Goal: Information Seeking & Learning: Learn about a topic

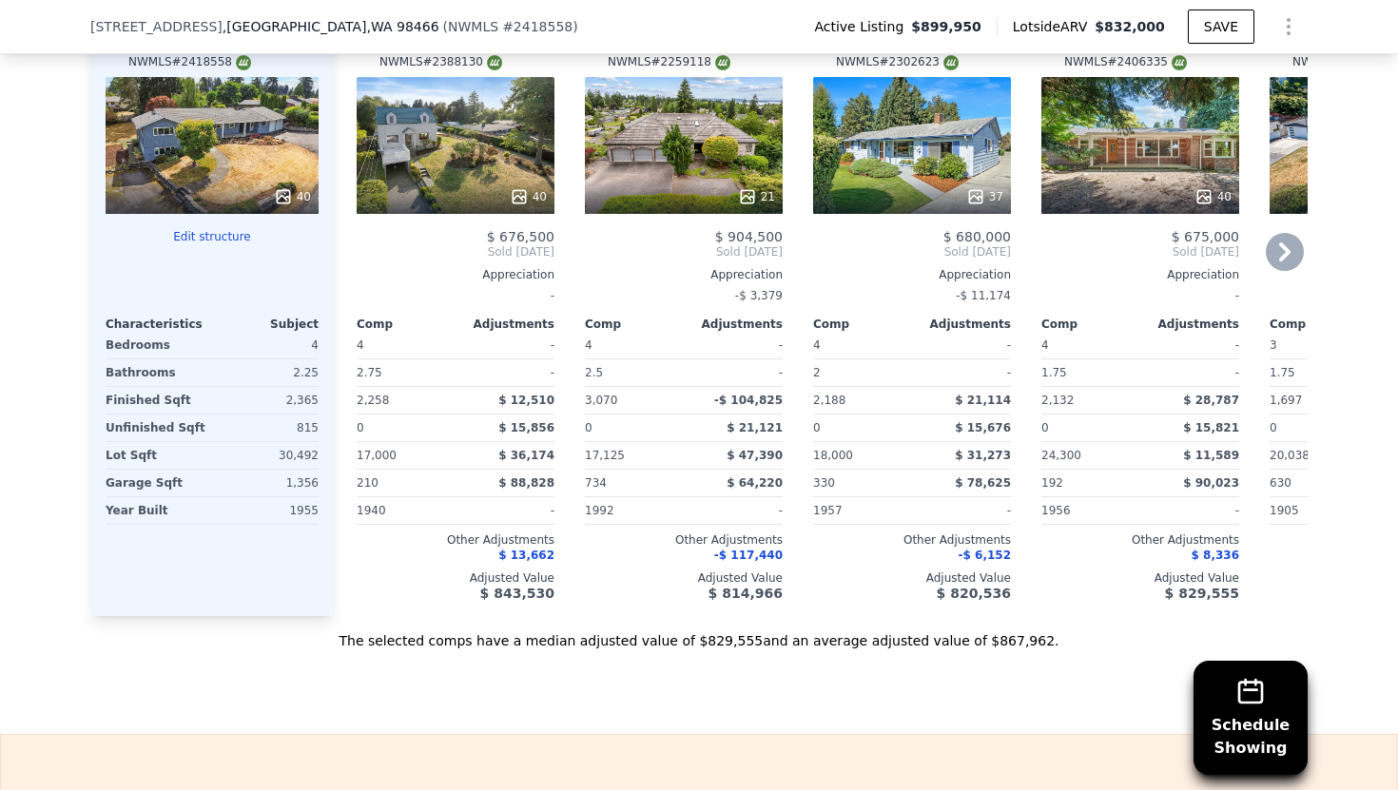
scroll to position [2390, 0]
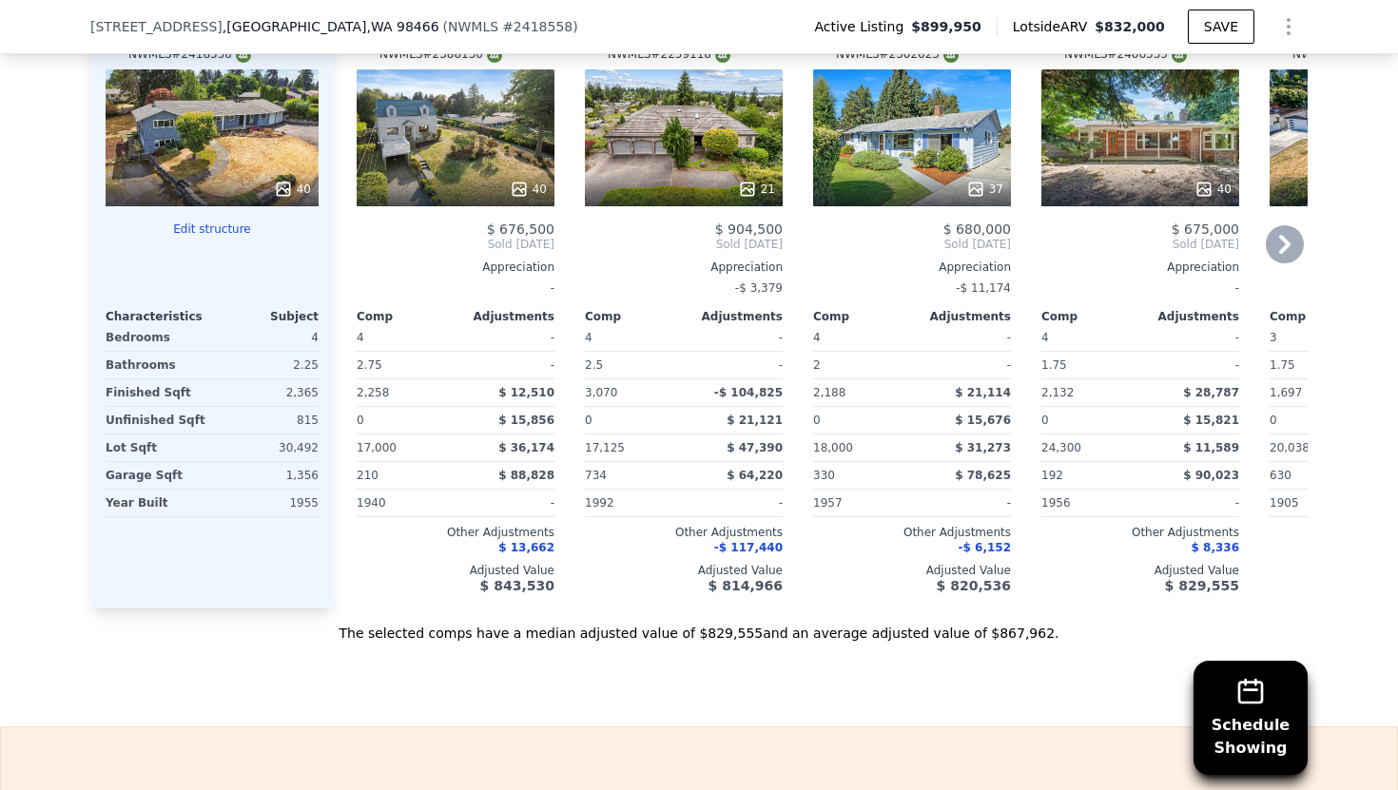
click at [1276, 254] on icon at bounding box center [1285, 244] width 38 height 38
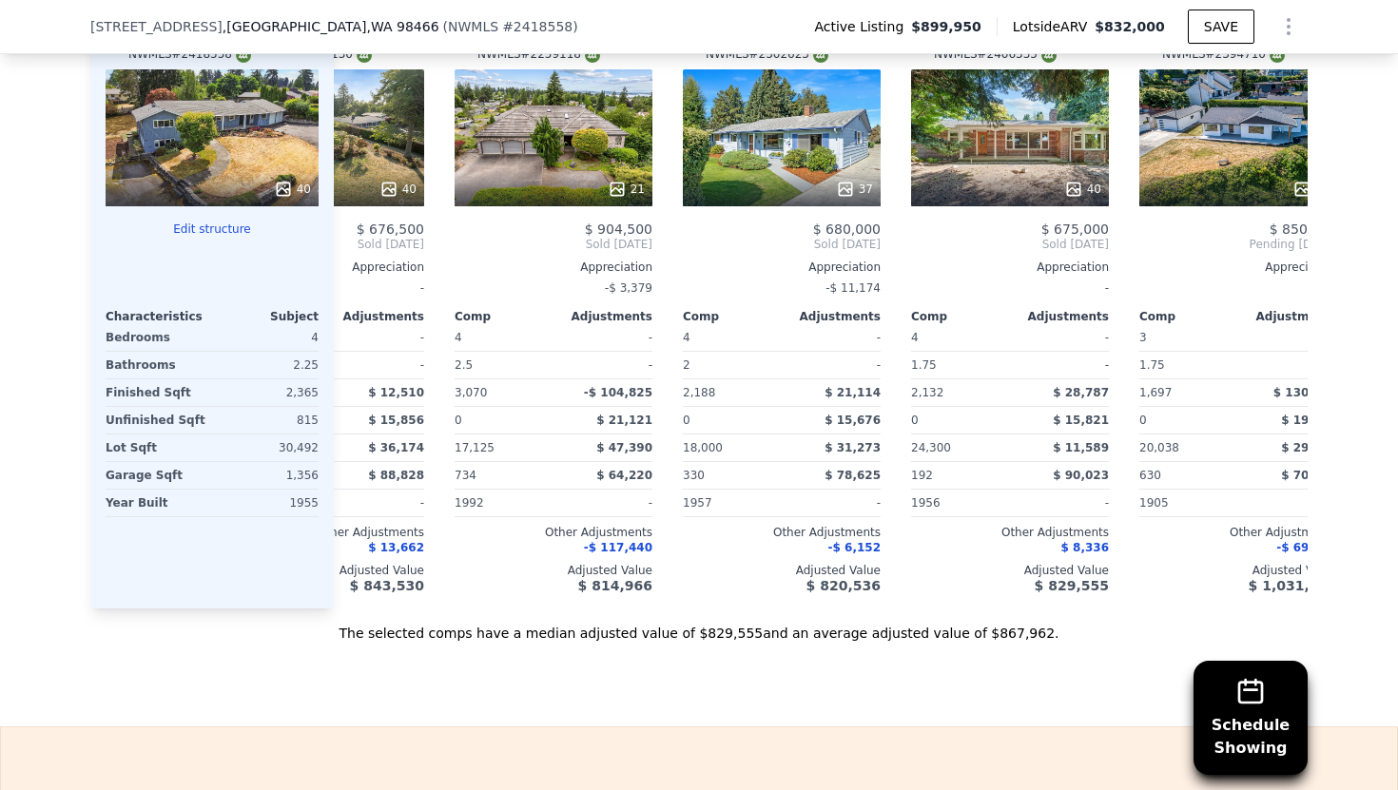
scroll to position [0, 213]
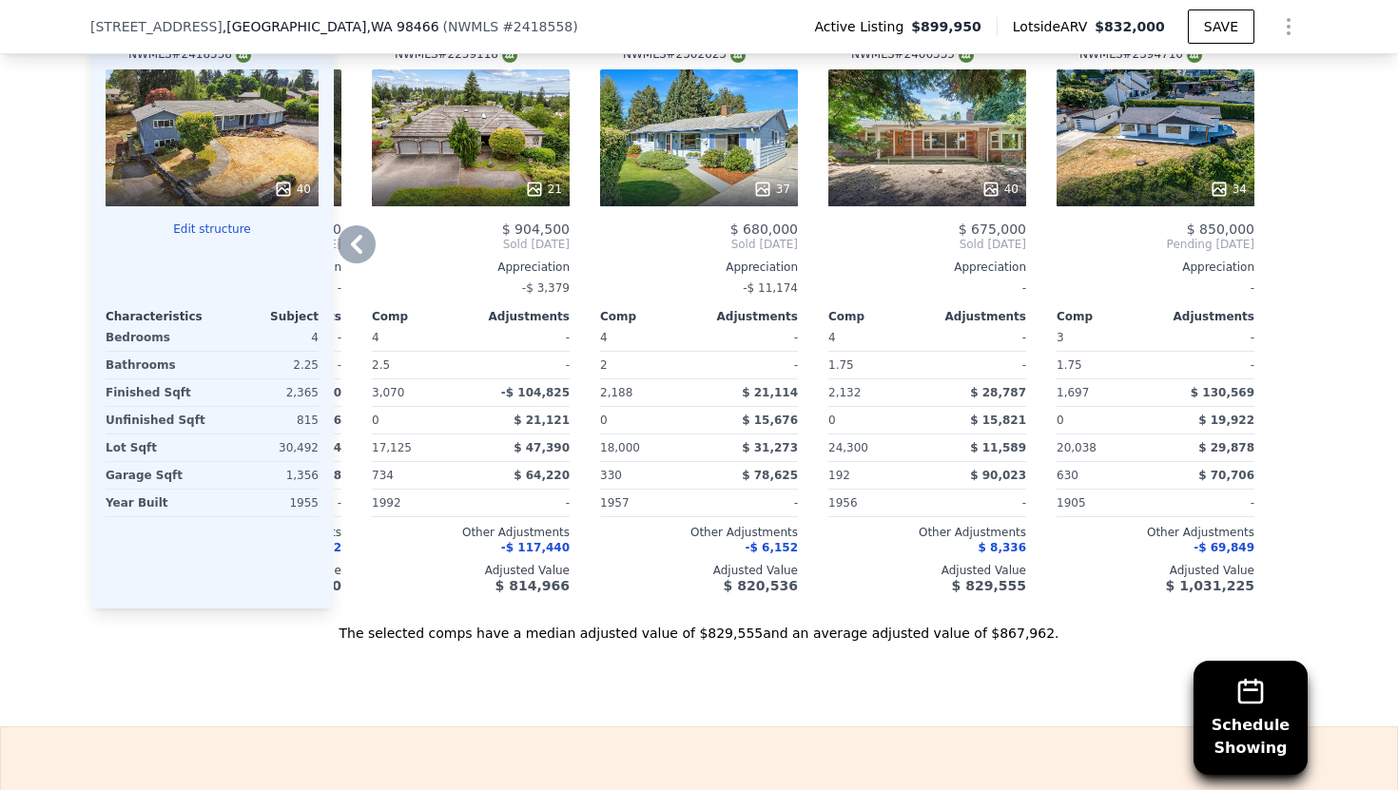
click at [366, 263] on icon at bounding box center [357, 244] width 38 height 38
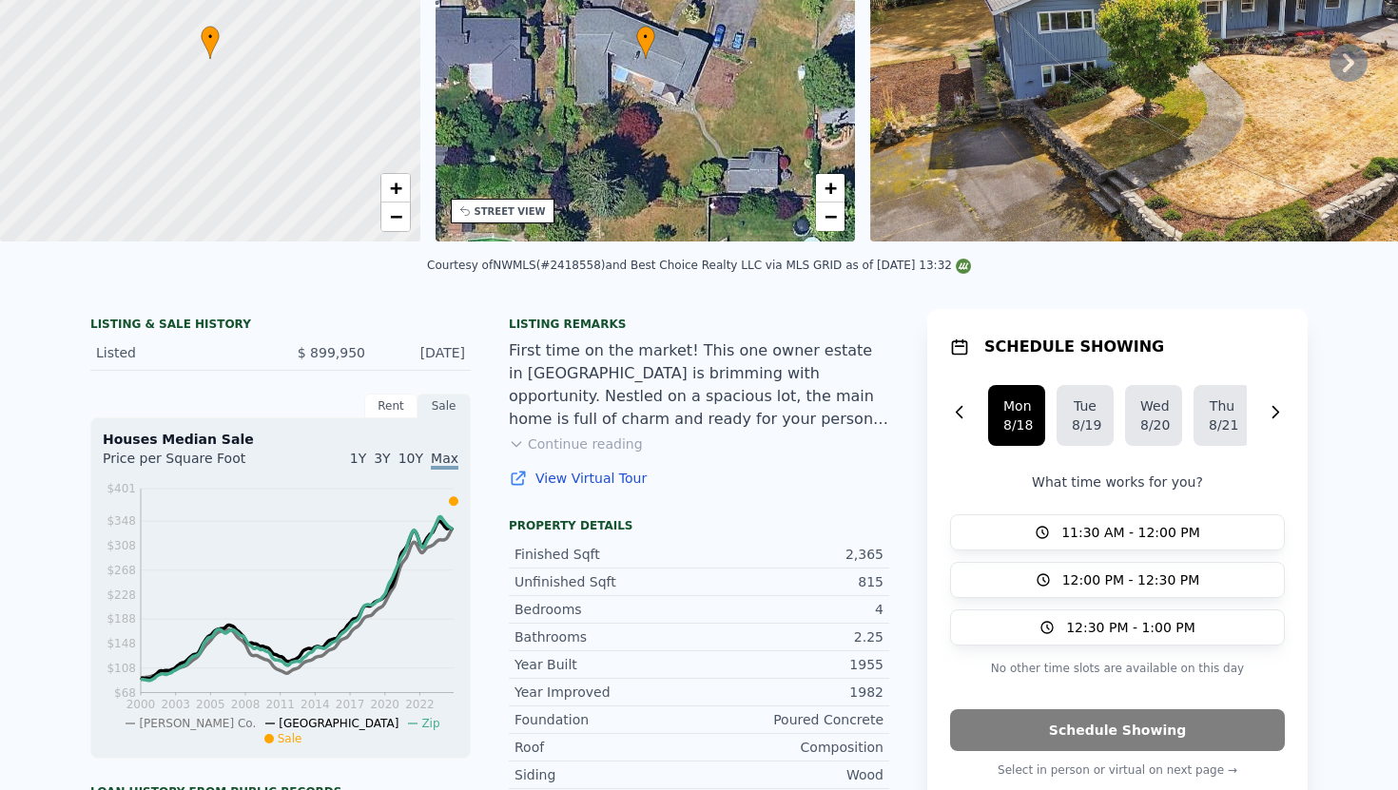
scroll to position [0, 0]
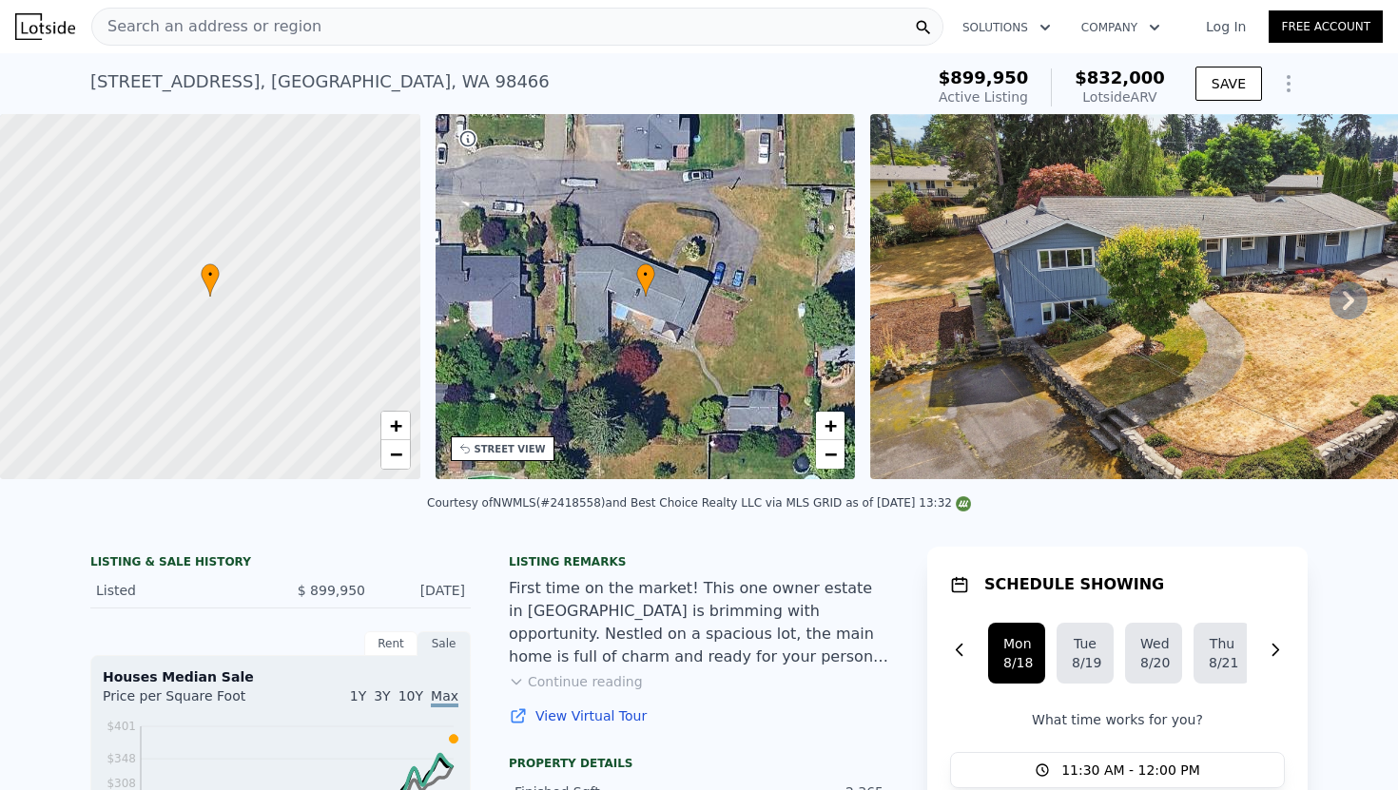
click at [346, 42] on div "Search an address or region" at bounding box center [517, 27] width 852 height 38
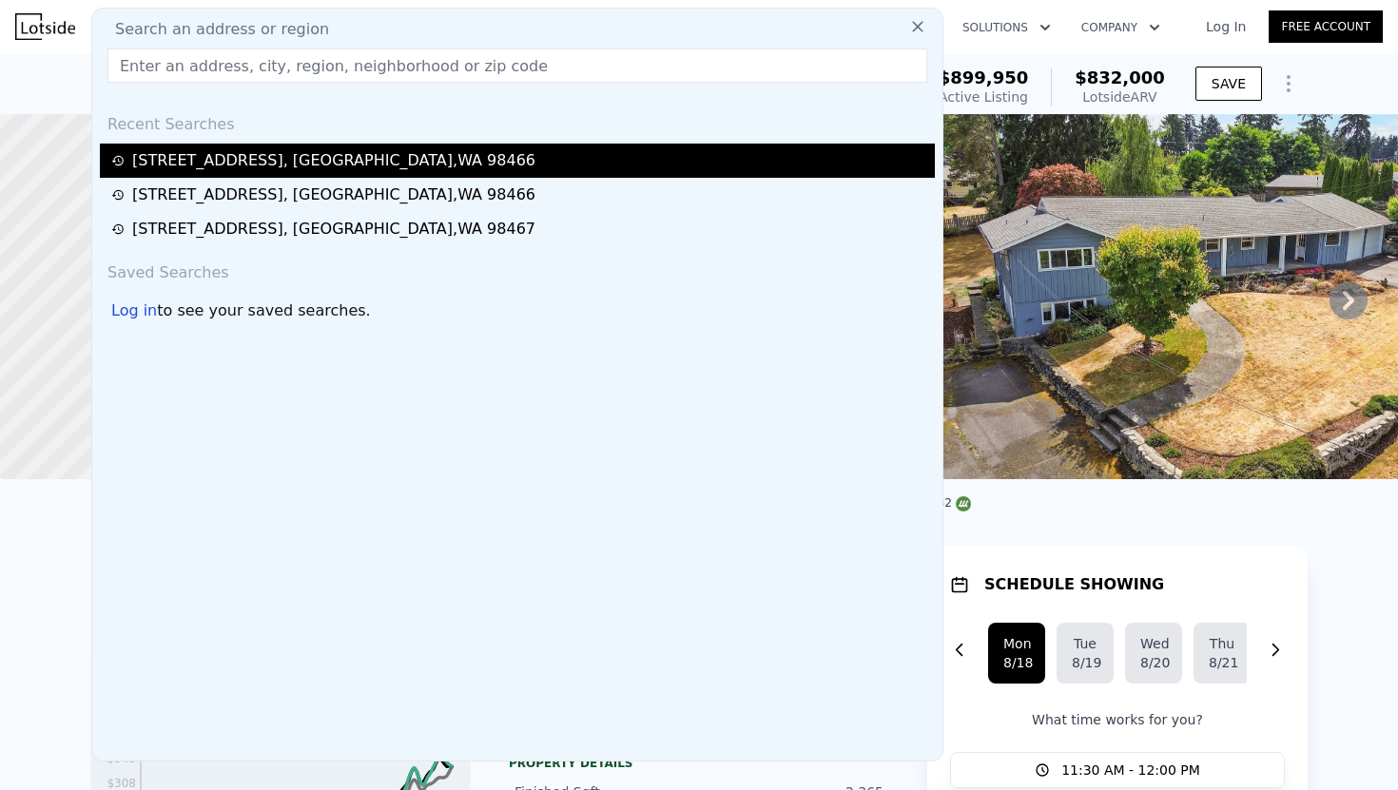
click at [283, 152] on div "[STREET_ADDRESS]" at bounding box center [333, 160] width 403 height 23
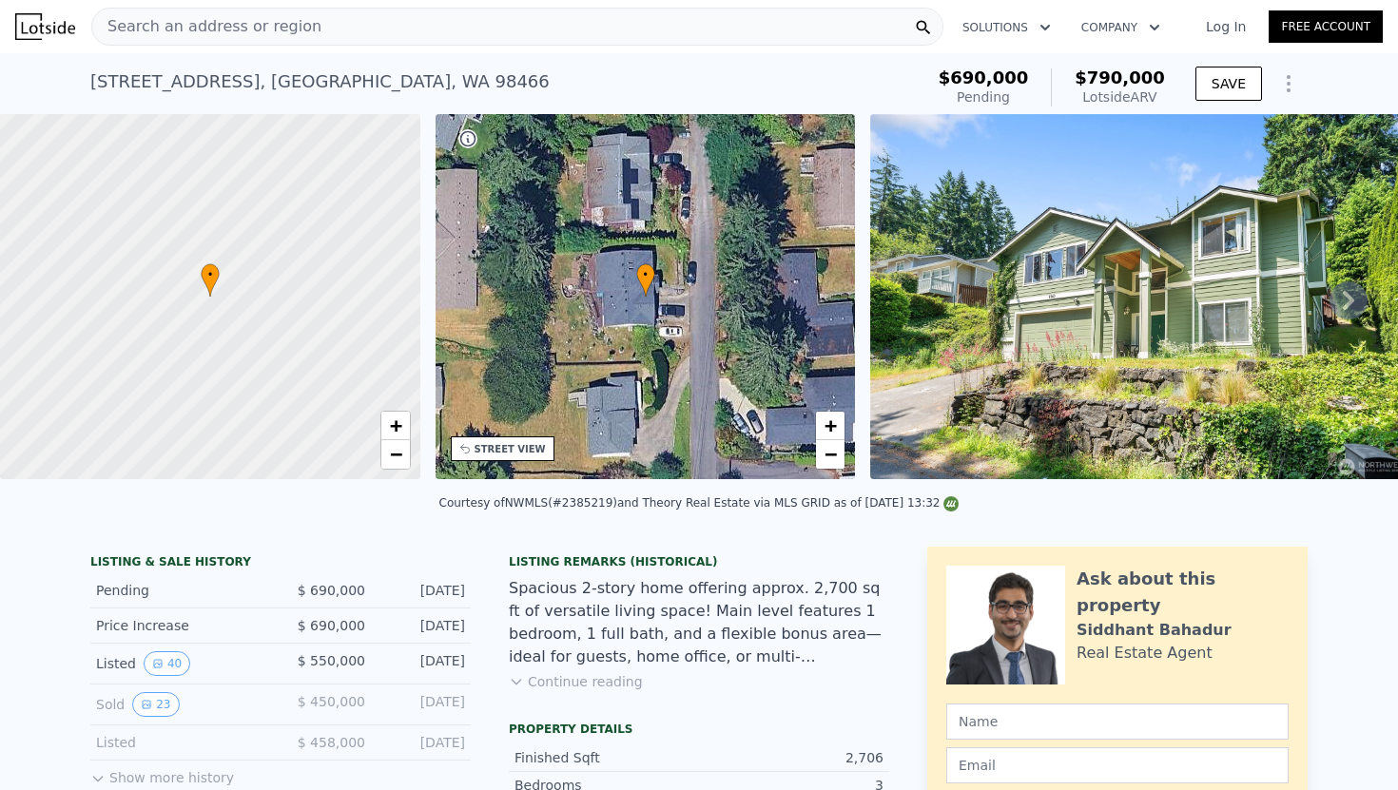
click at [574, 363] on div "• + −" at bounding box center [646, 296] width 420 height 365
click at [574, 347] on div "• + −" at bounding box center [646, 296] width 420 height 365
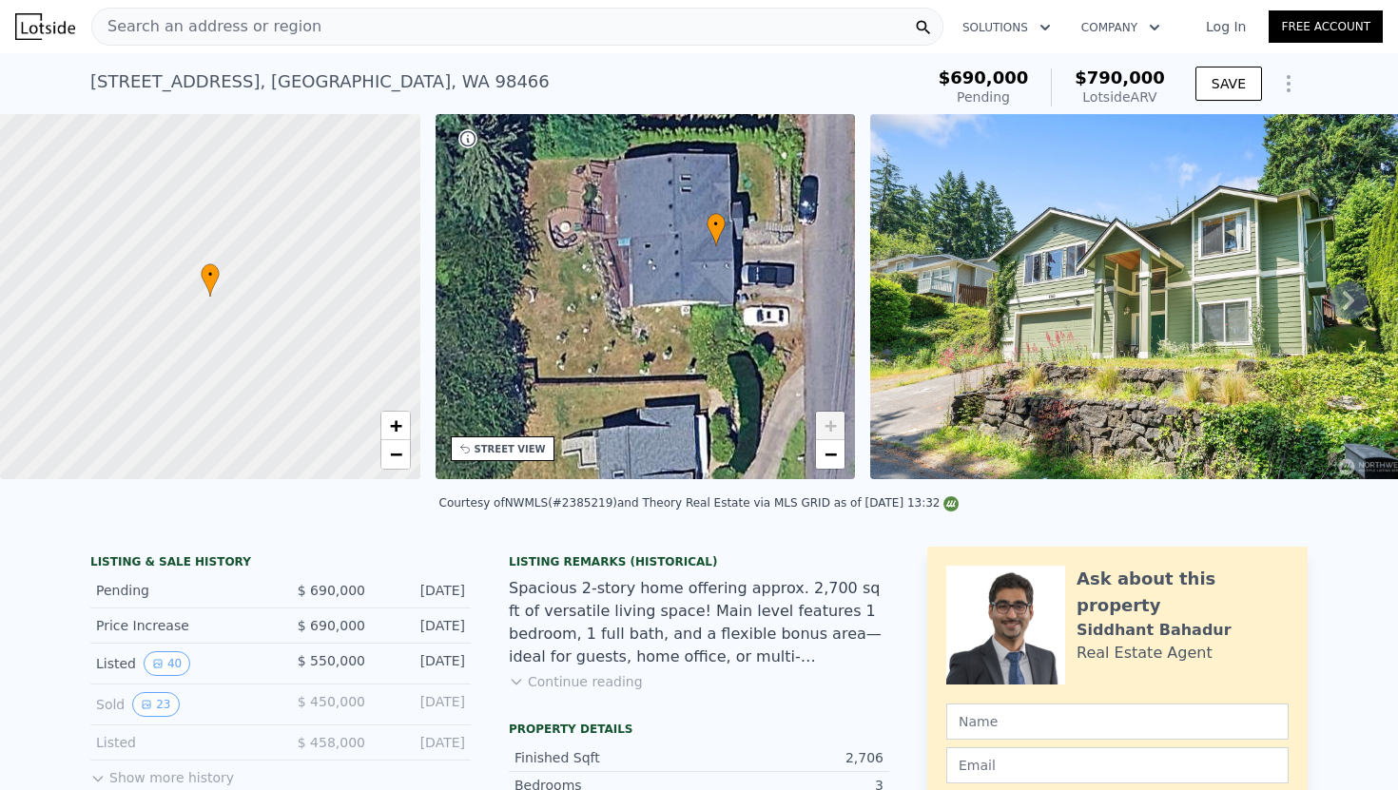
click at [570, 379] on div "• + −" at bounding box center [646, 296] width 420 height 365
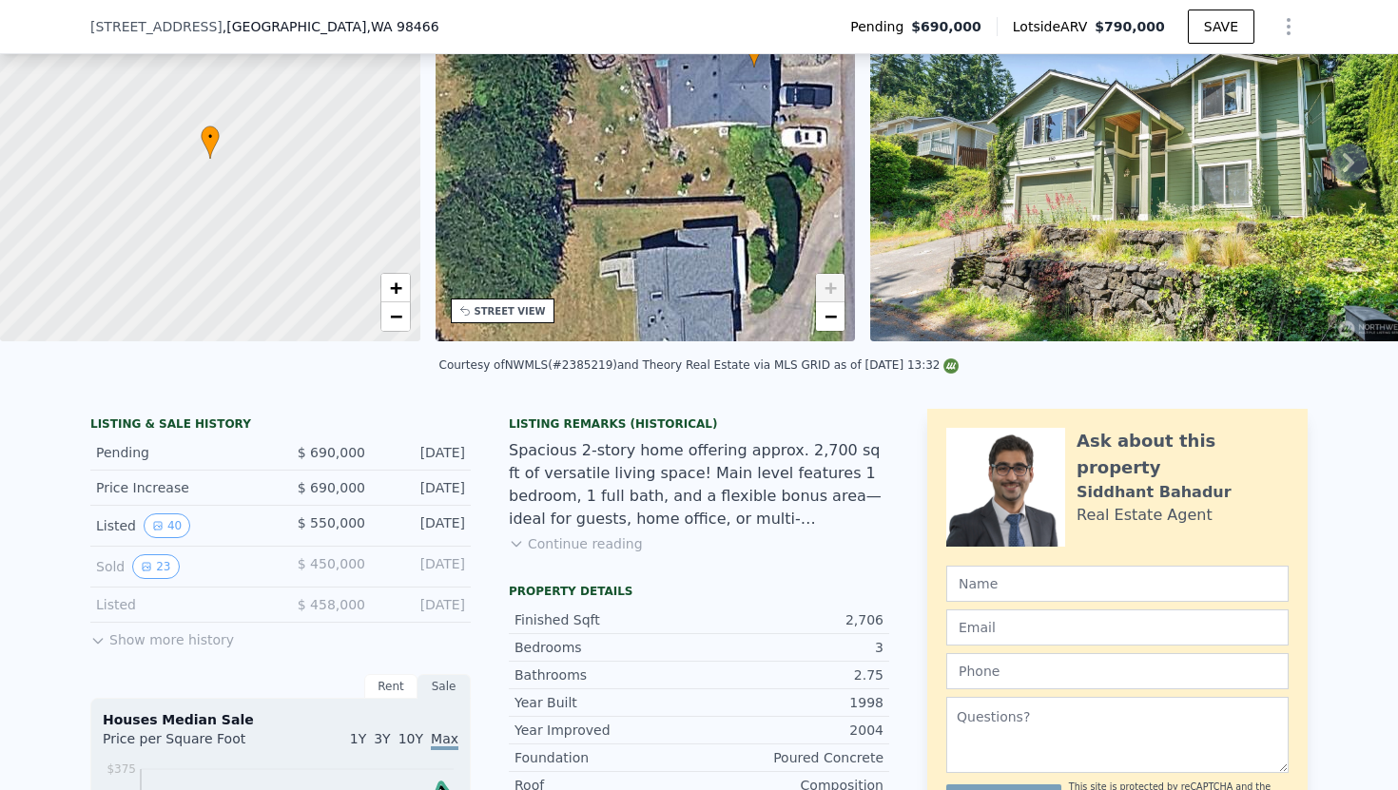
scroll to position [184, 0]
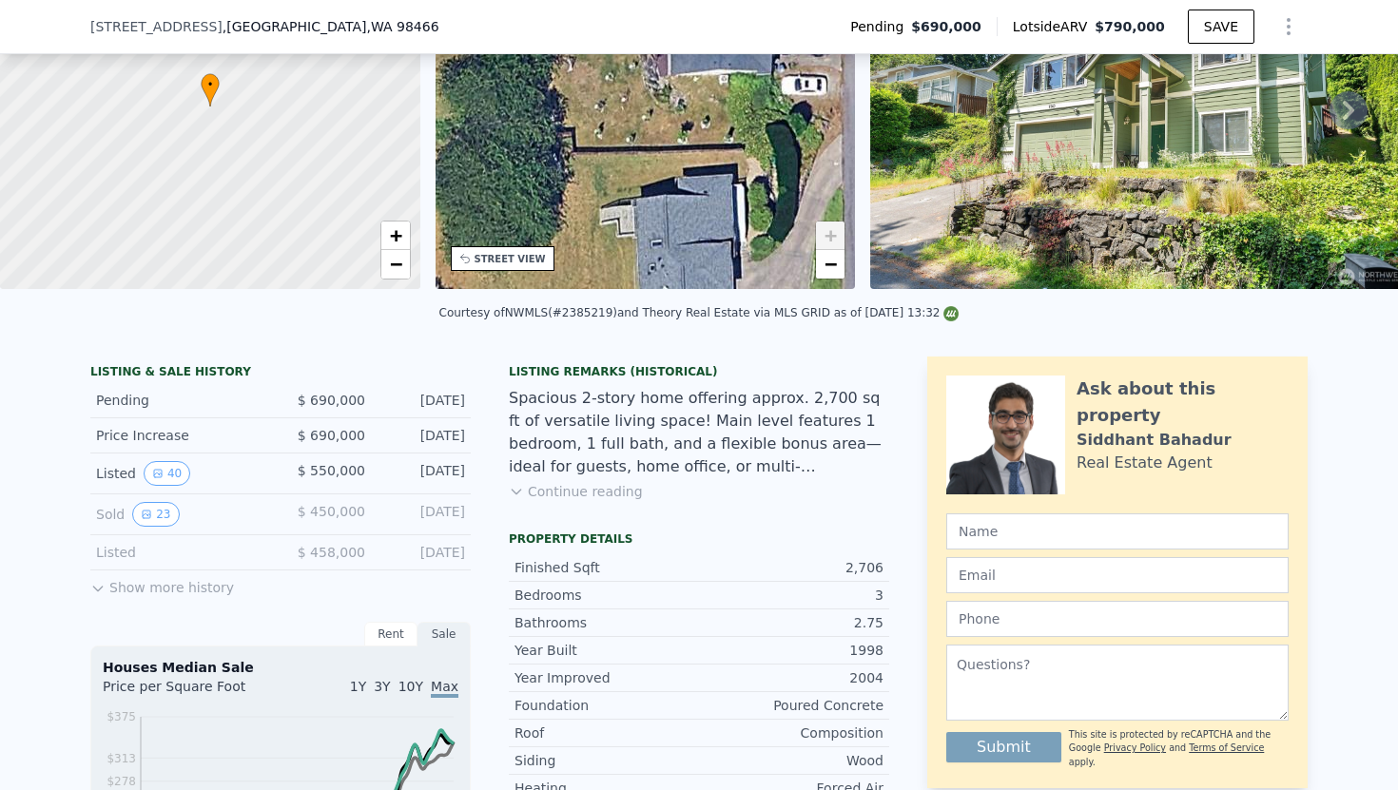
click at [589, 495] on button "Continue reading" at bounding box center [576, 491] width 134 height 19
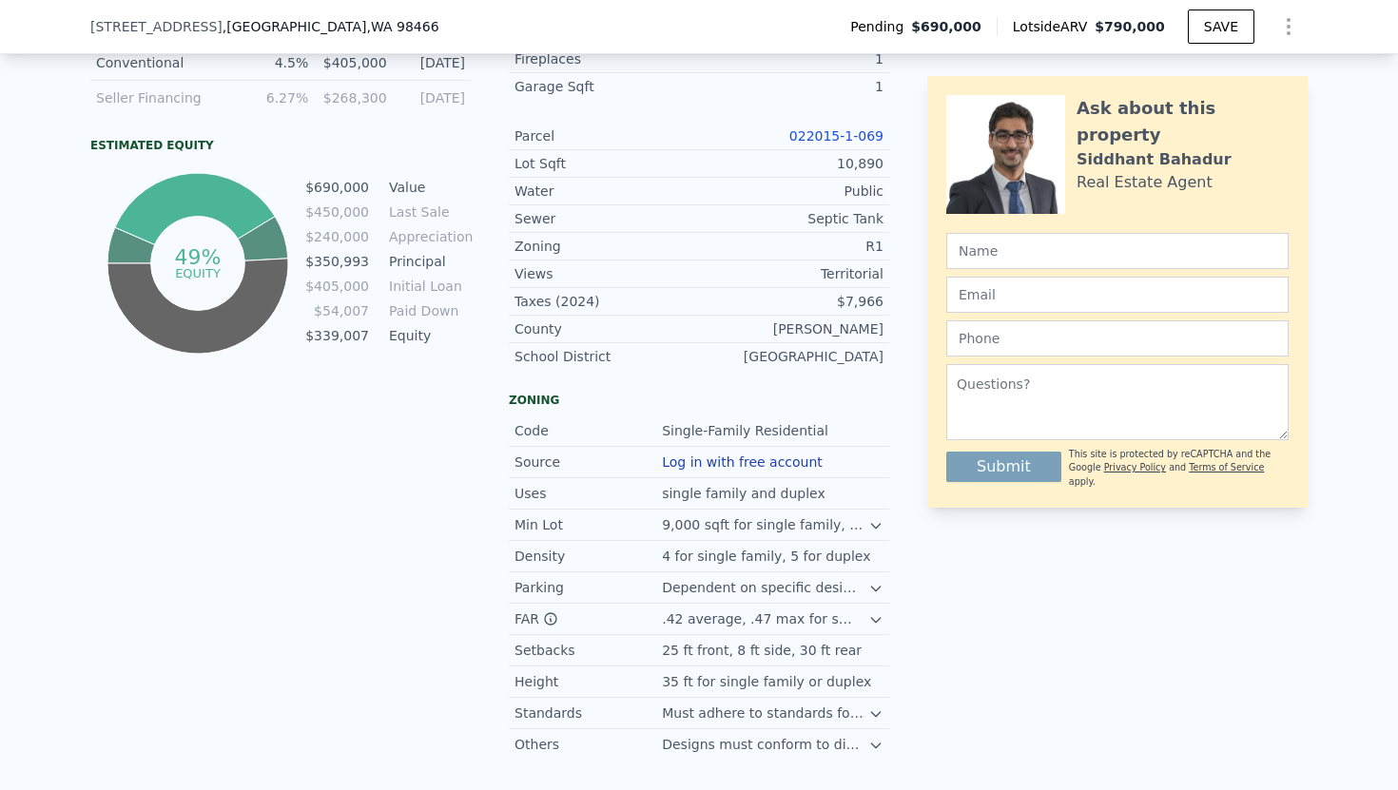
scroll to position [1244, 0]
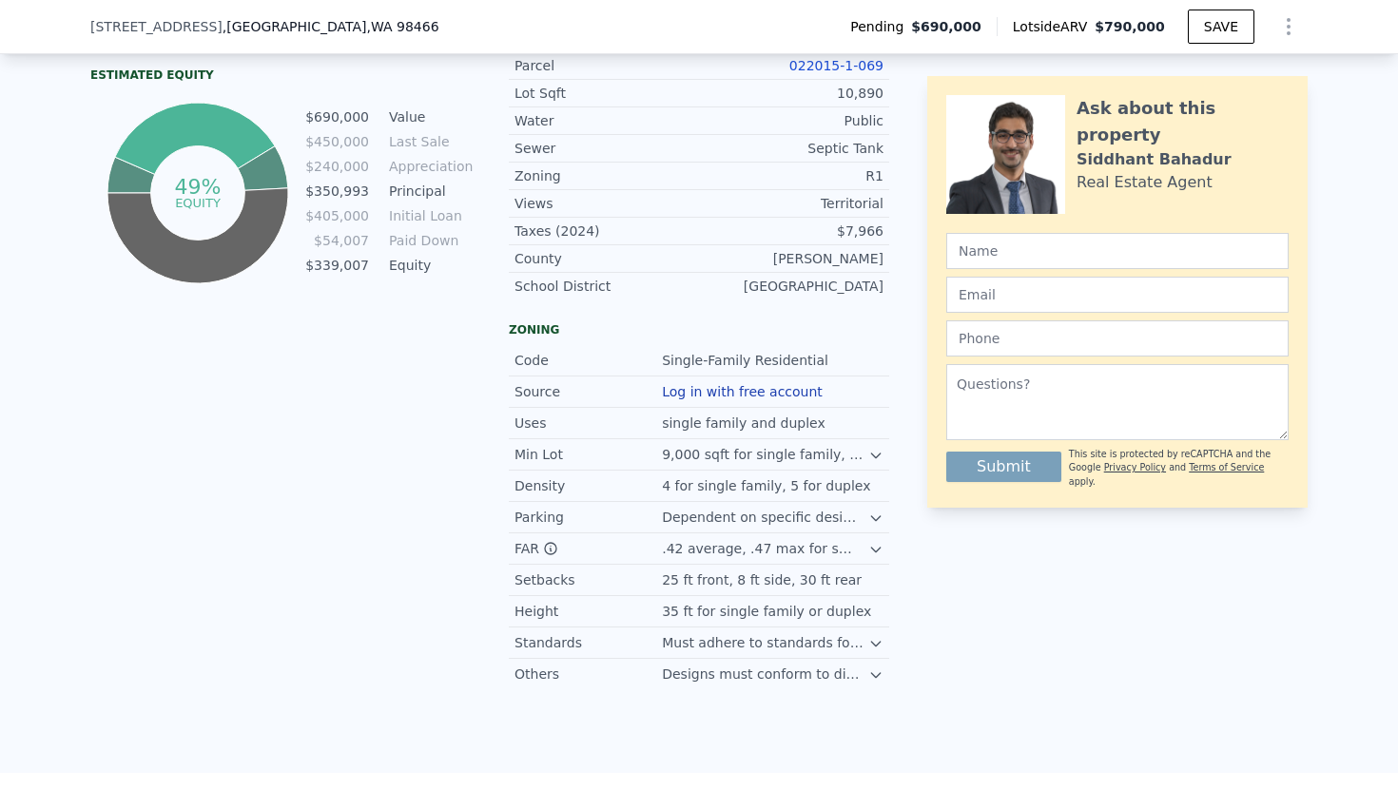
click at [776, 445] on div "9,000 sqft for single family, 13,500 sqft for duplex" at bounding box center [765, 454] width 206 height 19
click at [876, 454] on icon at bounding box center [875, 456] width 9 height 5
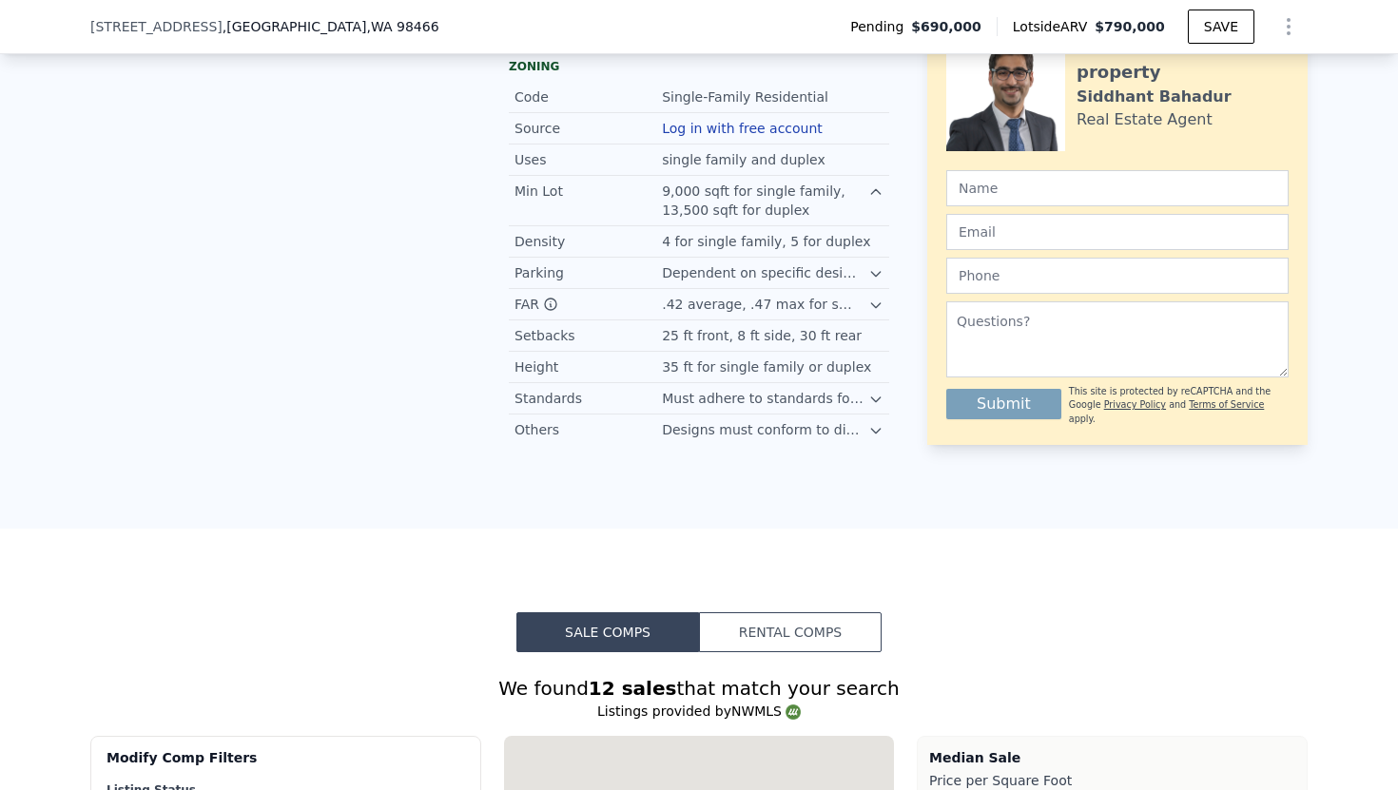
scroll to position [1571, 0]
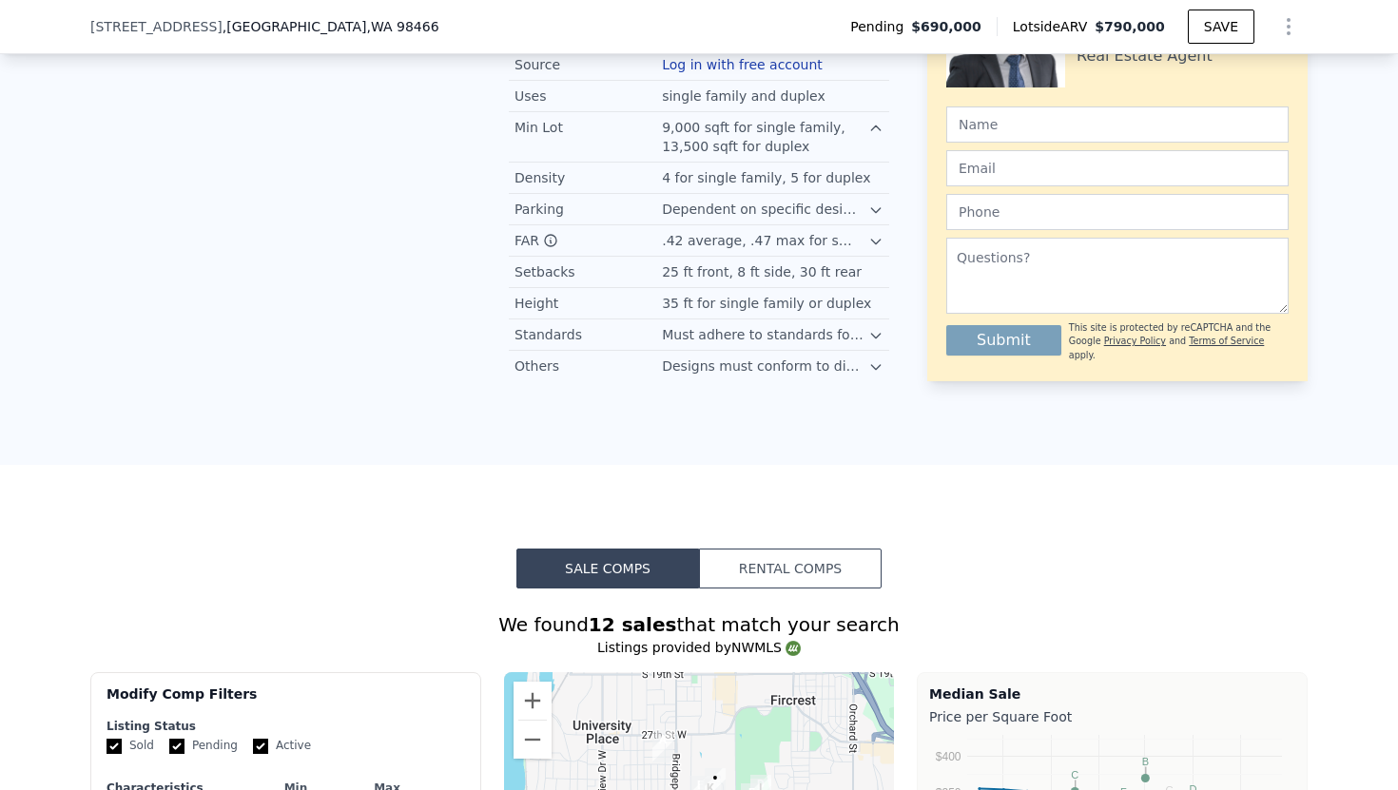
click at [874, 328] on icon at bounding box center [875, 335] width 15 height 15
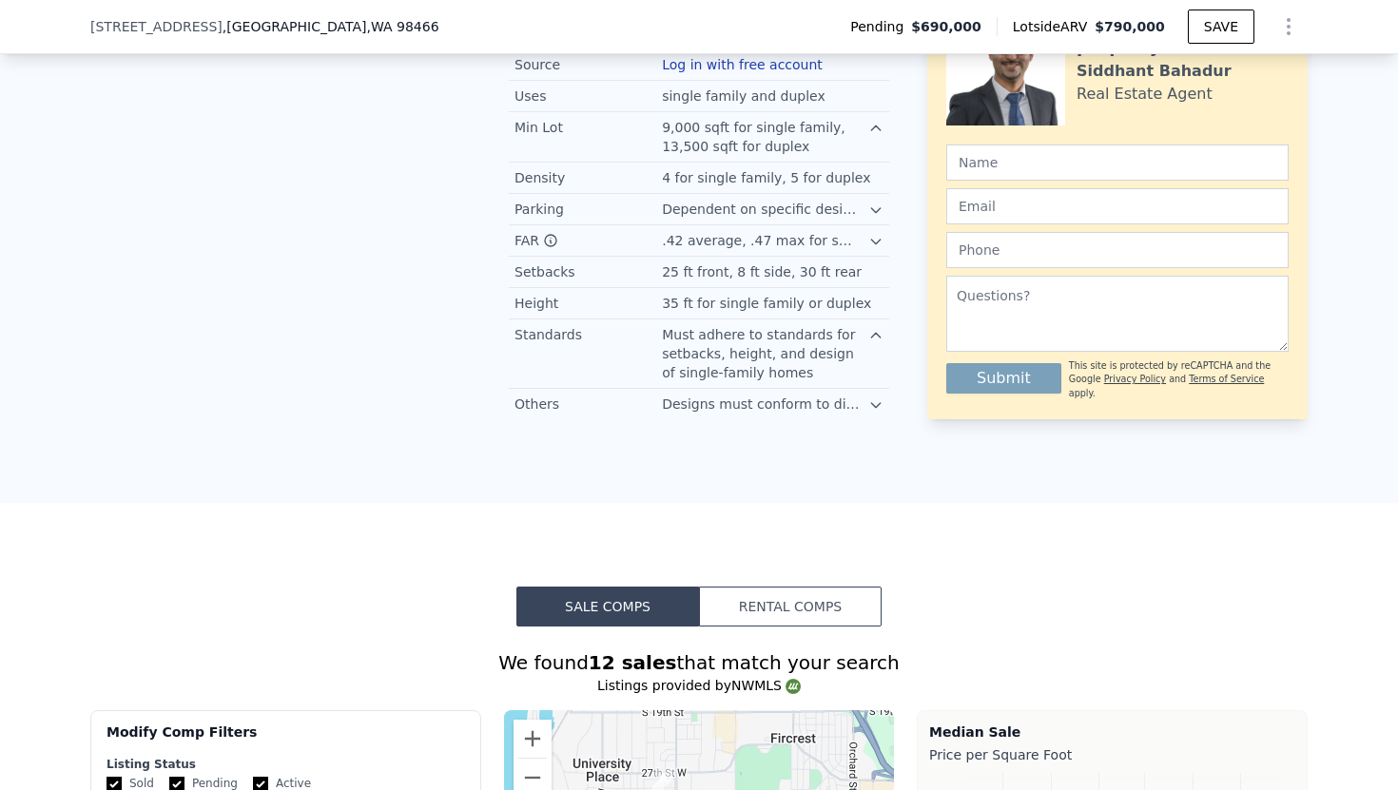
click at [878, 398] on icon at bounding box center [875, 405] width 15 height 15
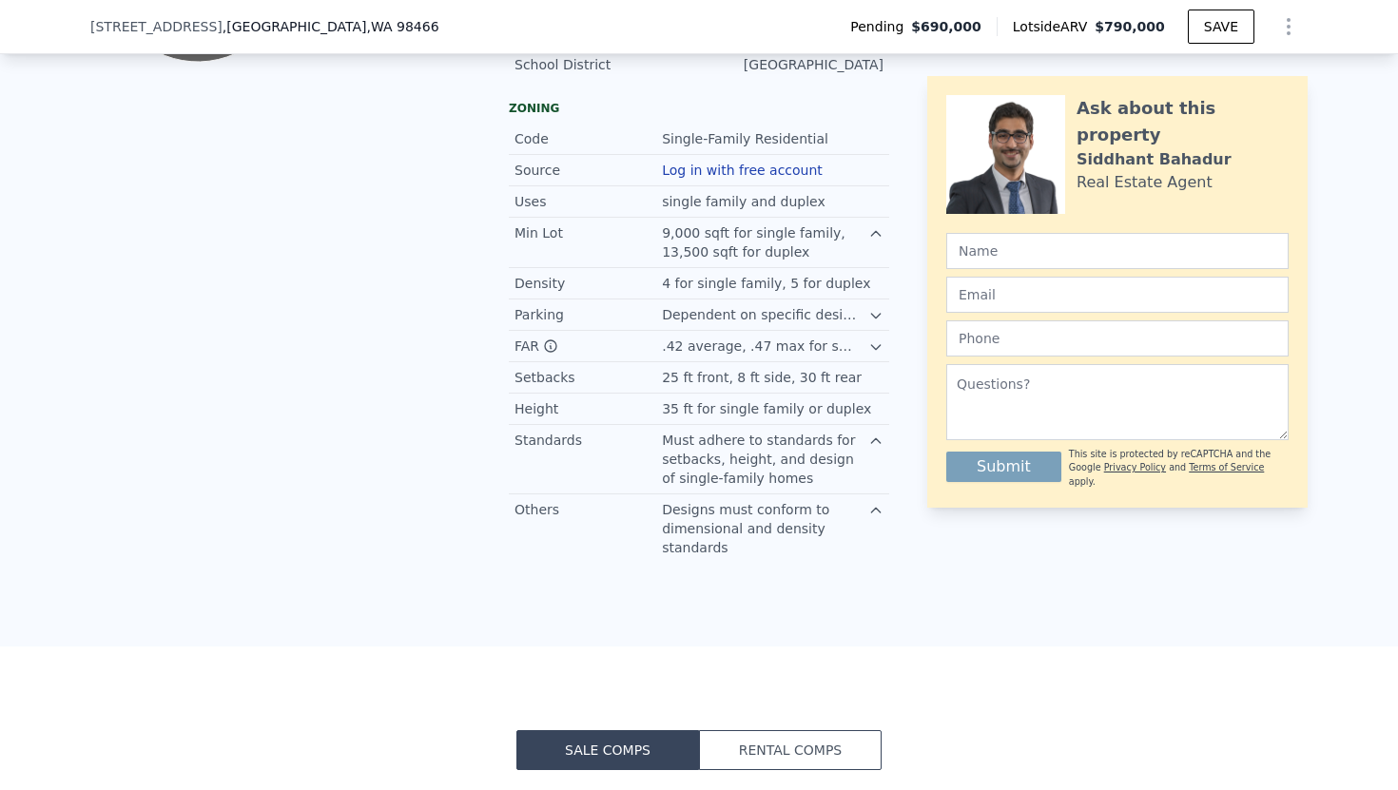
scroll to position [1459, 0]
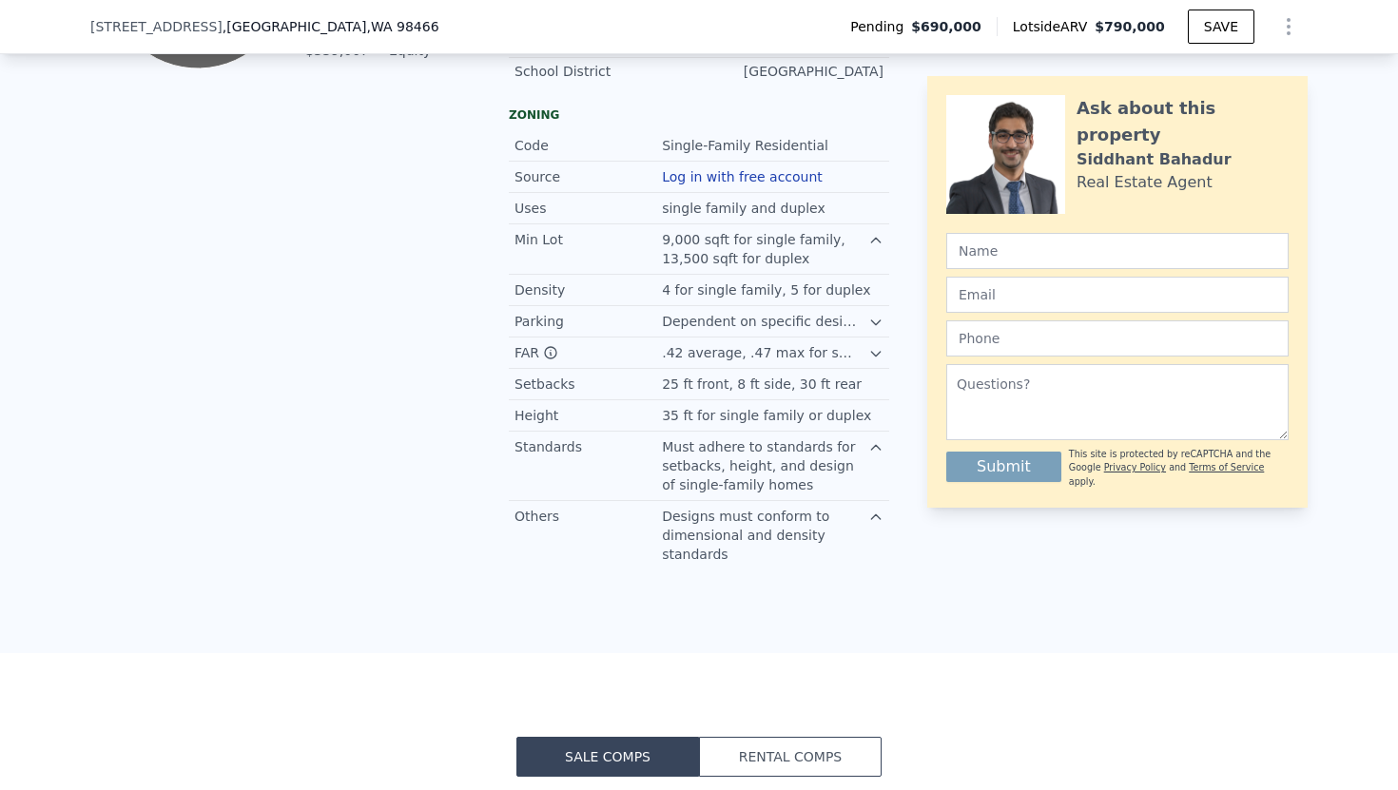
click at [869, 346] on icon at bounding box center [875, 353] width 15 height 15
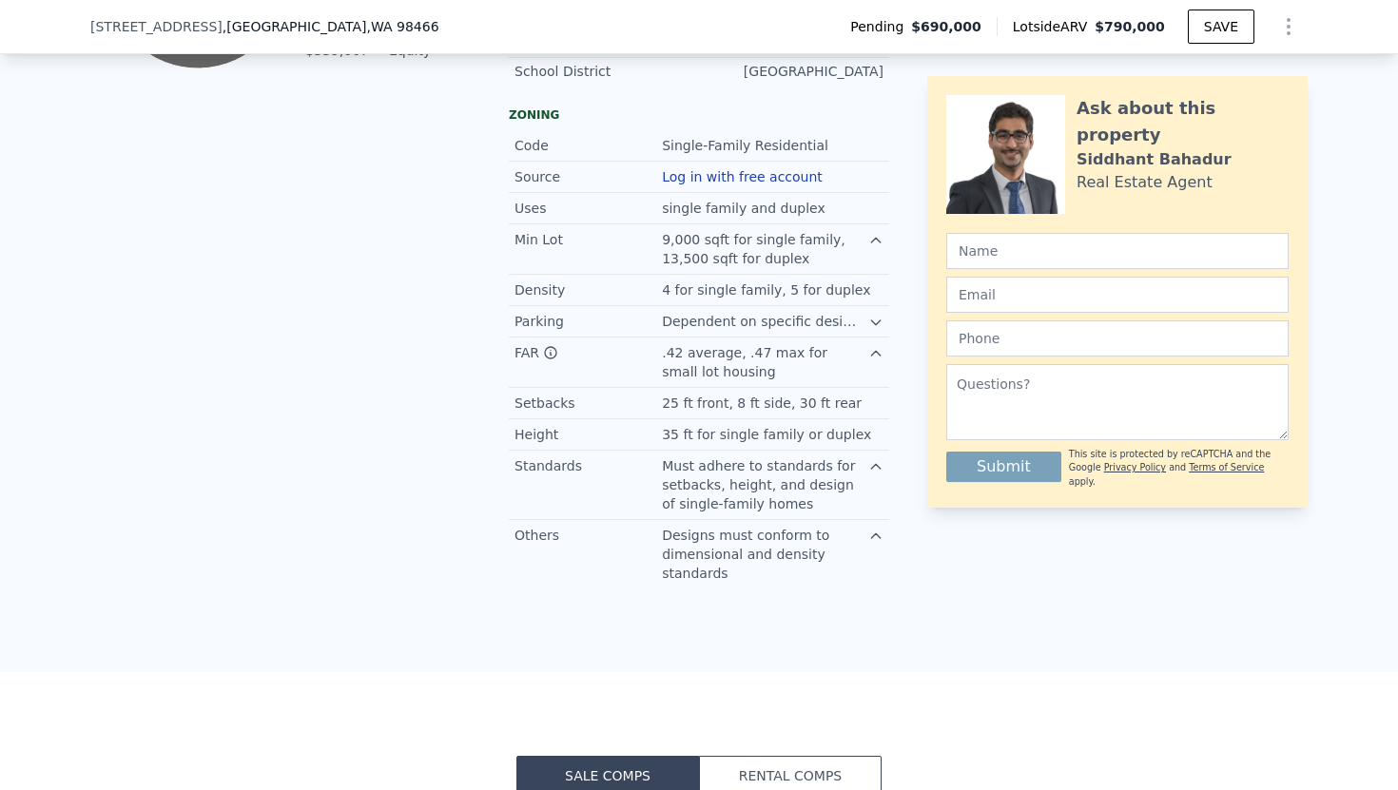
click at [863, 312] on div "Dependent on specific design and guidelines" at bounding box center [765, 321] width 206 height 19
click at [869, 315] on icon at bounding box center [875, 322] width 15 height 15
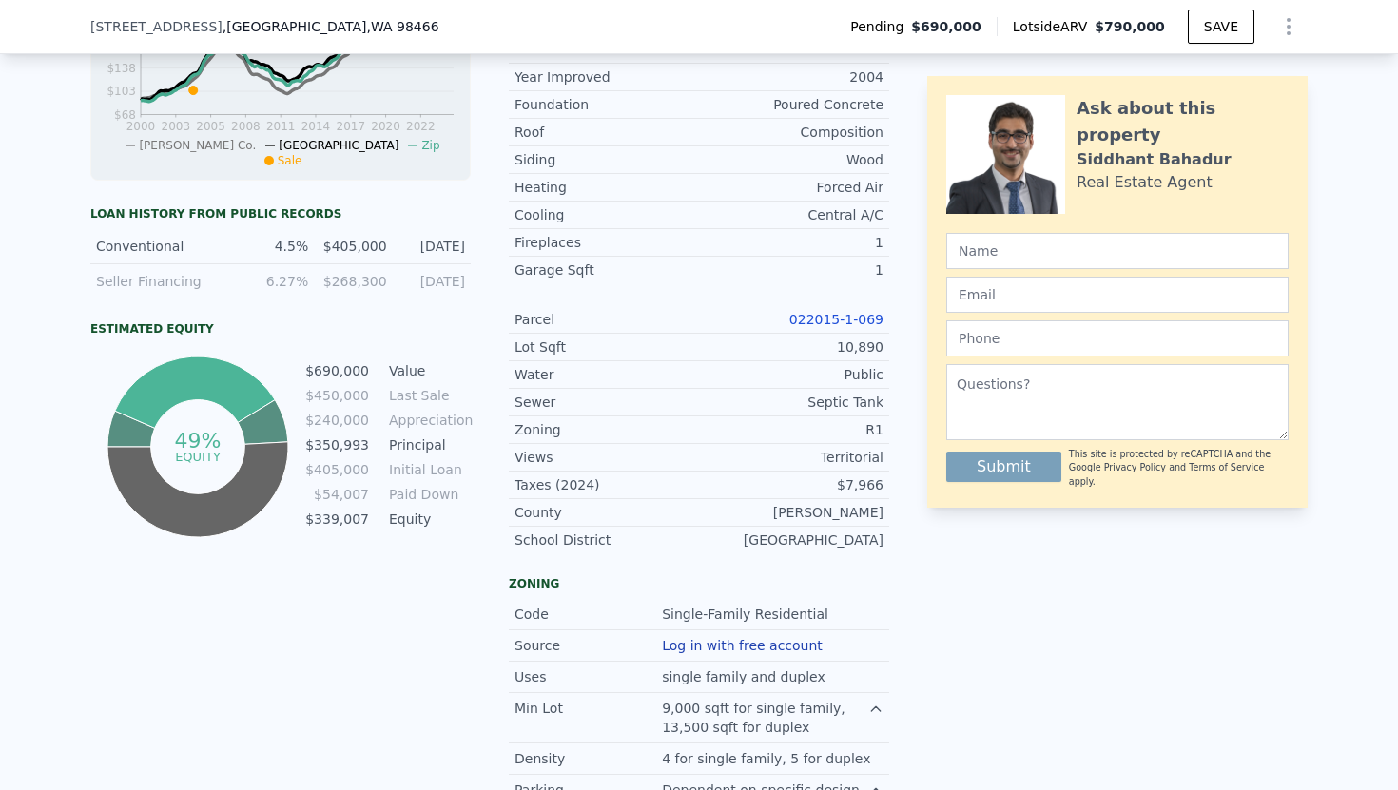
scroll to position [997, 0]
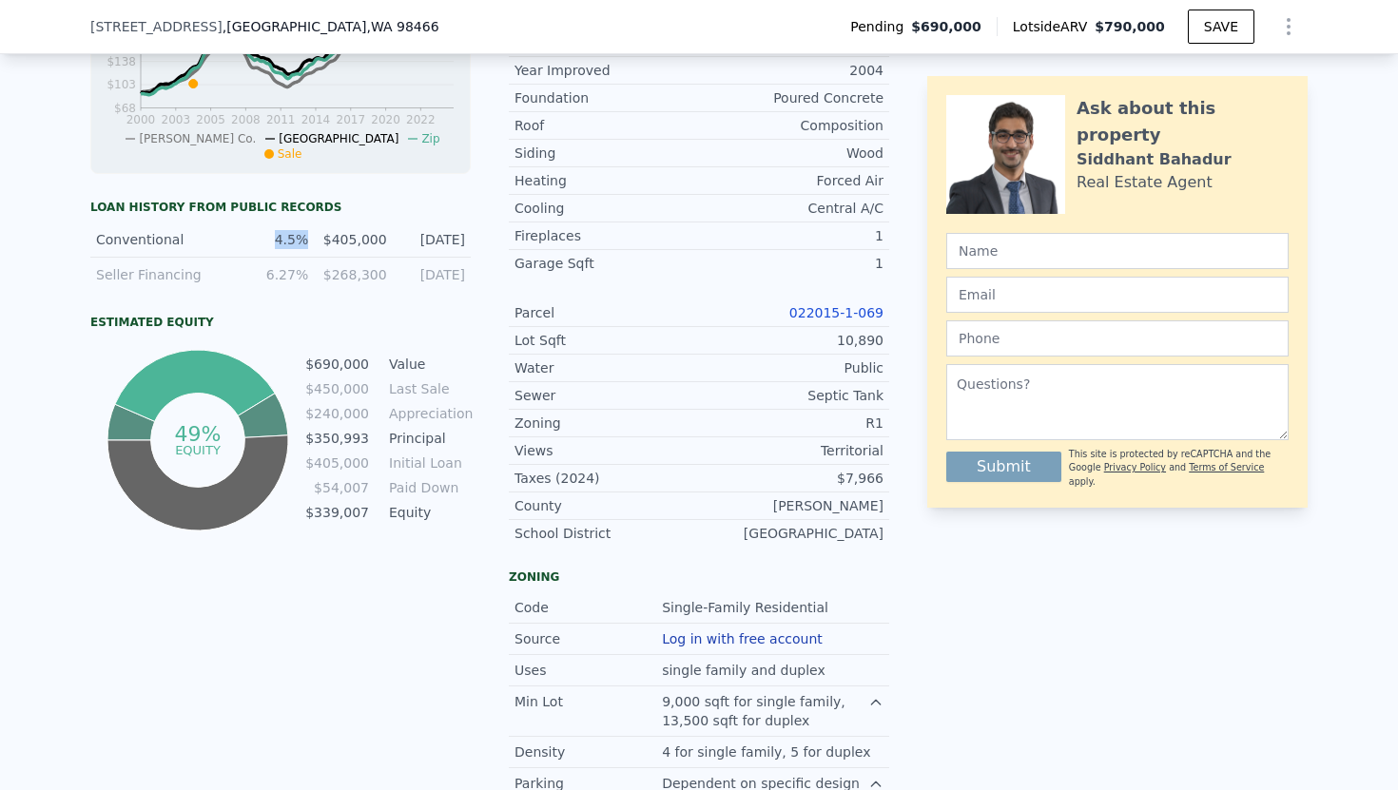
drag, startPoint x: 310, startPoint y: 237, endPoint x: 273, endPoint y: 239, distance: 37.1
click at [273, 239] on div "Conventional 4.5% $405,000 [DATE]" at bounding box center [280, 240] width 380 height 35
click at [273, 239] on div "4.5%" at bounding box center [275, 239] width 67 height 19
drag, startPoint x: 276, startPoint y: 239, endPoint x: 469, endPoint y: 236, distance: 193.1
click at [469, 236] on div "Conventional 4.5% $405,000 [DATE]" at bounding box center [280, 240] width 380 height 35
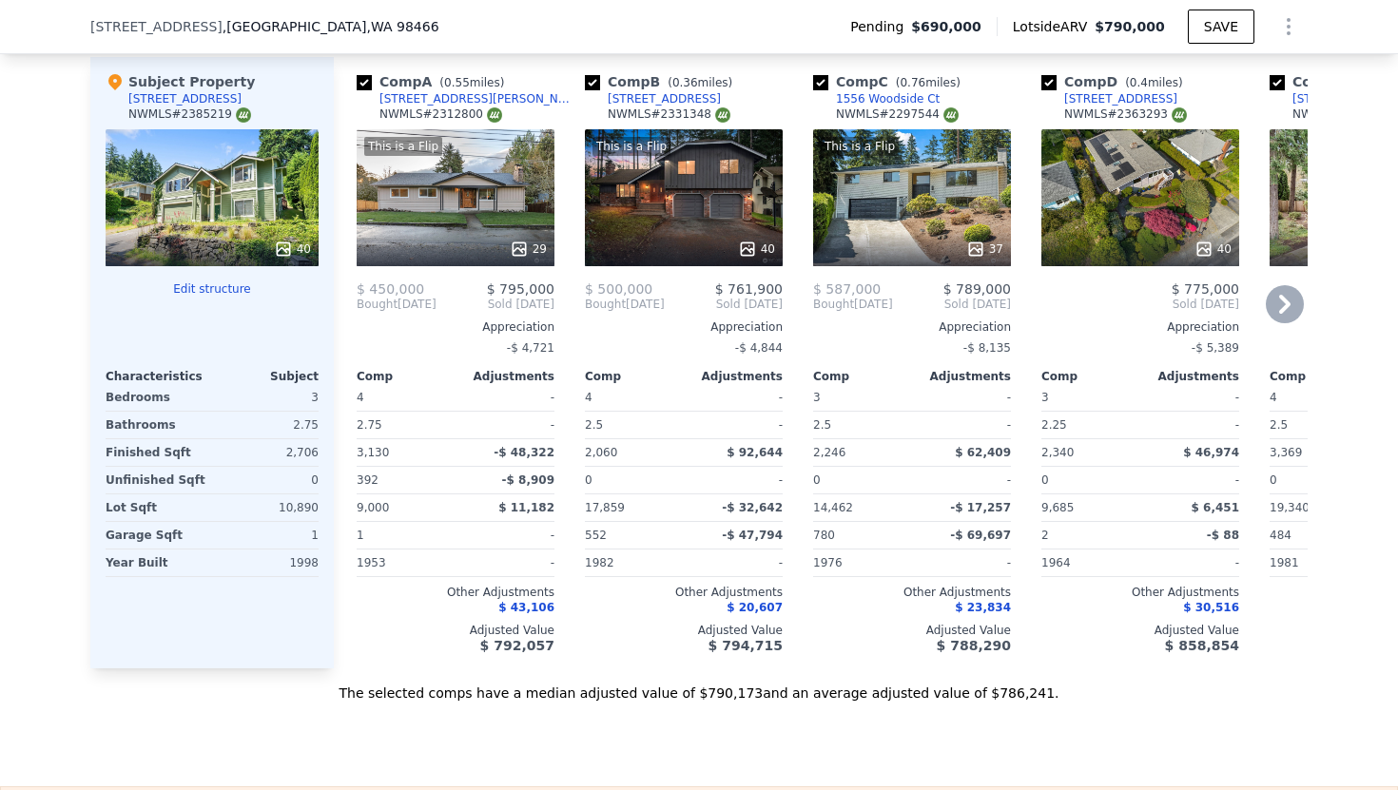
scroll to position [2663, 0]
click at [1175, 231] on div at bounding box center [1140, 248] width 198 height 34
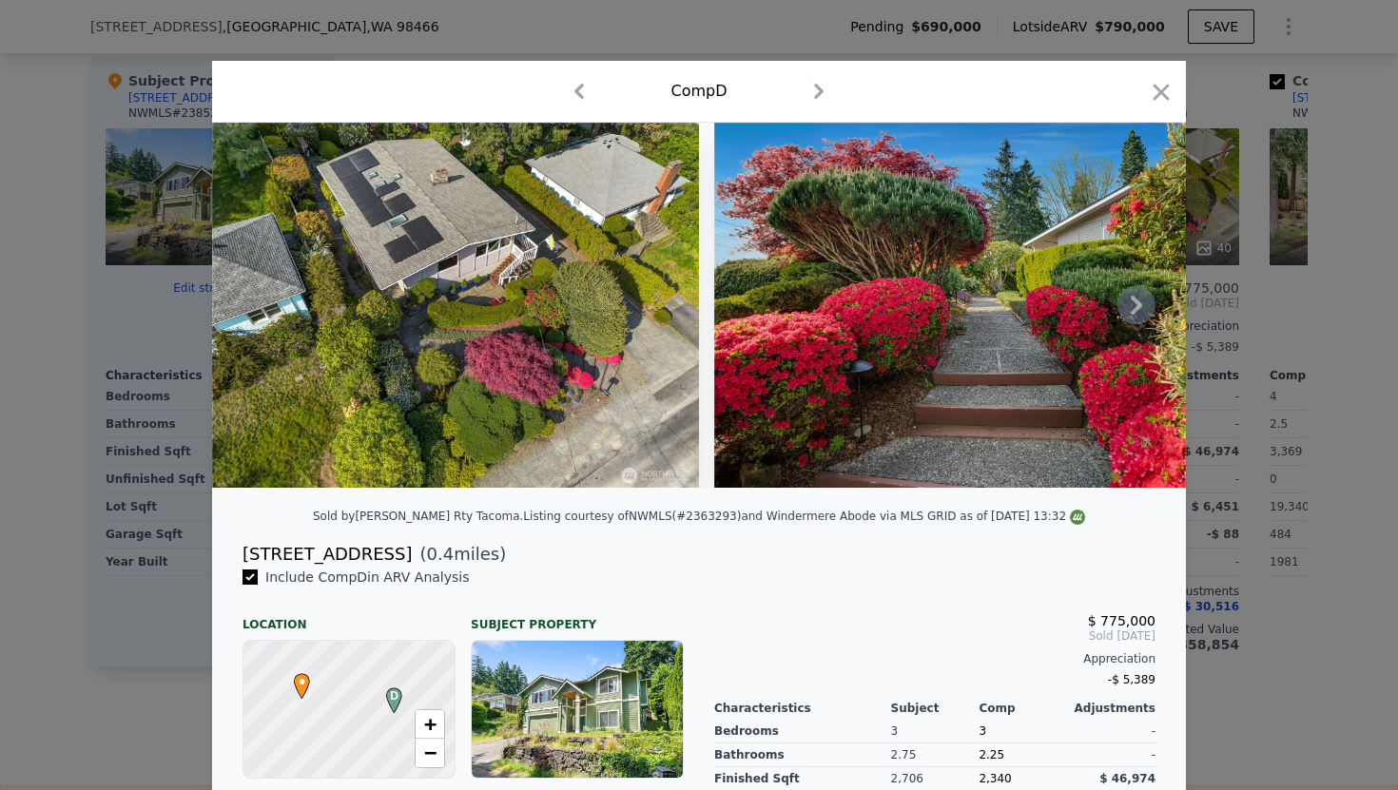
click at [1129, 310] on icon at bounding box center [1136, 305] width 38 height 38
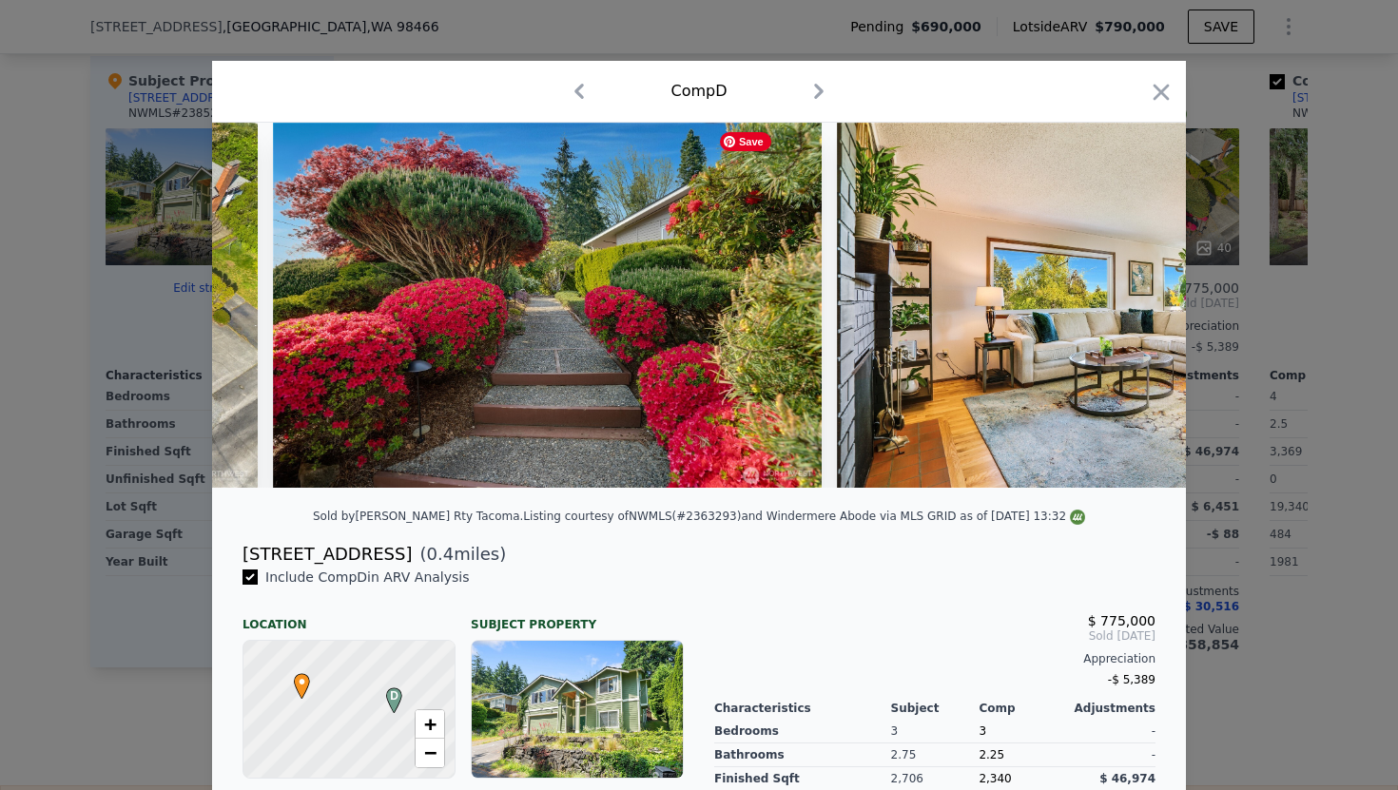
scroll to position [0, 456]
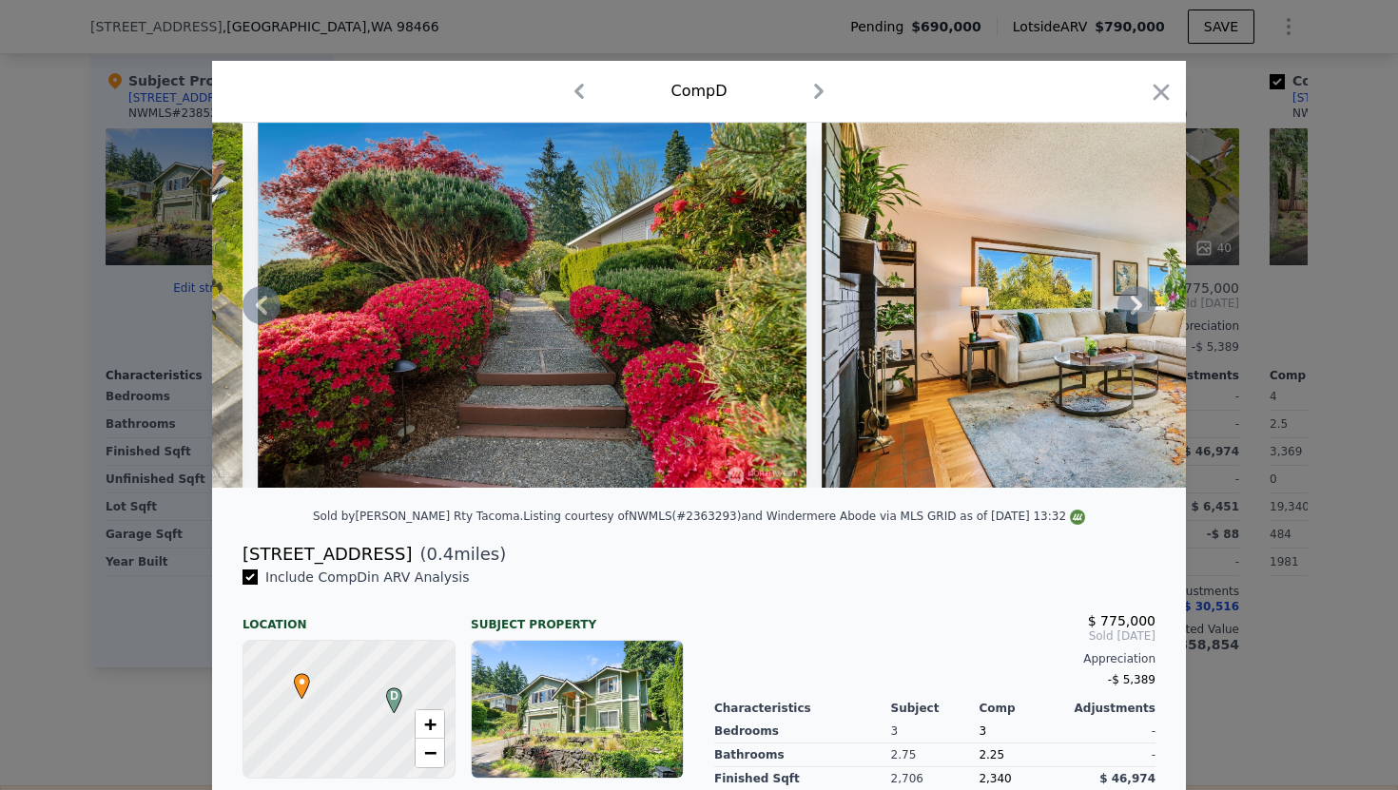
click at [259, 303] on icon at bounding box center [261, 305] width 11 height 19
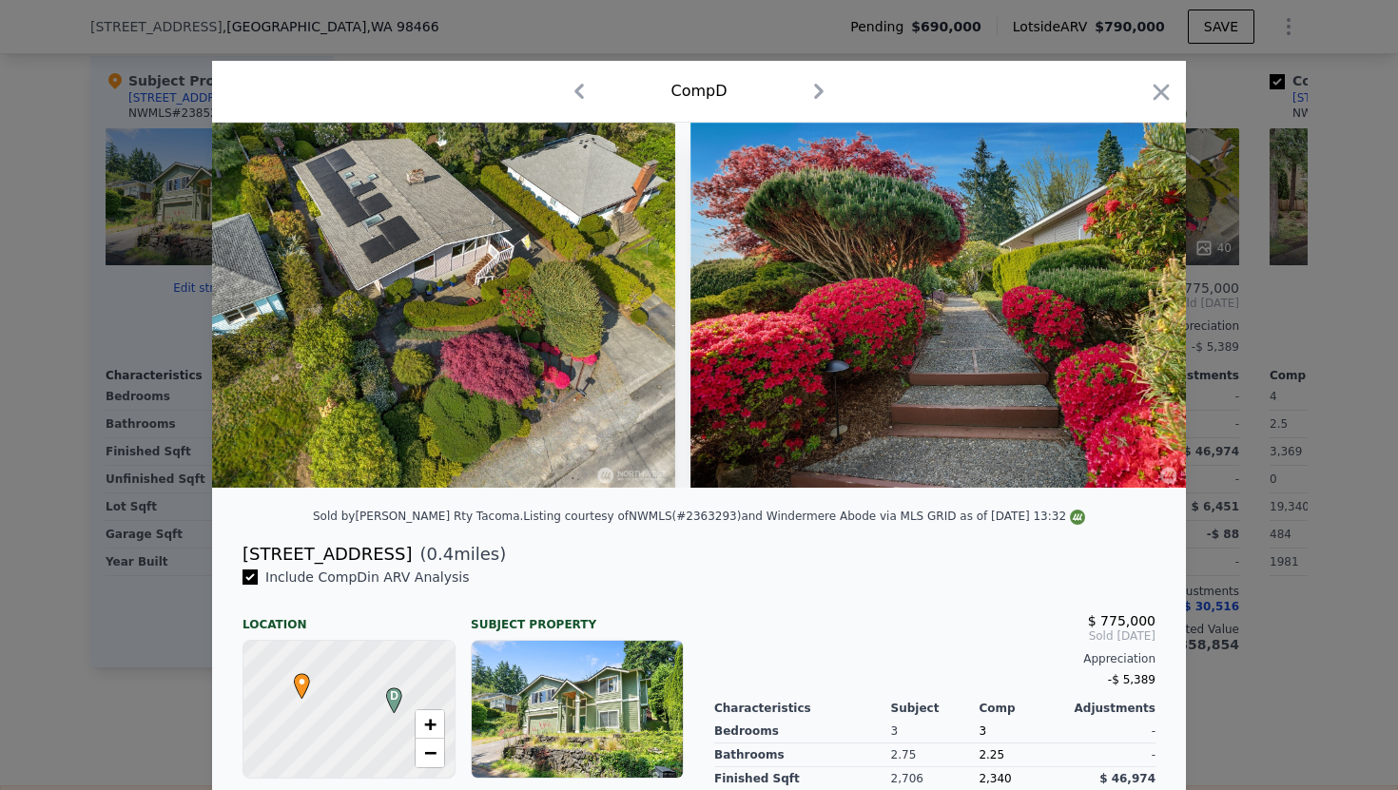
scroll to position [0, 0]
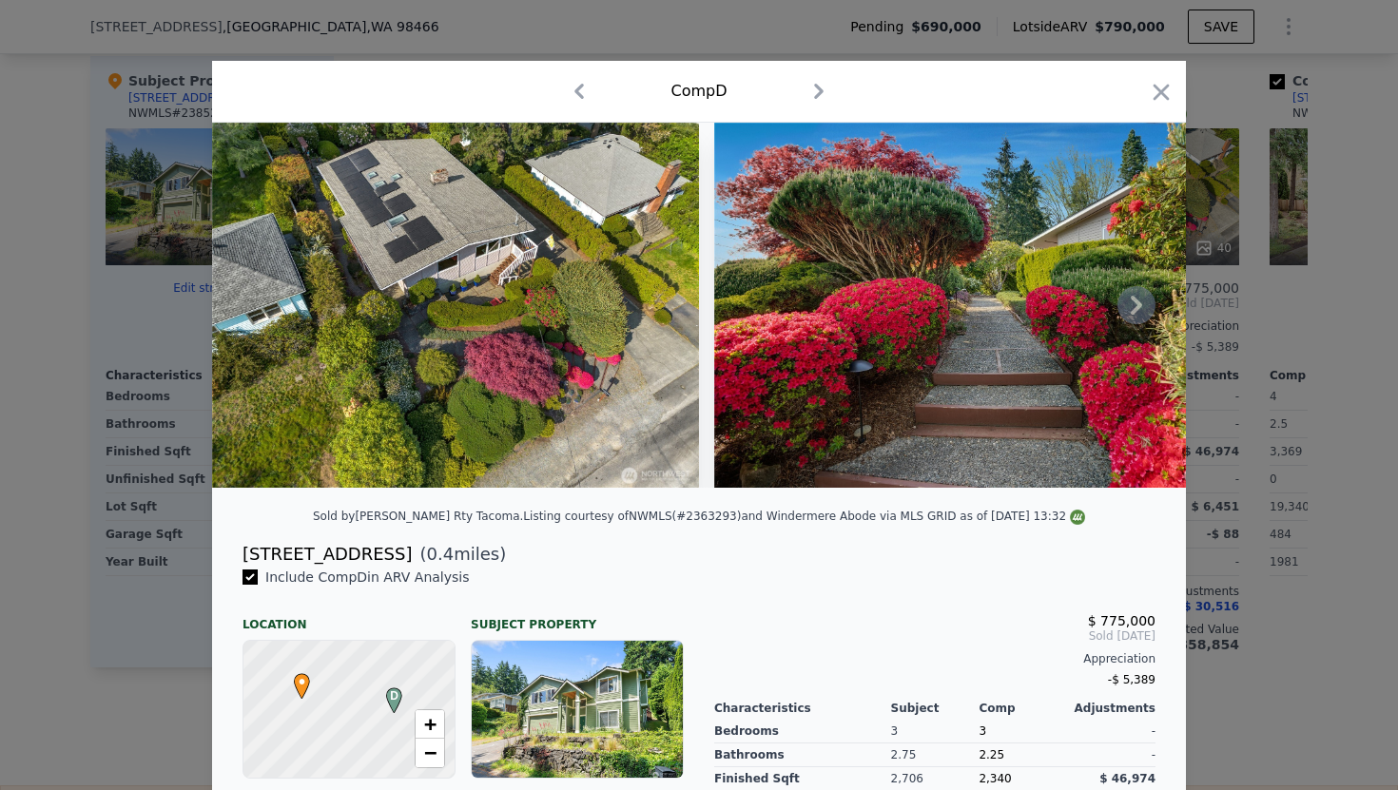
click at [472, 321] on img at bounding box center [455, 305] width 487 height 365
click at [1131, 313] on icon at bounding box center [1136, 305] width 11 height 19
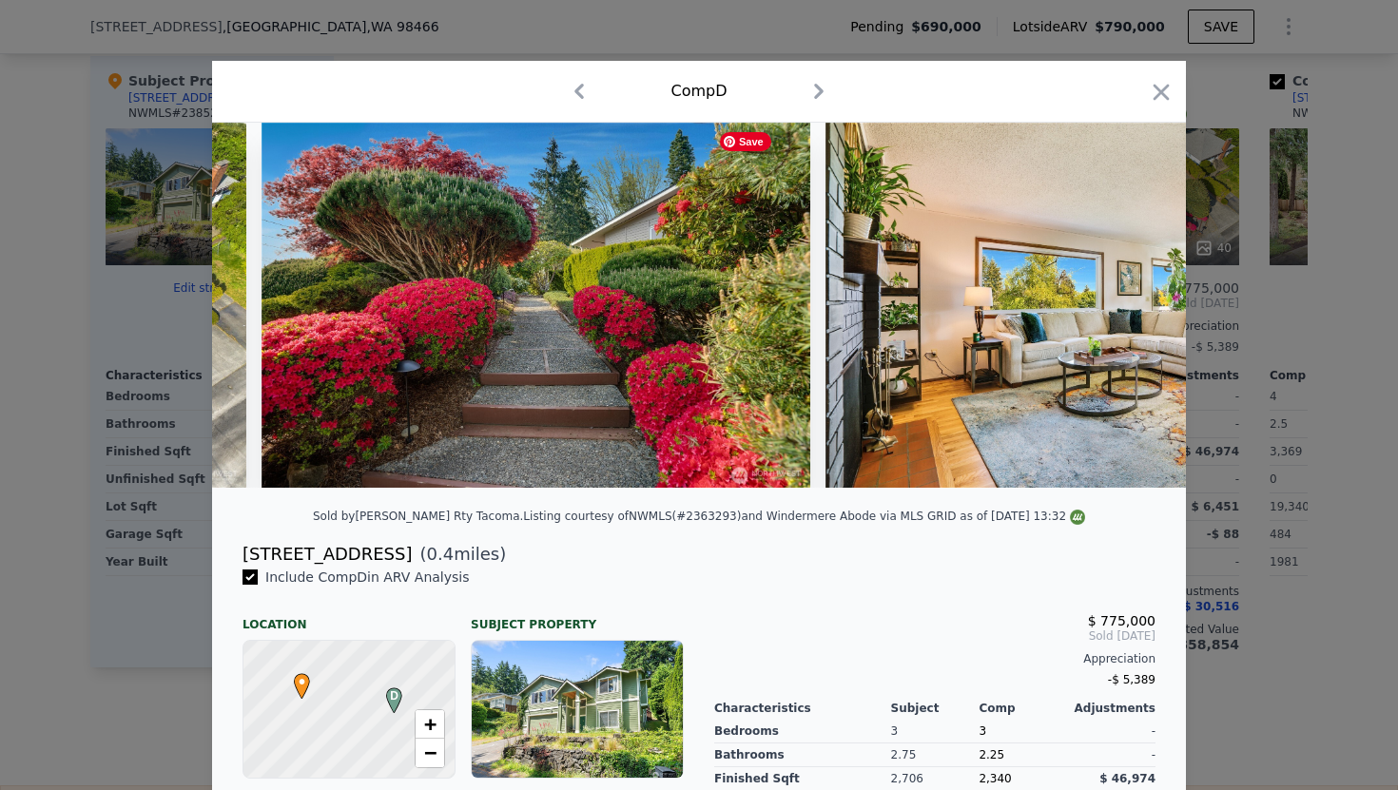
scroll to position [0, 456]
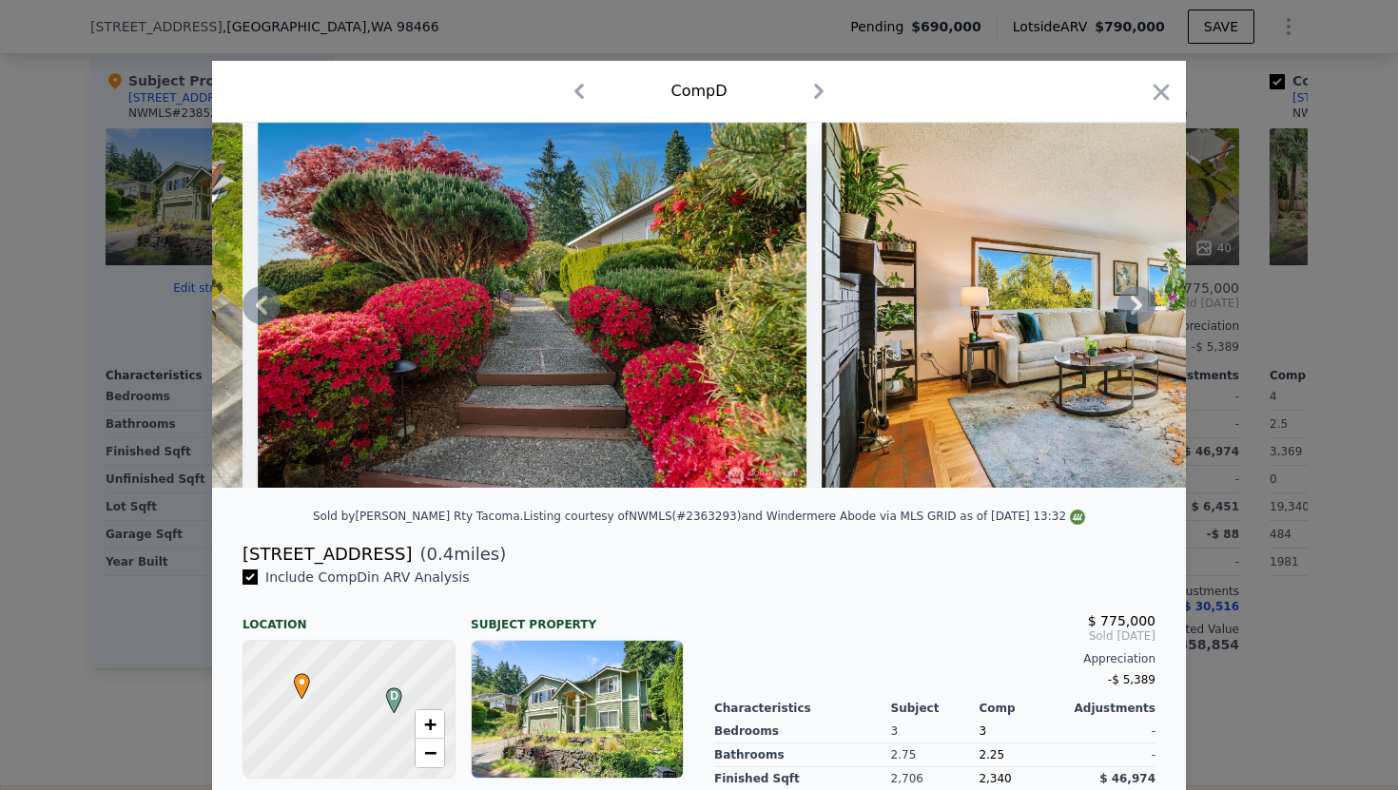
click at [1138, 314] on icon at bounding box center [1136, 305] width 38 height 38
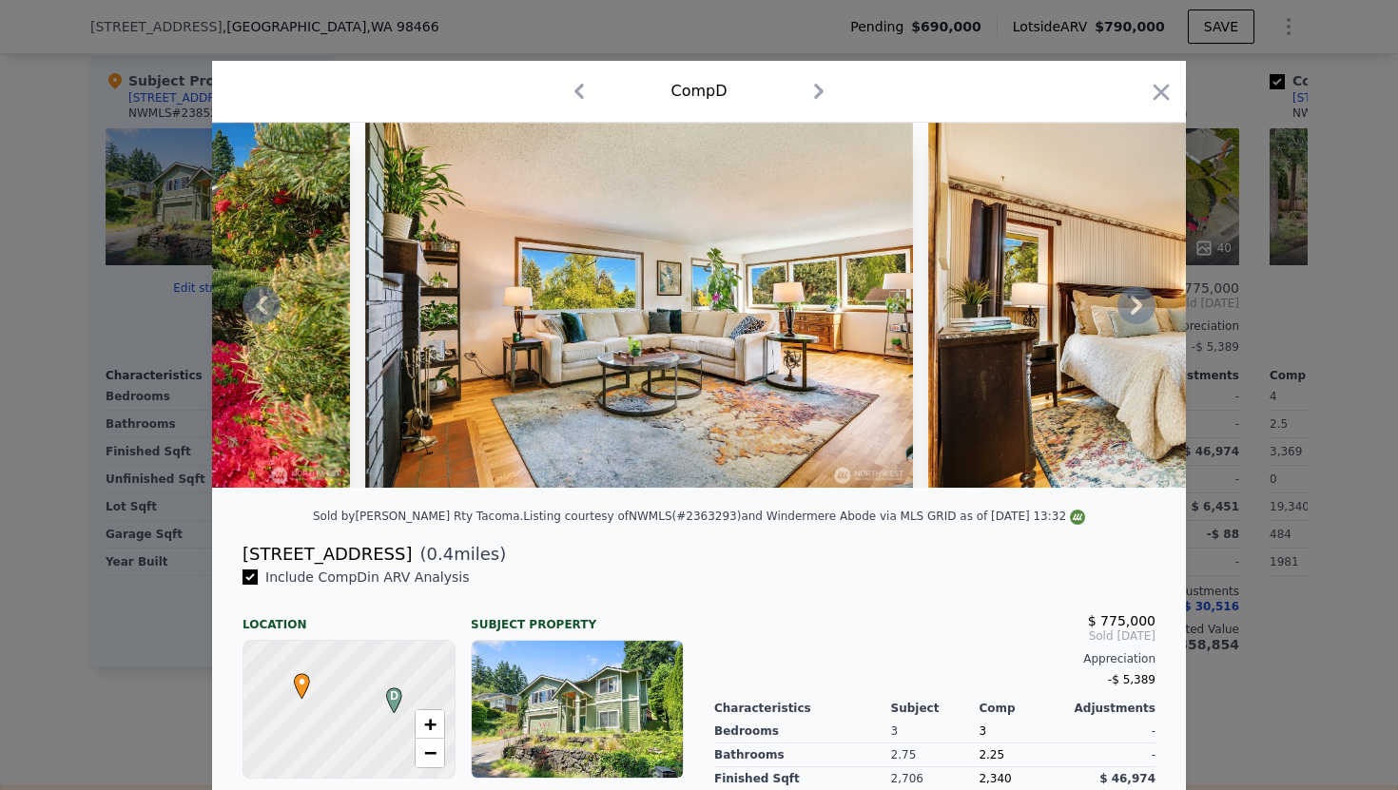
click at [1138, 314] on icon at bounding box center [1136, 305] width 38 height 38
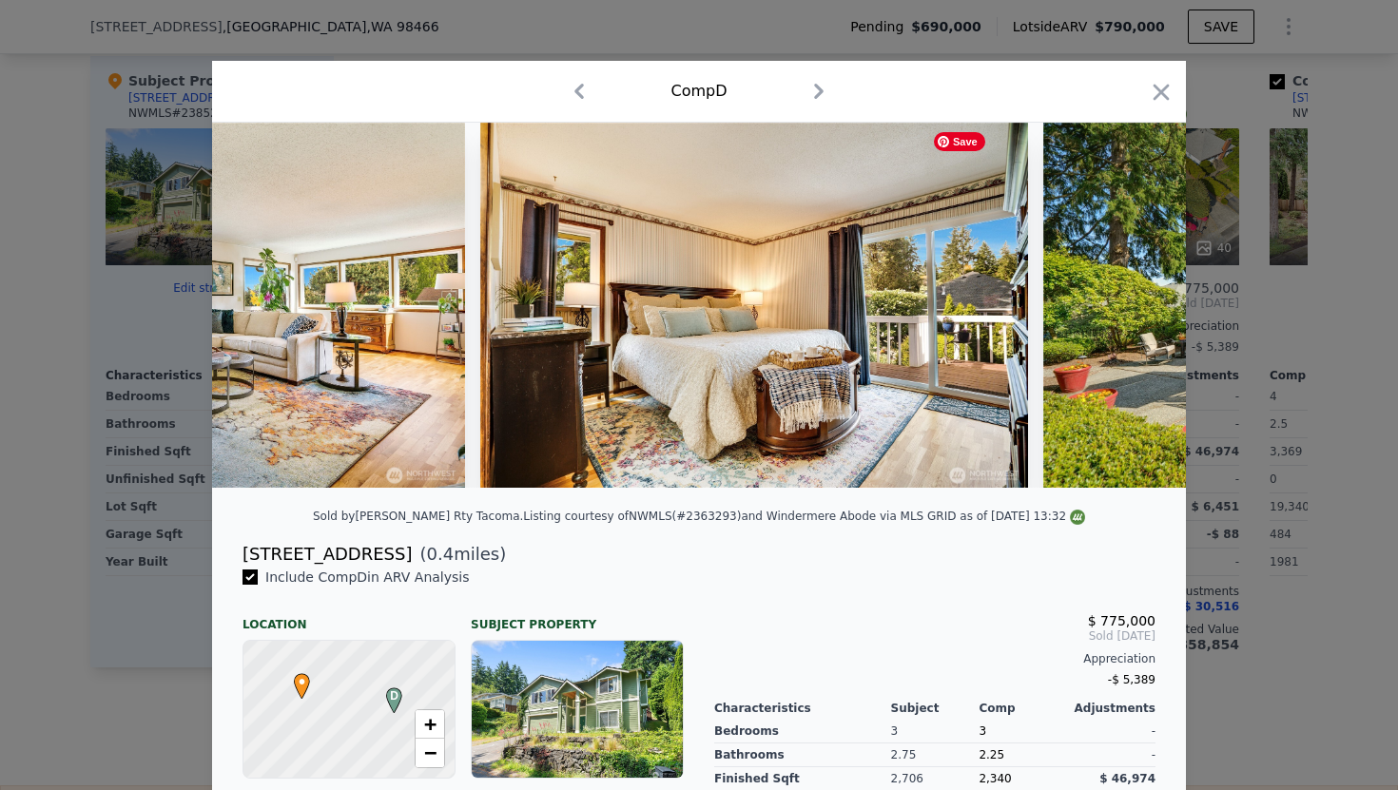
scroll to position [0, 1369]
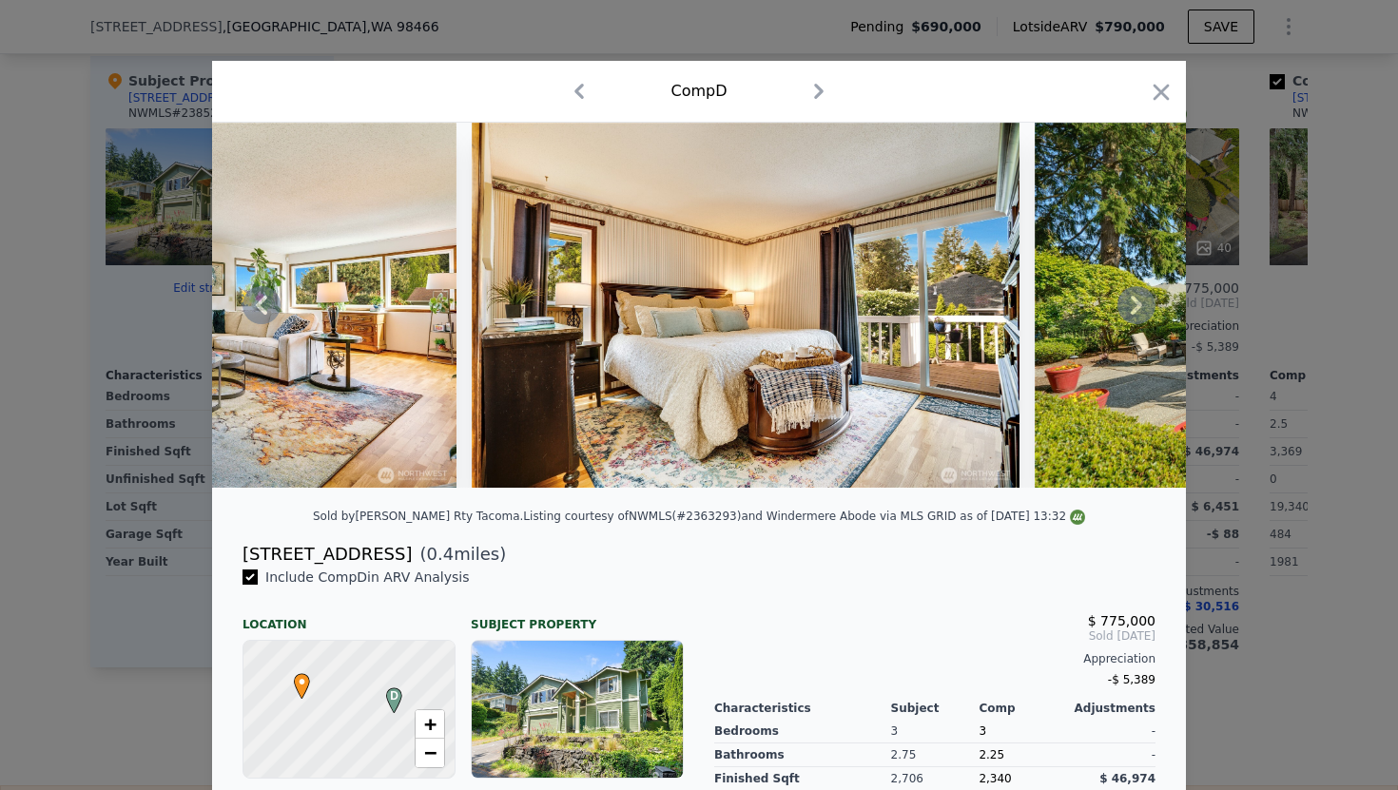
click at [1138, 314] on icon at bounding box center [1136, 305] width 38 height 38
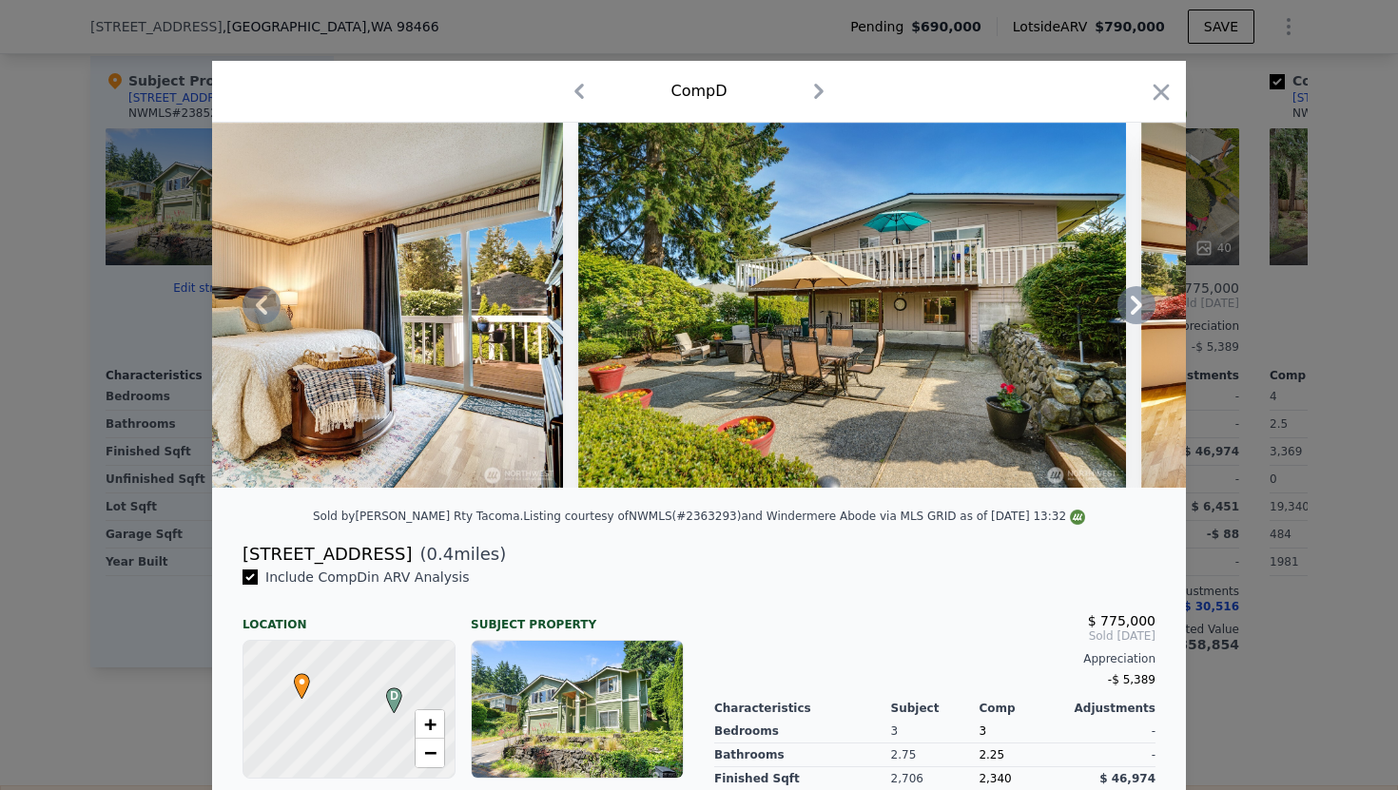
click at [1138, 314] on icon at bounding box center [1136, 305] width 38 height 38
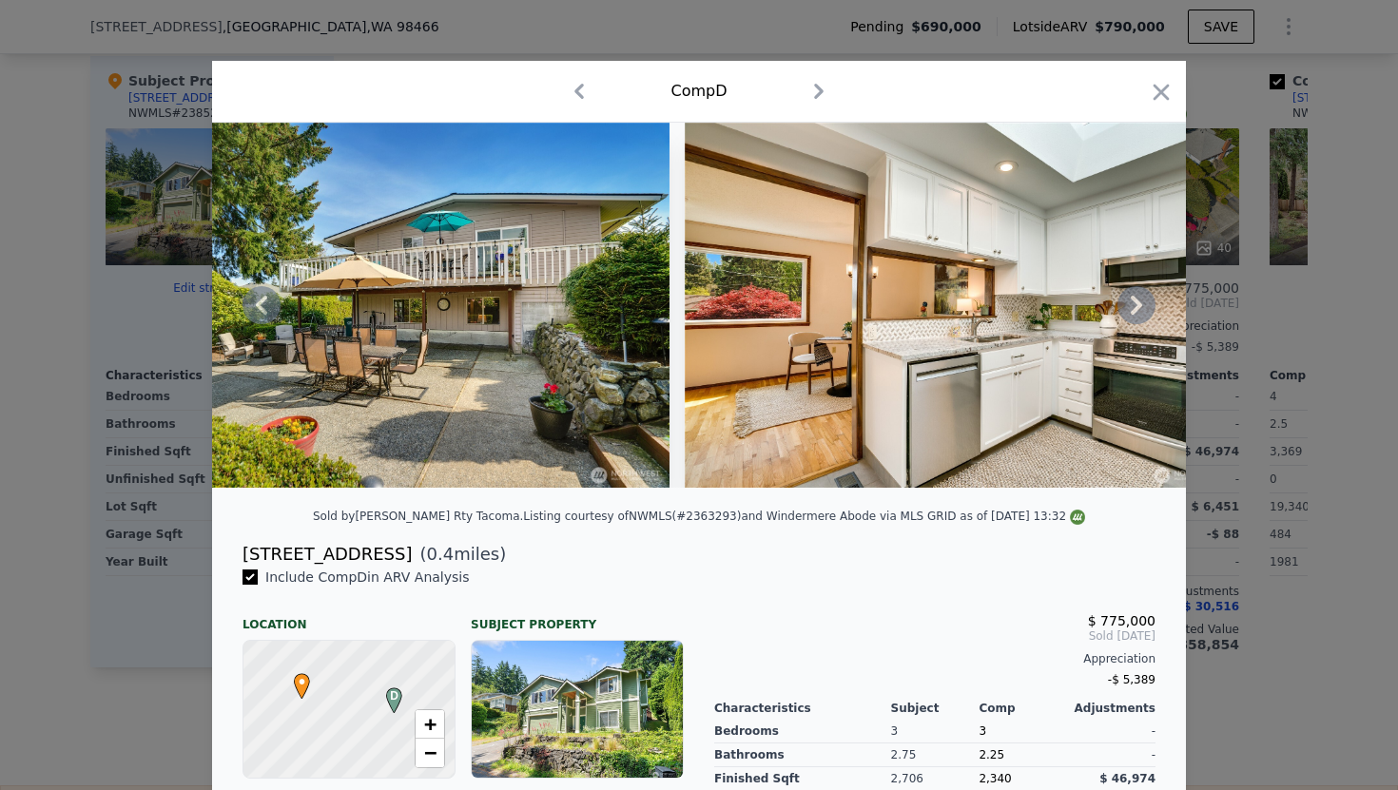
click at [1138, 314] on icon at bounding box center [1136, 305] width 38 height 38
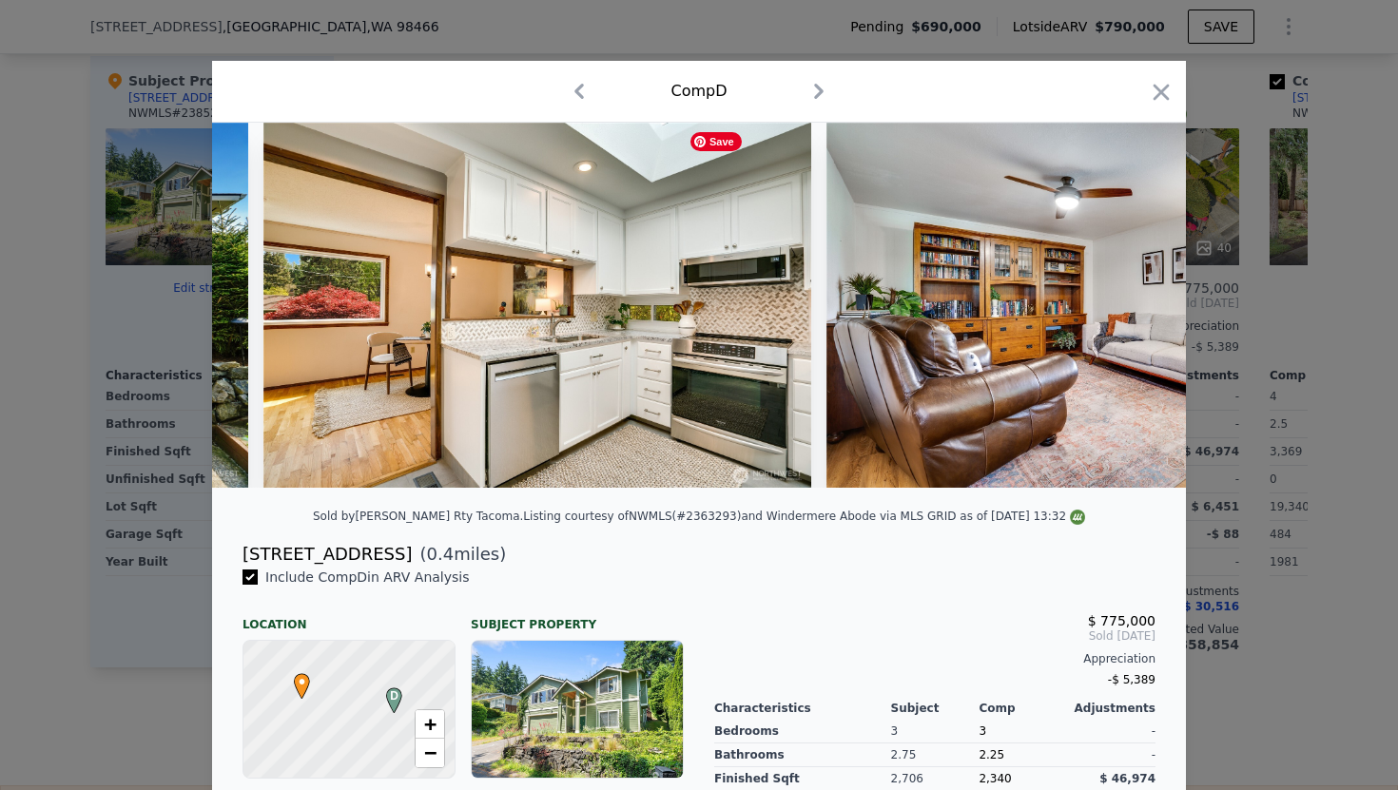
scroll to position [0, 2739]
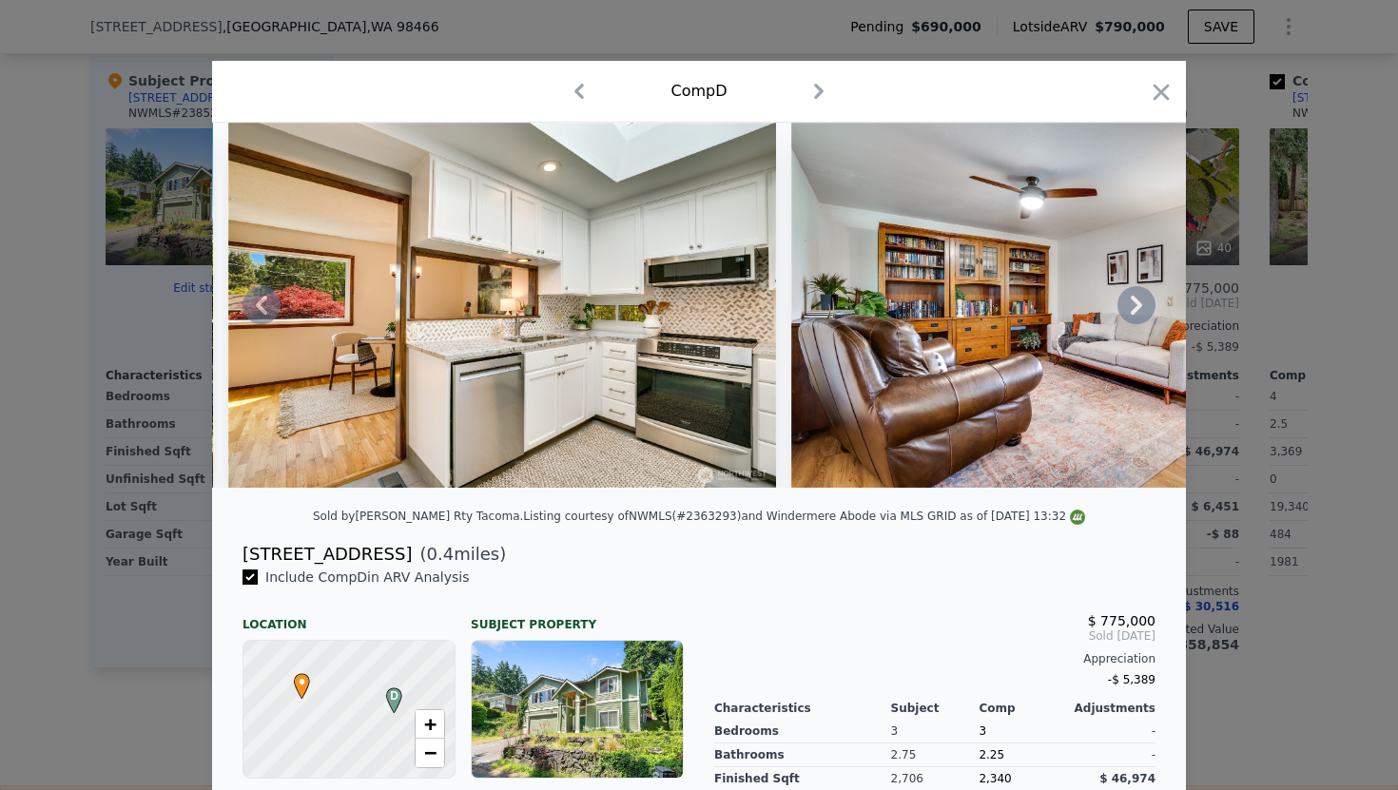
click at [1138, 314] on icon at bounding box center [1136, 305] width 38 height 38
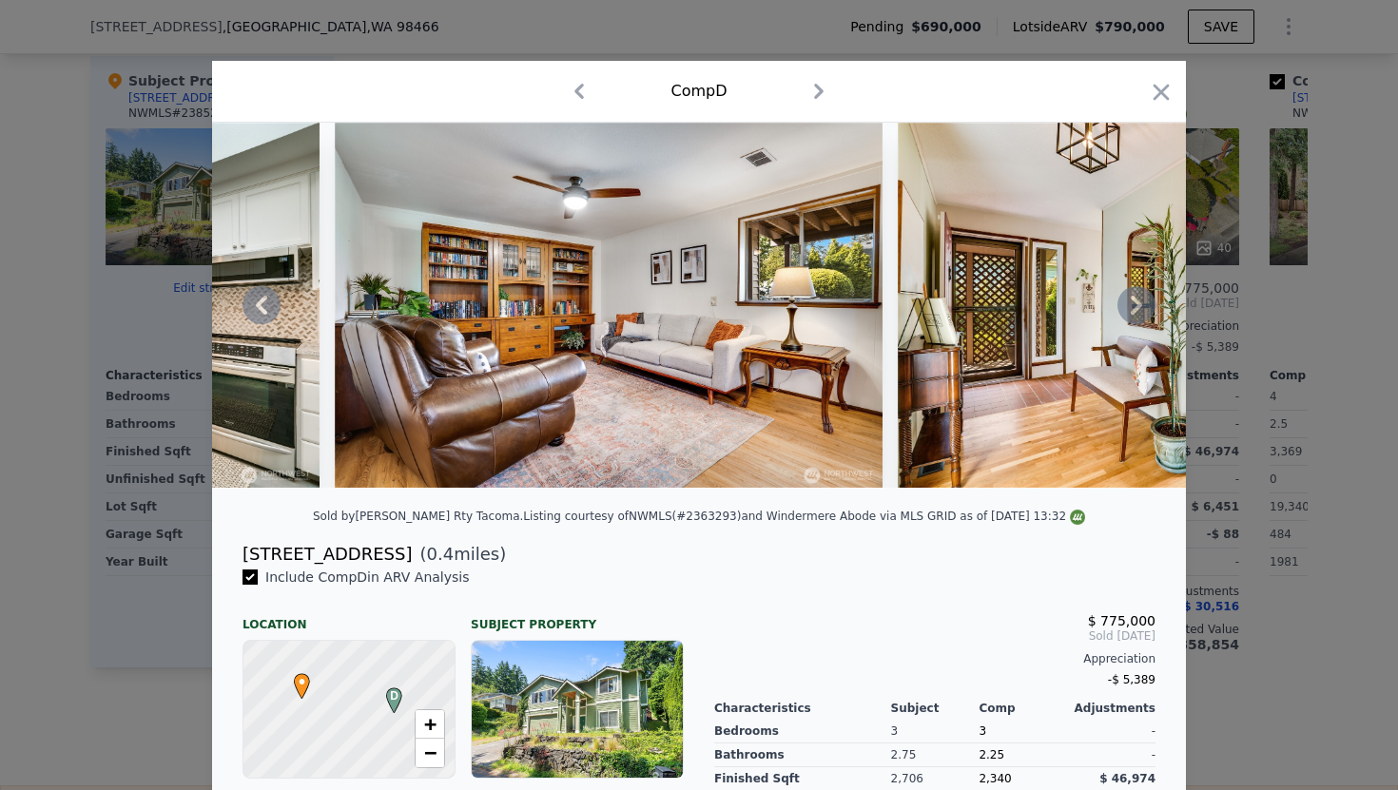
click at [1138, 314] on icon at bounding box center [1136, 305] width 38 height 38
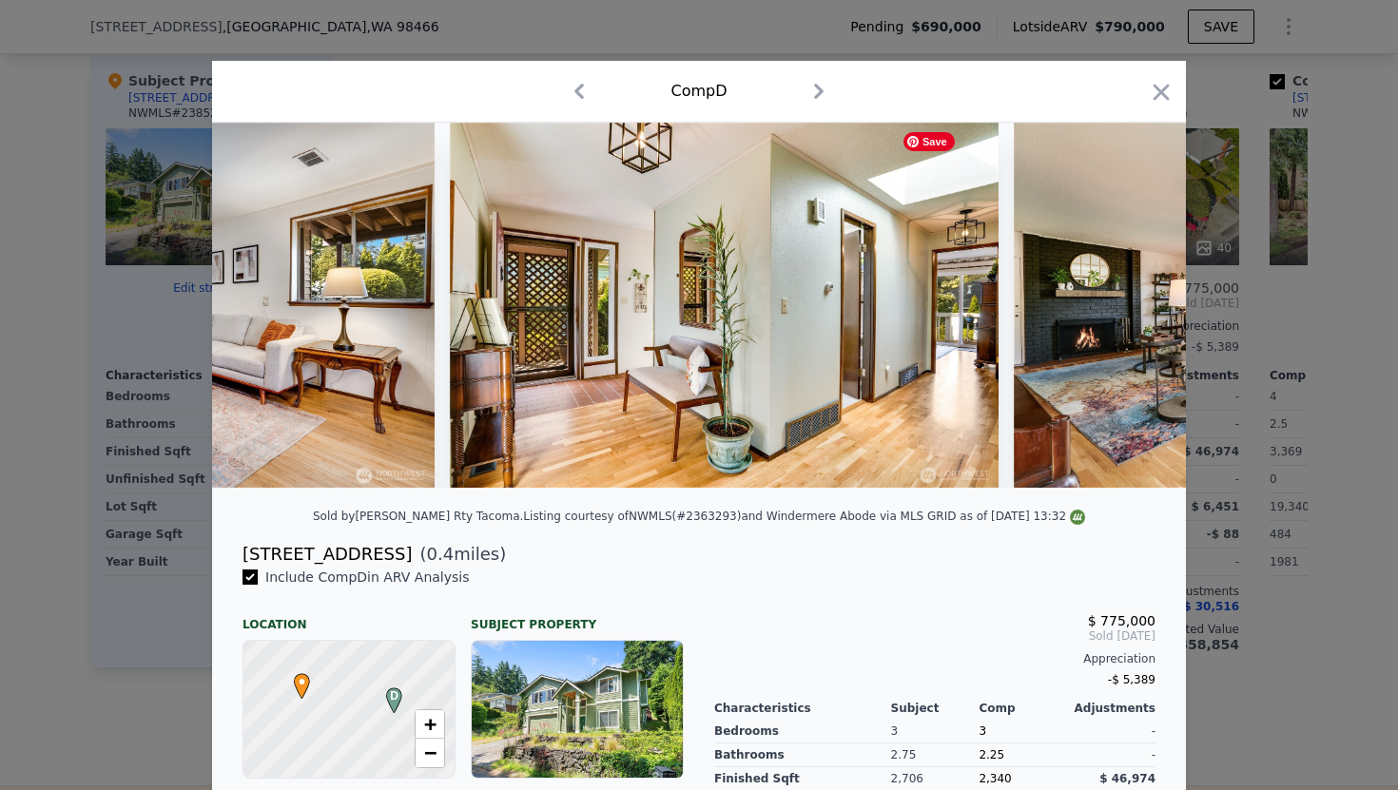
scroll to position [0, 3652]
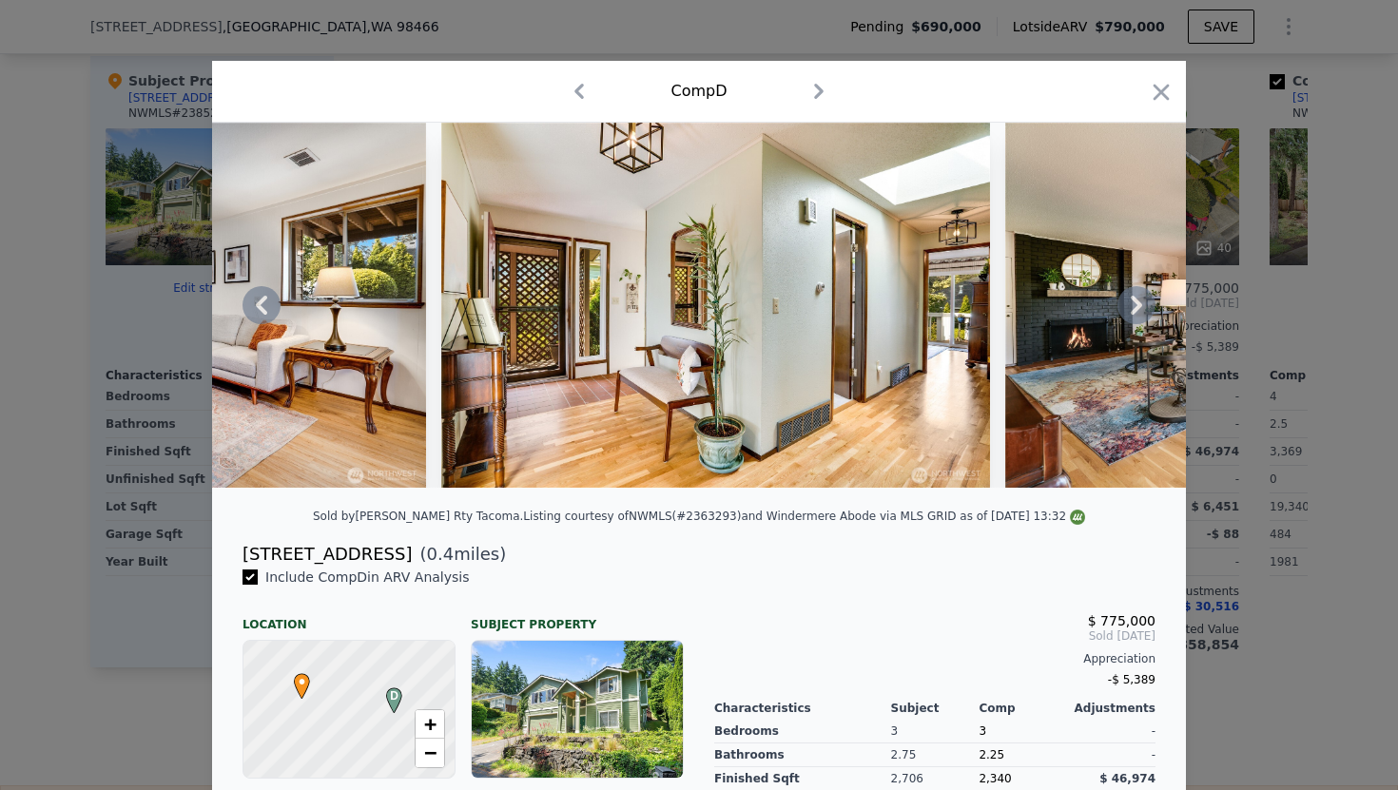
click at [1138, 314] on icon at bounding box center [1136, 305] width 38 height 38
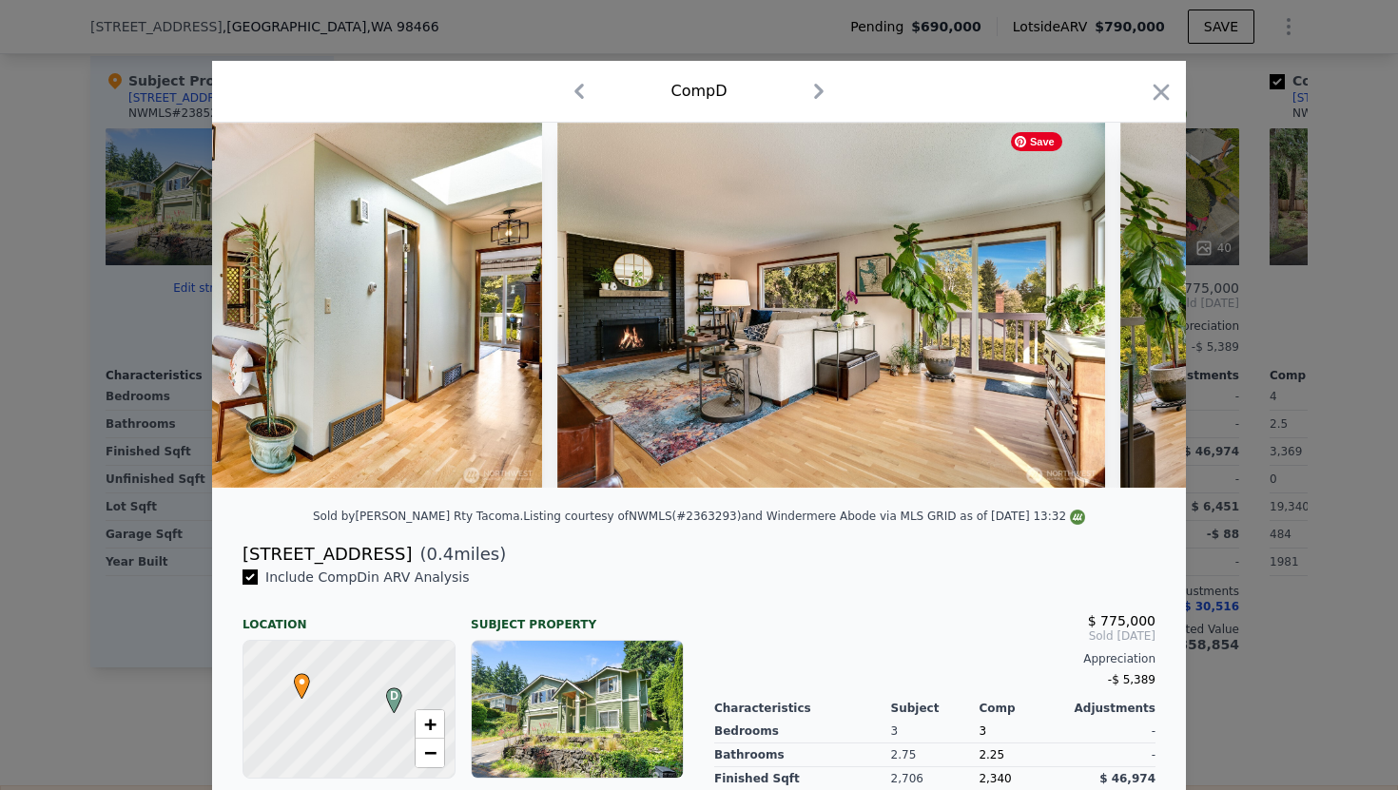
scroll to position [0, 4108]
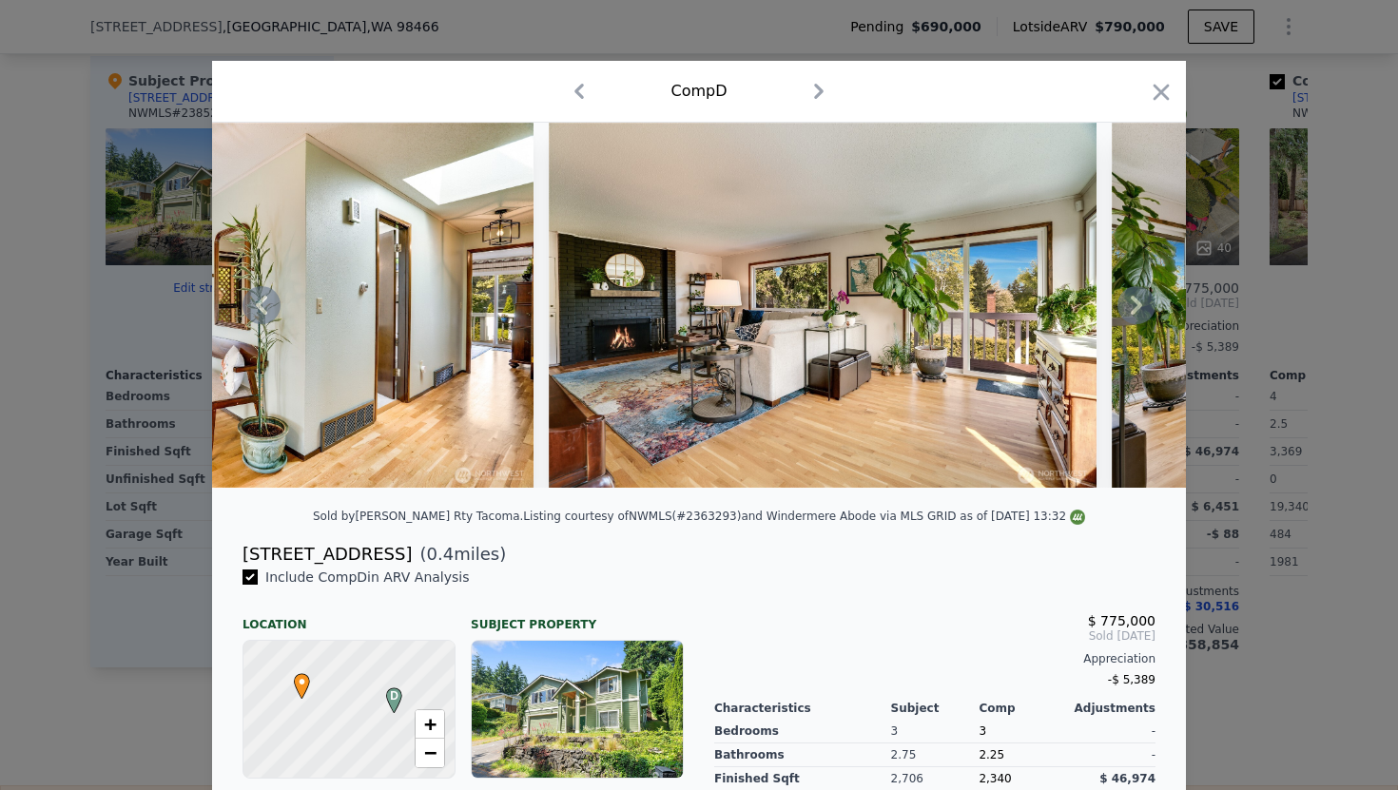
click at [1136, 308] on icon at bounding box center [1136, 305] width 11 height 19
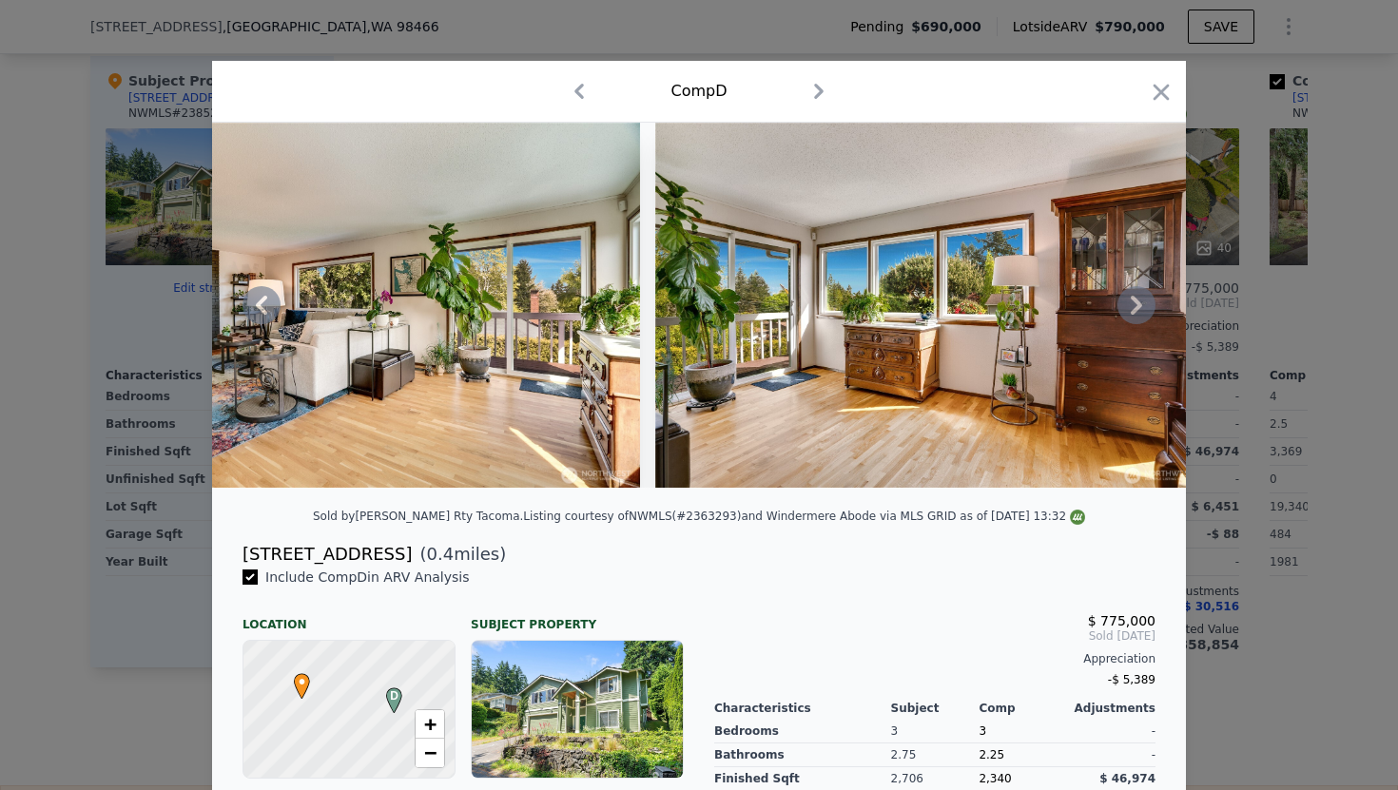
click at [1136, 308] on icon at bounding box center [1136, 305] width 11 height 19
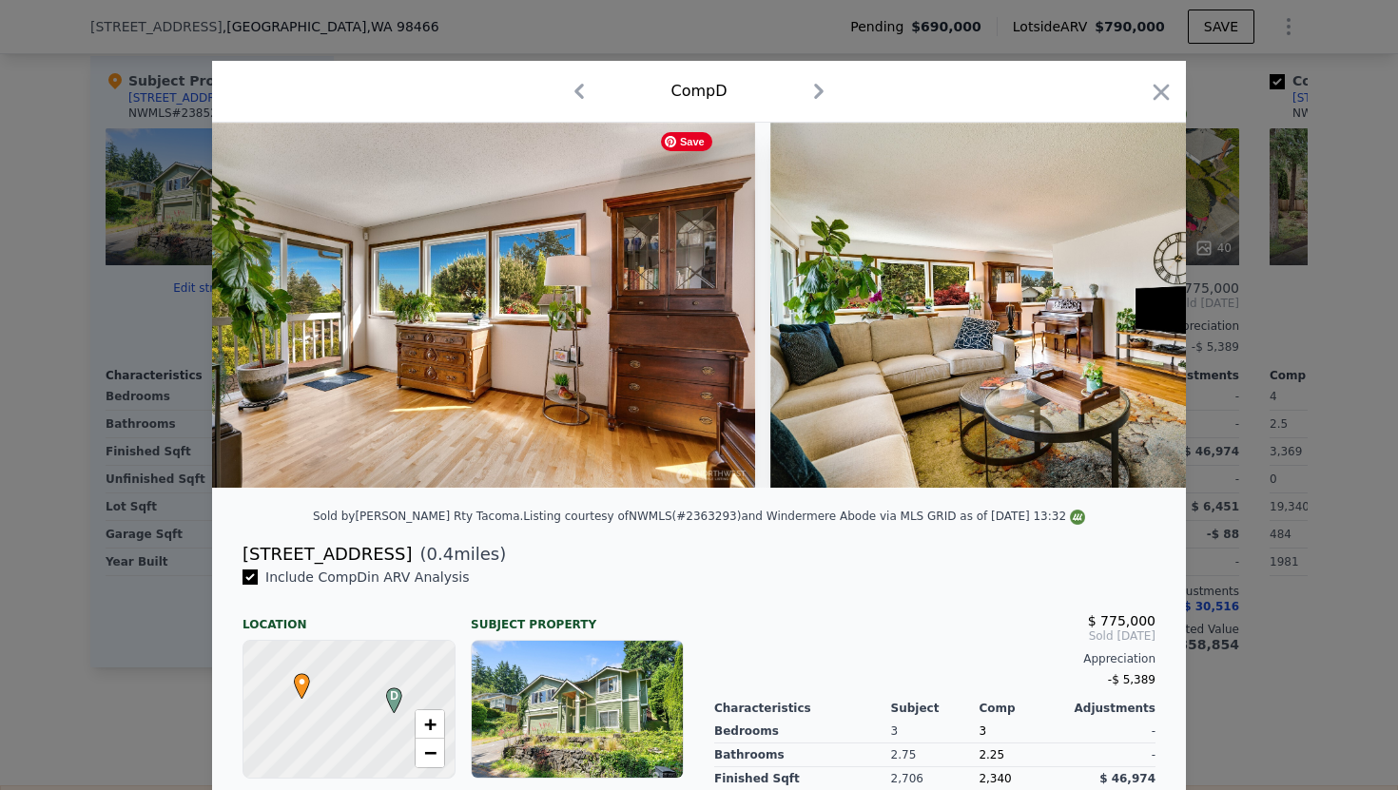
scroll to position [0, 5021]
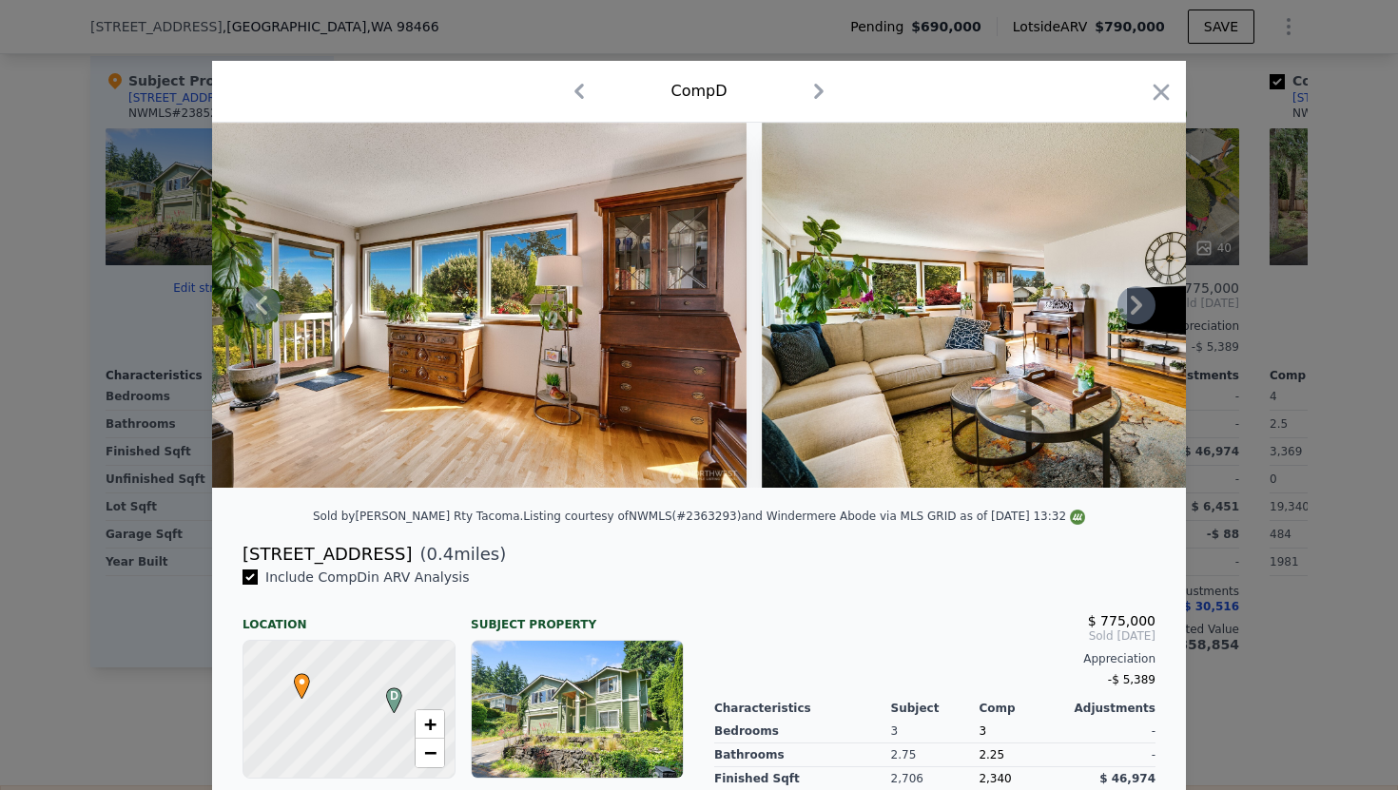
click at [1136, 308] on icon at bounding box center [1136, 305] width 11 height 19
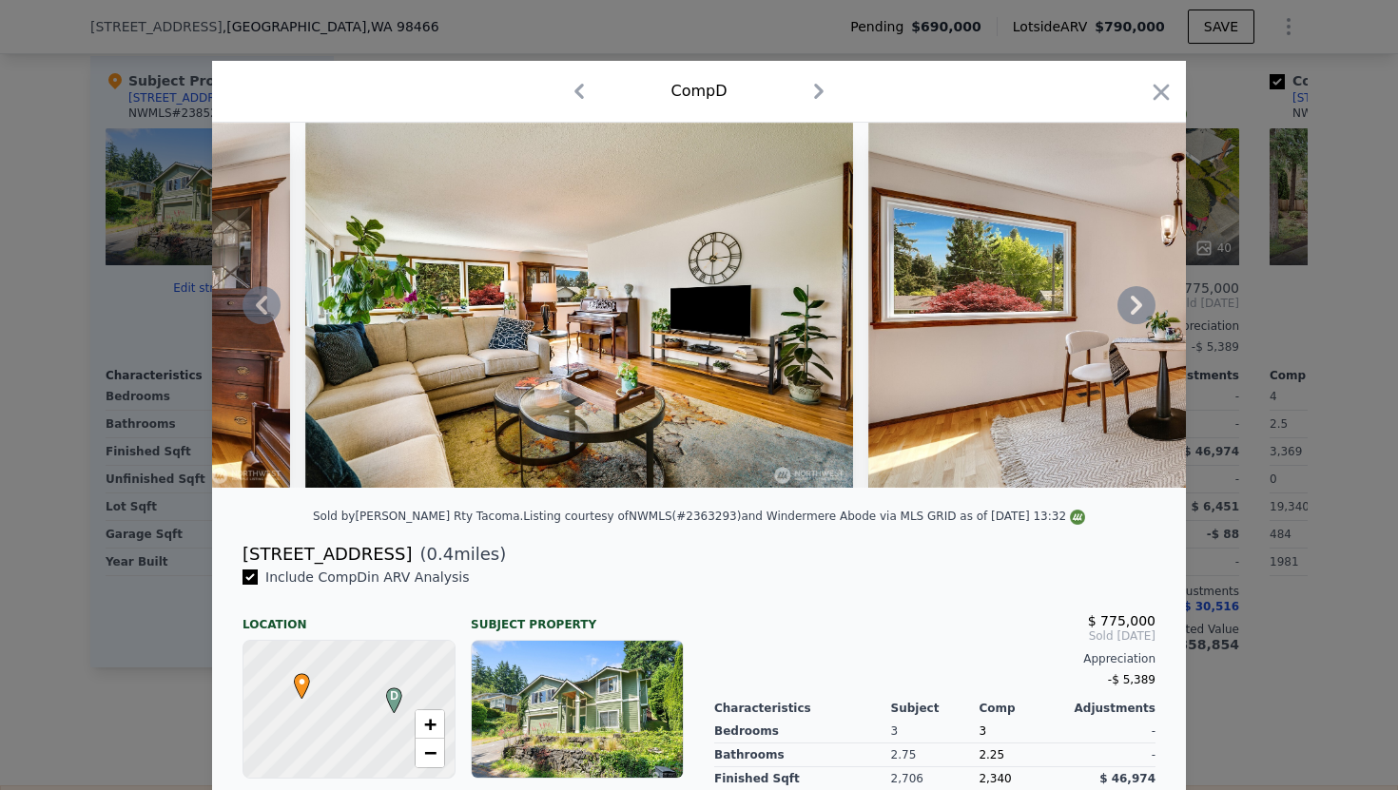
click at [1136, 308] on icon at bounding box center [1136, 305] width 11 height 19
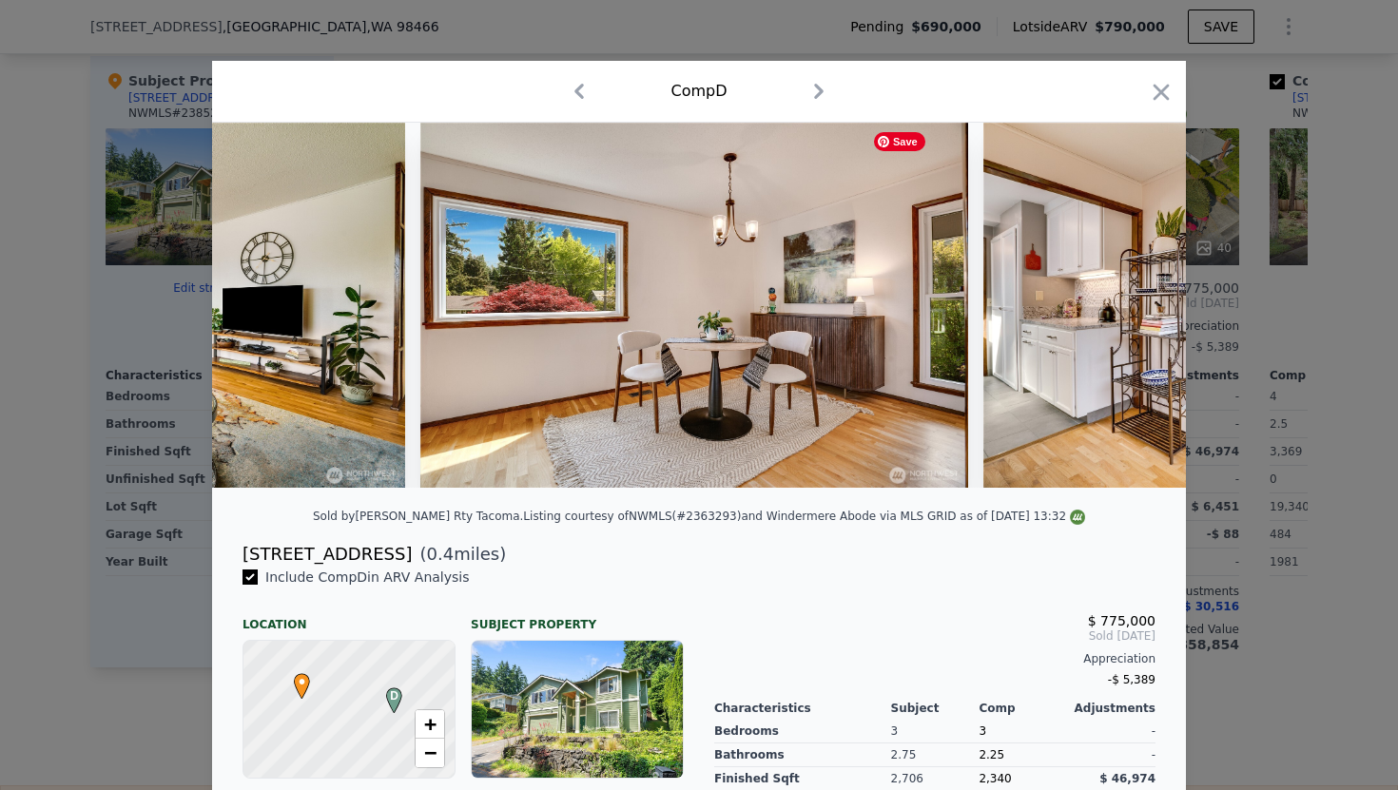
scroll to position [0, 5934]
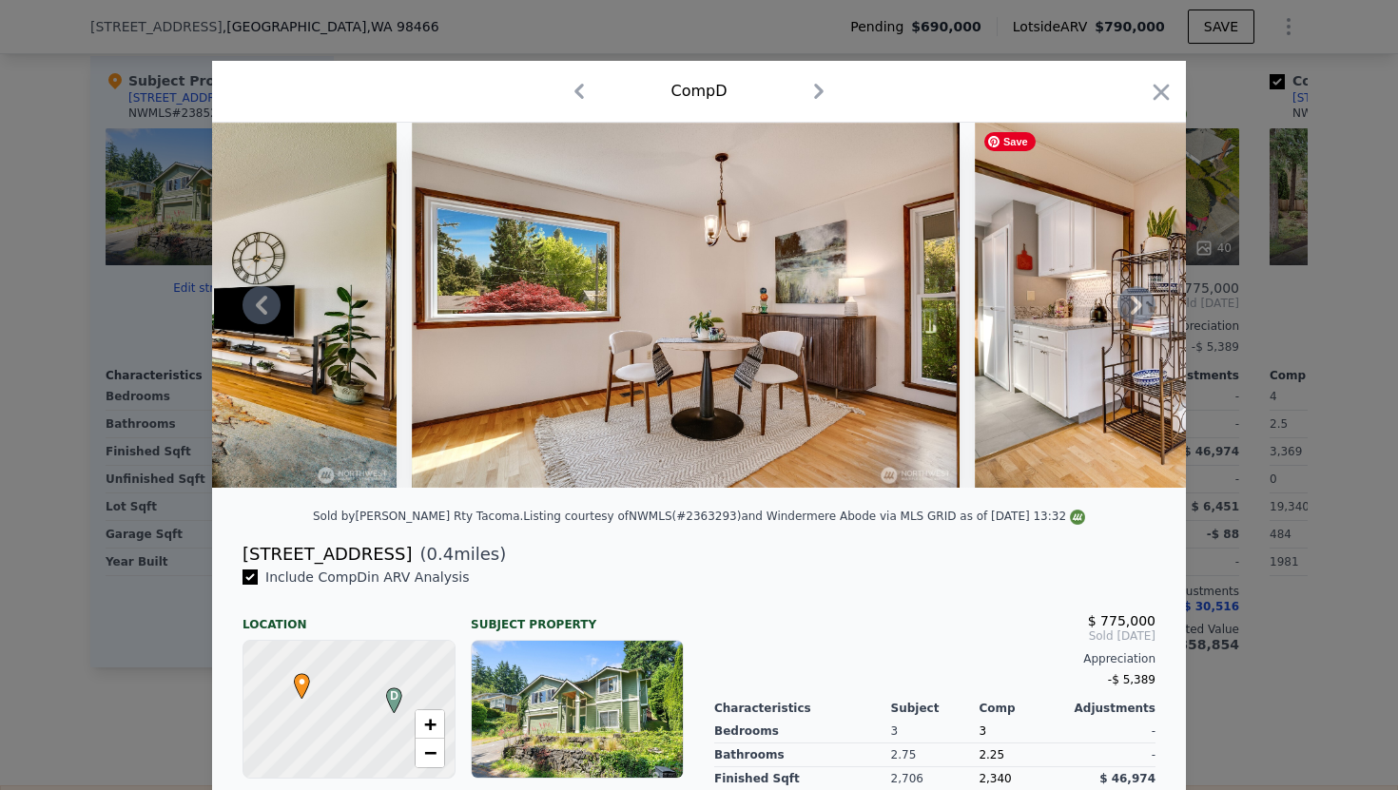
click at [1136, 308] on div at bounding box center [699, 305] width 974 height 365
click at [1136, 311] on icon at bounding box center [1136, 305] width 11 height 19
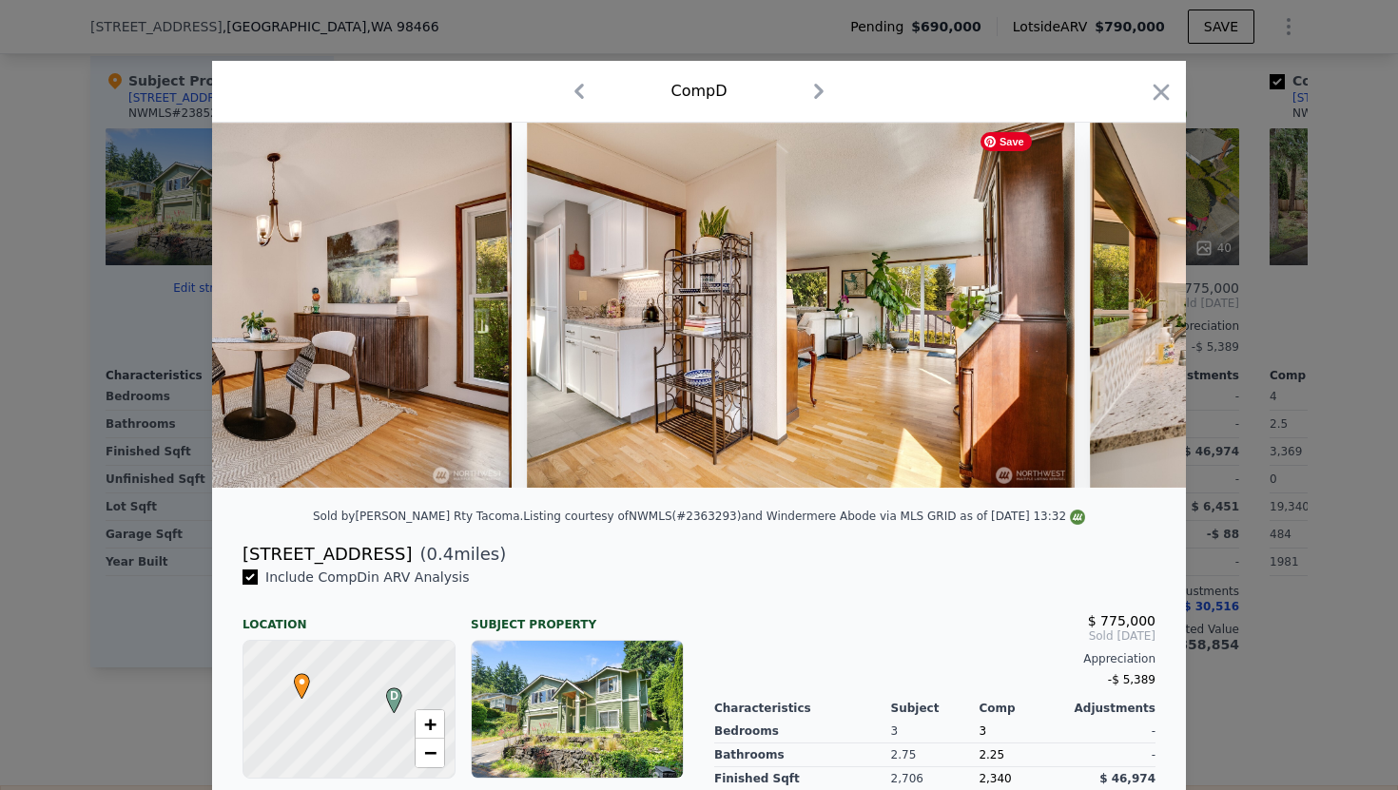
scroll to position [0, 6391]
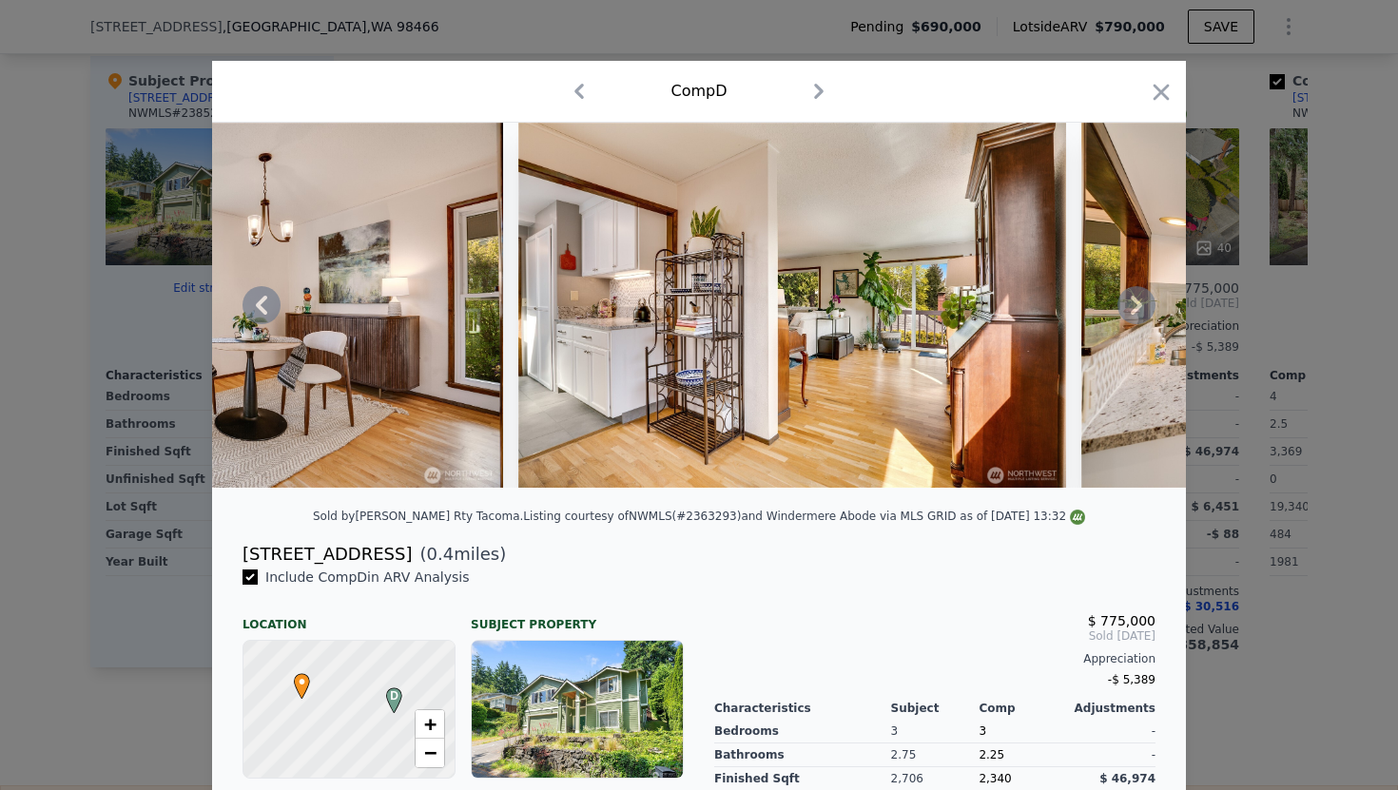
click at [1136, 311] on div at bounding box center [699, 305] width 974 height 365
click at [1136, 311] on icon at bounding box center [1136, 305] width 11 height 19
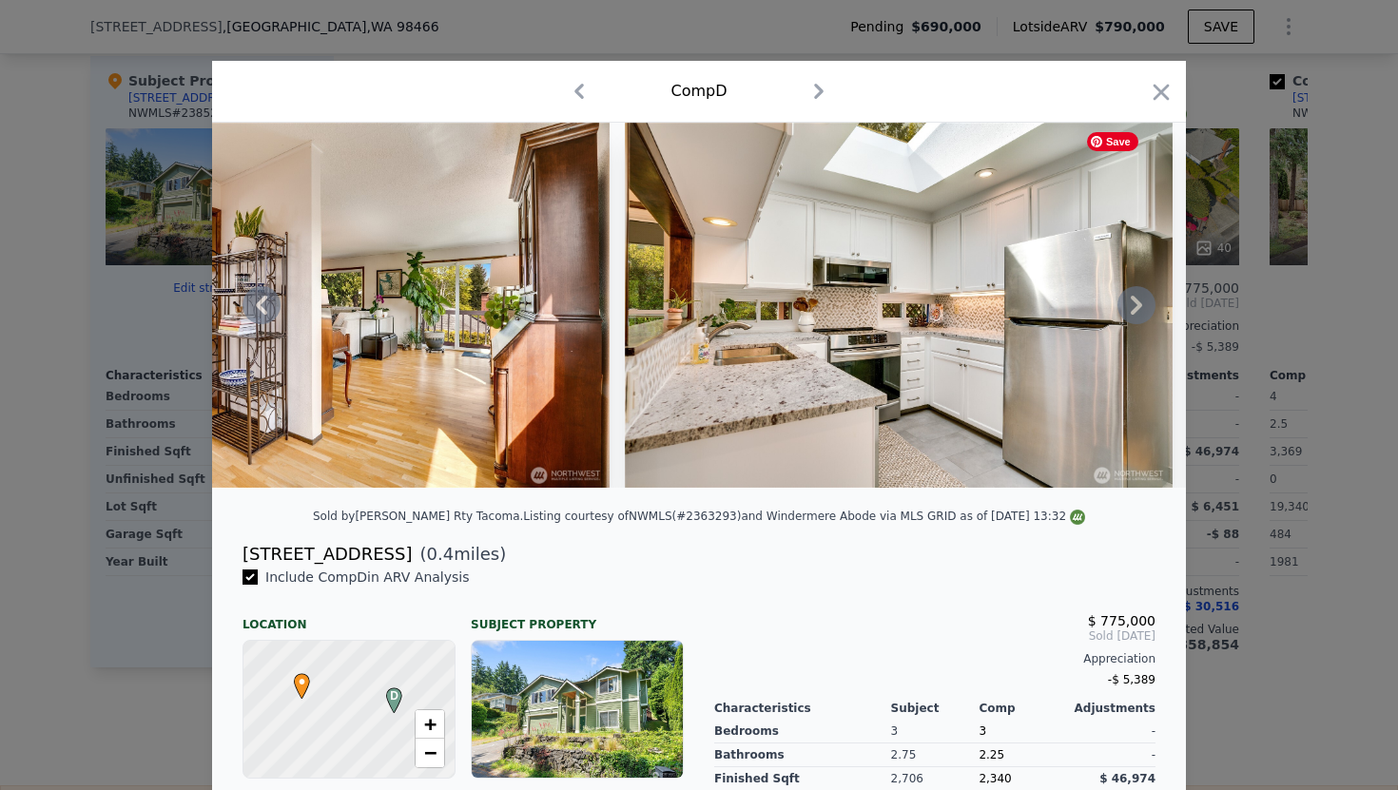
click at [1136, 311] on icon at bounding box center [1136, 305] width 11 height 19
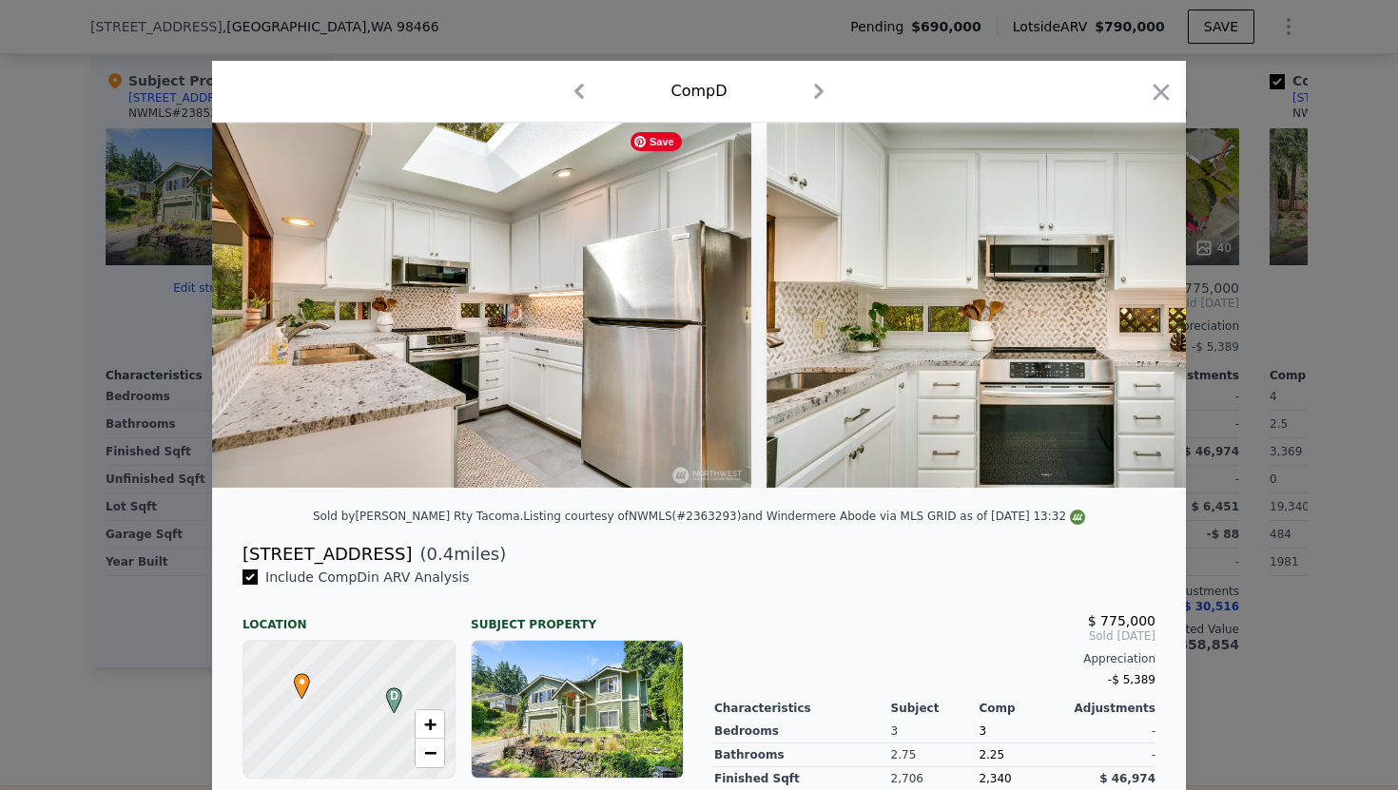
scroll to position [0, 7304]
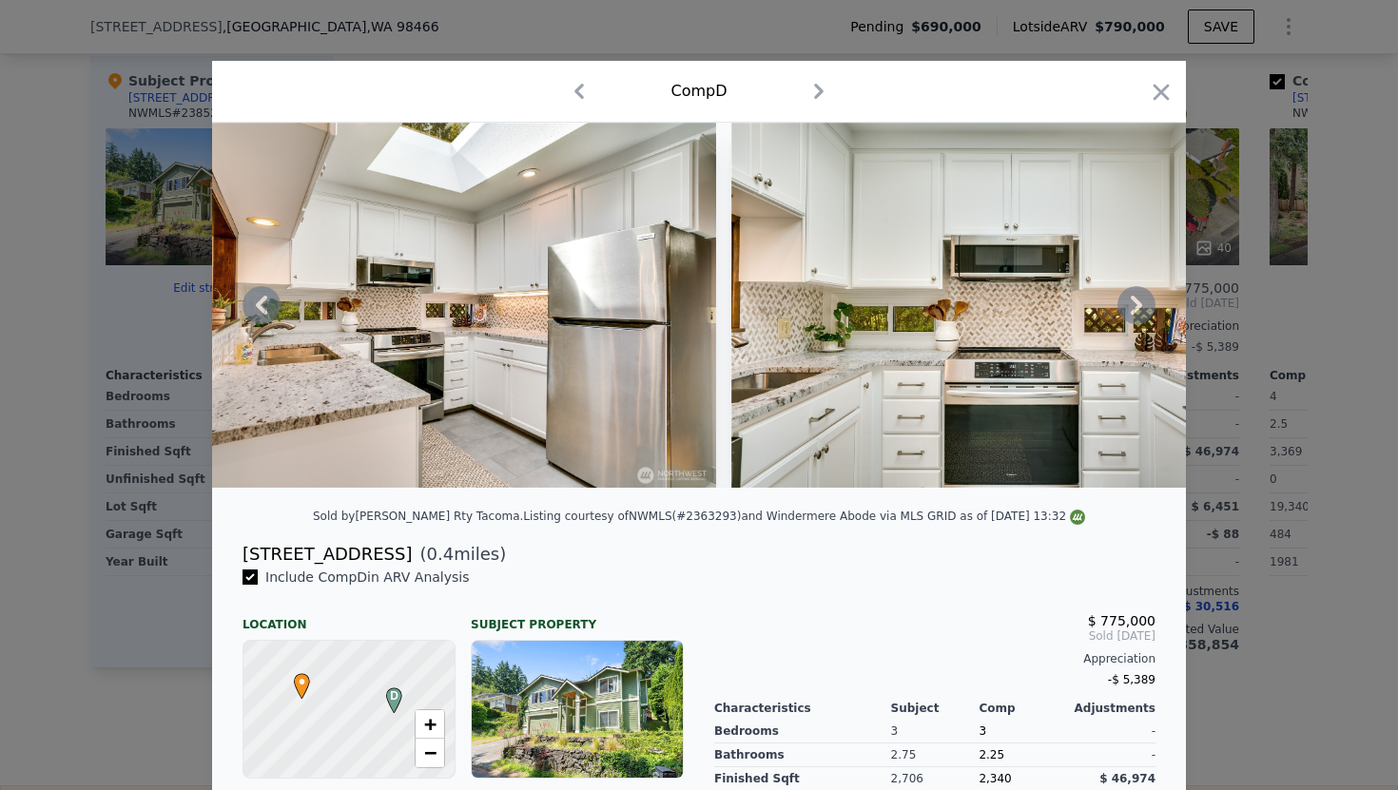
click at [1137, 311] on icon at bounding box center [1136, 305] width 38 height 38
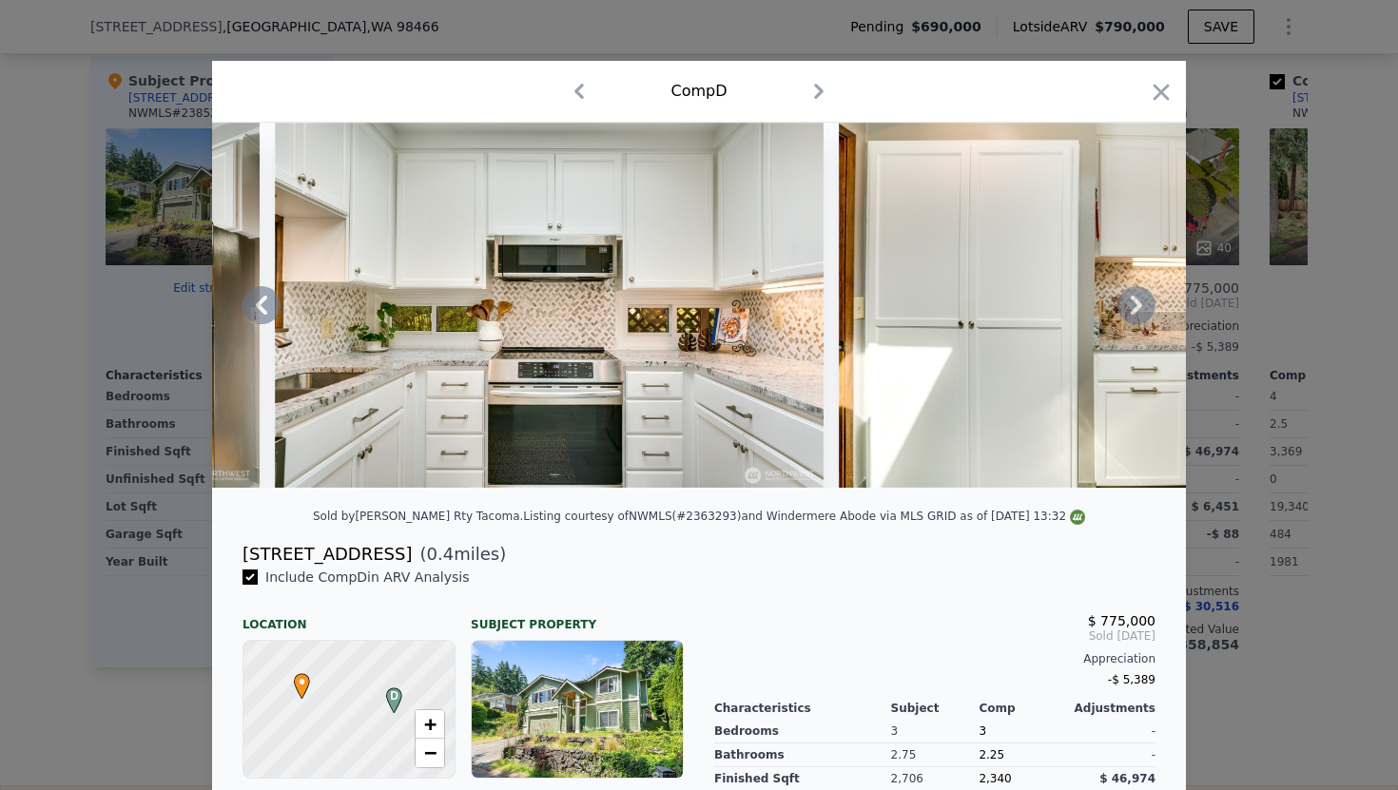
click at [1136, 313] on icon at bounding box center [1136, 305] width 38 height 38
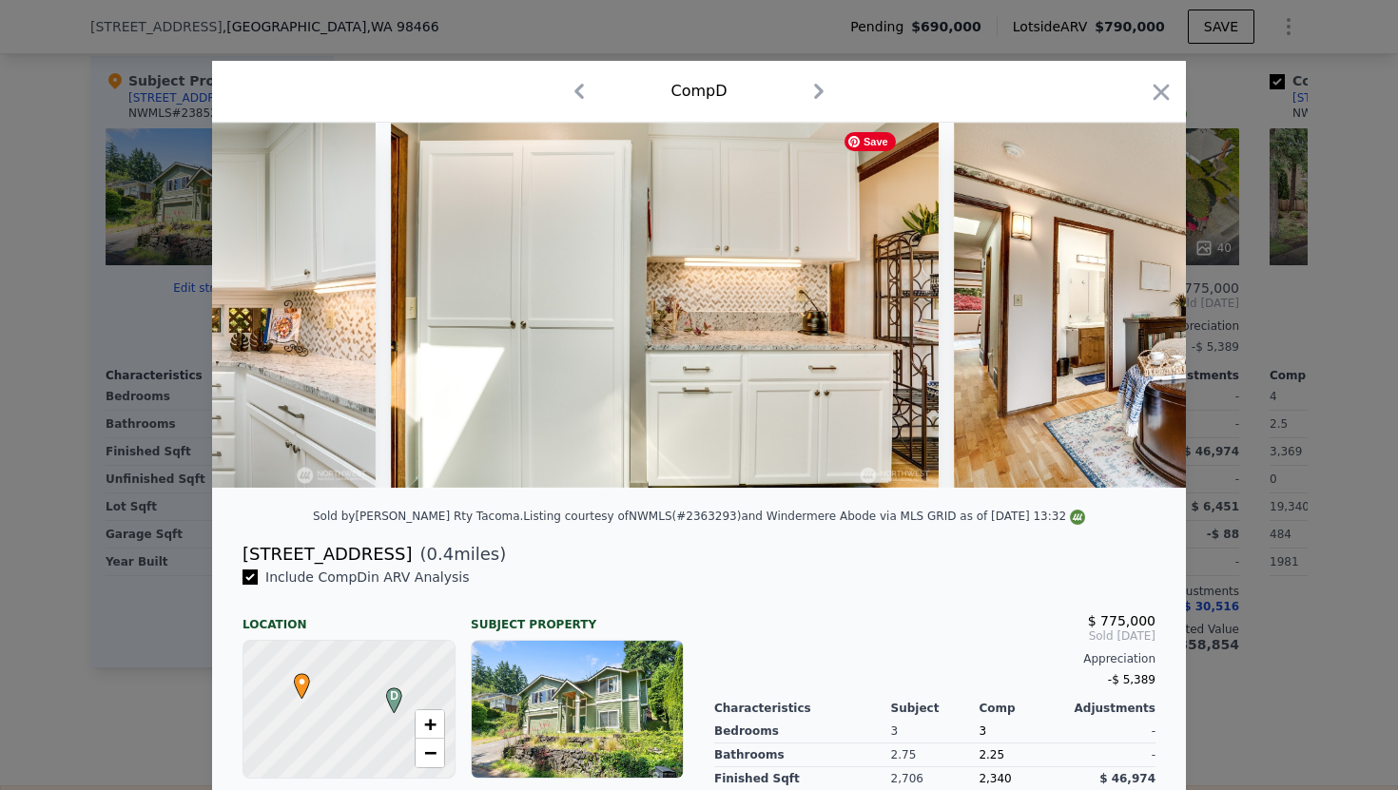
scroll to position [0, 8217]
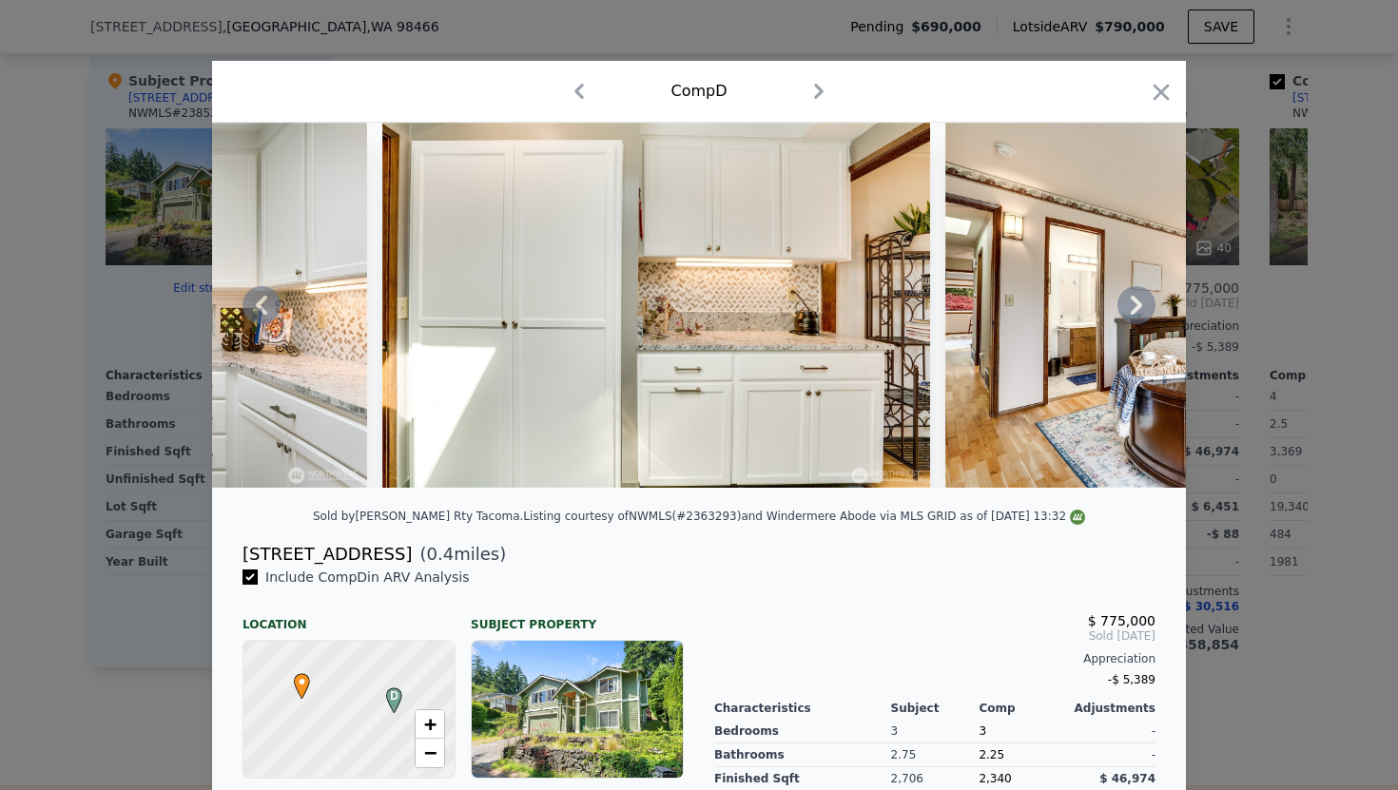
click at [1133, 316] on icon at bounding box center [1136, 305] width 38 height 38
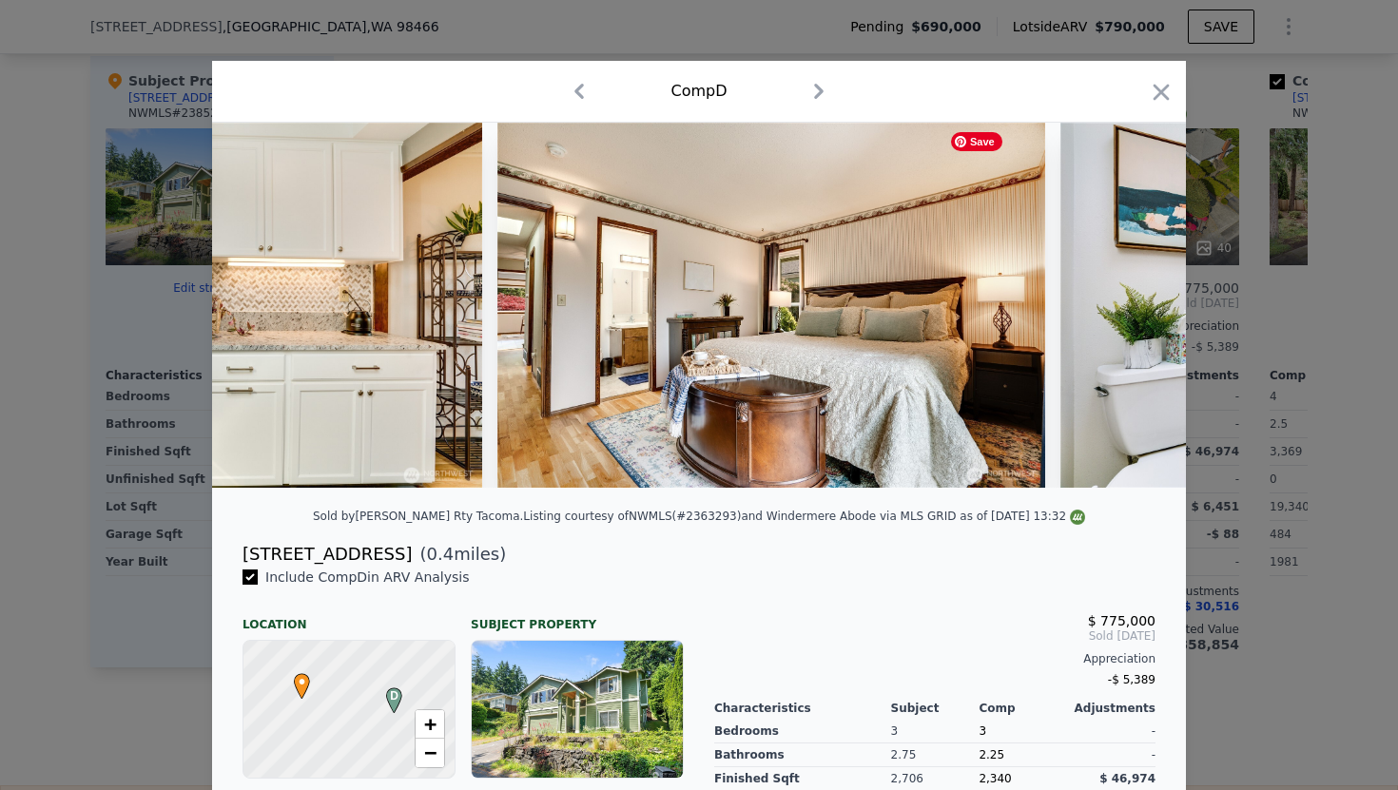
scroll to position [0, 8673]
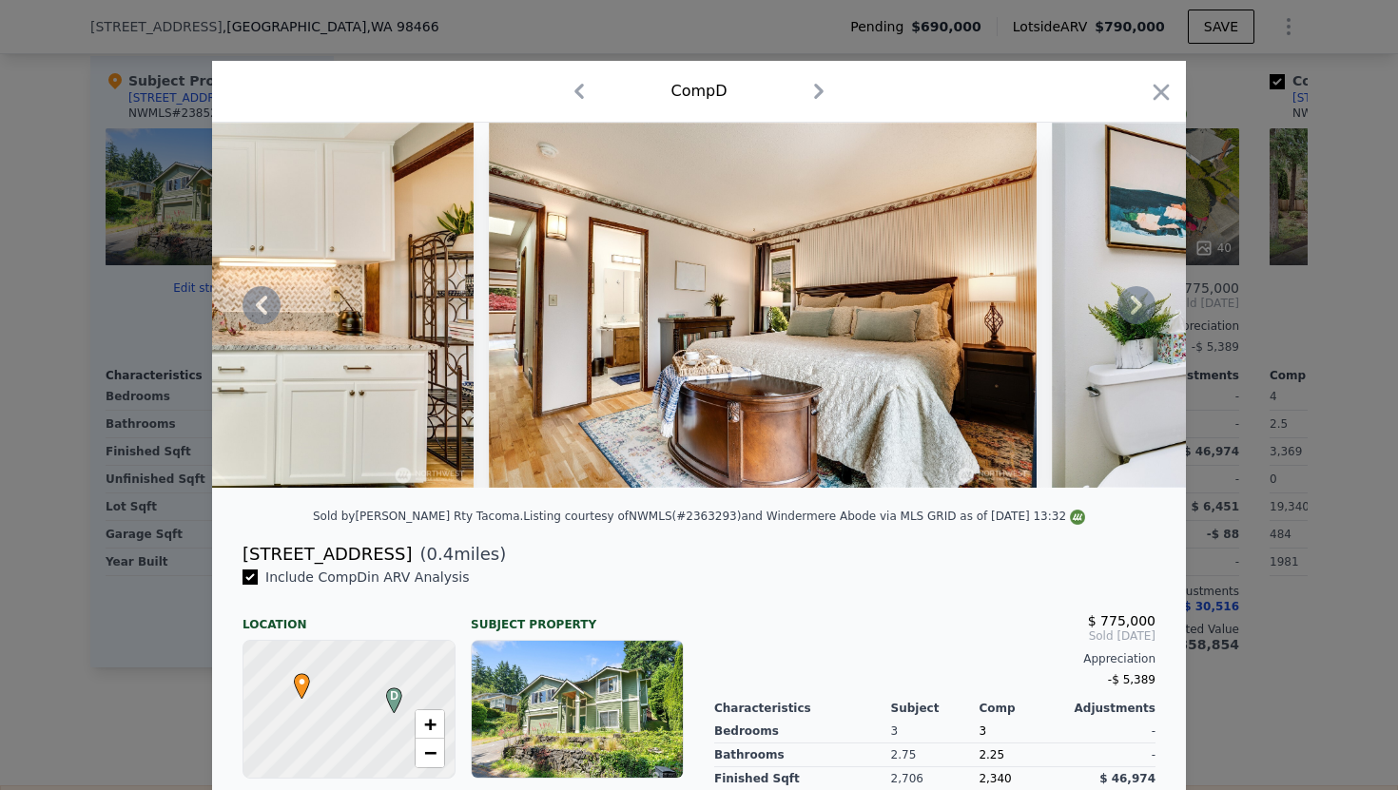
click at [1133, 314] on icon at bounding box center [1136, 305] width 11 height 19
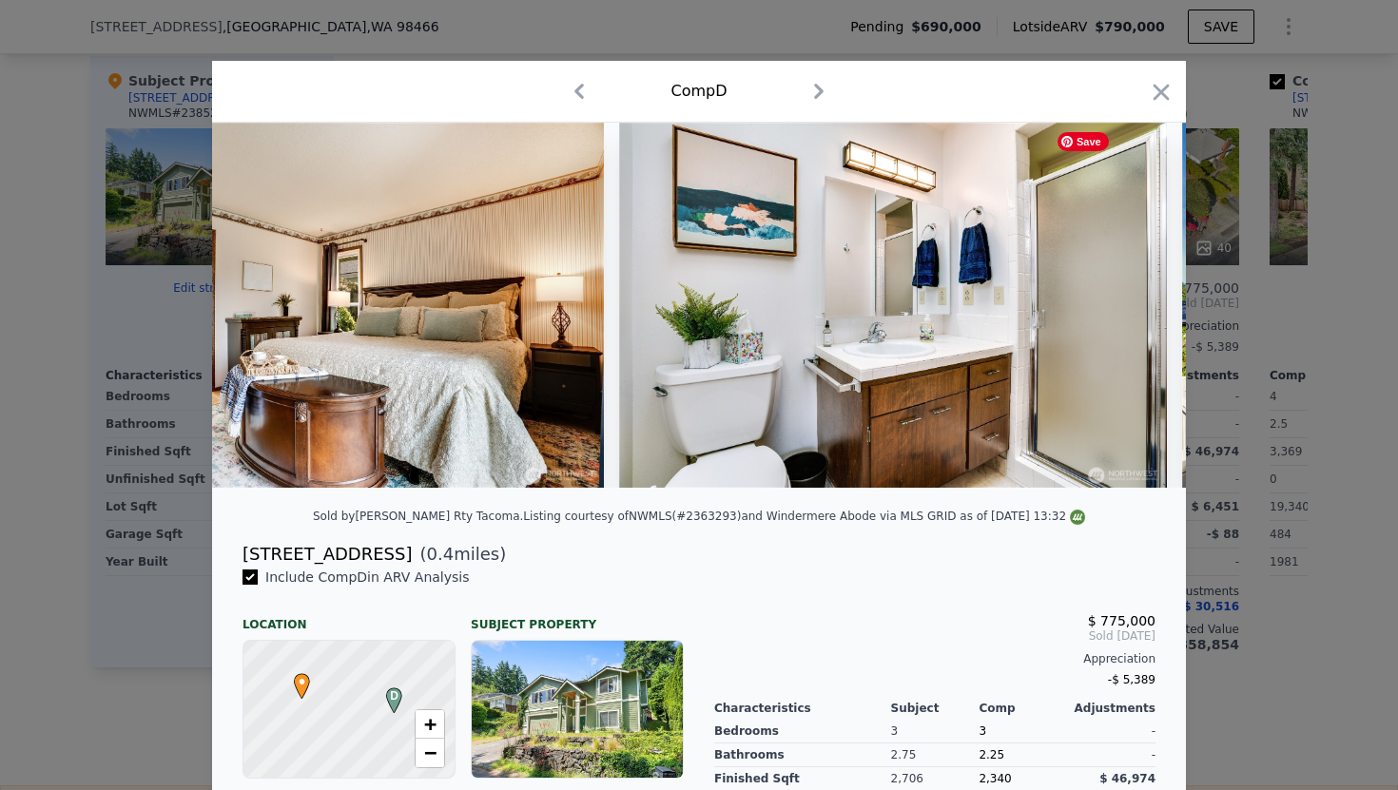
scroll to position [0, 9130]
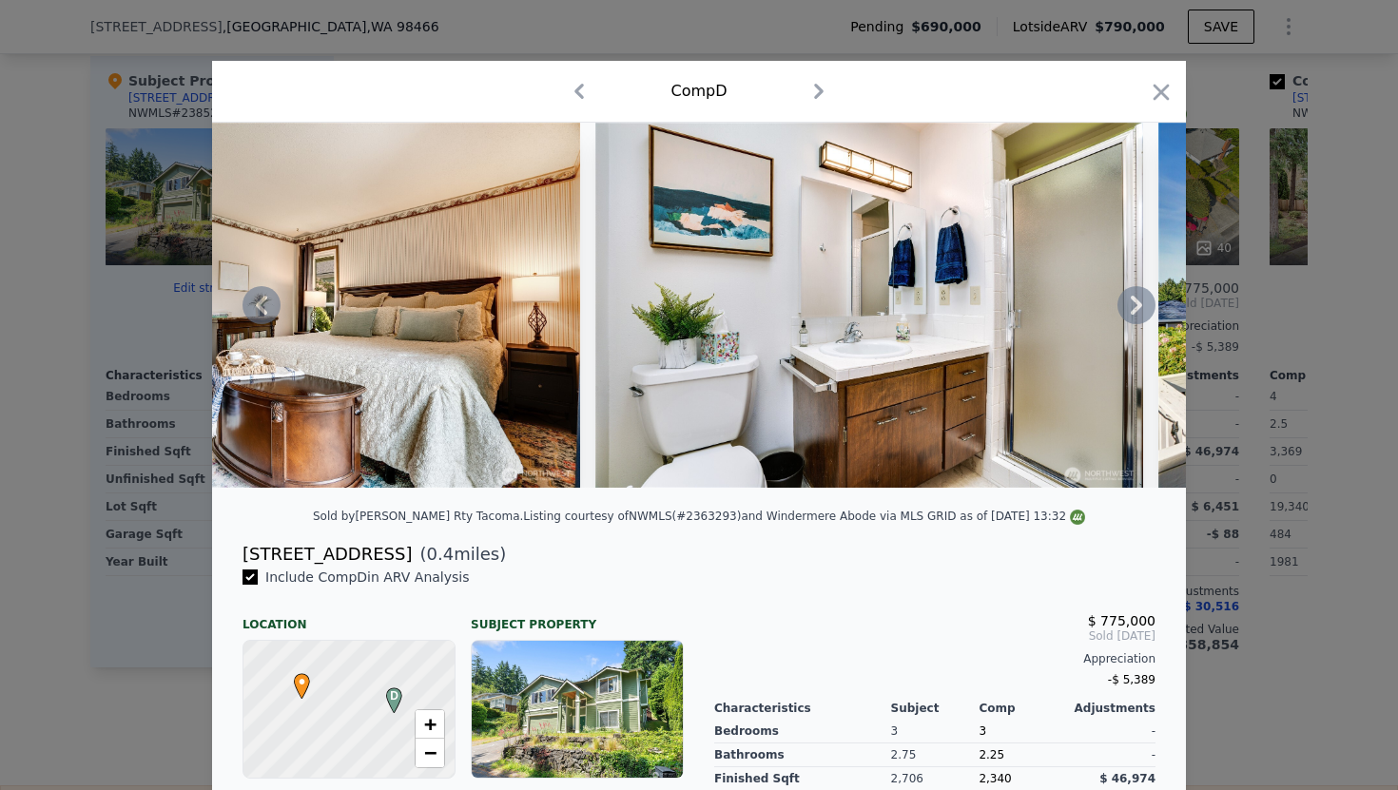
click at [1138, 309] on icon at bounding box center [1136, 305] width 11 height 19
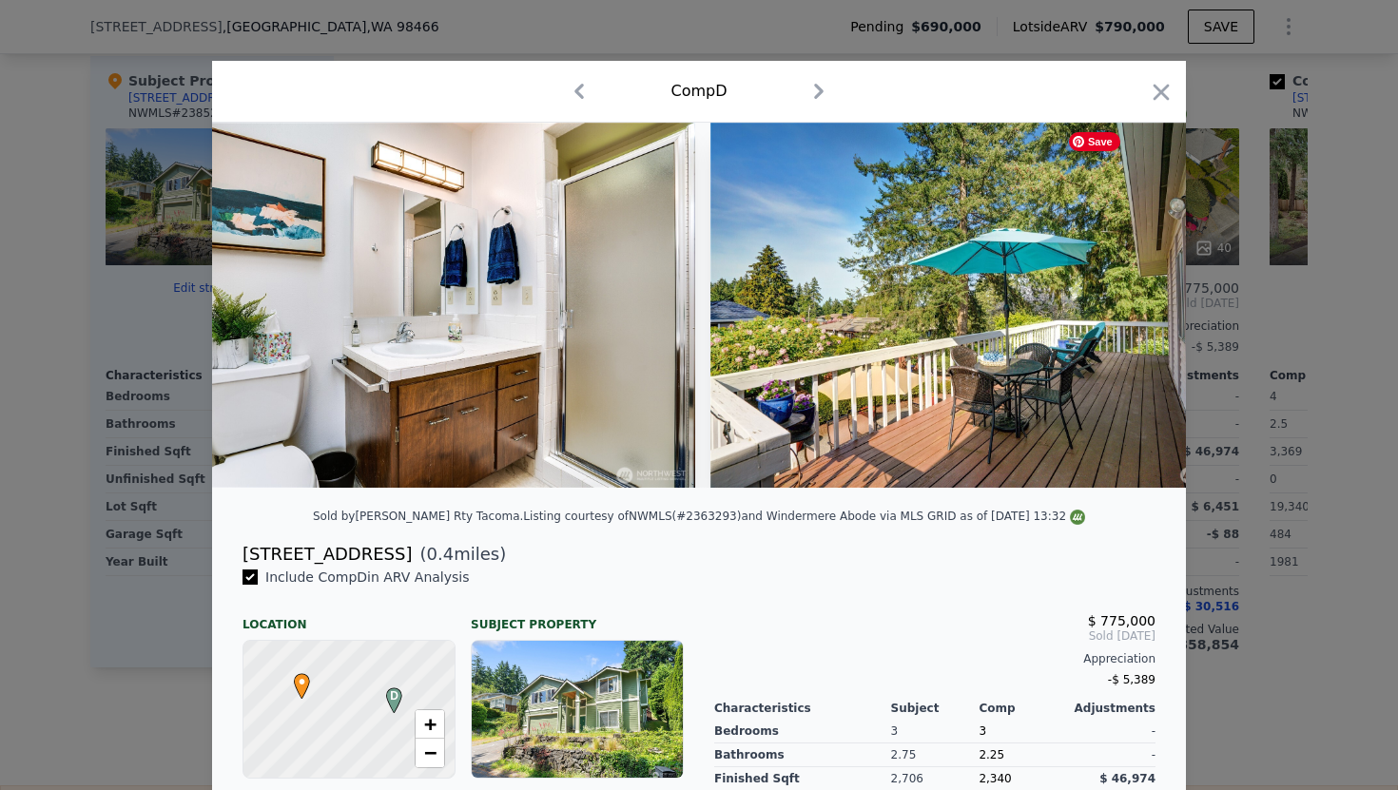
scroll to position [0, 9586]
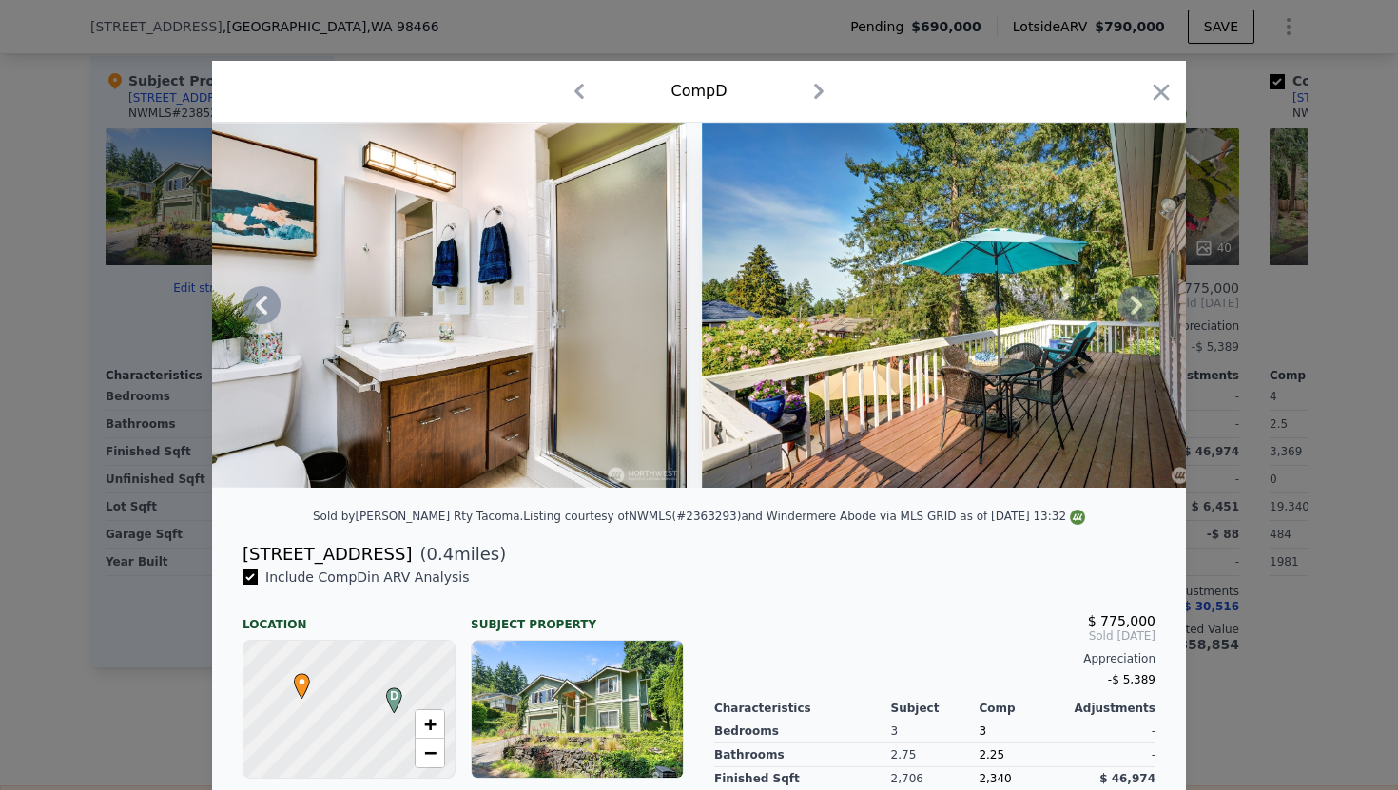
click at [1131, 286] on icon at bounding box center [1136, 305] width 38 height 38
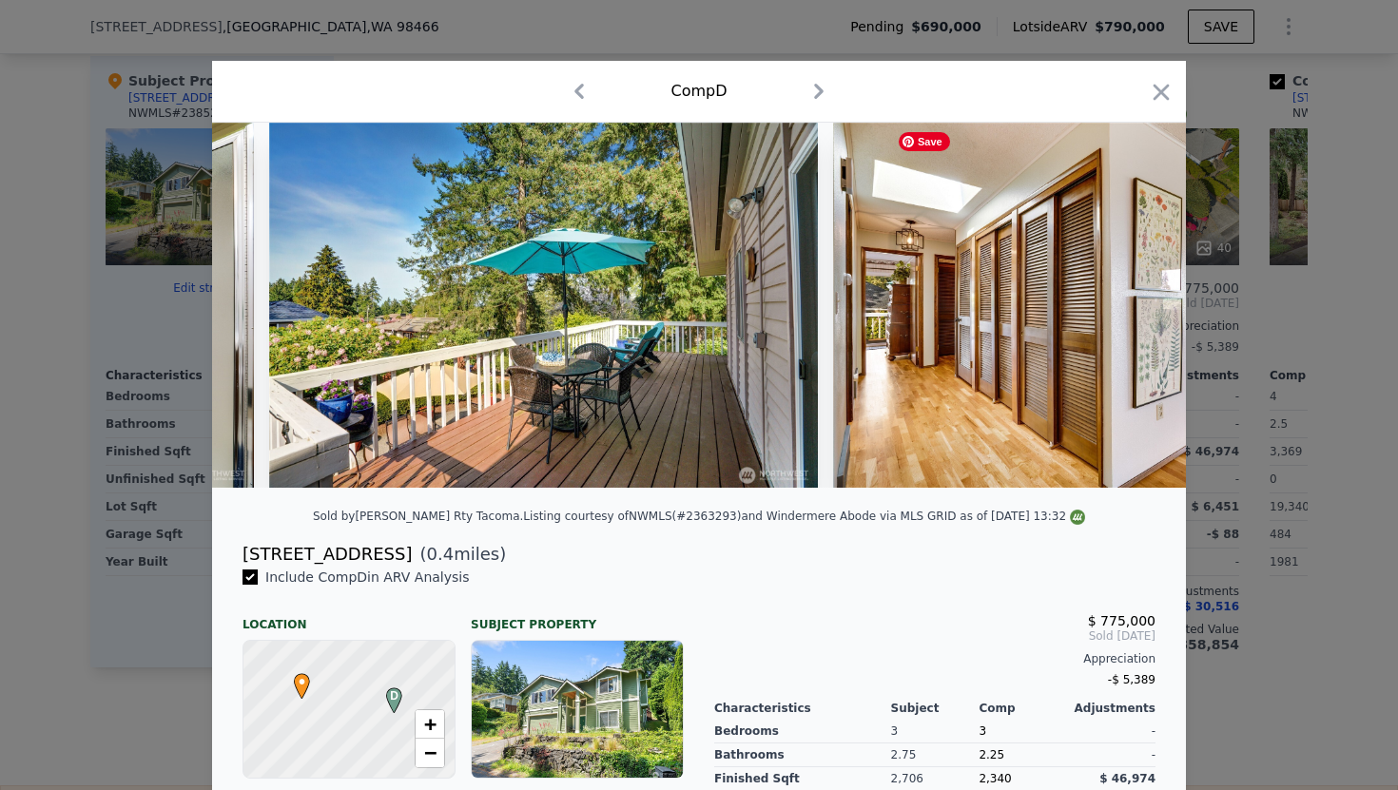
scroll to position [0, 10043]
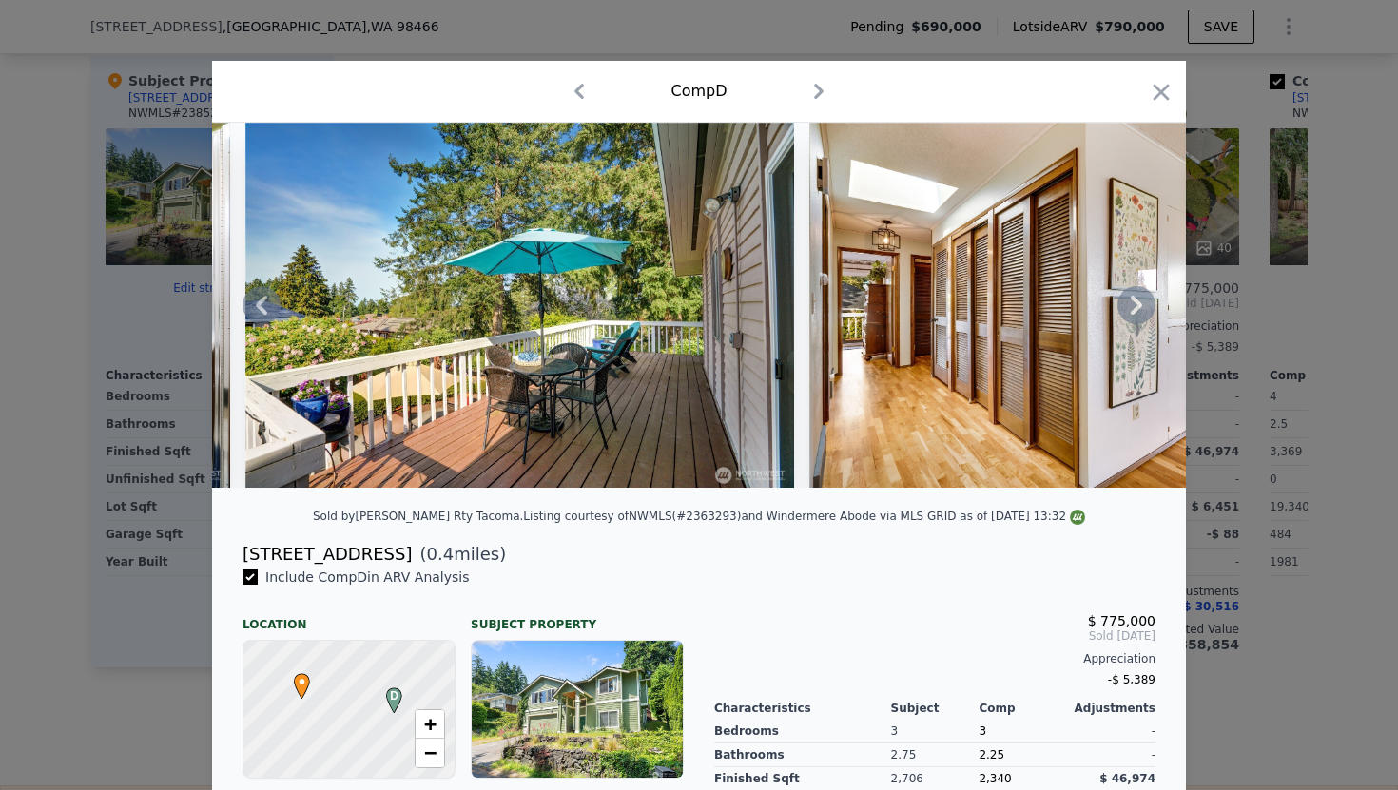
click at [1136, 308] on icon at bounding box center [1136, 305] width 11 height 19
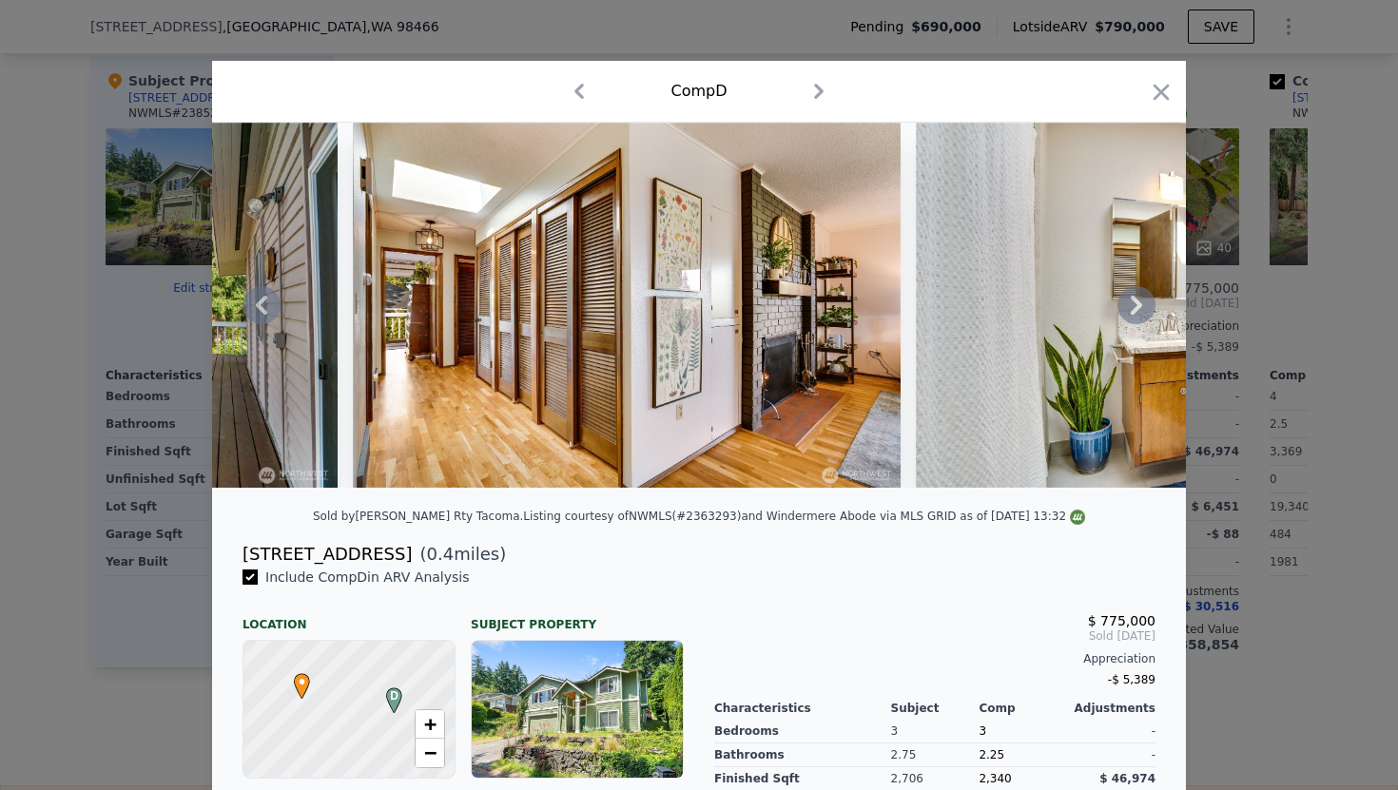
click at [1136, 308] on icon at bounding box center [1136, 305] width 11 height 19
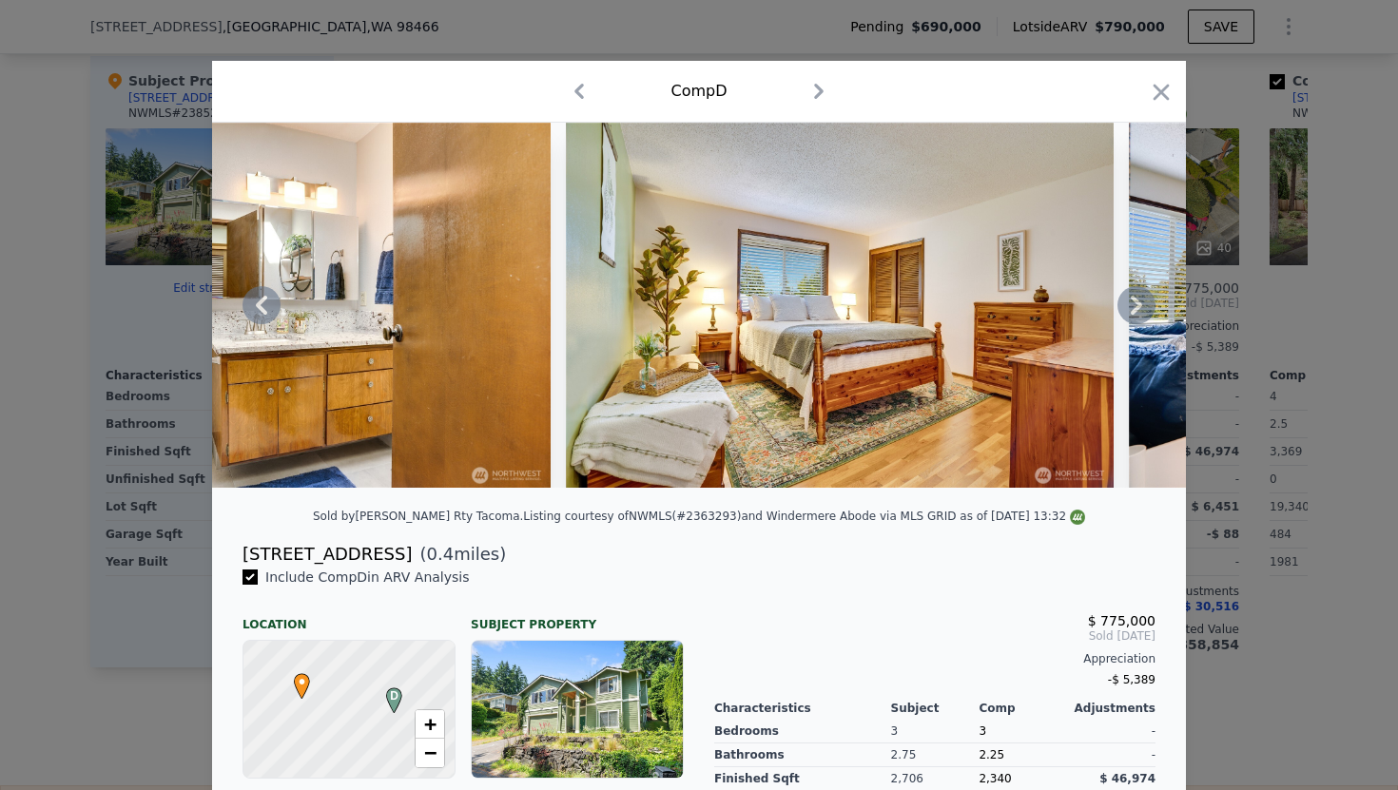
click at [1136, 308] on icon at bounding box center [1136, 305] width 11 height 19
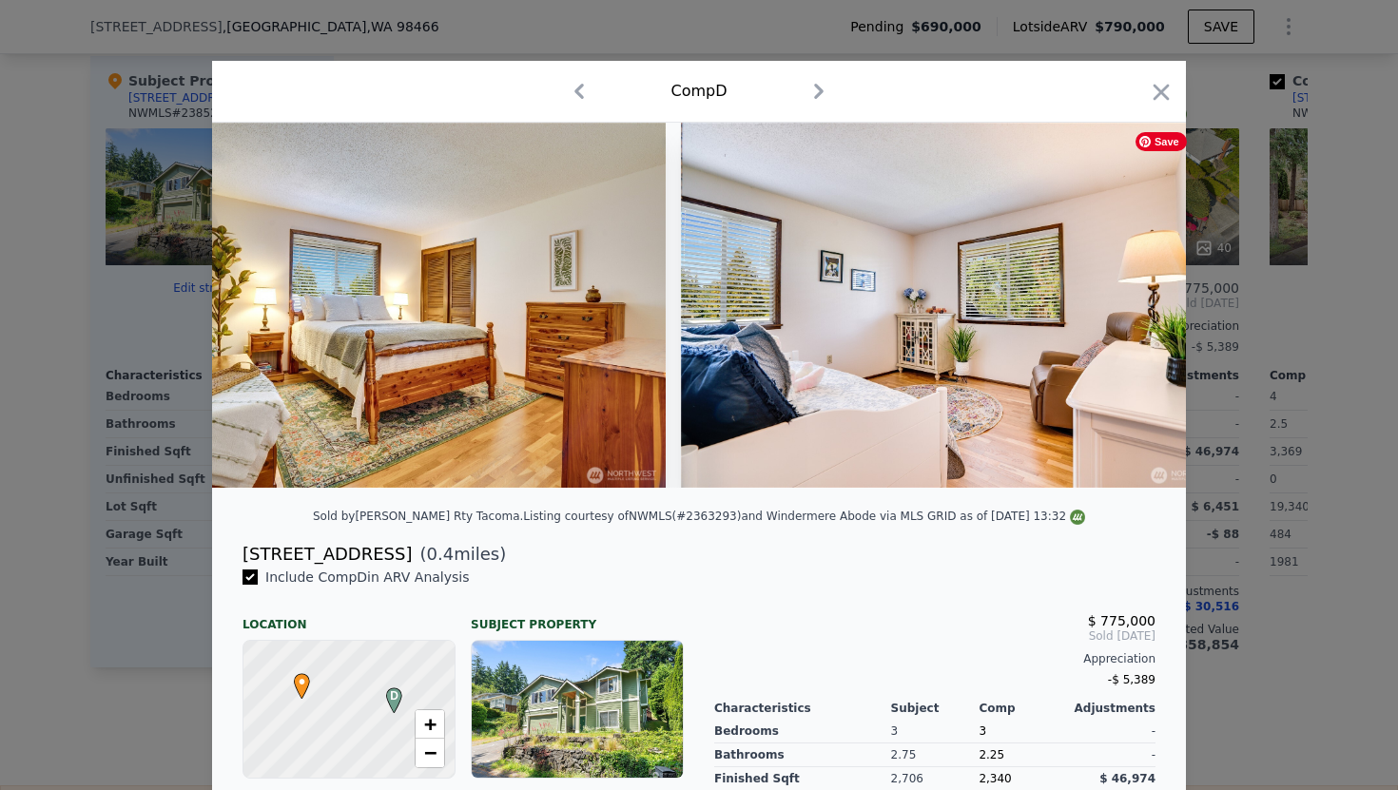
scroll to position [0, 11869]
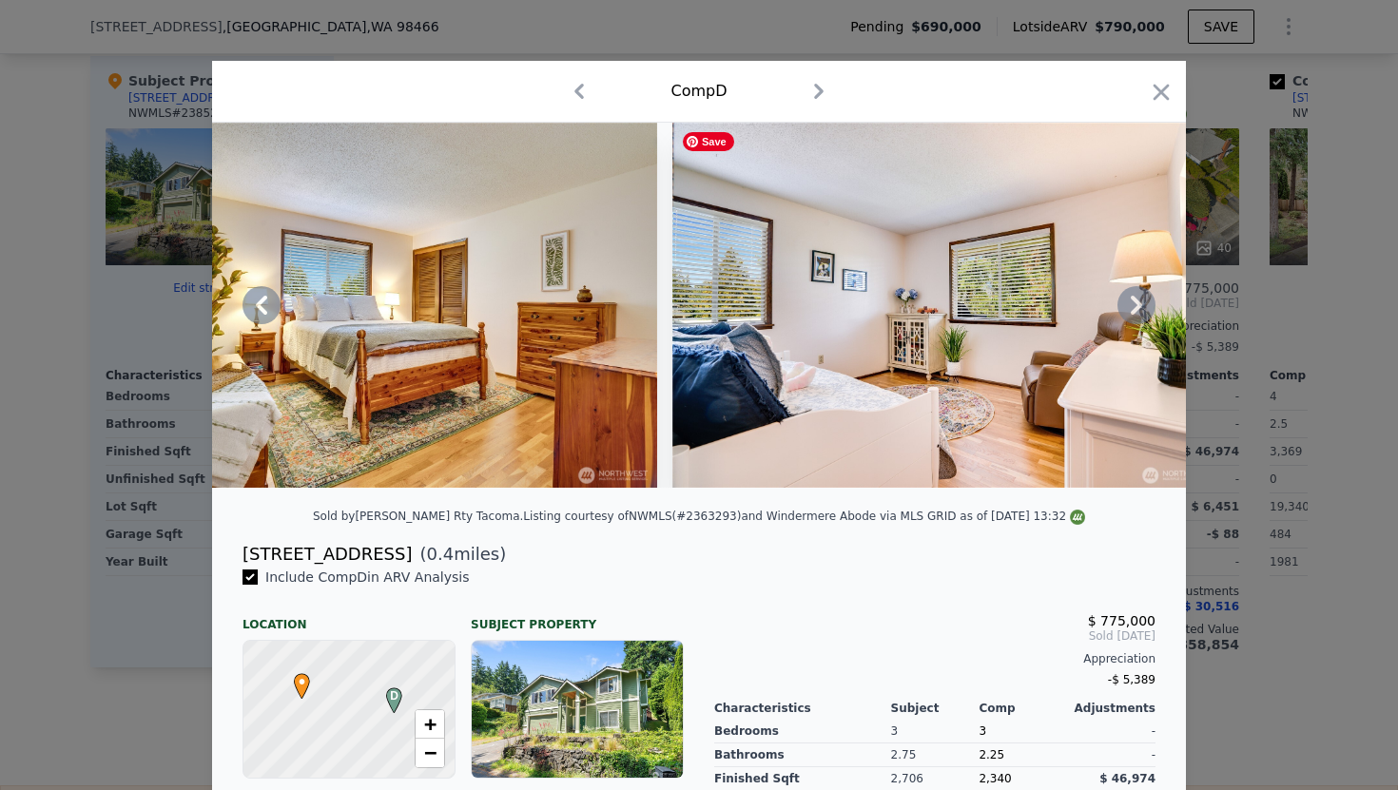
click at [1148, 290] on icon at bounding box center [1136, 305] width 38 height 38
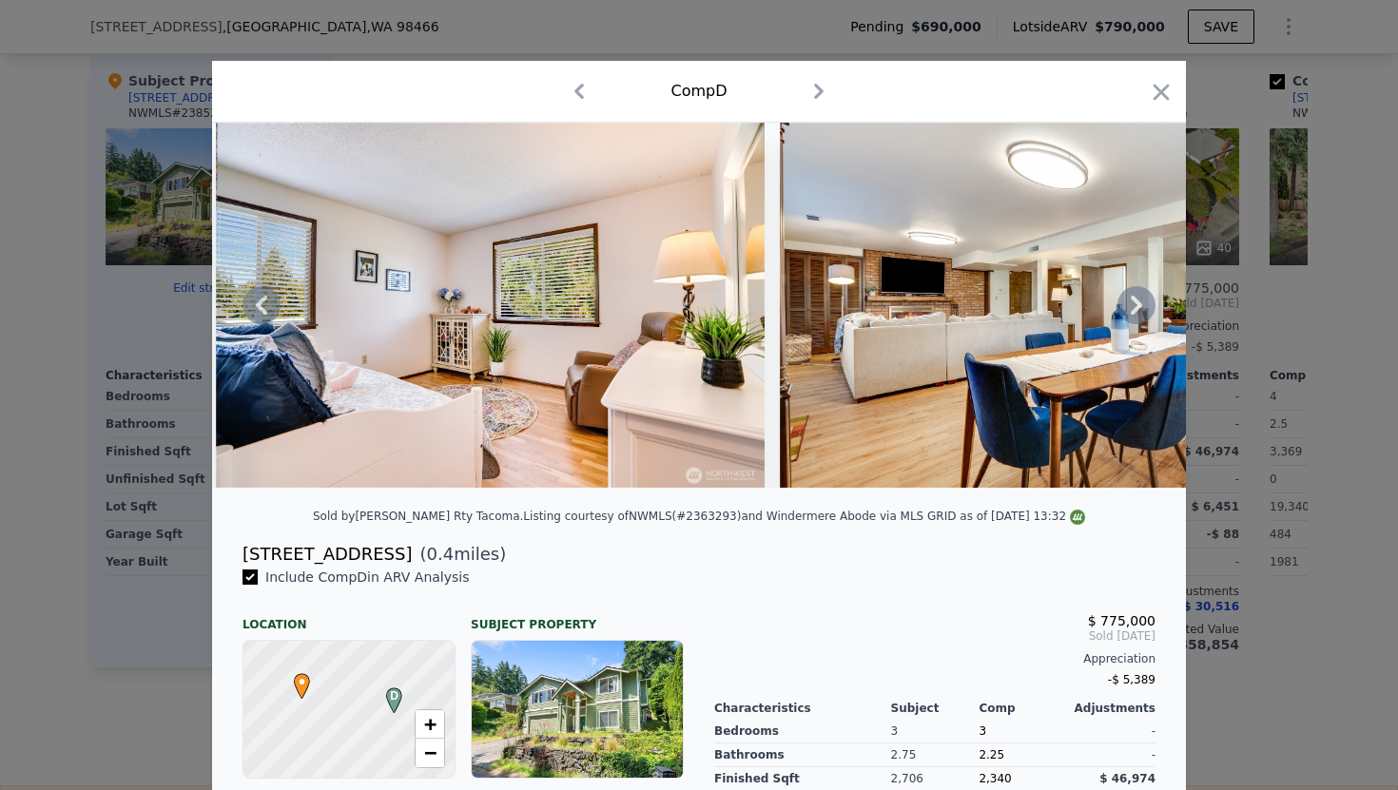
click at [1148, 290] on icon at bounding box center [1136, 305] width 38 height 38
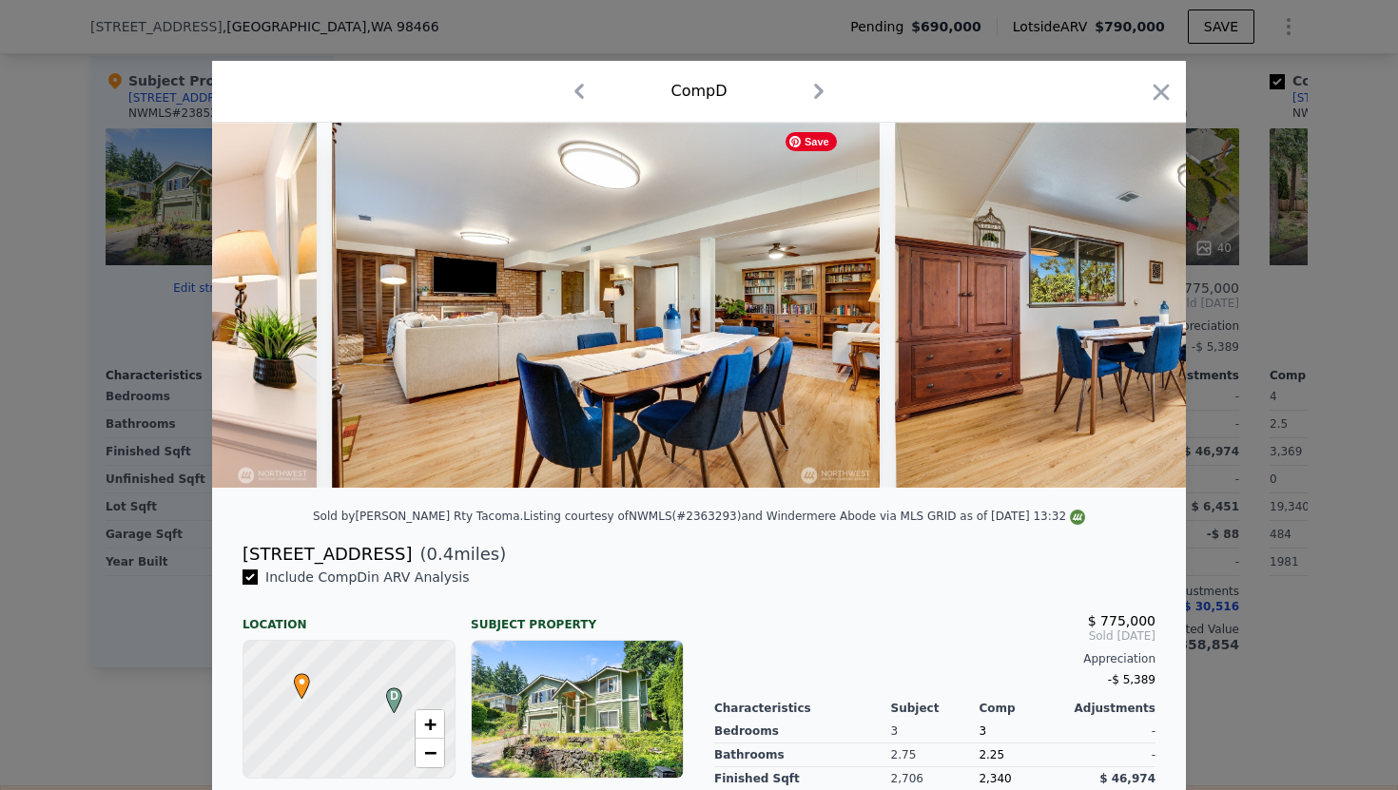
scroll to position [0, 12782]
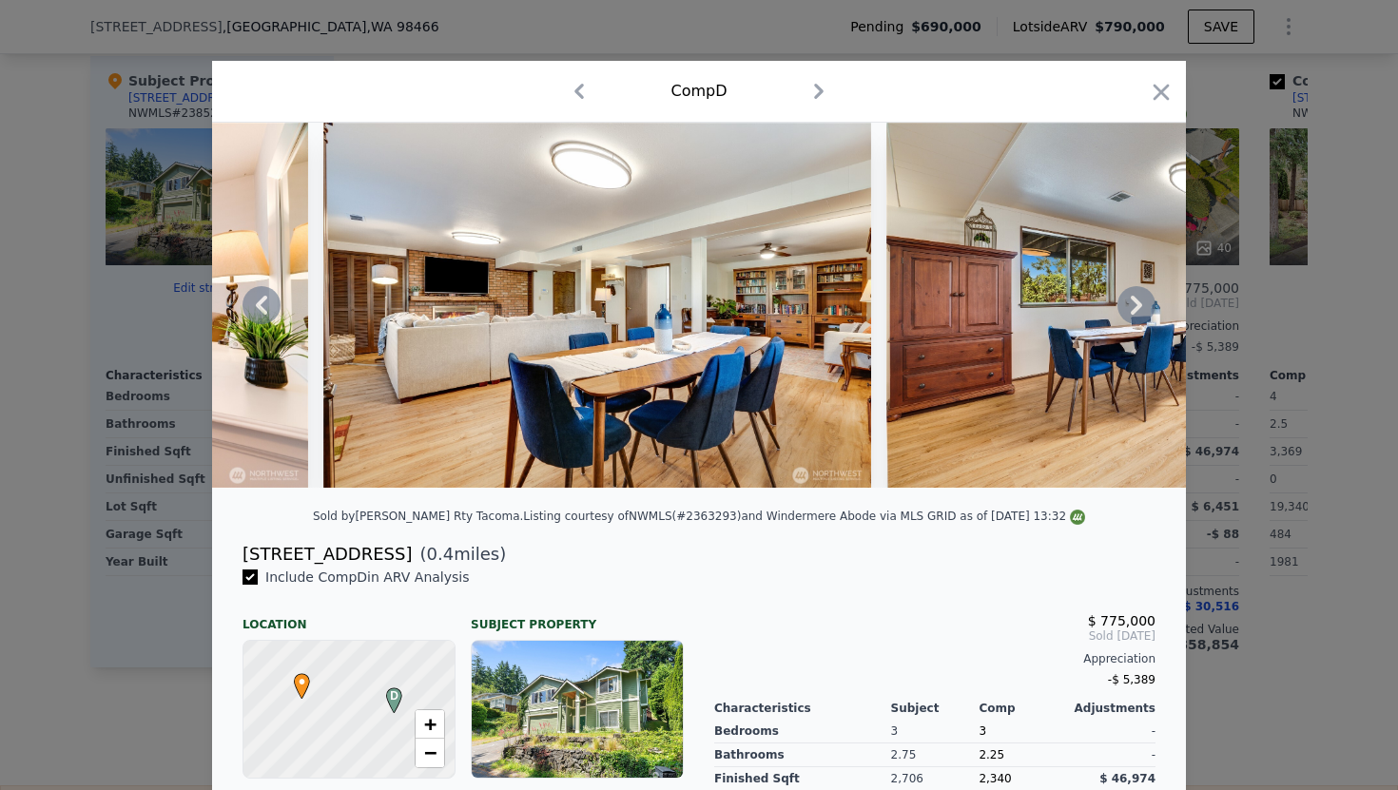
click at [1148, 290] on icon at bounding box center [1136, 305] width 38 height 38
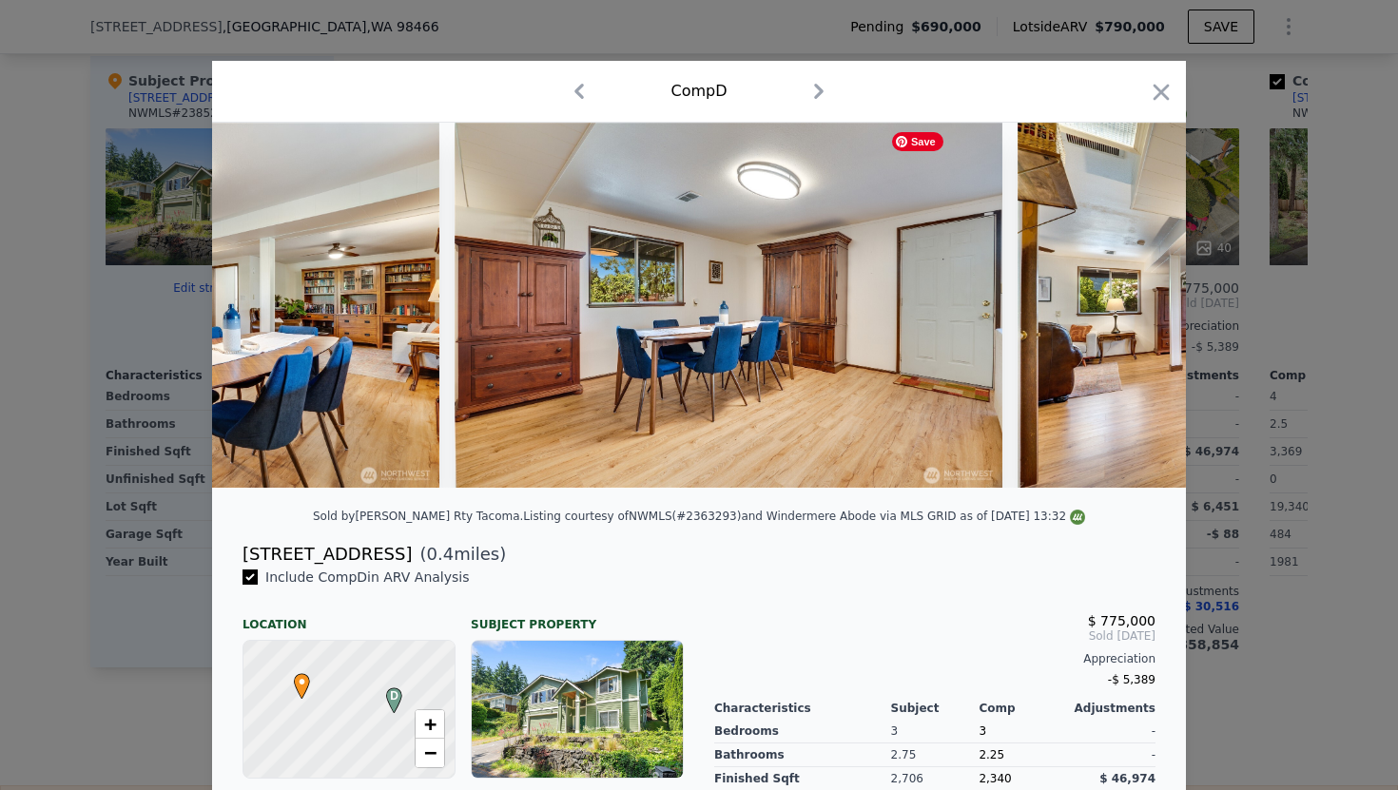
scroll to position [0, 13238]
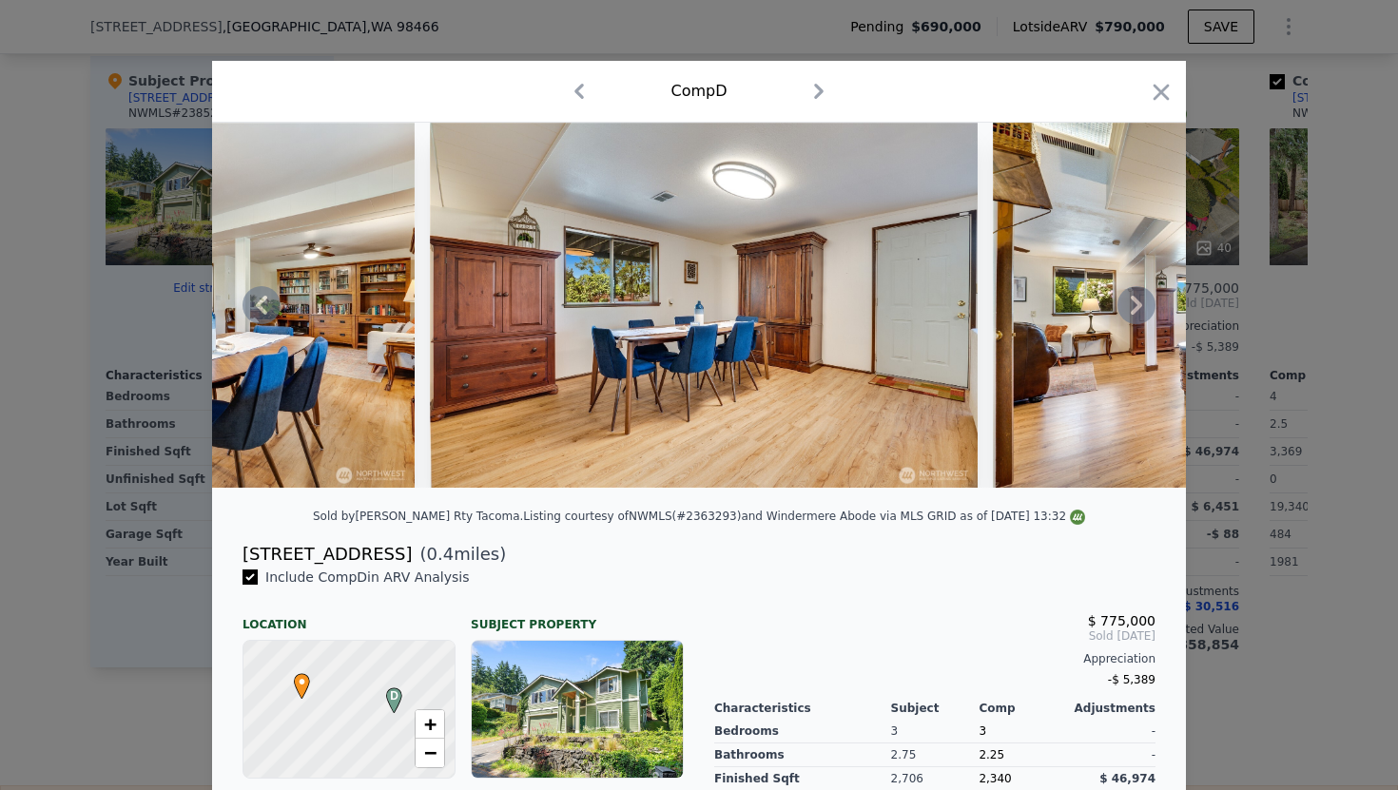
click at [1139, 307] on icon at bounding box center [1136, 305] width 11 height 19
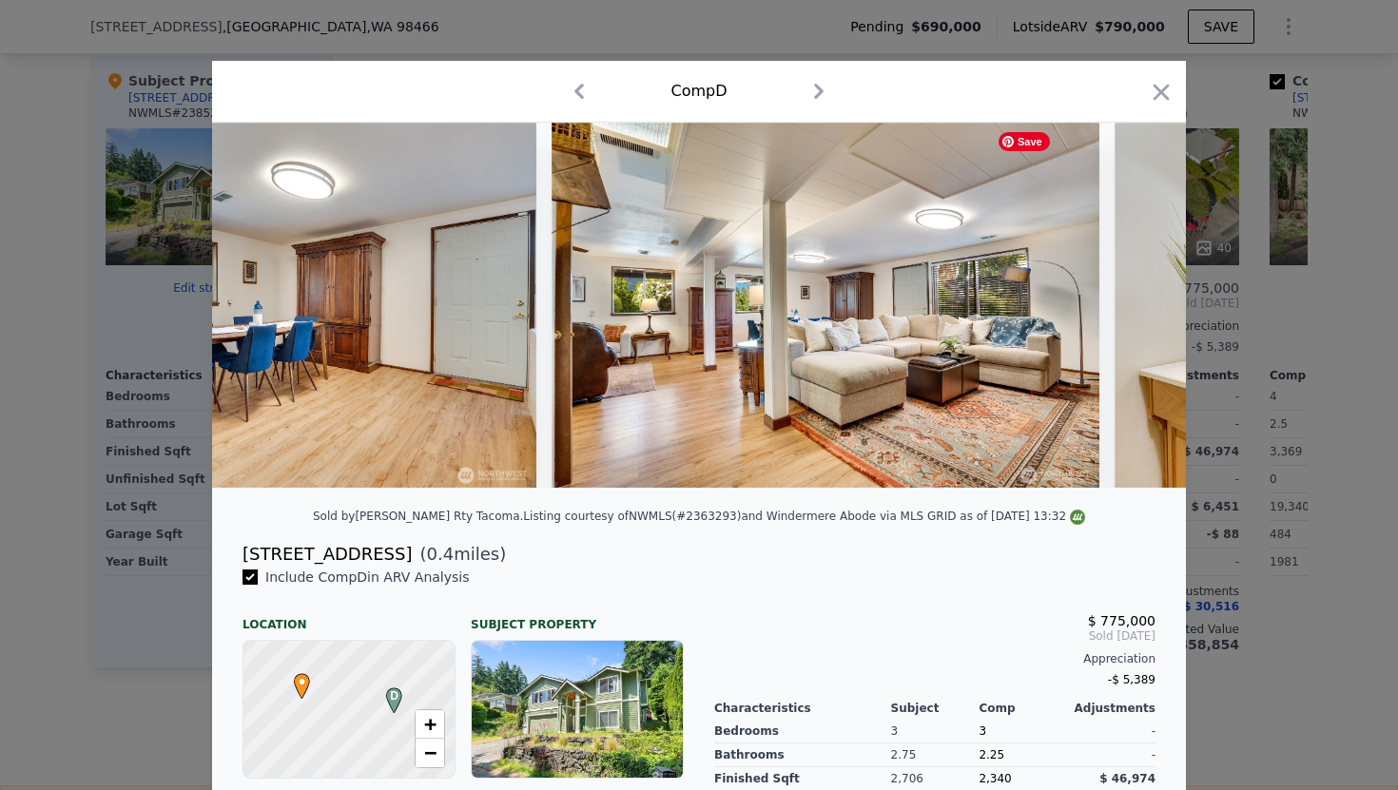
scroll to position [0, 13695]
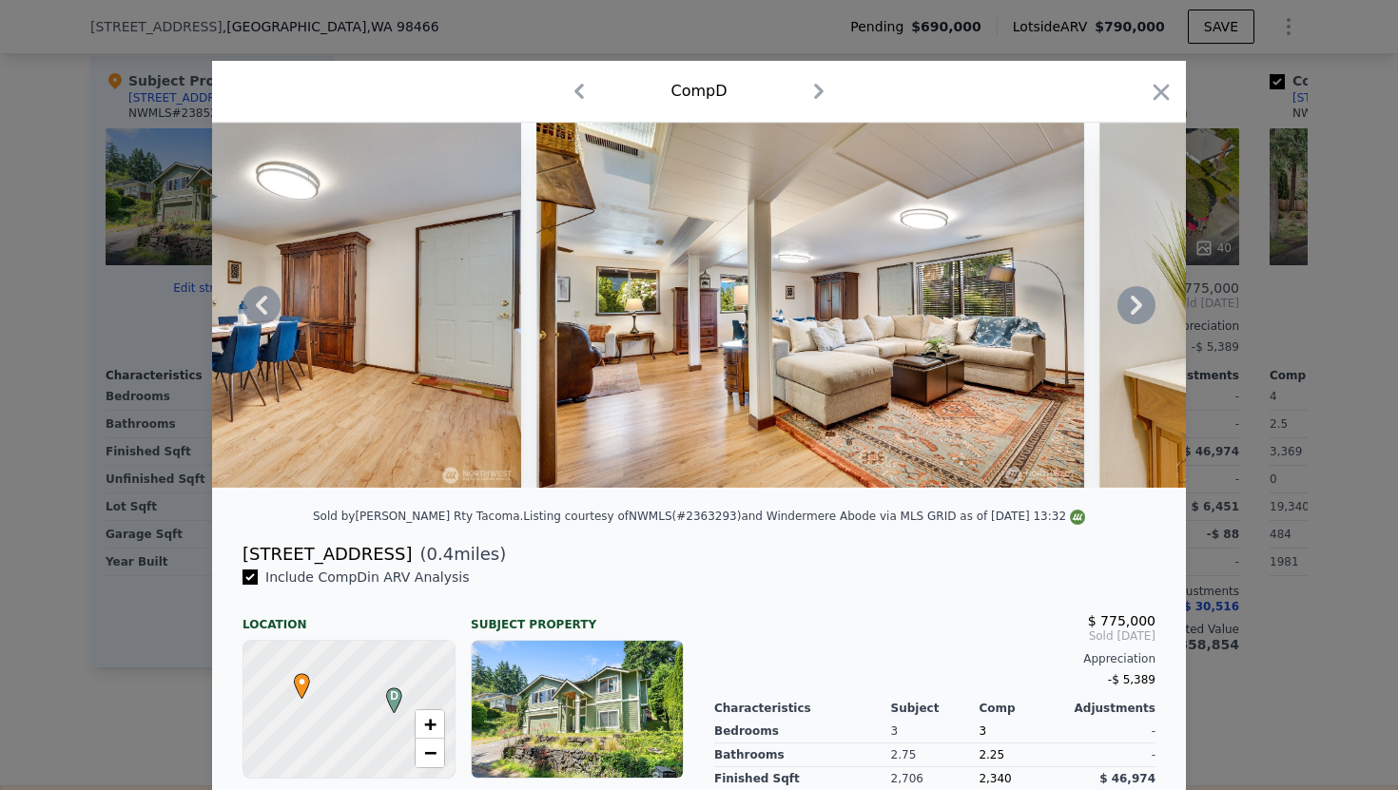
click at [1137, 311] on icon at bounding box center [1136, 305] width 38 height 38
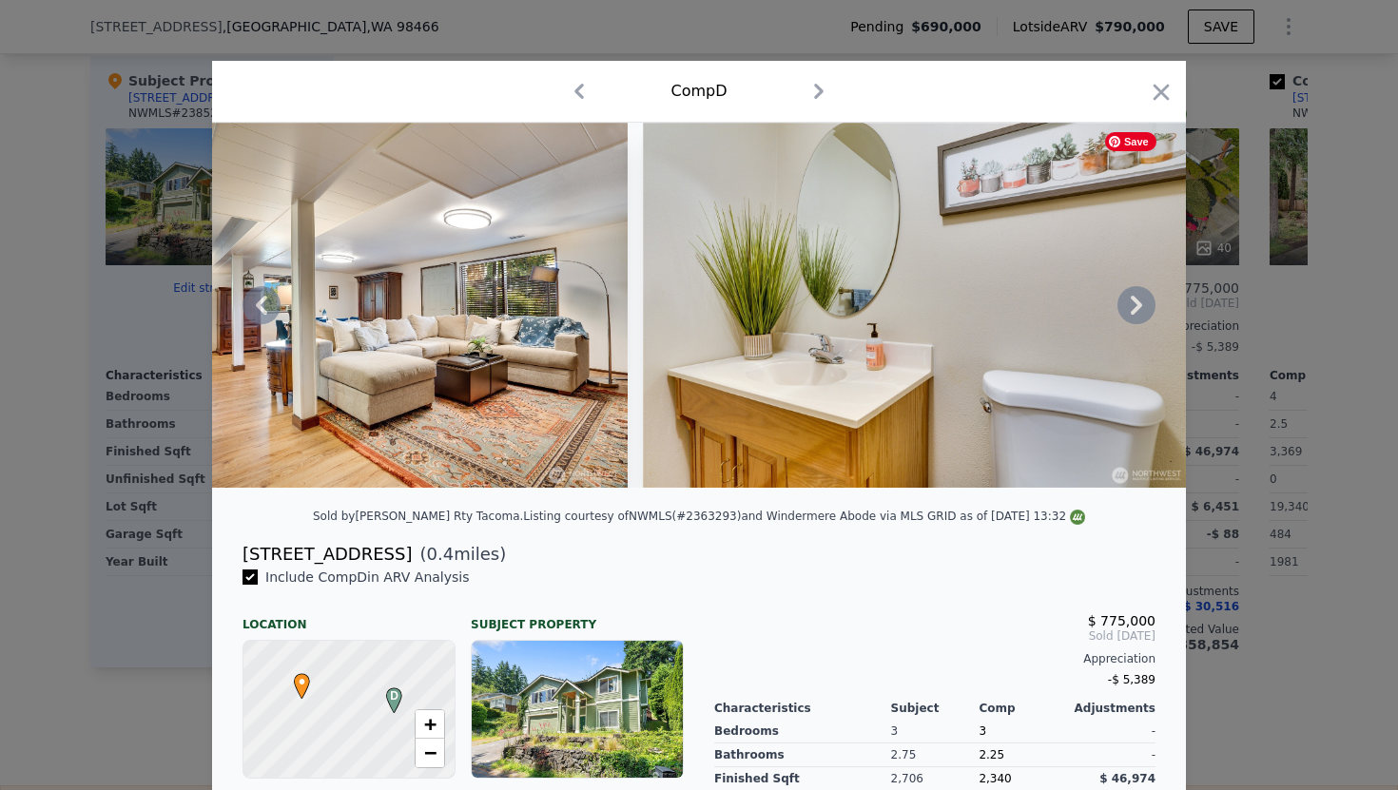
click at [1137, 311] on icon at bounding box center [1136, 305] width 38 height 38
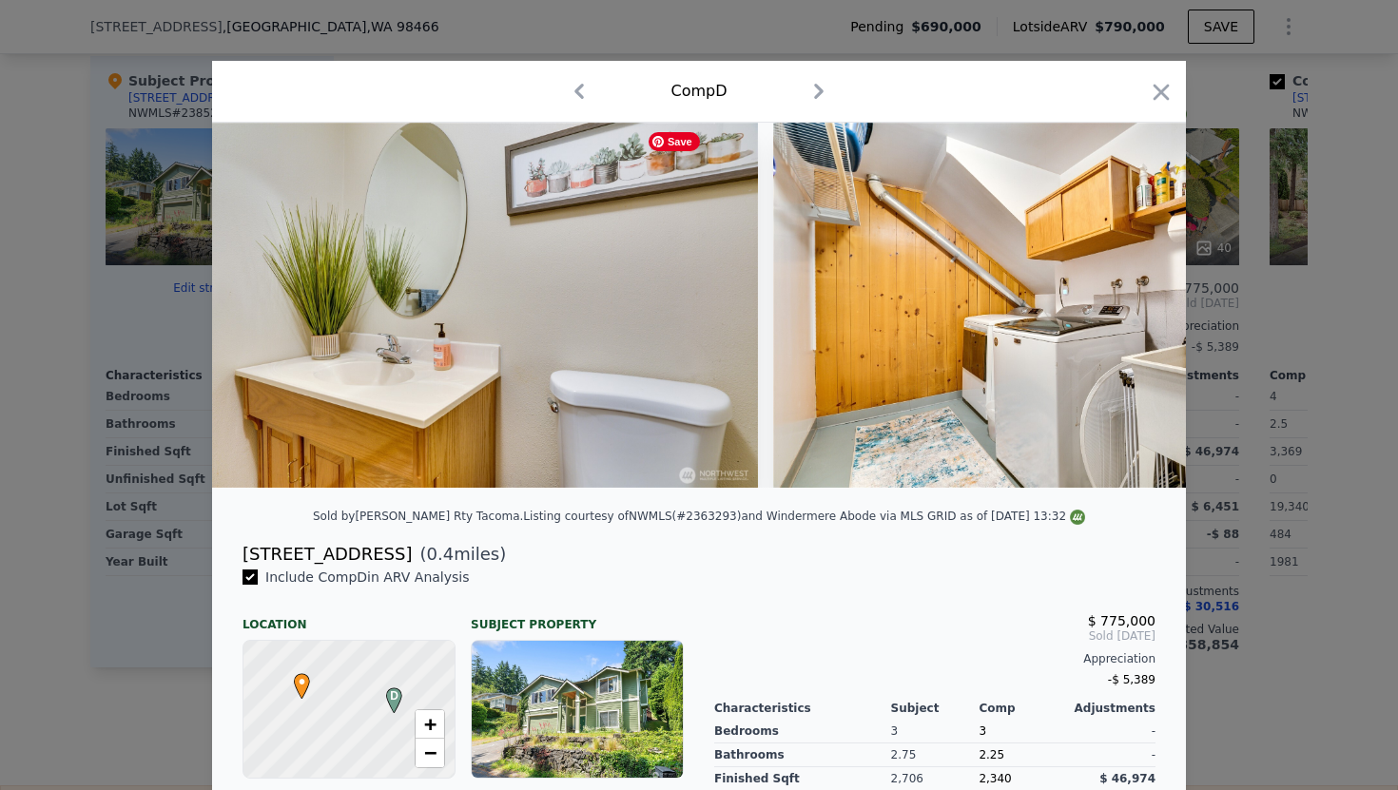
scroll to position [0, 14608]
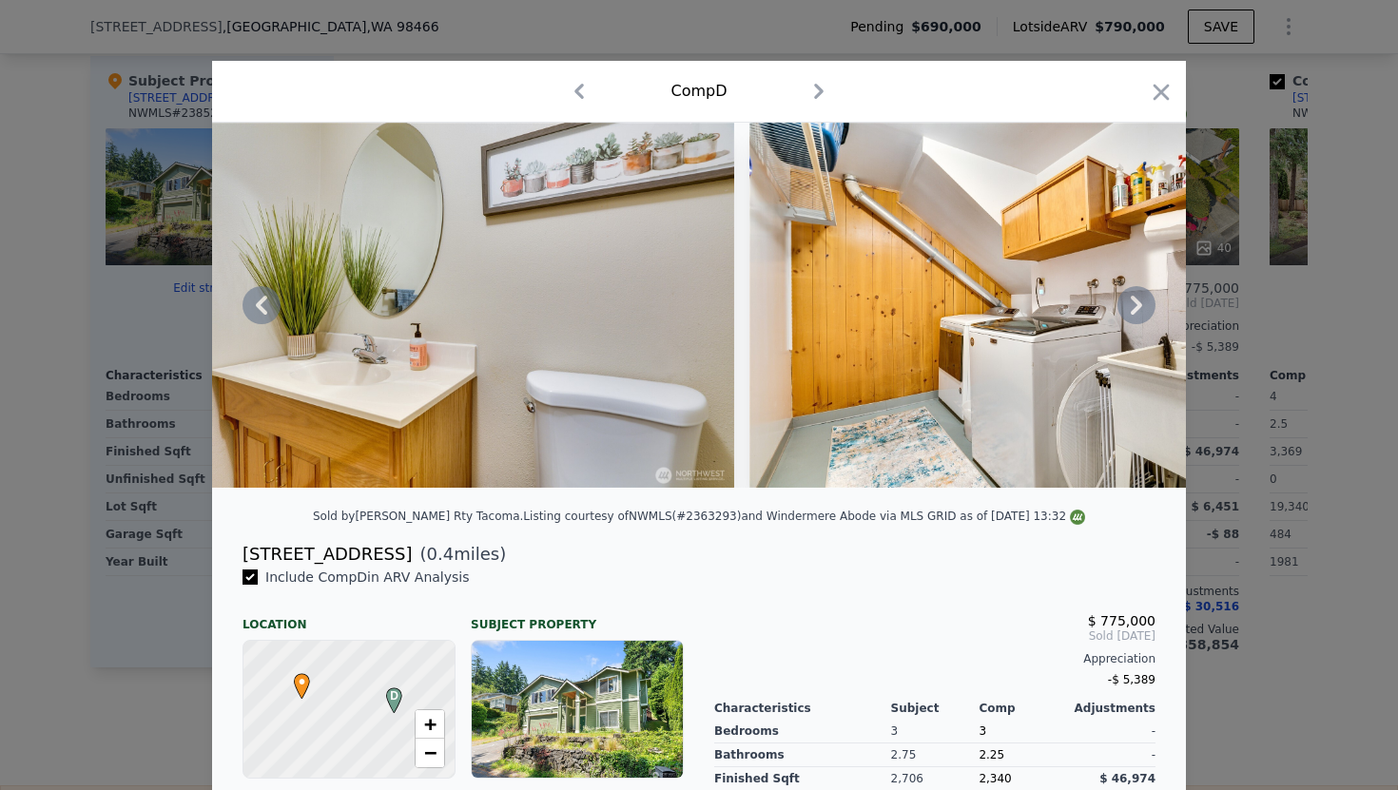
click at [1137, 311] on icon at bounding box center [1136, 305] width 38 height 38
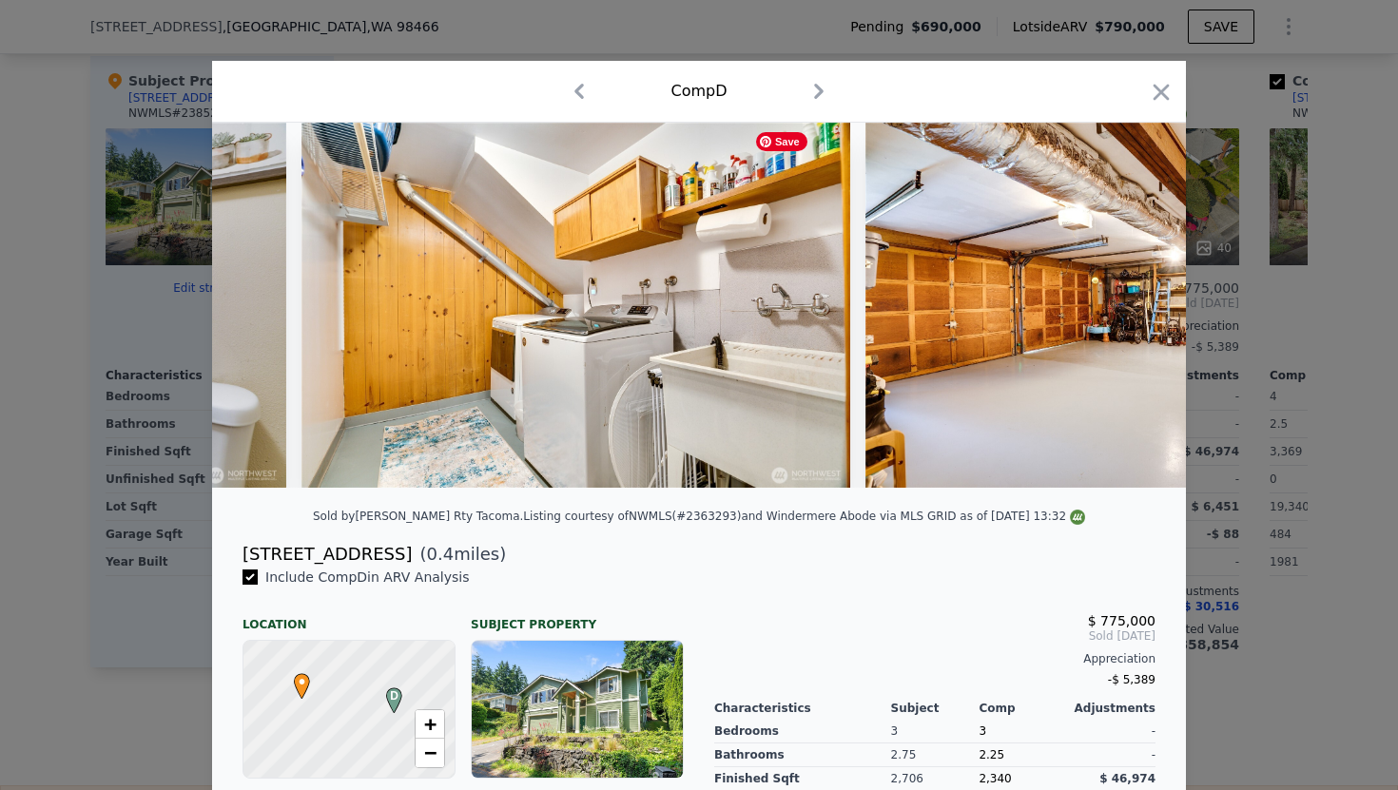
scroll to position [0, 15064]
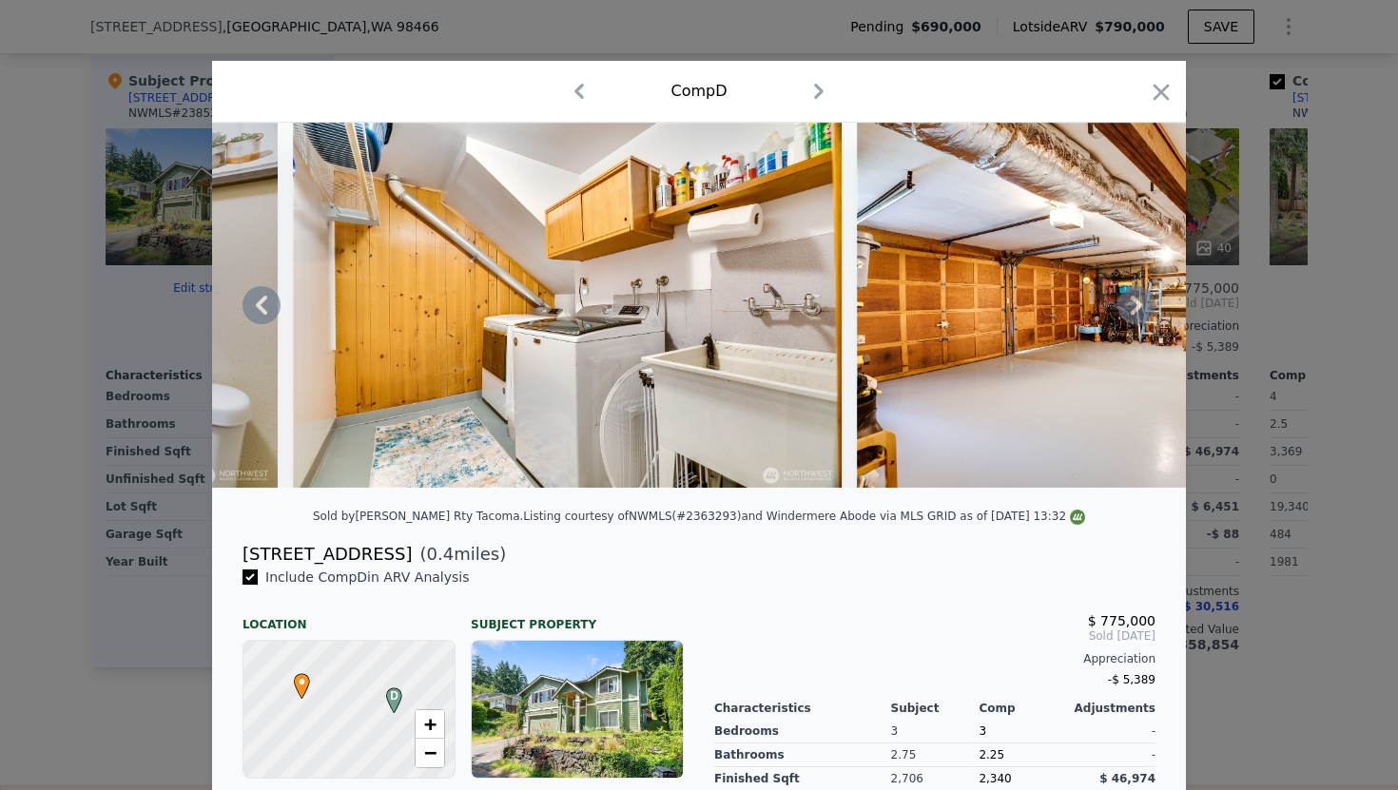
click at [1137, 311] on icon at bounding box center [1136, 305] width 38 height 38
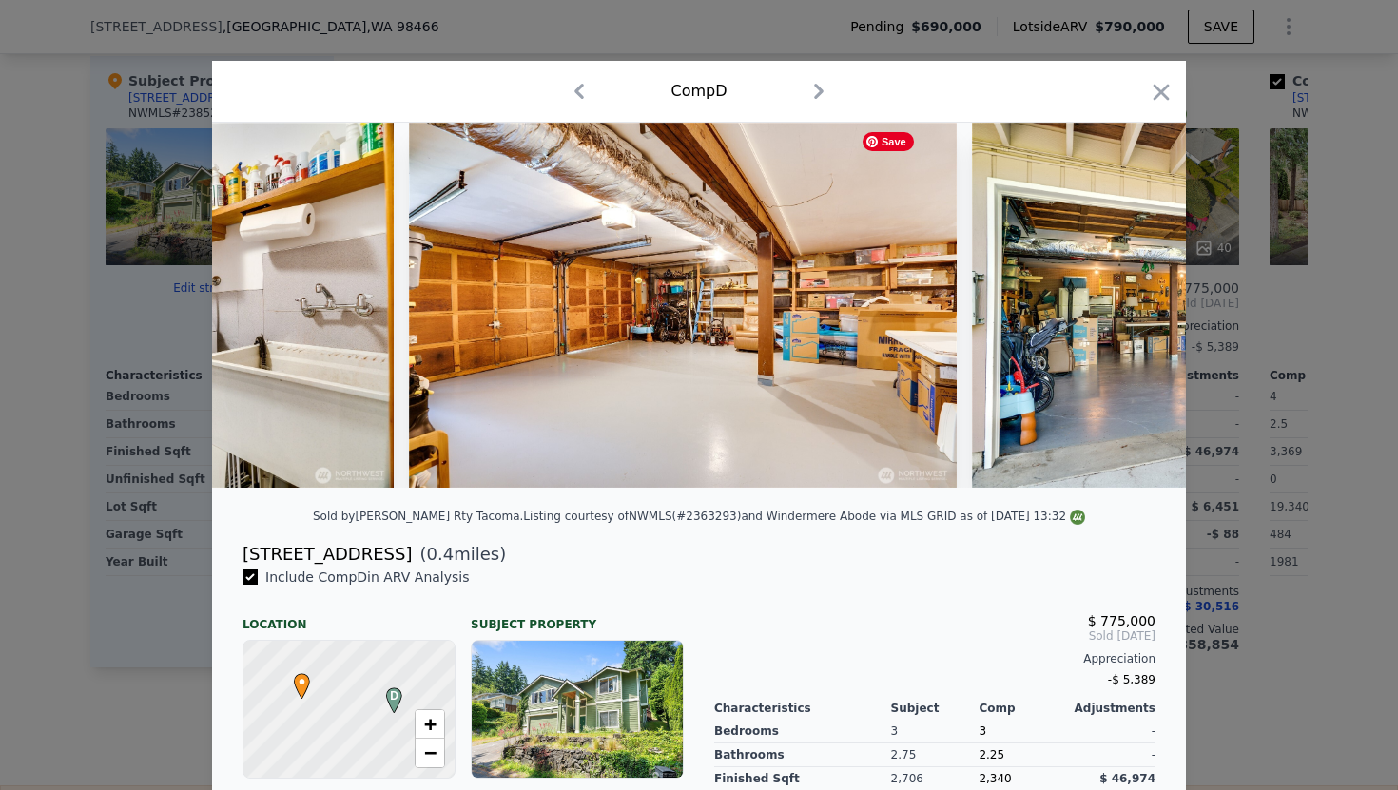
scroll to position [0, 15521]
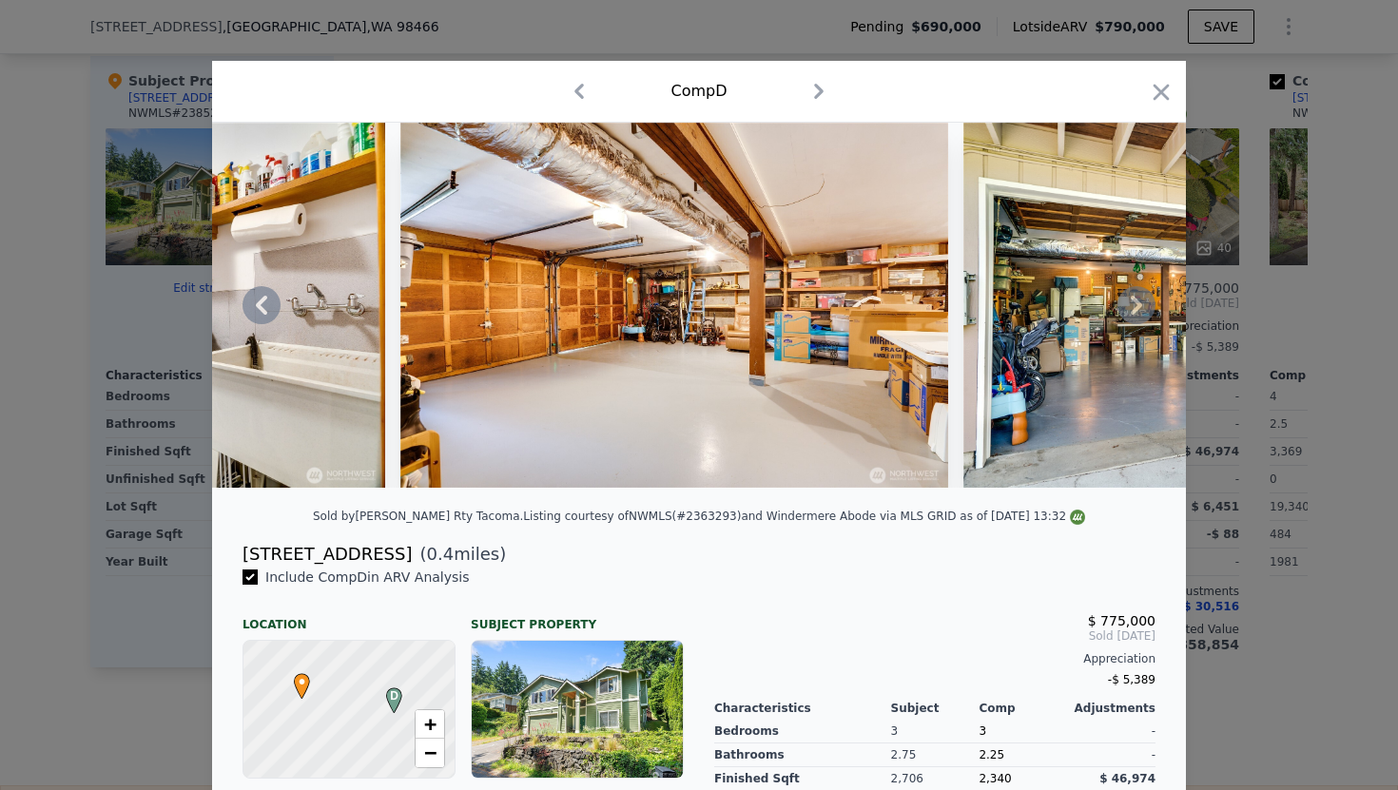
click at [1137, 311] on icon at bounding box center [1136, 305] width 38 height 38
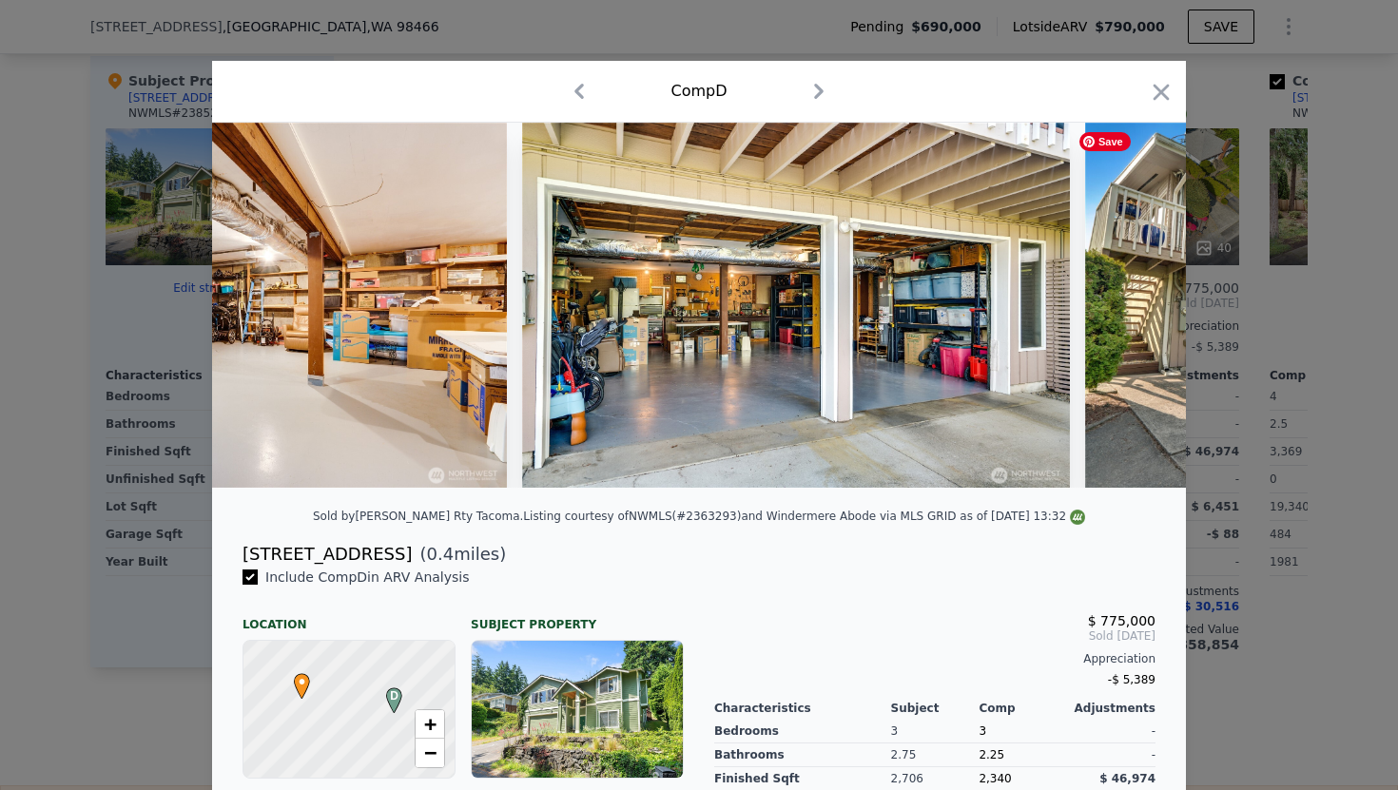
scroll to position [0, 15977]
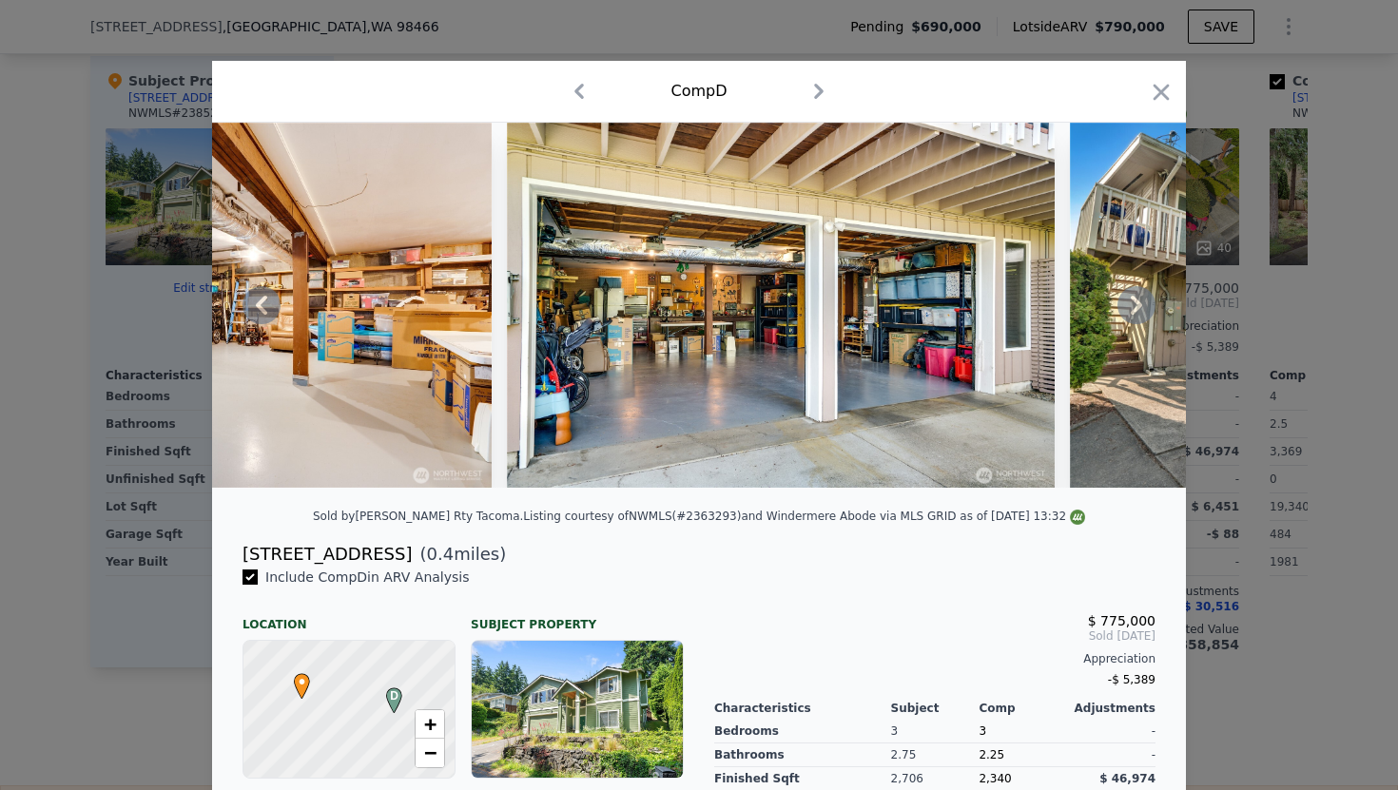
click at [1137, 311] on icon at bounding box center [1136, 305] width 38 height 38
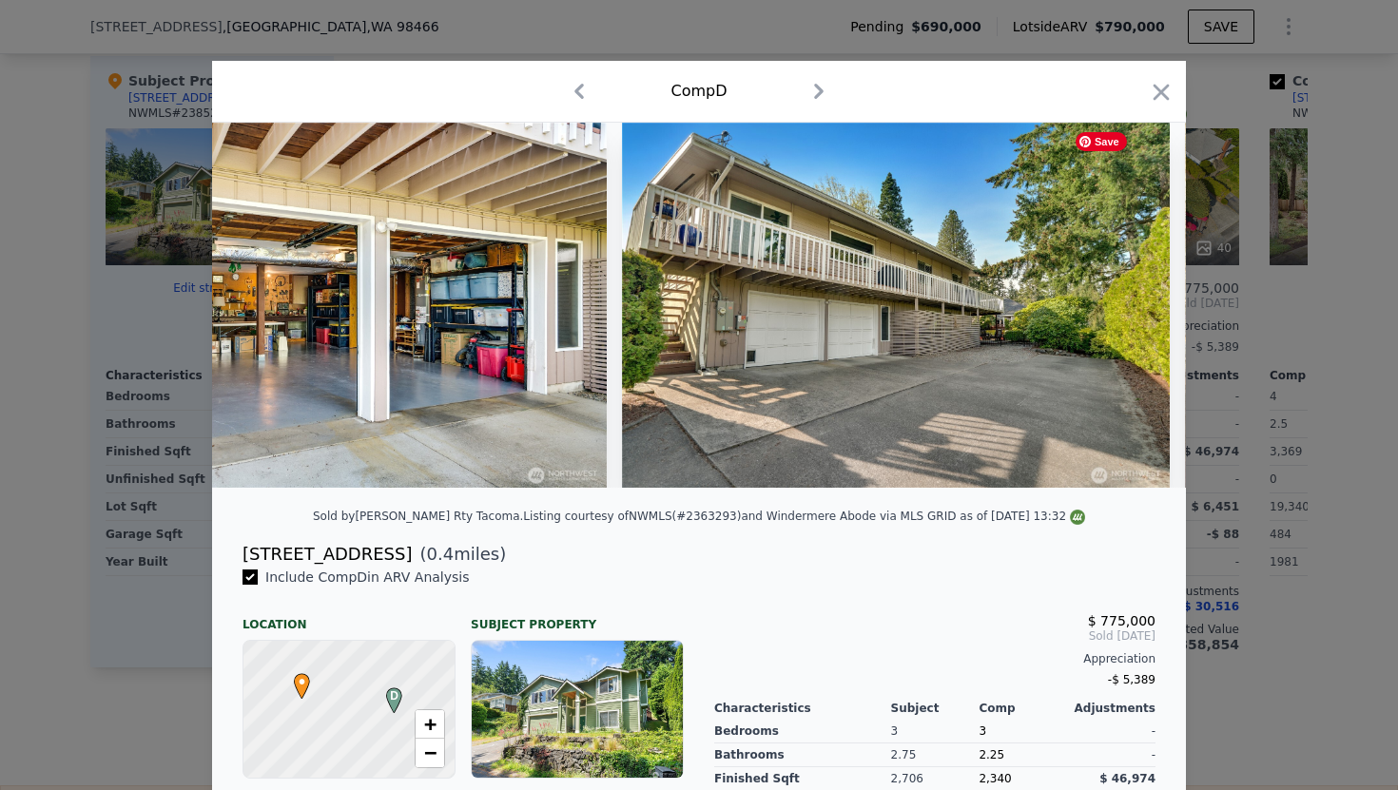
scroll to position [0, 16434]
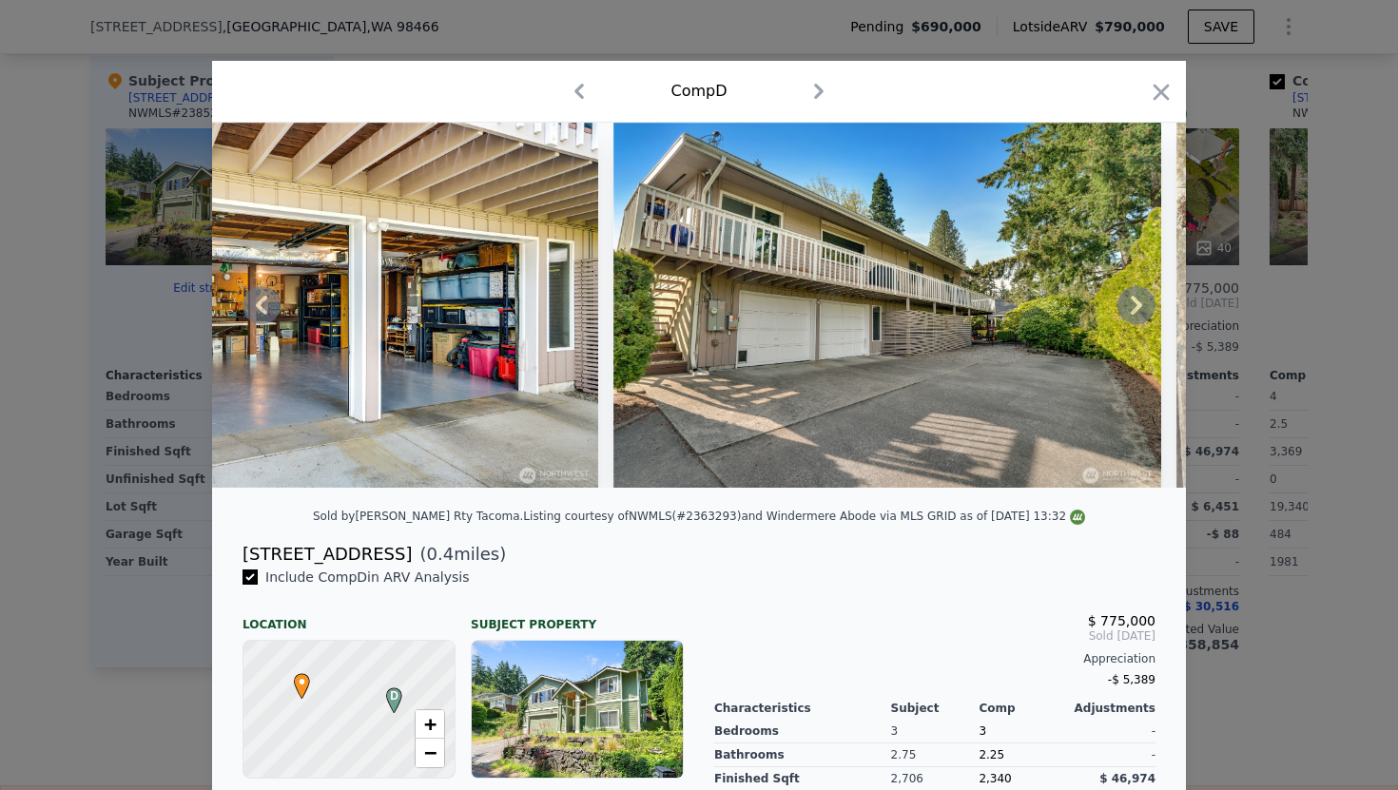
click at [1119, 309] on icon at bounding box center [1136, 305] width 38 height 38
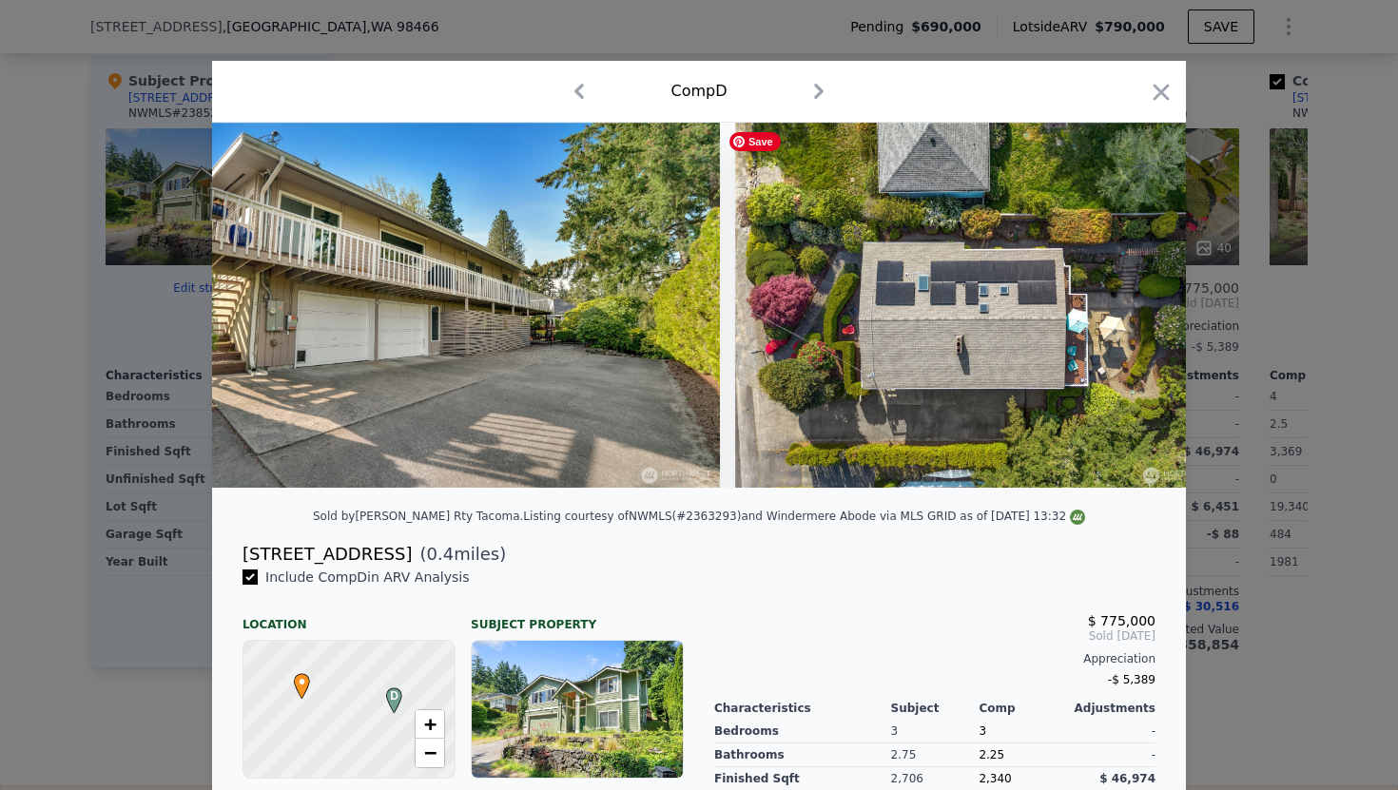
scroll to position [0, 16890]
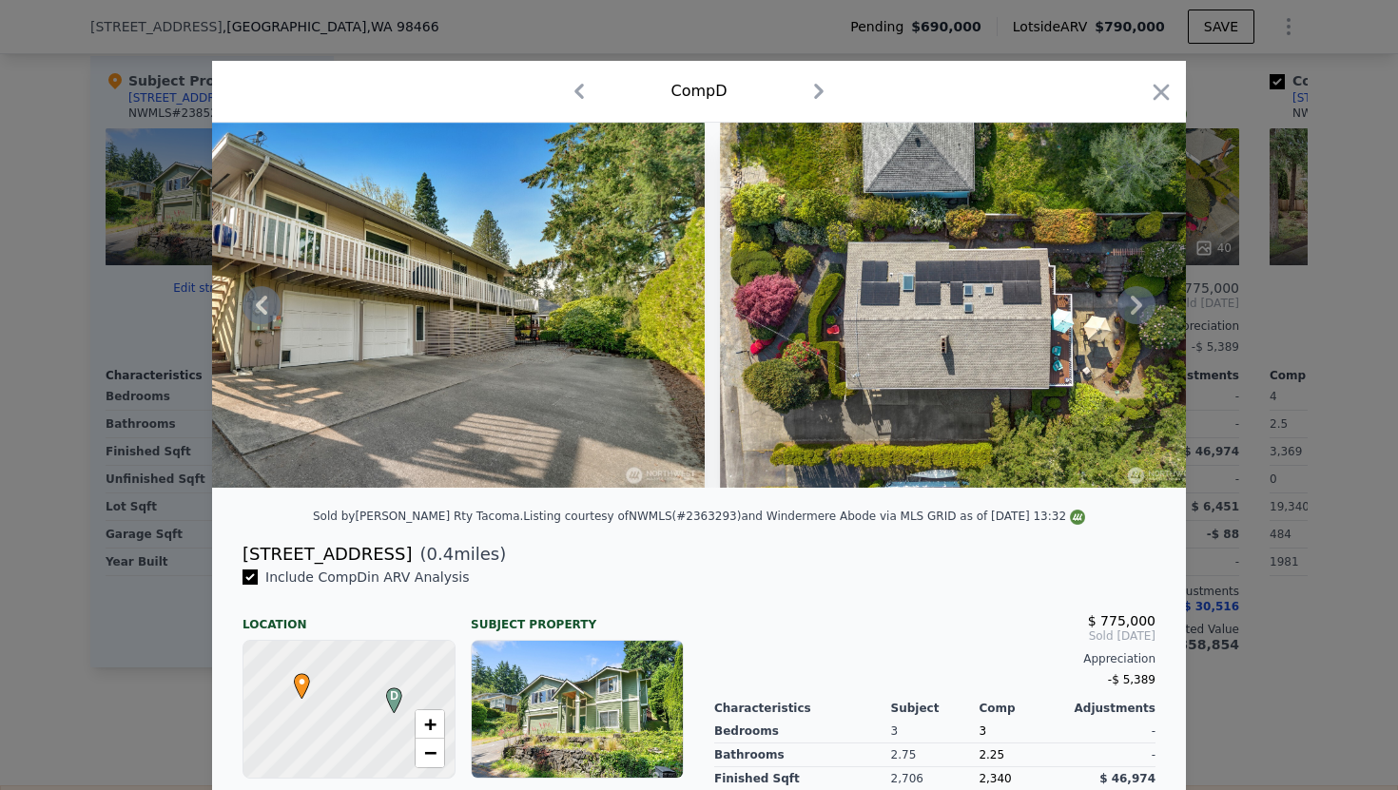
click at [1125, 311] on icon at bounding box center [1136, 305] width 38 height 38
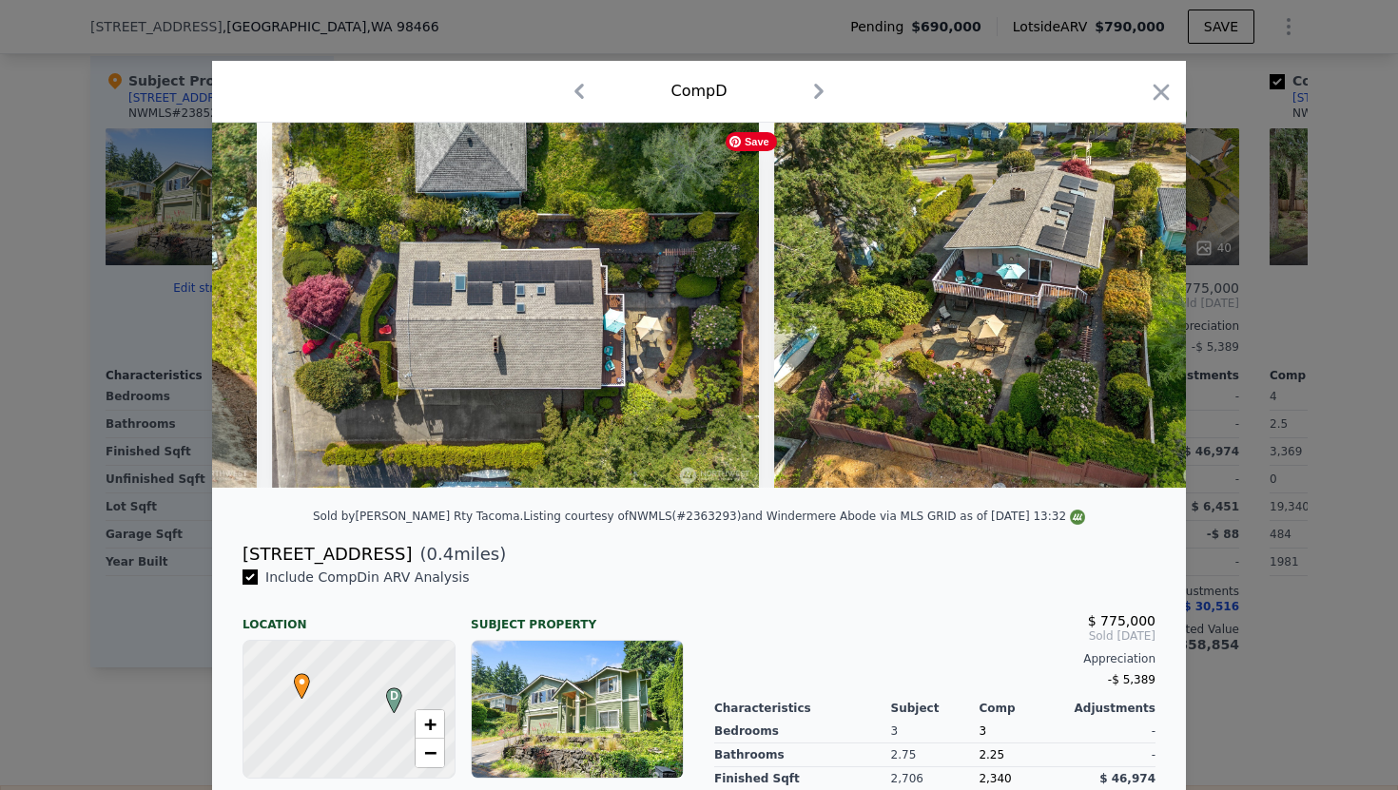
scroll to position [0, 17347]
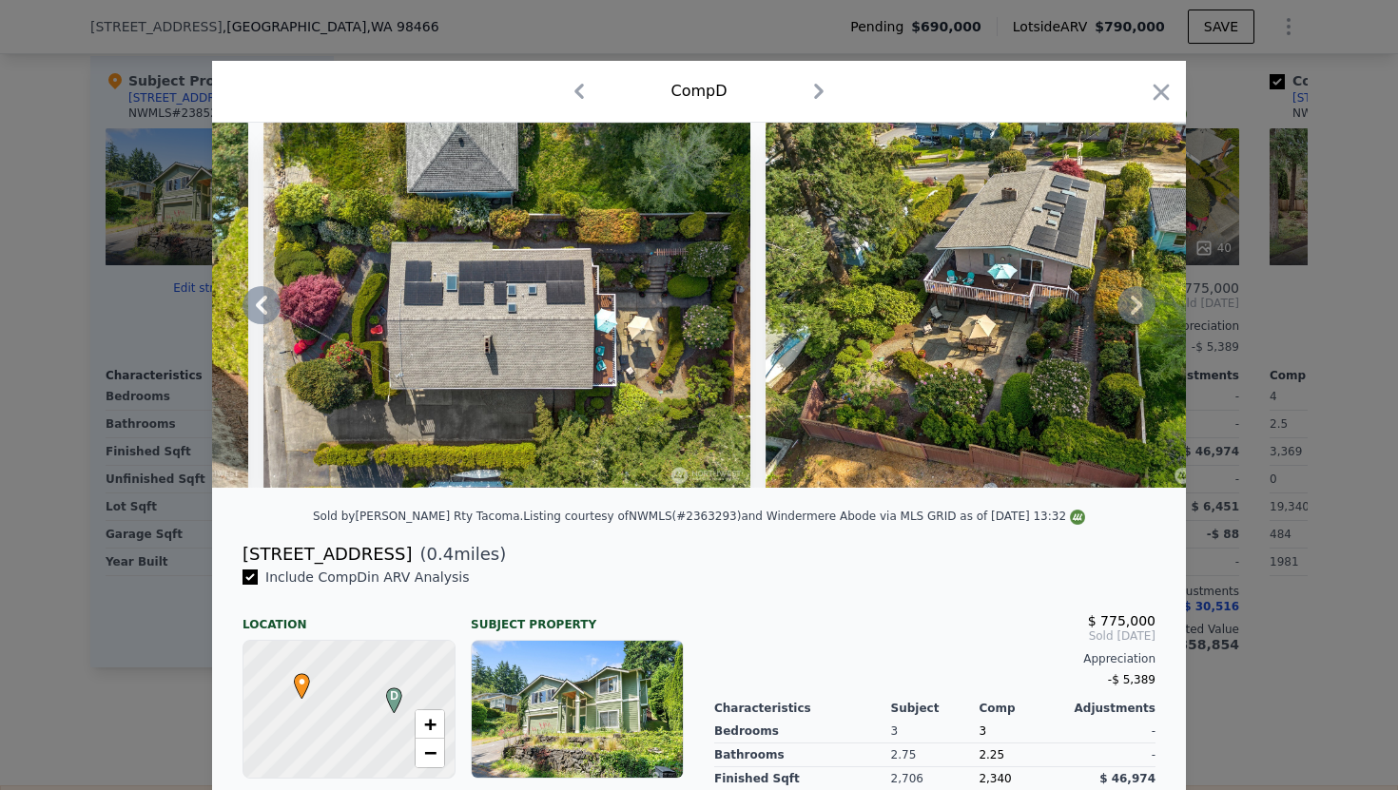
click at [1125, 311] on icon at bounding box center [1136, 305] width 38 height 38
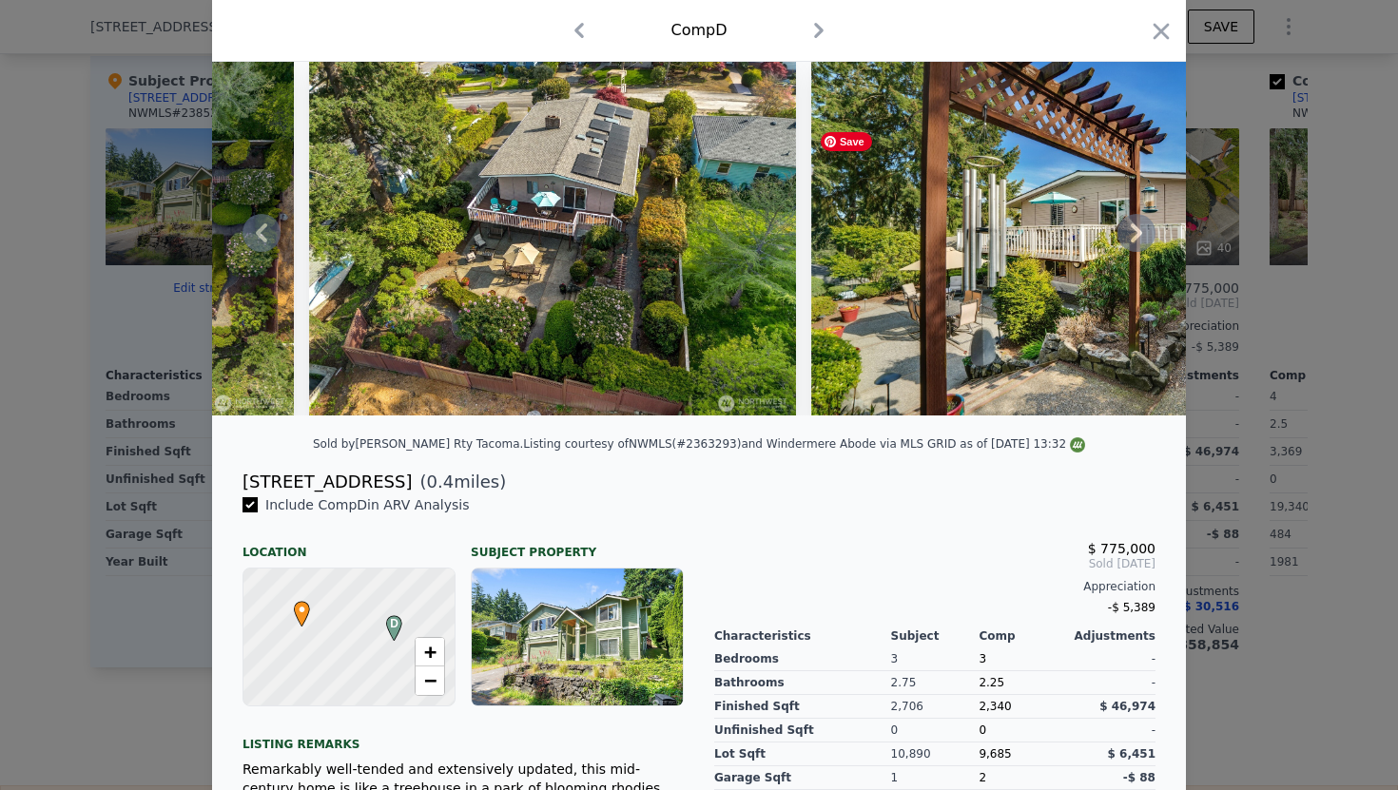
scroll to position [87, 0]
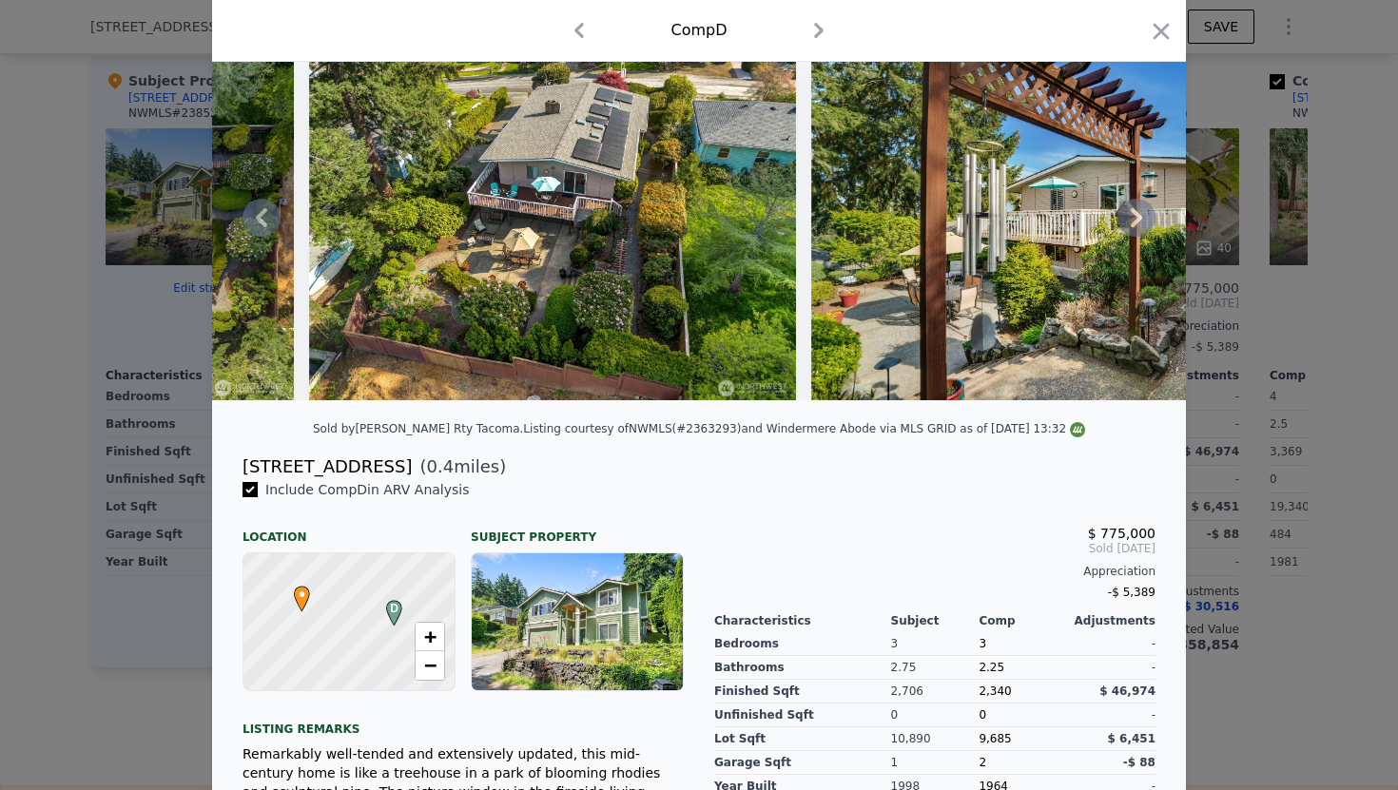
click at [1128, 223] on icon at bounding box center [1136, 218] width 38 height 38
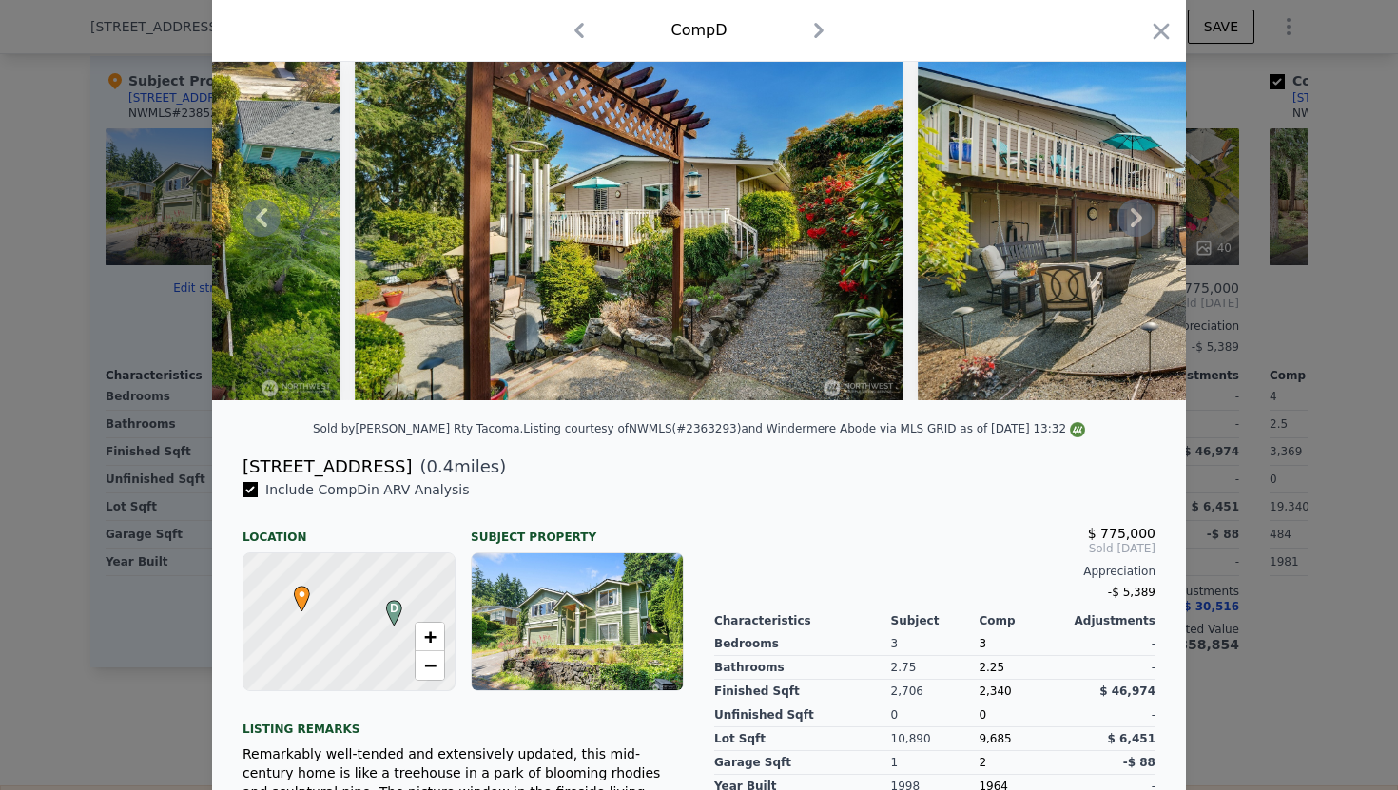
click at [1128, 223] on icon at bounding box center [1136, 218] width 38 height 38
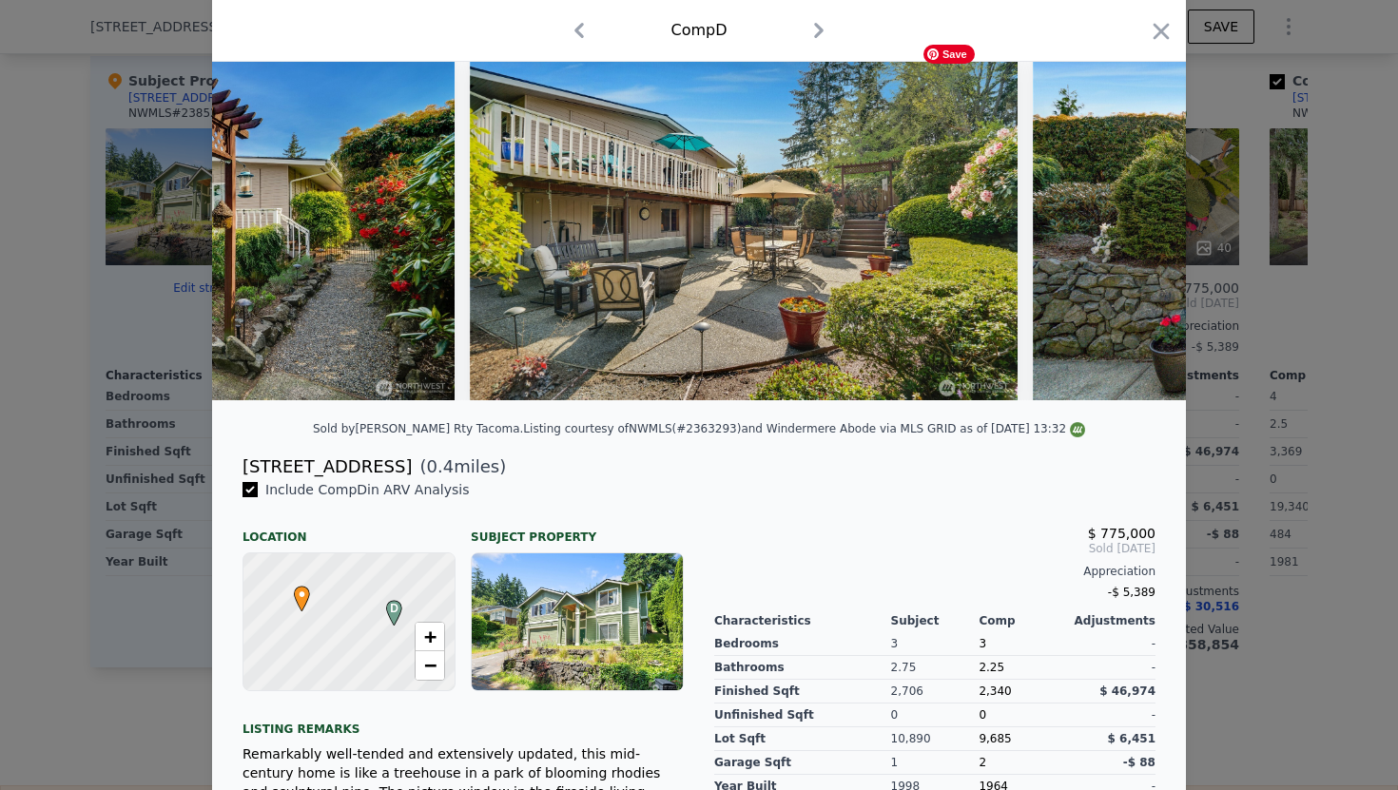
scroll to position [0, 18716]
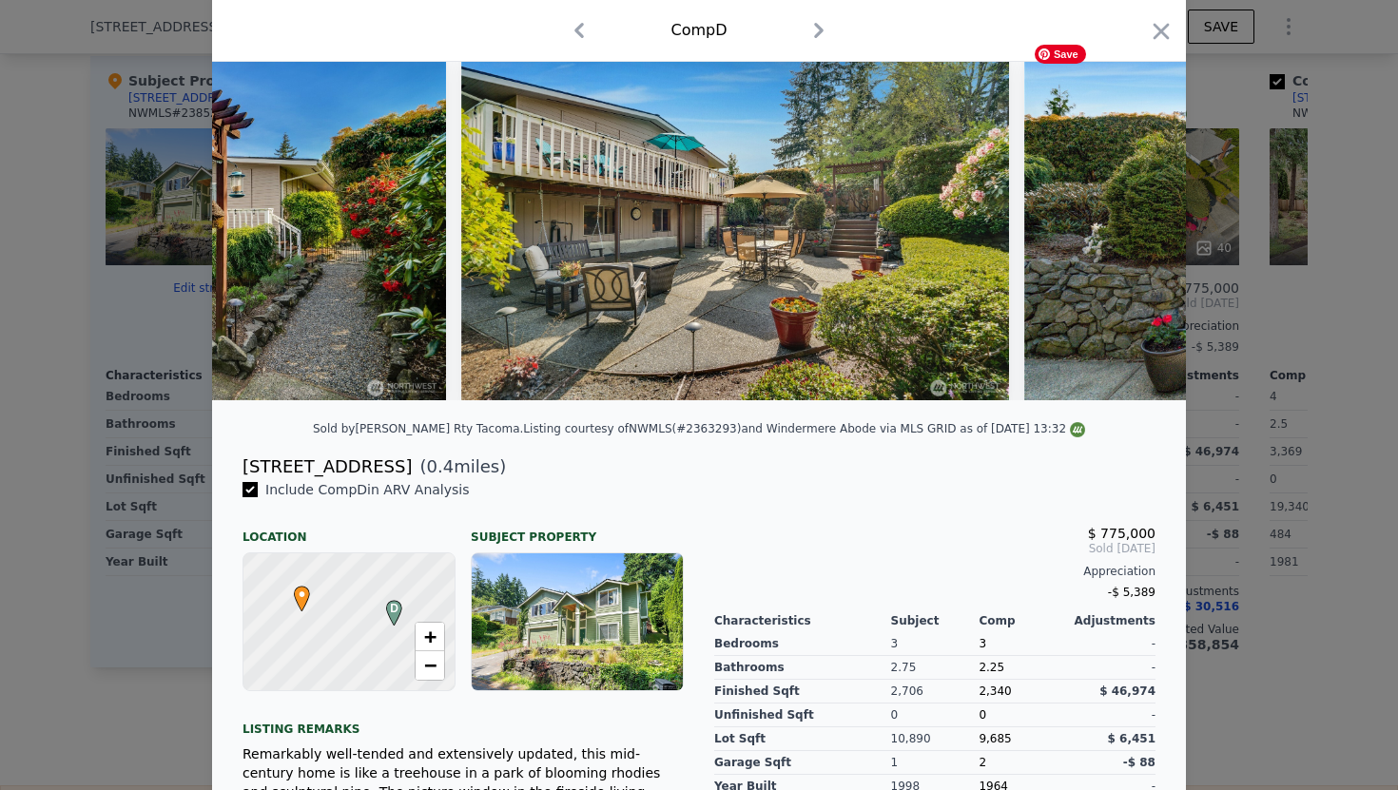
click at [1128, 223] on div at bounding box center [699, 217] width 974 height 365
click at [1128, 223] on icon at bounding box center [1136, 218] width 38 height 38
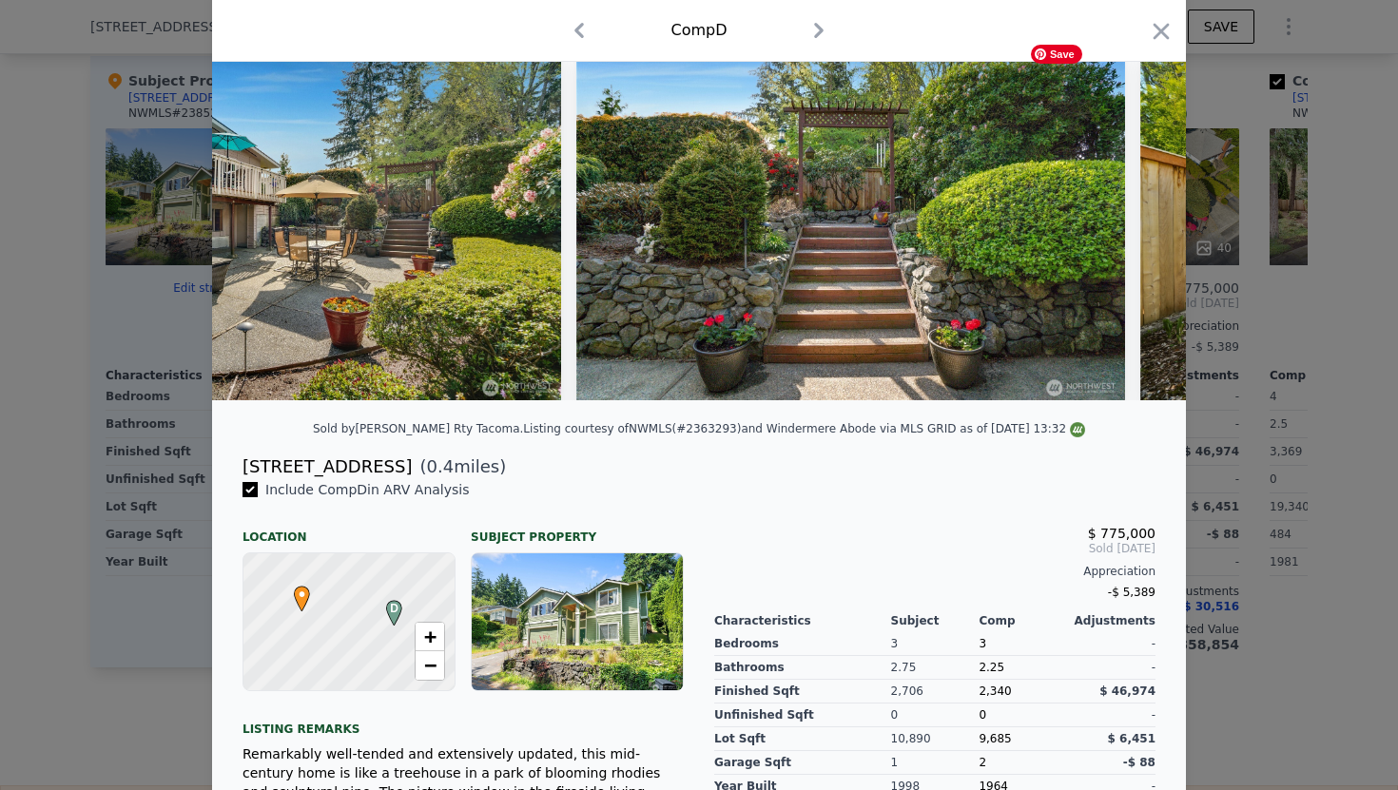
scroll to position [0, 19173]
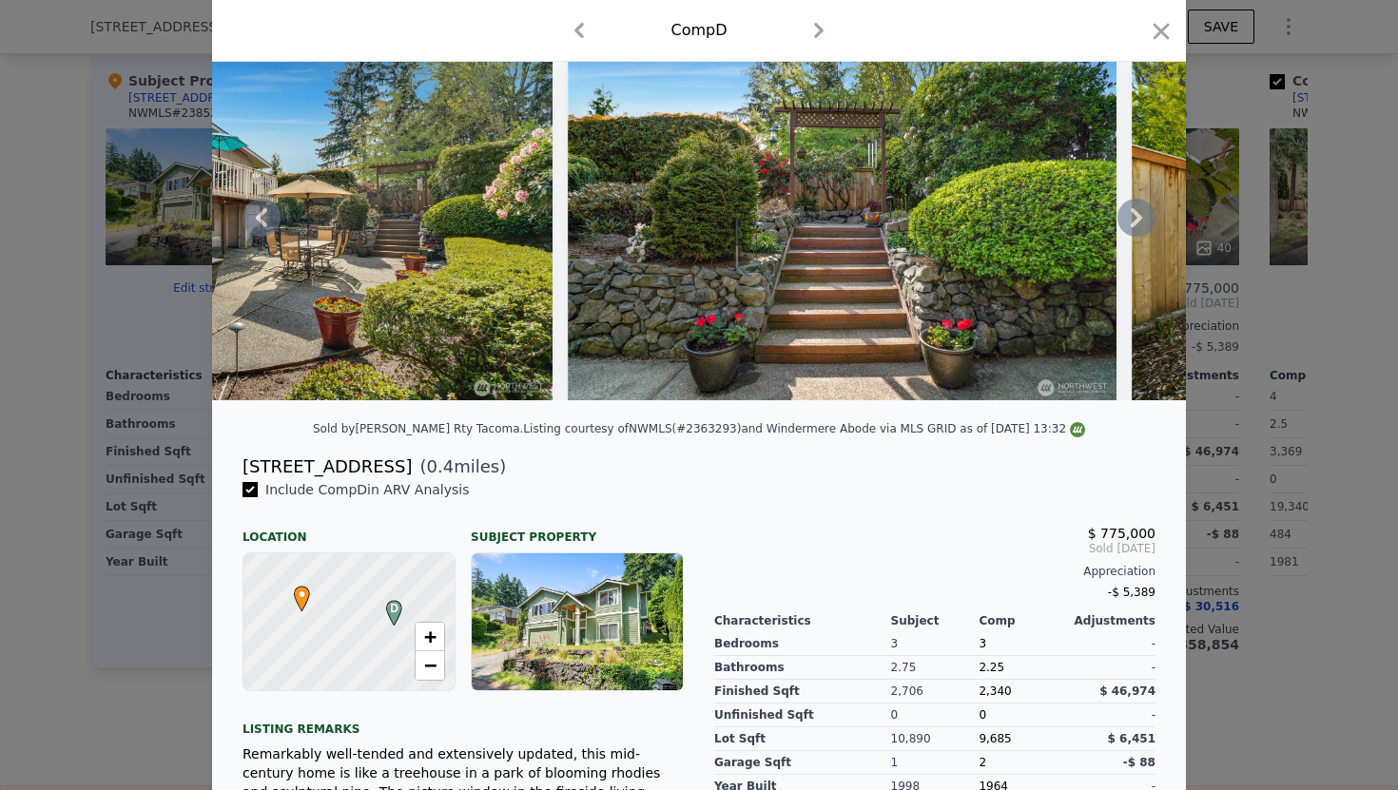
click at [1129, 224] on icon at bounding box center [1136, 218] width 38 height 38
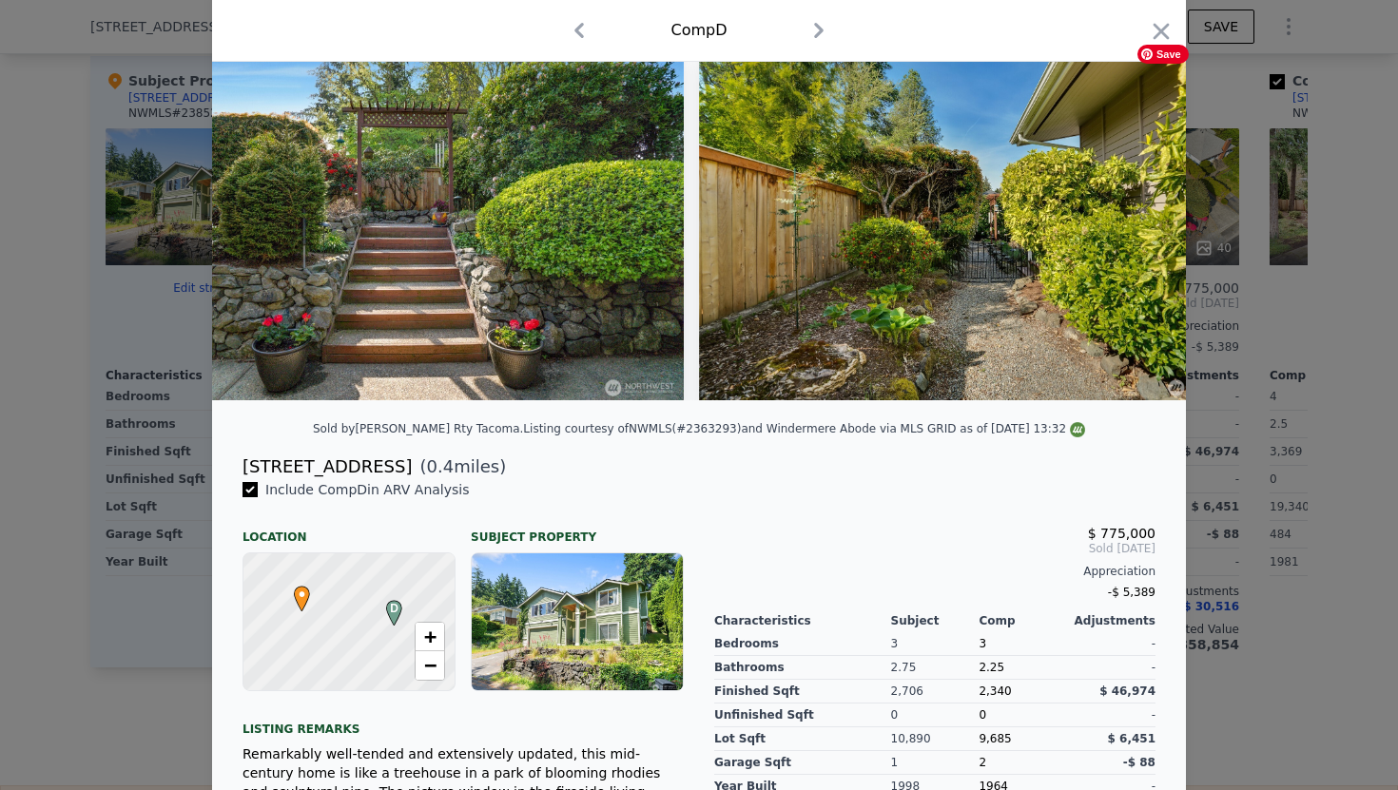
scroll to position [0, 19629]
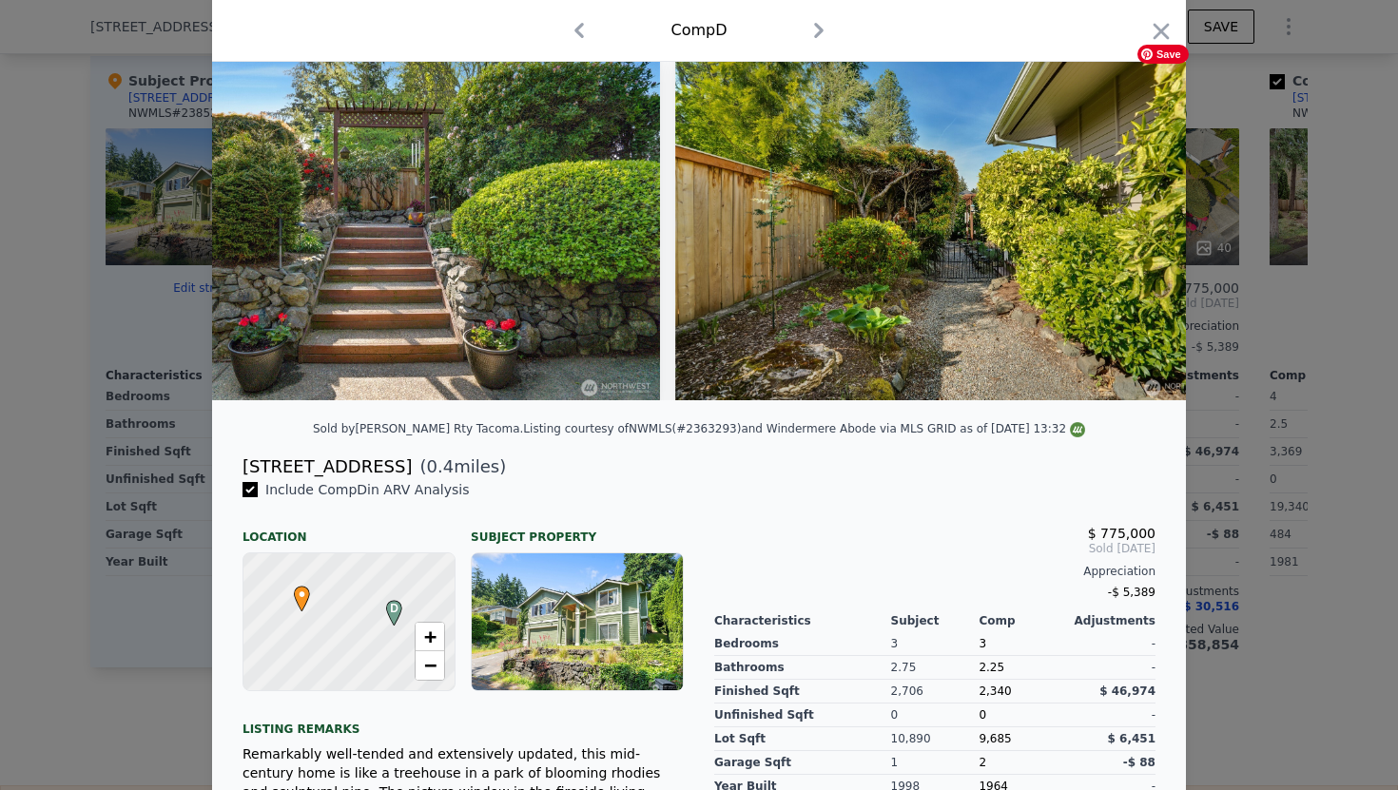
click at [1128, 224] on div at bounding box center [699, 217] width 974 height 365
click at [1128, 225] on icon at bounding box center [1136, 218] width 38 height 38
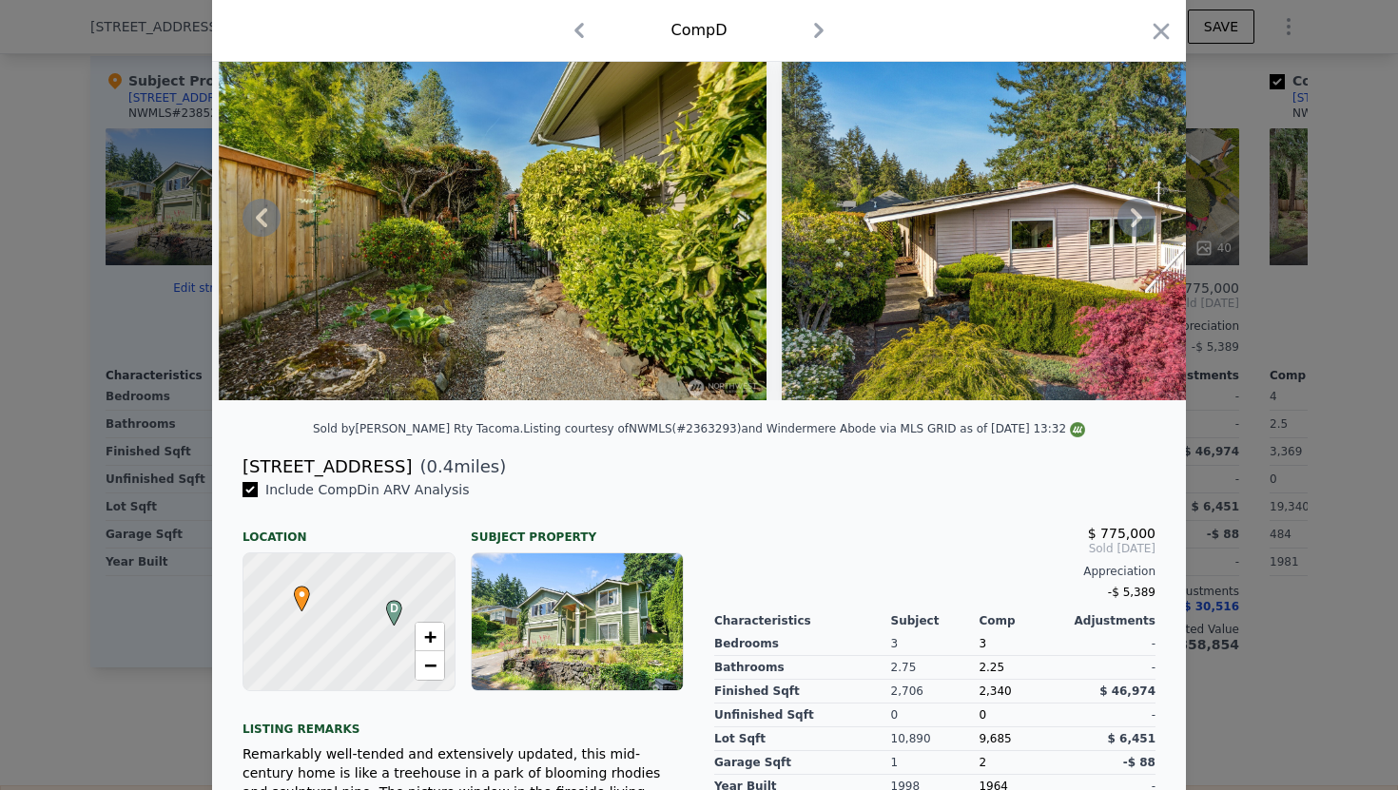
click at [1129, 235] on icon at bounding box center [1136, 218] width 38 height 38
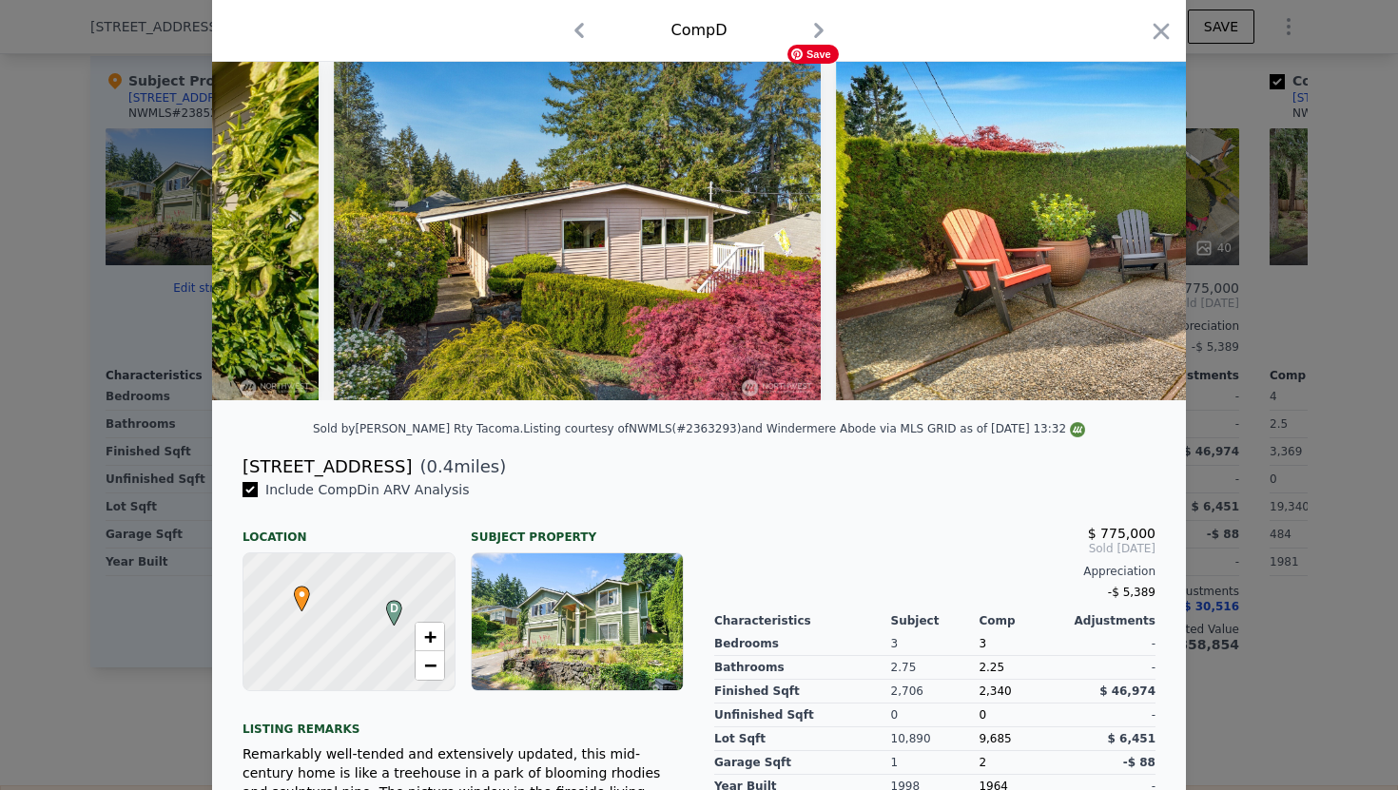
scroll to position [0, 20542]
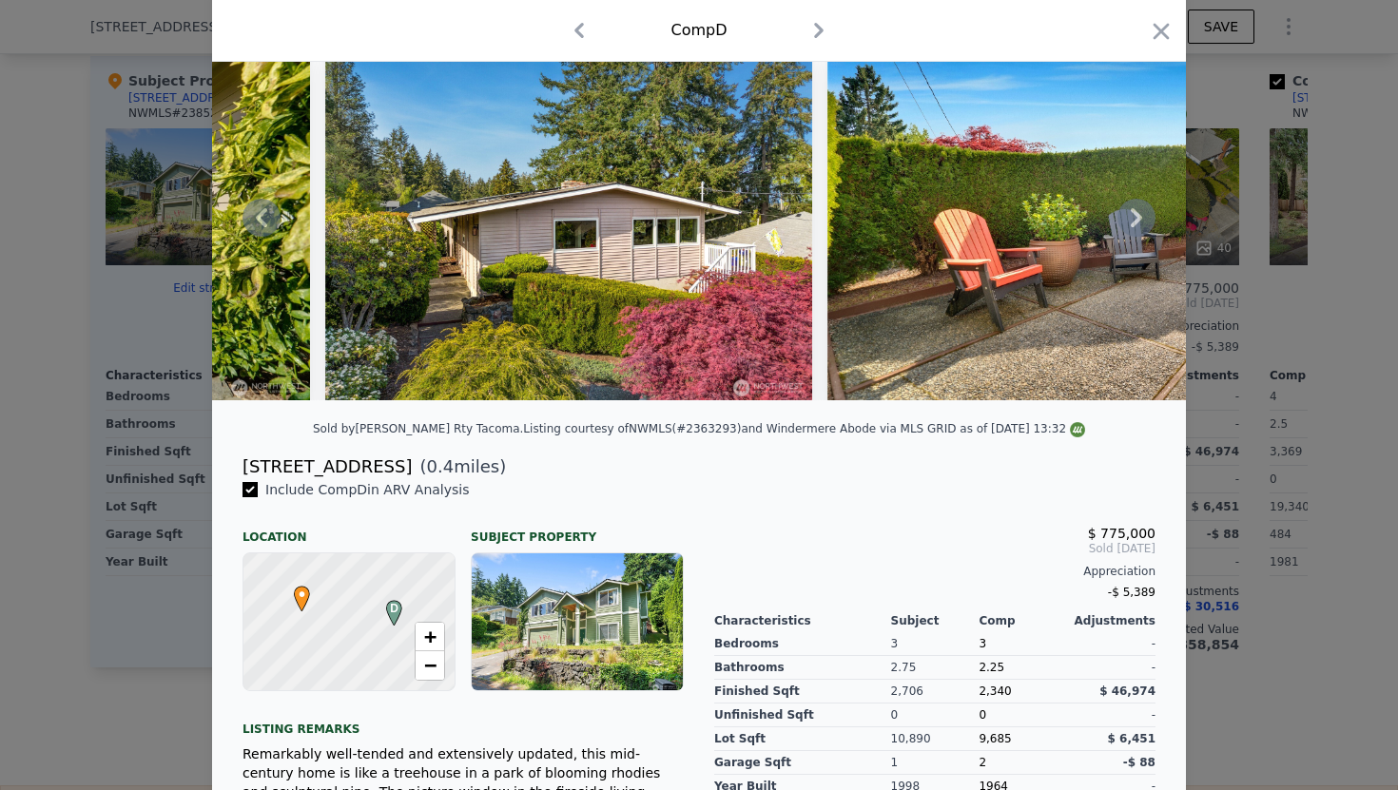
click at [1129, 235] on icon at bounding box center [1136, 218] width 38 height 38
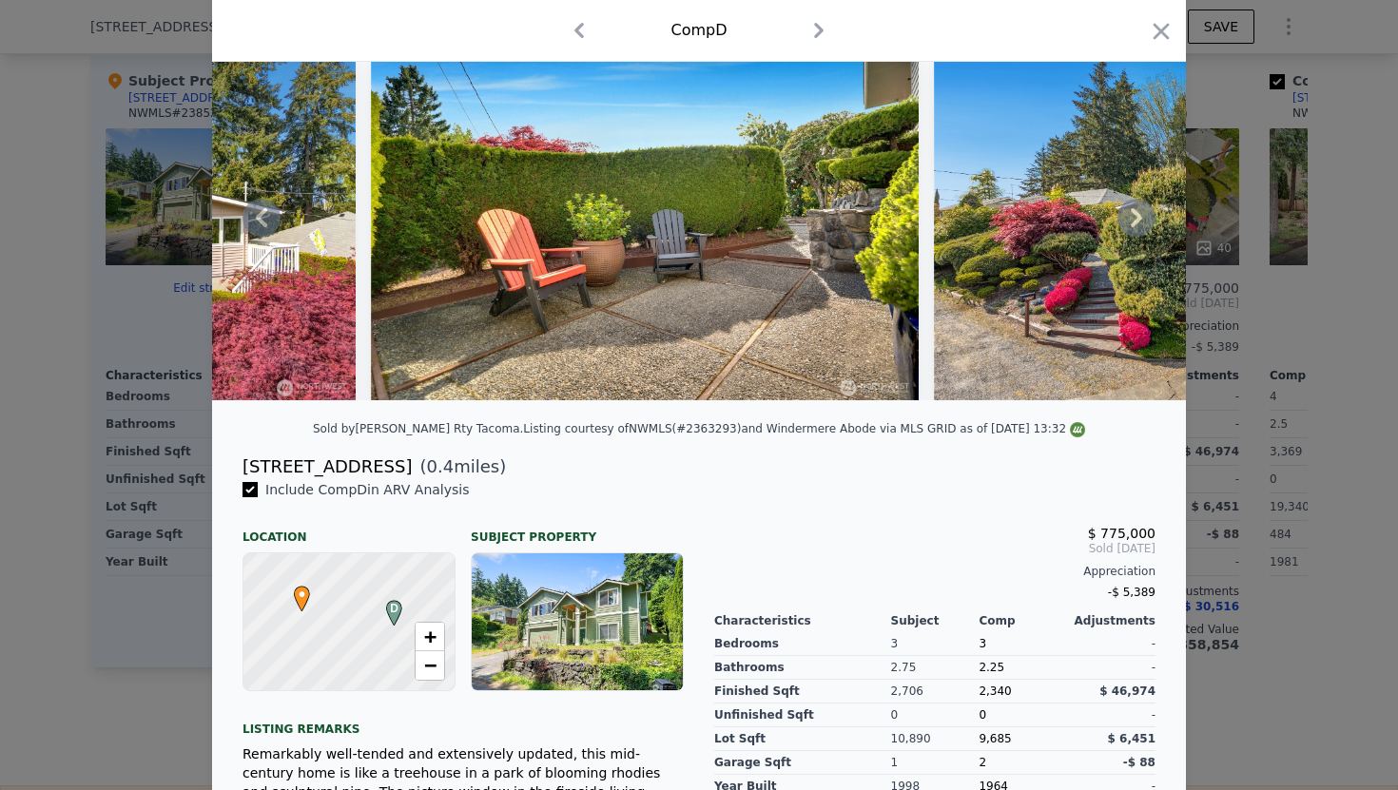
click at [1131, 214] on icon at bounding box center [1136, 218] width 38 height 38
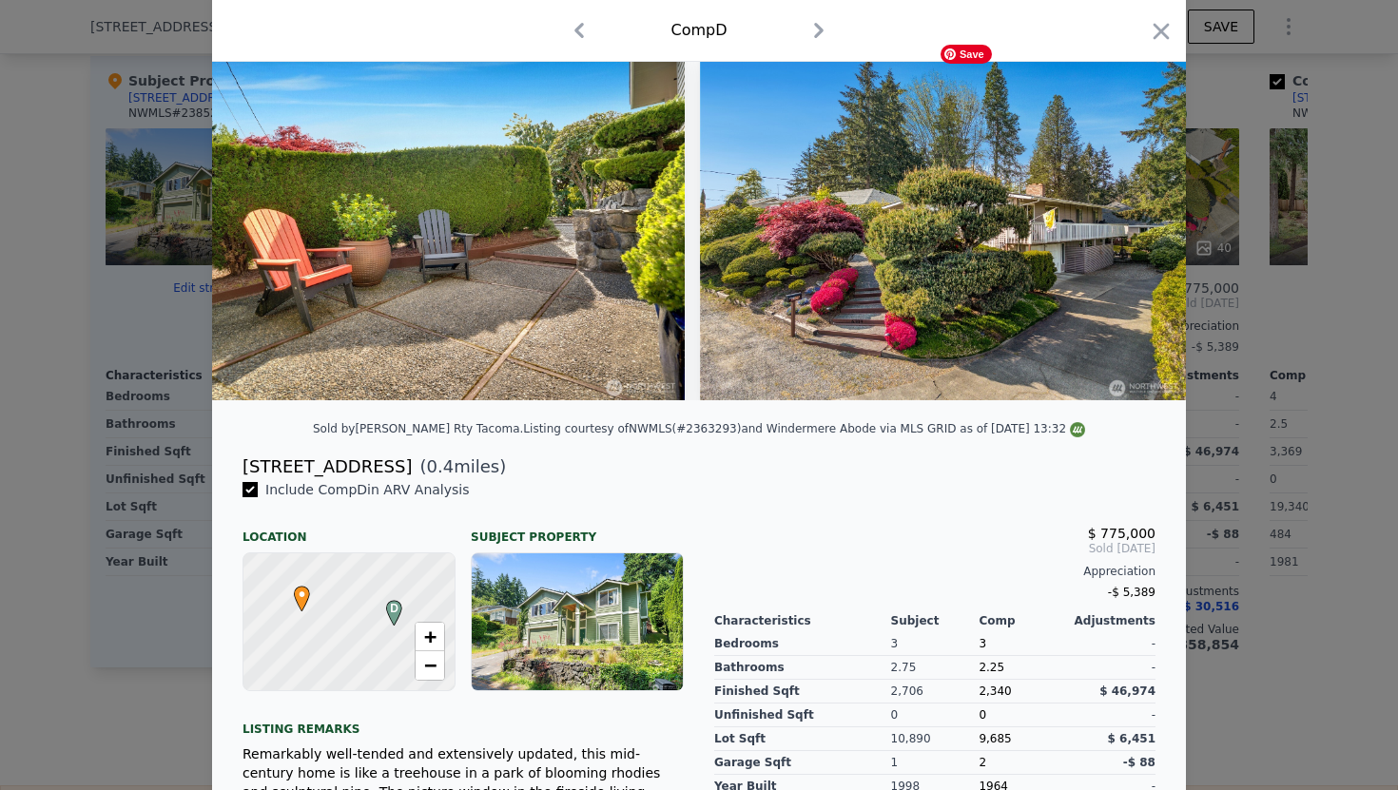
scroll to position [0, 21233]
click at [817, 29] on icon "button" at bounding box center [819, 30] width 30 height 30
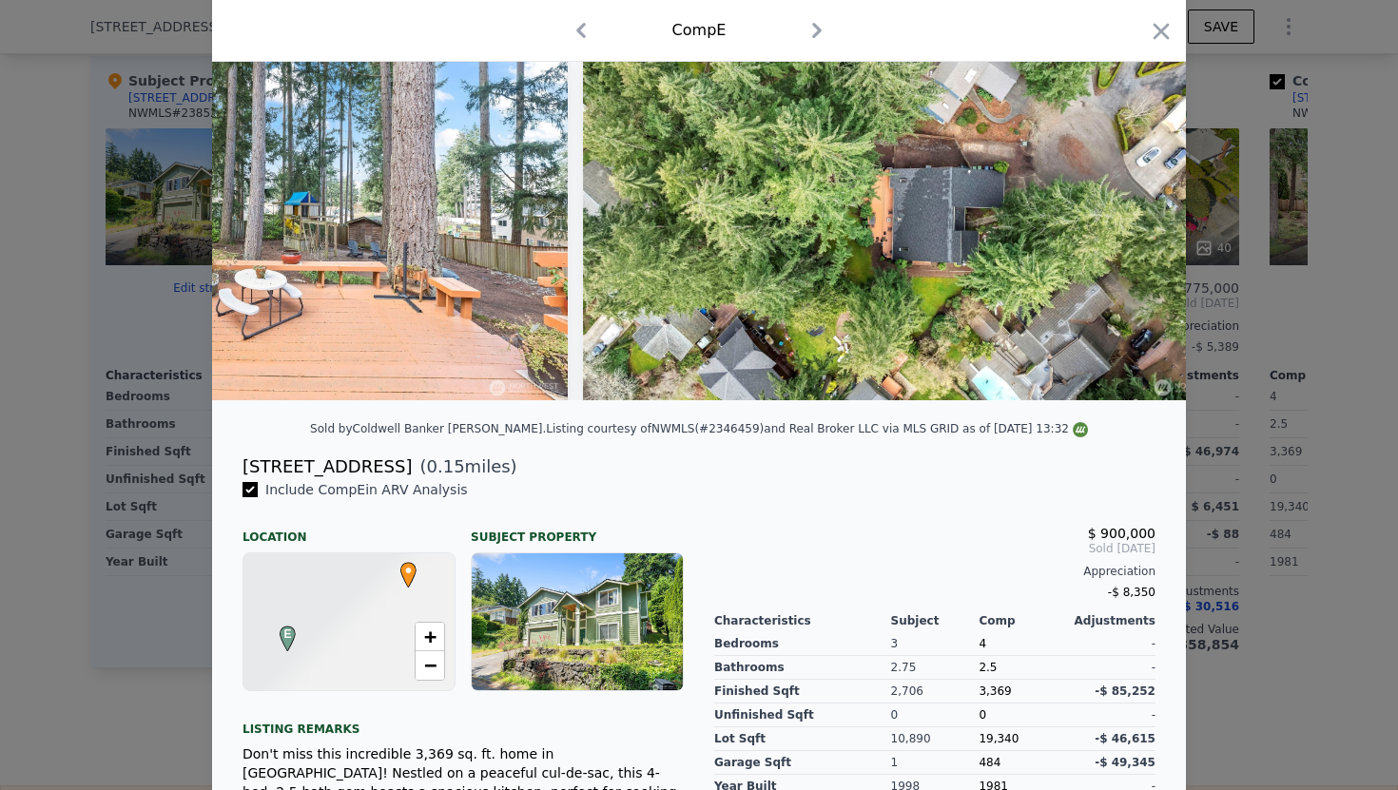
scroll to position [0, 269]
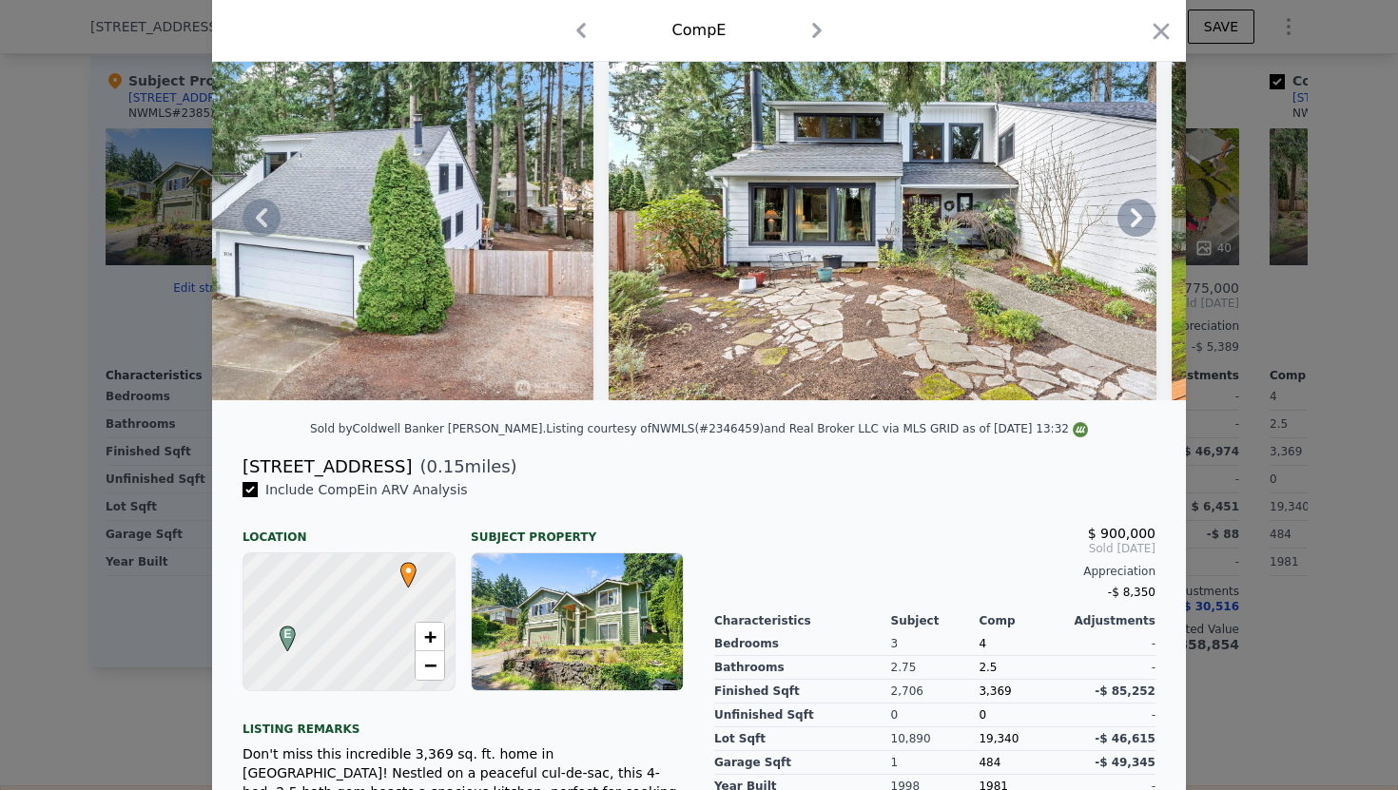
click at [818, 29] on icon "button" at bounding box center [818, 30] width 10 height 15
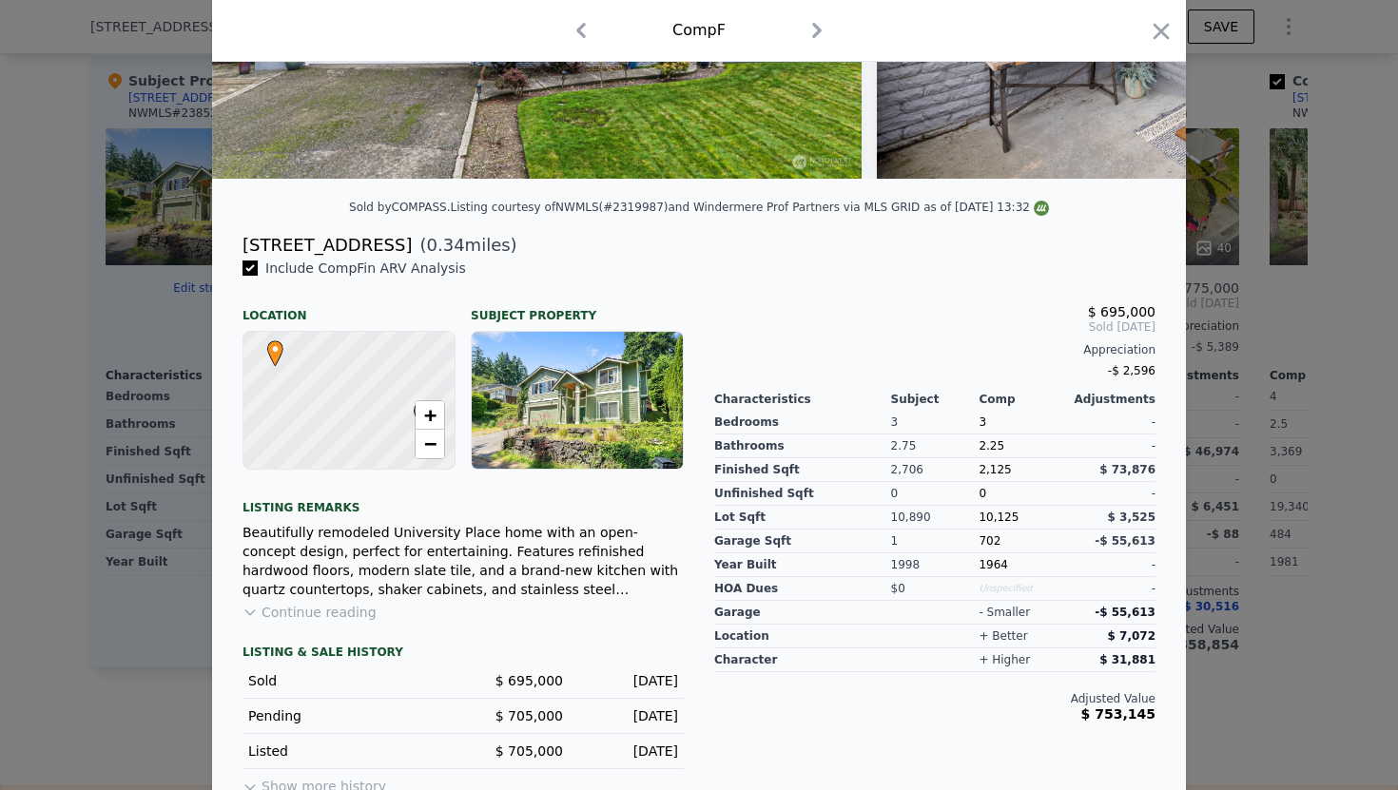
scroll to position [332, 0]
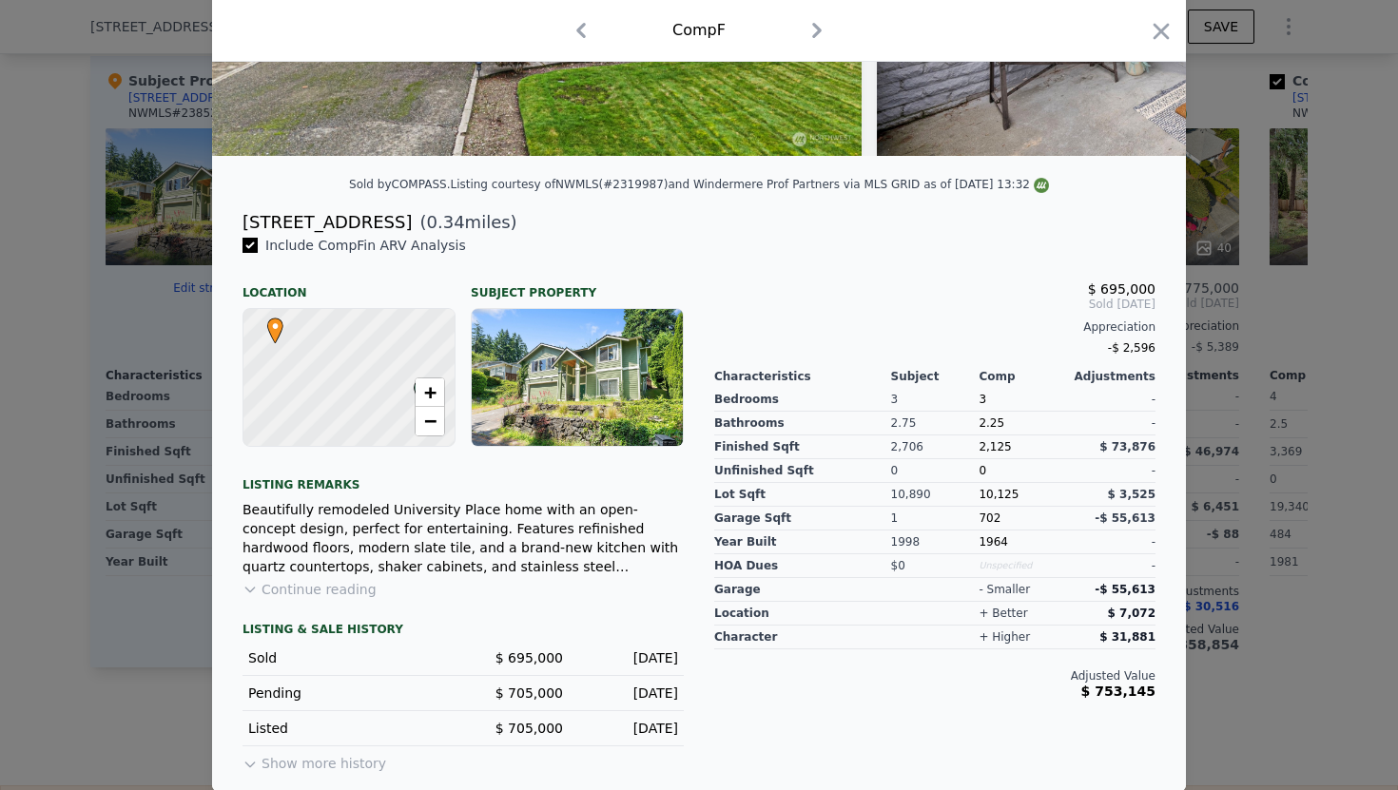
click at [813, 29] on icon "button" at bounding box center [817, 30] width 30 height 30
checkbox input "false"
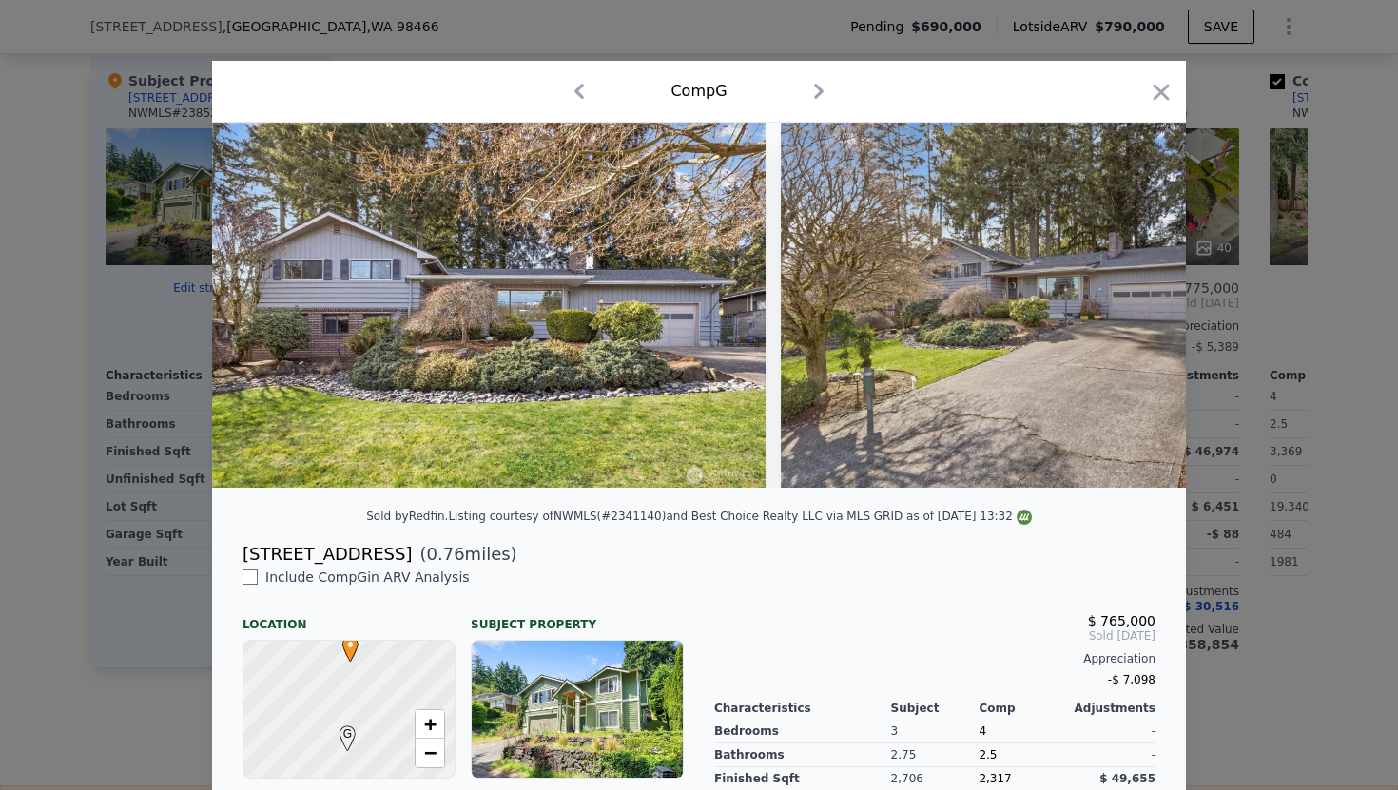
click at [824, 90] on icon "button" at bounding box center [819, 91] width 30 height 30
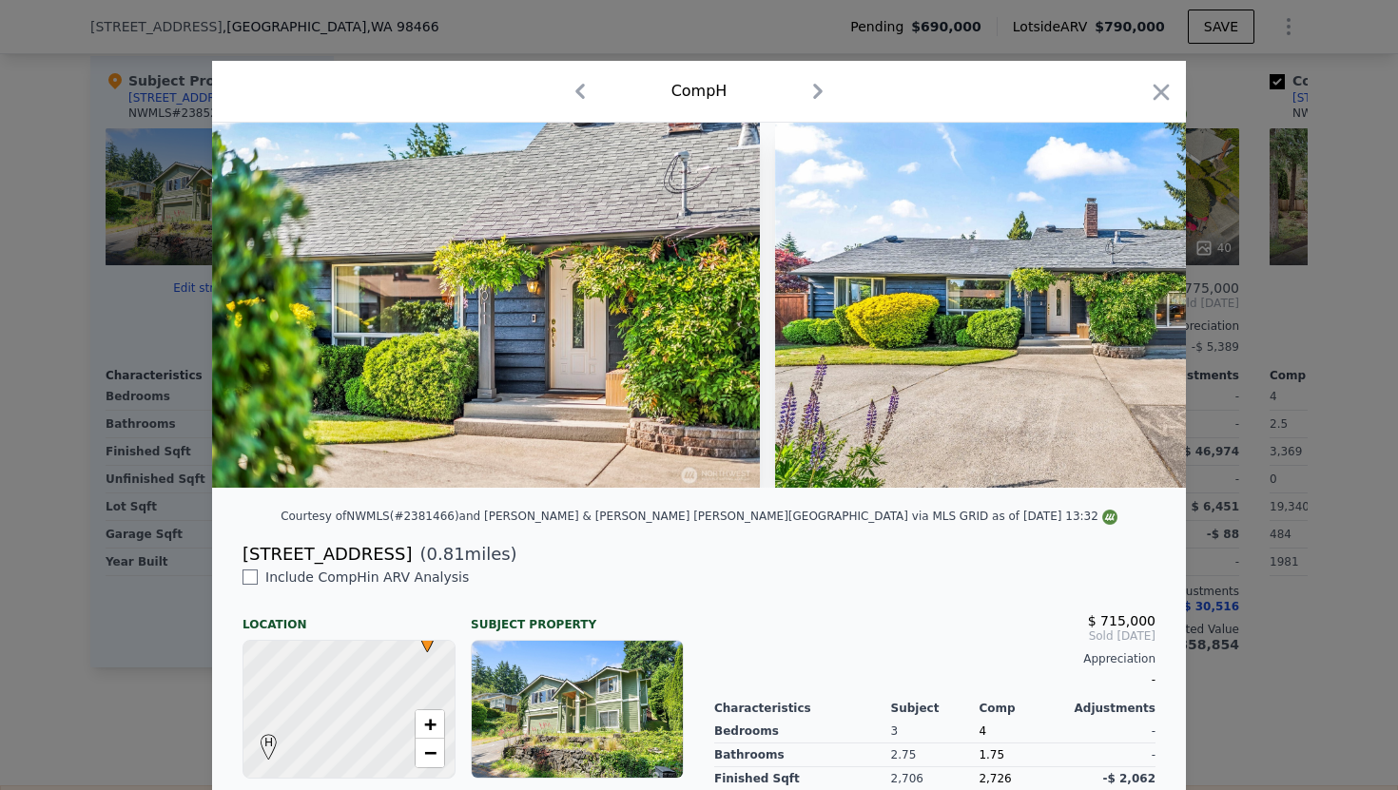
click at [577, 99] on icon "button" at bounding box center [580, 91] width 30 height 30
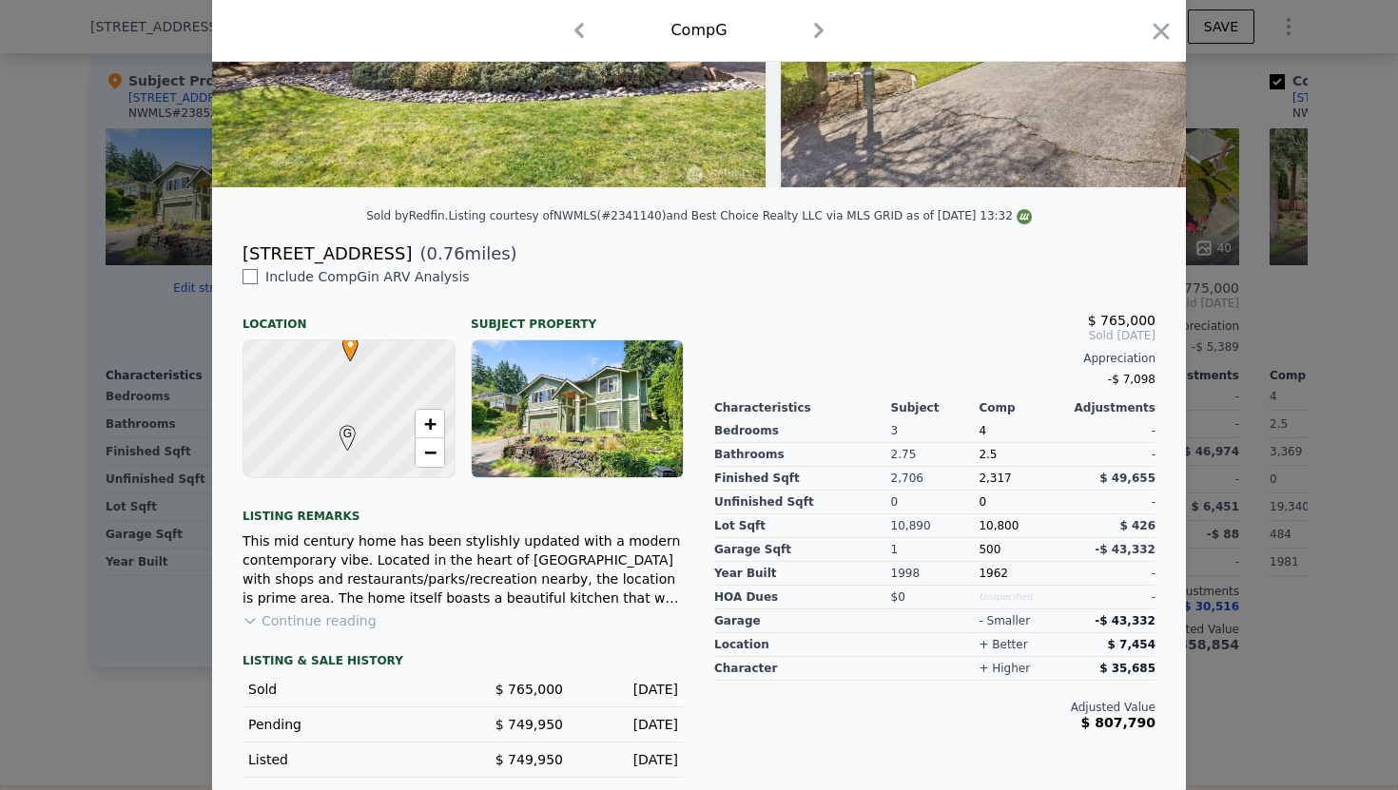
scroll to position [303, 0]
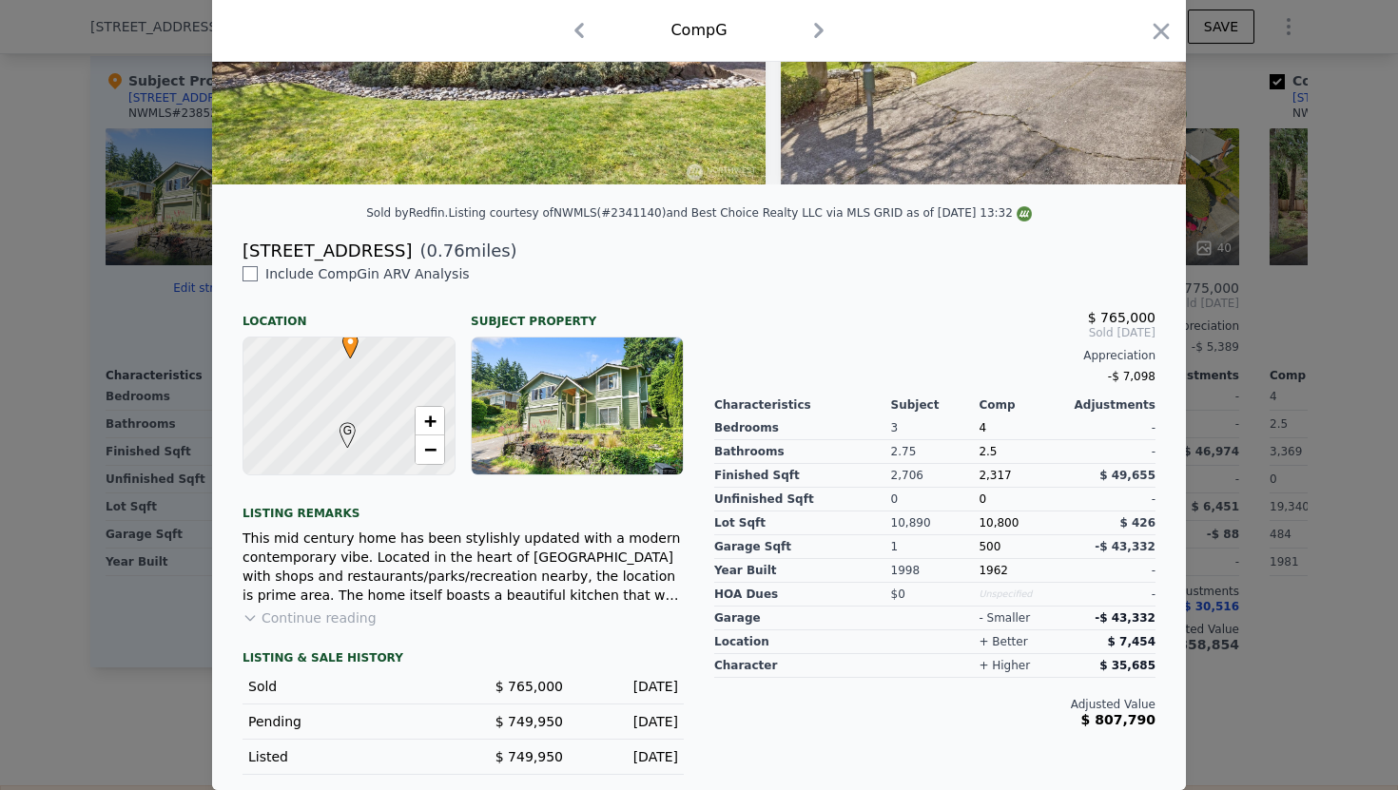
click at [820, 35] on icon "button" at bounding box center [819, 30] width 30 height 30
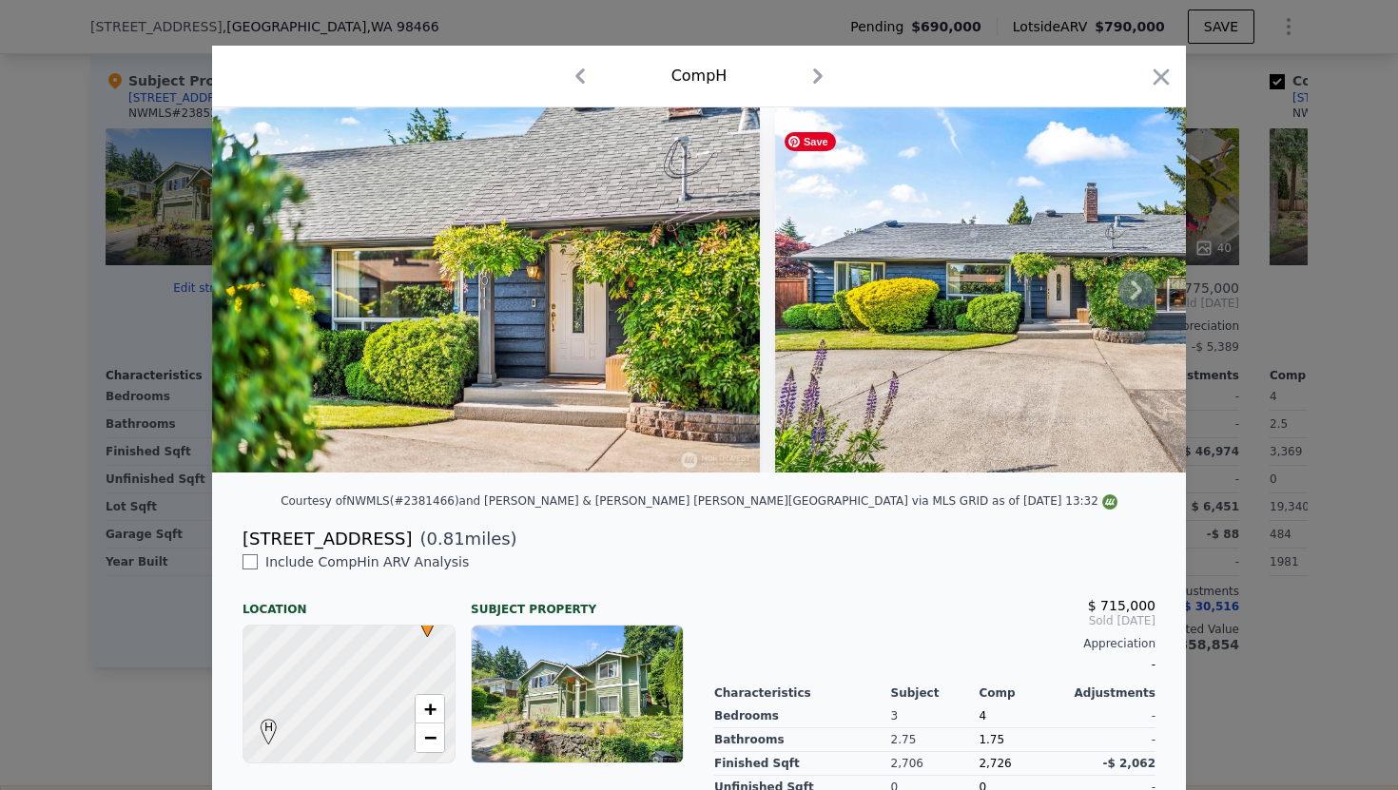
scroll to position [17, 0]
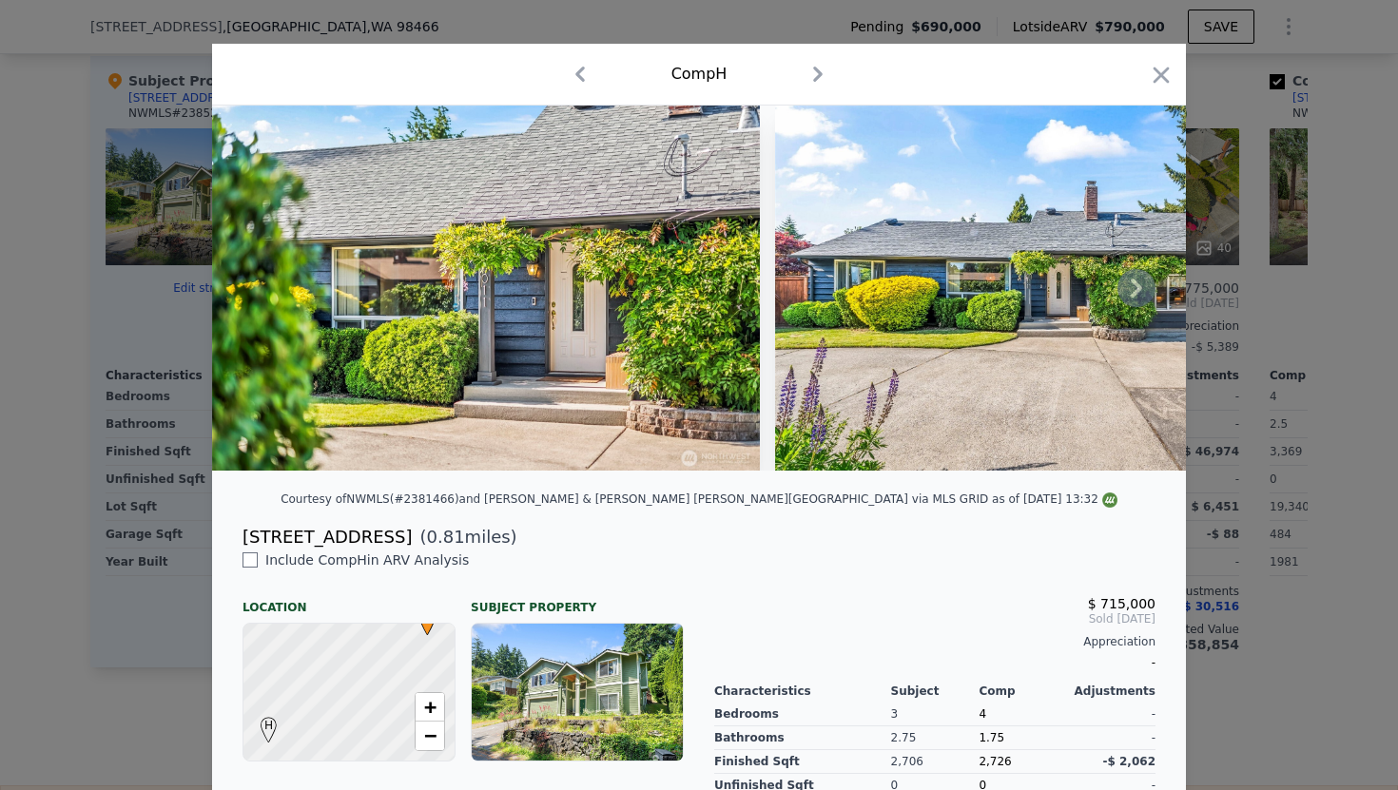
click at [1140, 293] on icon at bounding box center [1136, 288] width 38 height 38
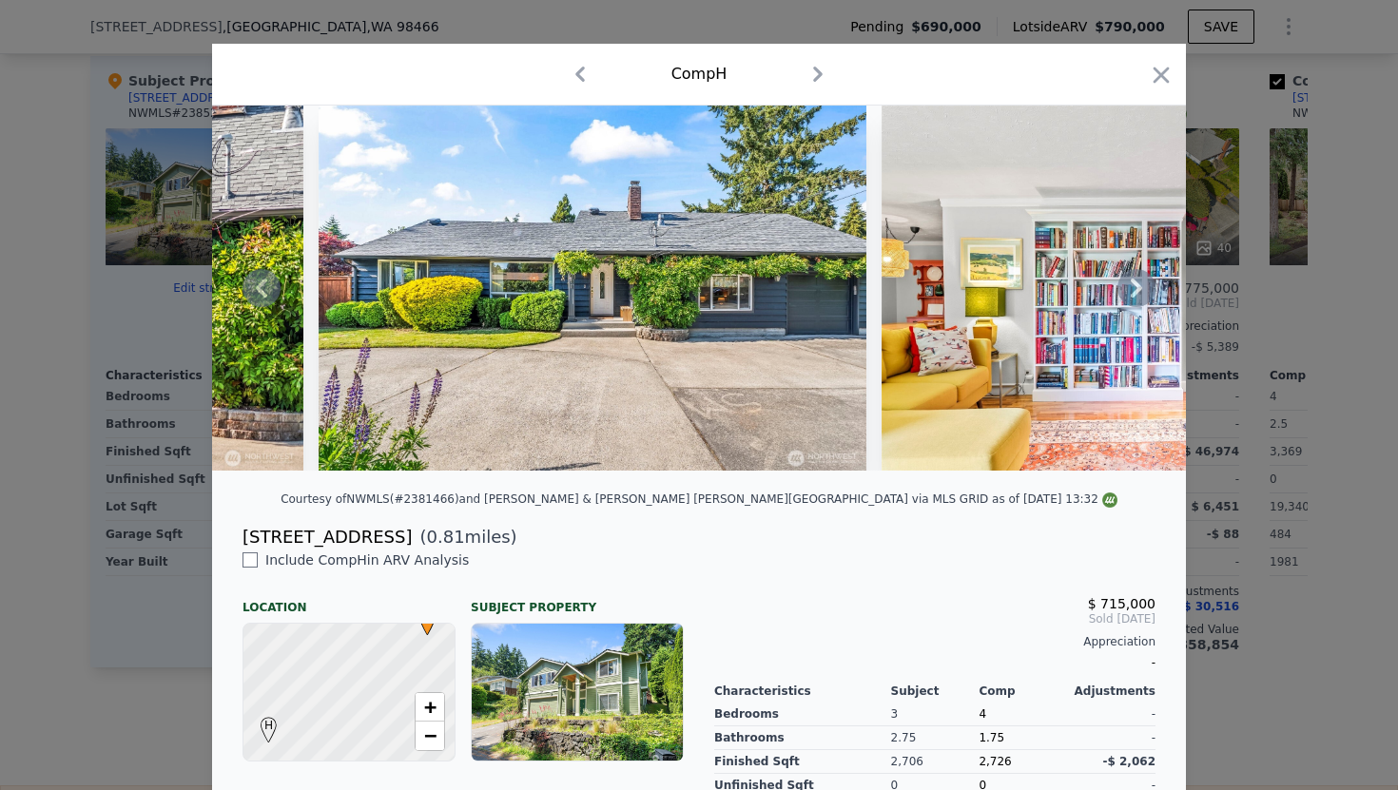
click at [1124, 293] on icon at bounding box center [1136, 288] width 38 height 38
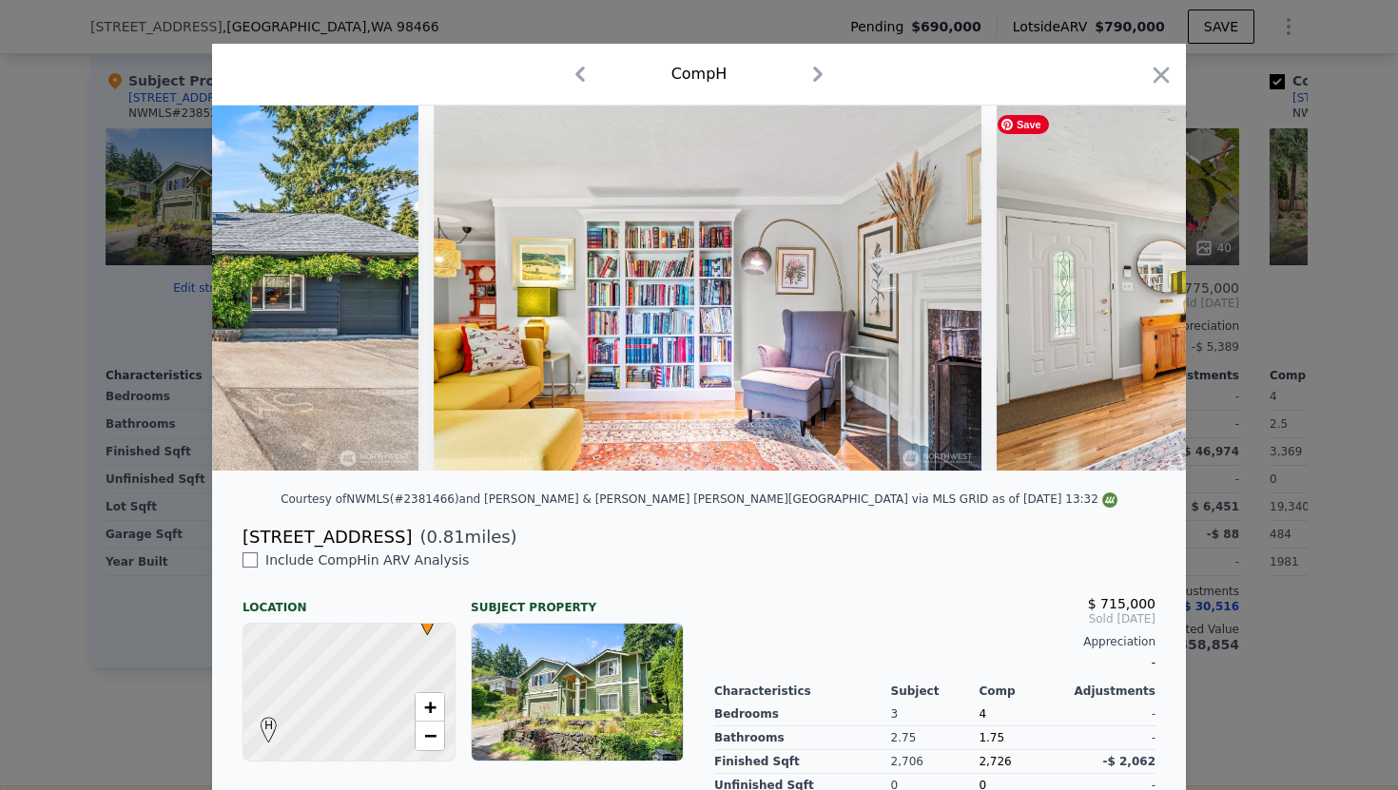
scroll to position [0, 913]
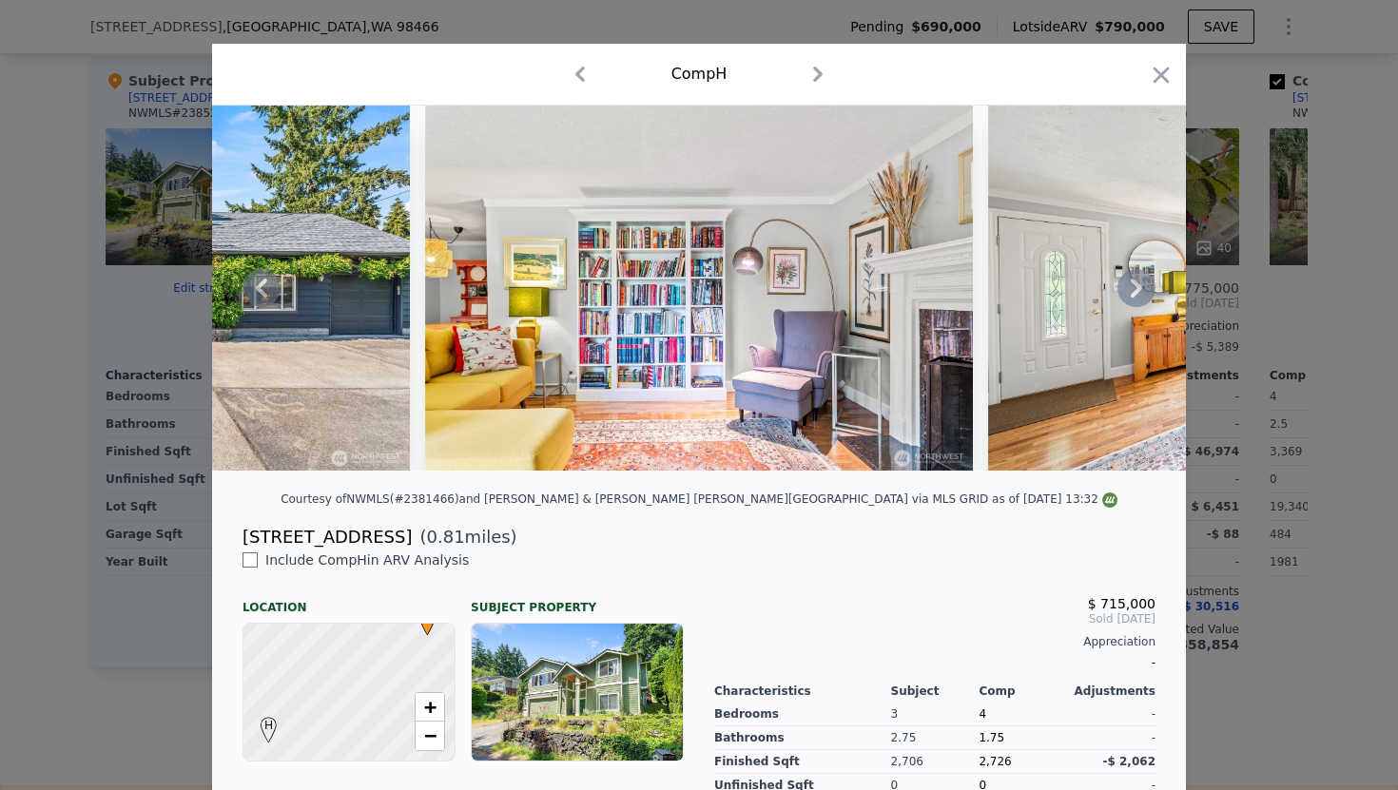
click at [1122, 300] on icon at bounding box center [1136, 288] width 38 height 38
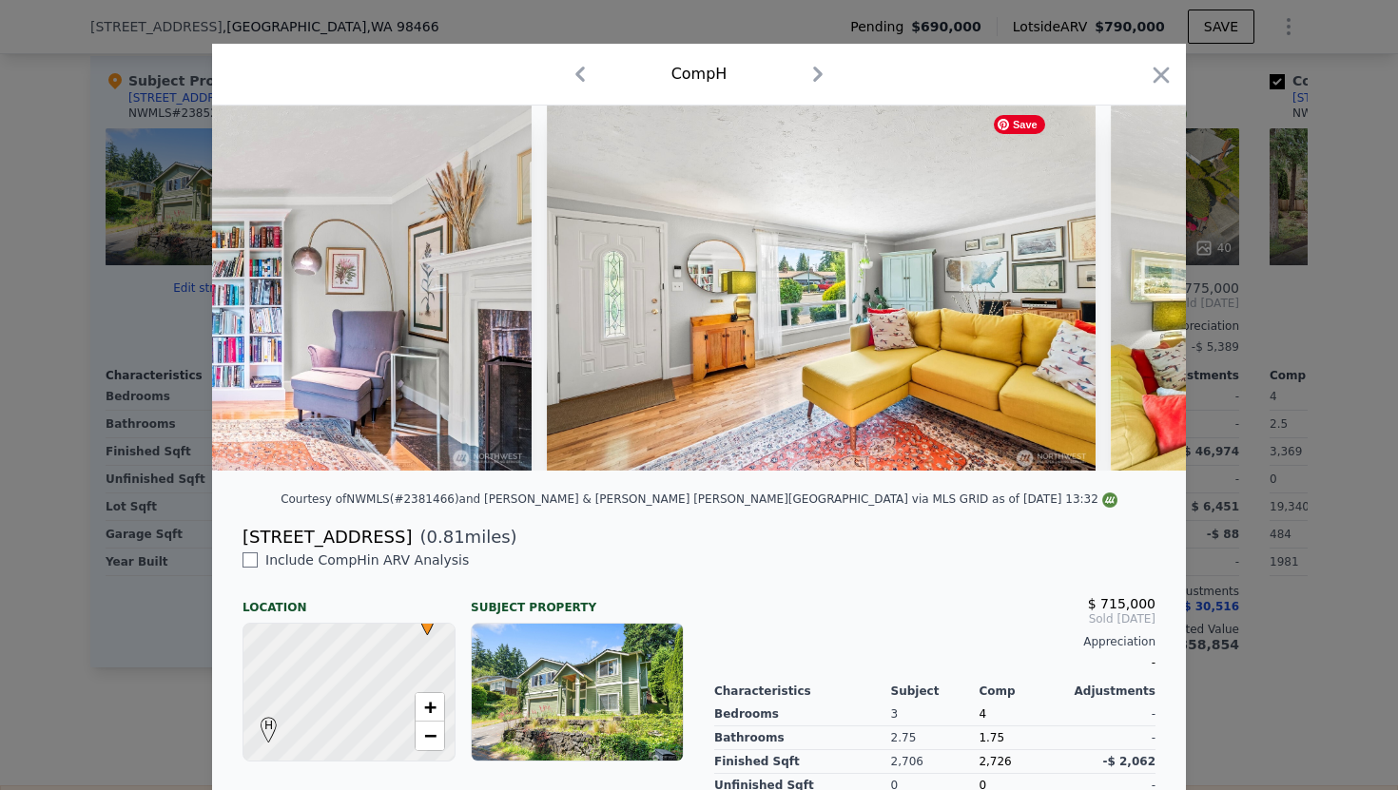
scroll to position [0, 1369]
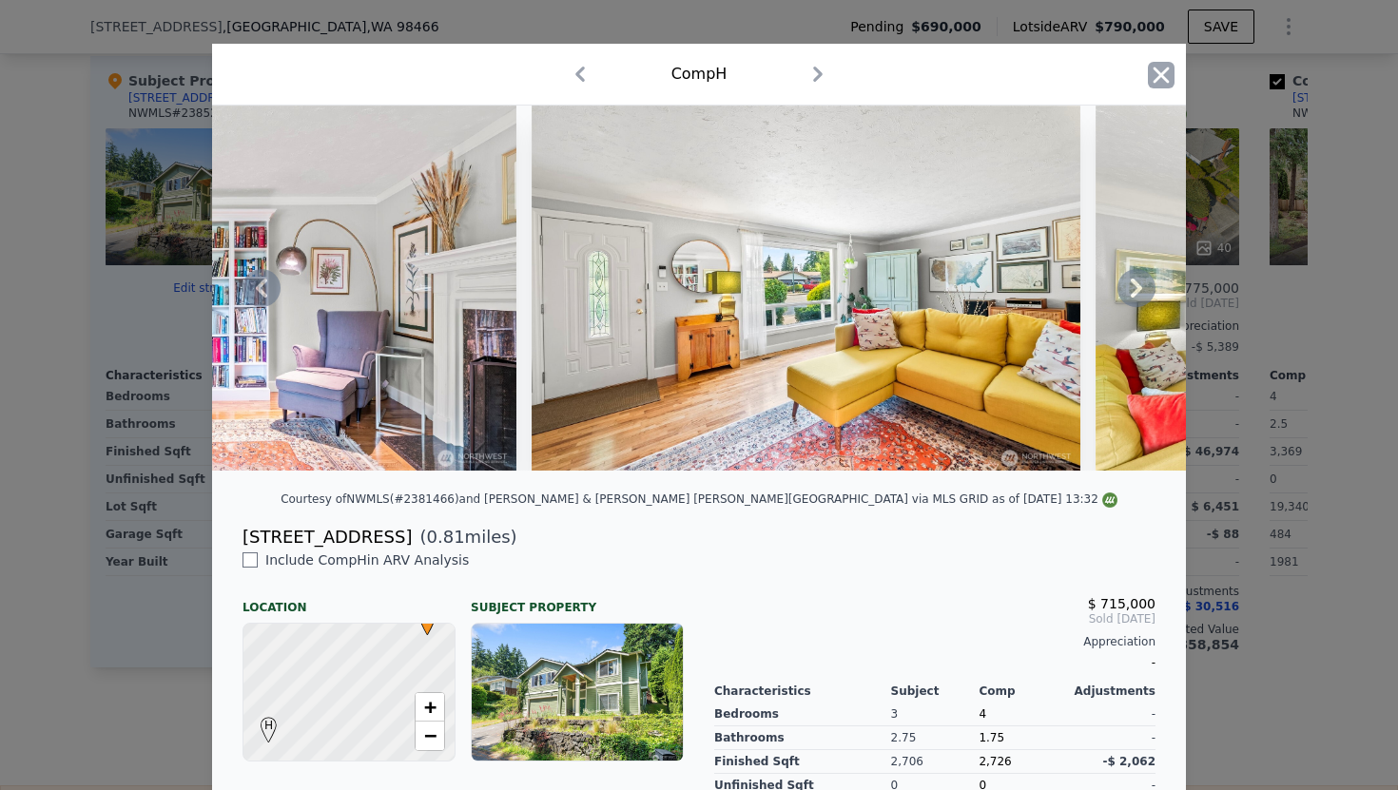
click at [1159, 77] on icon "button" at bounding box center [1162, 75] width 16 height 16
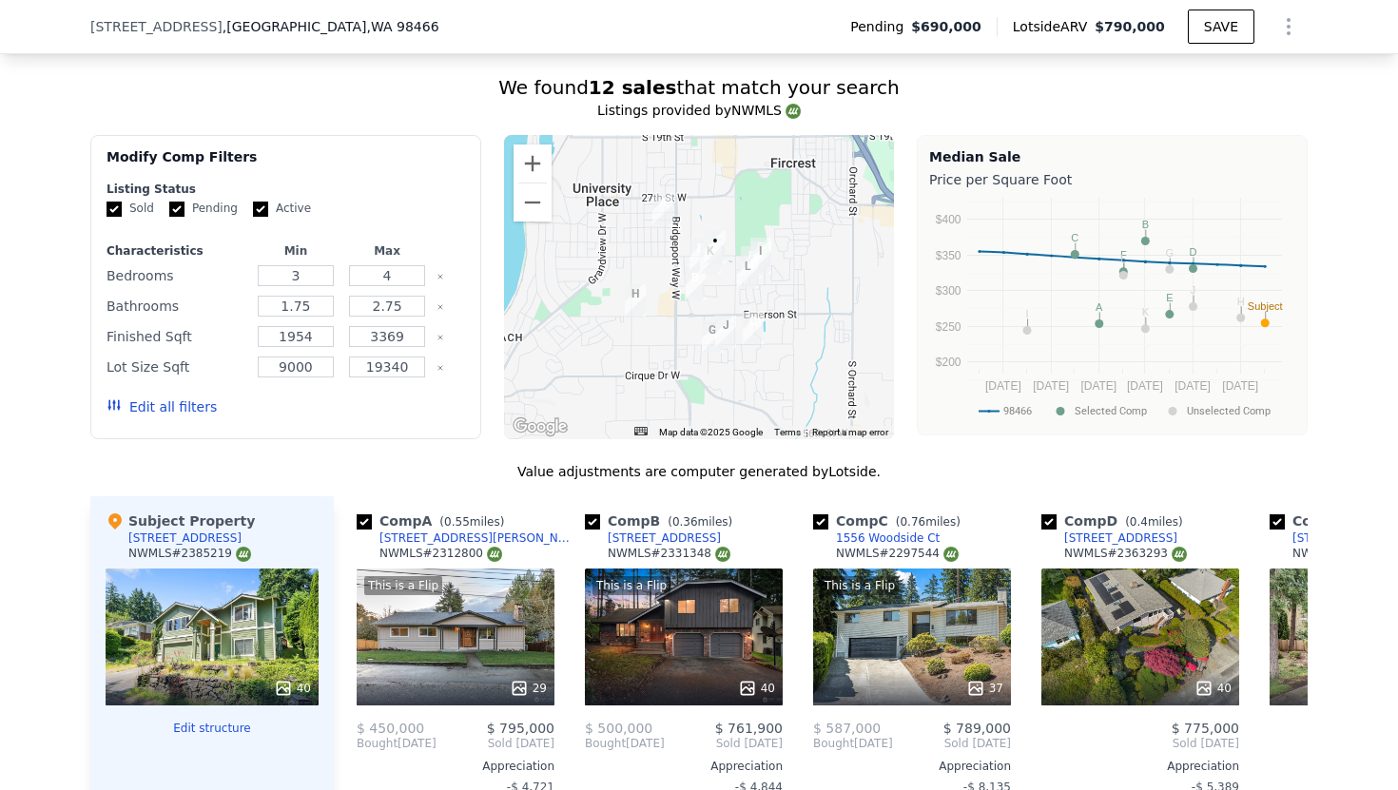
scroll to position [2297, 0]
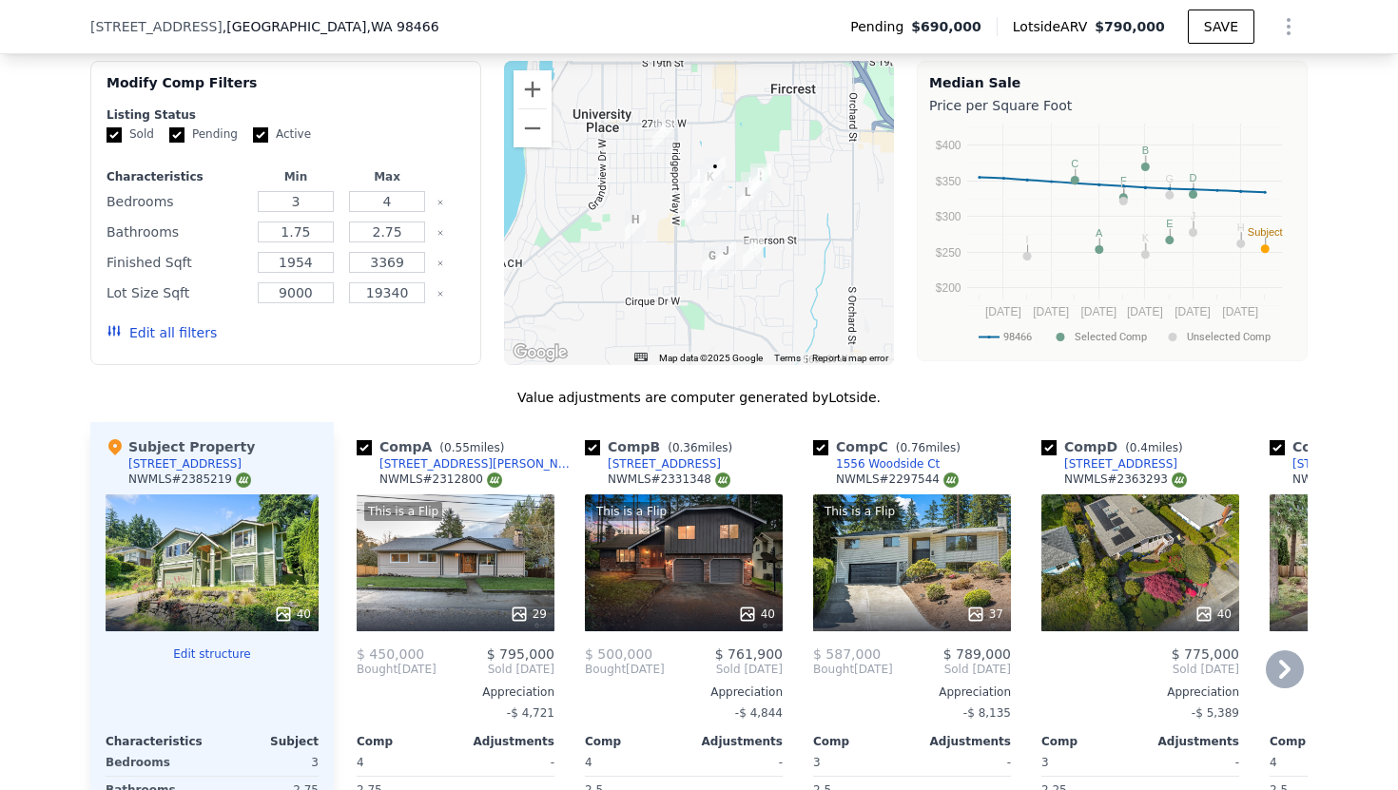
click at [1125, 495] on div "40" at bounding box center [1140, 563] width 198 height 137
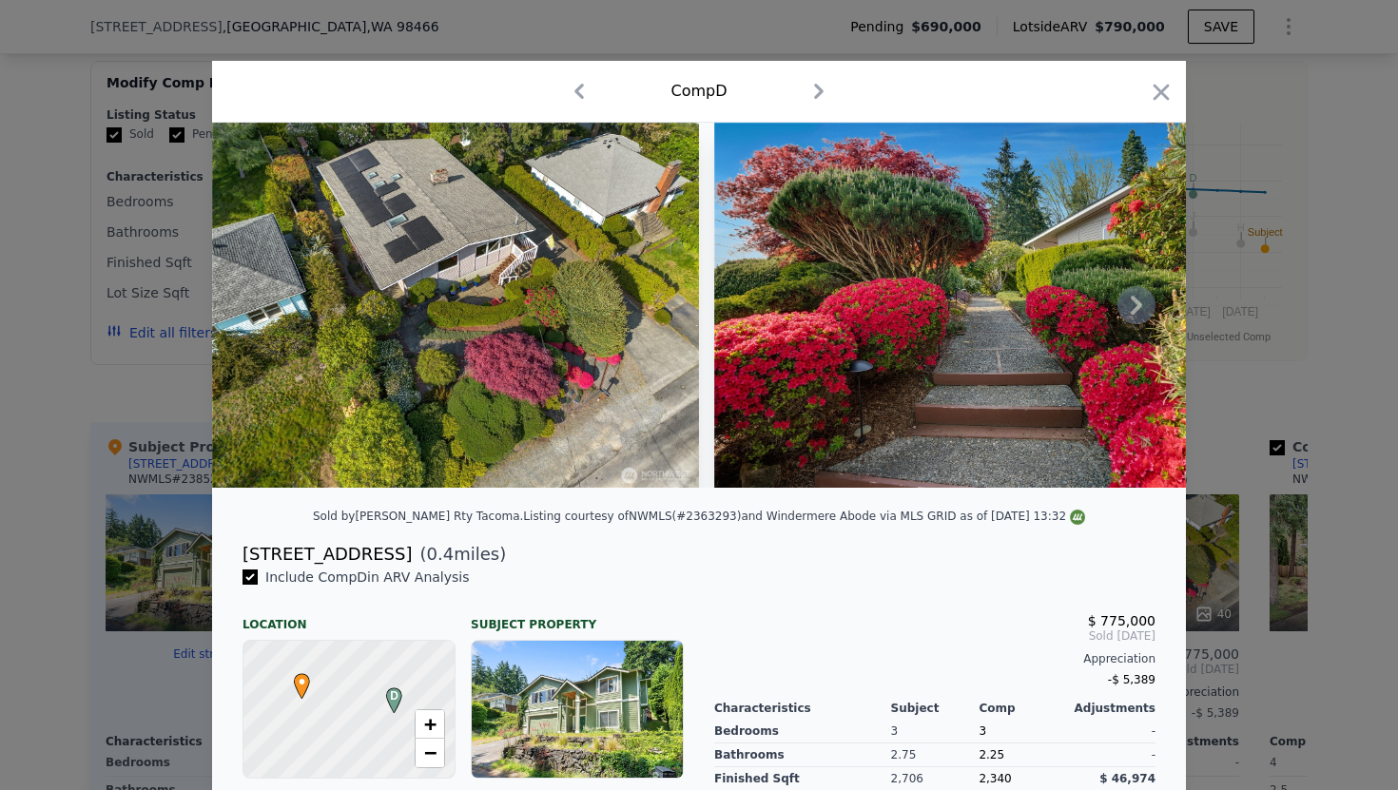
click at [1130, 311] on icon at bounding box center [1136, 305] width 38 height 38
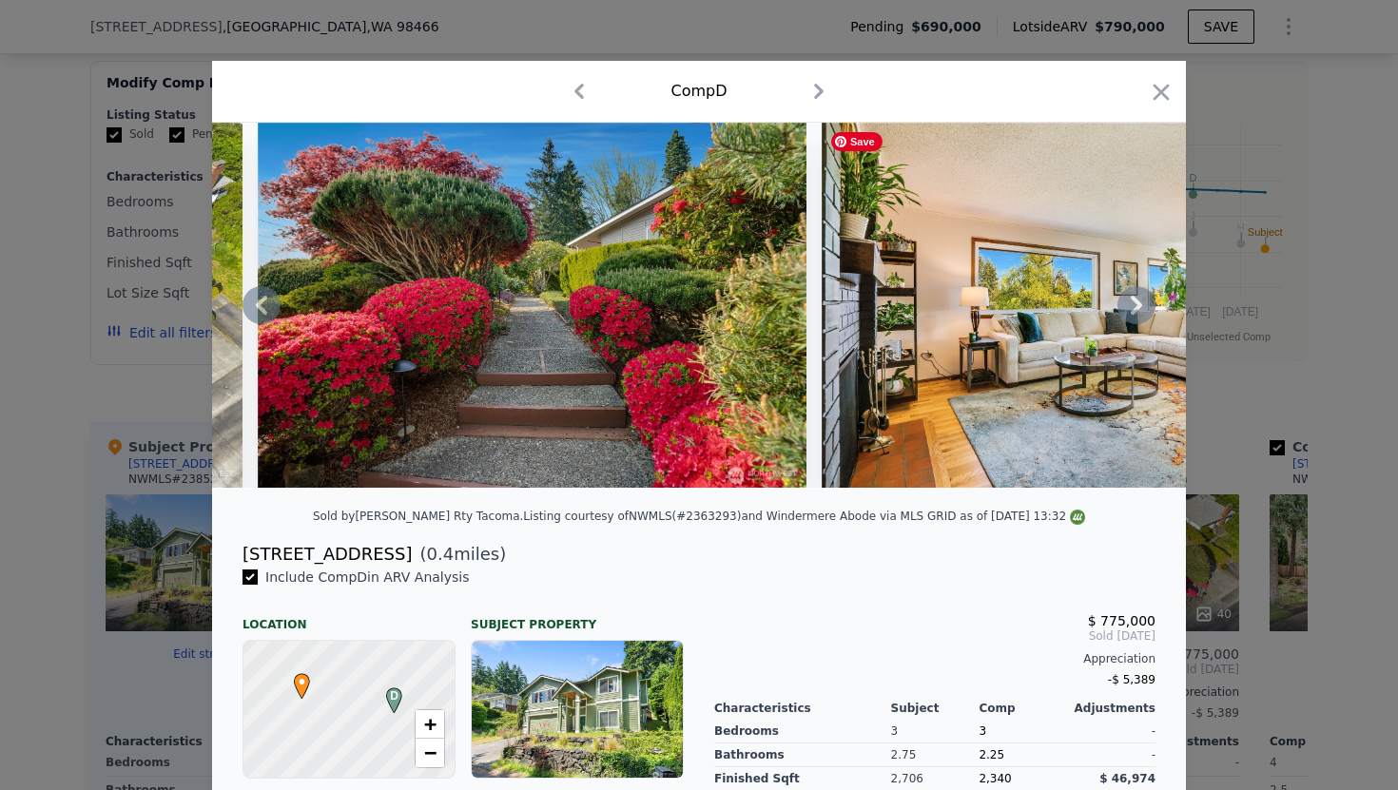
click at [1130, 312] on icon at bounding box center [1136, 305] width 38 height 38
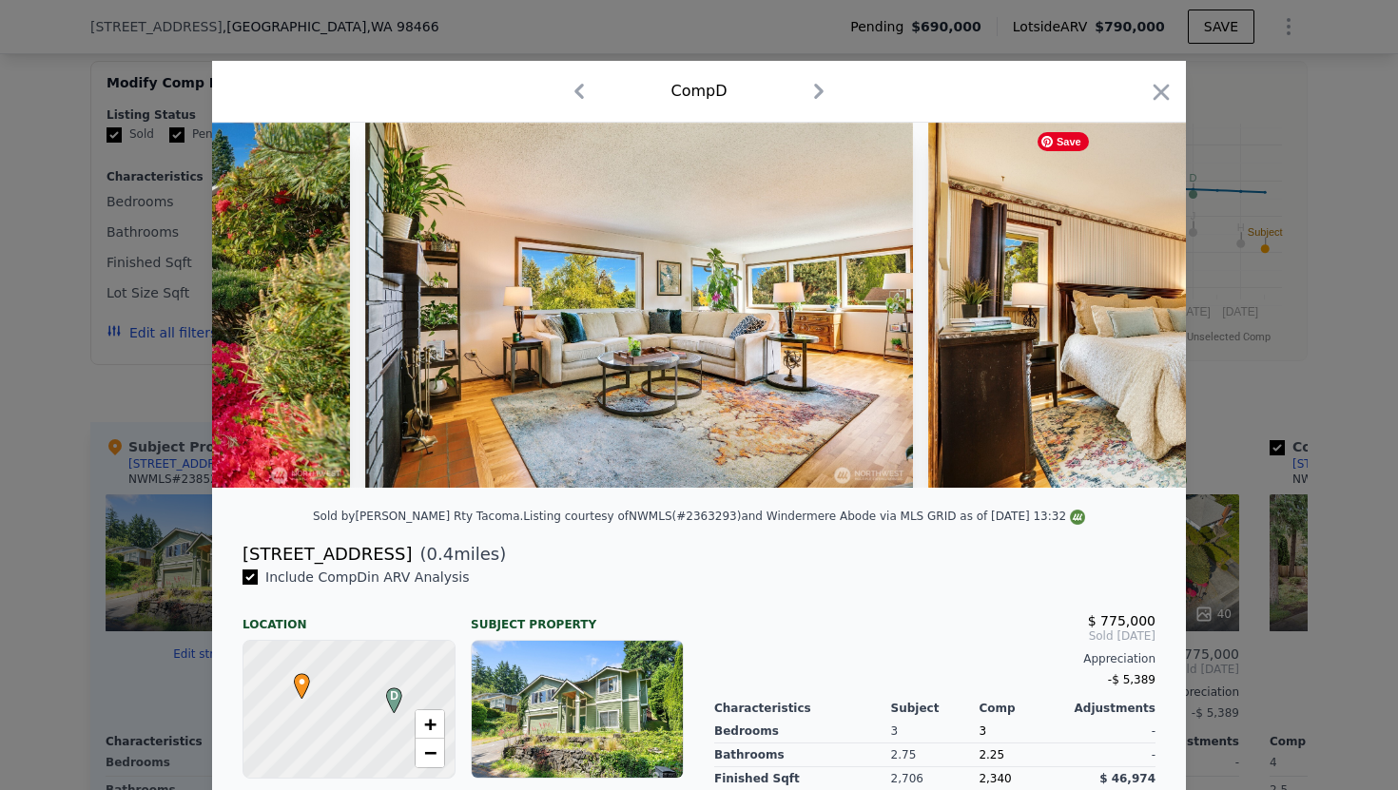
click at [1131, 310] on div at bounding box center [699, 305] width 974 height 365
click at [1131, 310] on icon at bounding box center [1136, 305] width 38 height 38
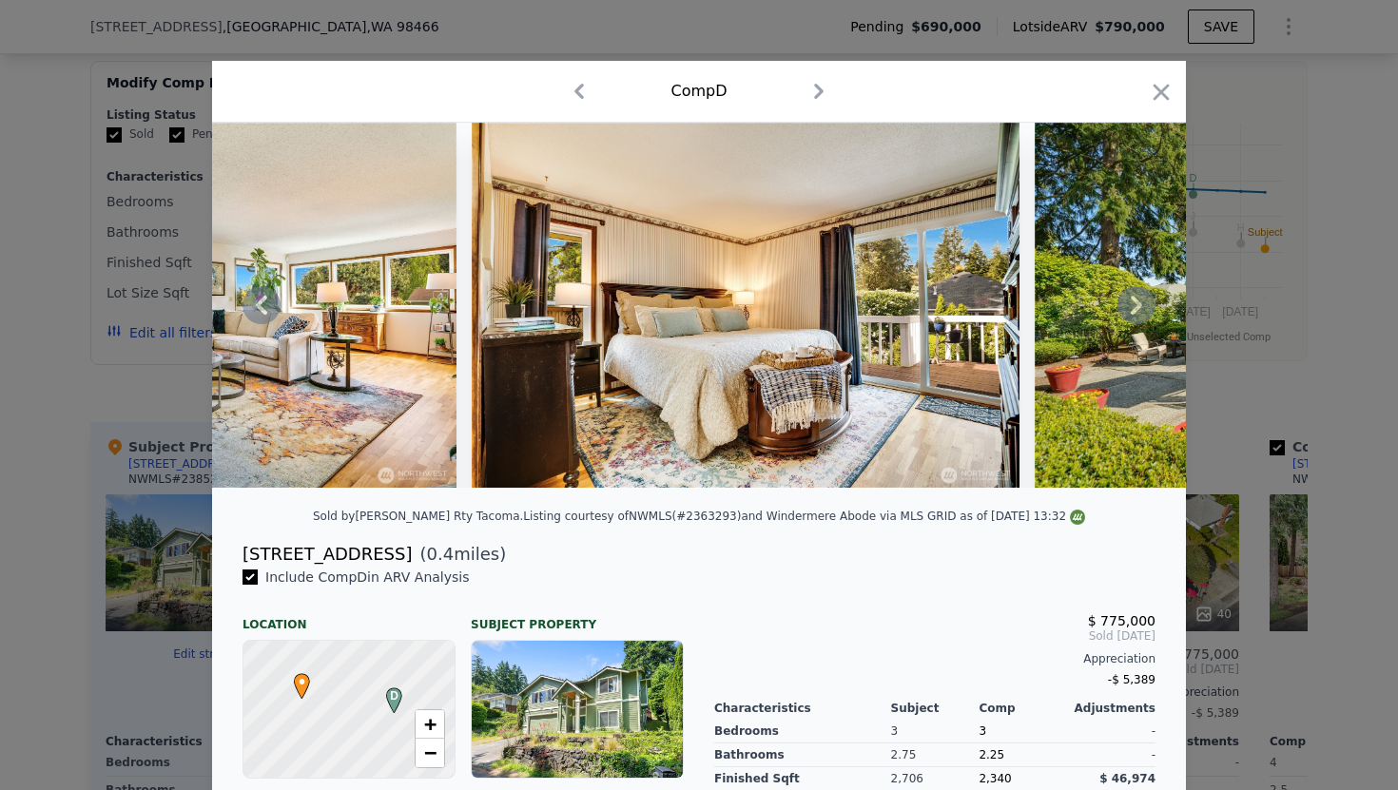
click at [1124, 315] on icon at bounding box center [1136, 305] width 38 height 38
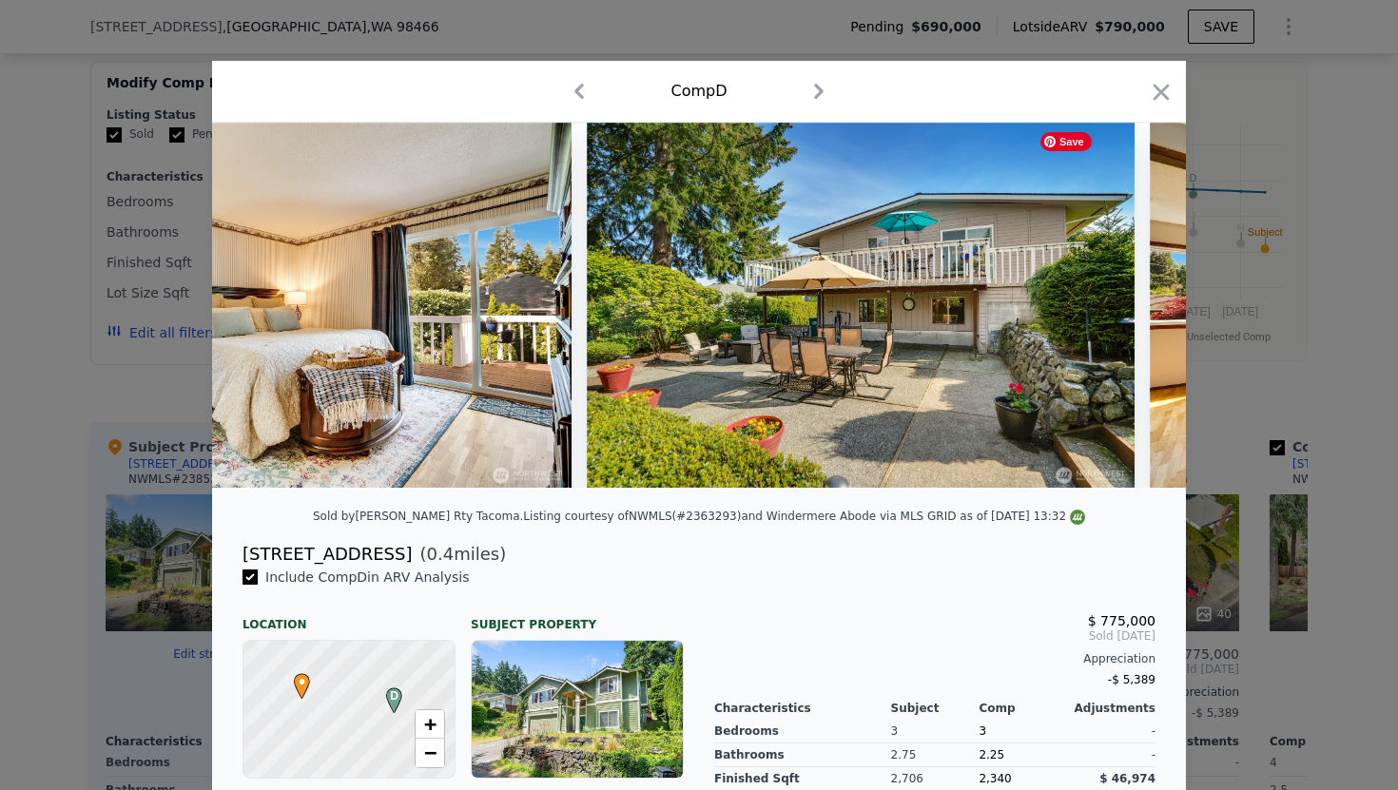
scroll to position [0, 1826]
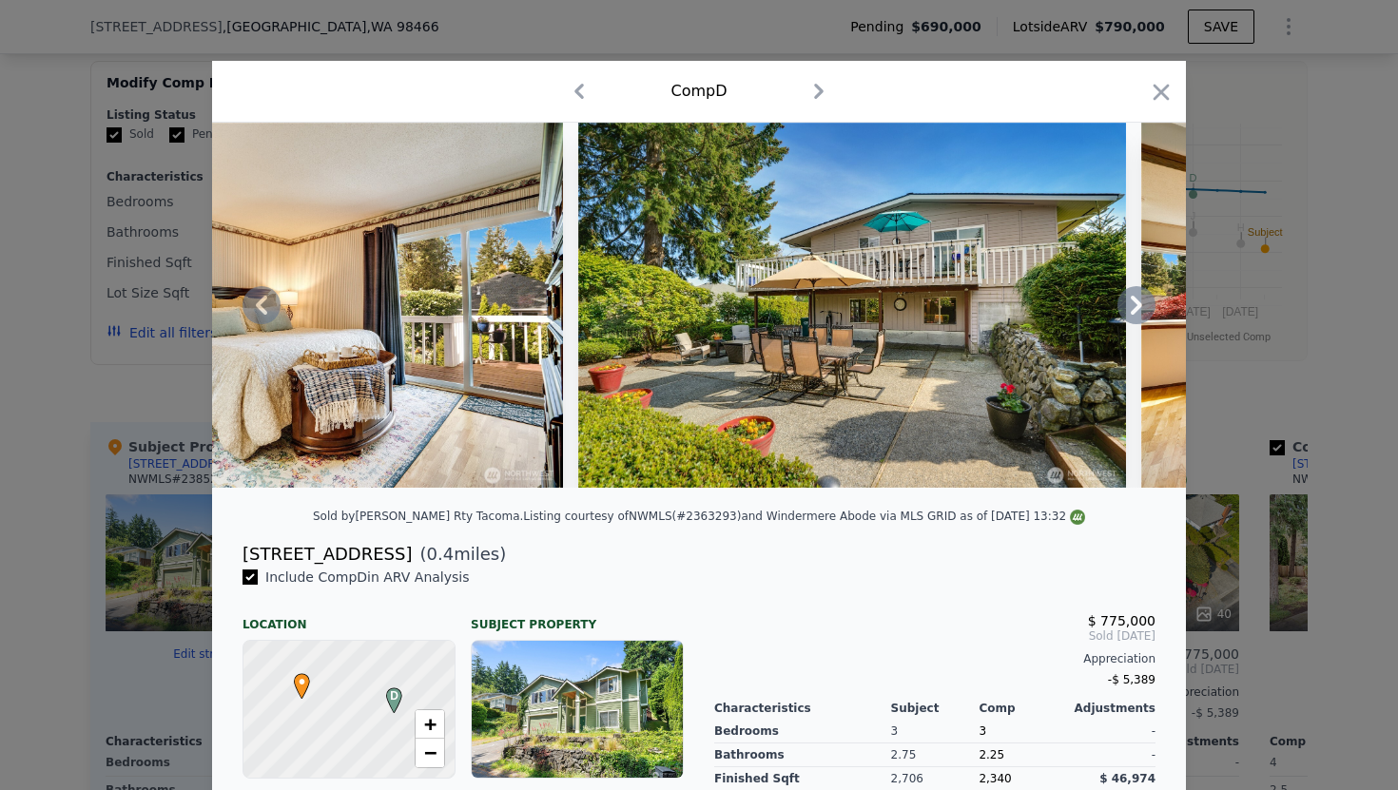
click at [1124, 315] on icon at bounding box center [1136, 305] width 38 height 38
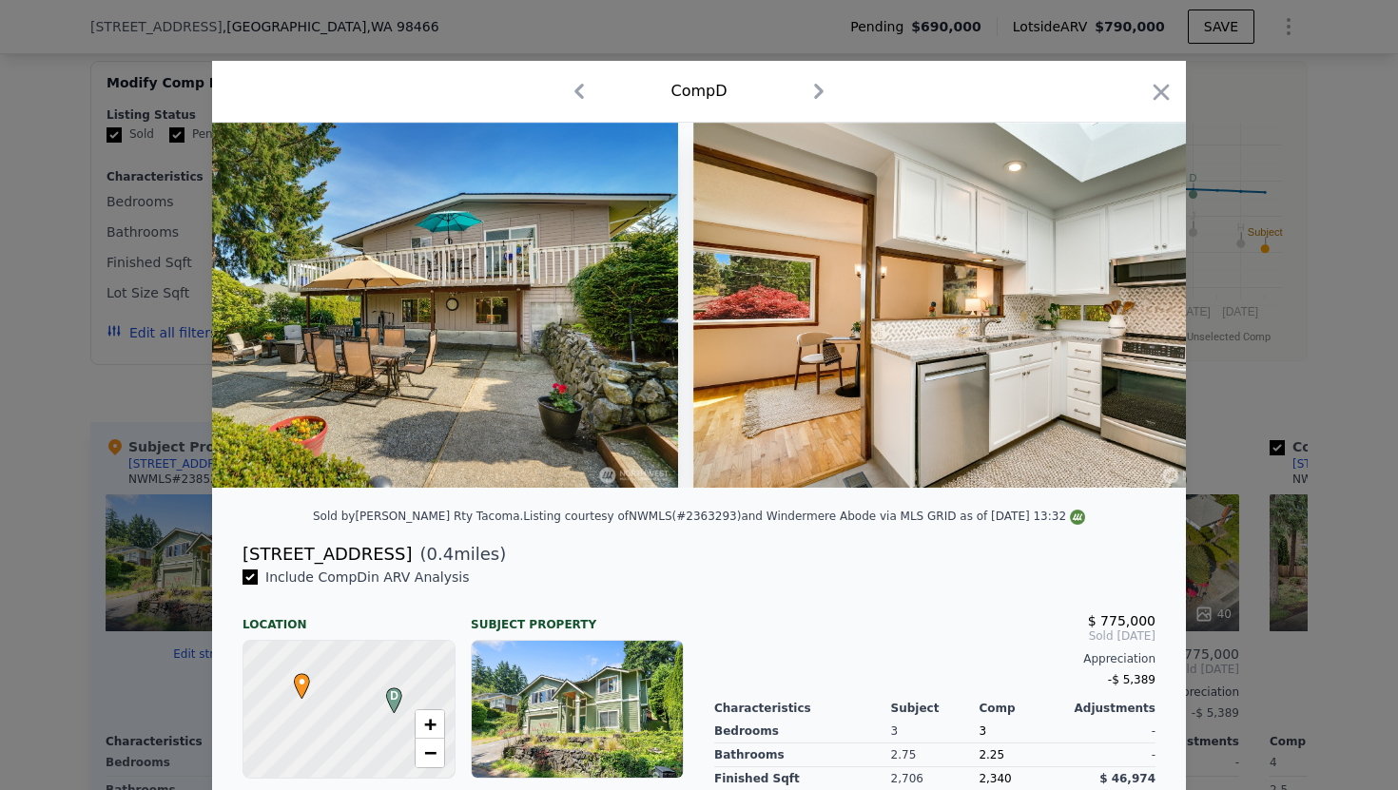
scroll to position [0, 2282]
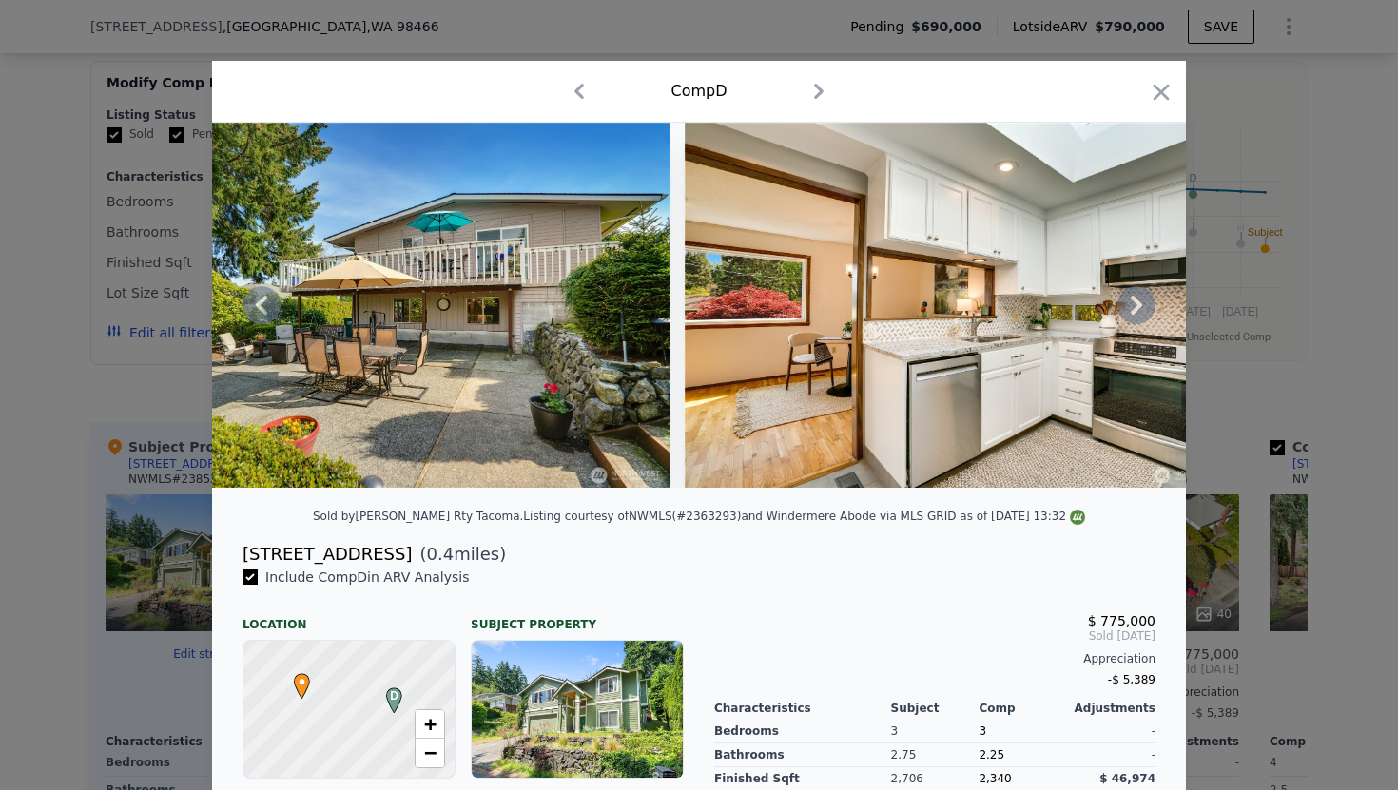
click at [1128, 315] on icon at bounding box center [1136, 305] width 38 height 38
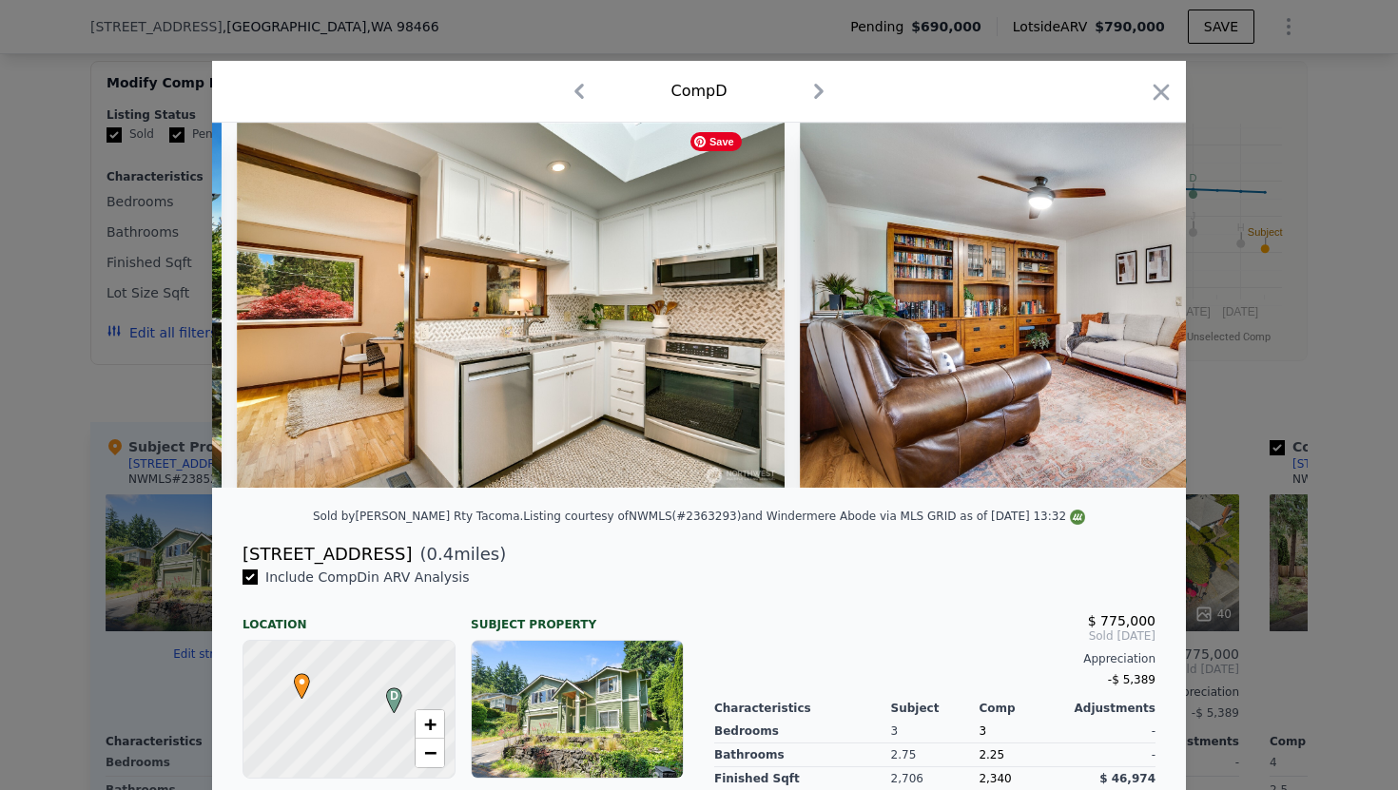
scroll to position [0, 2739]
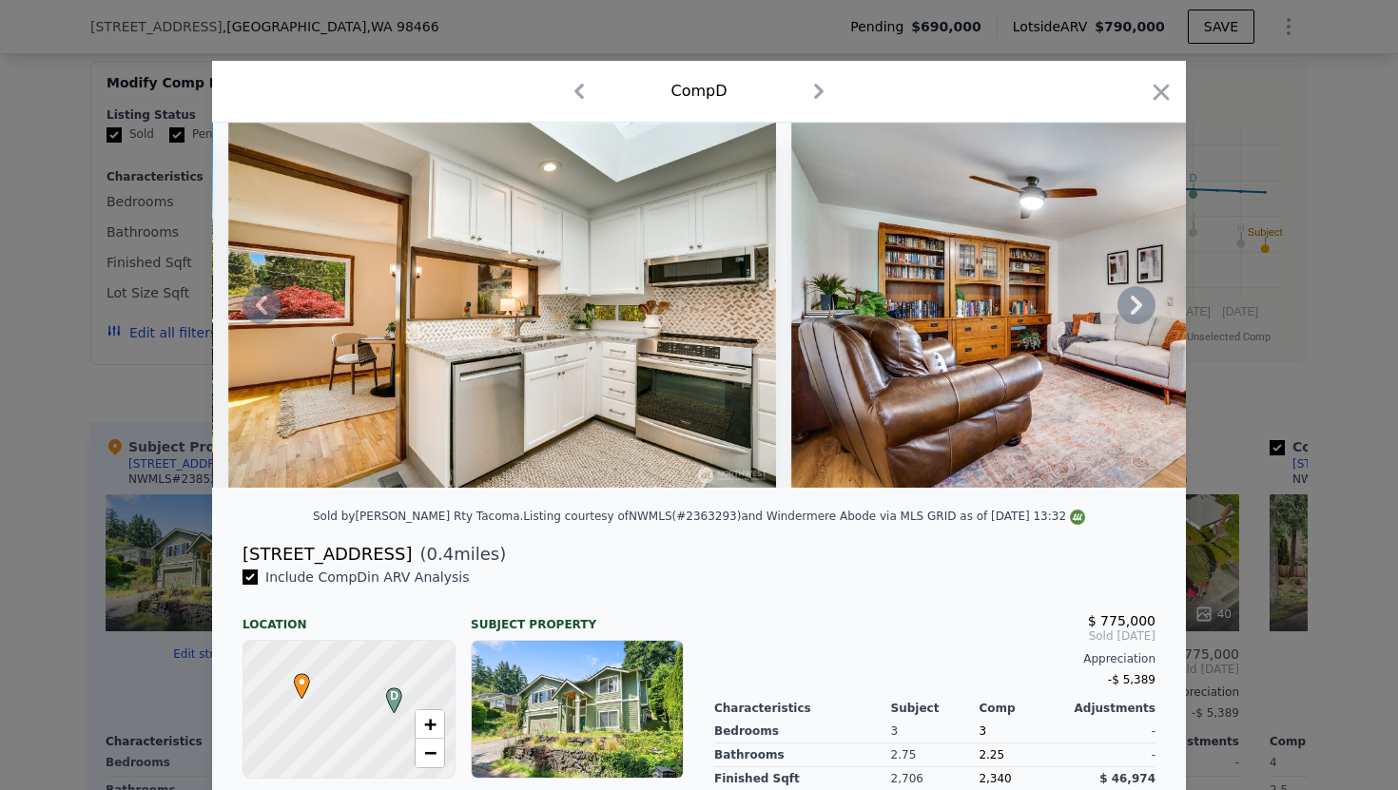
click at [1135, 309] on icon at bounding box center [1136, 305] width 11 height 19
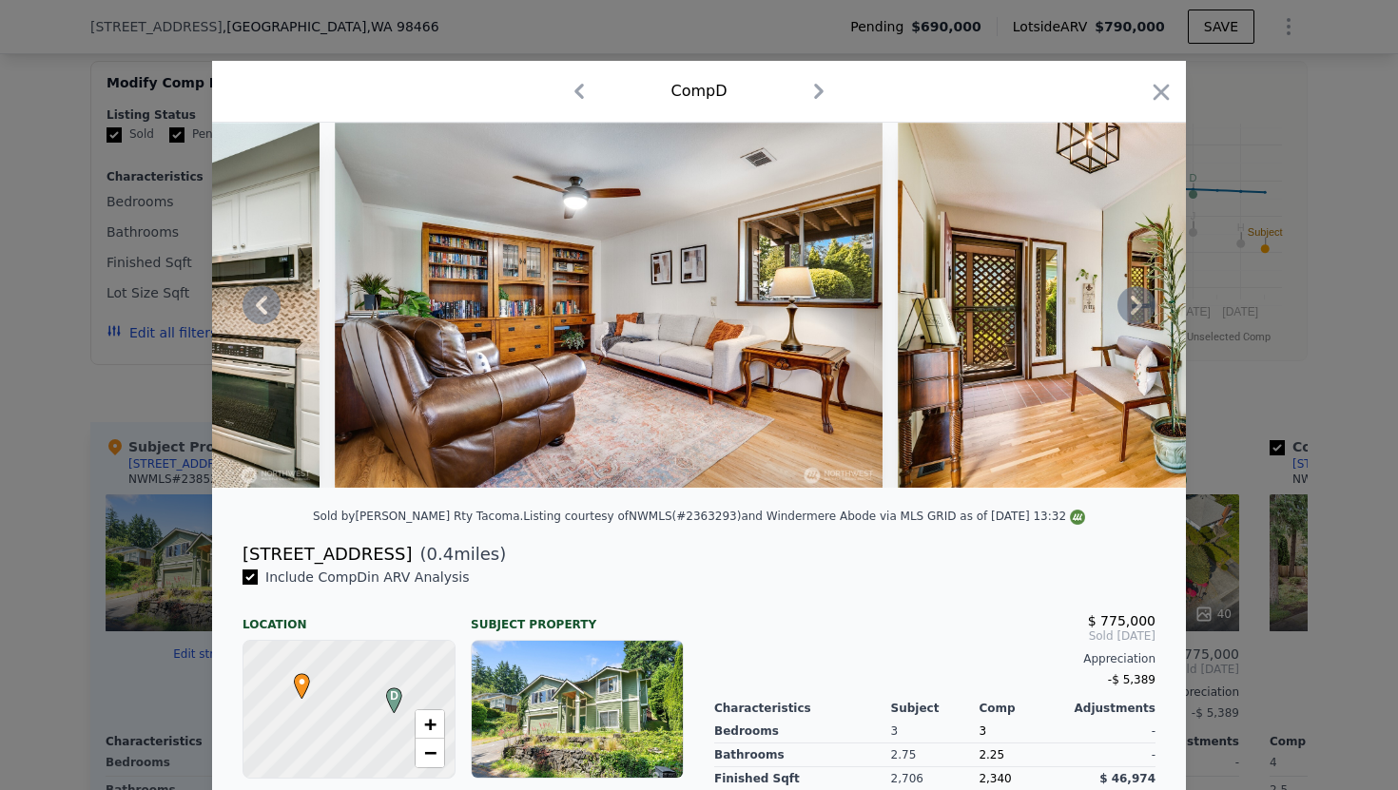
click at [1135, 309] on icon at bounding box center [1136, 305] width 11 height 19
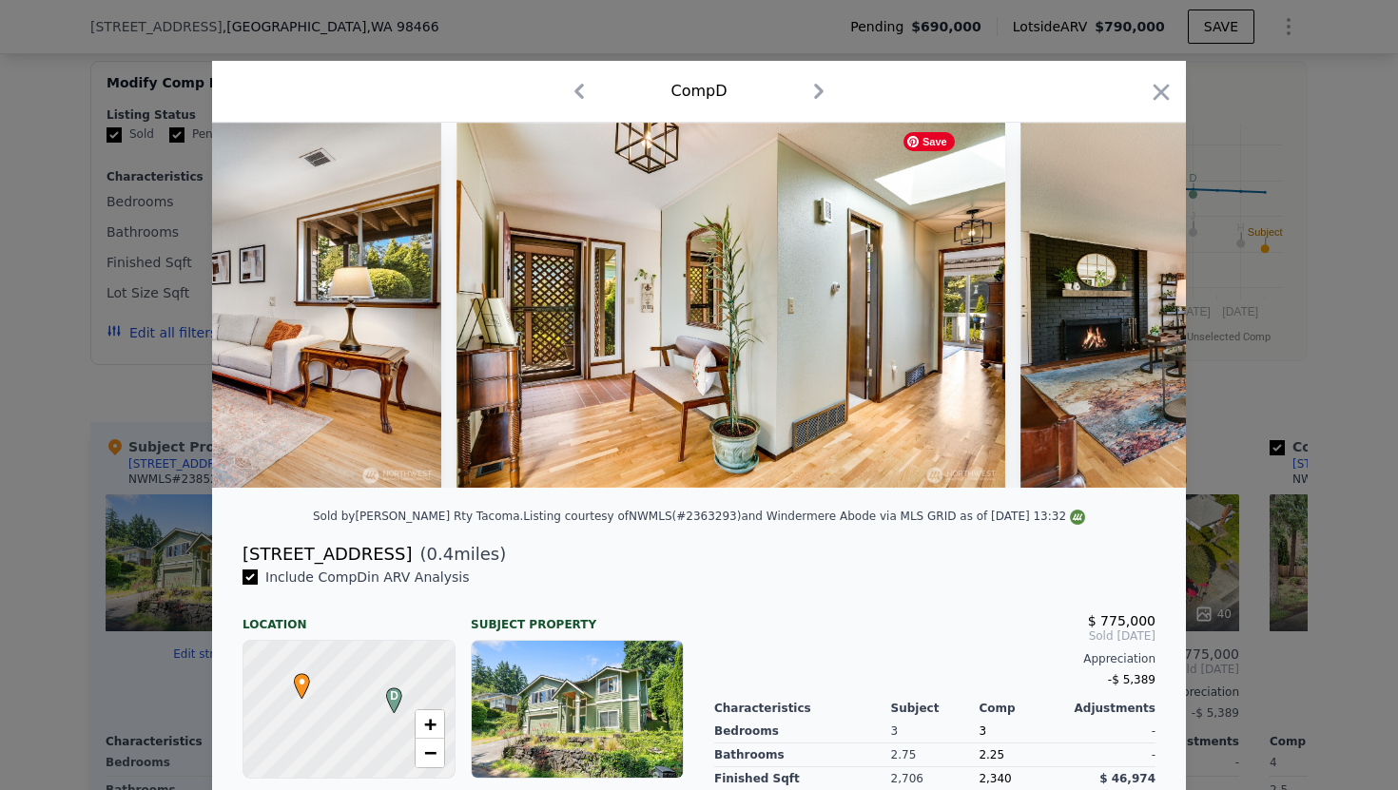
scroll to position [0, 3652]
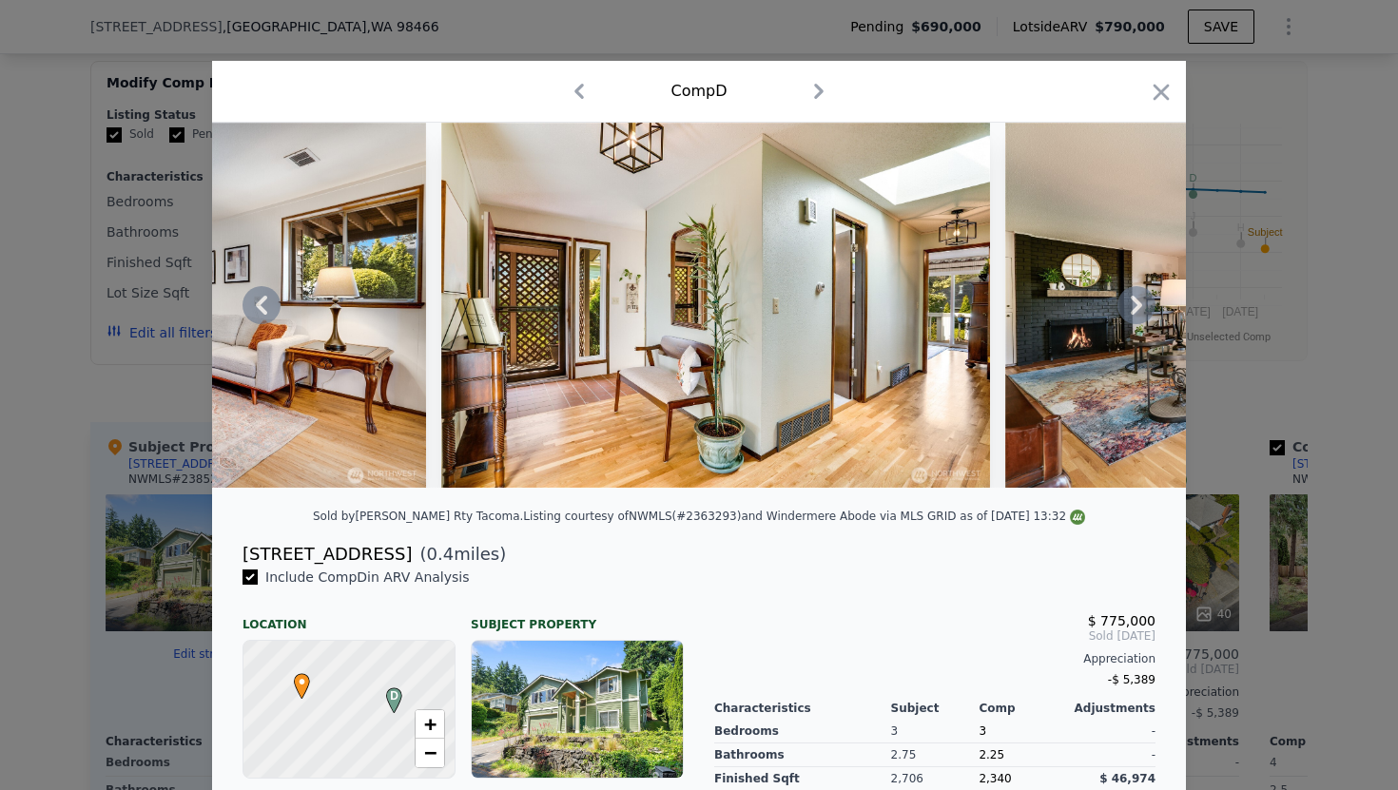
click at [1135, 309] on icon at bounding box center [1136, 305] width 11 height 19
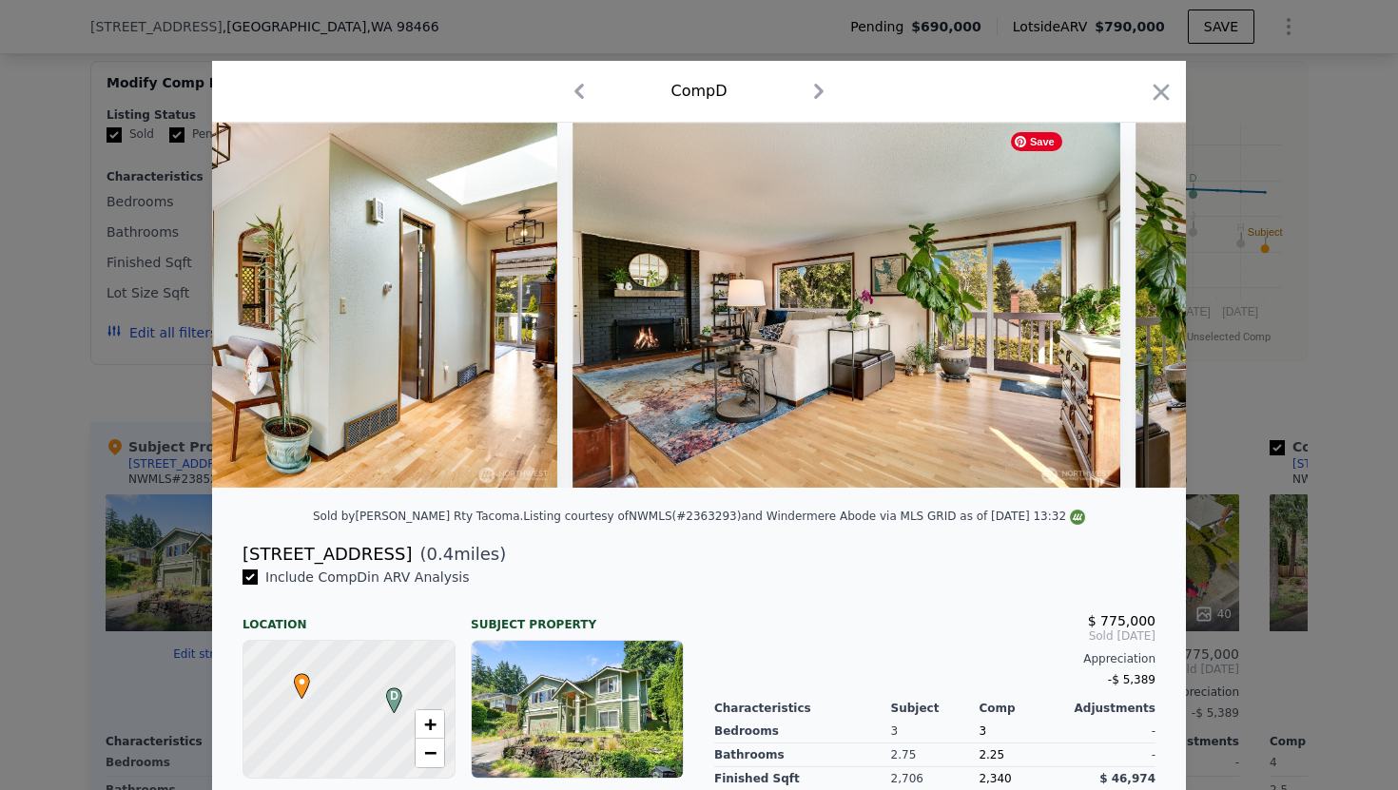
scroll to position [0, 4108]
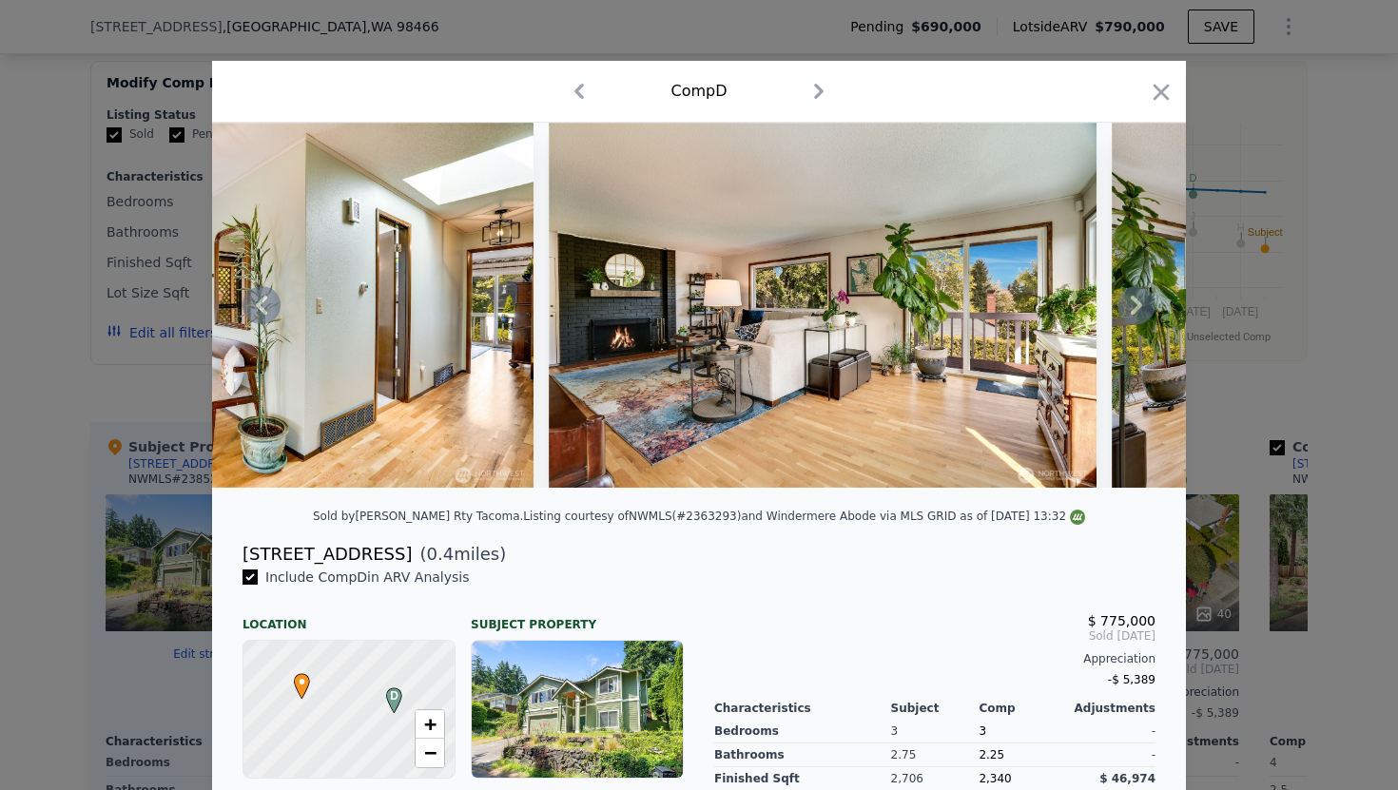
click at [1135, 309] on icon at bounding box center [1136, 305] width 11 height 19
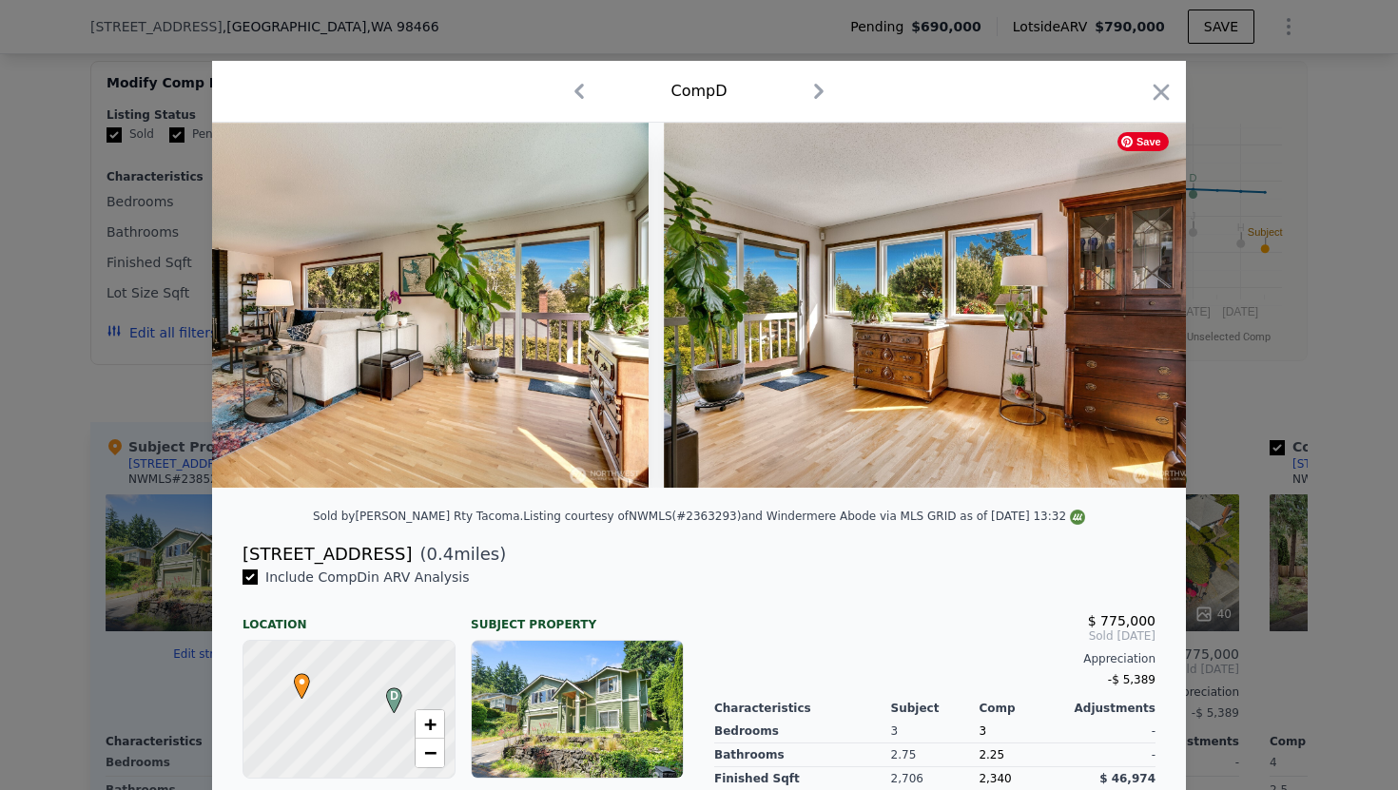
scroll to position [0, 4565]
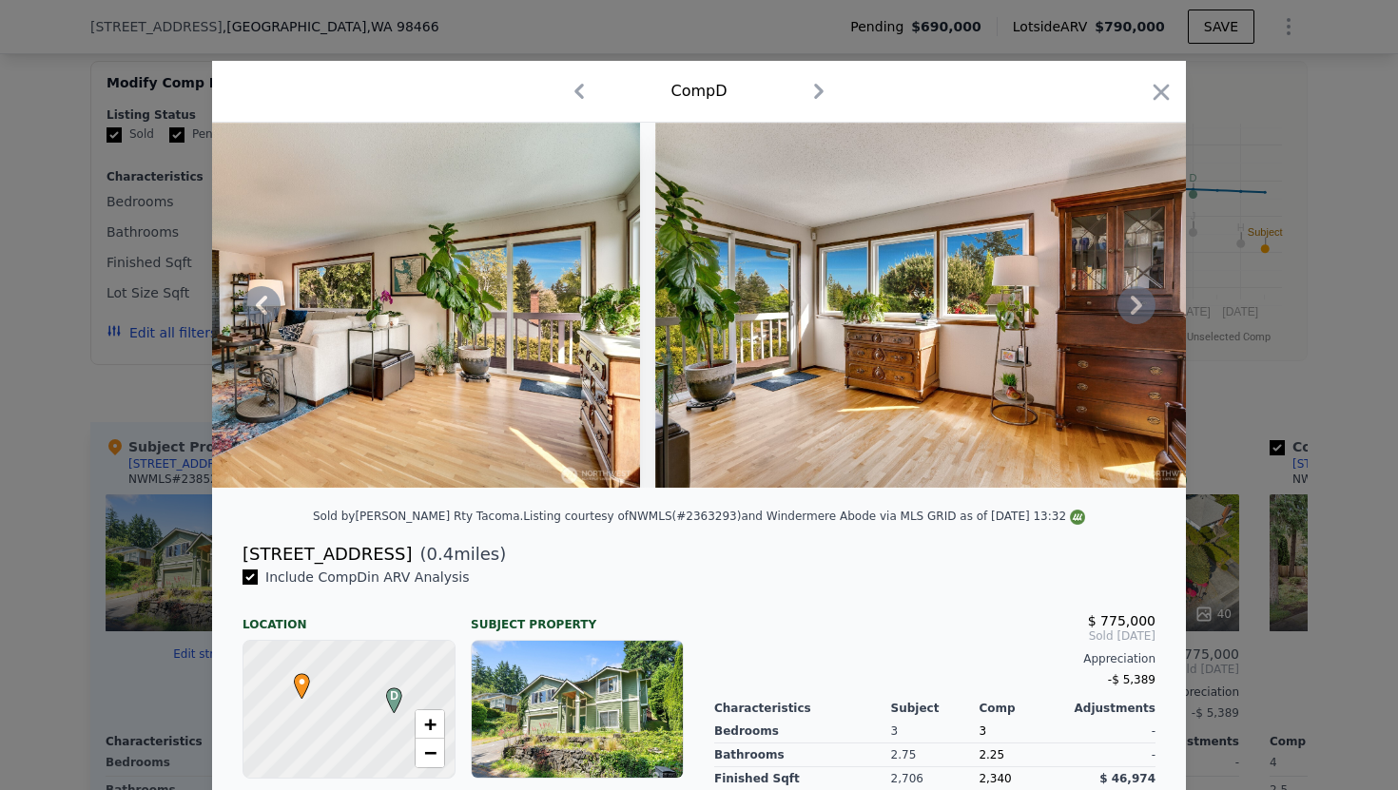
click at [1136, 300] on icon at bounding box center [1136, 305] width 11 height 19
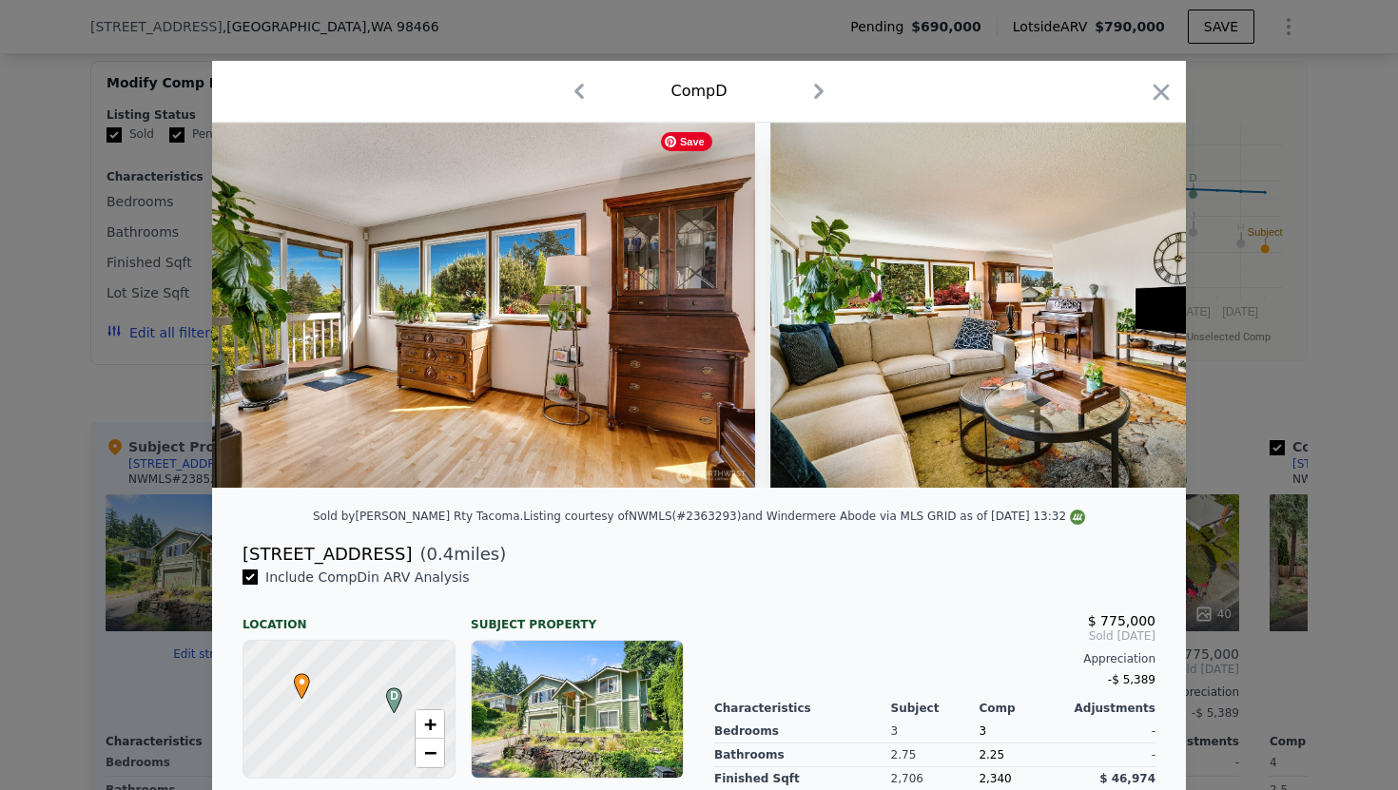
scroll to position [0, 5021]
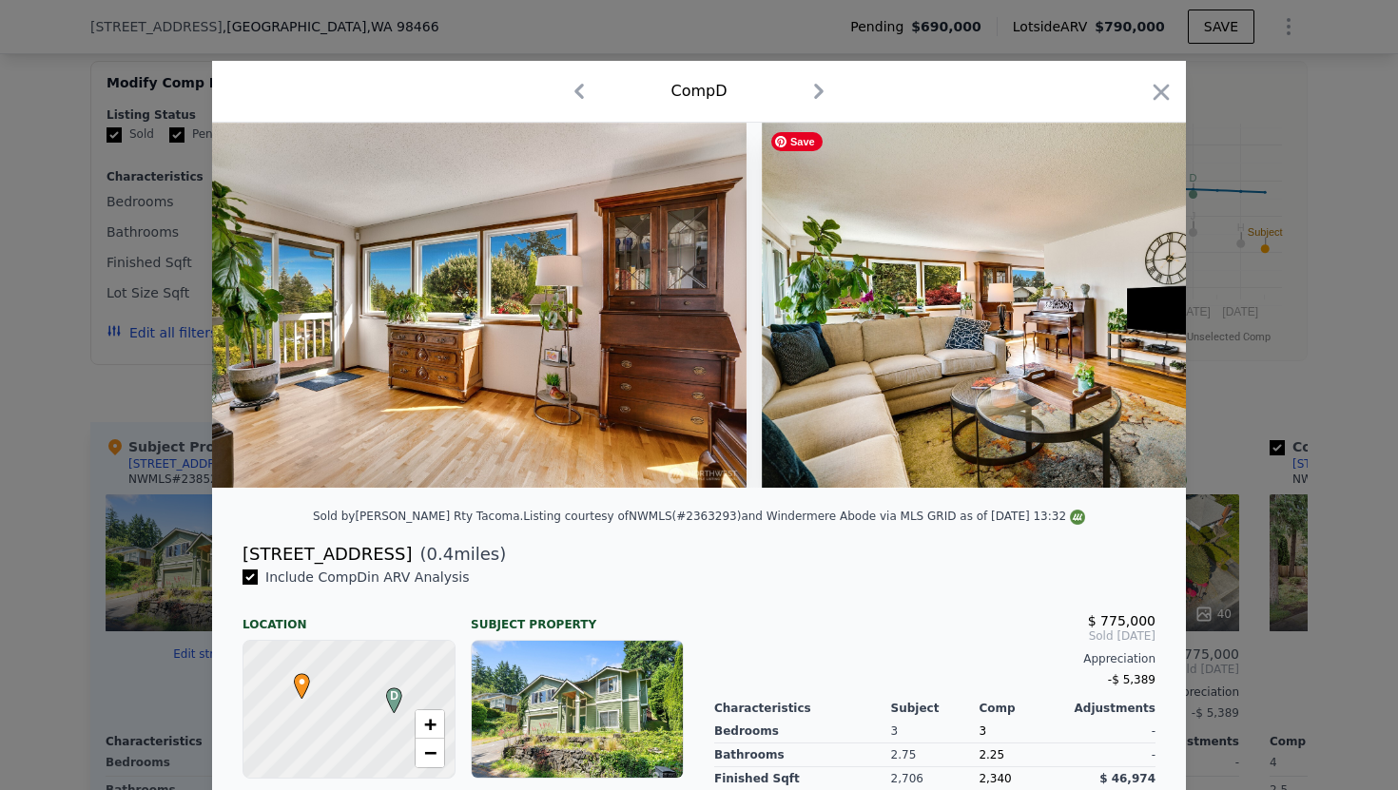
click at [1136, 300] on div at bounding box center [699, 305] width 974 height 365
click at [1136, 300] on icon at bounding box center [1136, 305] width 11 height 19
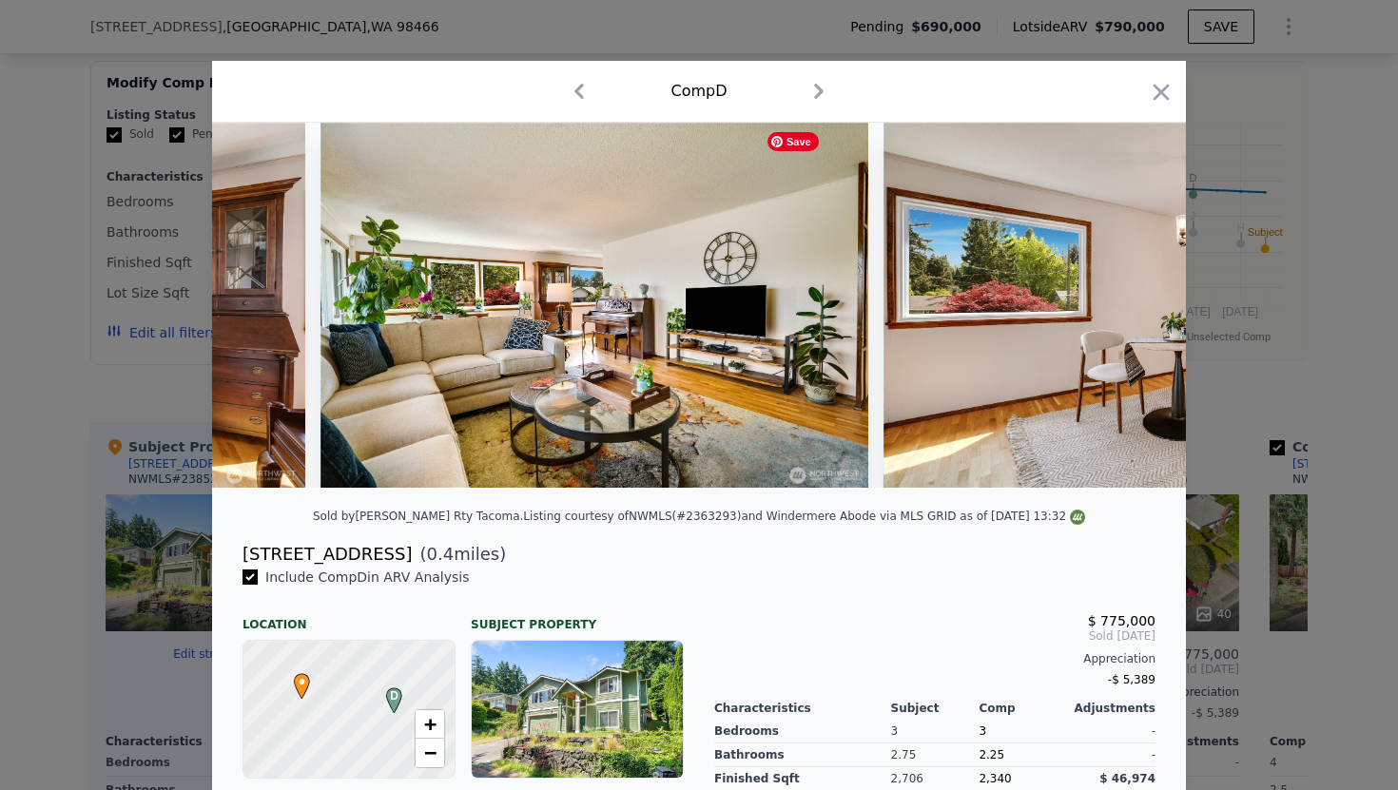
scroll to position [0, 5478]
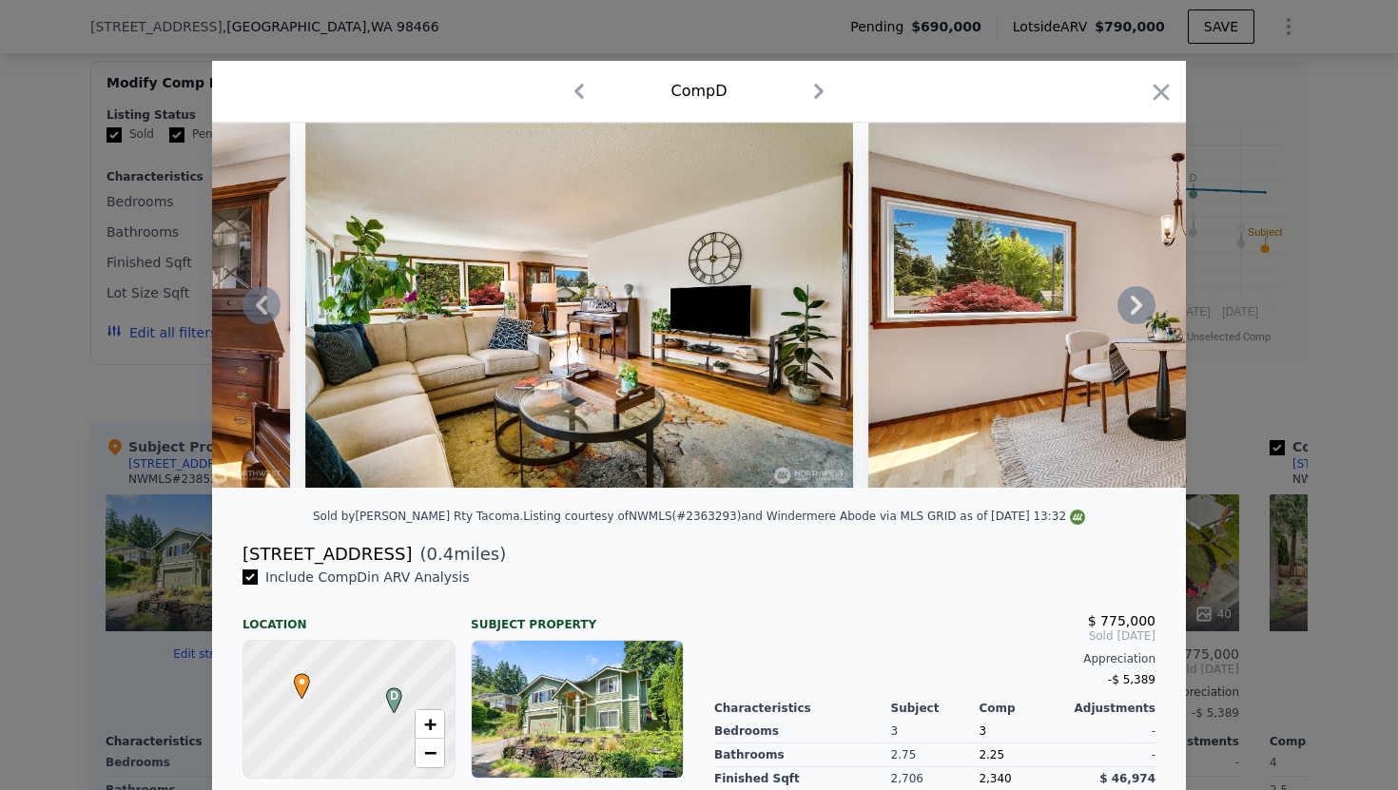
click at [1139, 309] on icon at bounding box center [1136, 305] width 38 height 38
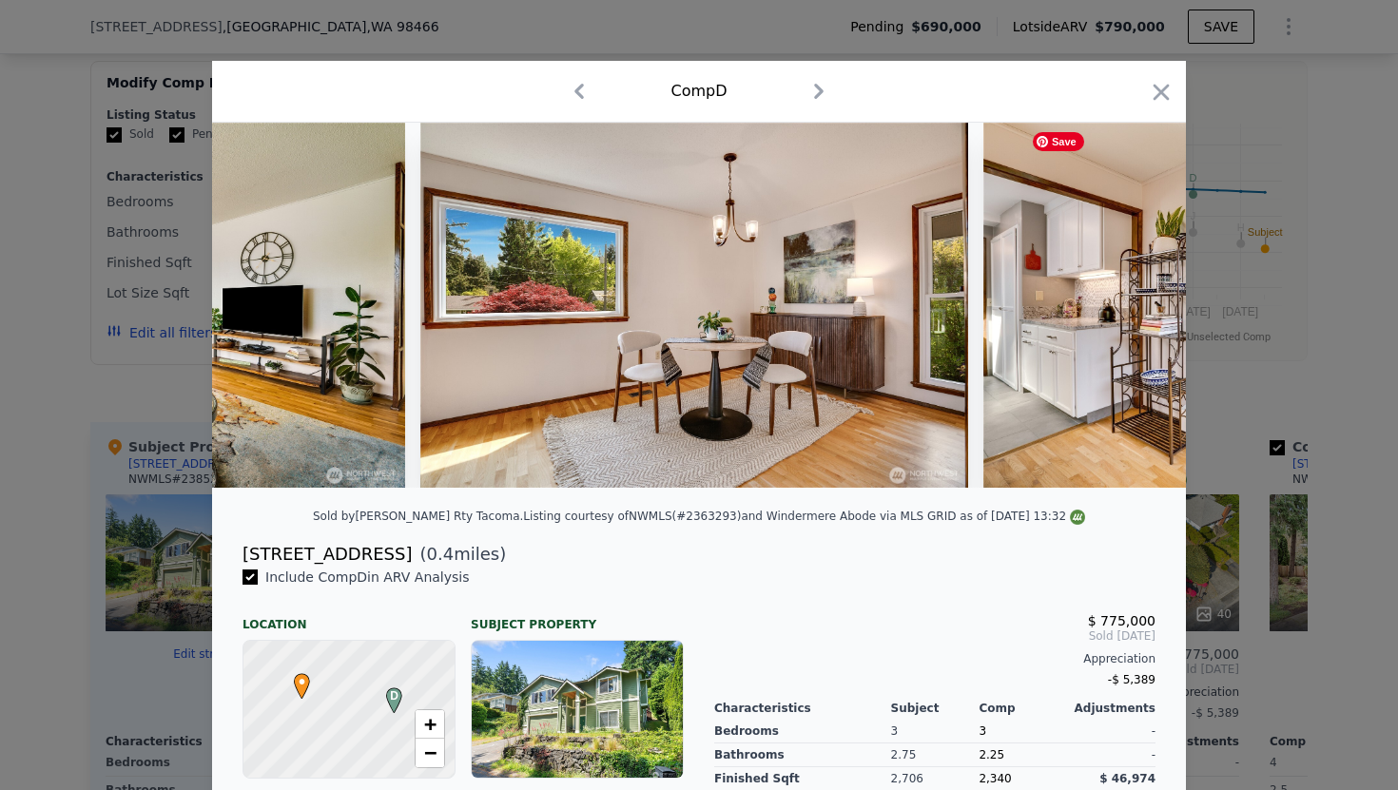
scroll to position [0, 5934]
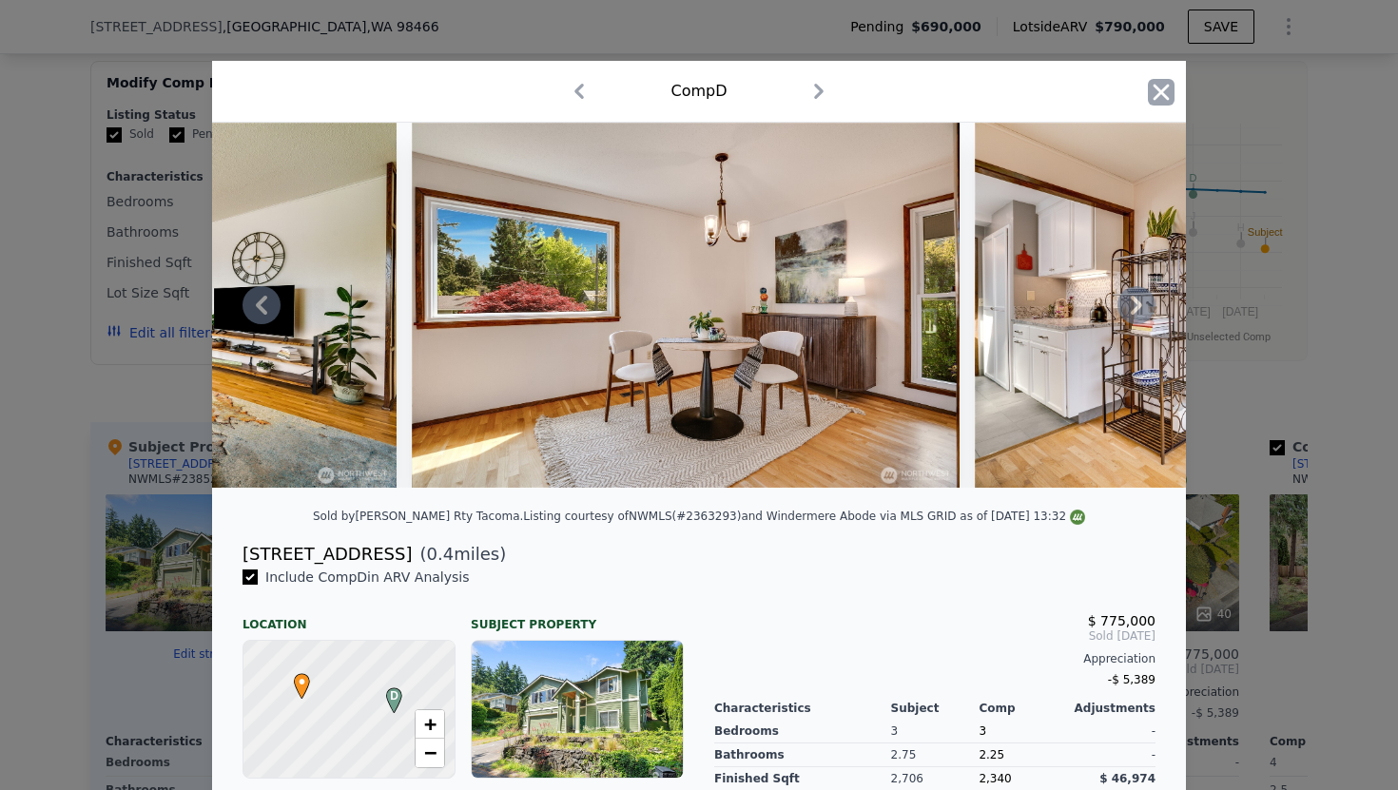
click at [1161, 96] on icon "button" at bounding box center [1161, 92] width 27 height 27
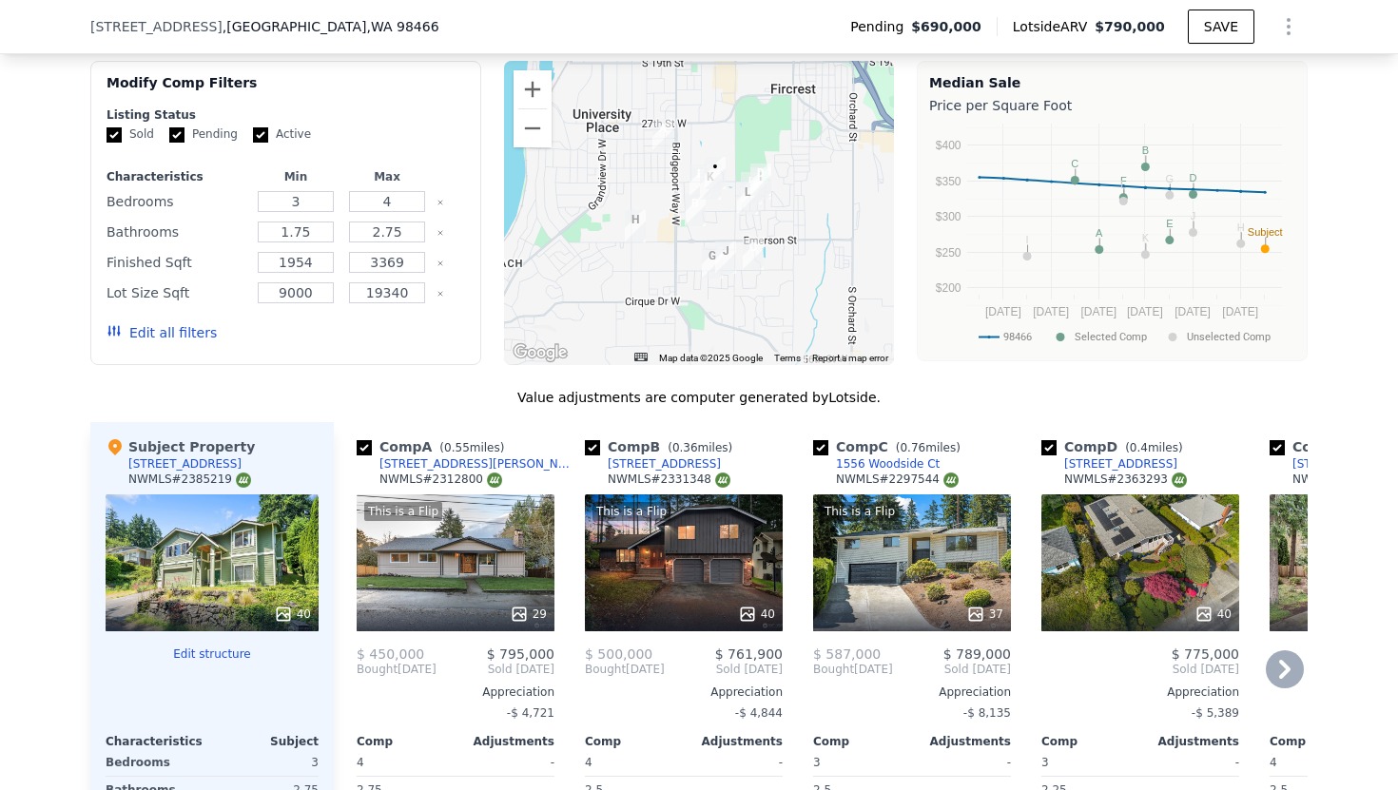
click at [1129, 528] on div "40" at bounding box center [1140, 563] width 198 height 137
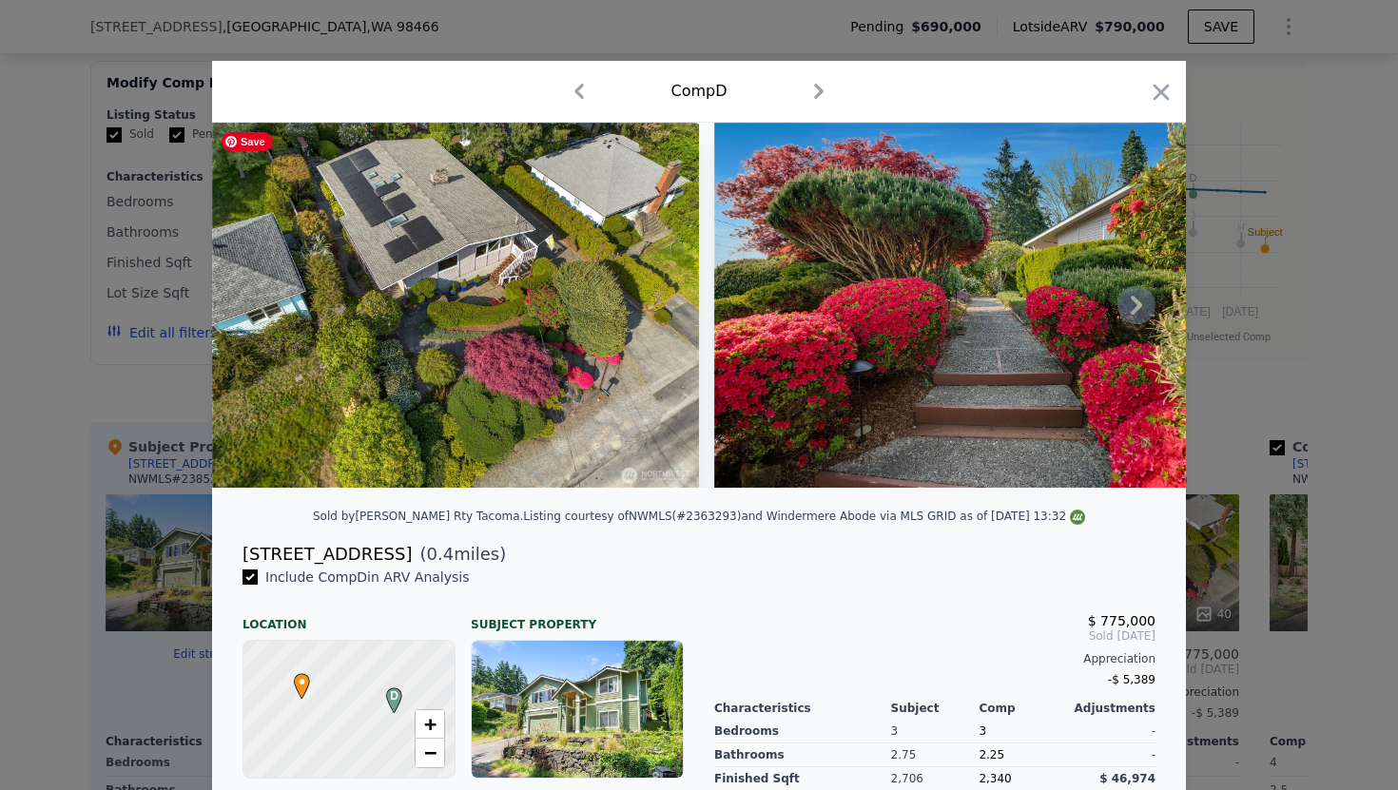
click at [548, 386] on img at bounding box center [455, 305] width 487 height 365
drag, startPoint x: 543, startPoint y: 380, endPoint x: 548, endPoint y: 364, distance: 16.9
click at [548, 364] on img at bounding box center [455, 305] width 487 height 365
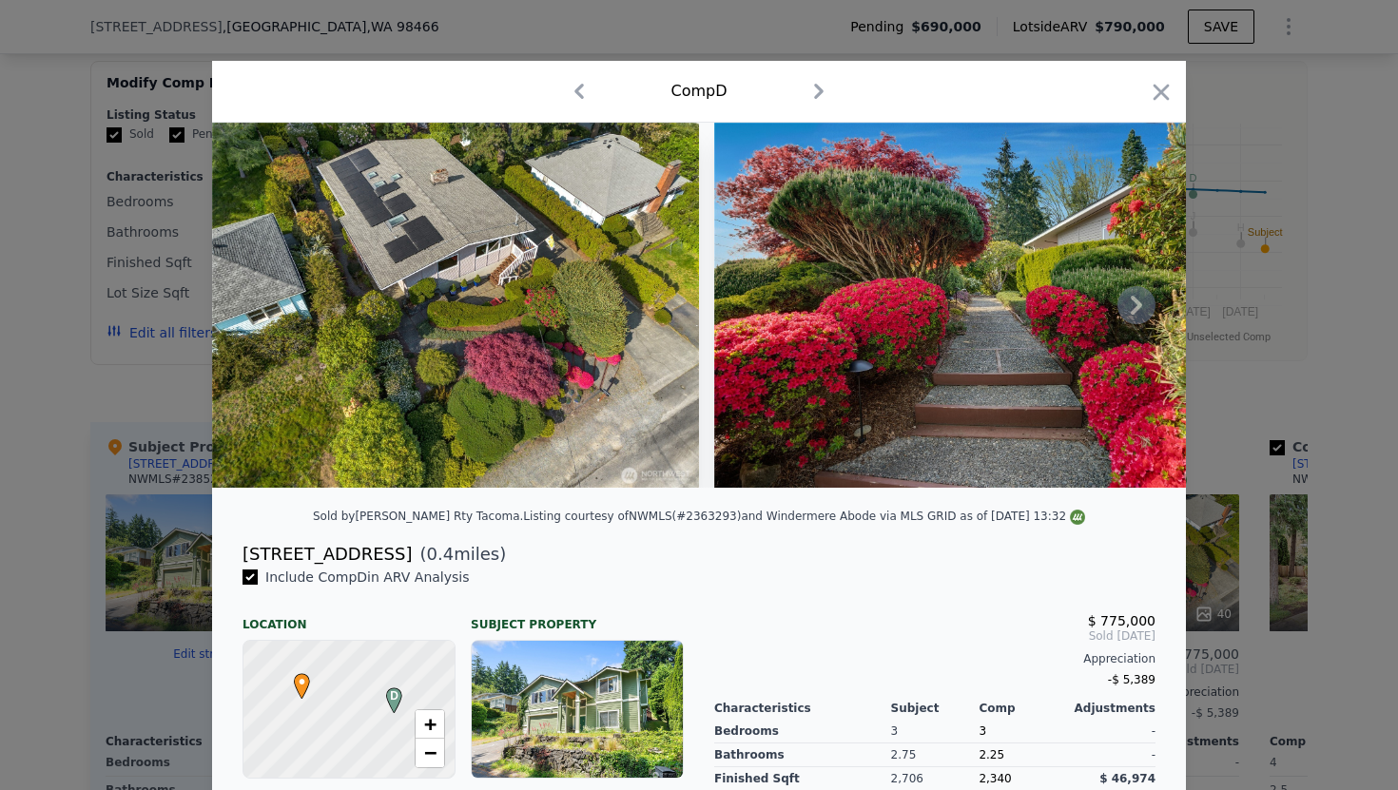
click at [1136, 305] on icon at bounding box center [1136, 305] width 38 height 38
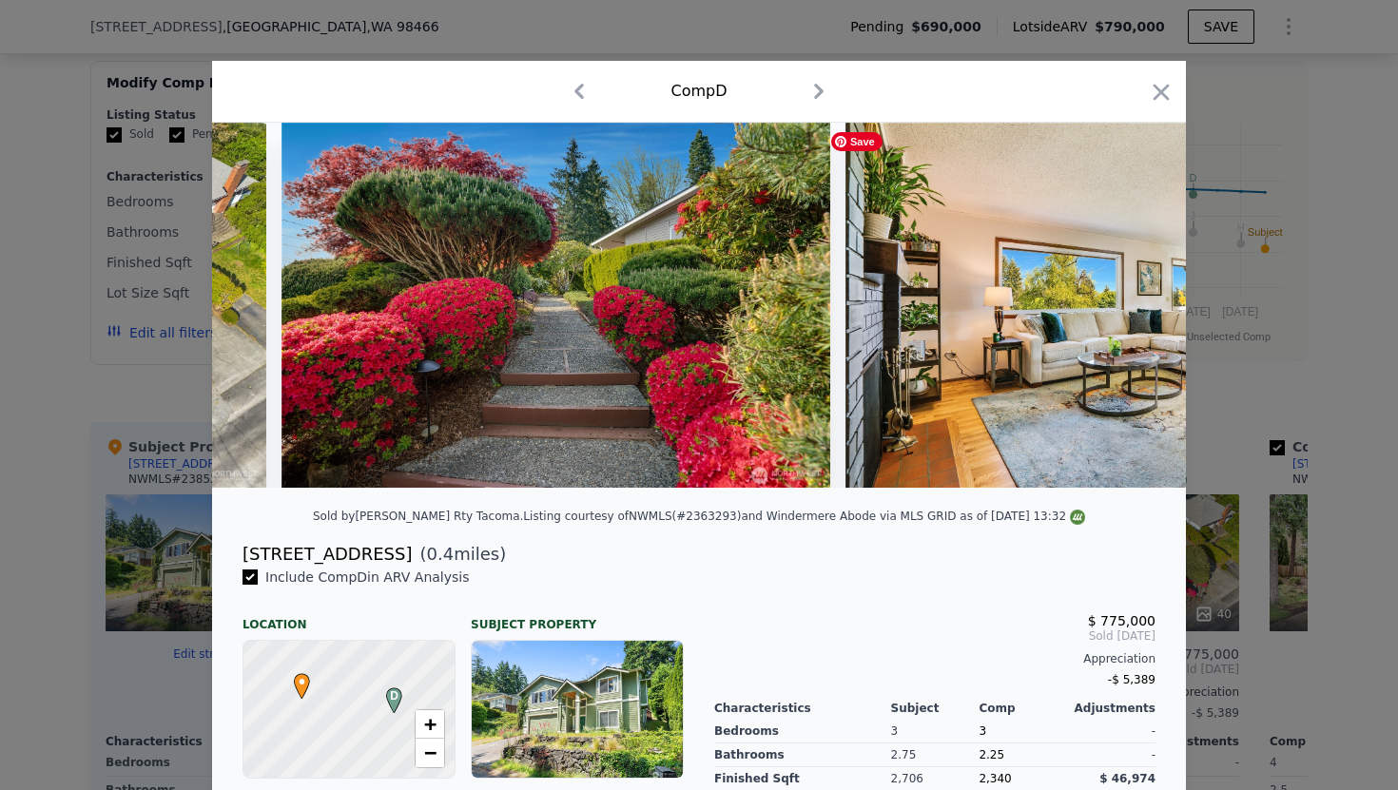
scroll to position [0, 456]
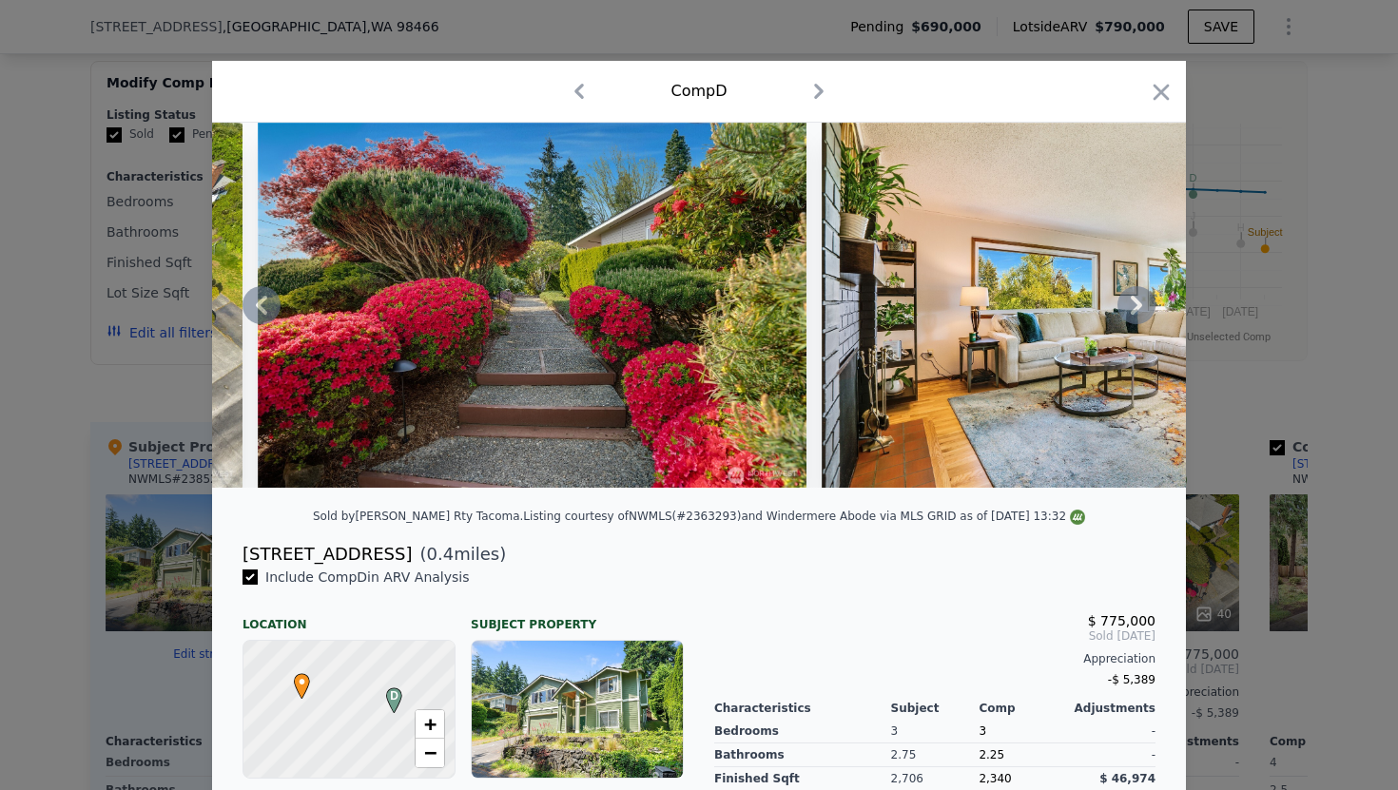
click at [1133, 304] on icon at bounding box center [1136, 305] width 38 height 38
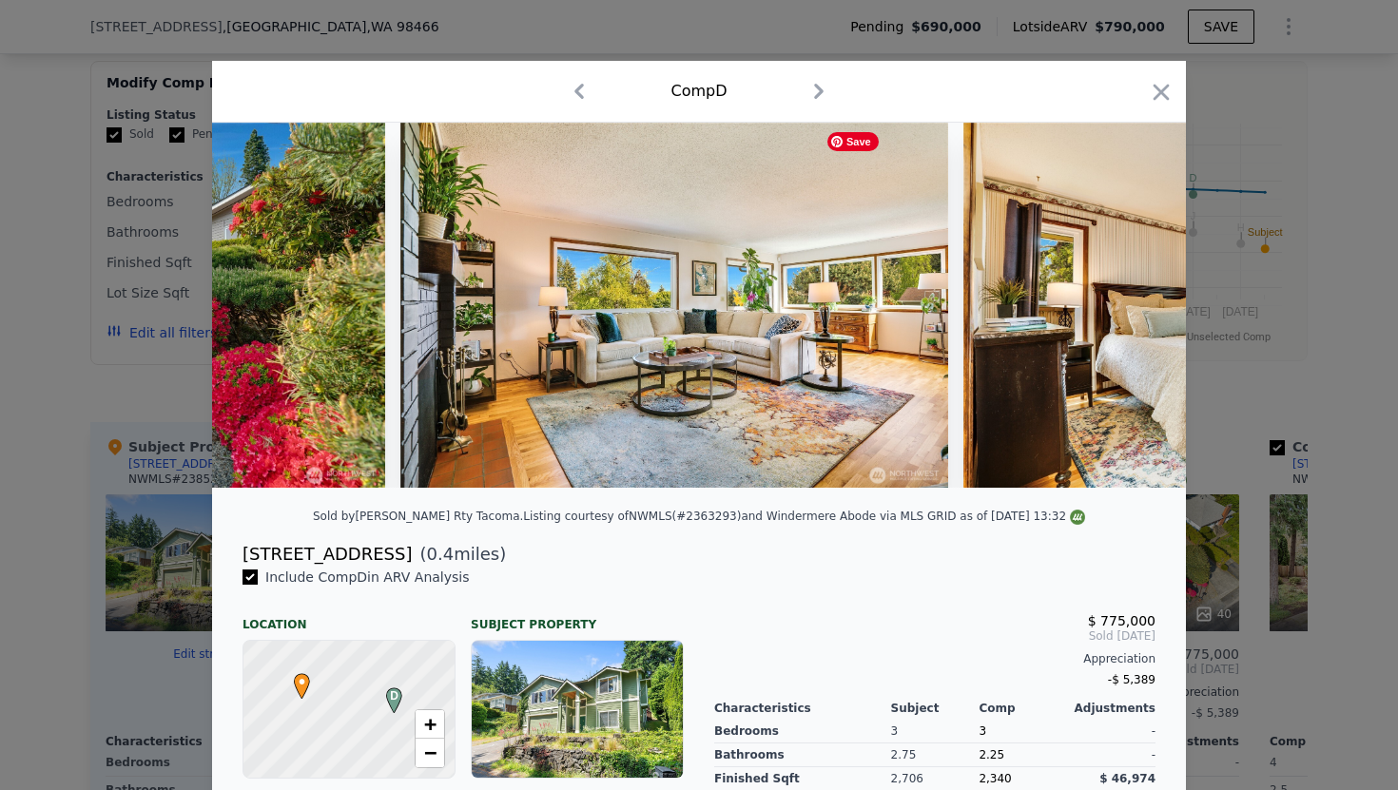
scroll to position [0, 913]
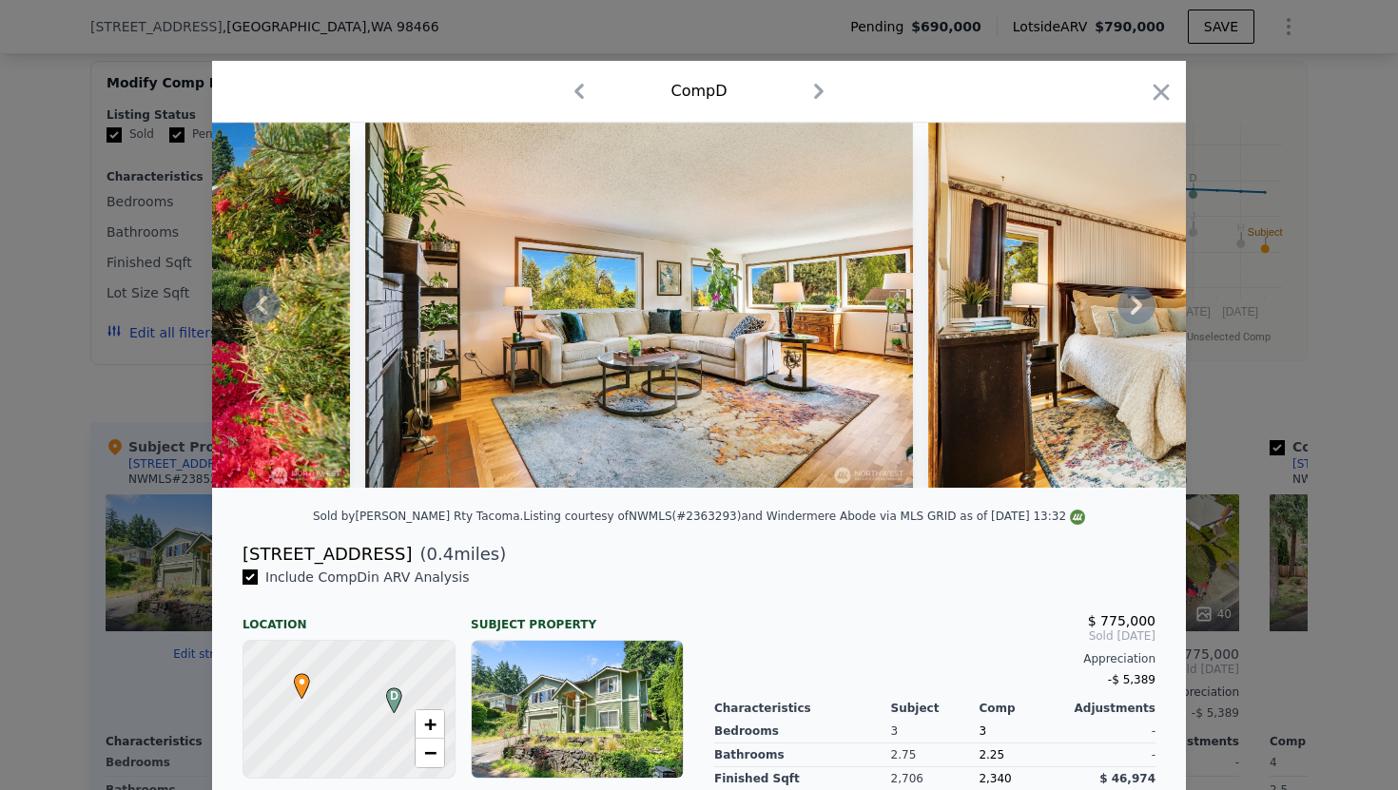
click at [264, 305] on icon at bounding box center [262, 305] width 38 height 38
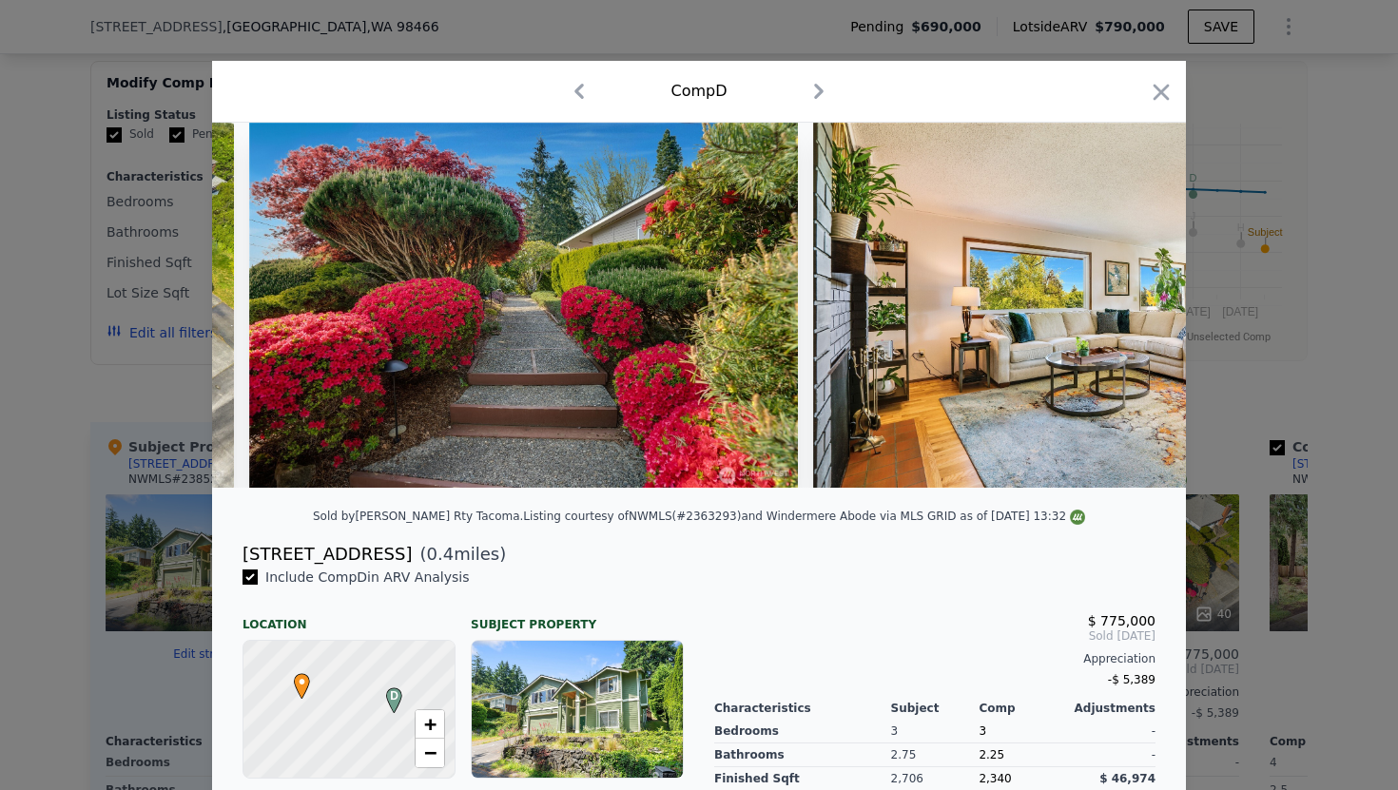
scroll to position [0, 456]
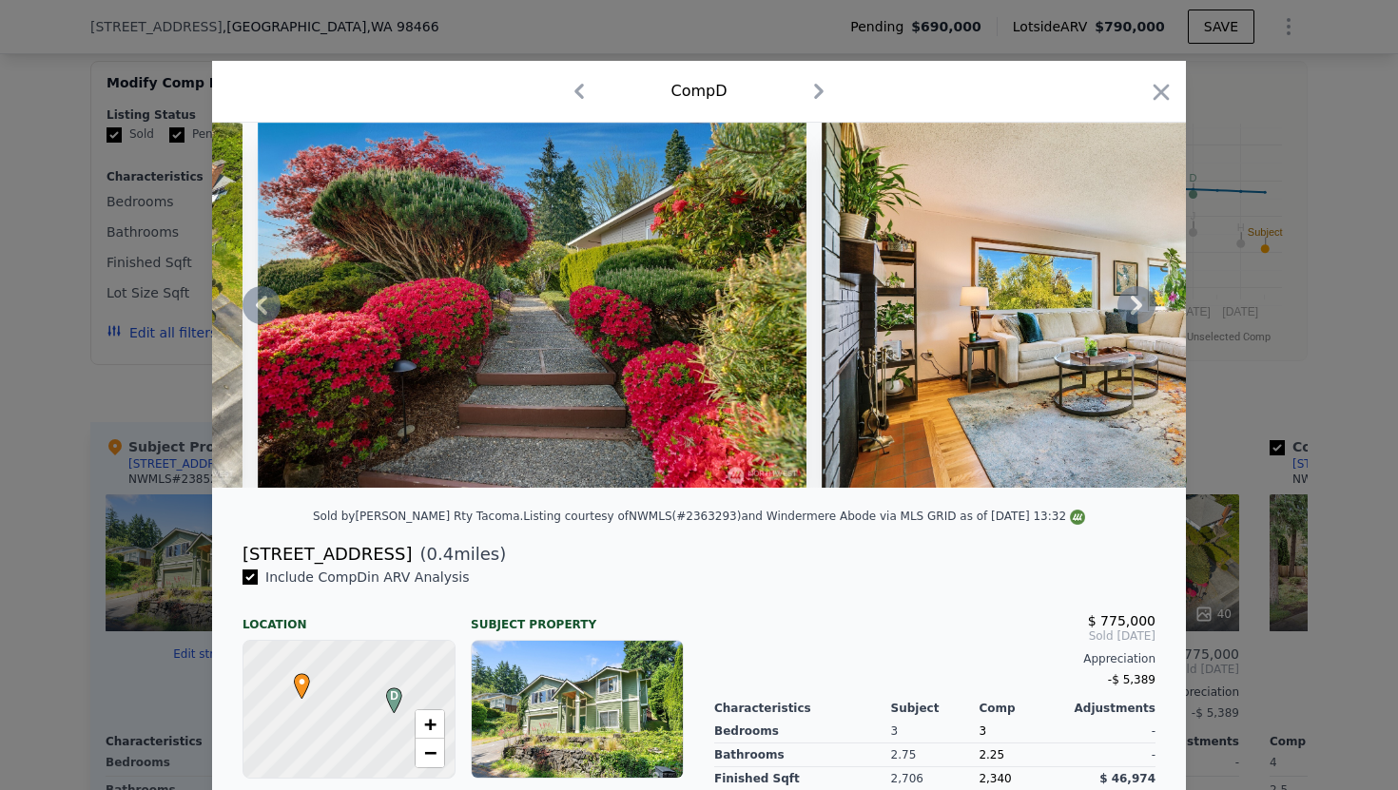
click at [265, 303] on icon at bounding box center [262, 305] width 38 height 38
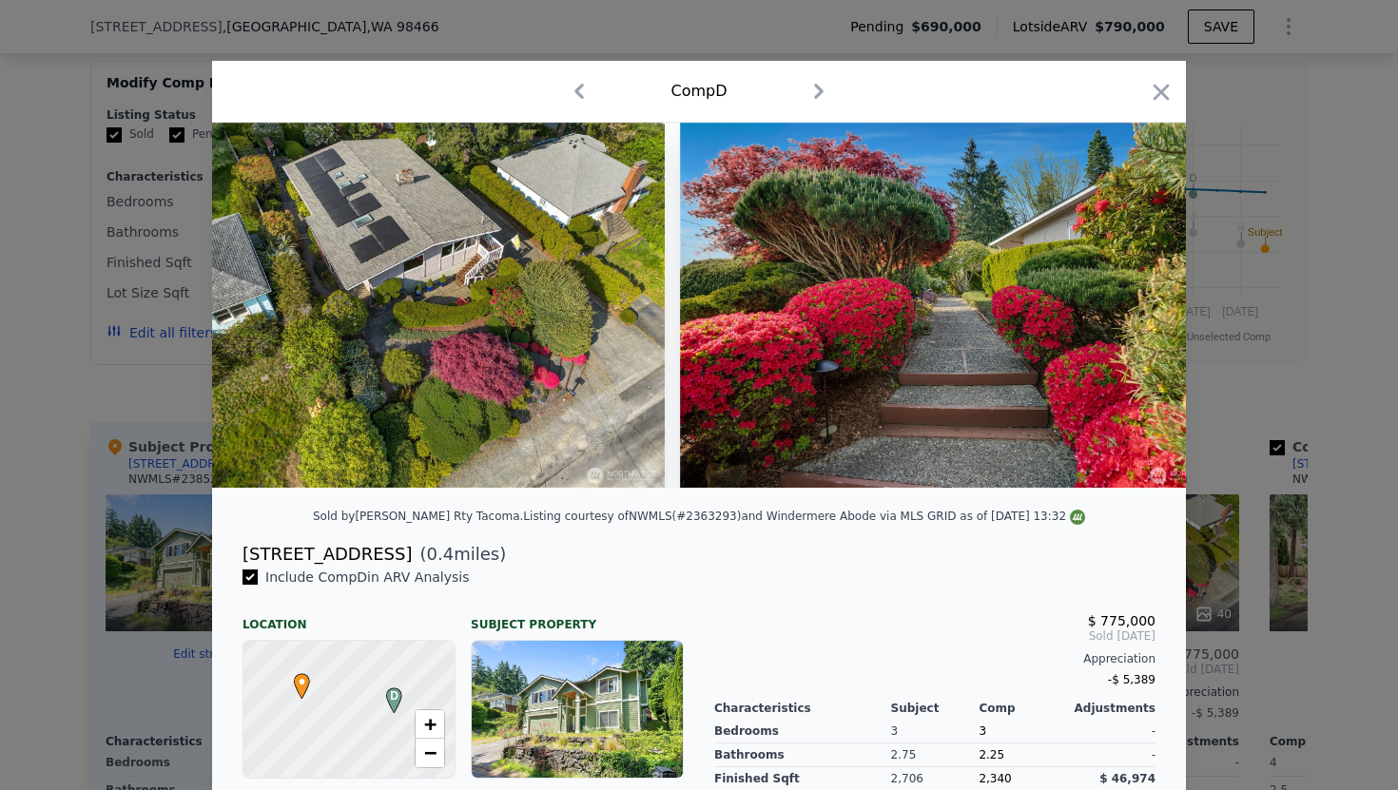
scroll to position [0, 0]
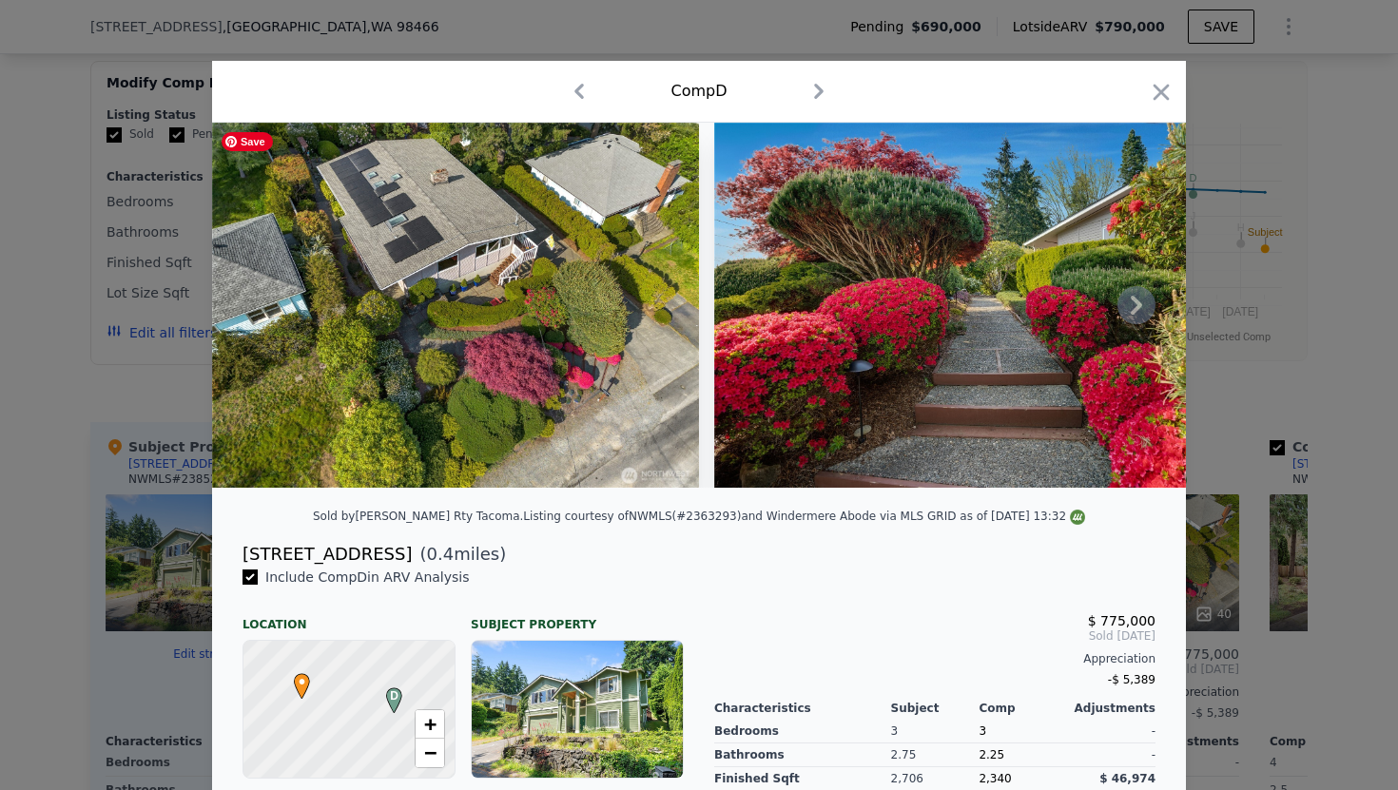
click at [500, 416] on img at bounding box center [455, 305] width 487 height 365
click at [1005, 379] on img at bounding box center [988, 305] width 548 height 365
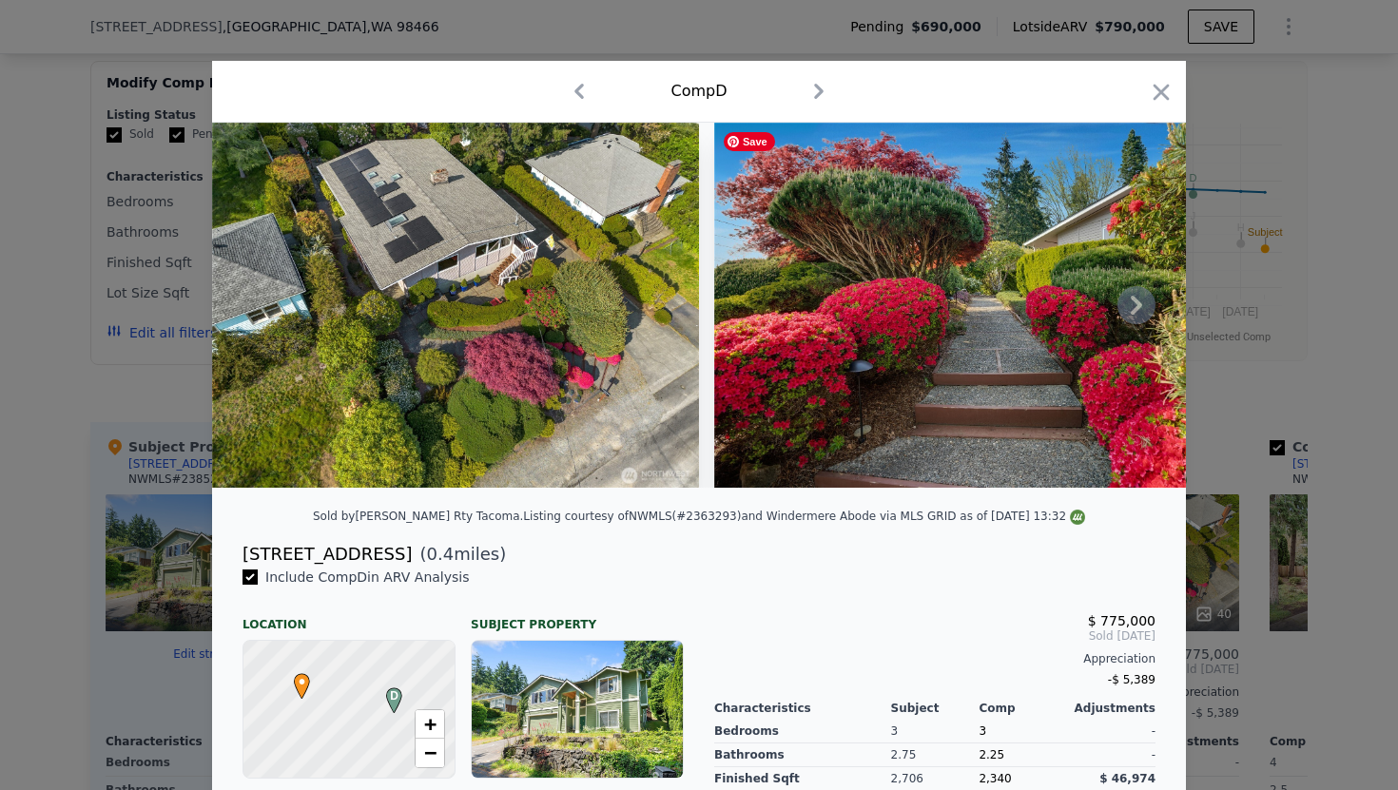
click at [1005, 379] on img at bounding box center [988, 305] width 548 height 365
click at [1013, 337] on img at bounding box center [988, 305] width 548 height 365
click at [1137, 299] on icon at bounding box center [1136, 305] width 38 height 38
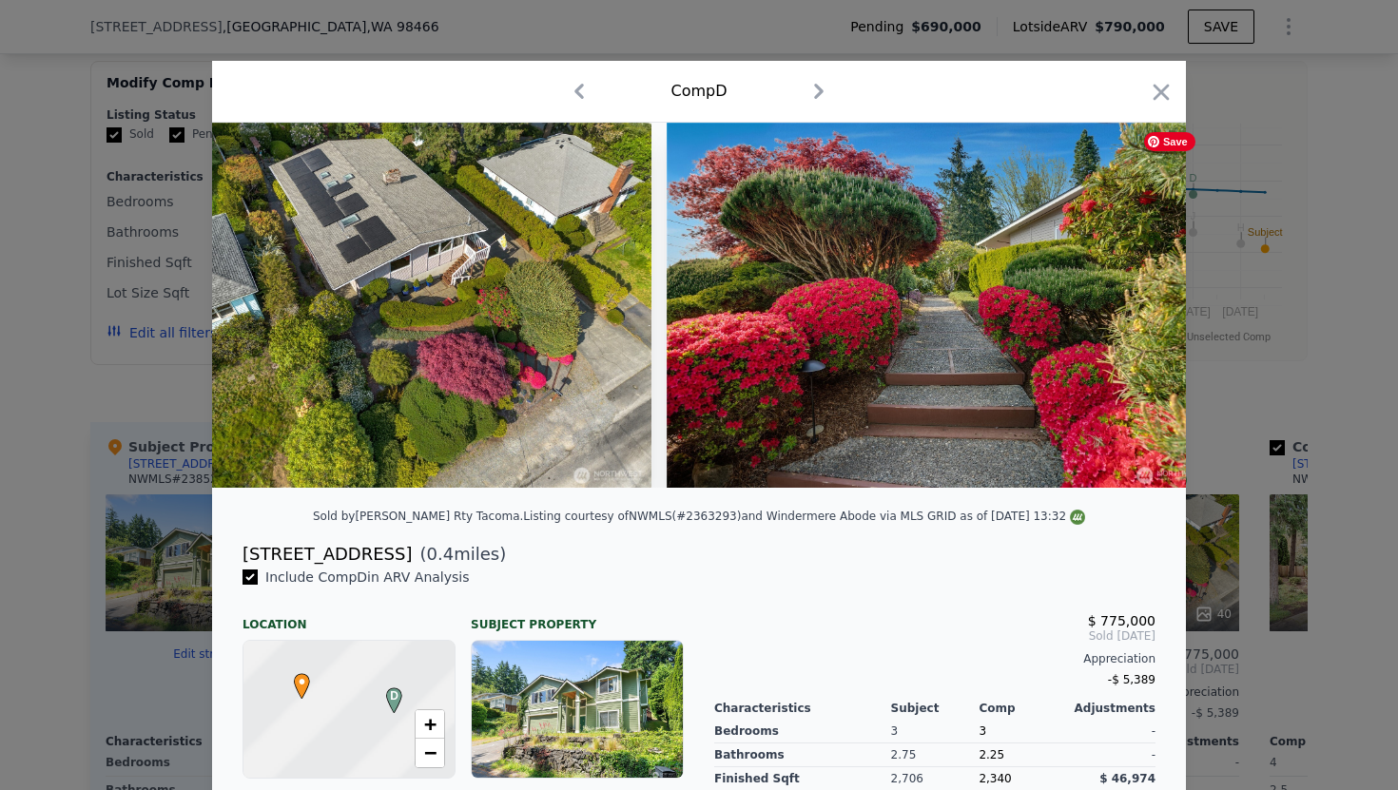
scroll to position [0, 456]
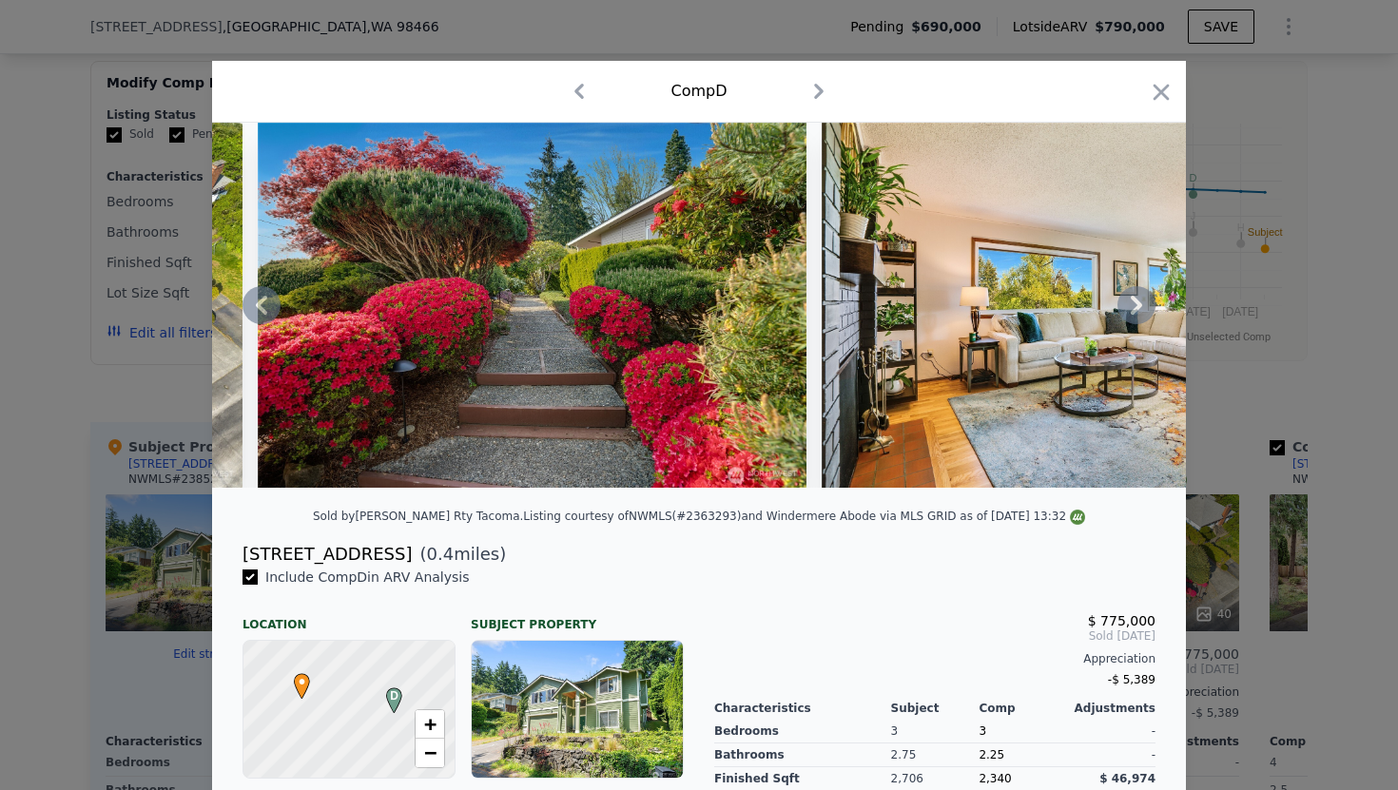
click at [1134, 306] on icon at bounding box center [1136, 305] width 38 height 38
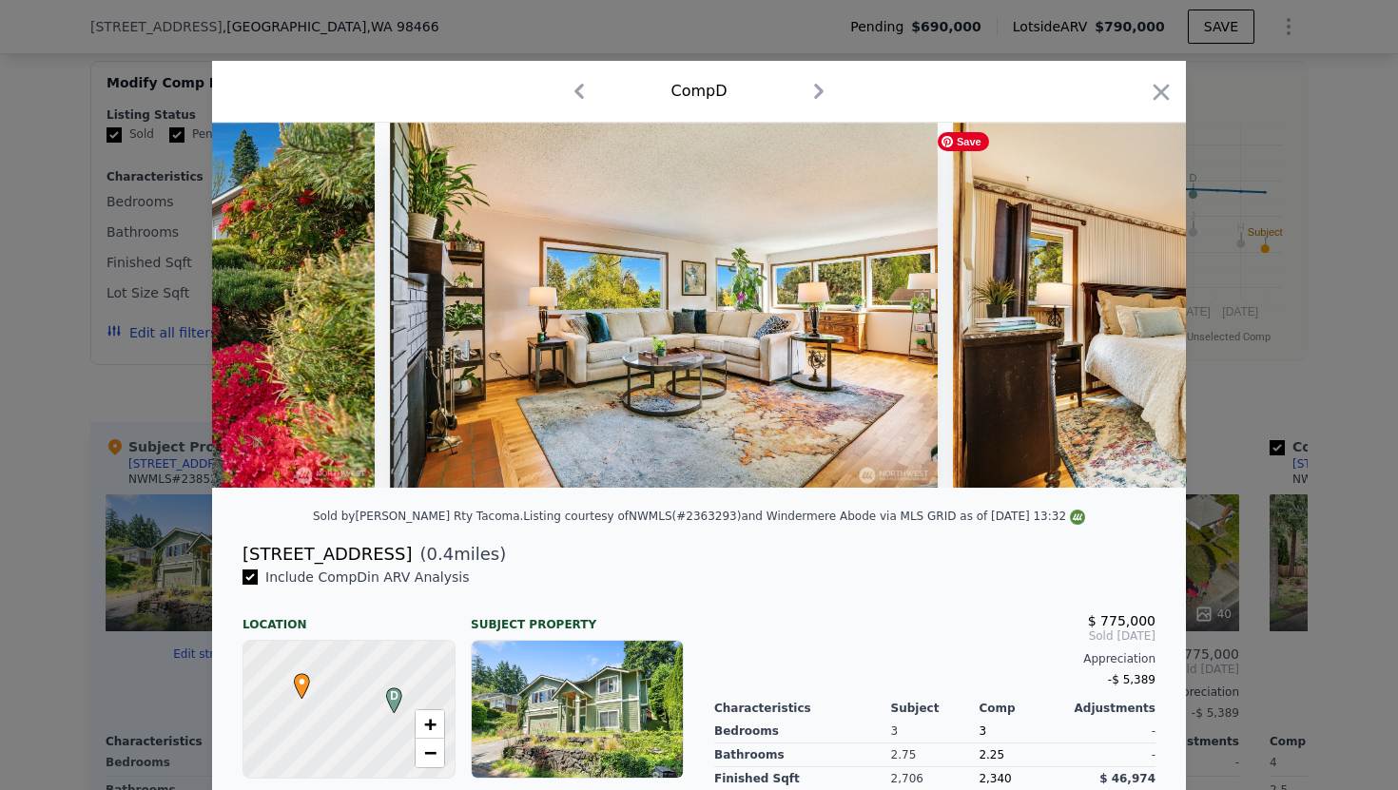
scroll to position [0, 913]
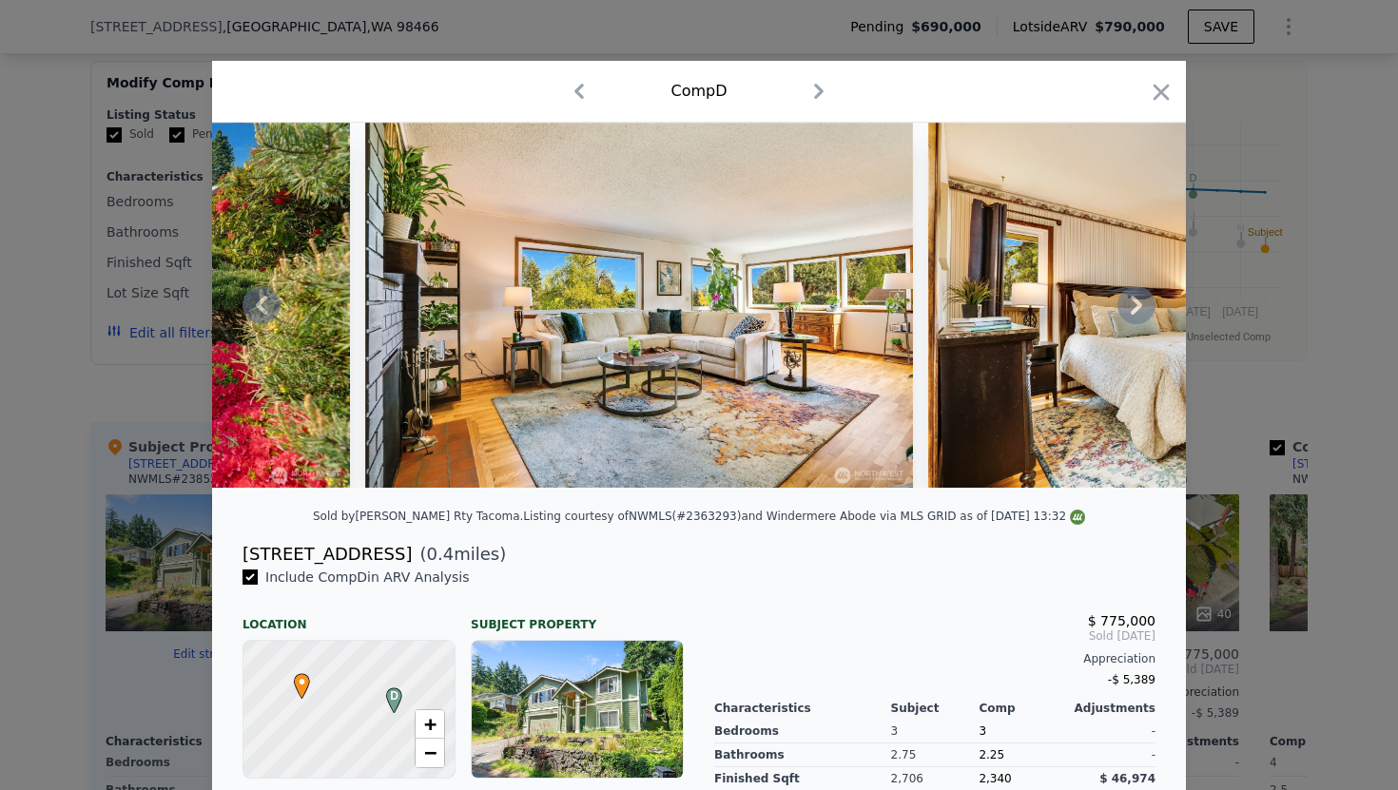
click at [1136, 310] on icon at bounding box center [1136, 305] width 11 height 19
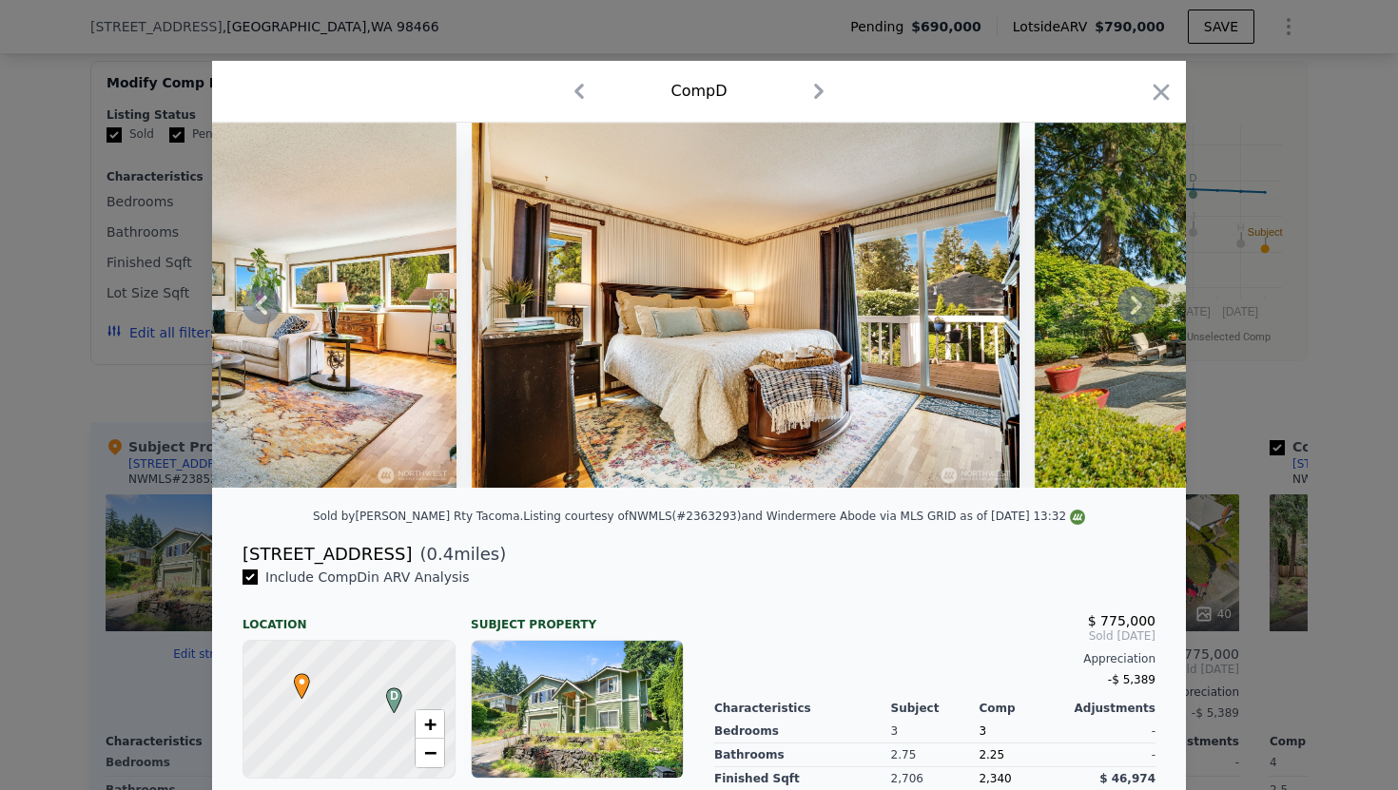
click at [1136, 312] on icon at bounding box center [1136, 305] width 38 height 38
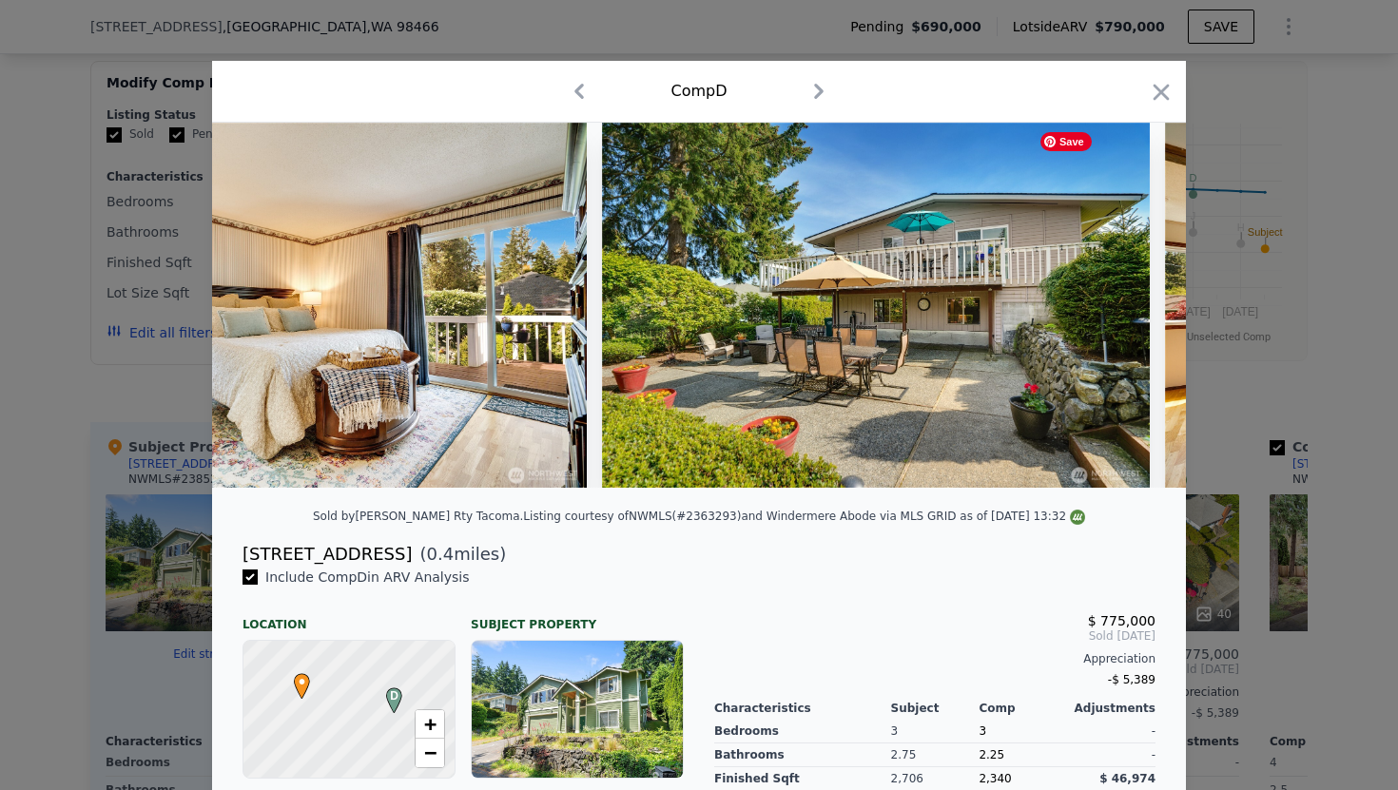
scroll to position [0, 1826]
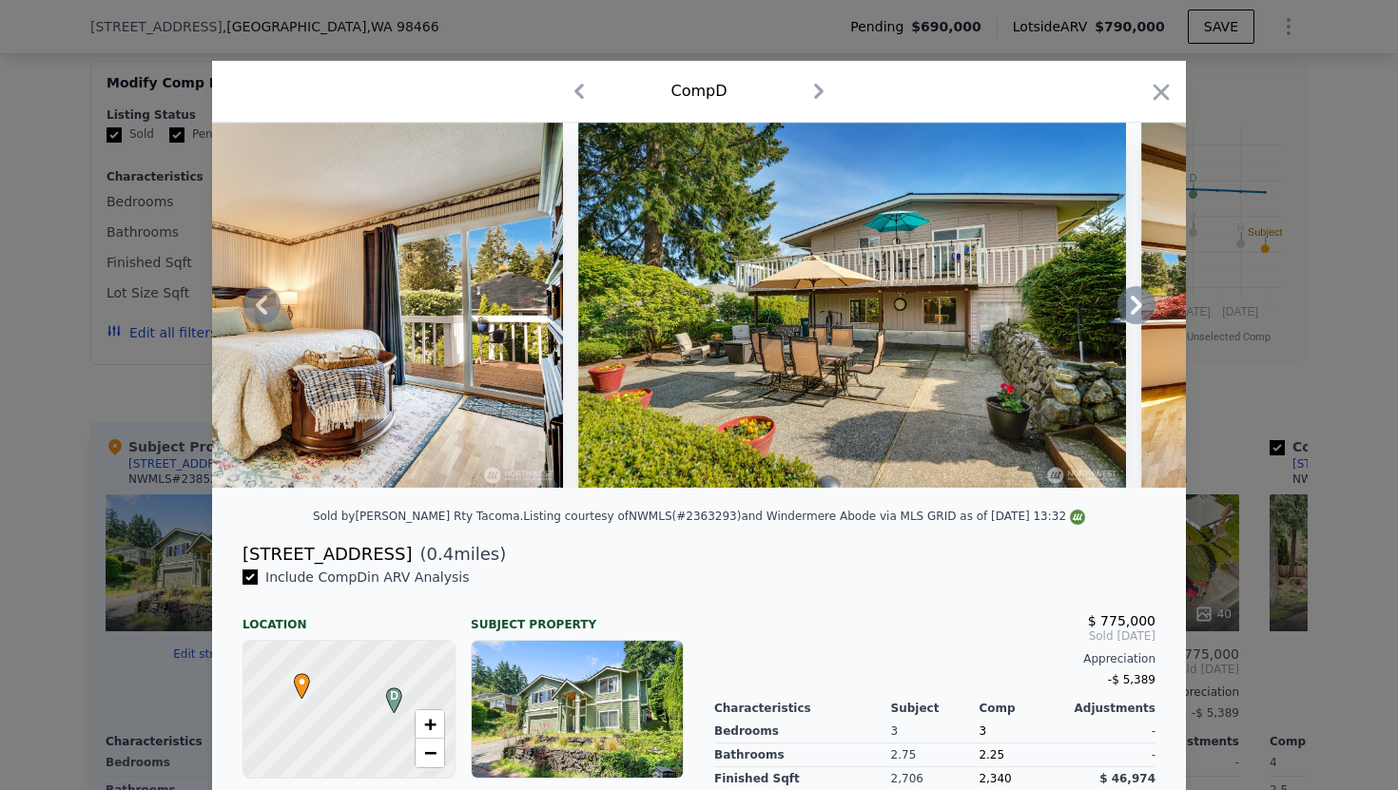
click at [1136, 312] on icon at bounding box center [1136, 305] width 38 height 38
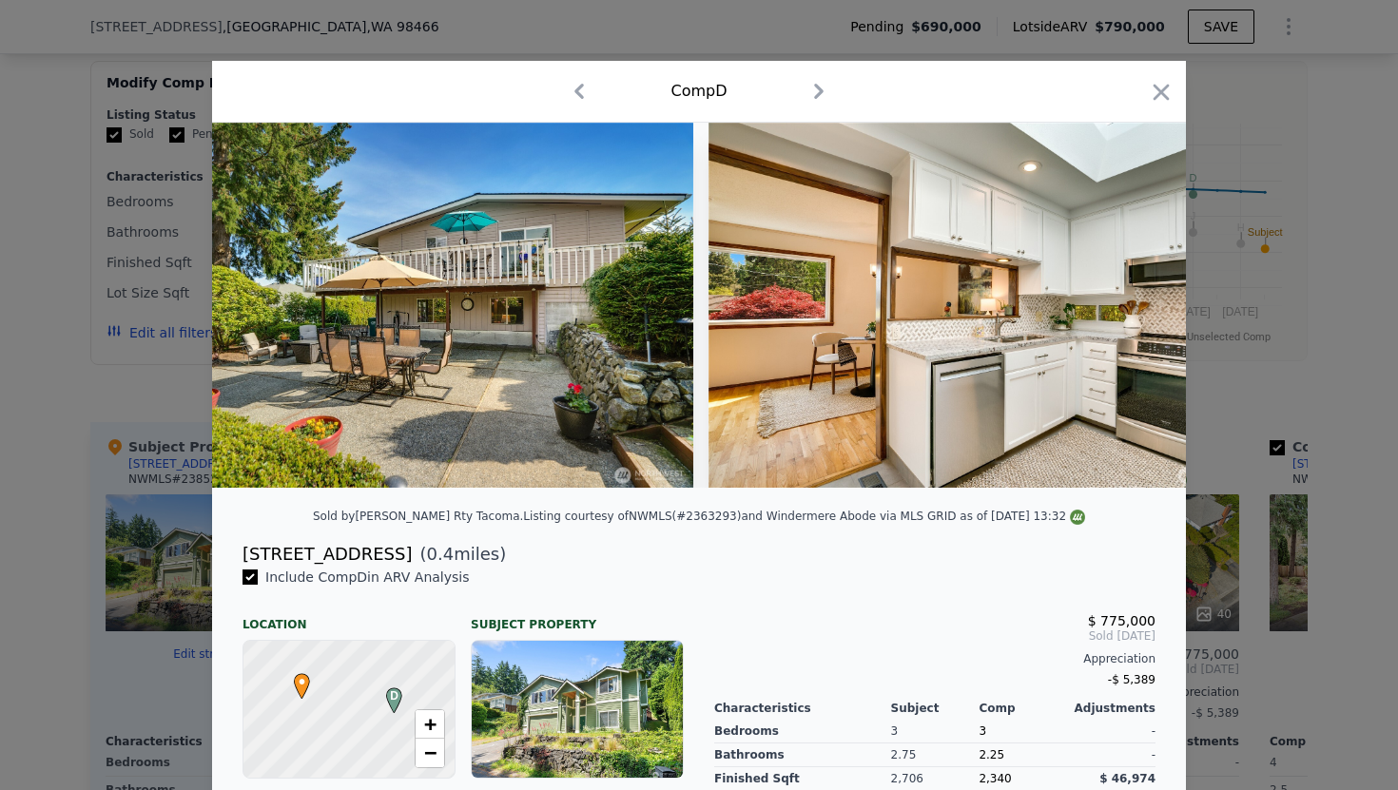
scroll to position [0, 2282]
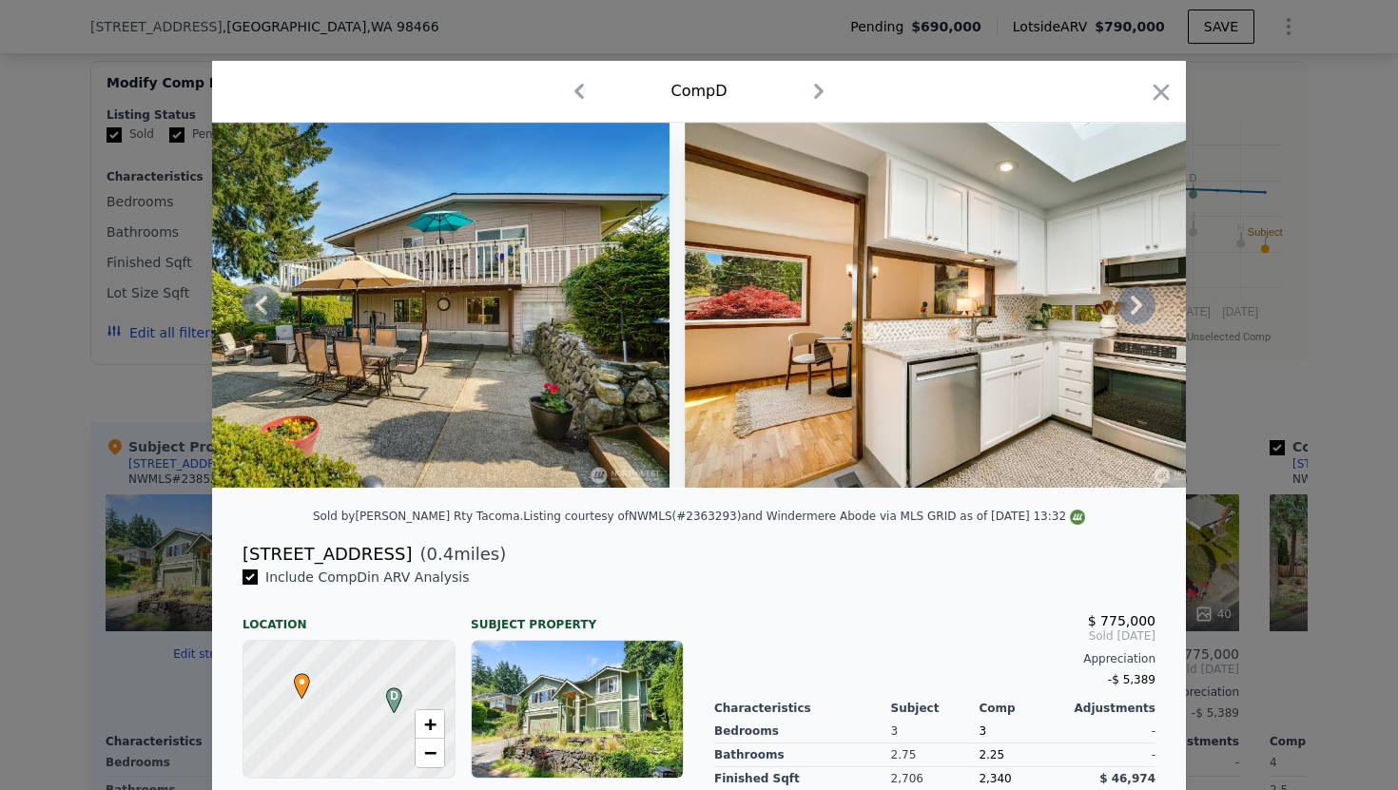
click at [1123, 308] on icon at bounding box center [1136, 305] width 38 height 38
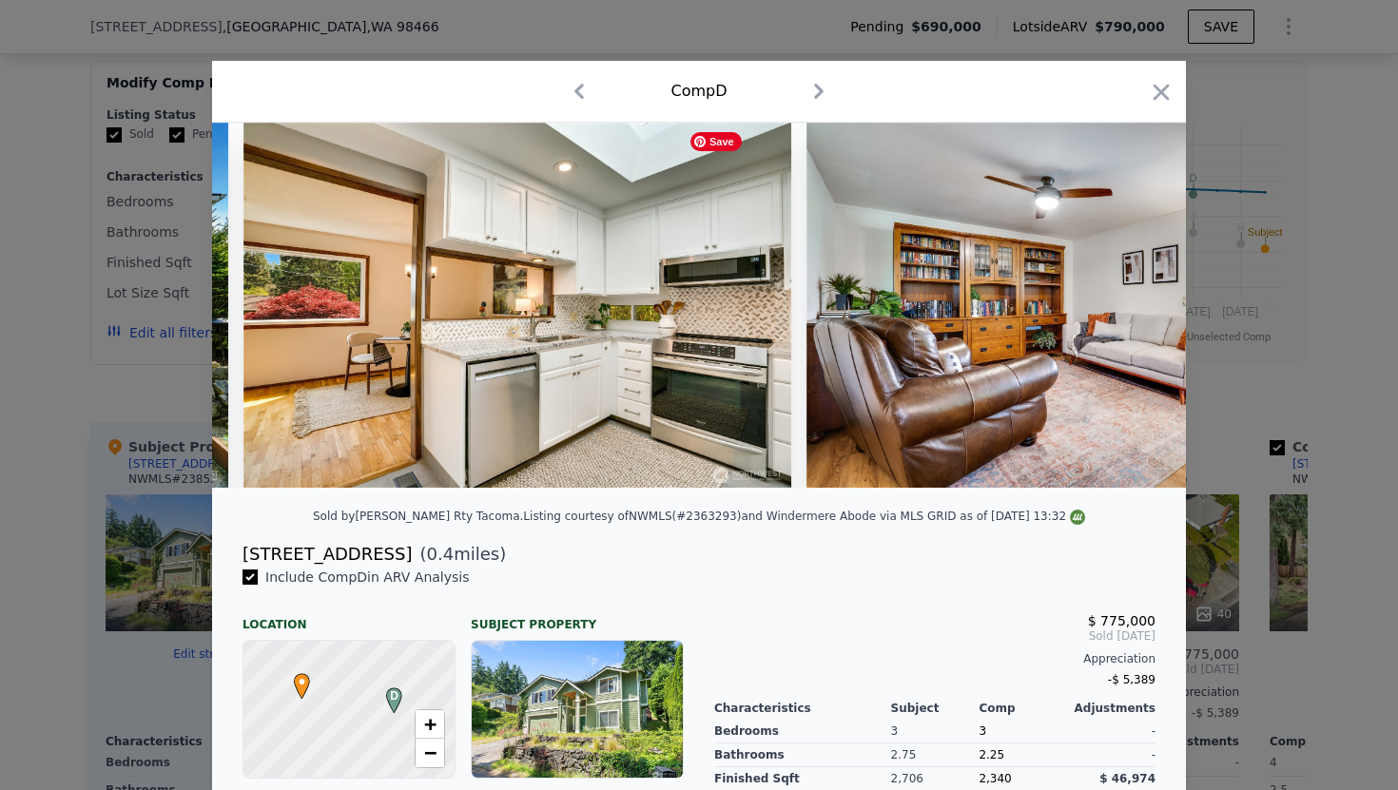
scroll to position [0, 2739]
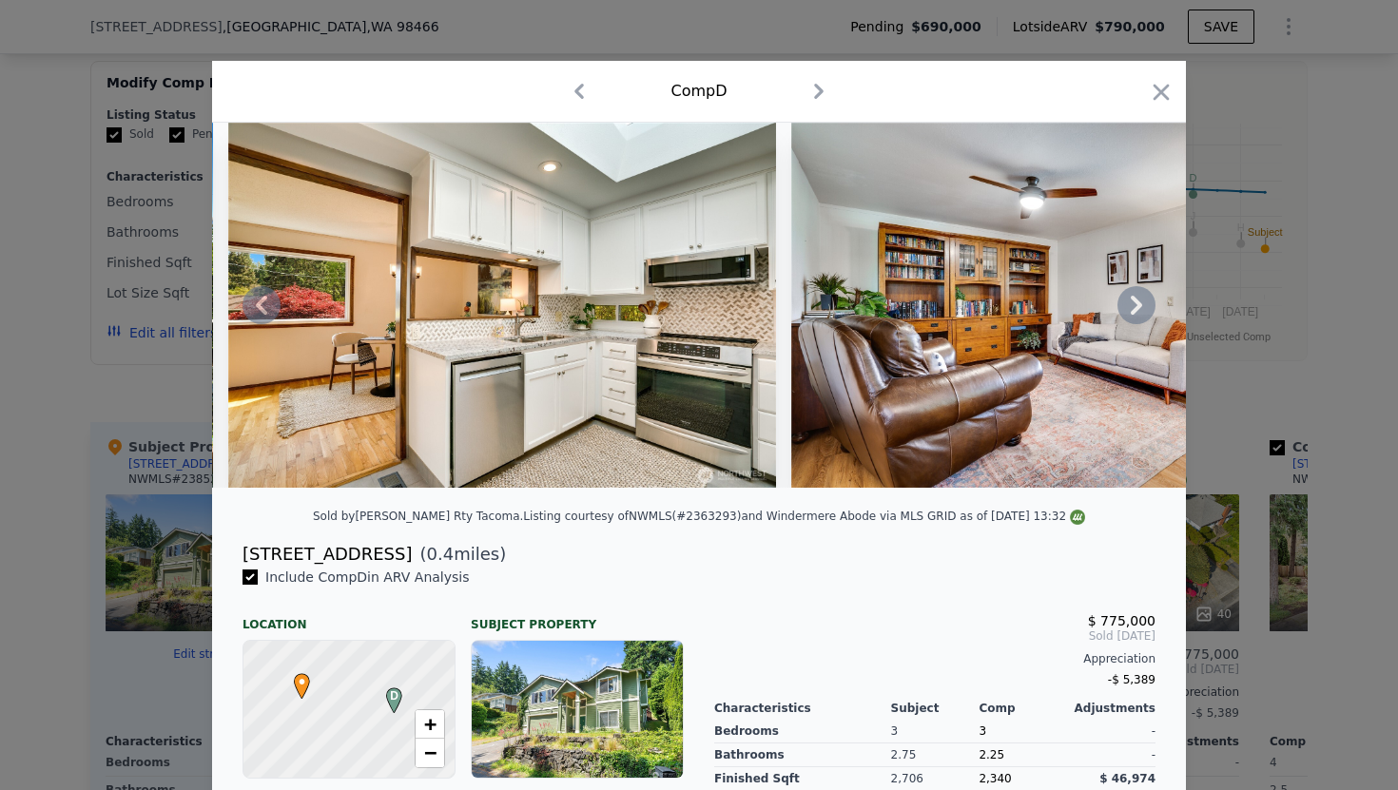
click at [1123, 308] on icon at bounding box center [1136, 305] width 38 height 38
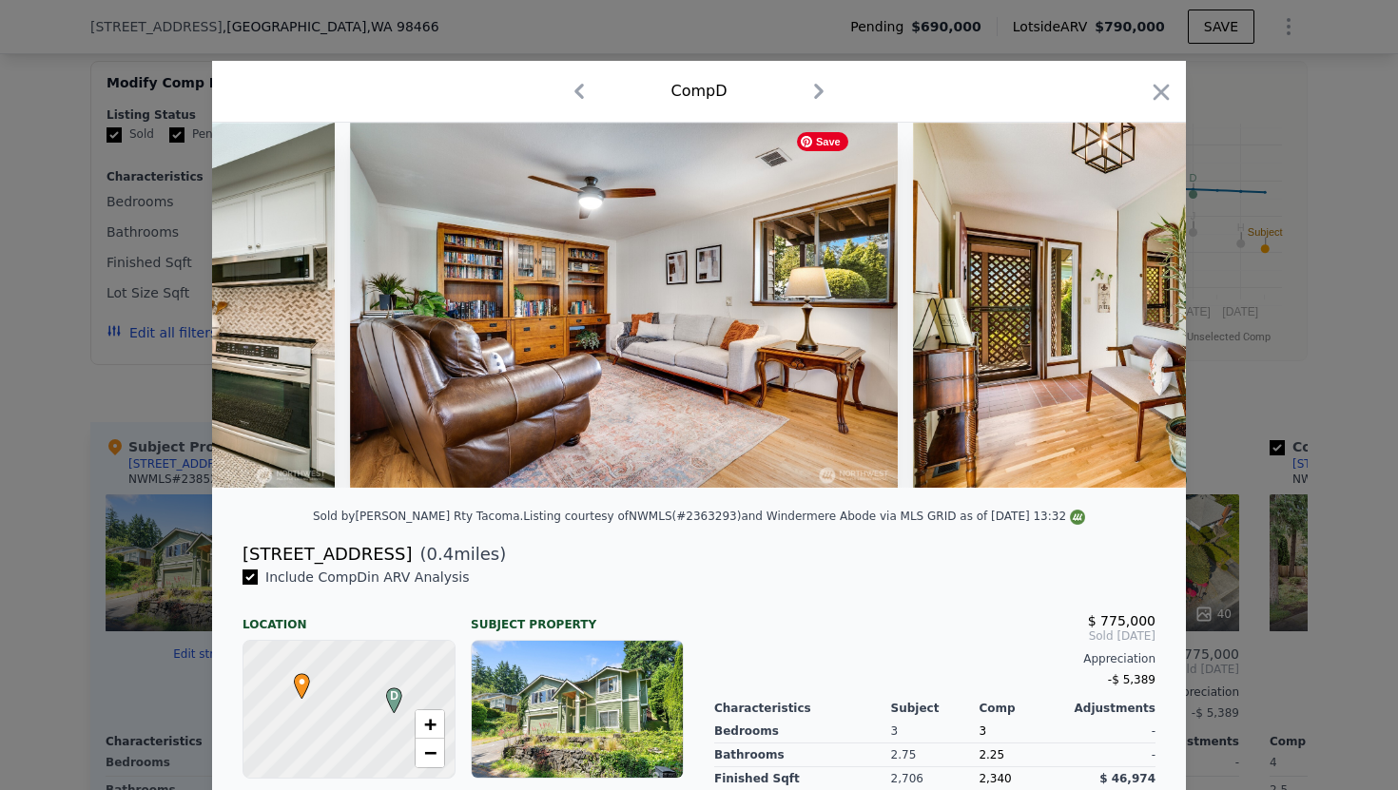
scroll to position [0, 3195]
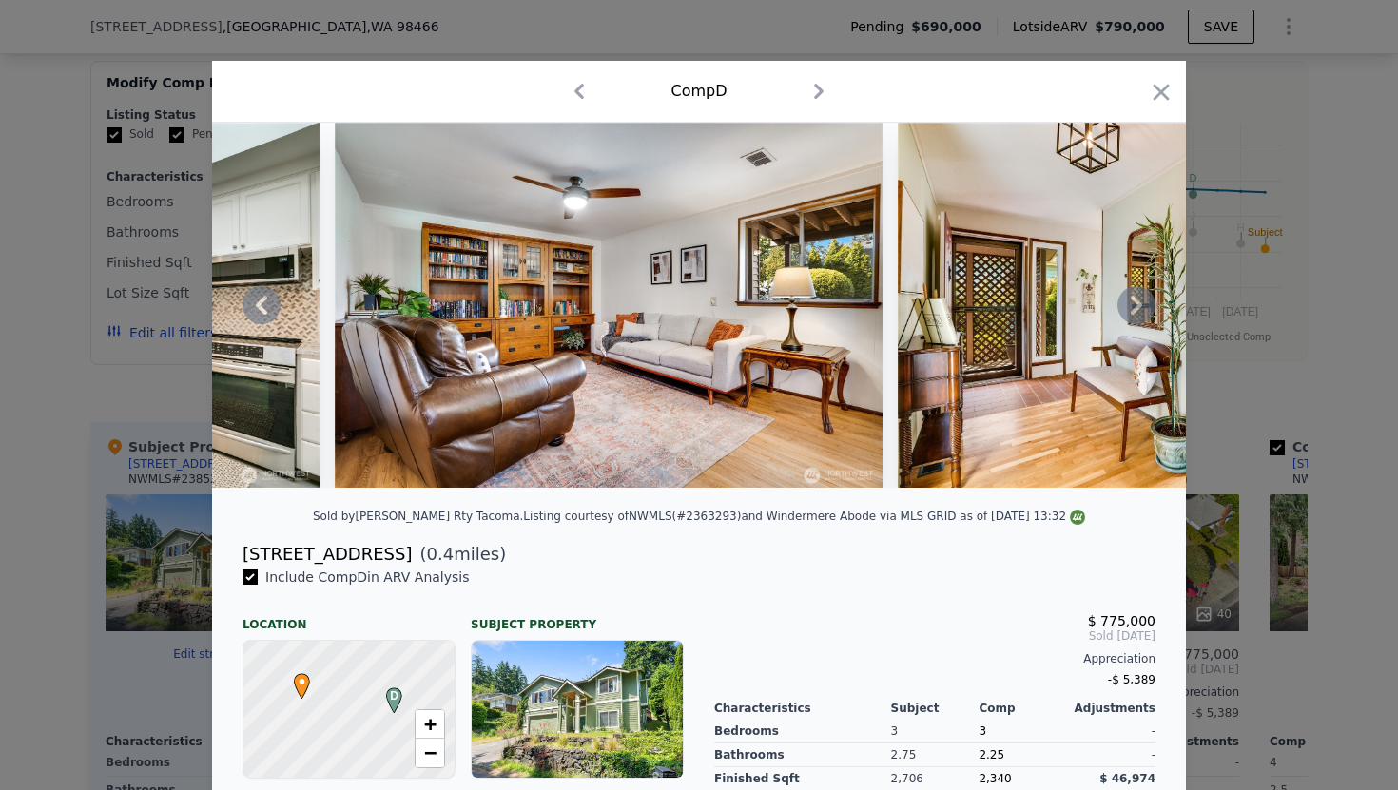
click at [1123, 308] on icon at bounding box center [1136, 305] width 38 height 38
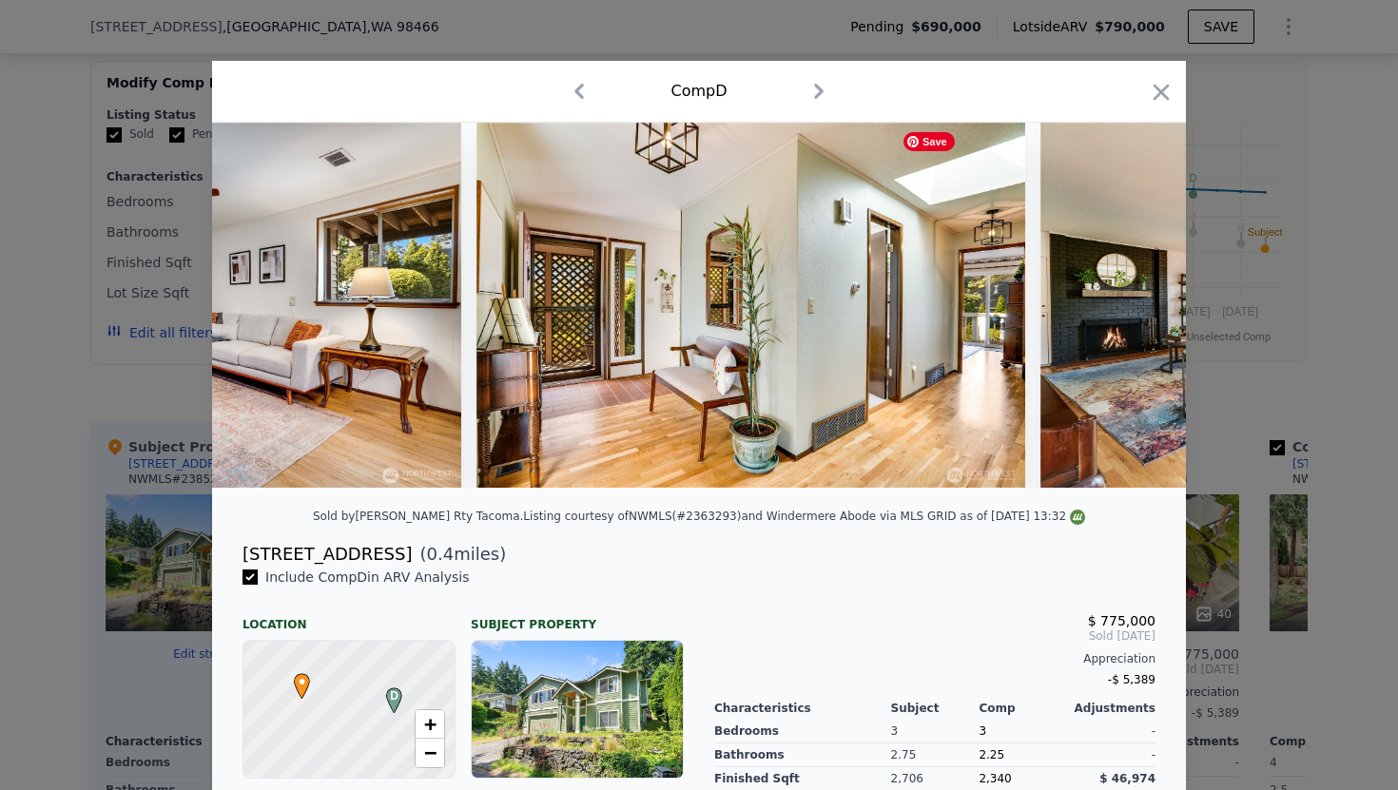
scroll to position [0, 3652]
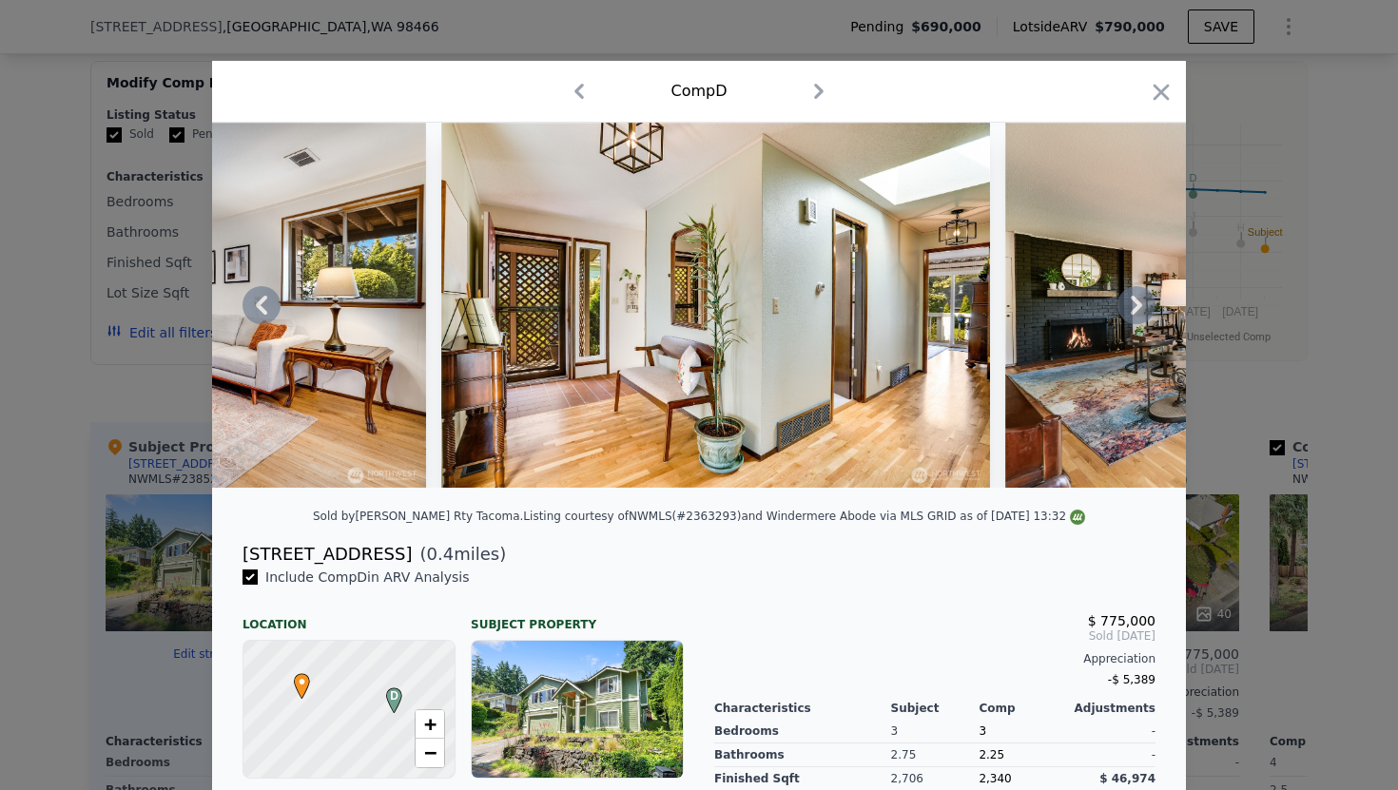
click at [1125, 309] on icon at bounding box center [1136, 305] width 38 height 38
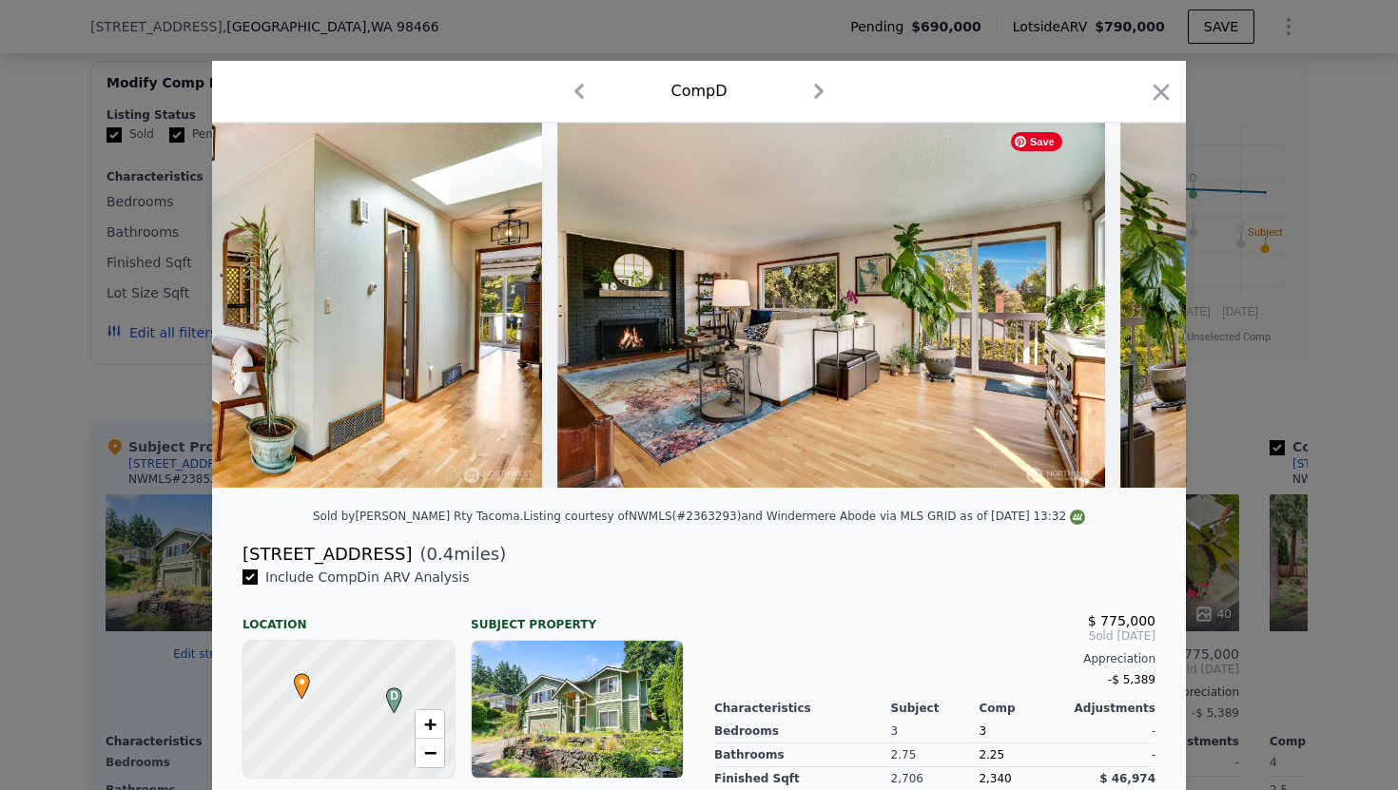
scroll to position [0, 4108]
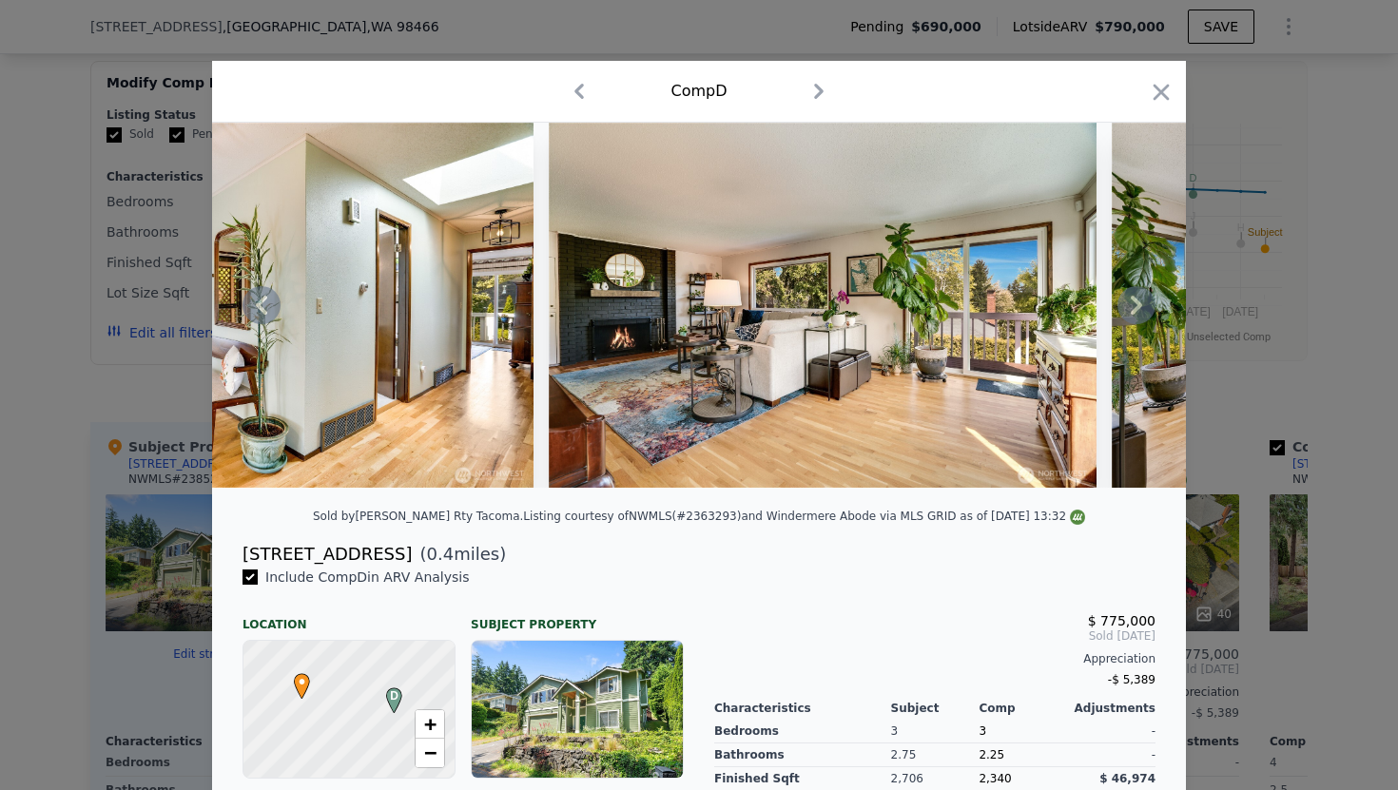
click at [1142, 311] on icon at bounding box center [1136, 305] width 38 height 38
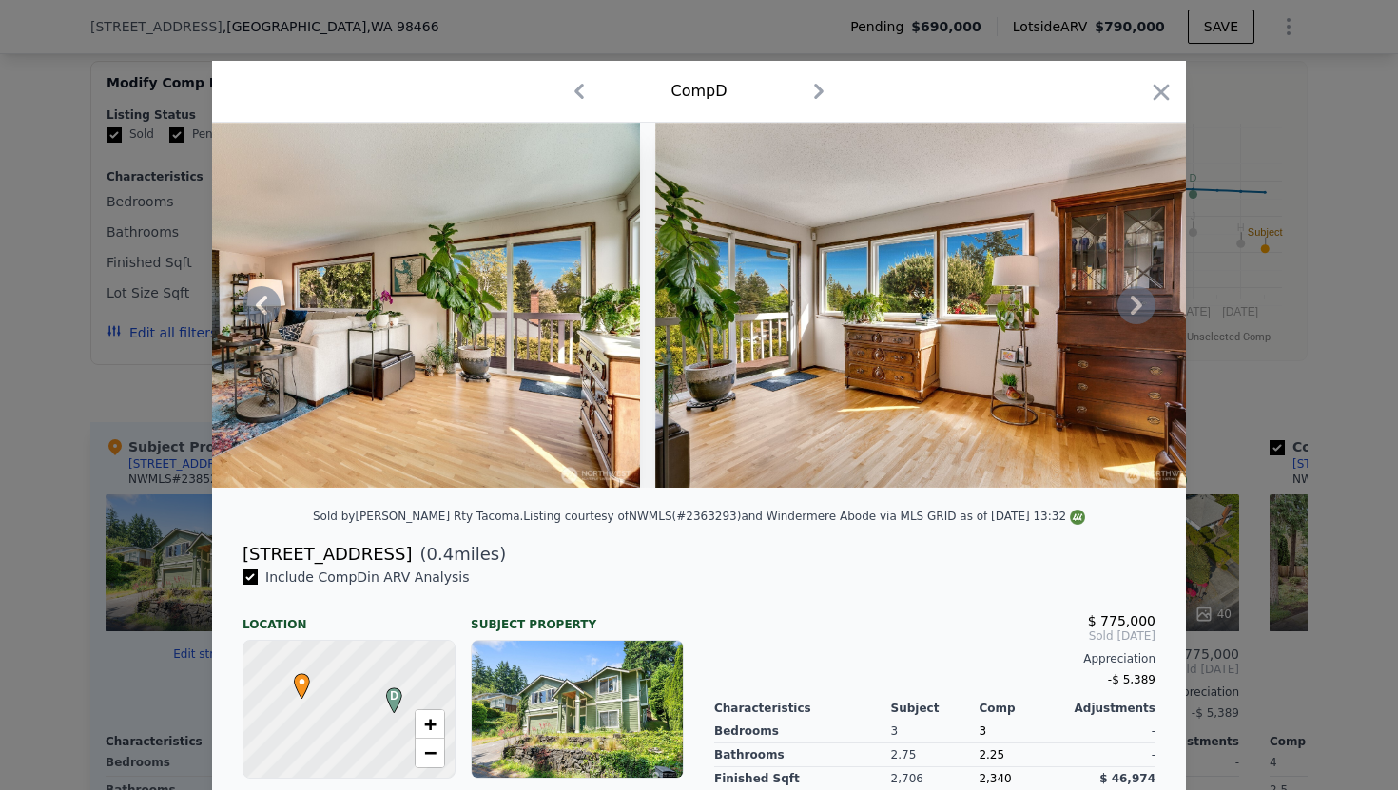
click at [1142, 310] on icon at bounding box center [1136, 305] width 38 height 38
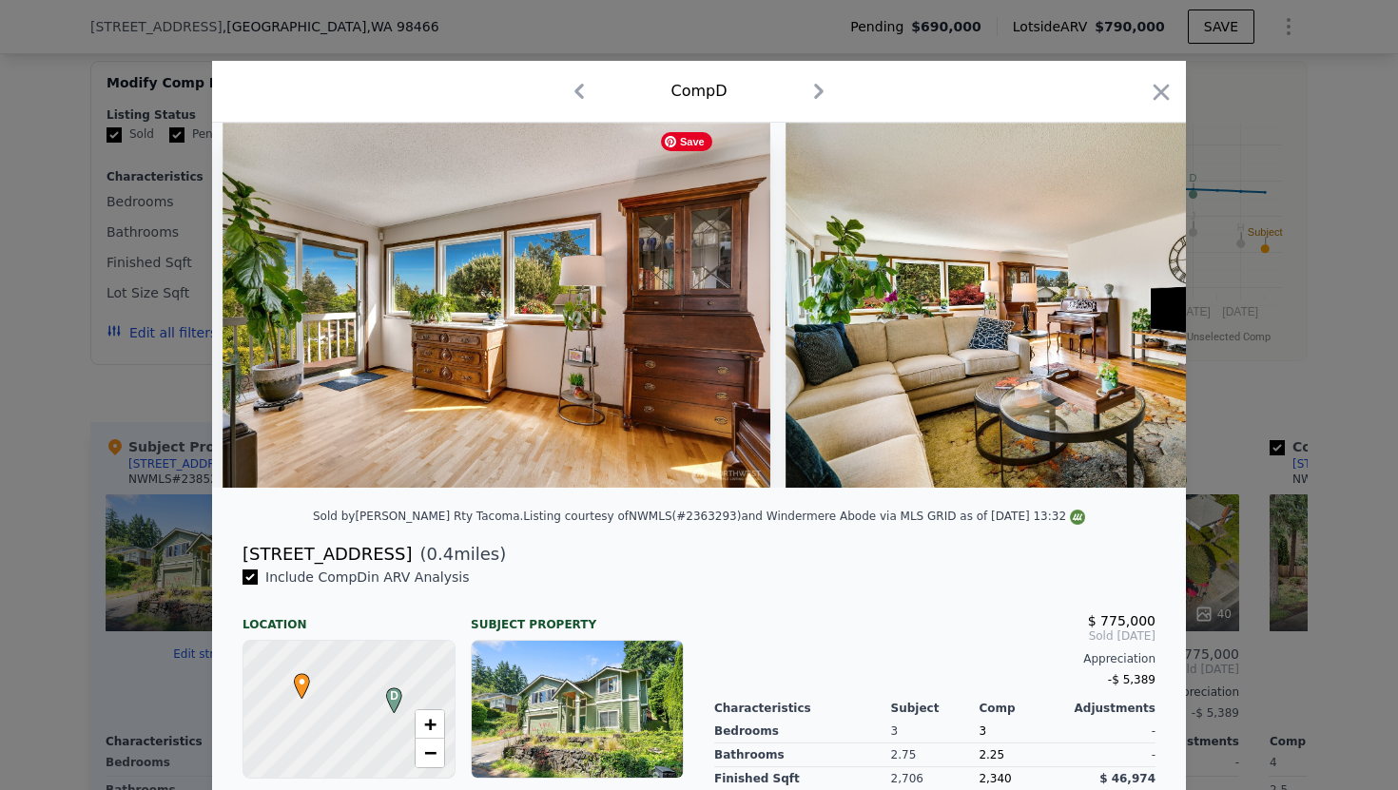
scroll to position [0, 5021]
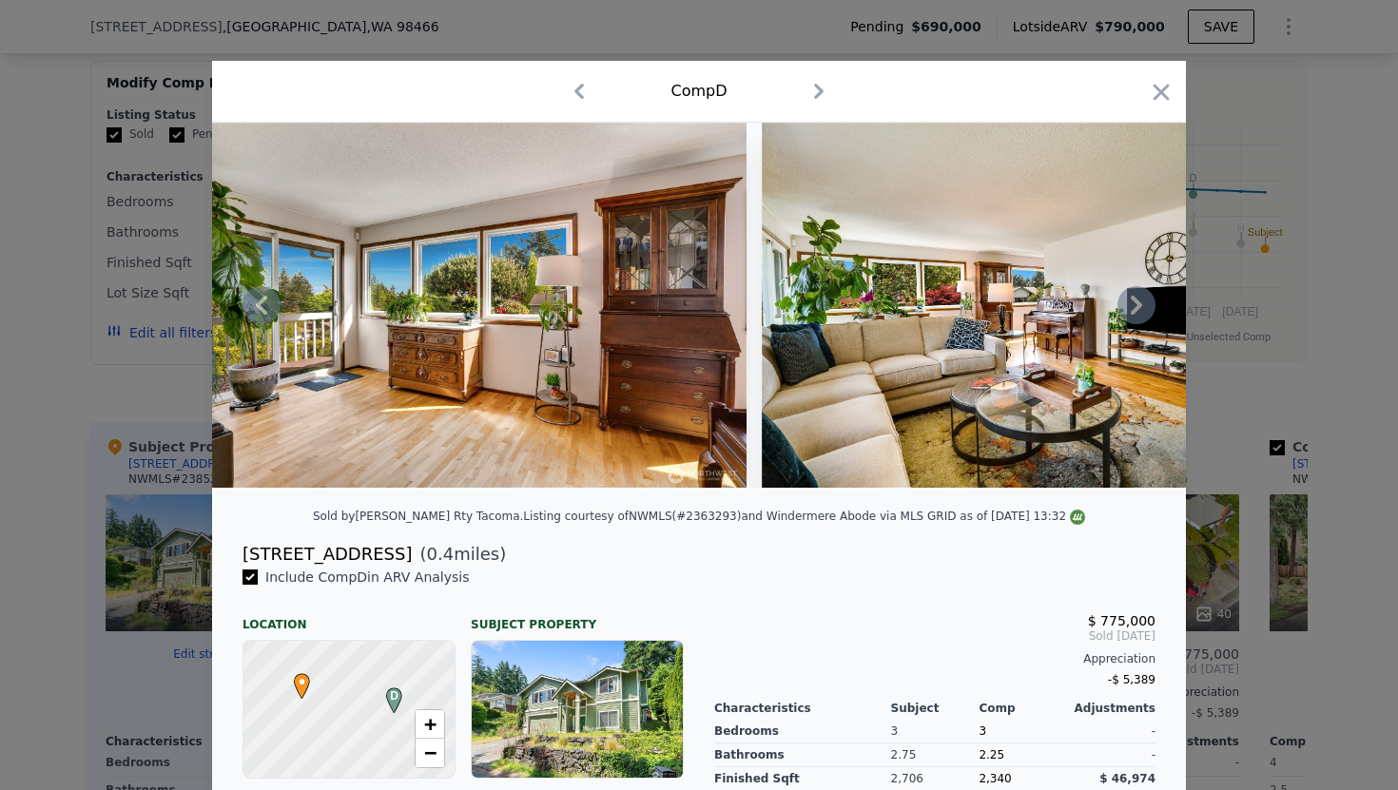
click at [1136, 309] on icon at bounding box center [1136, 305] width 11 height 19
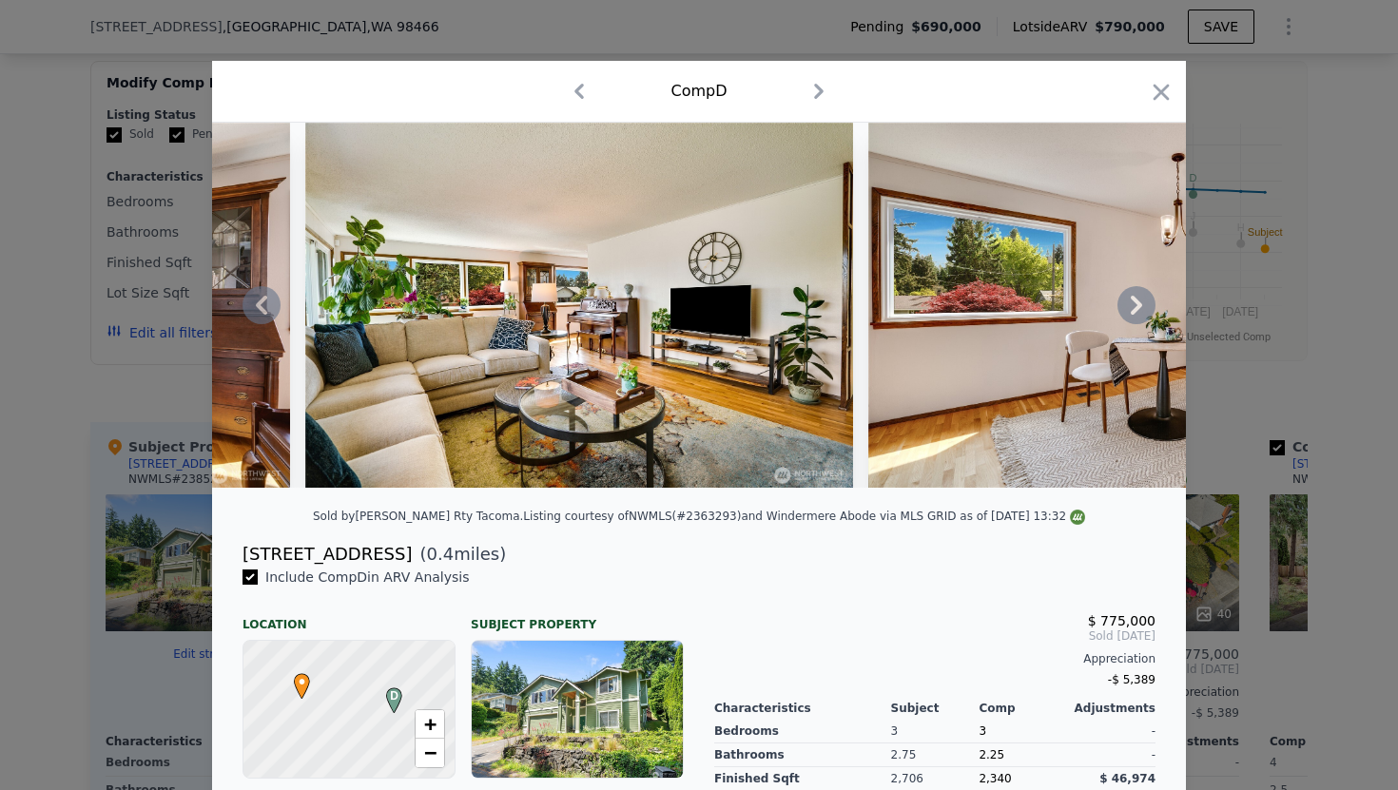
click at [1136, 309] on icon at bounding box center [1136, 305] width 11 height 19
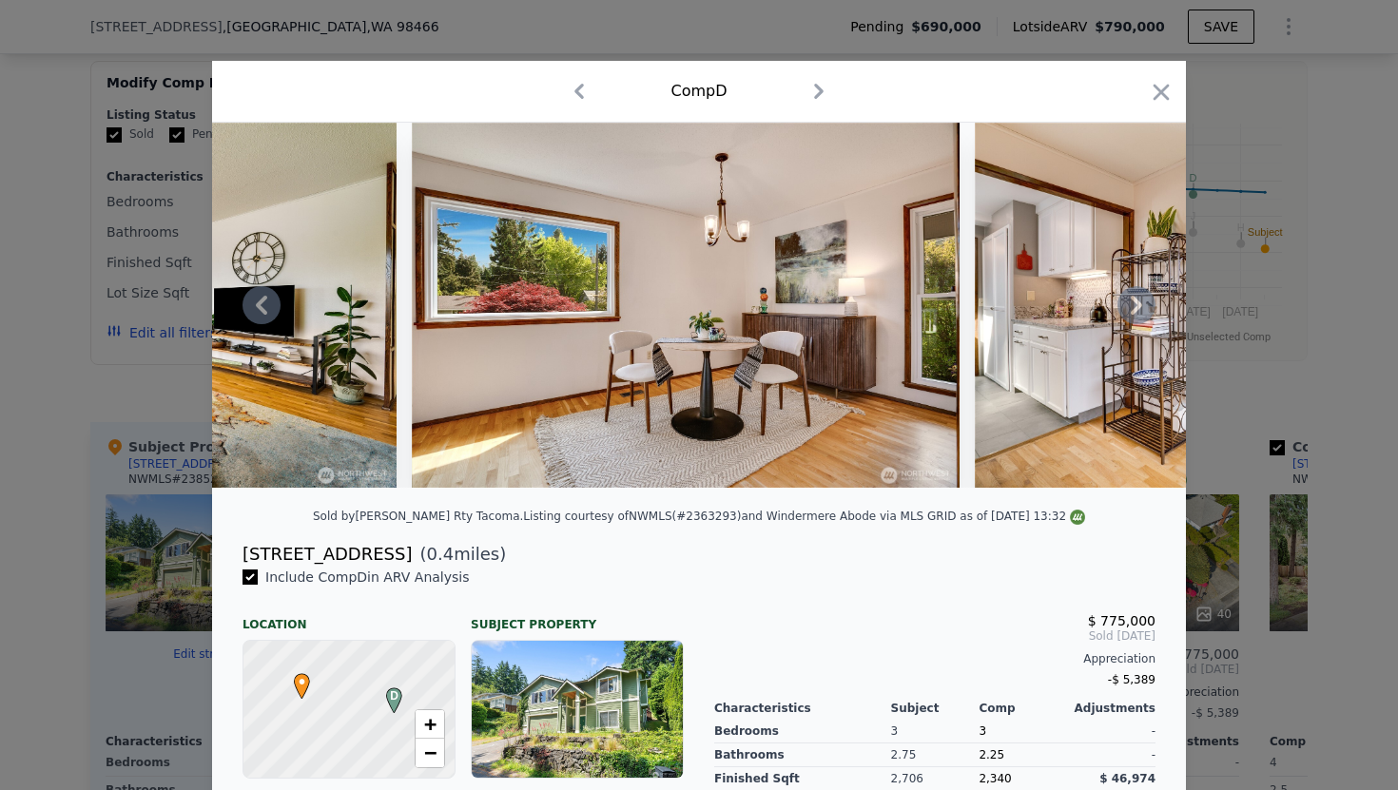
click at [1136, 309] on icon at bounding box center [1136, 305] width 11 height 19
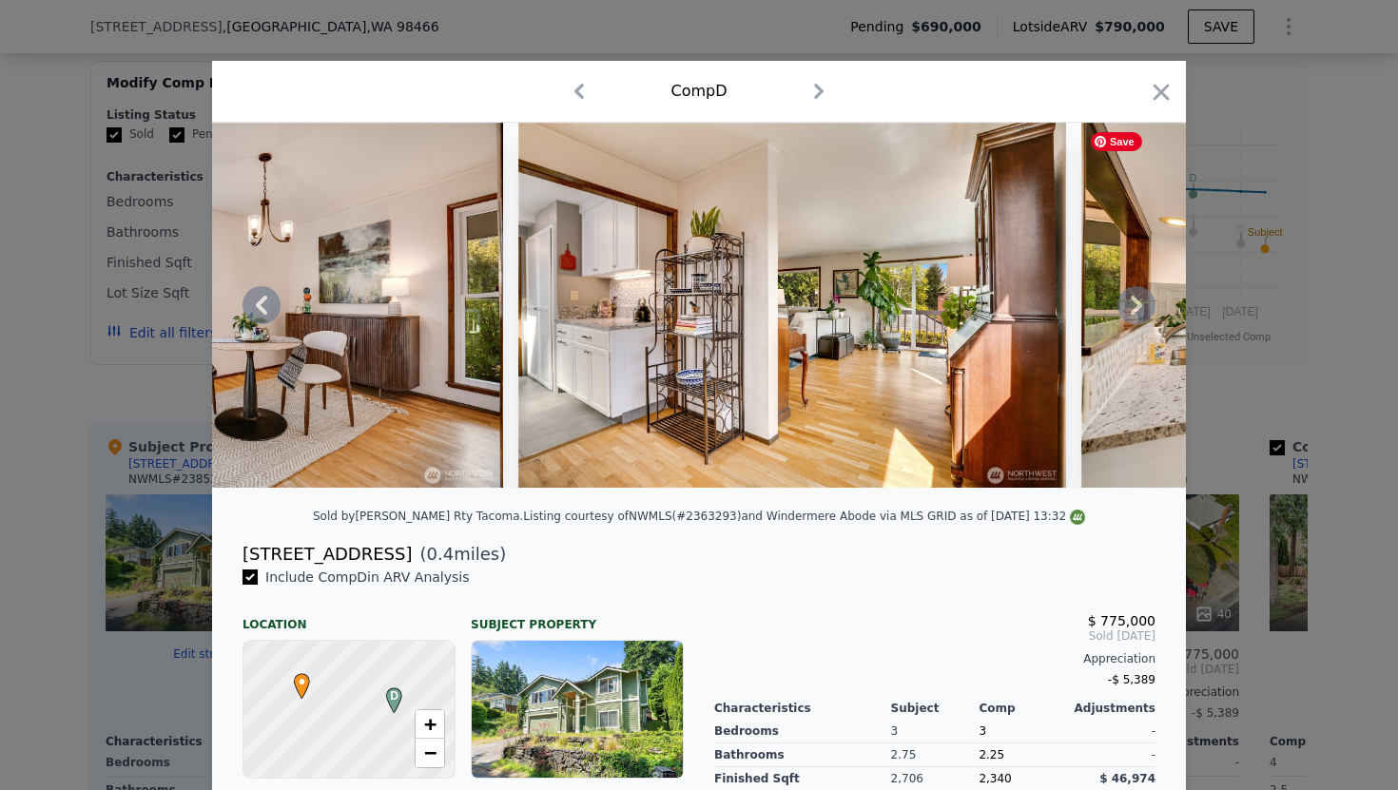
click at [1136, 309] on icon at bounding box center [1136, 305] width 11 height 19
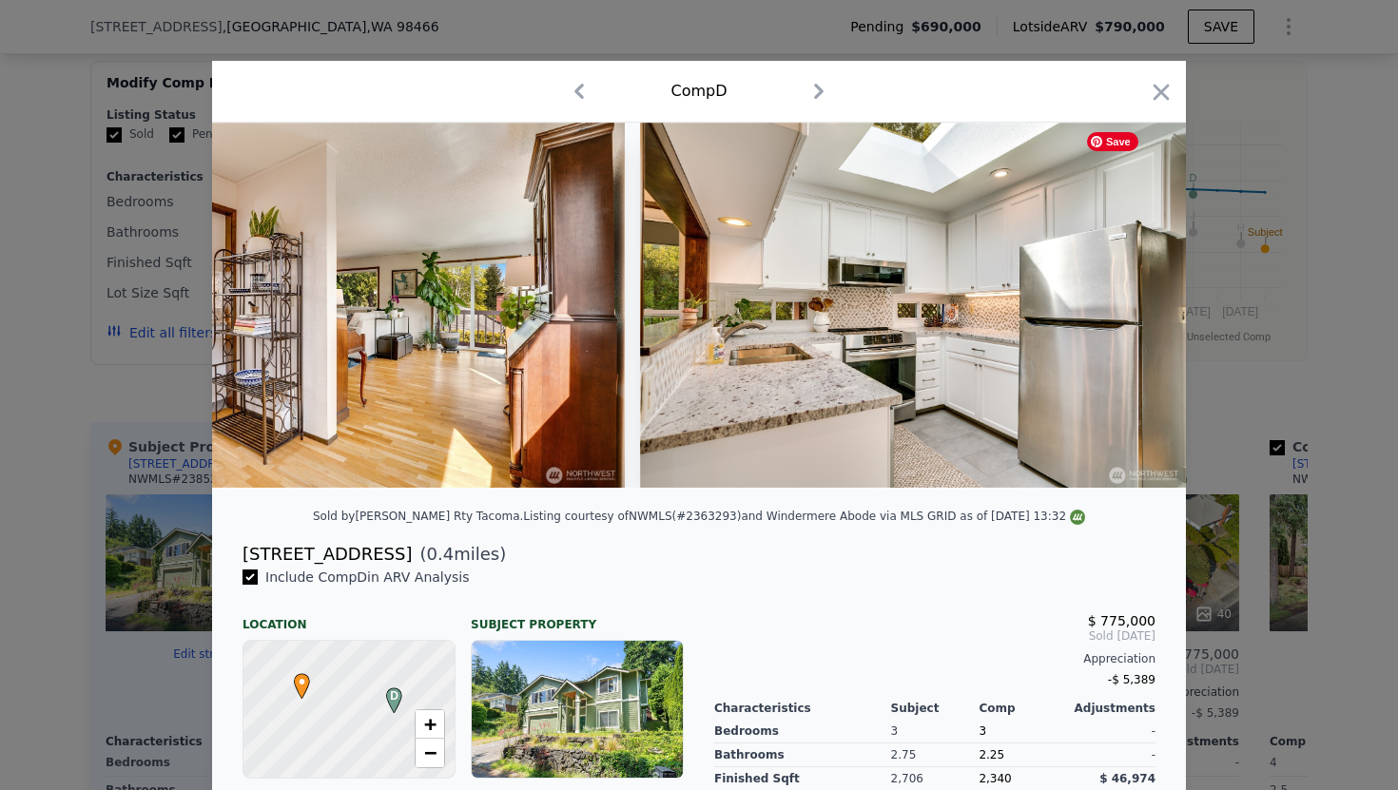
scroll to position [0, 6847]
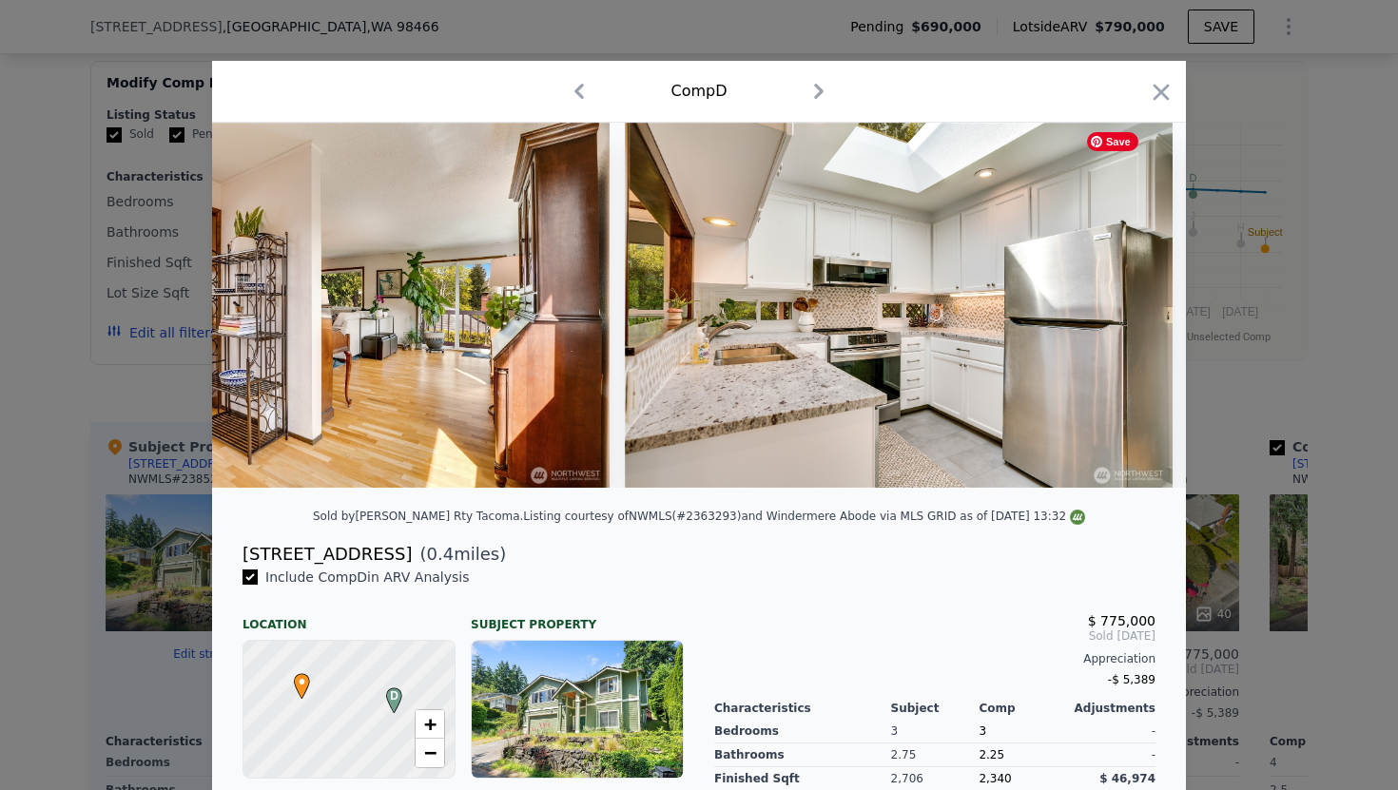
click at [1136, 309] on div at bounding box center [699, 305] width 974 height 365
click at [1136, 310] on icon at bounding box center [1136, 305] width 11 height 19
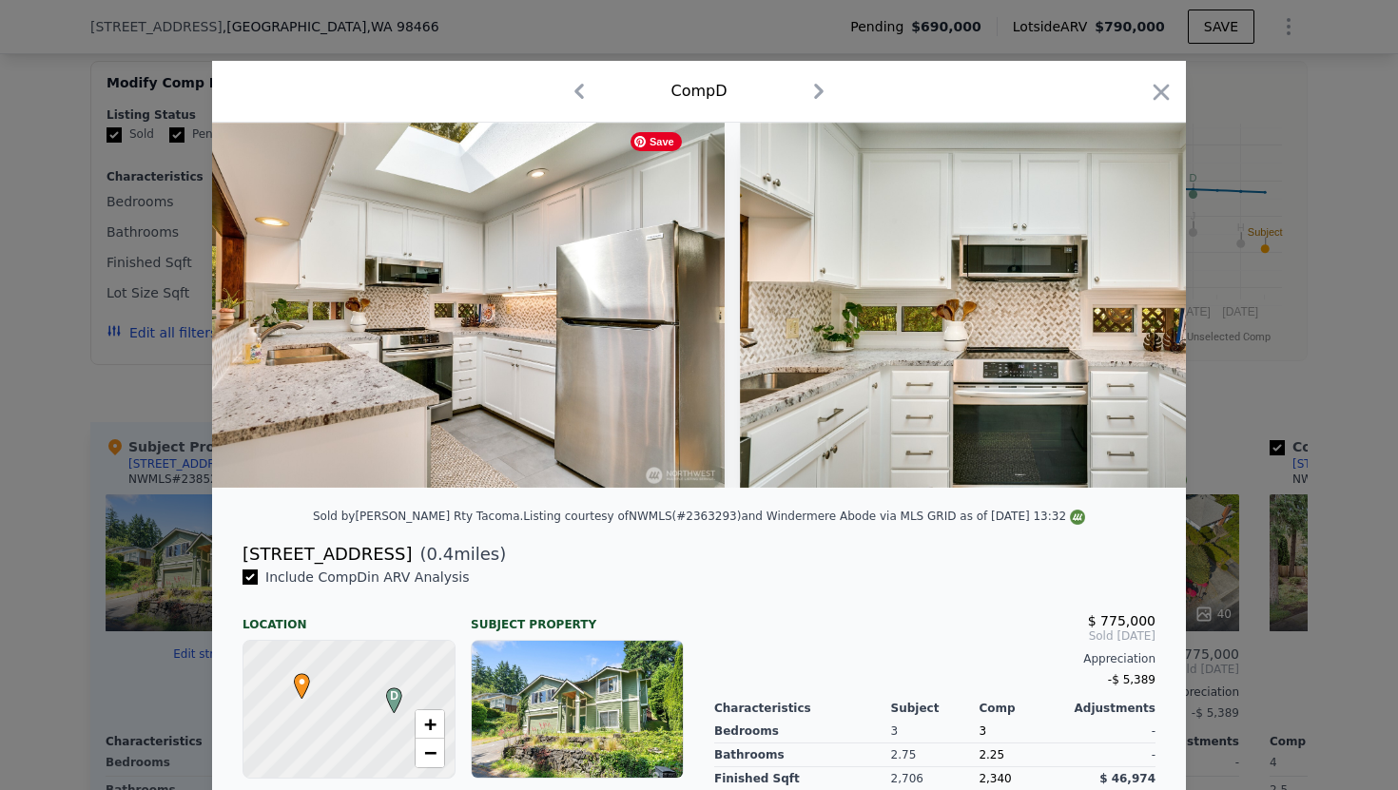
scroll to position [0, 7304]
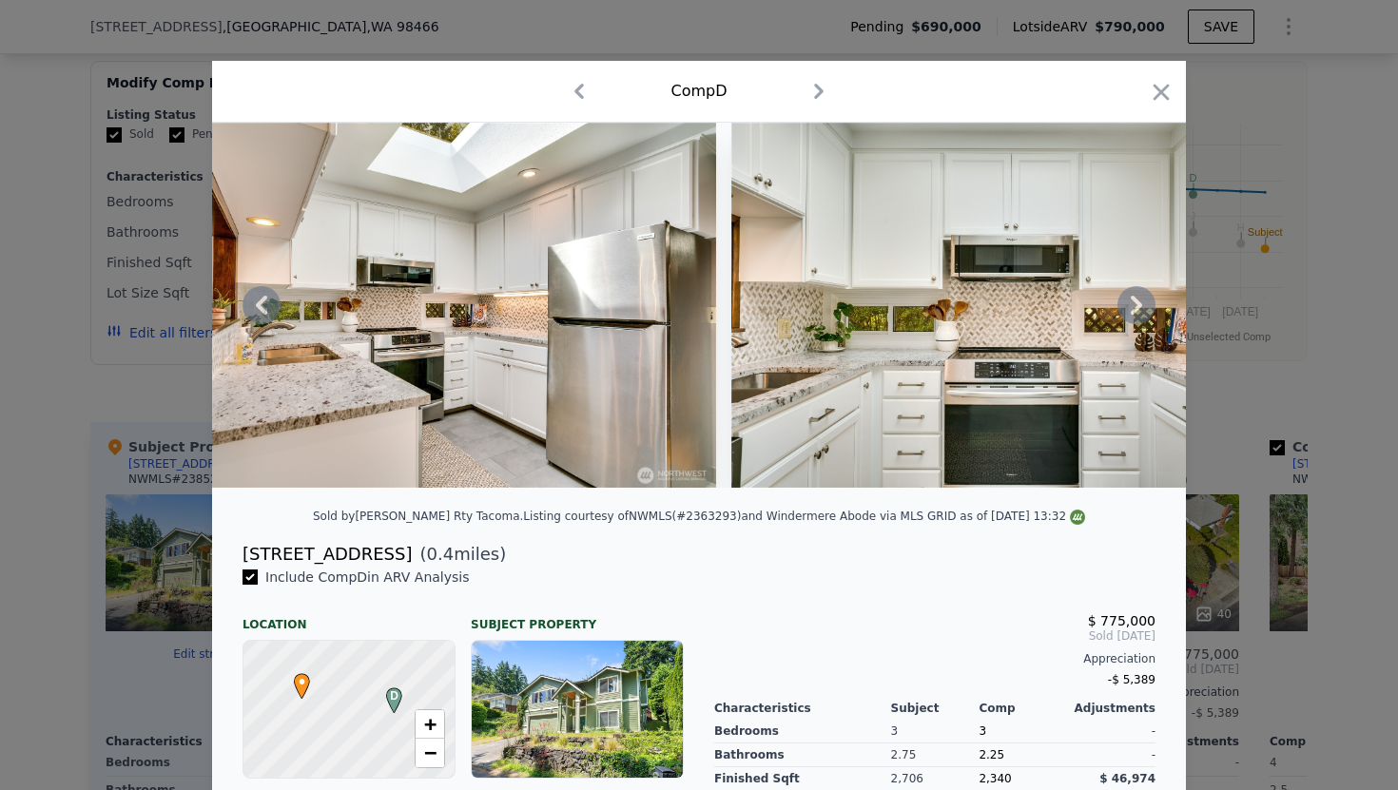
click at [1136, 310] on icon at bounding box center [1136, 305] width 11 height 19
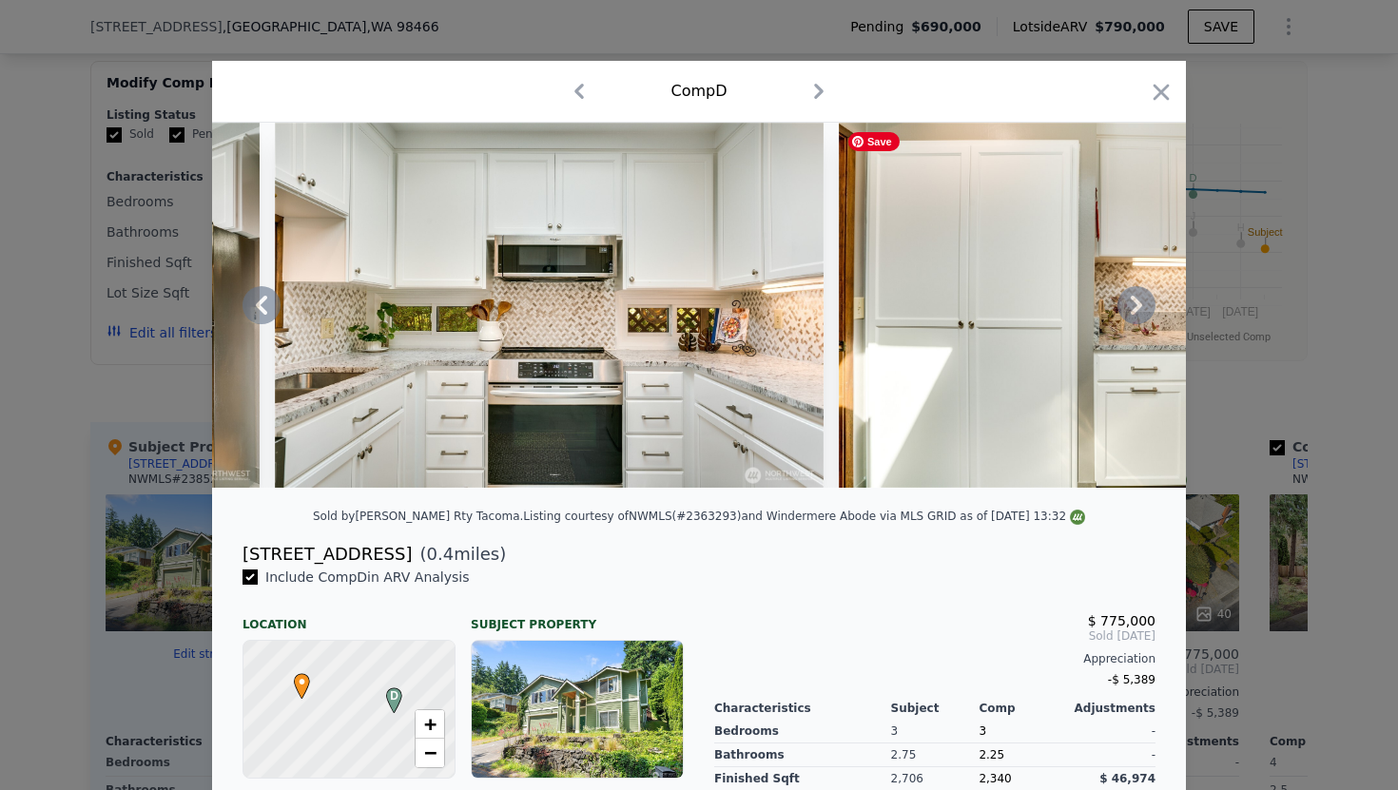
click at [1136, 310] on icon at bounding box center [1136, 305] width 11 height 19
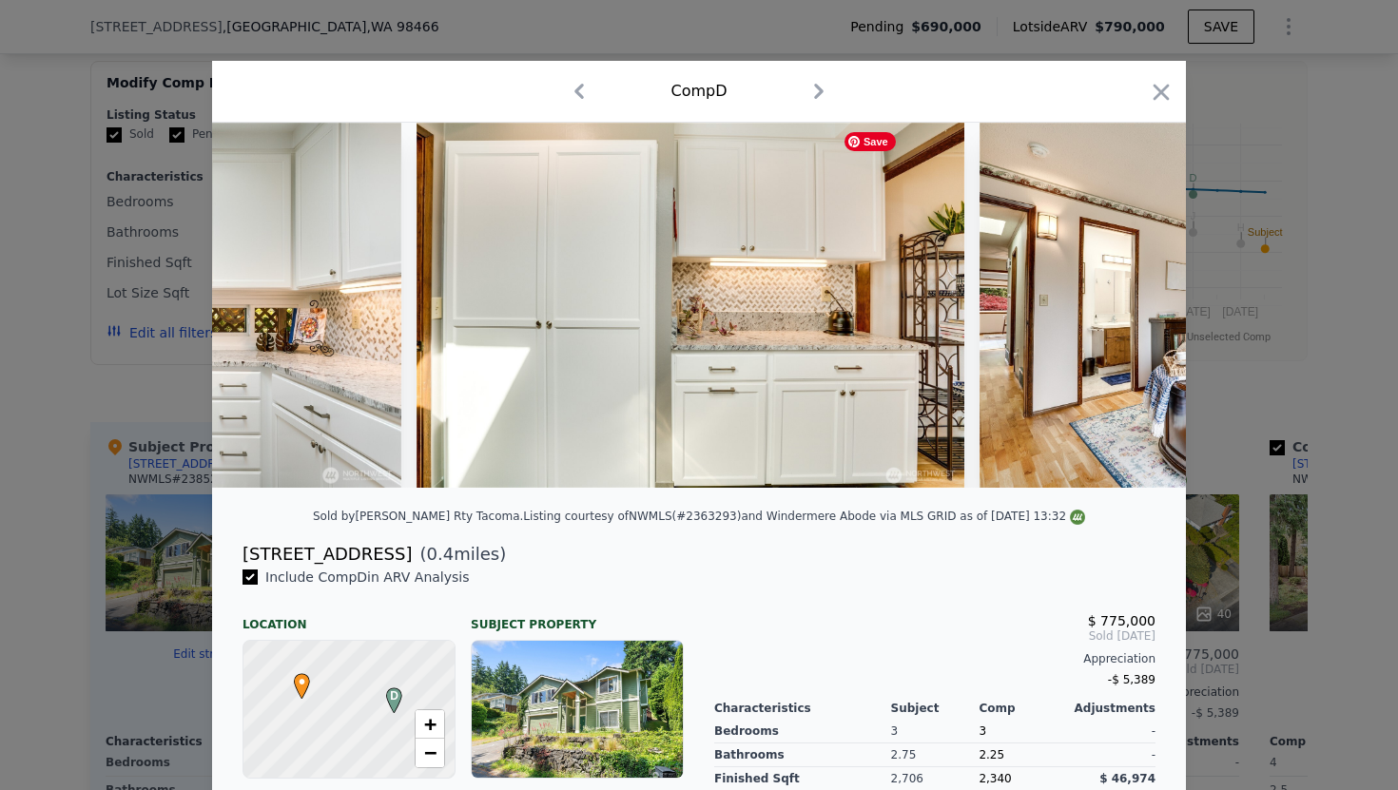
scroll to position [0, 8217]
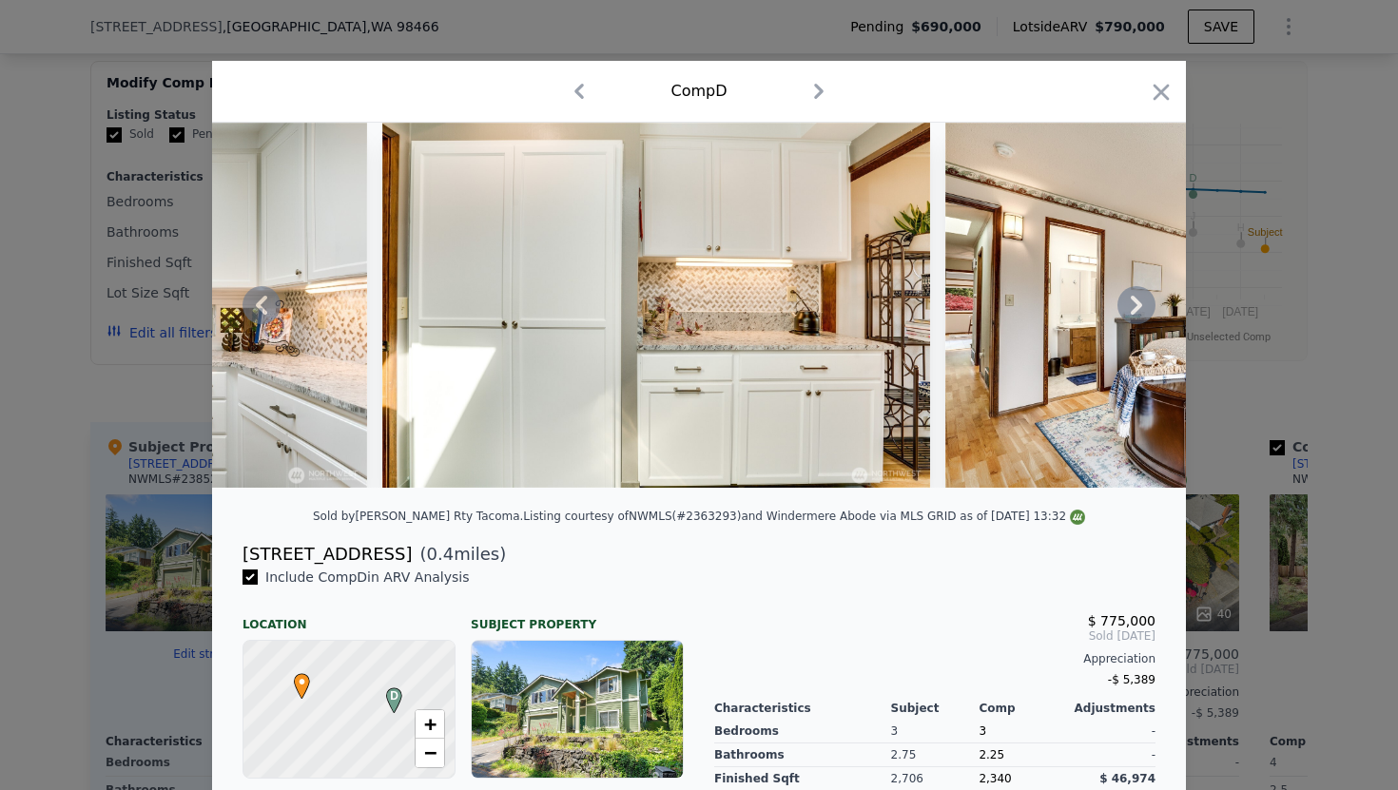
click at [1136, 310] on icon at bounding box center [1136, 305] width 11 height 19
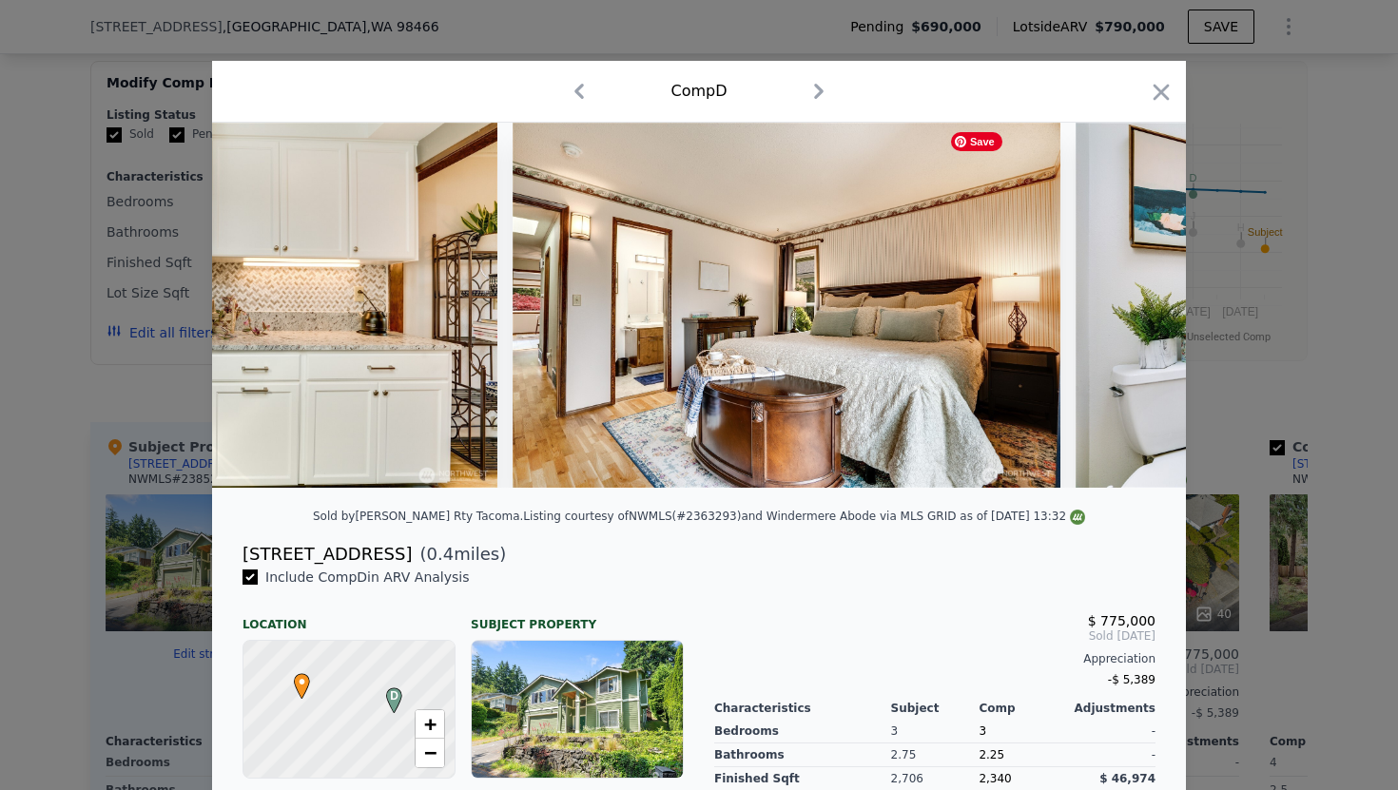
scroll to position [0, 8673]
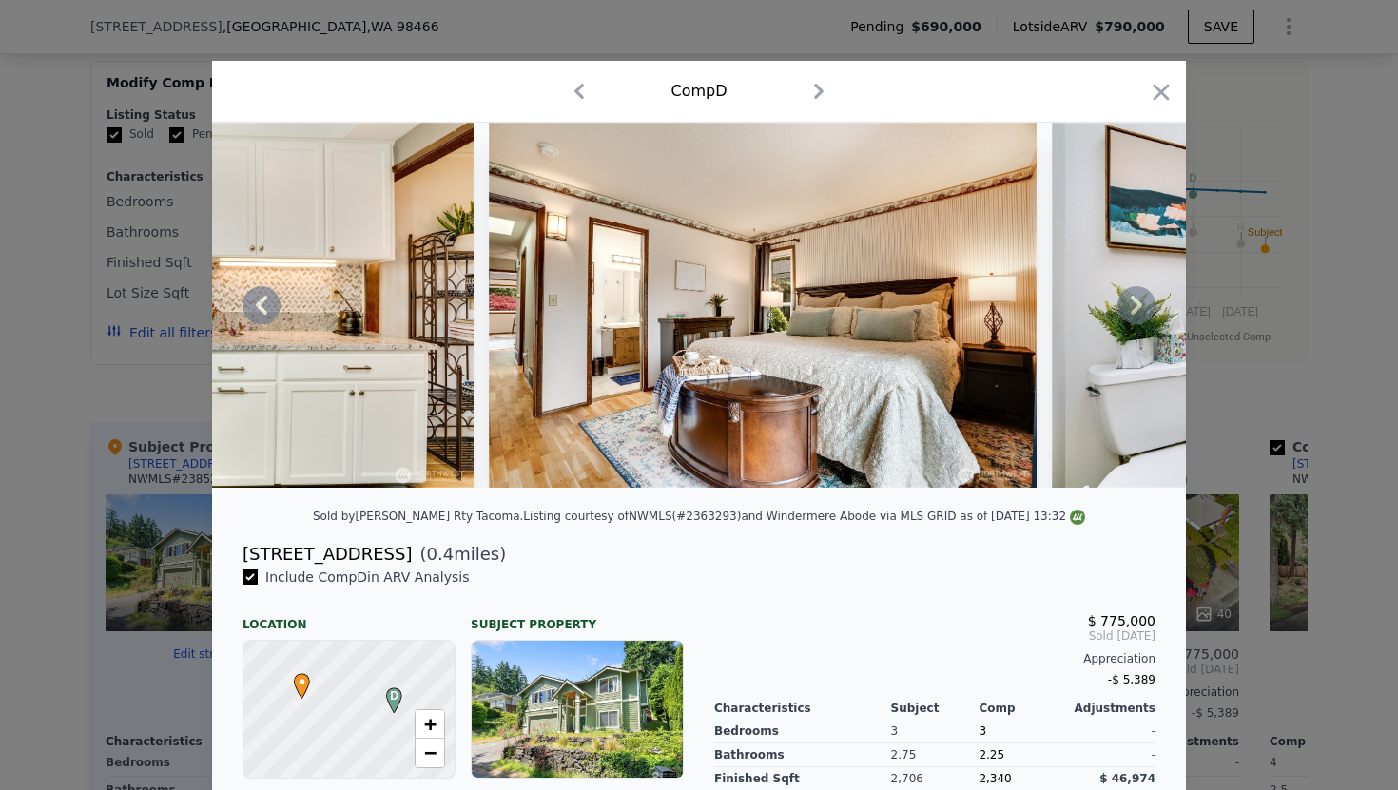
click at [1136, 310] on icon at bounding box center [1136, 305] width 11 height 19
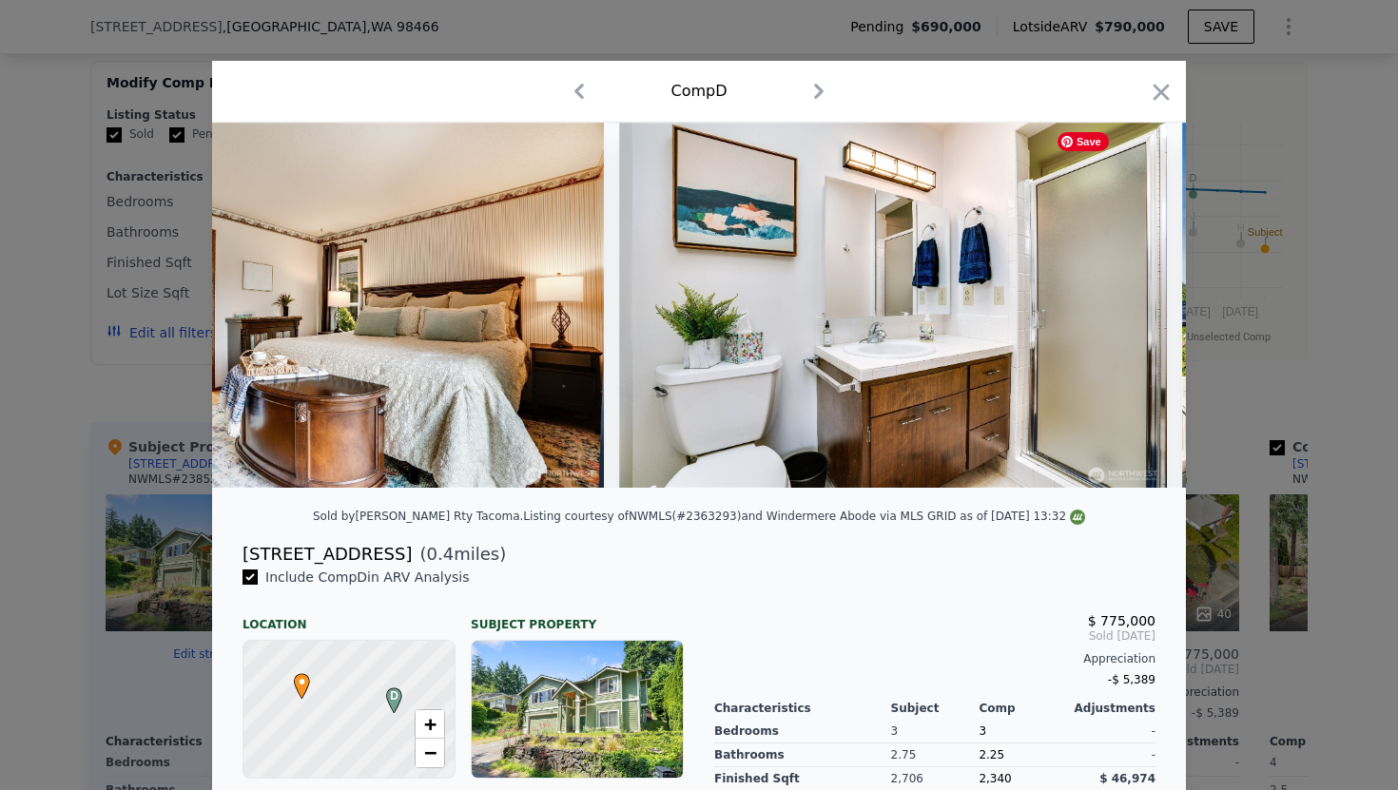
scroll to position [0, 9130]
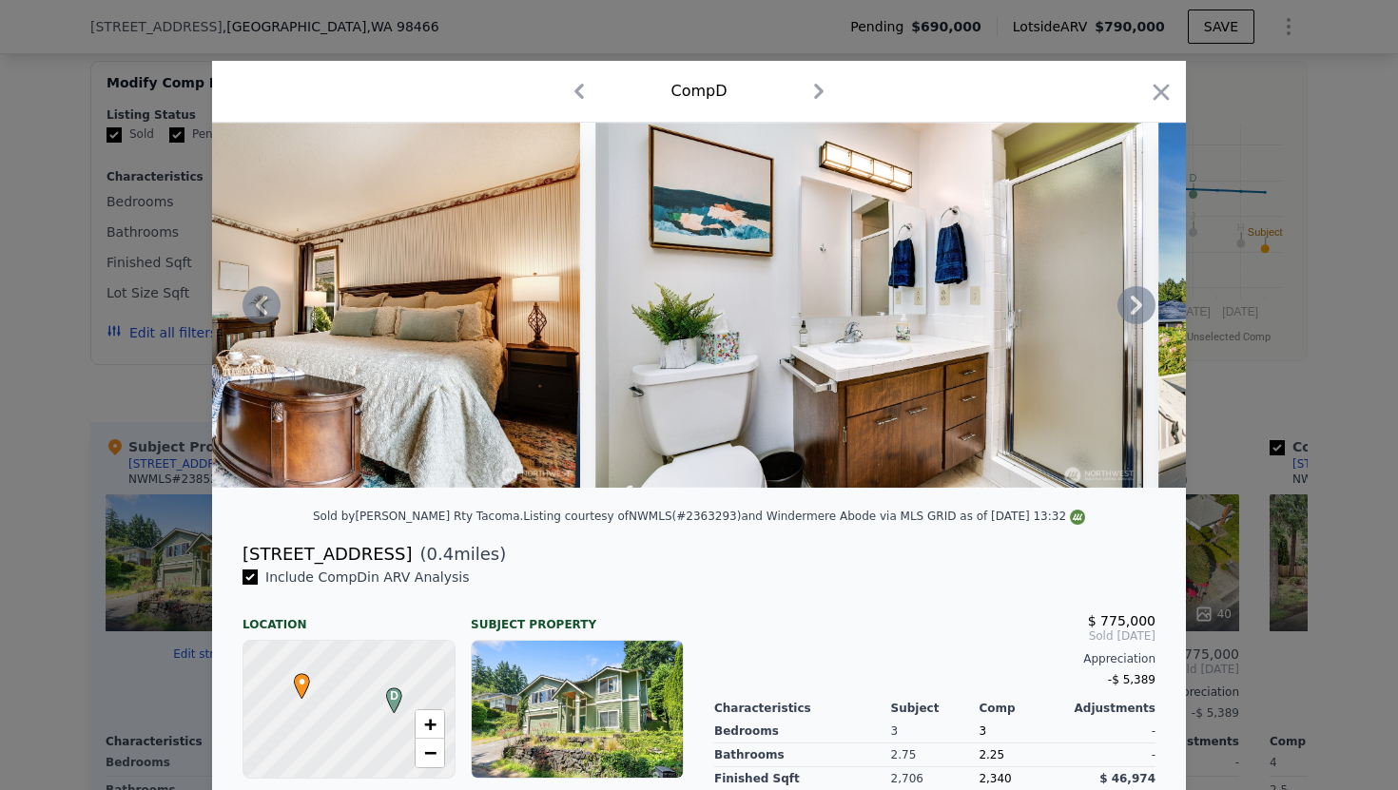
click at [1135, 301] on icon at bounding box center [1136, 305] width 11 height 19
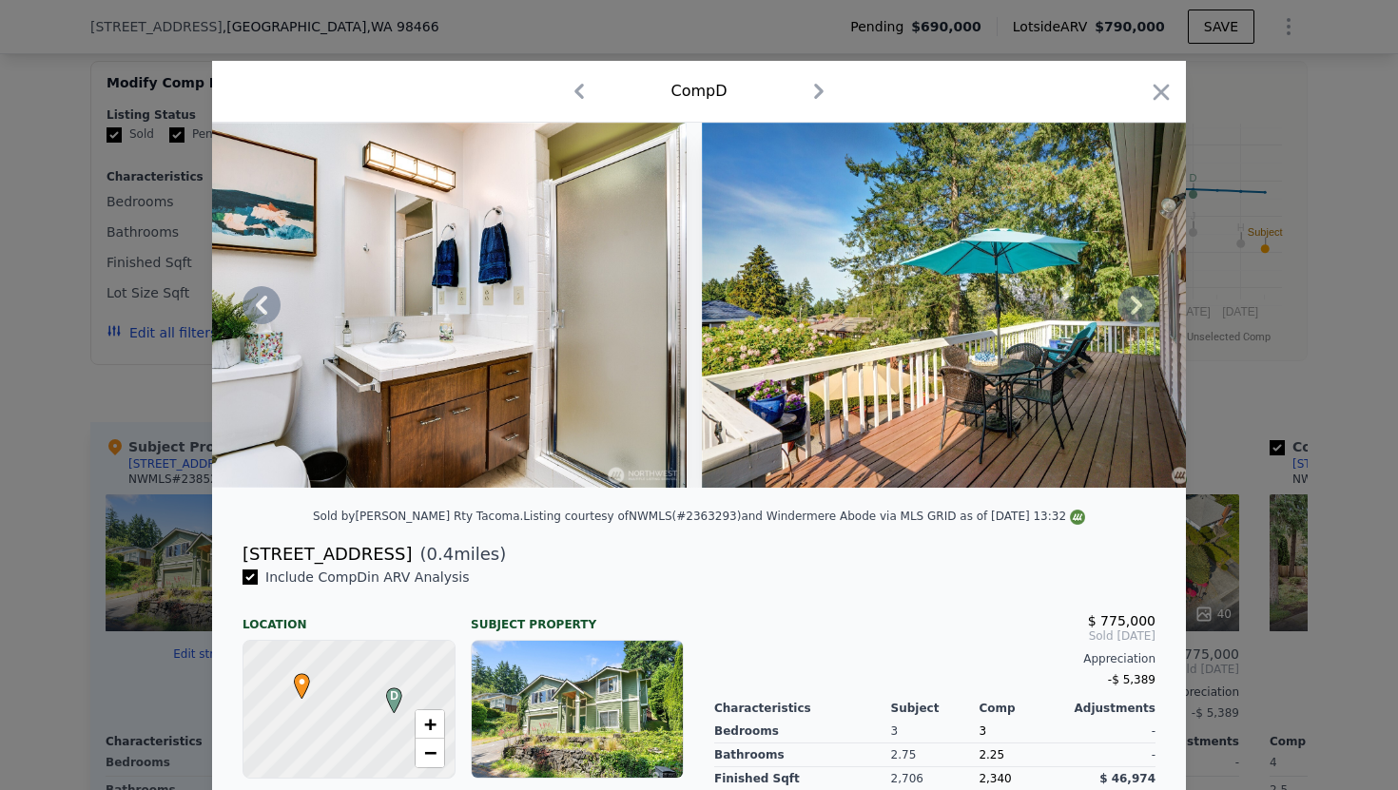
click at [1135, 301] on icon at bounding box center [1136, 305] width 11 height 19
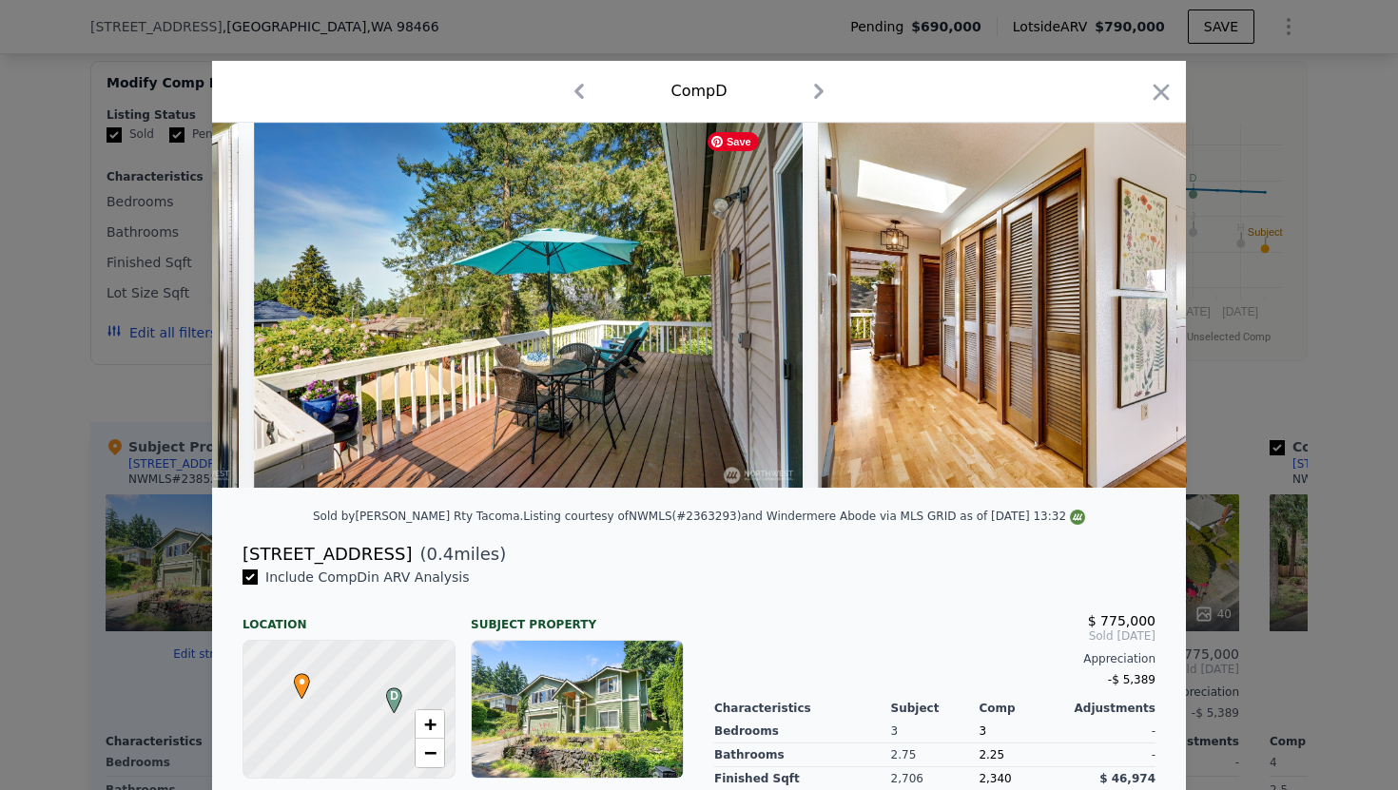
scroll to position [0, 10043]
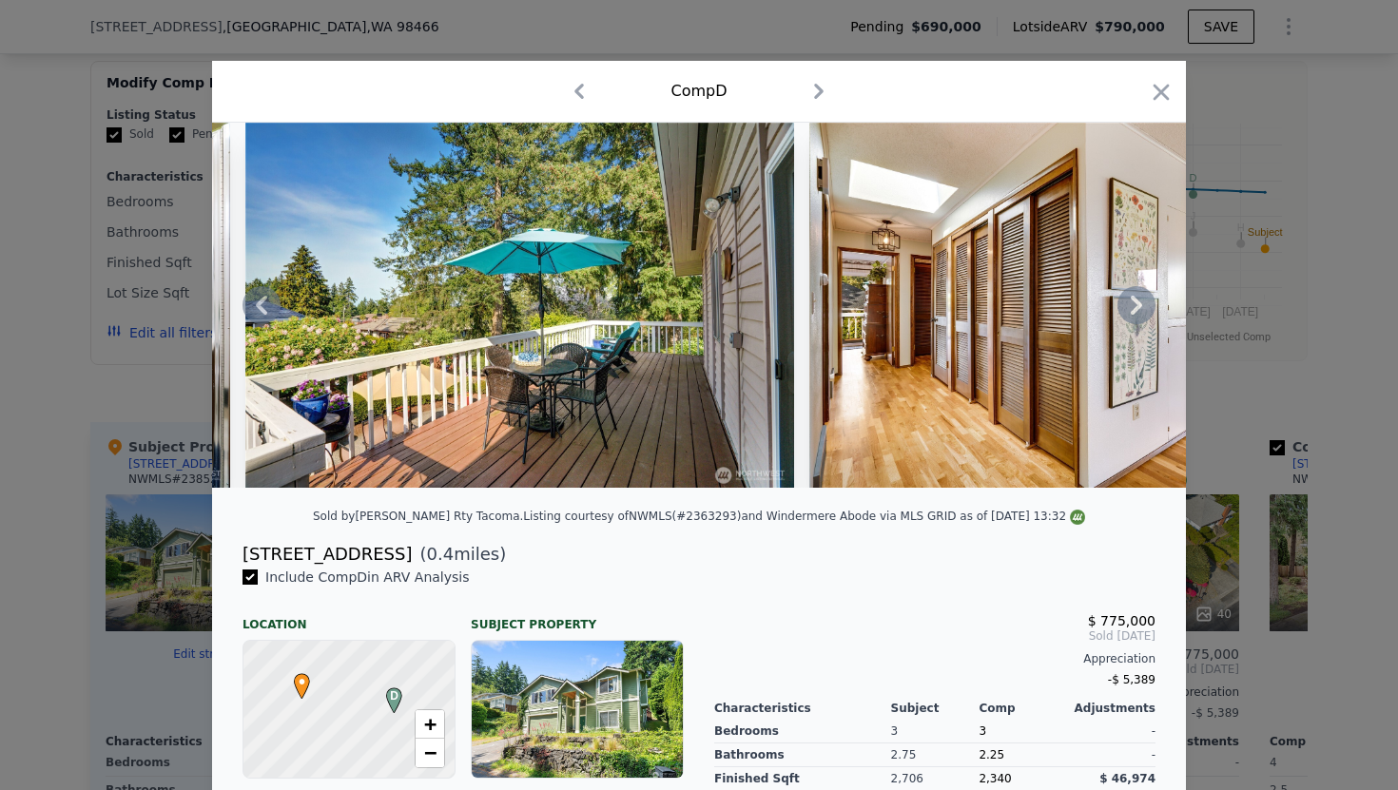
click at [1135, 301] on icon at bounding box center [1136, 305] width 11 height 19
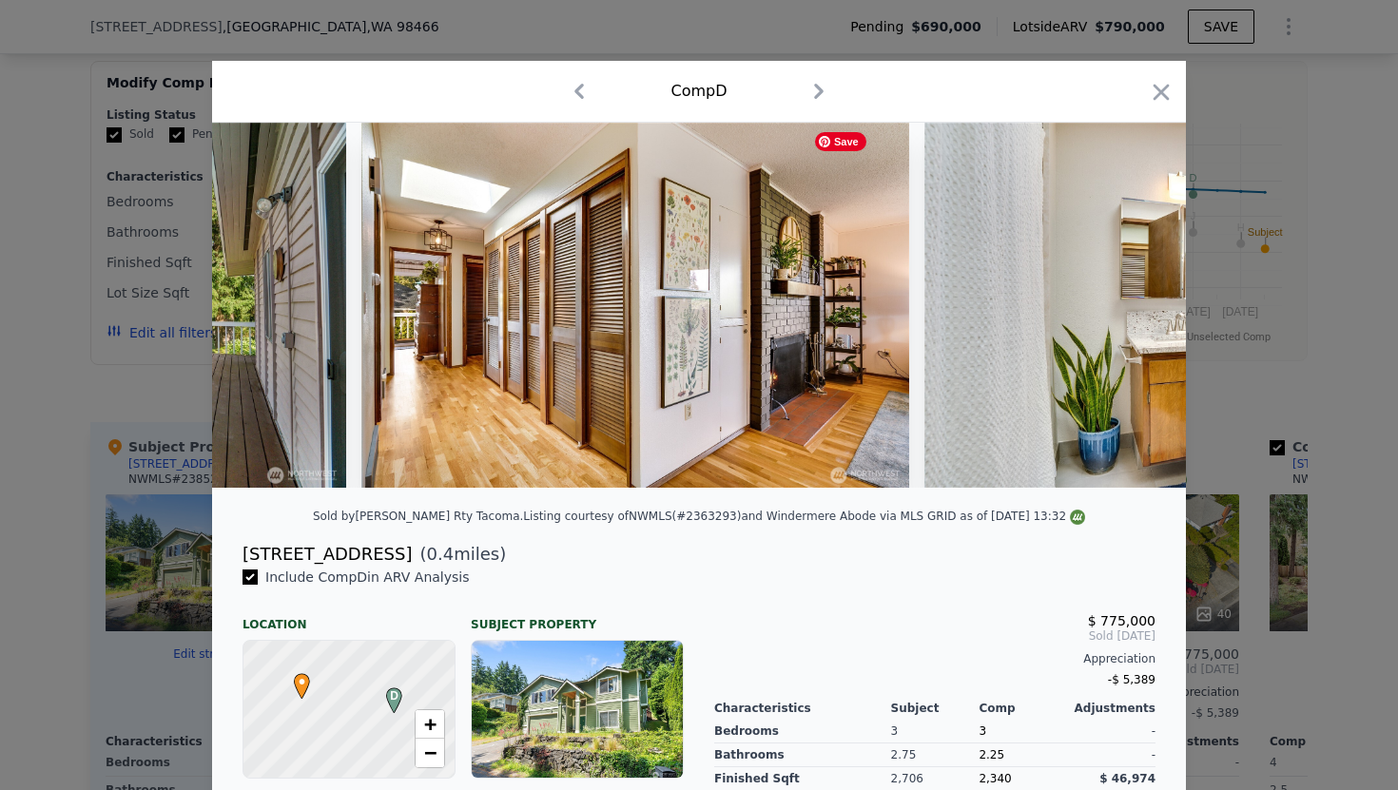
scroll to position [0, 10499]
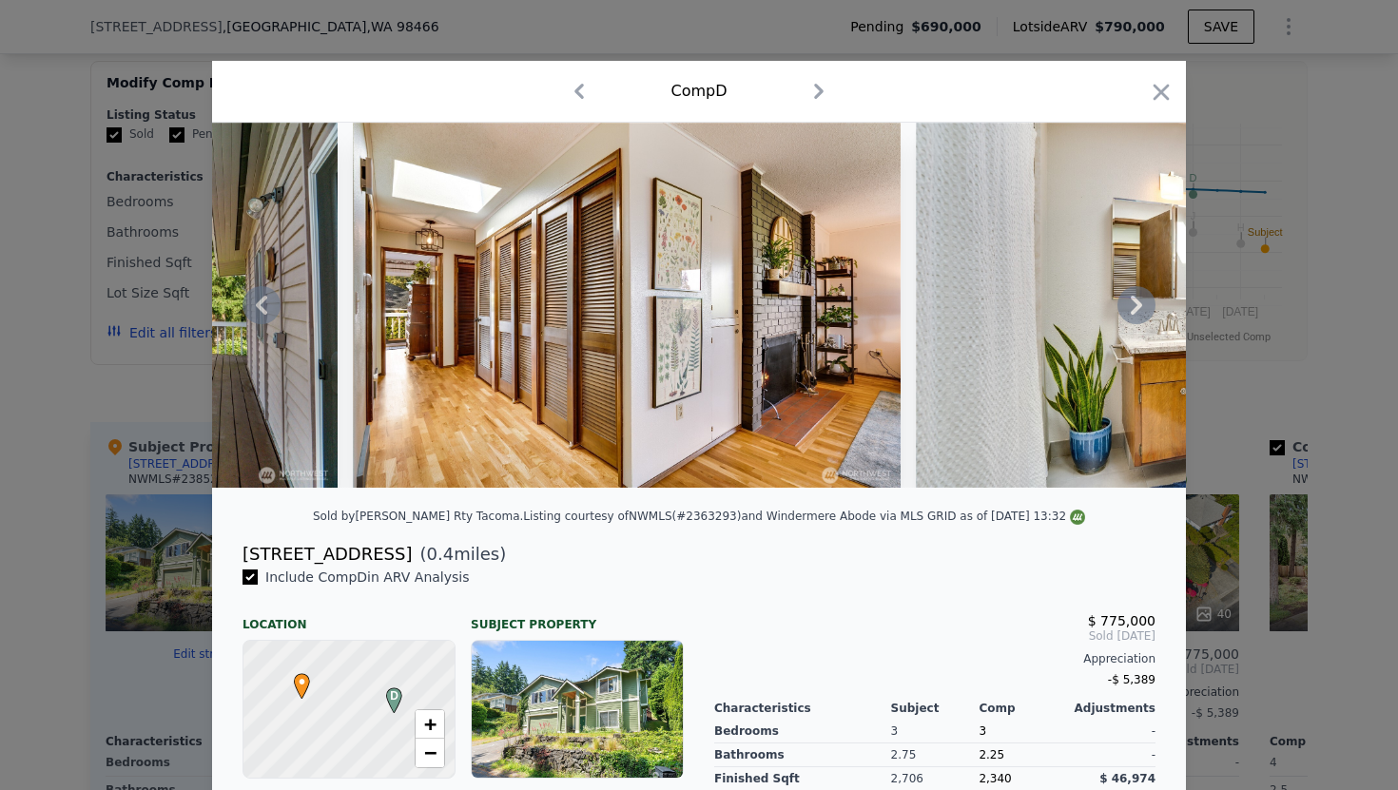
click at [1135, 301] on icon at bounding box center [1136, 305] width 11 height 19
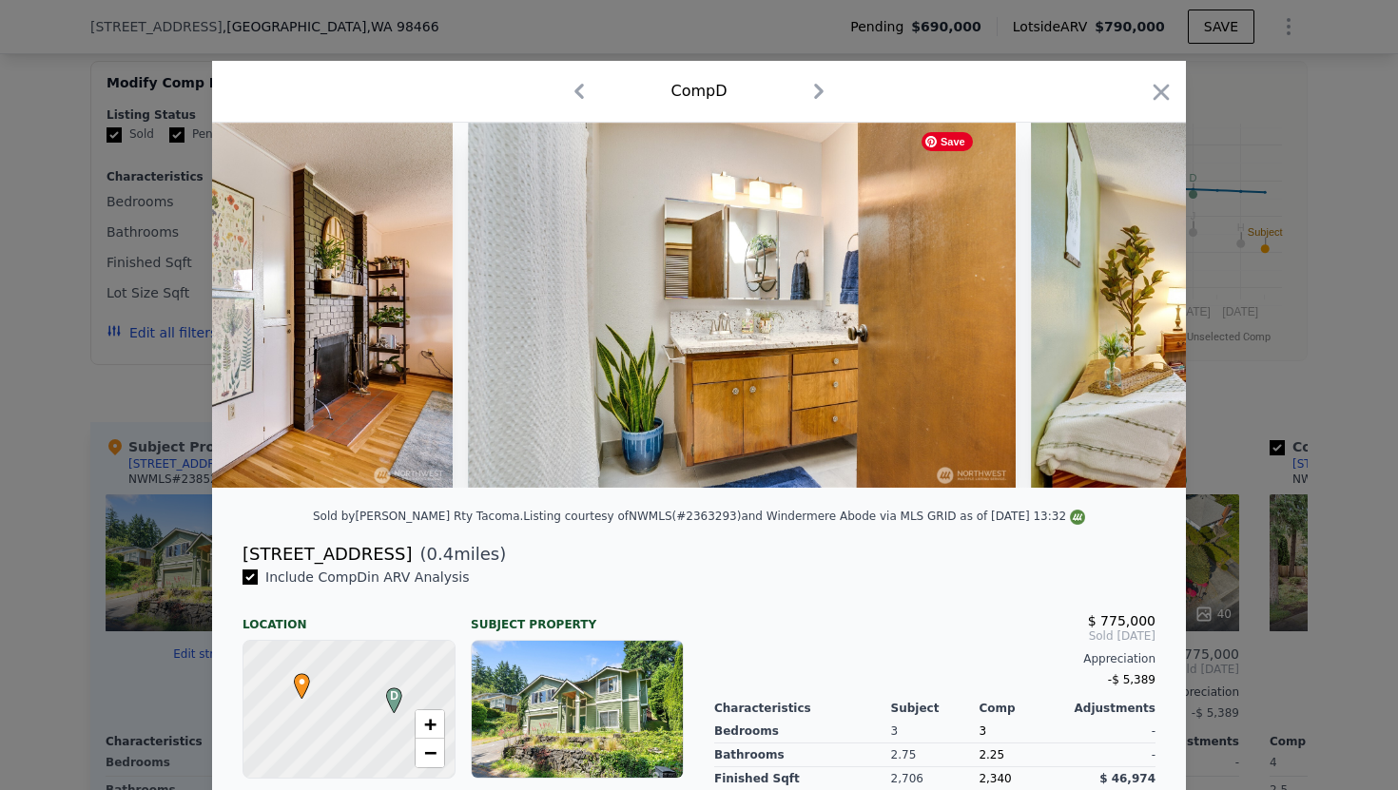
scroll to position [0, 10956]
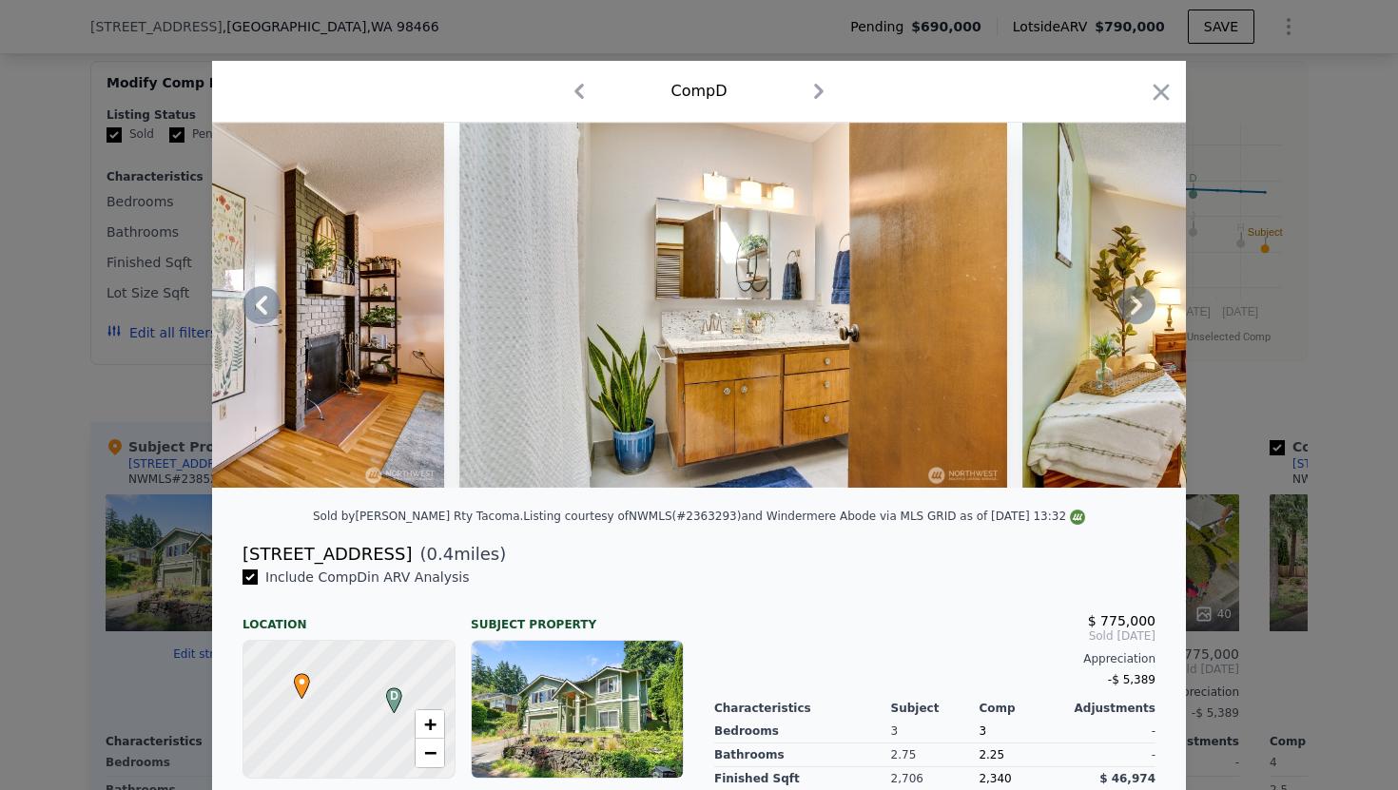
click at [1141, 304] on icon at bounding box center [1136, 305] width 11 height 19
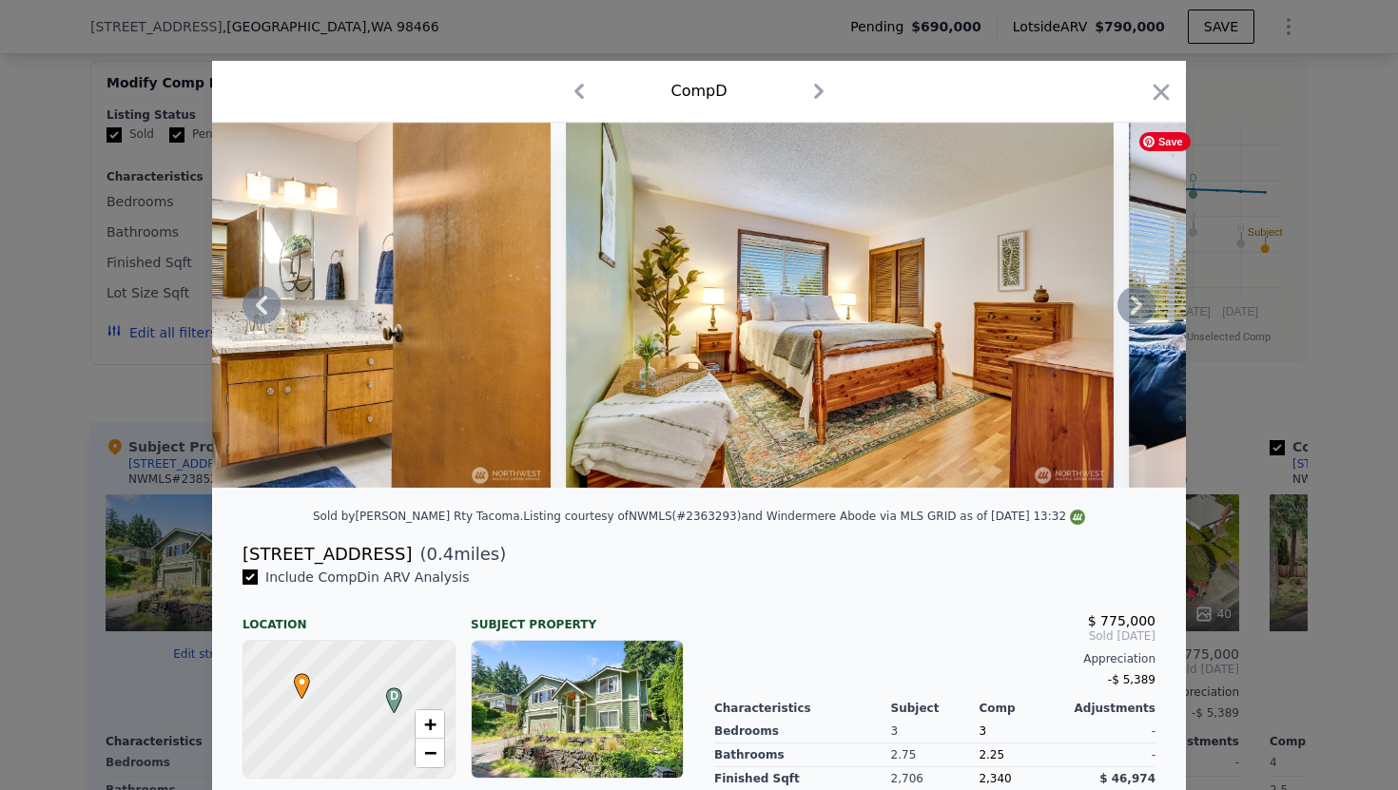
click at [1141, 304] on icon at bounding box center [1136, 305] width 11 height 19
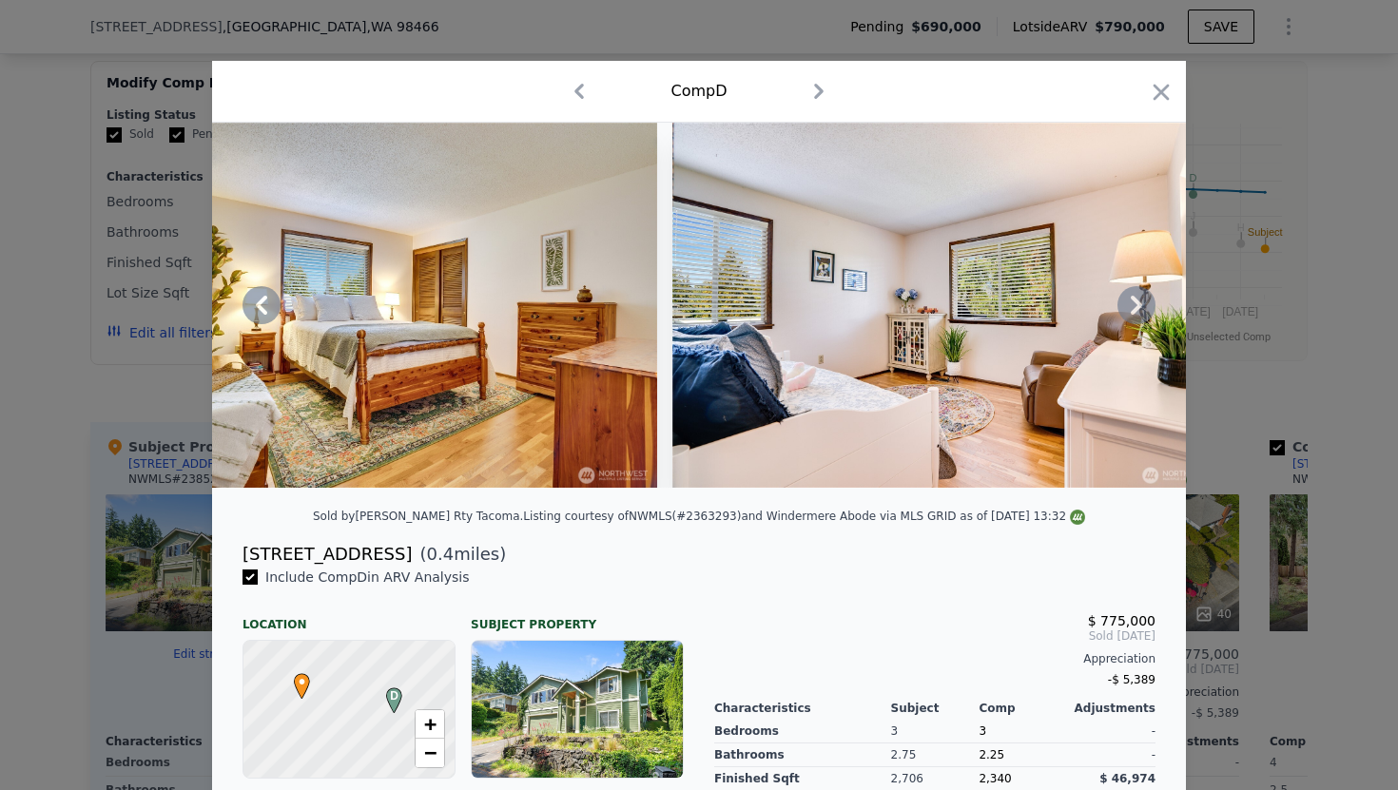
click at [1141, 304] on icon at bounding box center [1136, 305] width 11 height 19
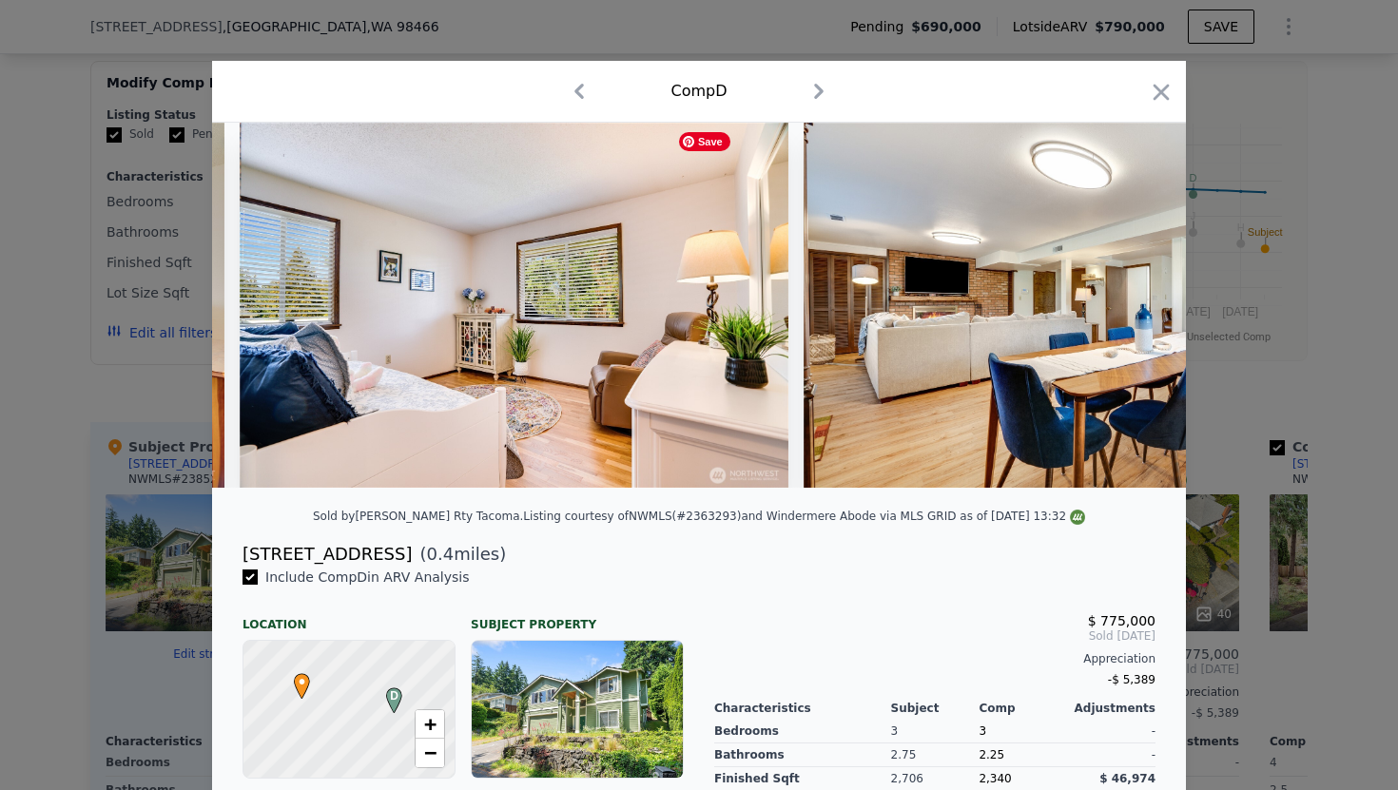
scroll to position [0, 12325]
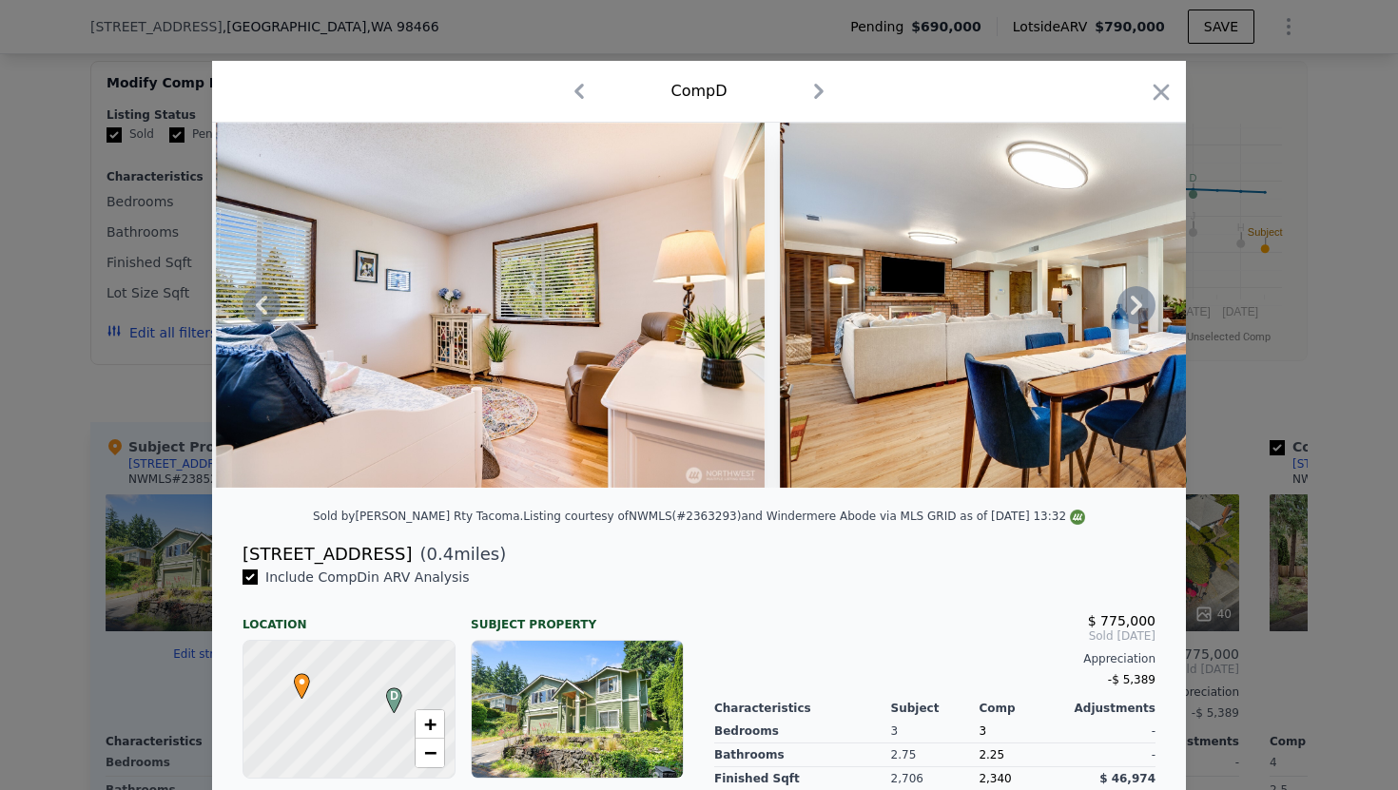
click at [1141, 304] on icon at bounding box center [1136, 305] width 11 height 19
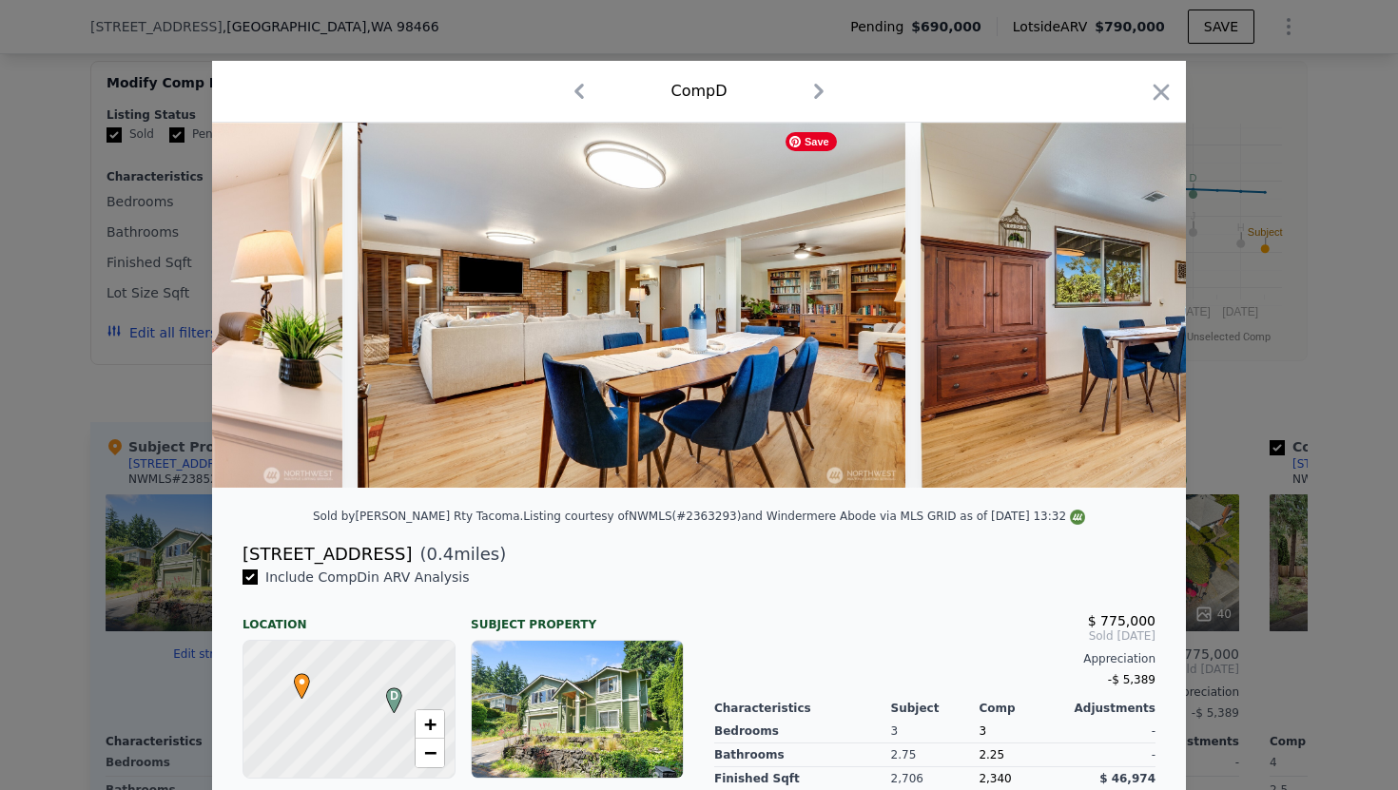
scroll to position [0, 12782]
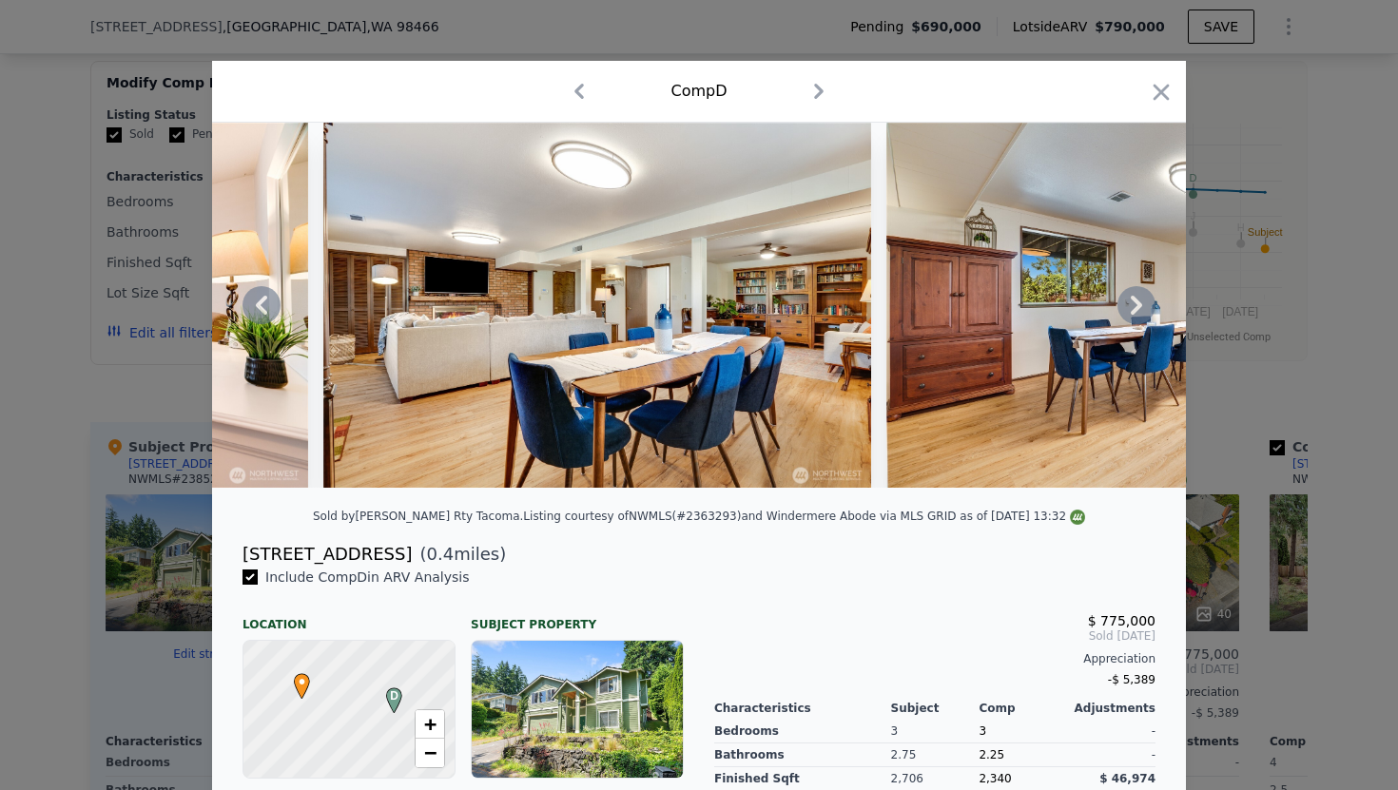
click at [1135, 308] on icon at bounding box center [1136, 305] width 11 height 19
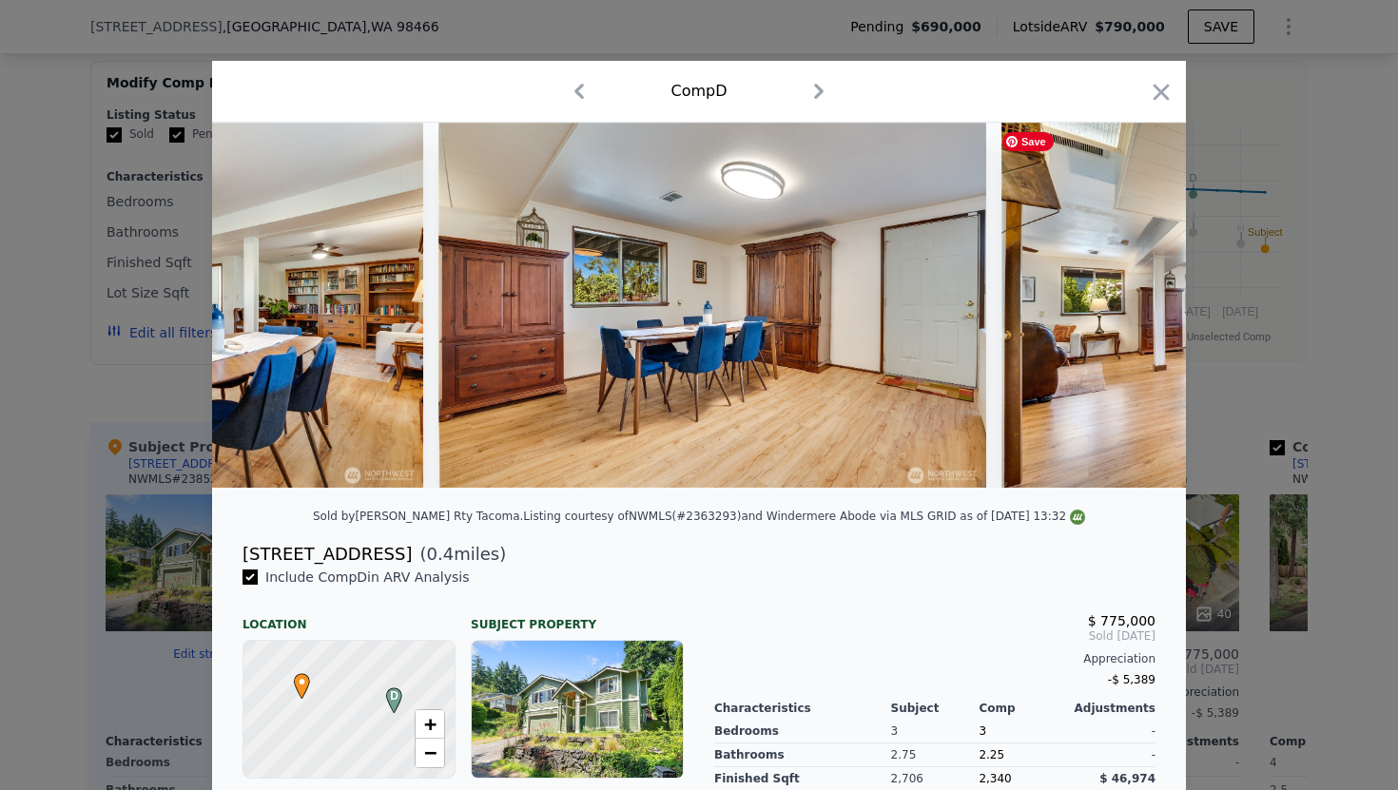
scroll to position [0, 13238]
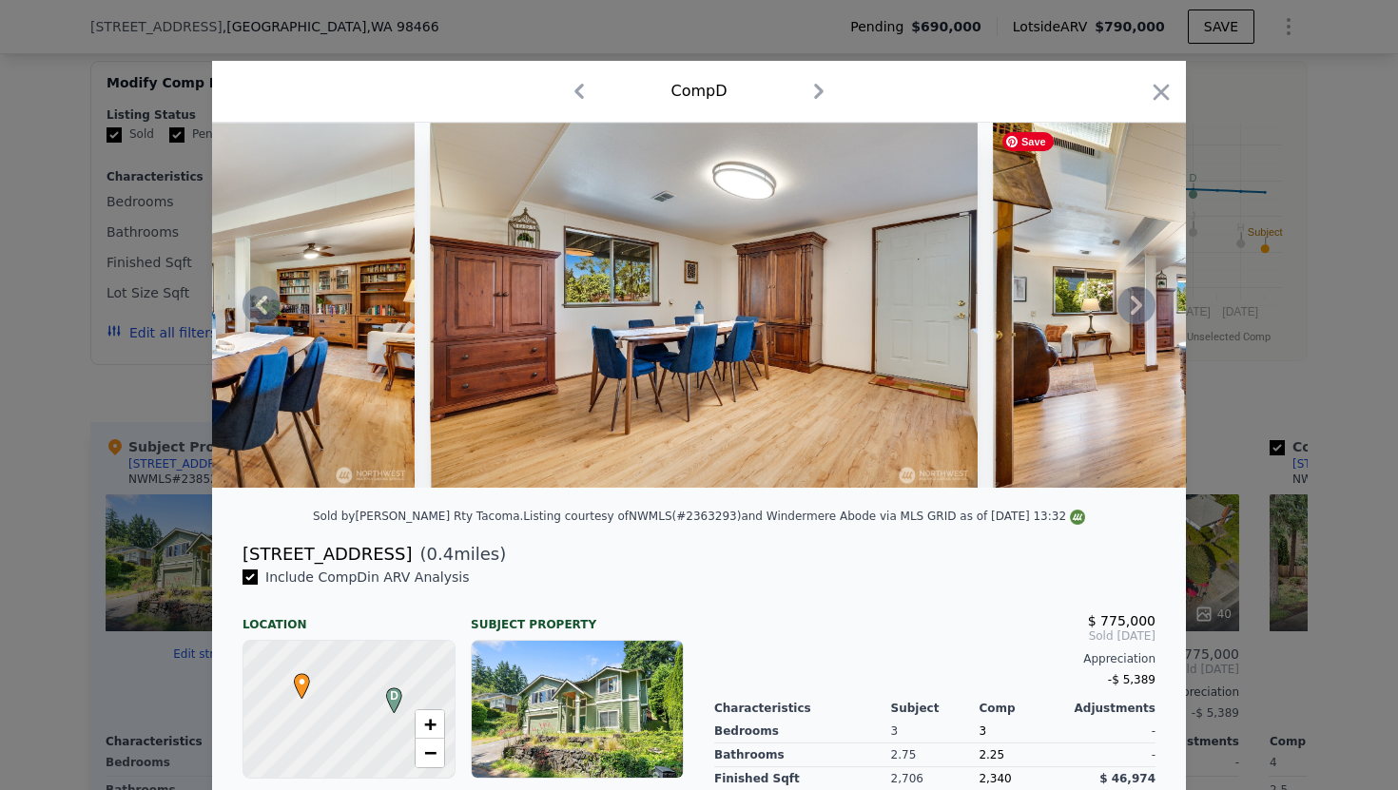
click at [1135, 309] on div at bounding box center [699, 305] width 974 height 365
click at [1134, 309] on icon at bounding box center [1136, 305] width 11 height 19
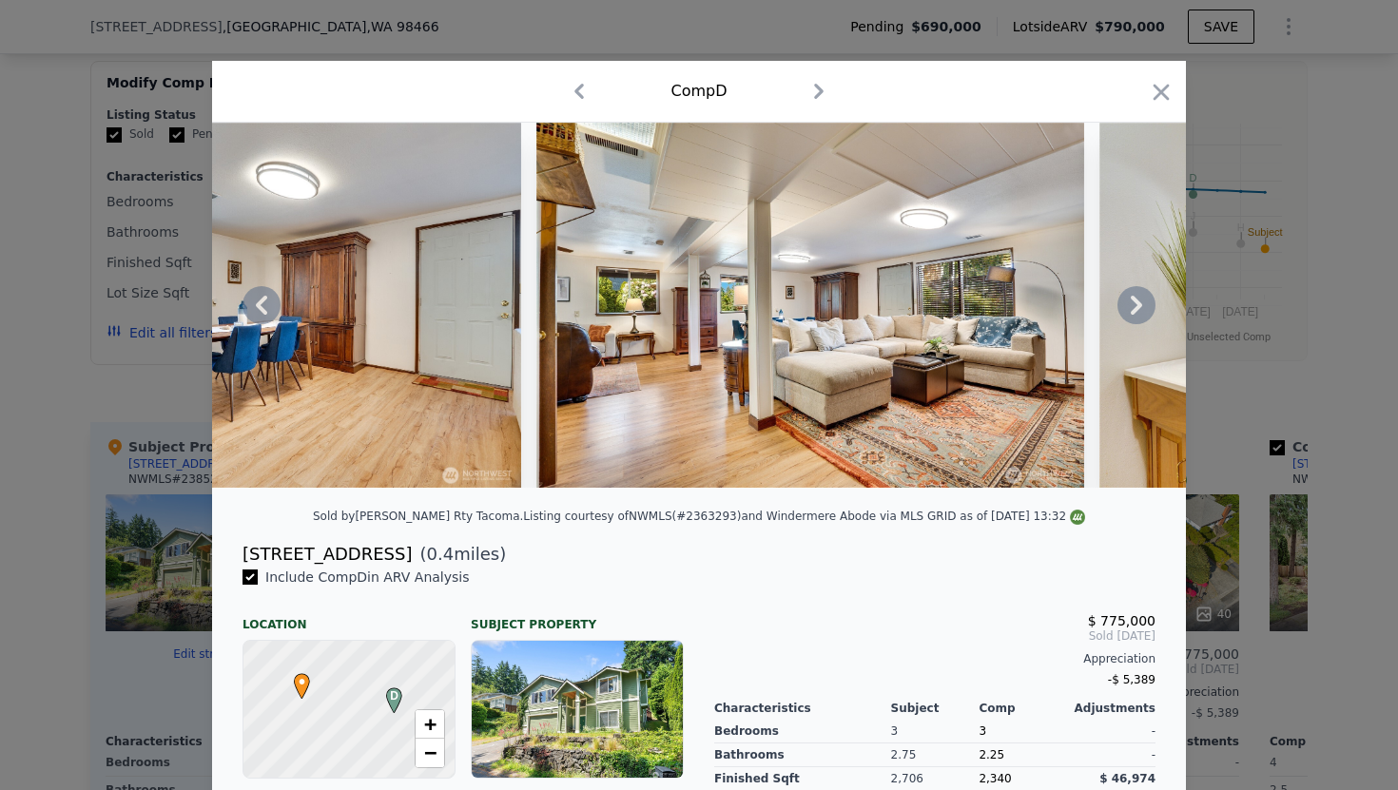
click at [1134, 309] on icon at bounding box center [1136, 305] width 11 height 19
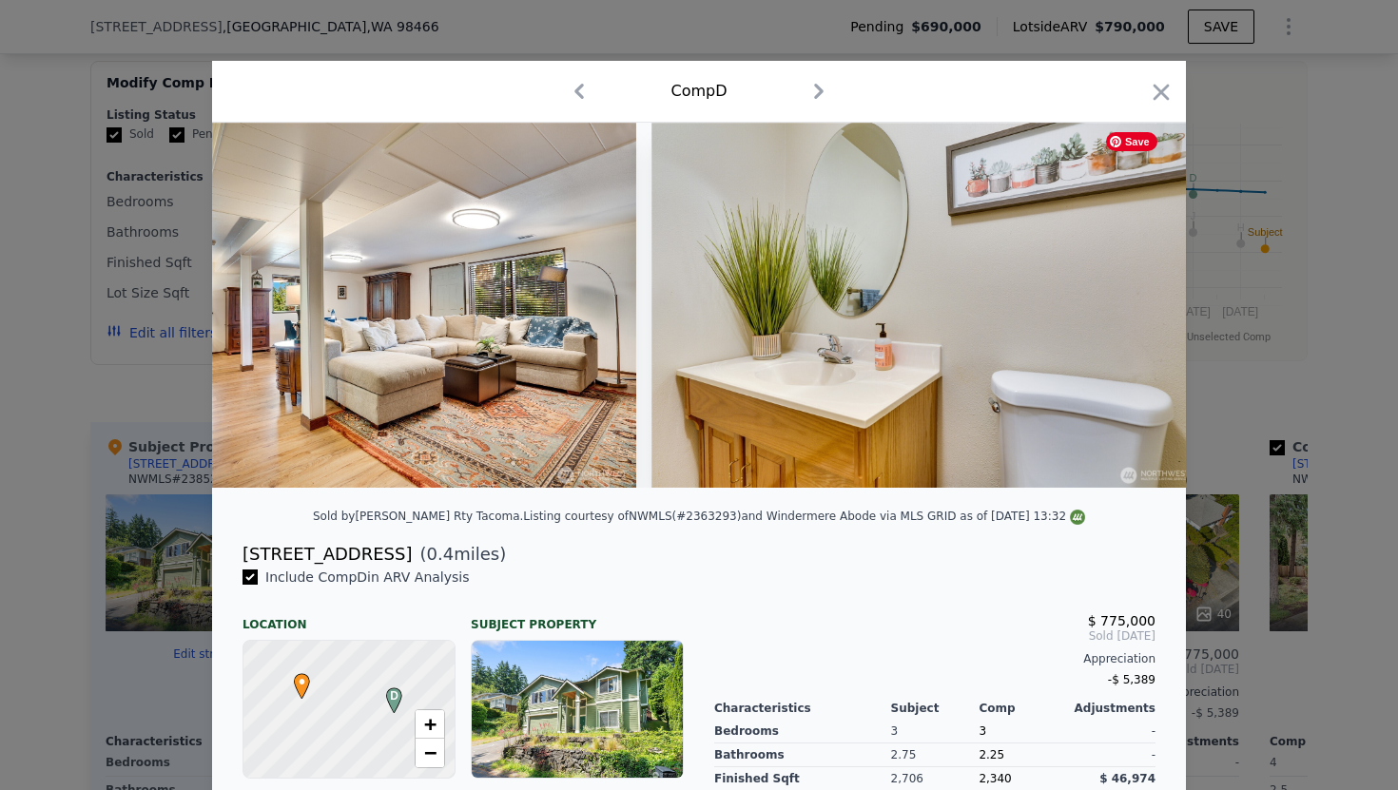
scroll to position [0, 14151]
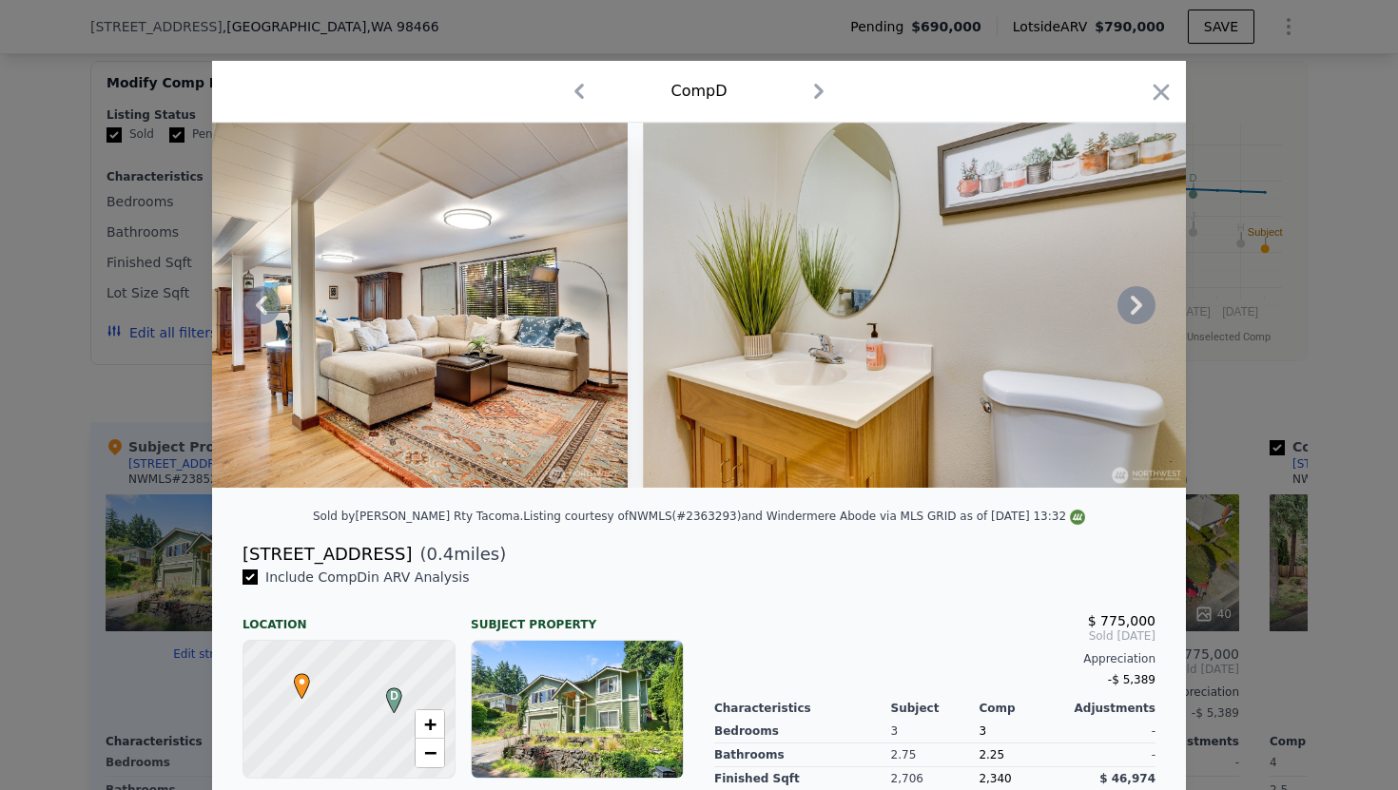
click at [1134, 309] on icon at bounding box center [1136, 305] width 11 height 19
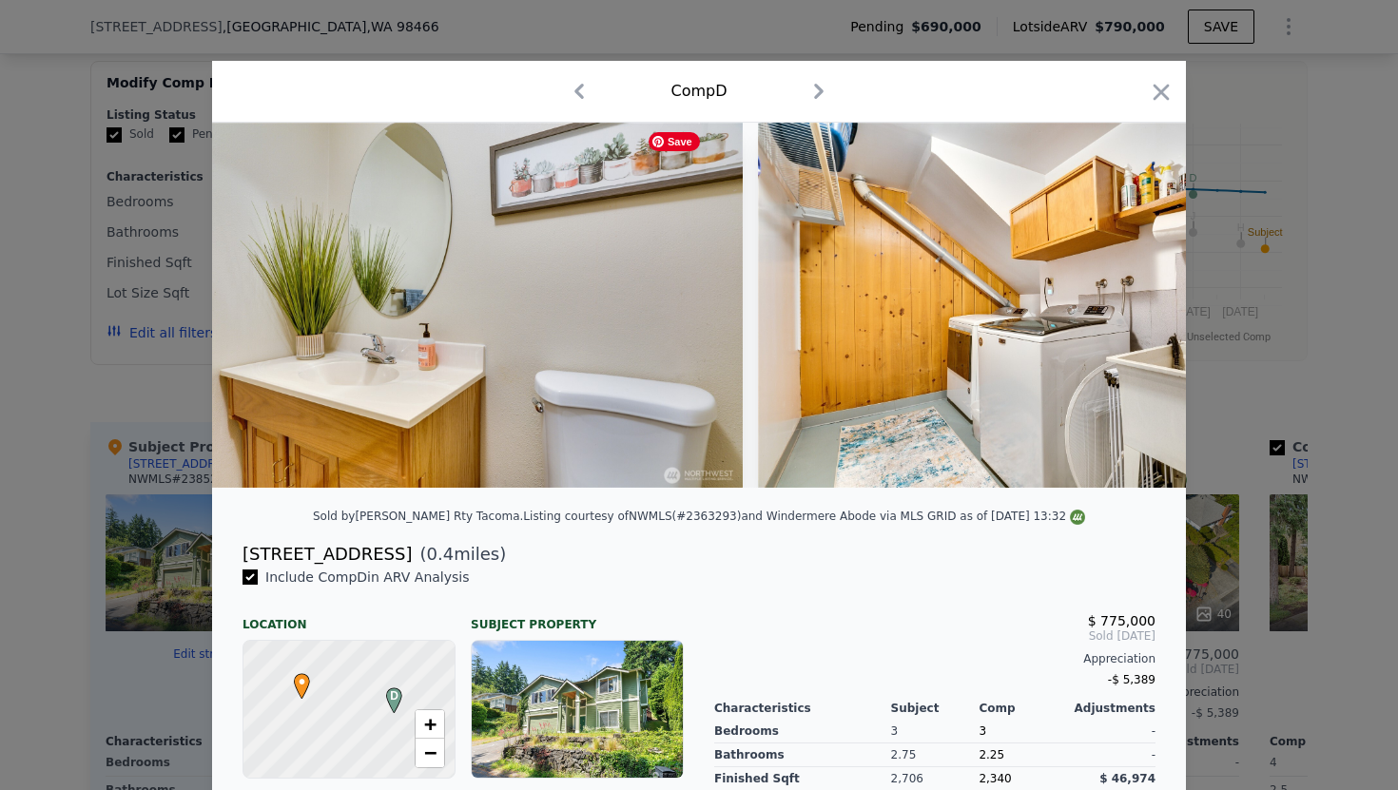
scroll to position [0, 14608]
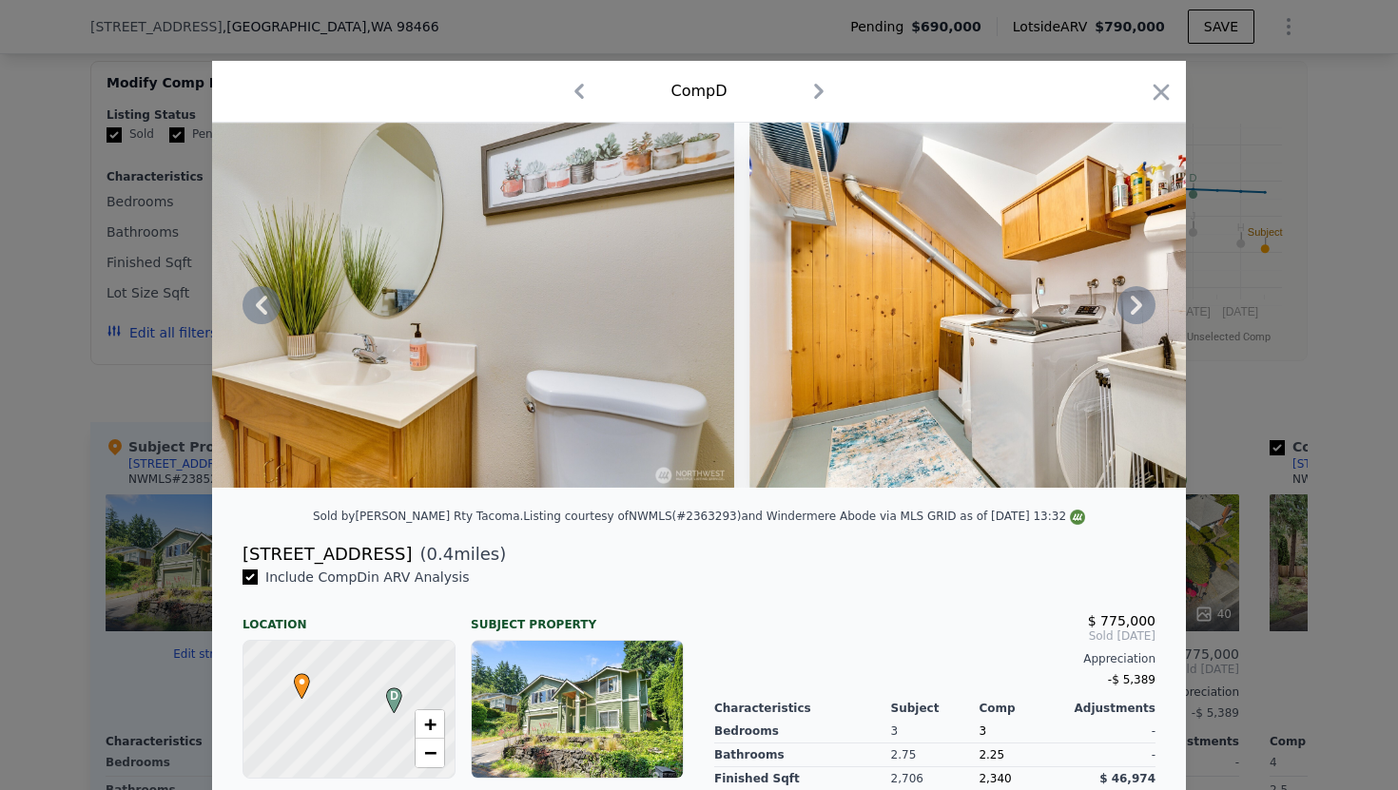
click at [1124, 317] on icon at bounding box center [1136, 305] width 38 height 38
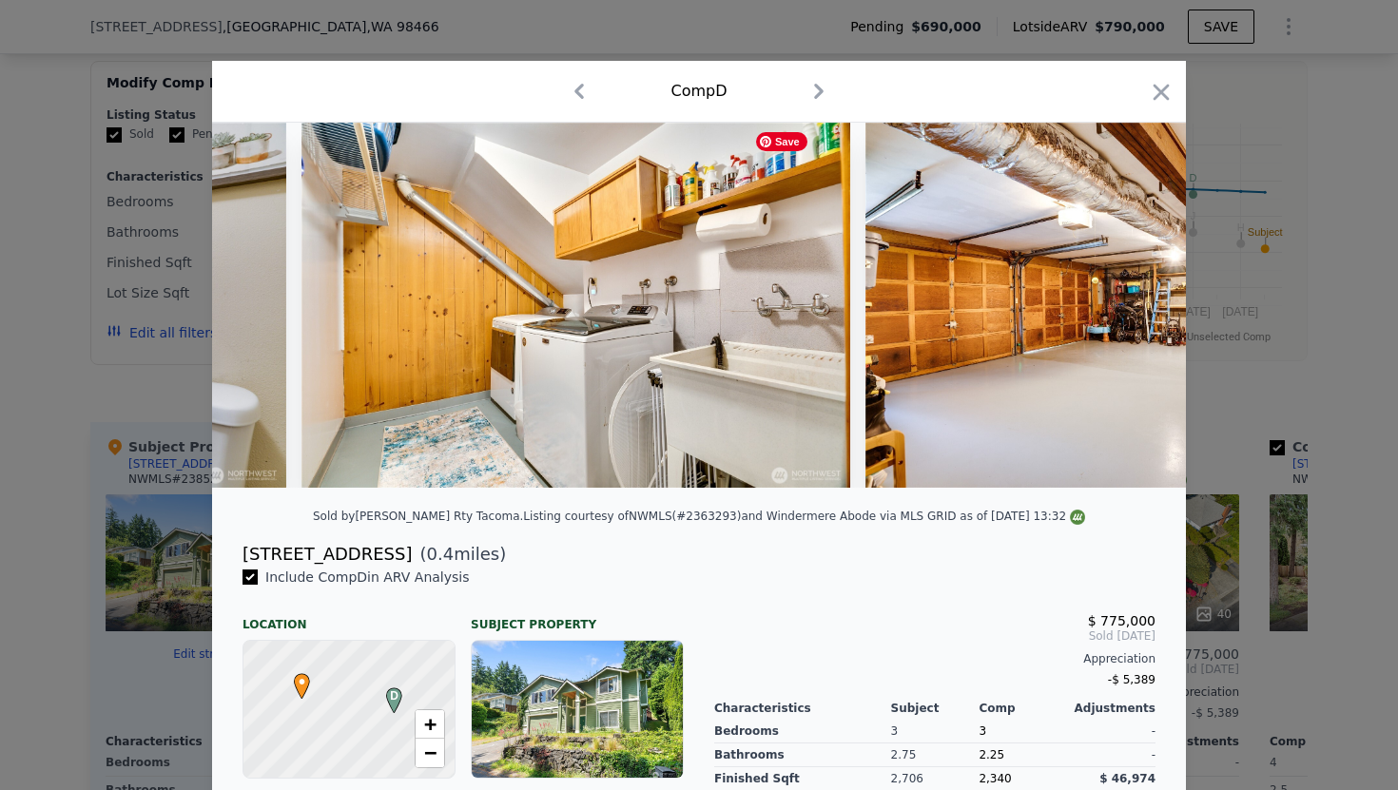
scroll to position [0, 15064]
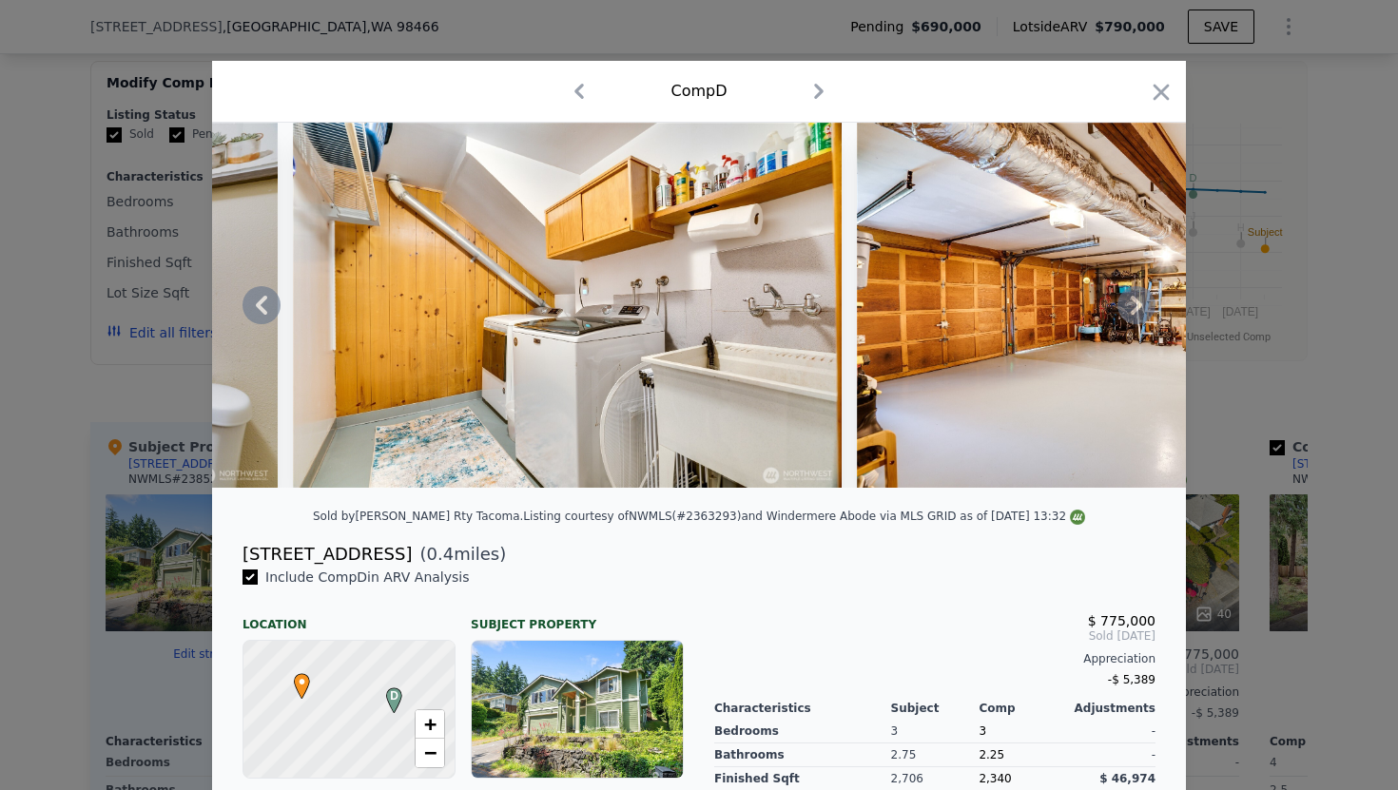
click at [1124, 317] on icon at bounding box center [1136, 305] width 38 height 38
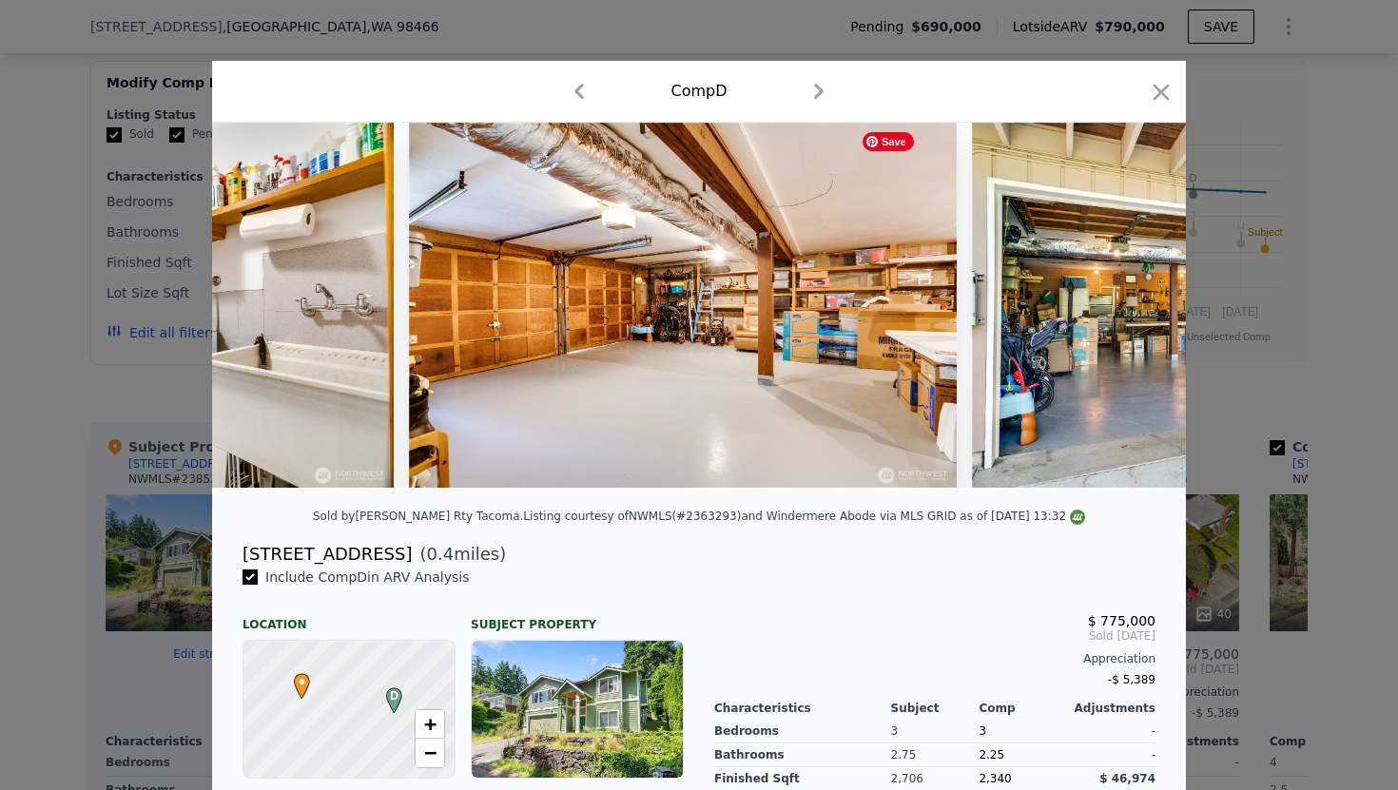
scroll to position [0, 15521]
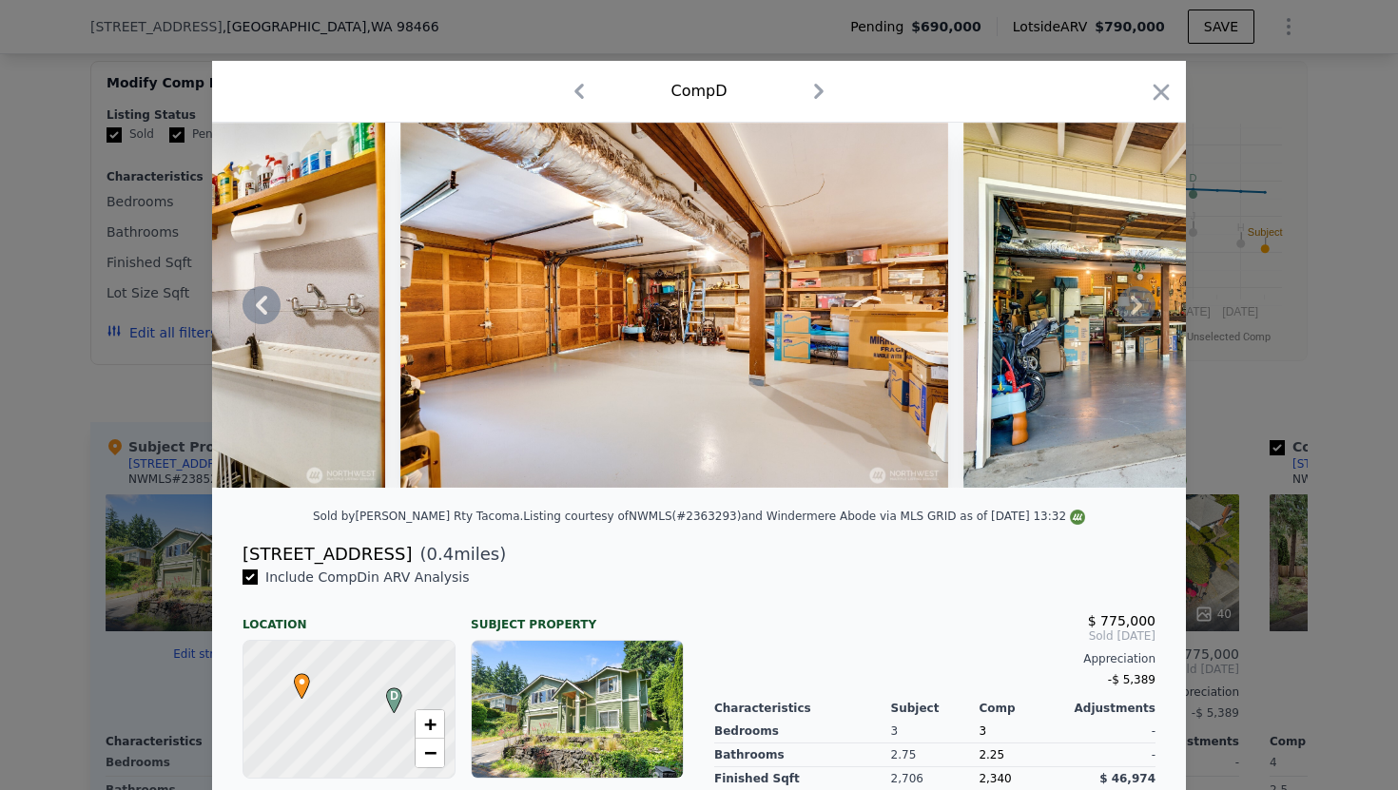
click at [1122, 309] on icon at bounding box center [1136, 305] width 38 height 38
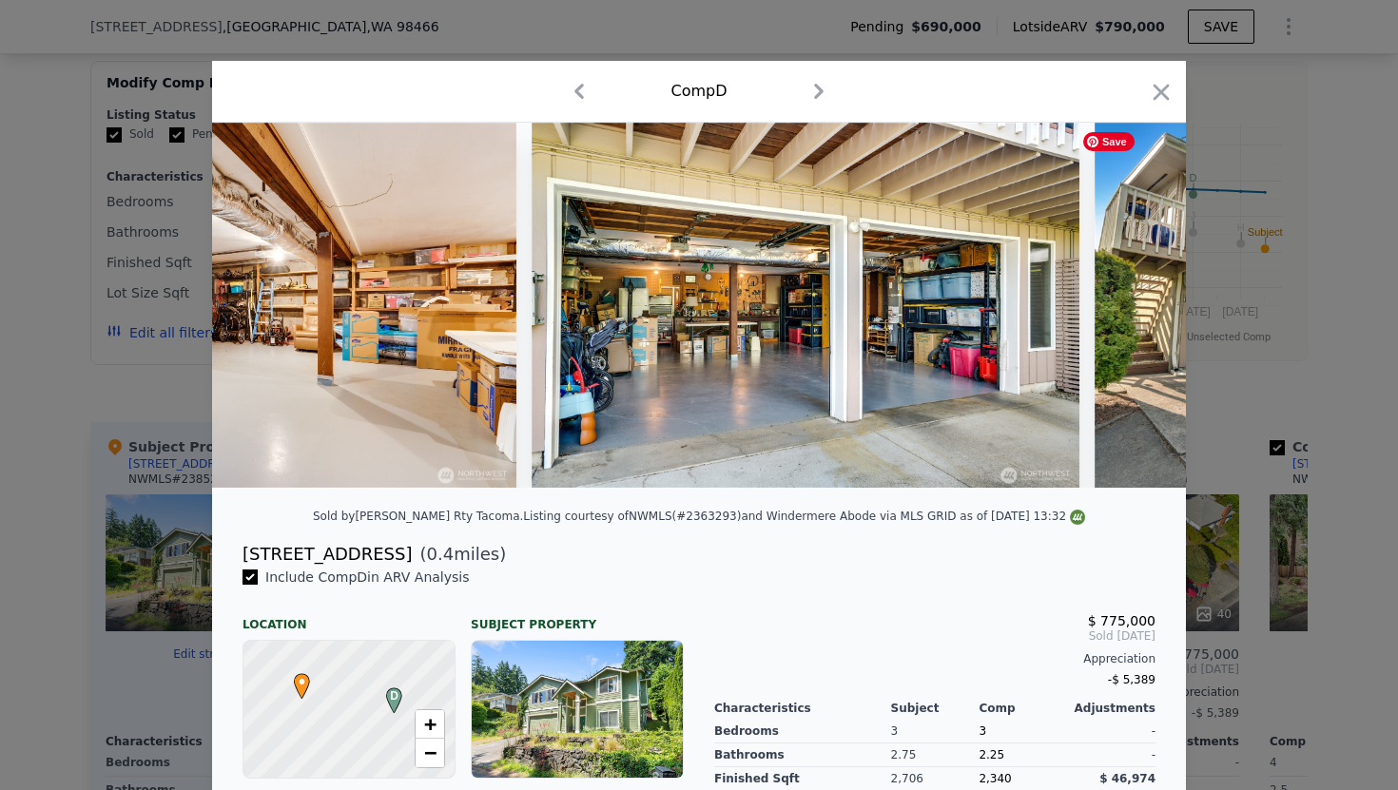
scroll to position [0, 15977]
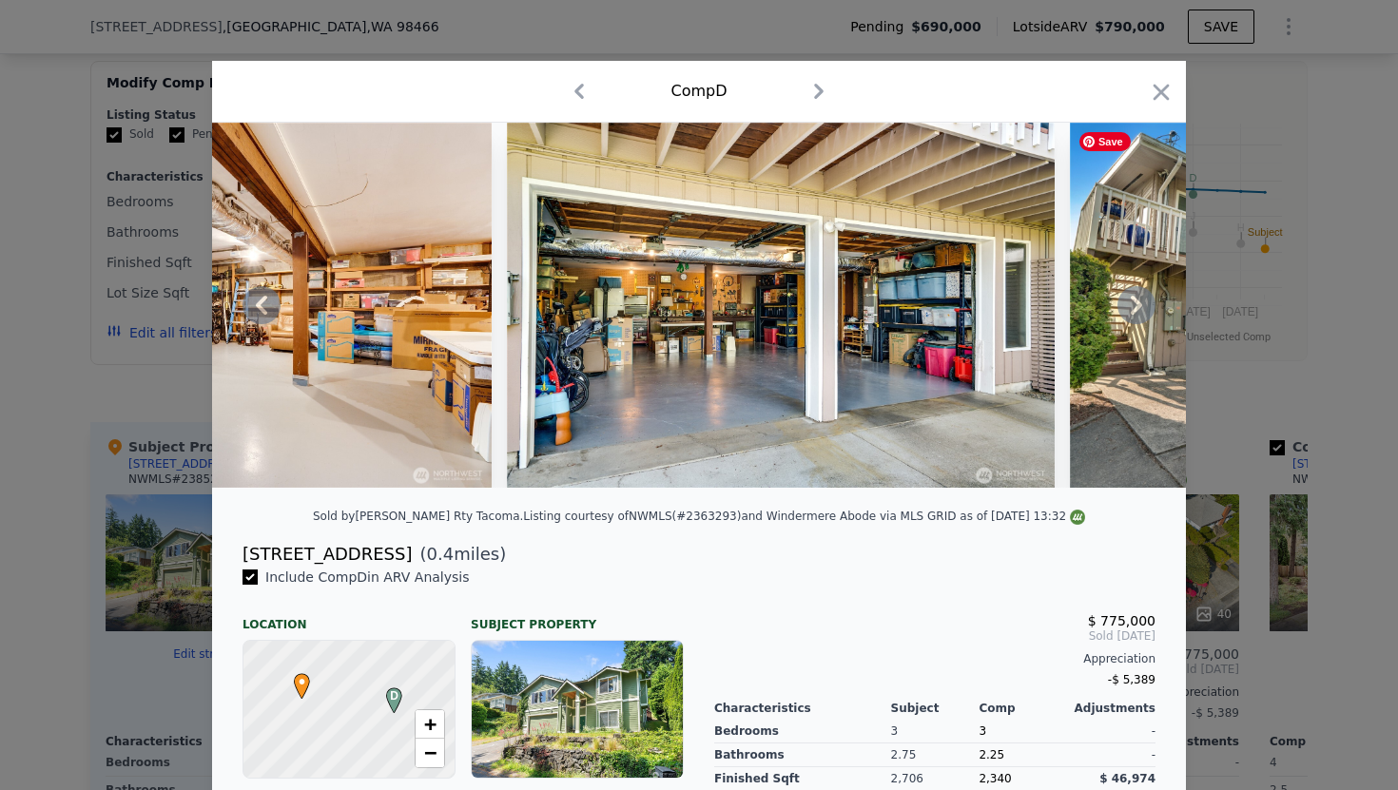
click at [1147, 298] on icon at bounding box center [1136, 305] width 38 height 38
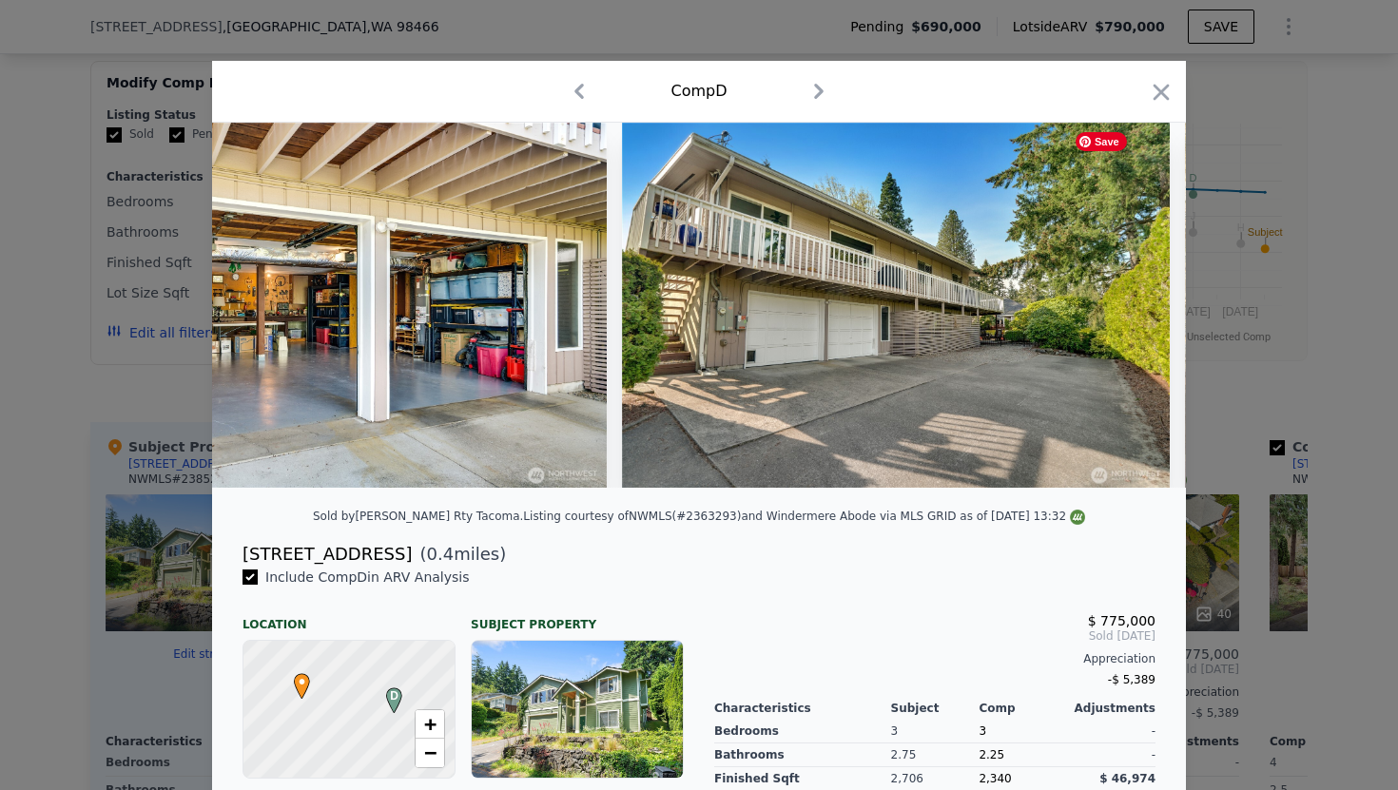
scroll to position [0, 16434]
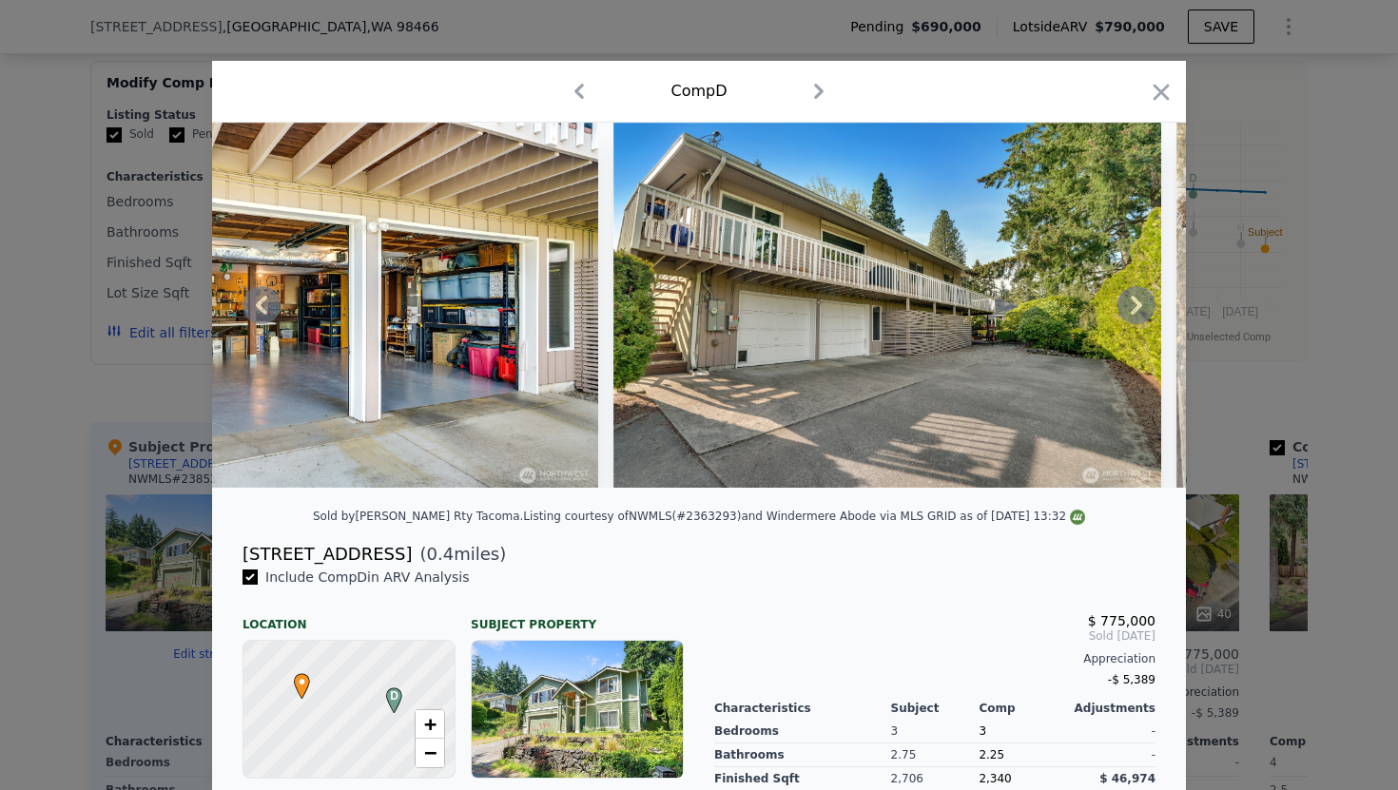
click at [1144, 314] on icon at bounding box center [1136, 305] width 38 height 38
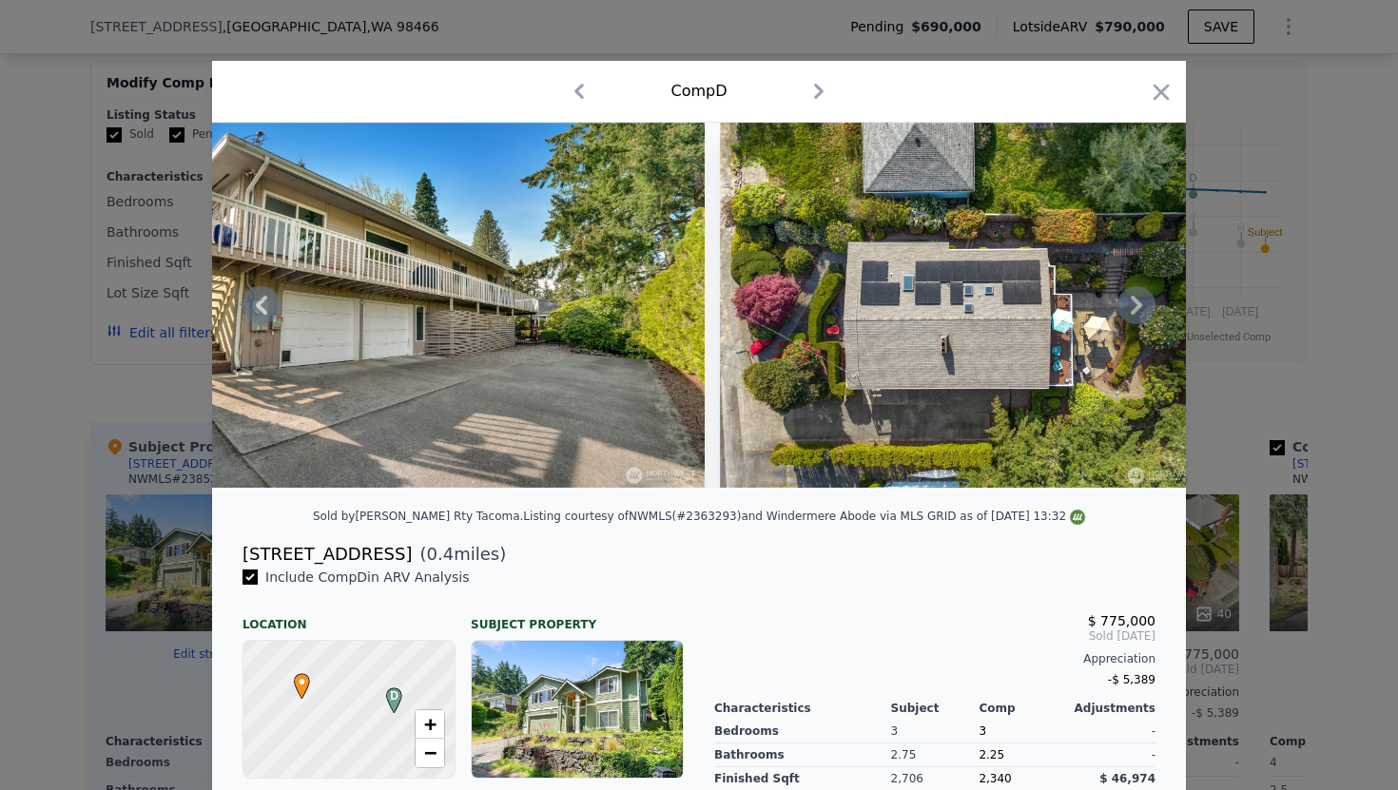
click at [1145, 314] on icon at bounding box center [1136, 305] width 38 height 38
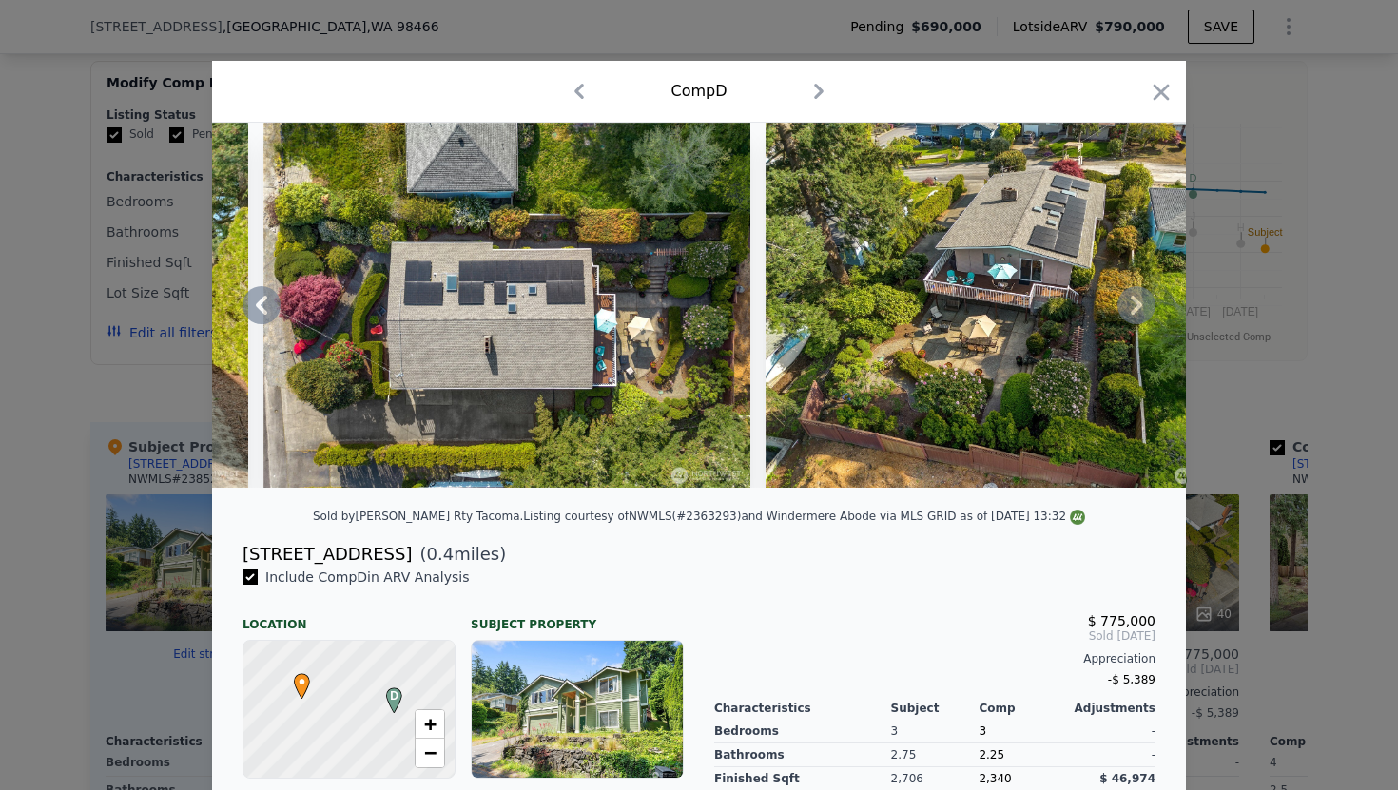
click at [1124, 309] on icon at bounding box center [1136, 305] width 38 height 38
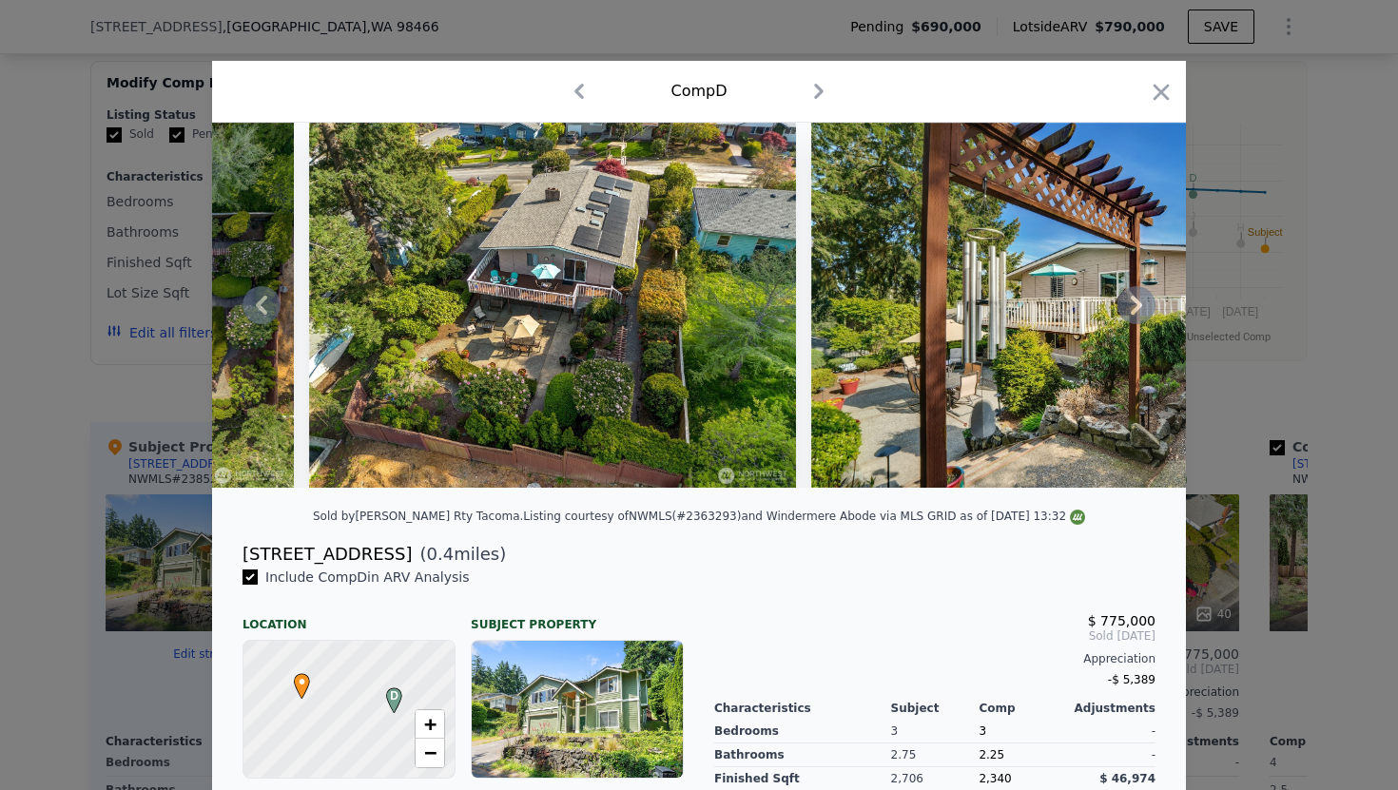
click at [1124, 309] on icon at bounding box center [1136, 305] width 38 height 38
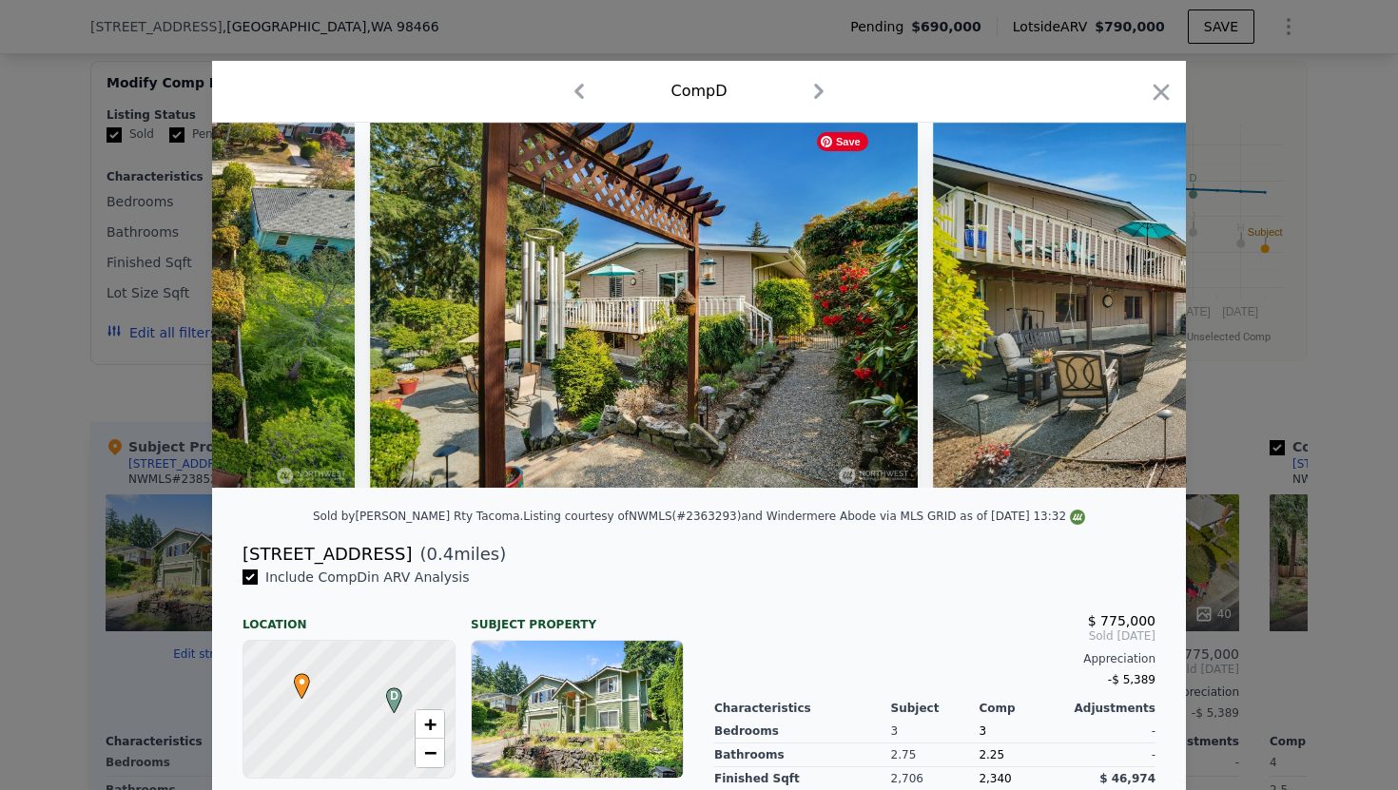
scroll to position [0, 18260]
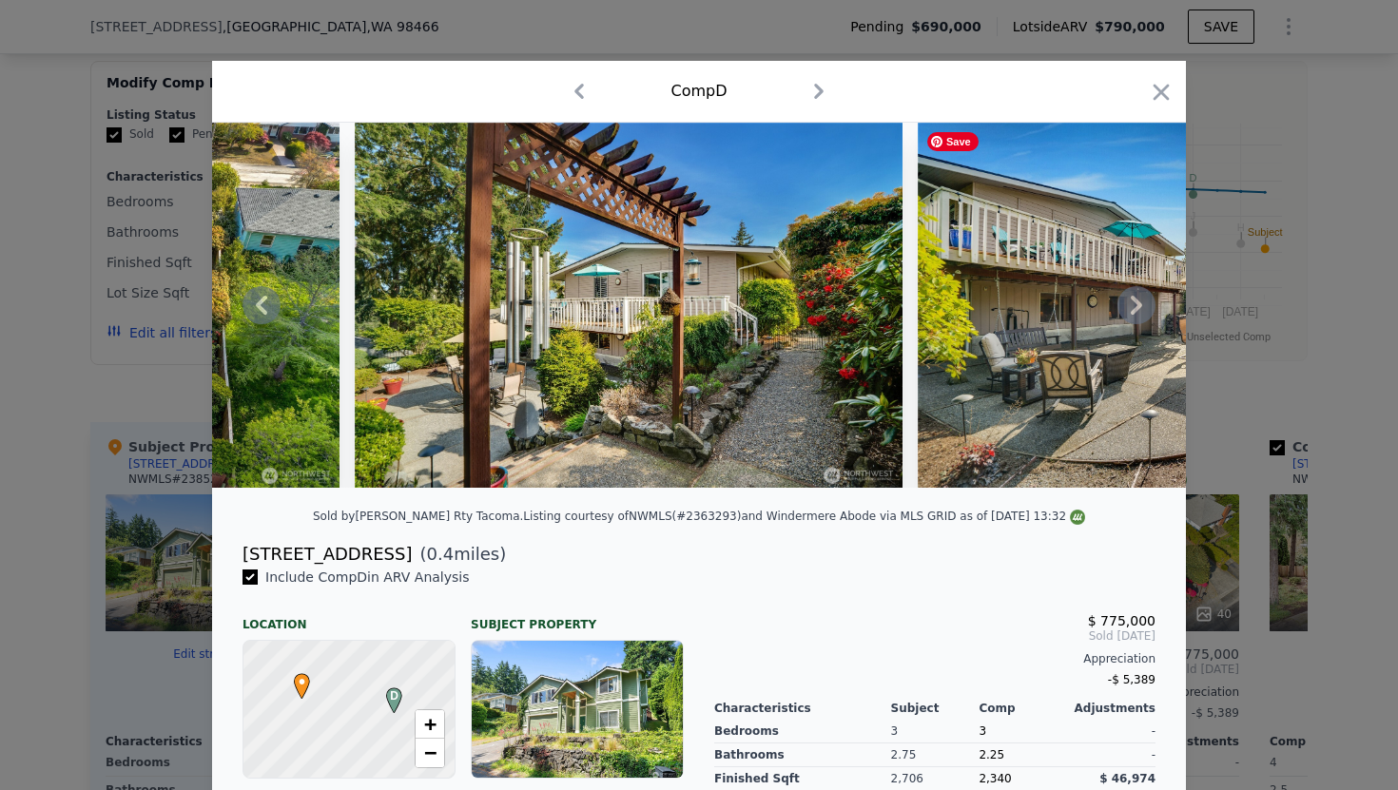
click at [1139, 310] on icon at bounding box center [1136, 305] width 38 height 38
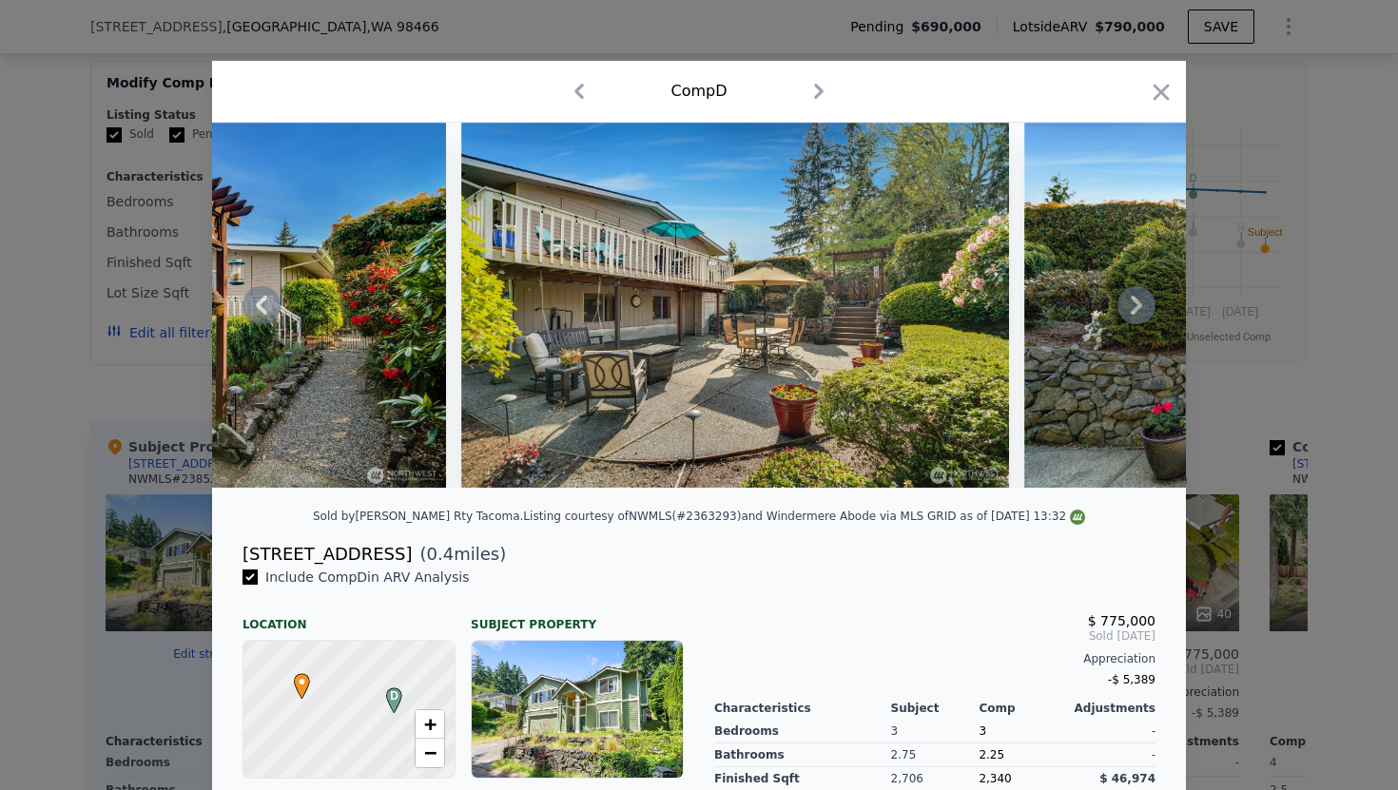
click at [1138, 310] on icon at bounding box center [1136, 305] width 38 height 38
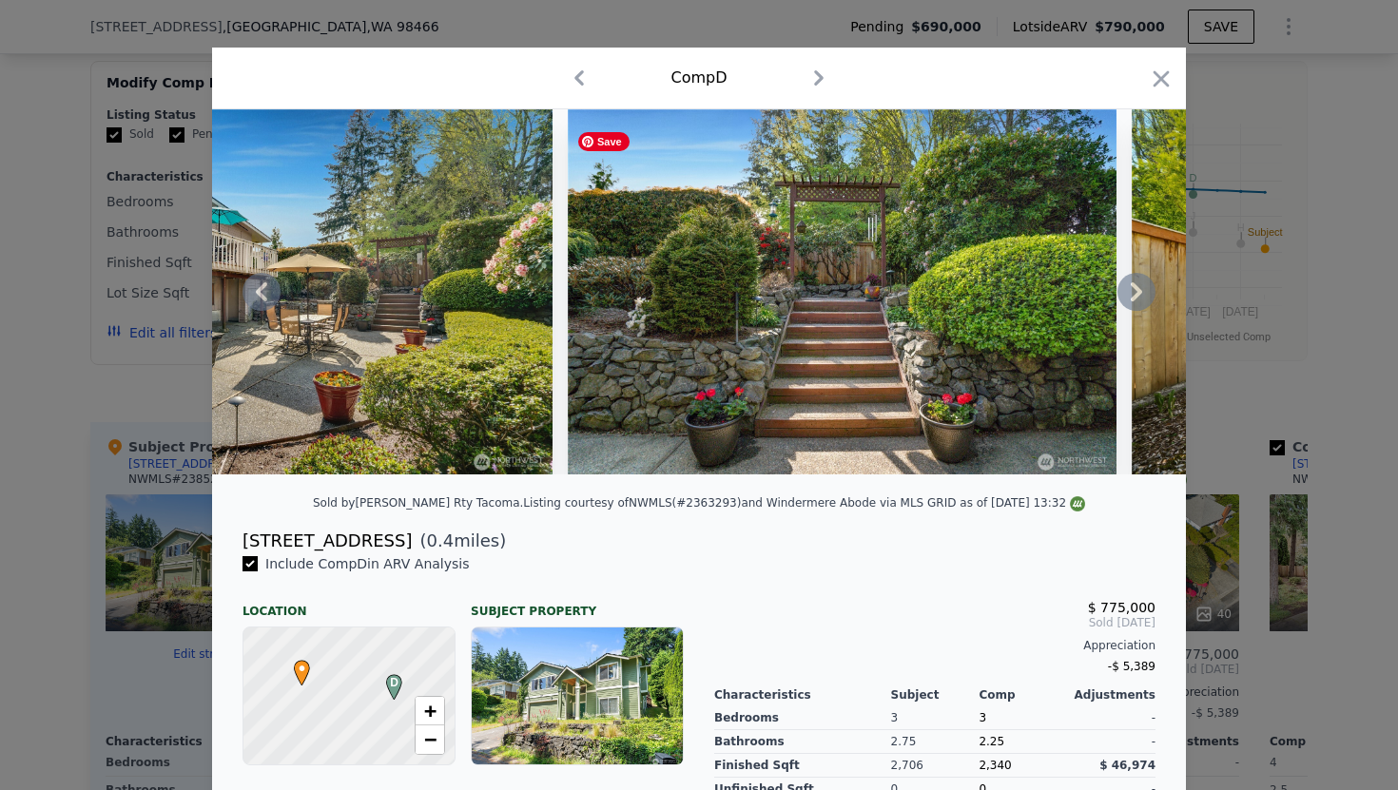
scroll to position [0, 0]
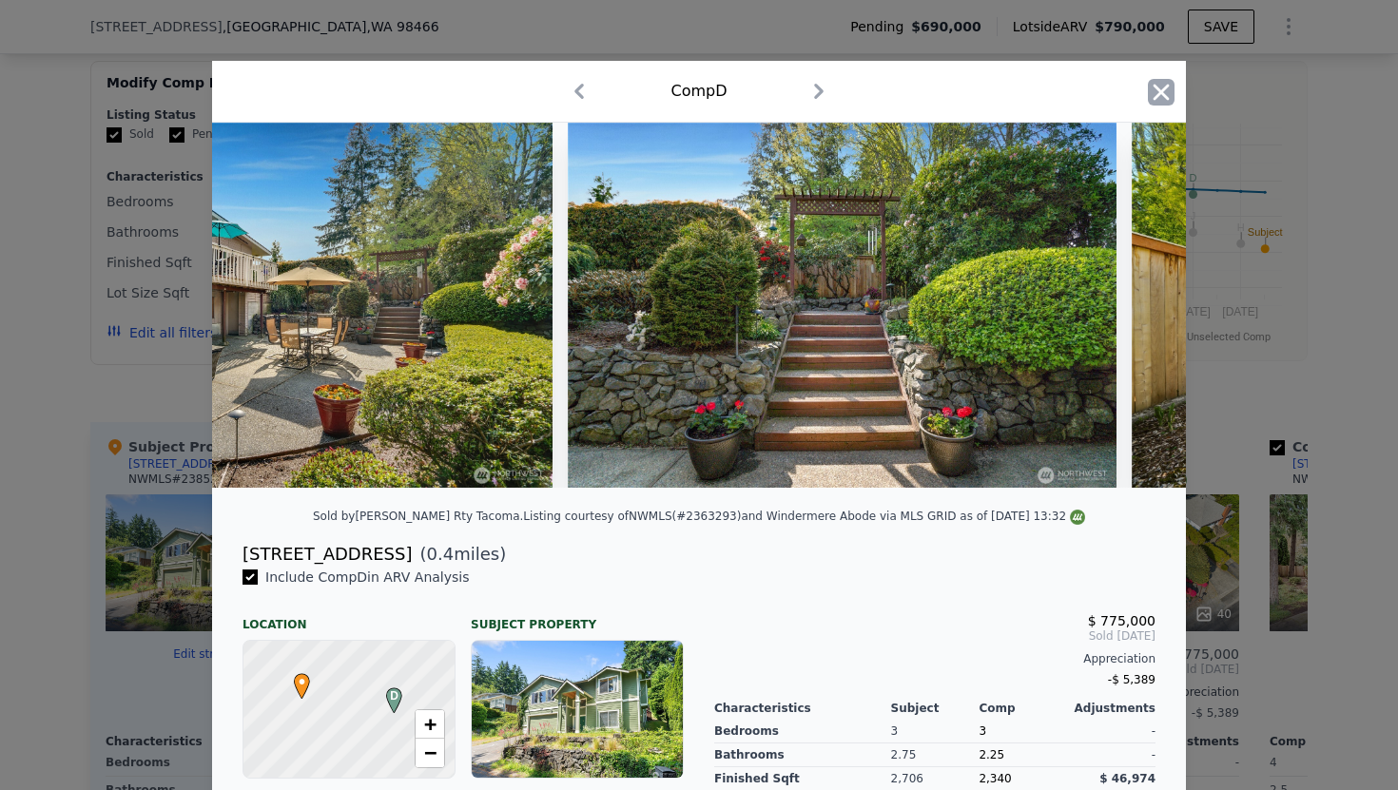
click at [1164, 95] on icon "button" at bounding box center [1162, 92] width 16 height 16
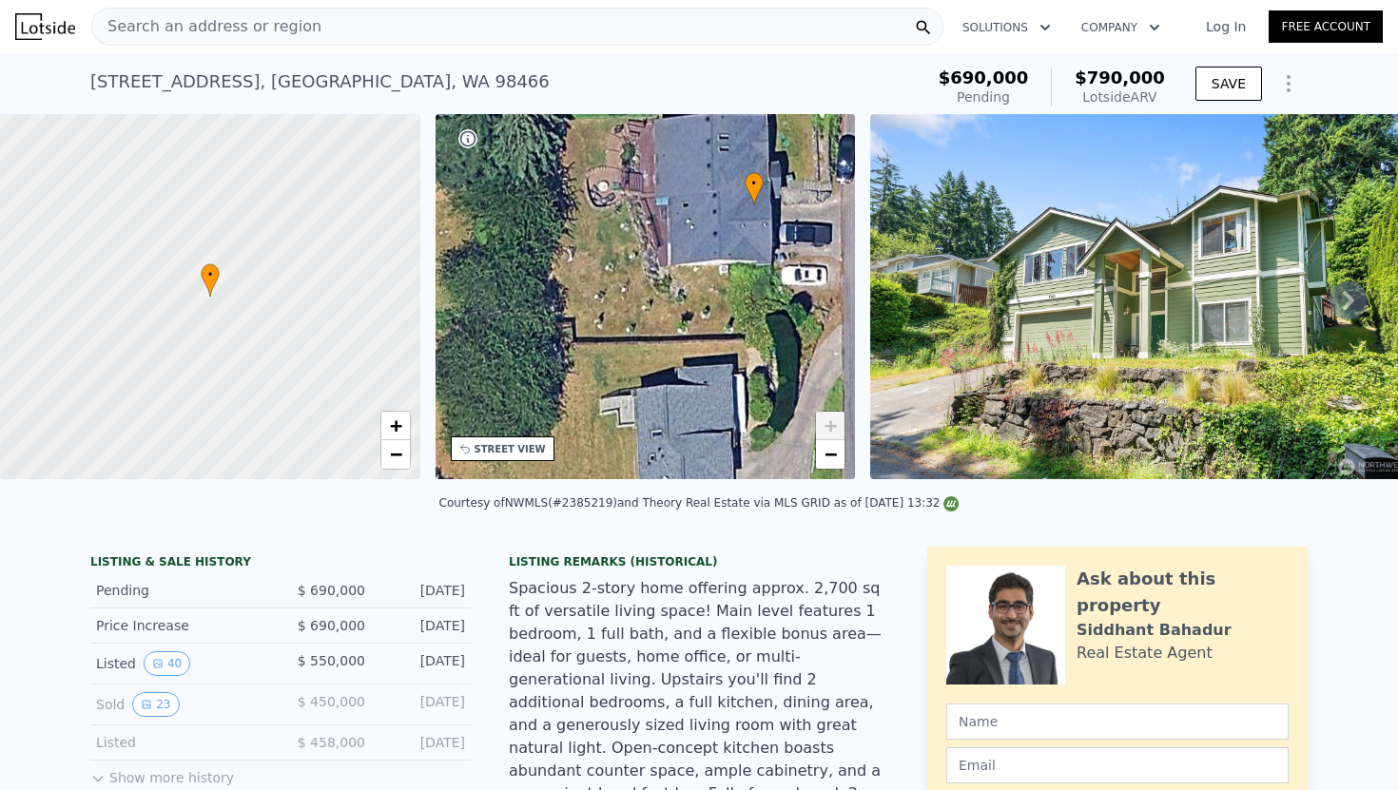
click at [373, 8] on div "Search an address or region" at bounding box center [517, 27] width 852 height 38
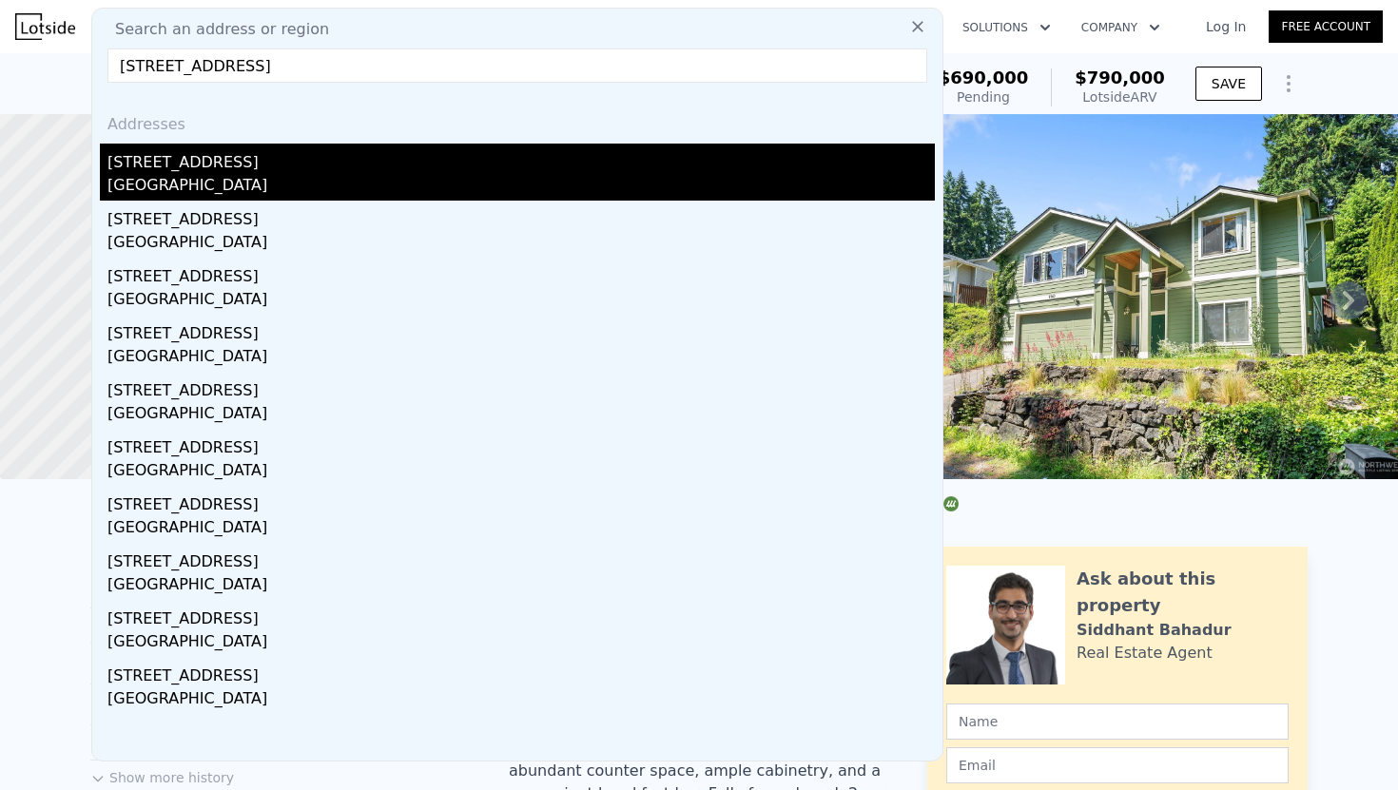
type input "[STREET_ADDRESS]"
click at [673, 167] on div "[STREET_ADDRESS]" at bounding box center [520, 159] width 827 height 30
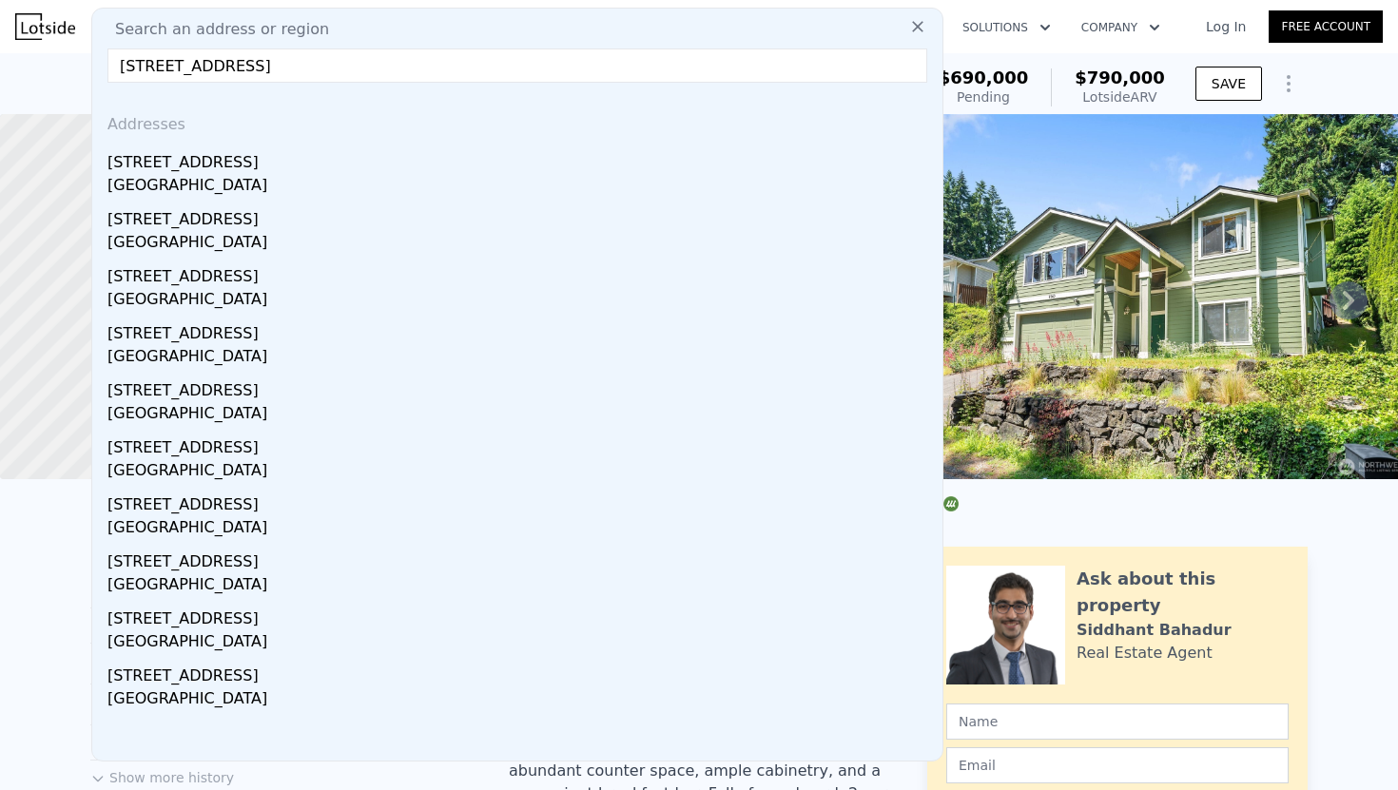
type input "1697"
type input "3070"
type input "17000"
type input "24300"
type input "$ 832,000"
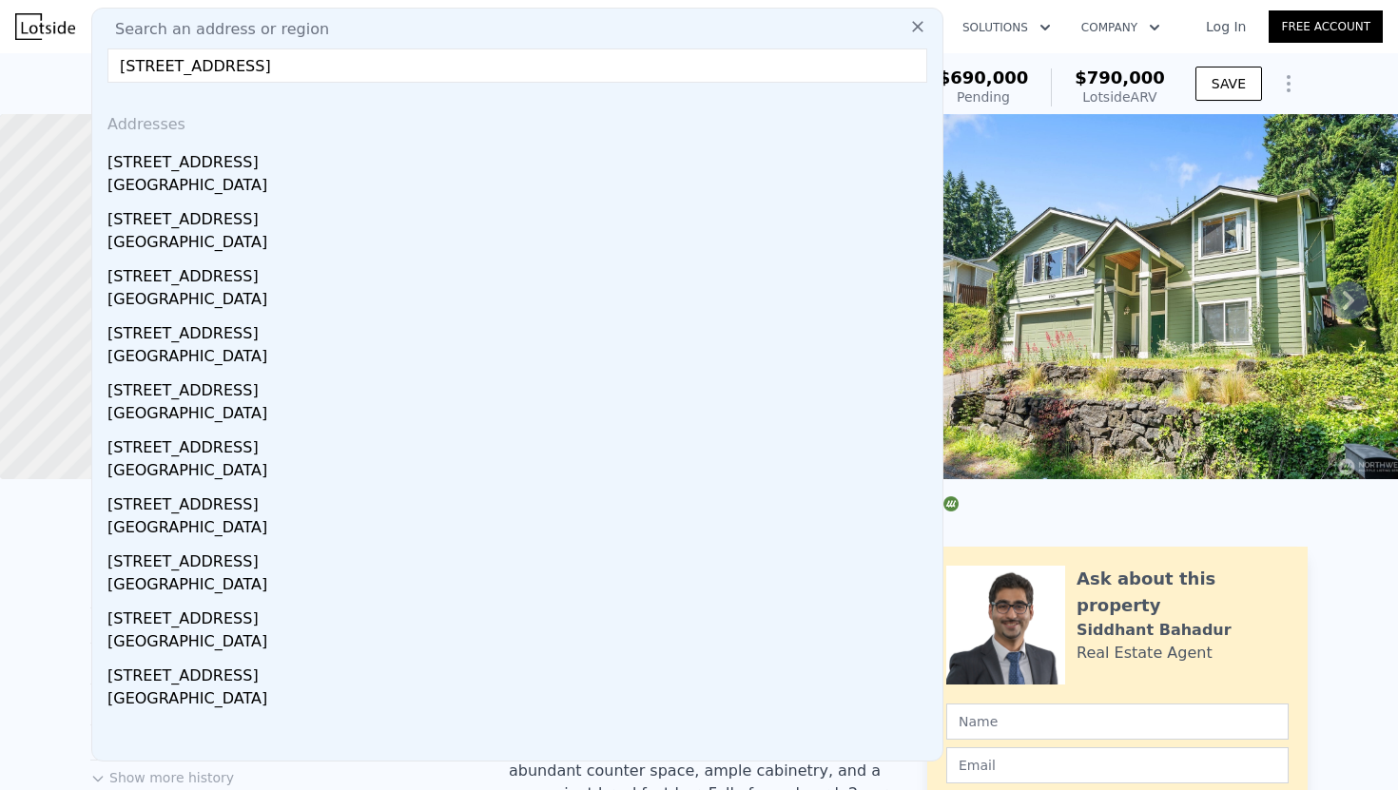
type input "6"
type input "-$ 192,940"
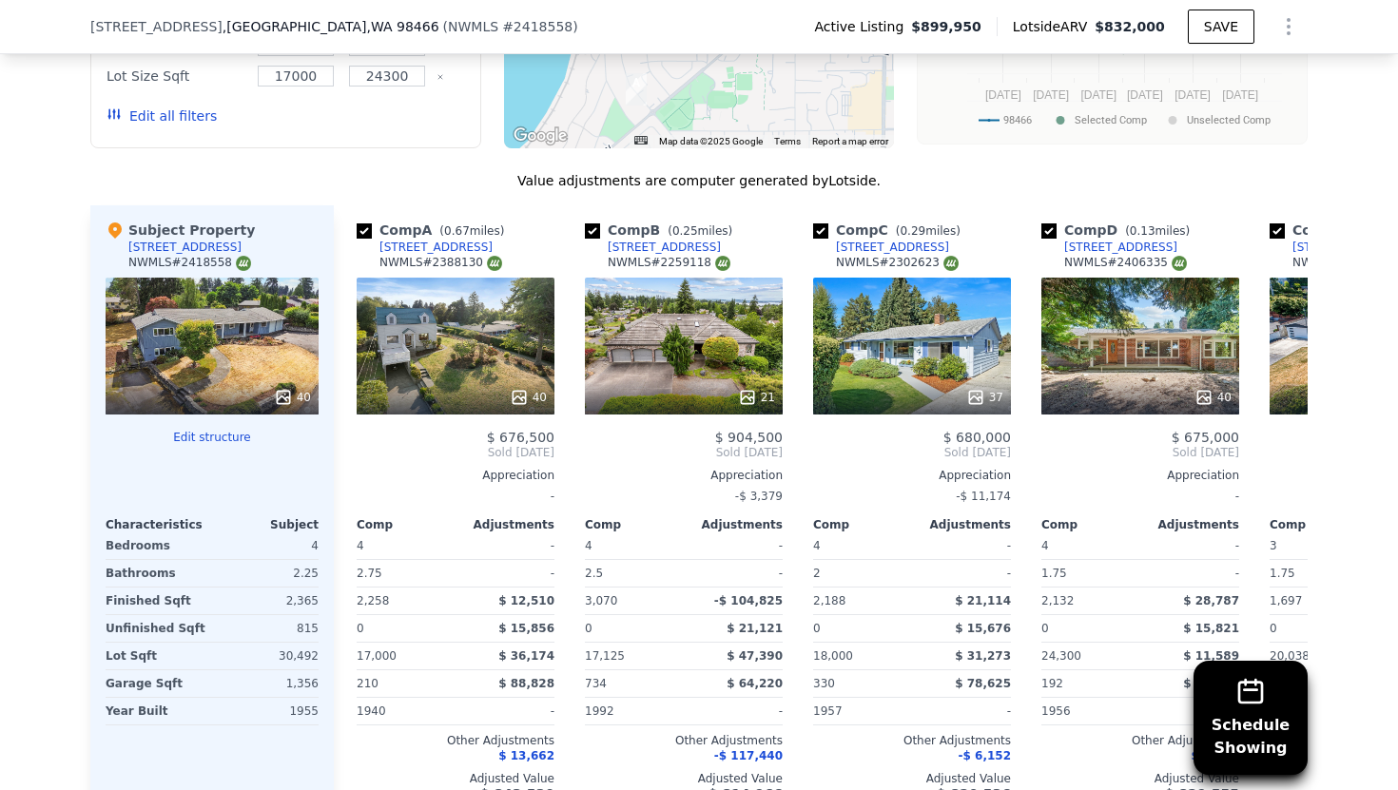
scroll to position [2596, 0]
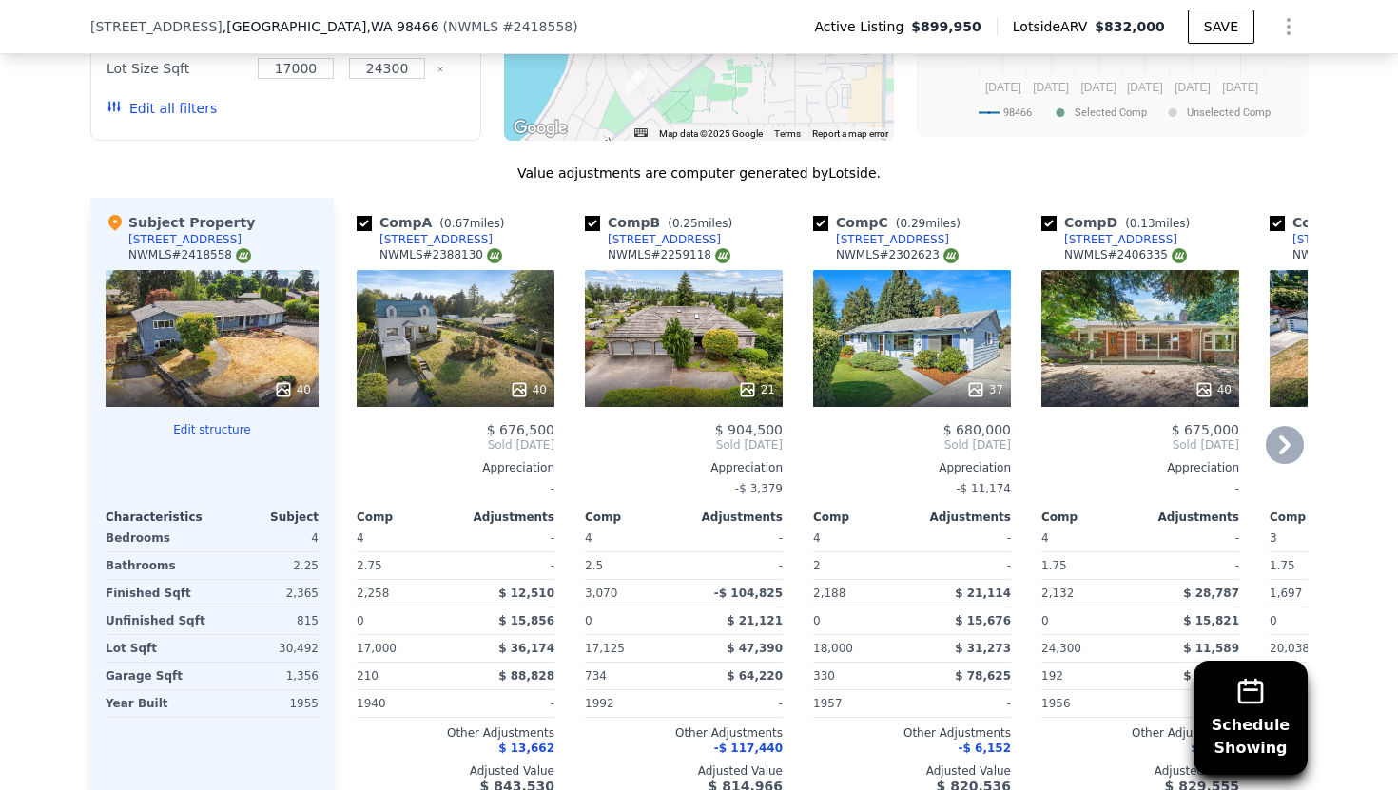
click at [1285, 436] on icon at bounding box center [1284, 445] width 11 height 19
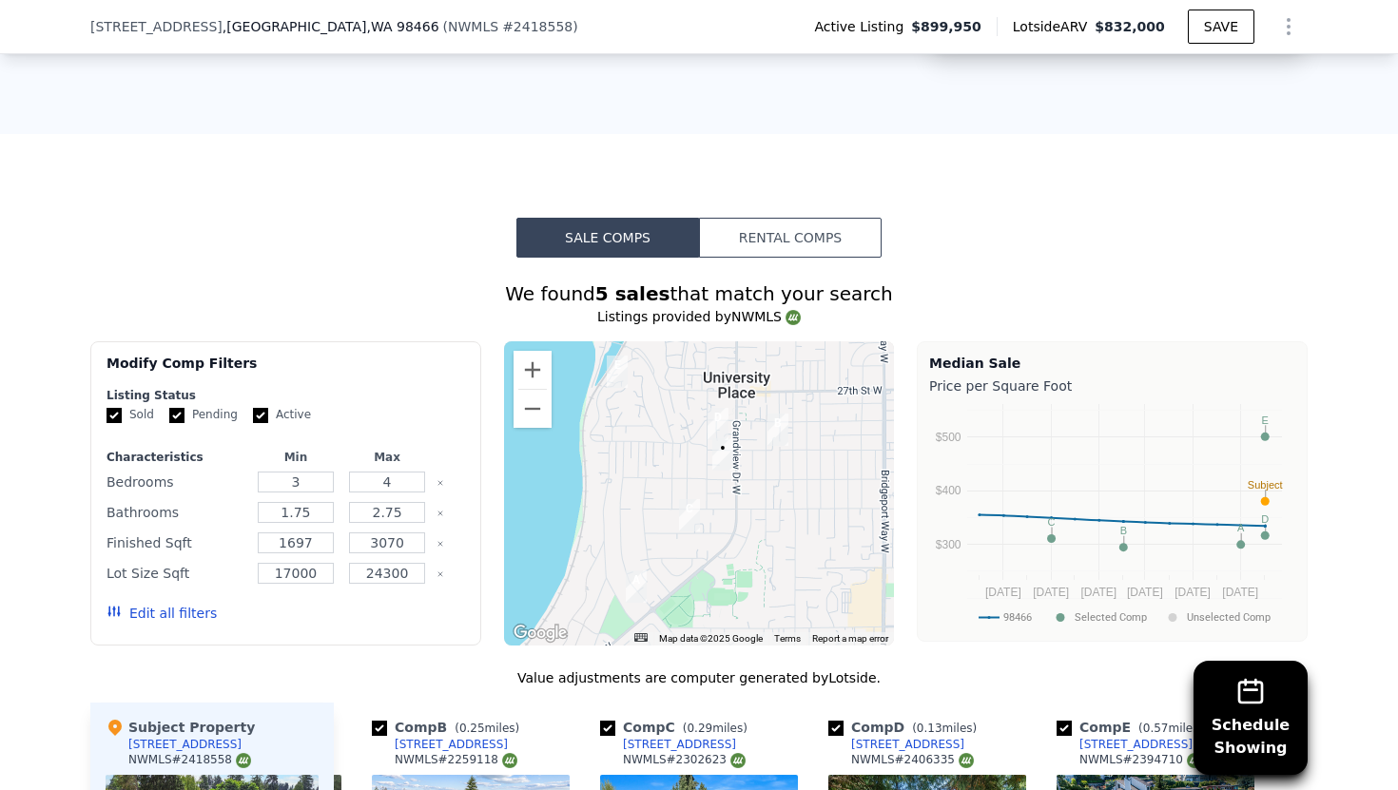
scroll to position [2070, 0]
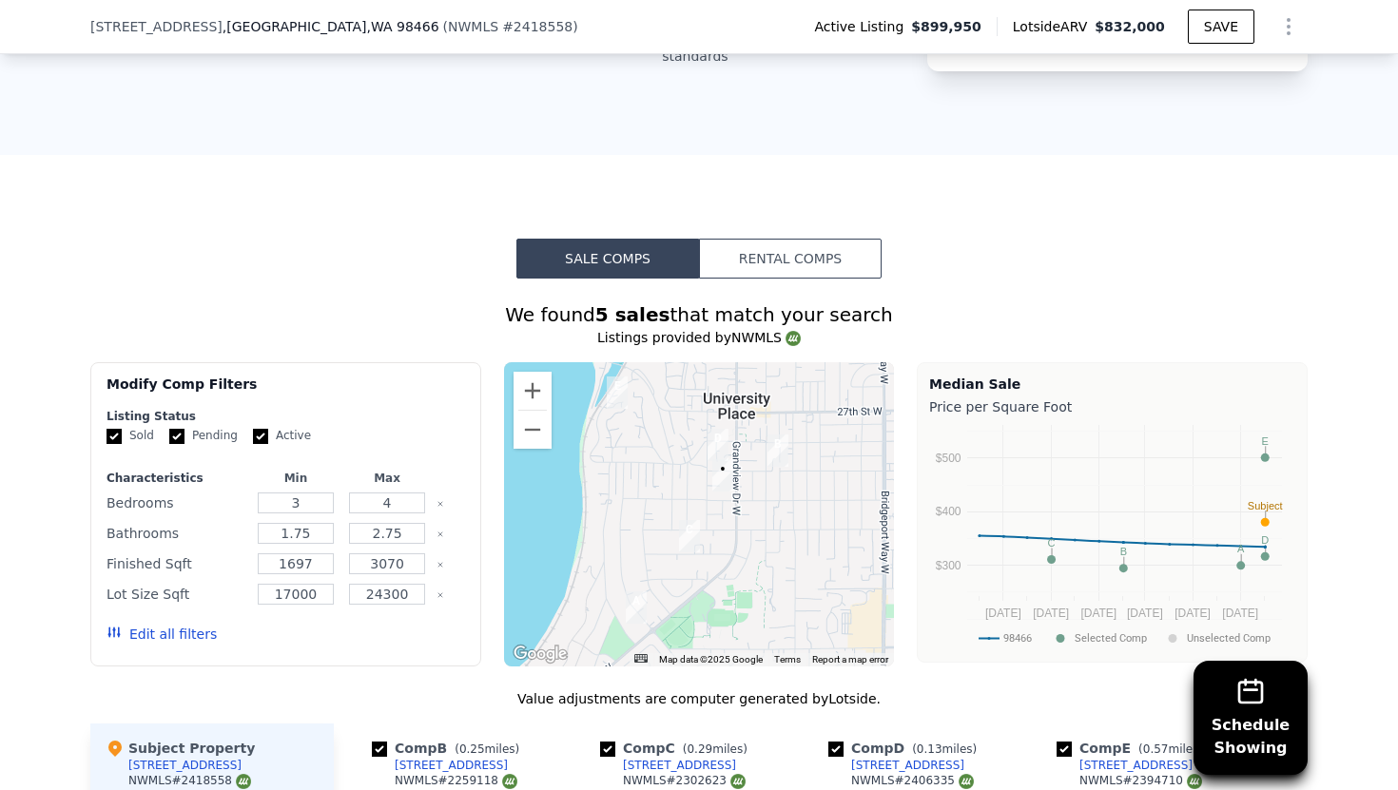
click at [778, 400] on div at bounding box center [699, 514] width 391 height 304
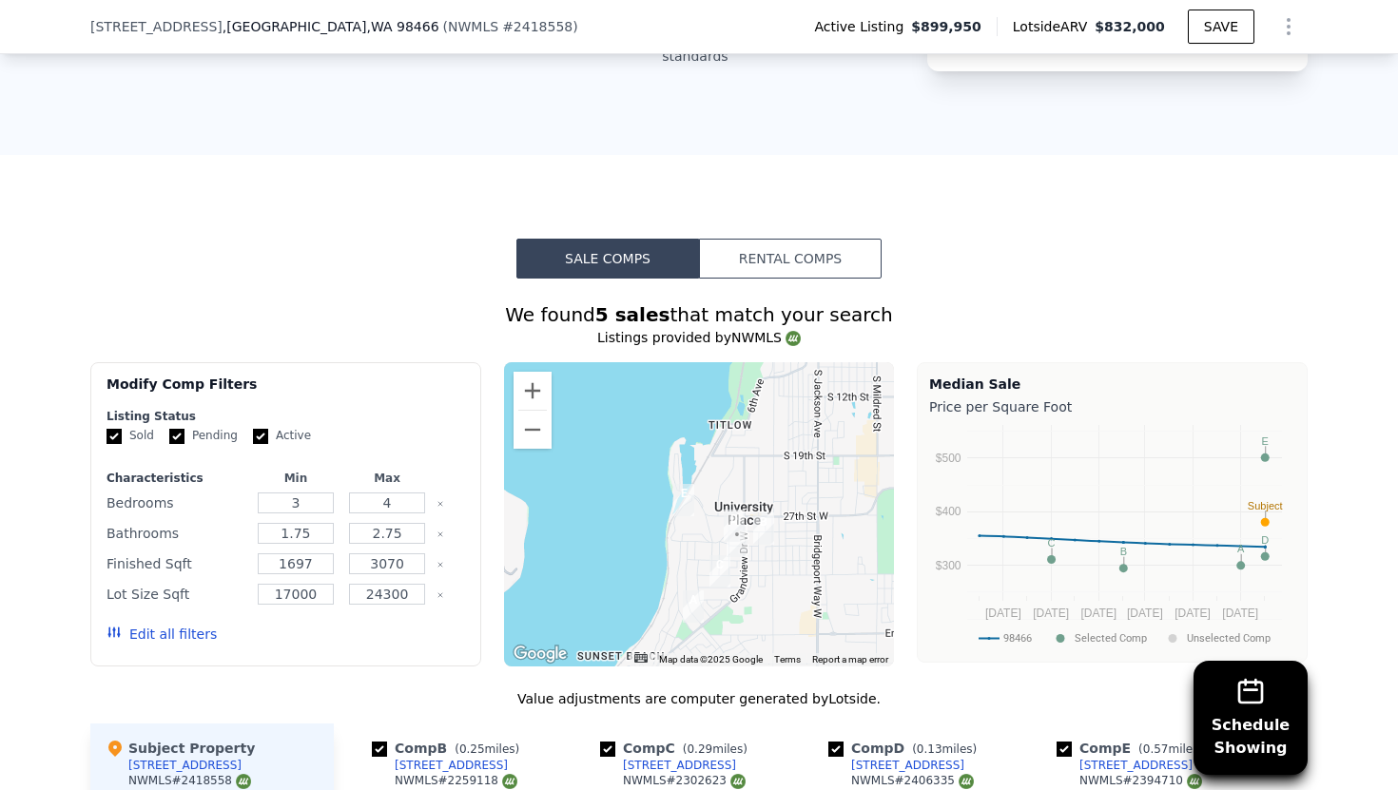
click at [786, 573] on div at bounding box center [699, 514] width 391 height 304
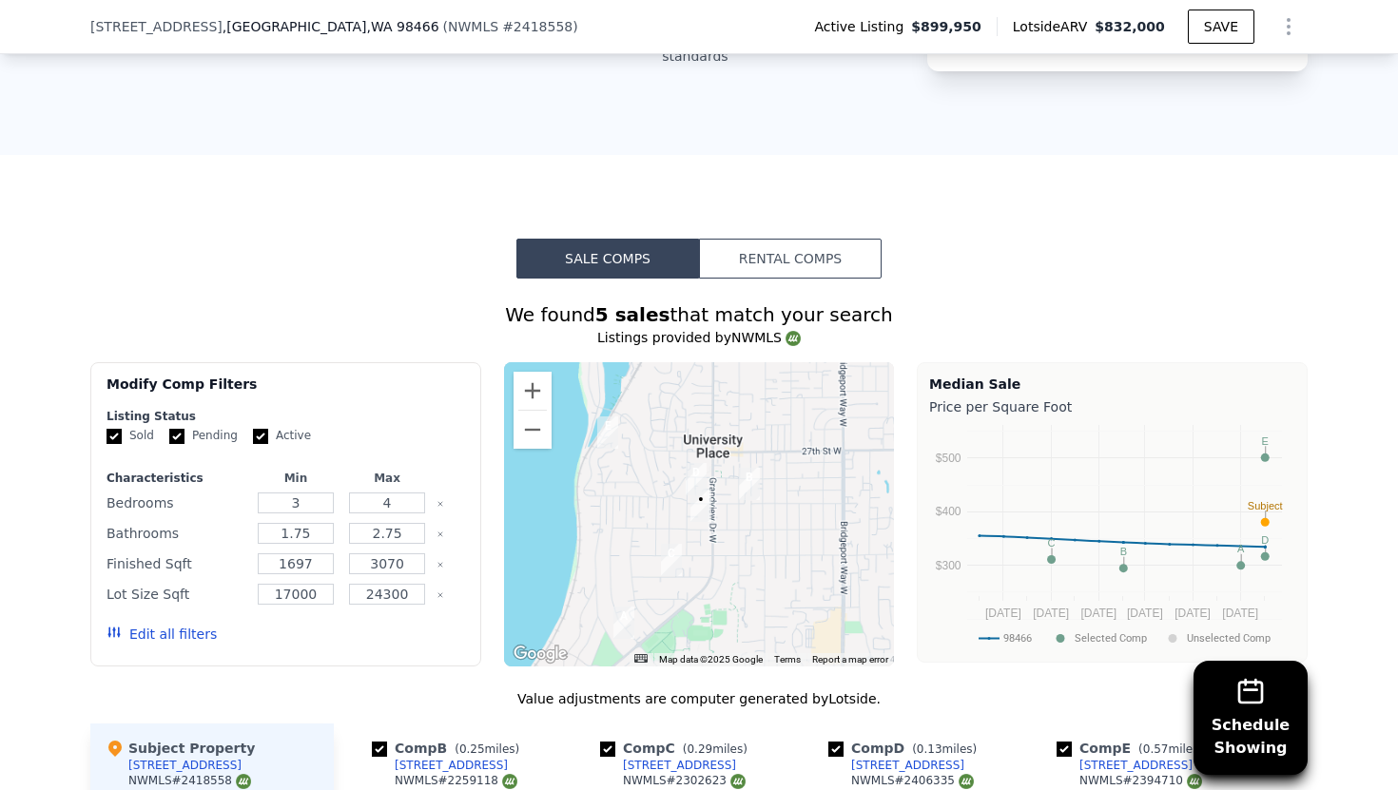
click at [786, 573] on div at bounding box center [699, 514] width 391 height 304
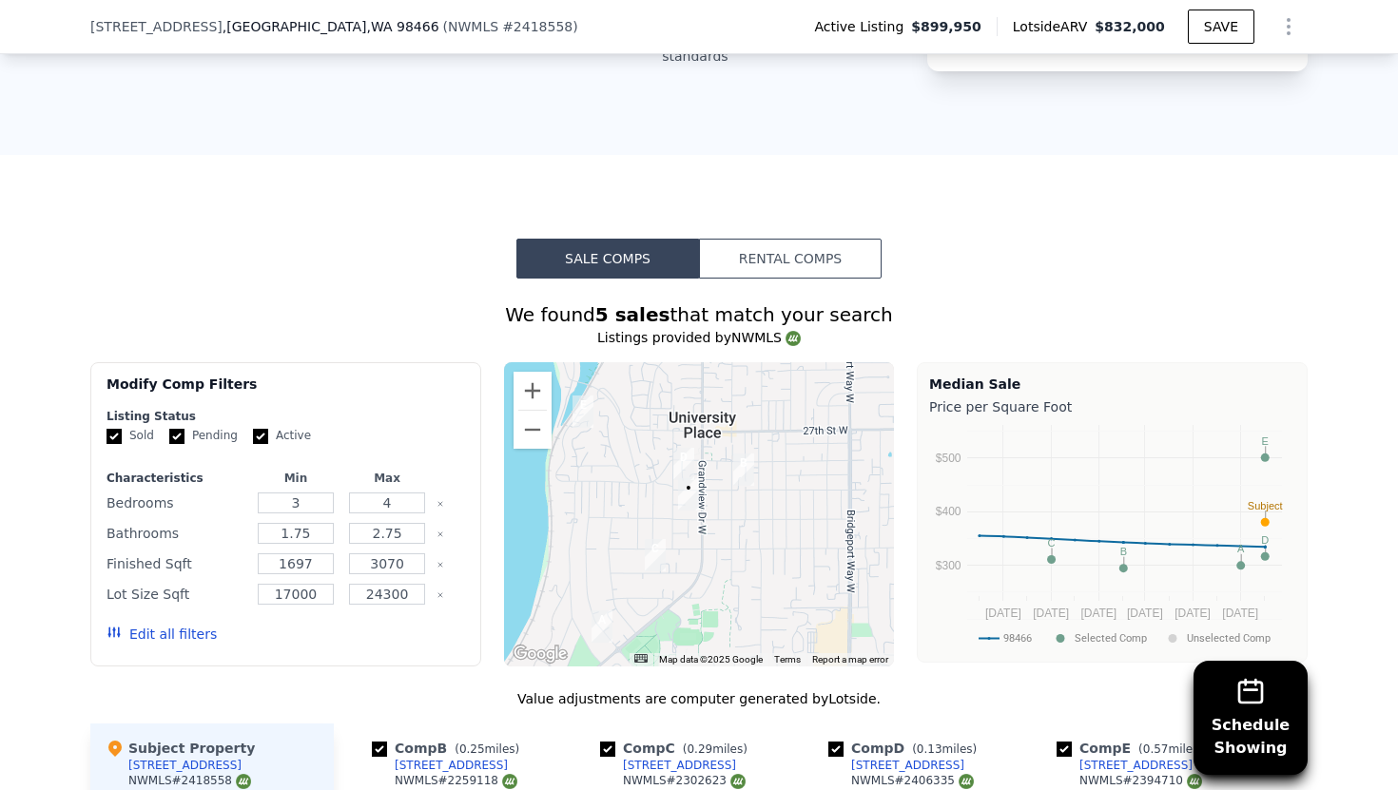
click at [786, 573] on div at bounding box center [699, 514] width 391 height 304
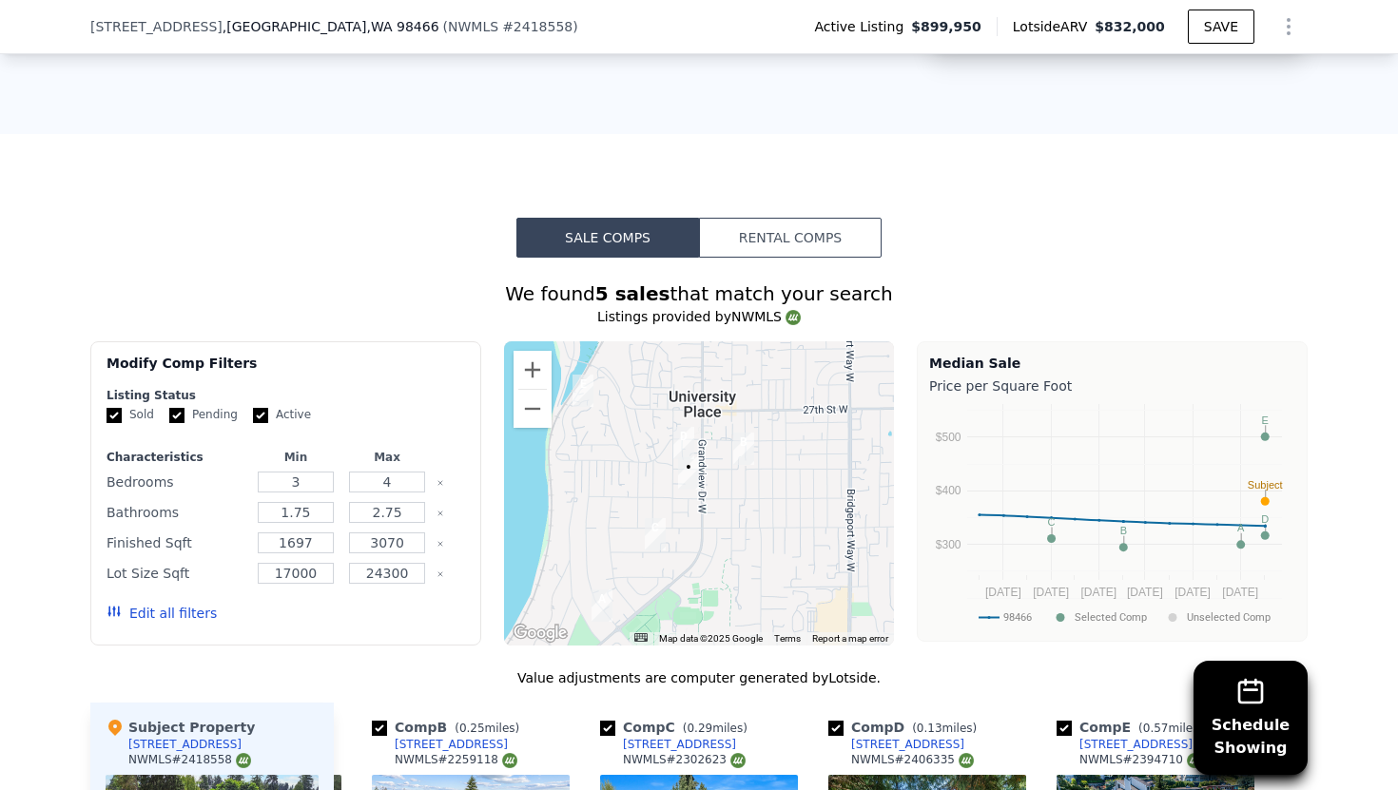
scroll to position [2092, 0]
click at [173, 407] on input "Pending" at bounding box center [176, 414] width 15 height 15
checkbox input "false"
click at [256, 407] on input "Active" at bounding box center [260, 414] width 15 height 15
checkbox input "false"
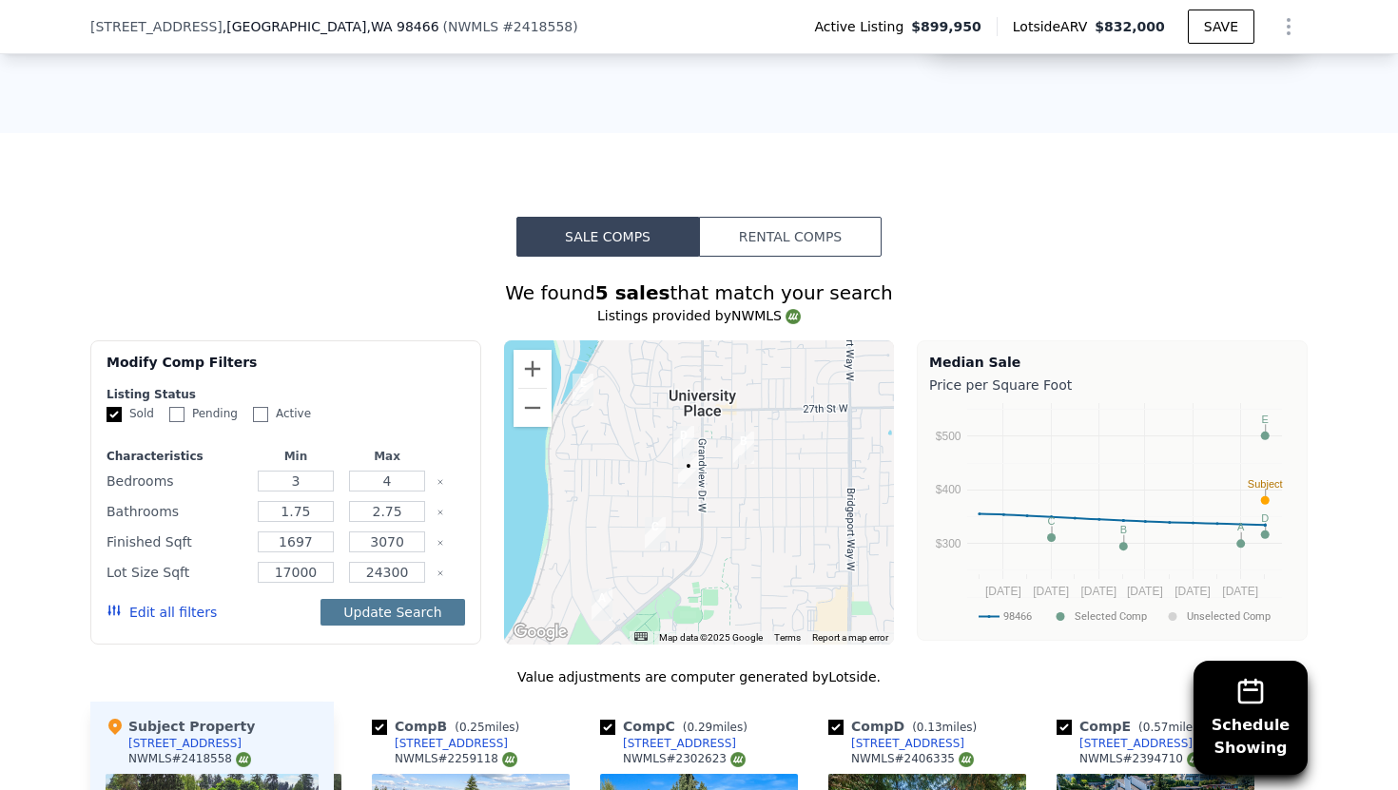
click at [393, 599] on button "Update Search" at bounding box center [392, 612] width 144 height 27
checkbox input "false"
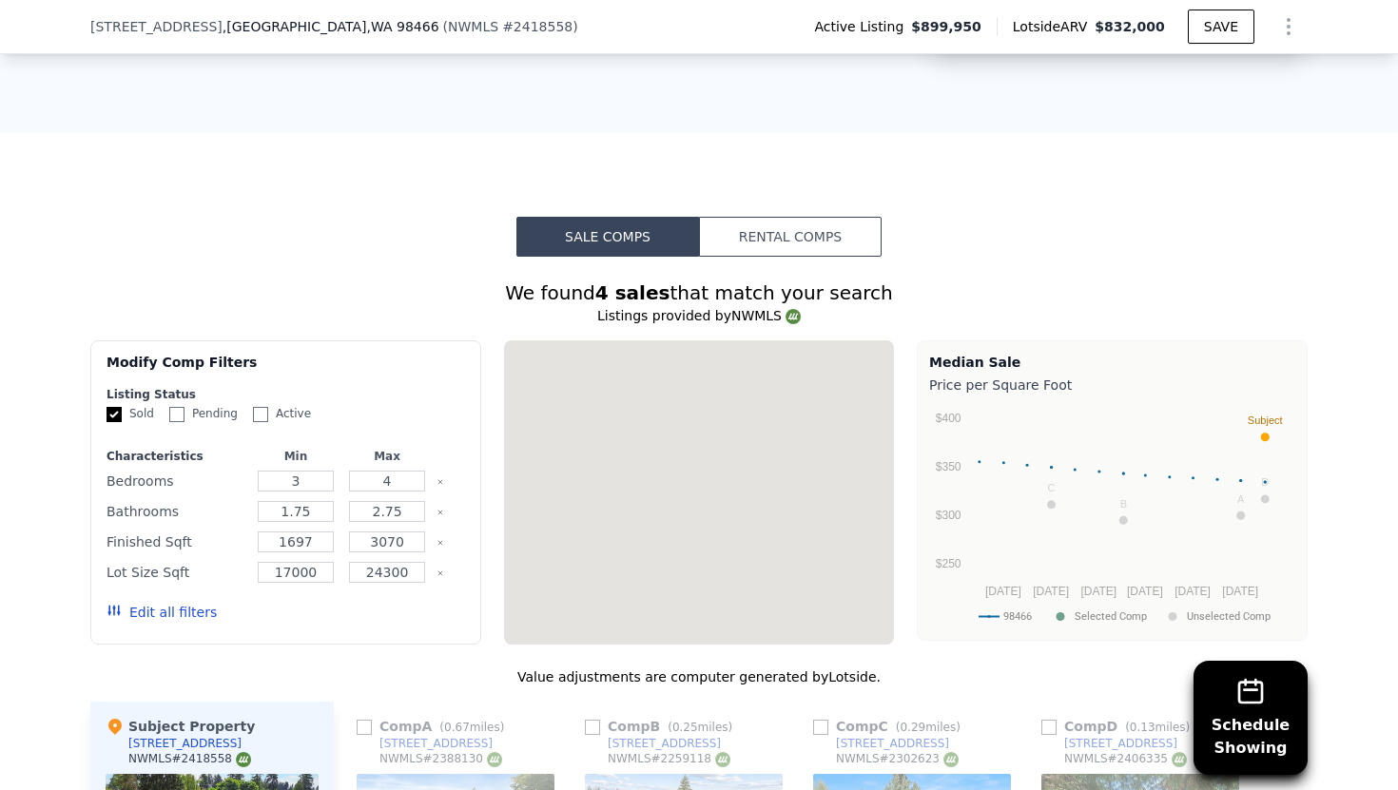
scroll to position [0, 0]
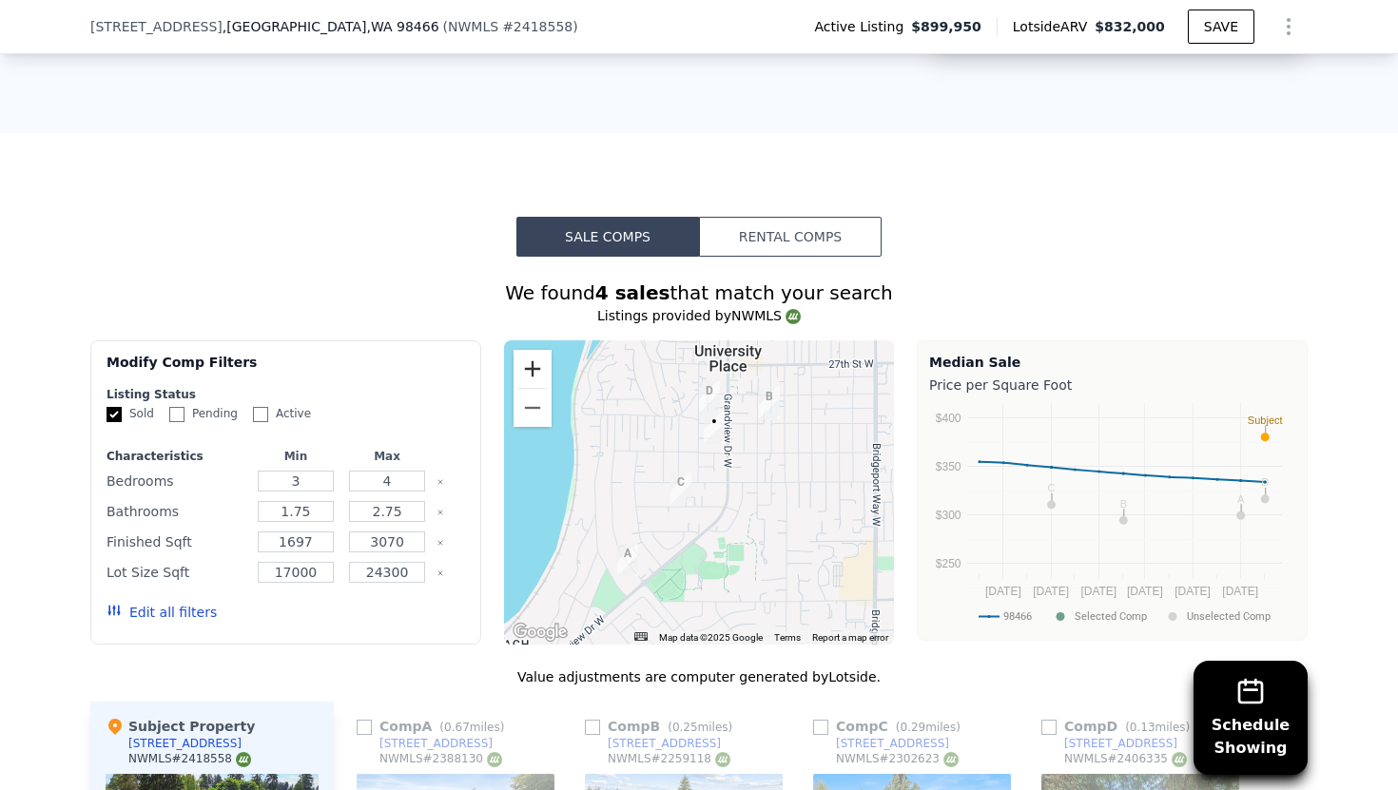
click at [536, 350] on button "Zoom in" at bounding box center [533, 369] width 38 height 38
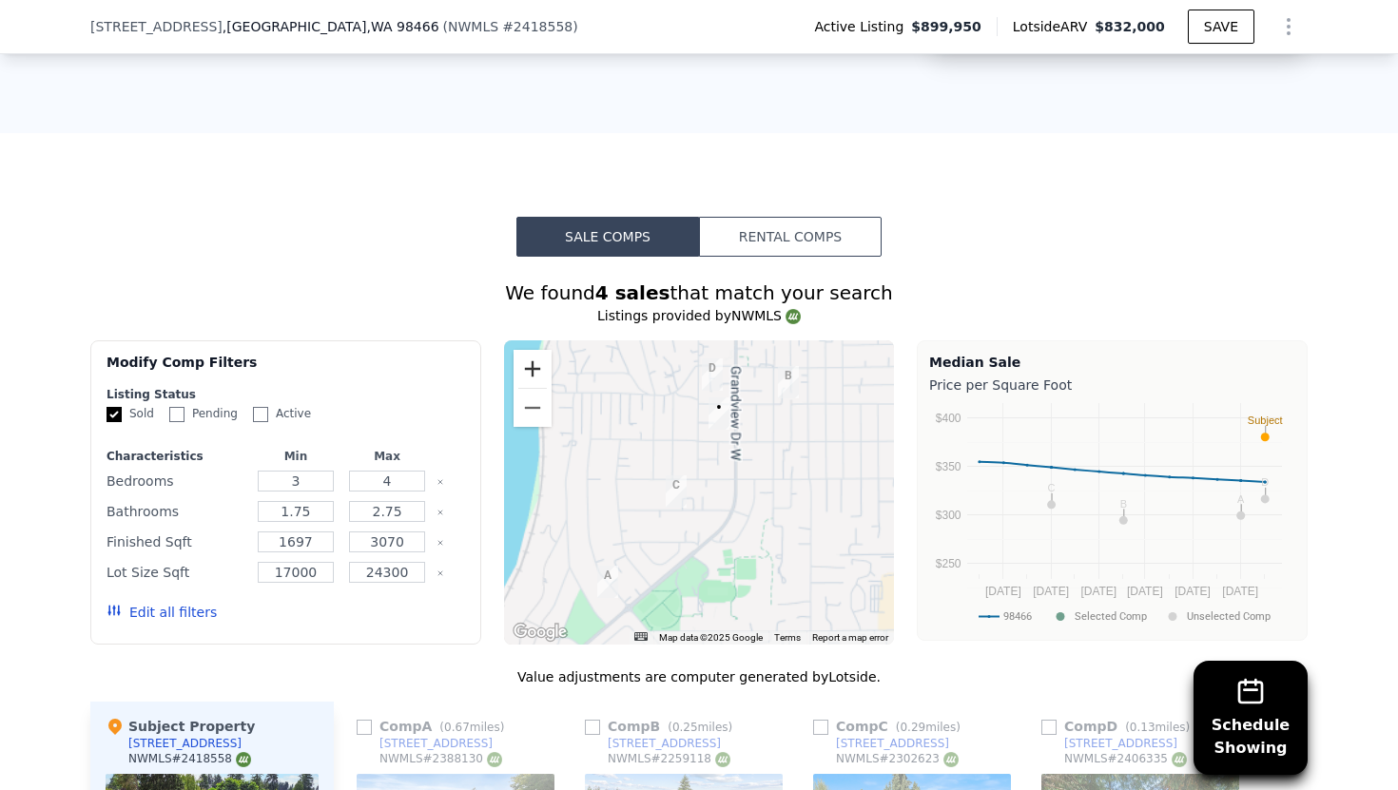
click at [536, 350] on button "Zoom in" at bounding box center [533, 369] width 38 height 38
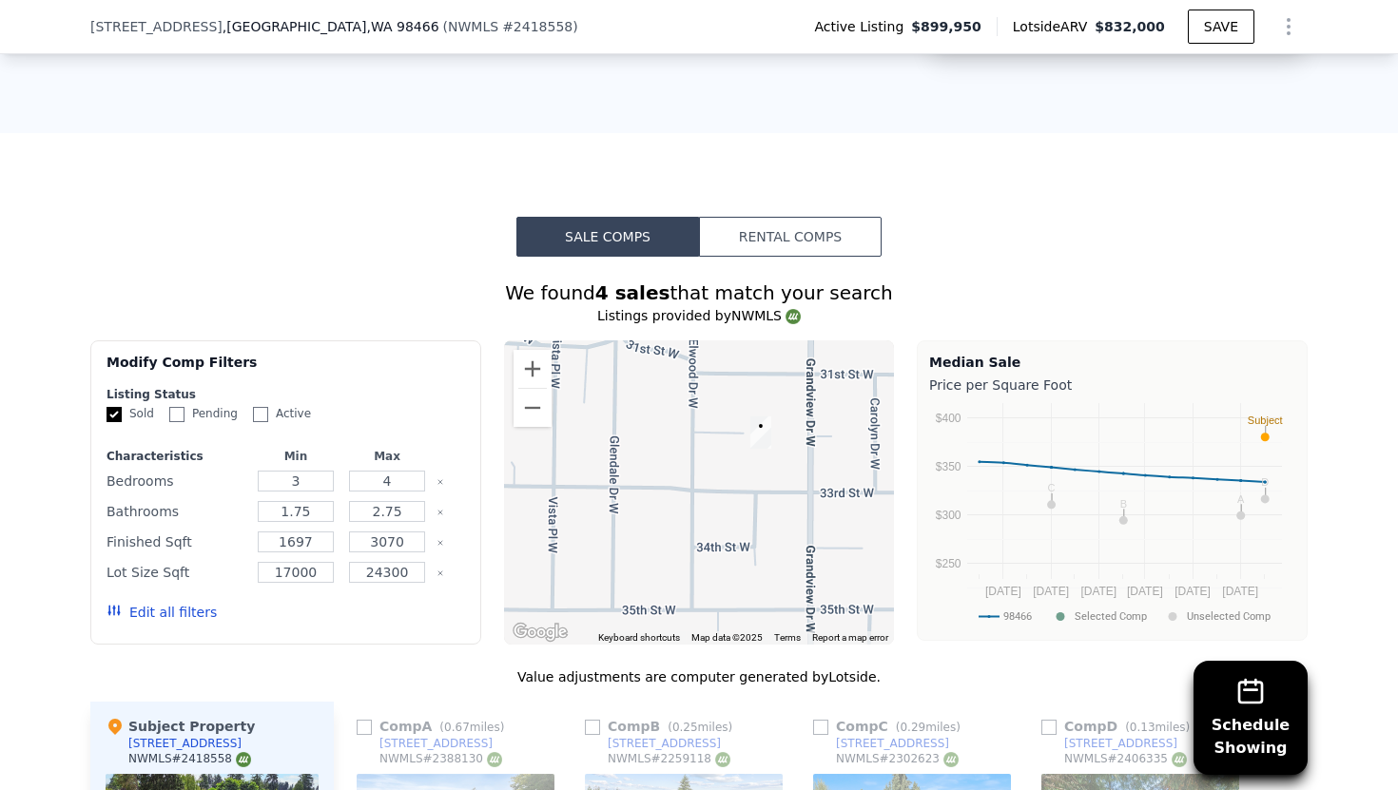
drag, startPoint x: 743, startPoint y: 378, endPoint x: 738, endPoint y: 535, distance: 157.9
click at [738, 535] on div at bounding box center [699, 492] width 391 height 304
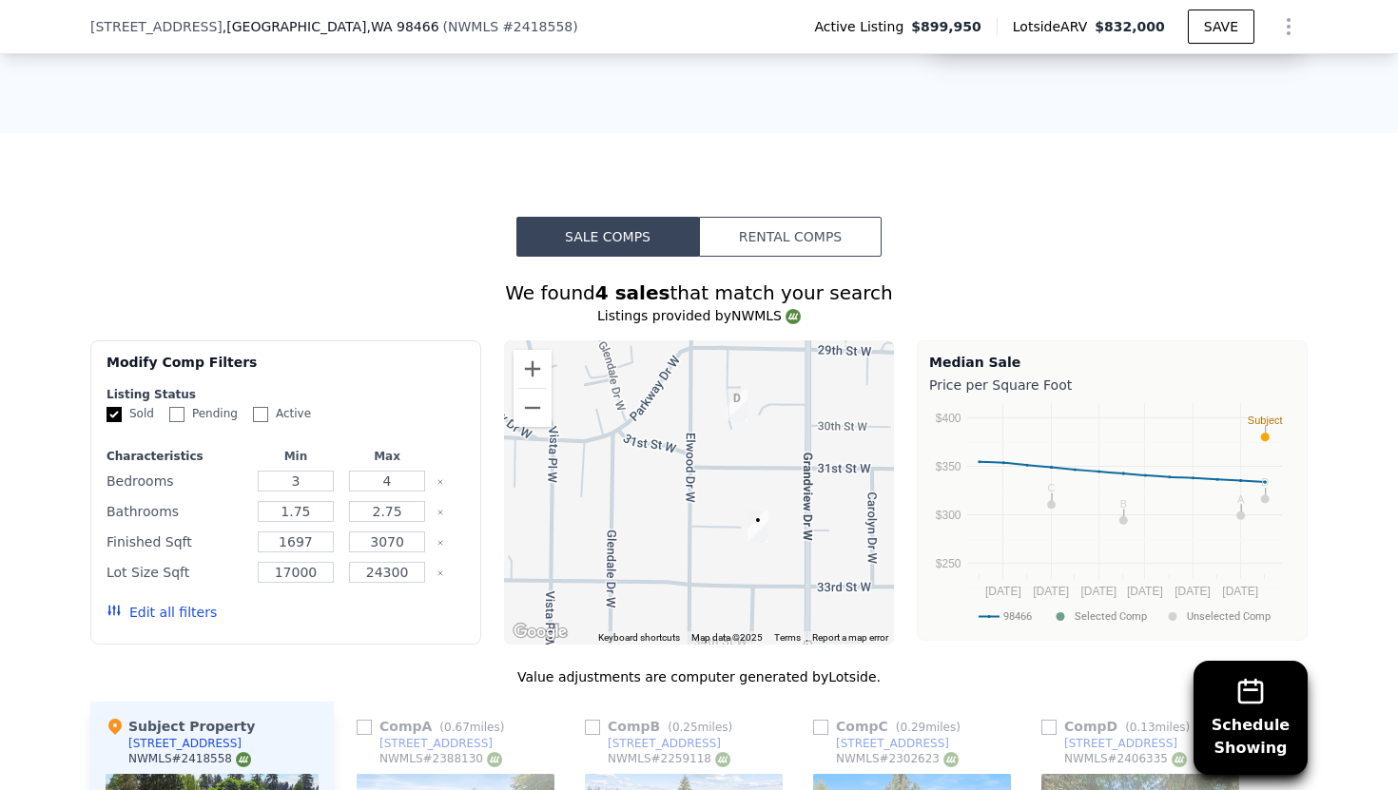
drag, startPoint x: 734, startPoint y: 492, endPoint x: 734, endPoint y: 592, distance: 99.9
click at [734, 592] on div at bounding box center [699, 492] width 391 height 304
click at [523, 389] on button "Zoom out" at bounding box center [533, 408] width 38 height 38
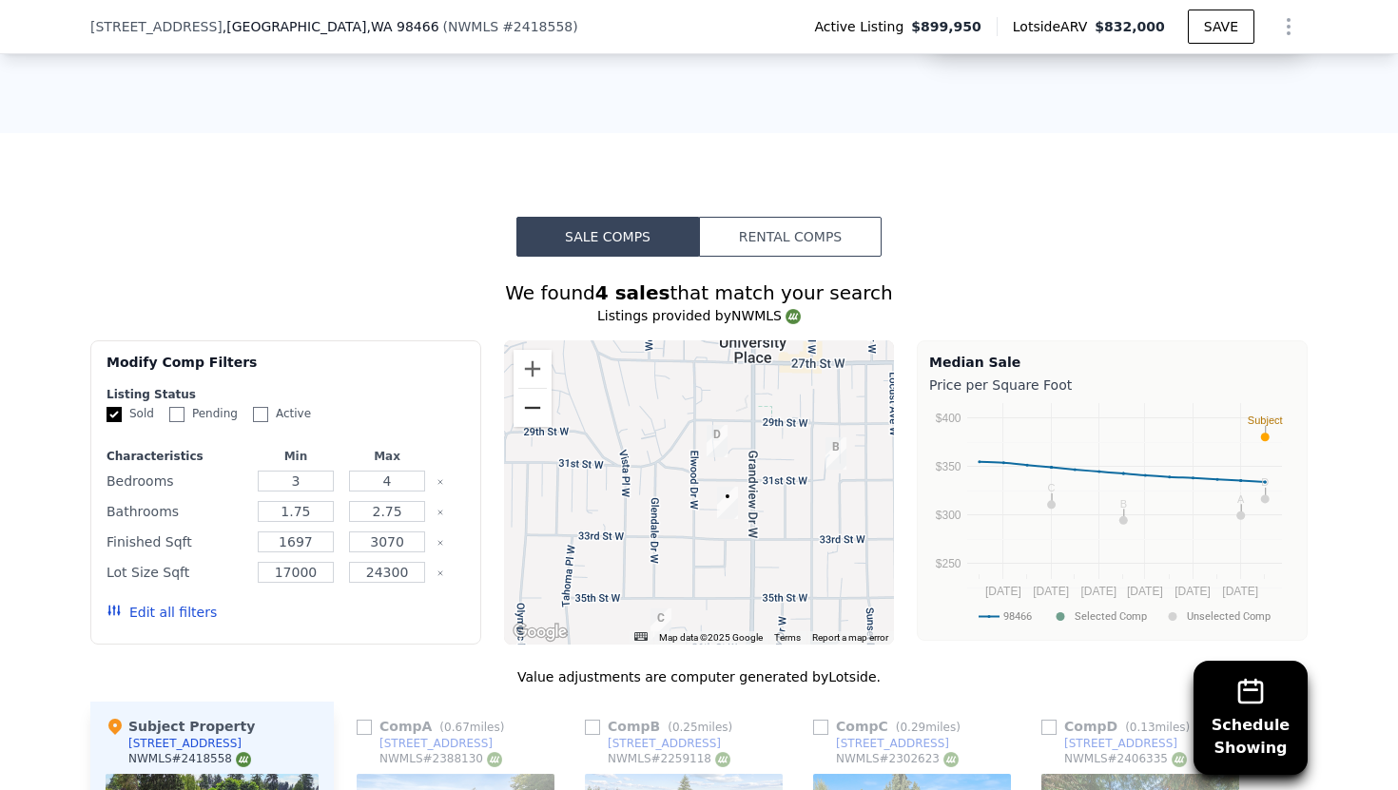
click at [523, 389] on button "Zoom out" at bounding box center [533, 408] width 38 height 38
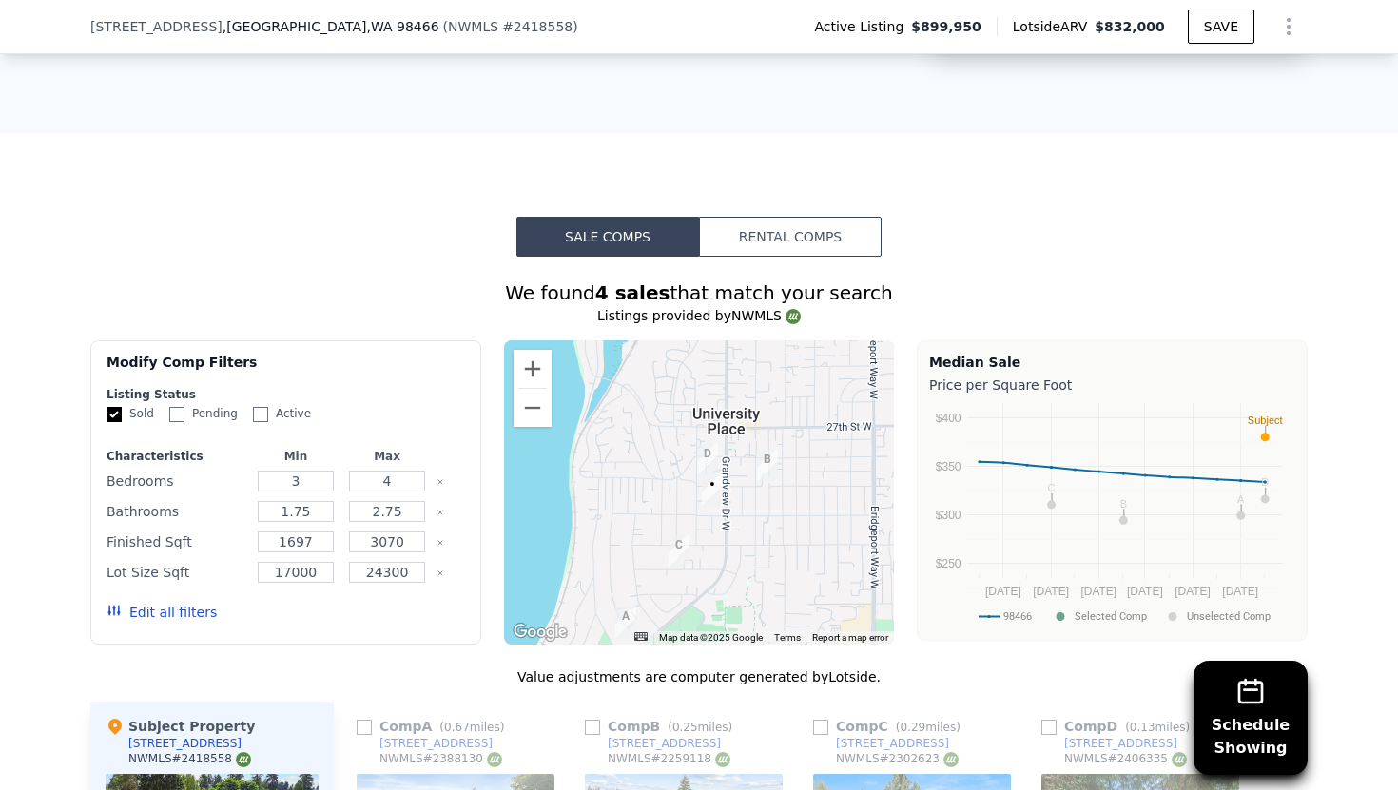
click at [172, 407] on input "Pending" at bounding box center [176, 414] width 15 height 15
checkbox input "true"
click at [260, 407] on input "Active" at bounding box center [260, 414] width 15 height 15
checkbox input "true"
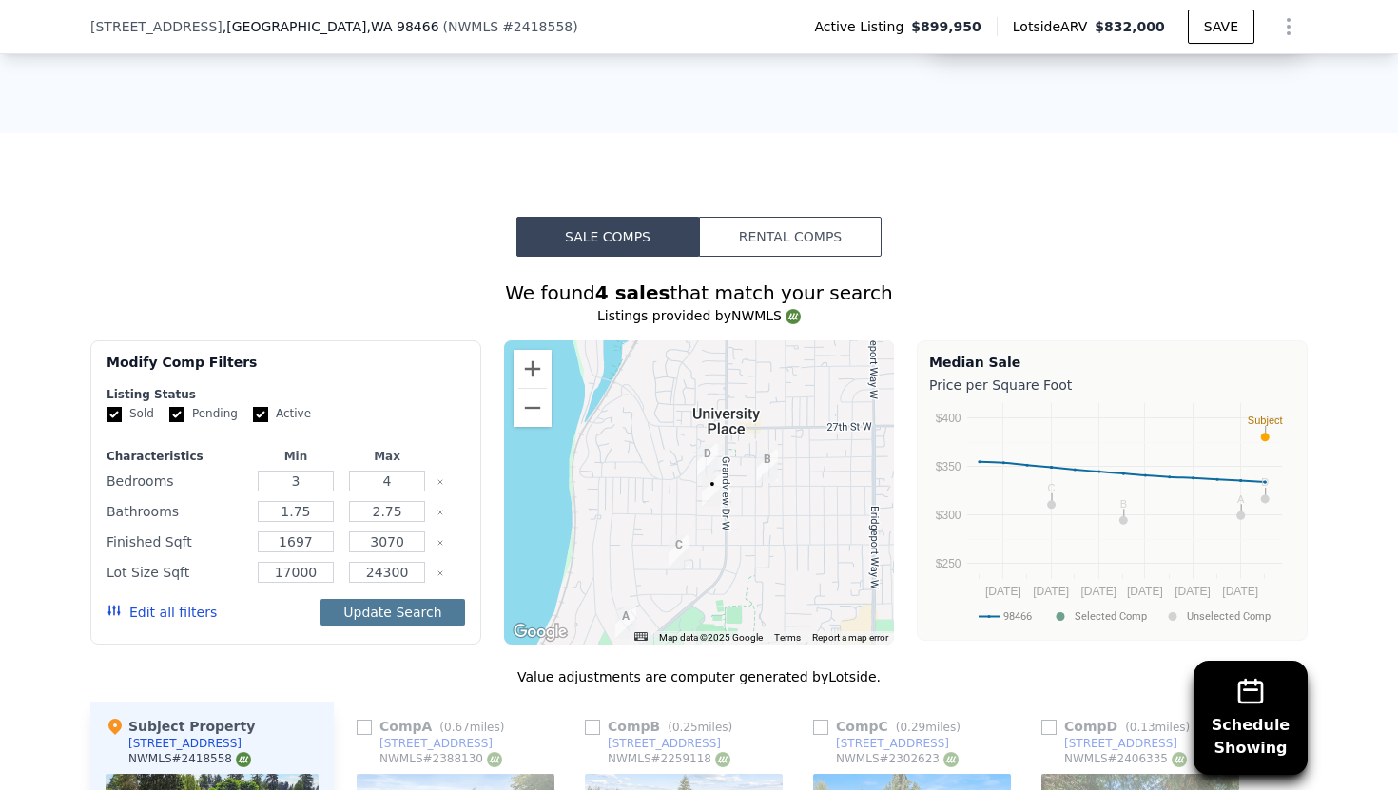
click at [365, 599] on button "Update Search" at bounding box center [392, 612] width 144 height 27
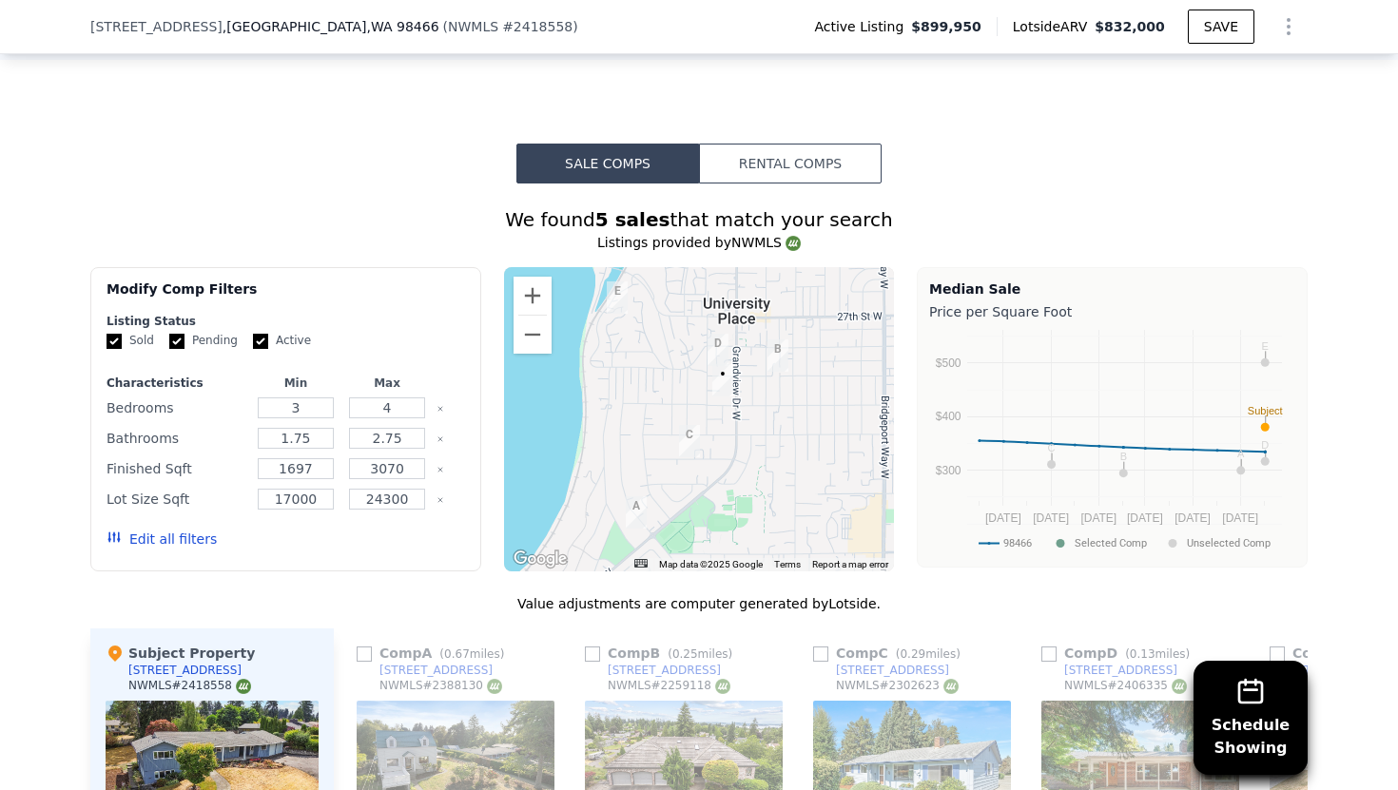
scroll to position [2198, 0]
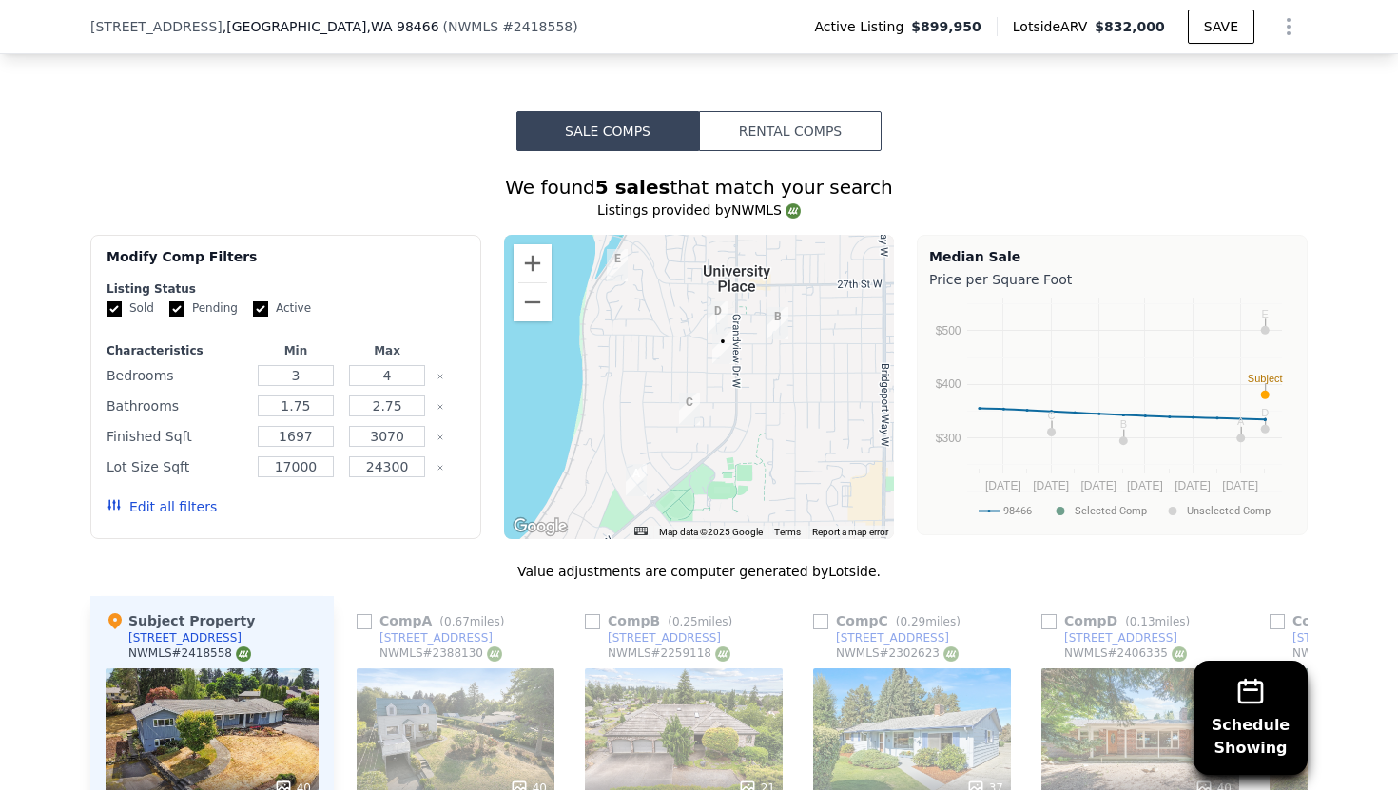
click at [507, 709] on div "40" at bounding box center [456, 737] width 198 height 137
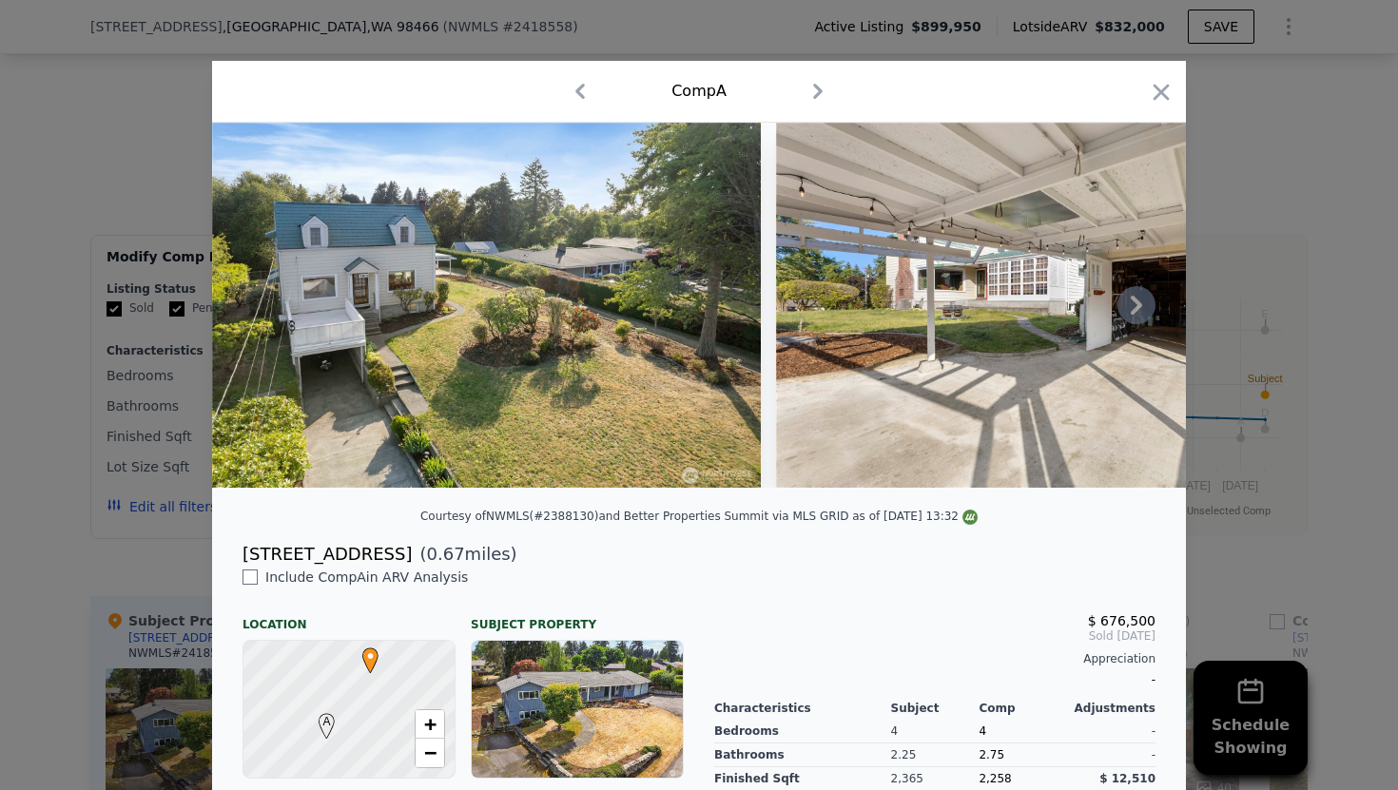
click at [1123, 309] on icon at bounding box center [1136, 305] width 38 height 38
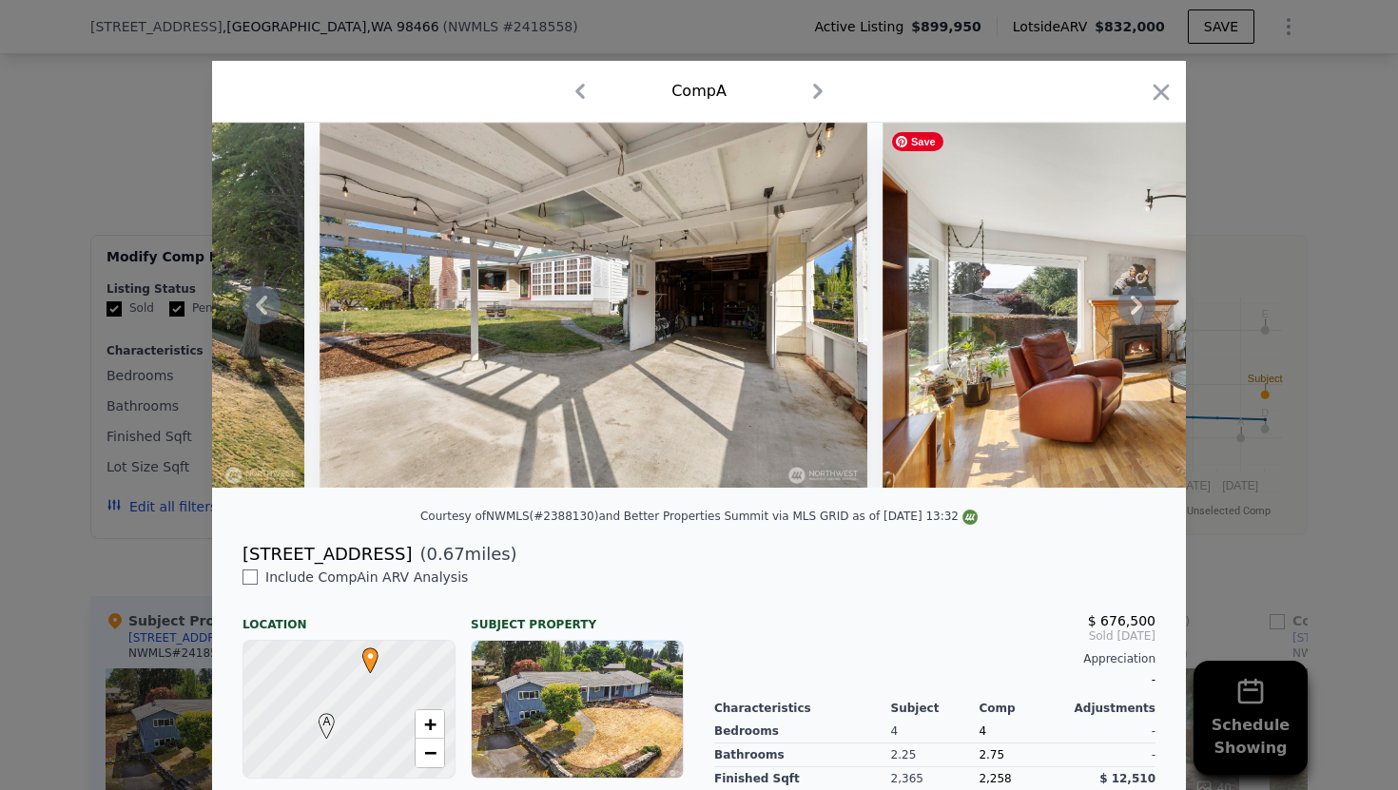
click at [1125, 311] on icon at bounding box center [1136, 305] width 38 height 38
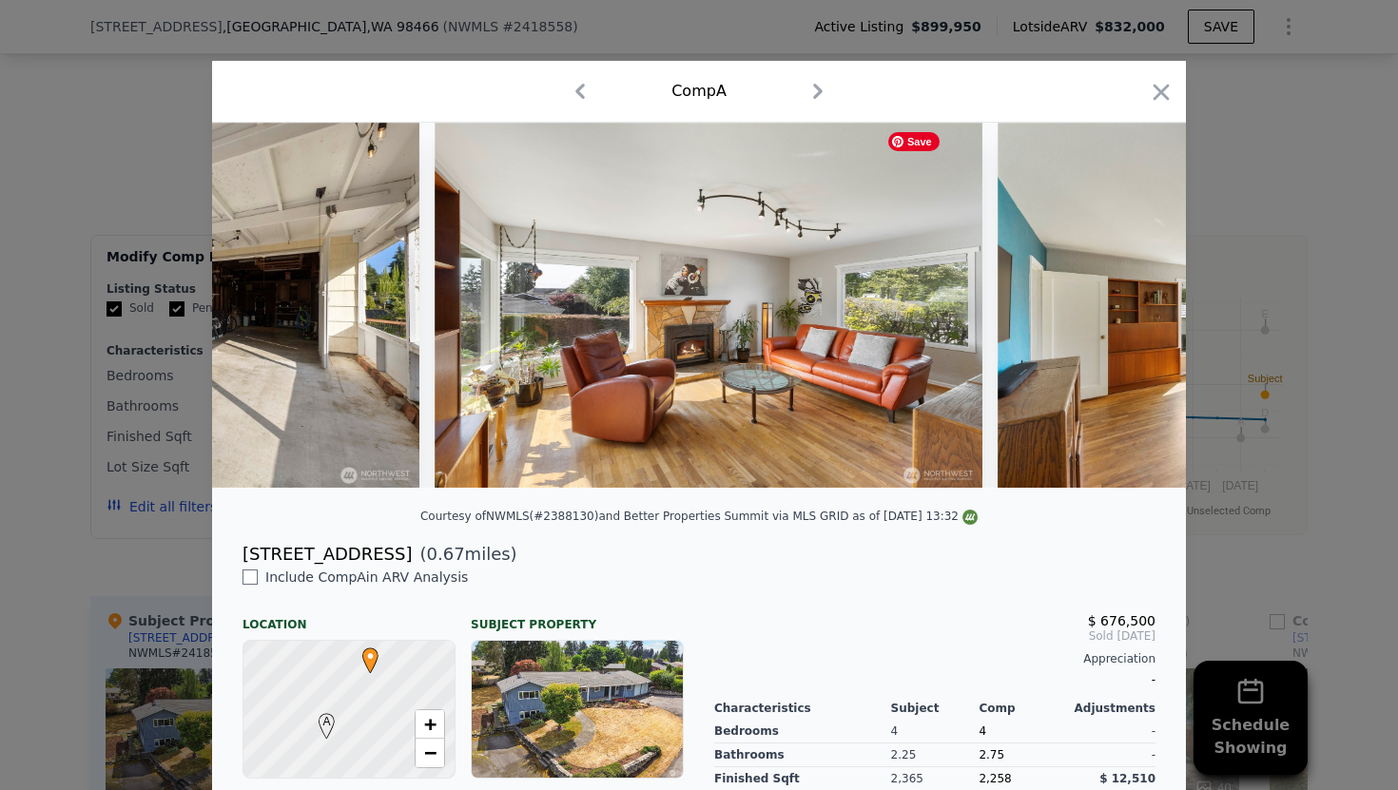
scroll to position [0, 913]
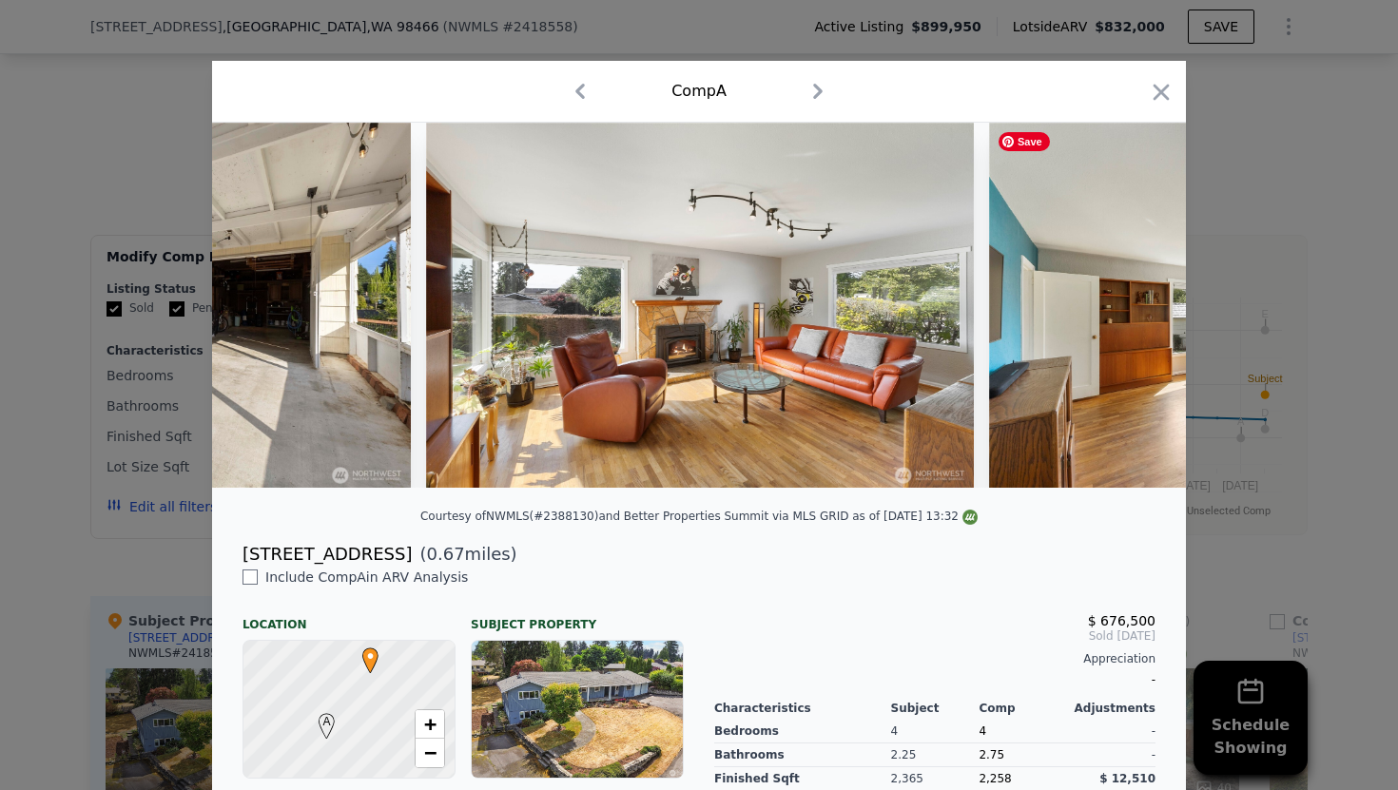
click at [1125, 312] on div at bounding box center [699, 305] width 974 height 365
click at [1140, 297] on icon at bounding box center [1136, 305] width 38 height 38
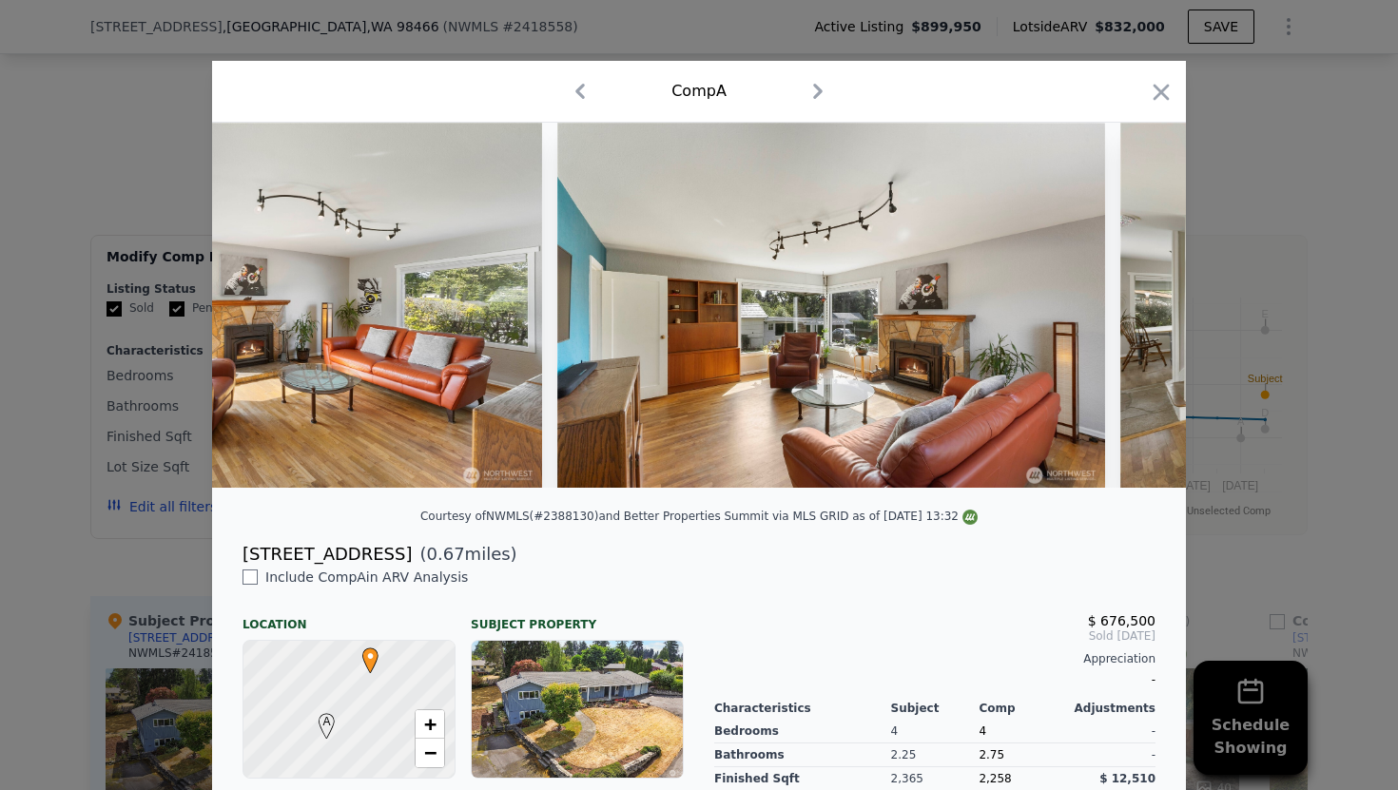
scroll to position [0, 1369]
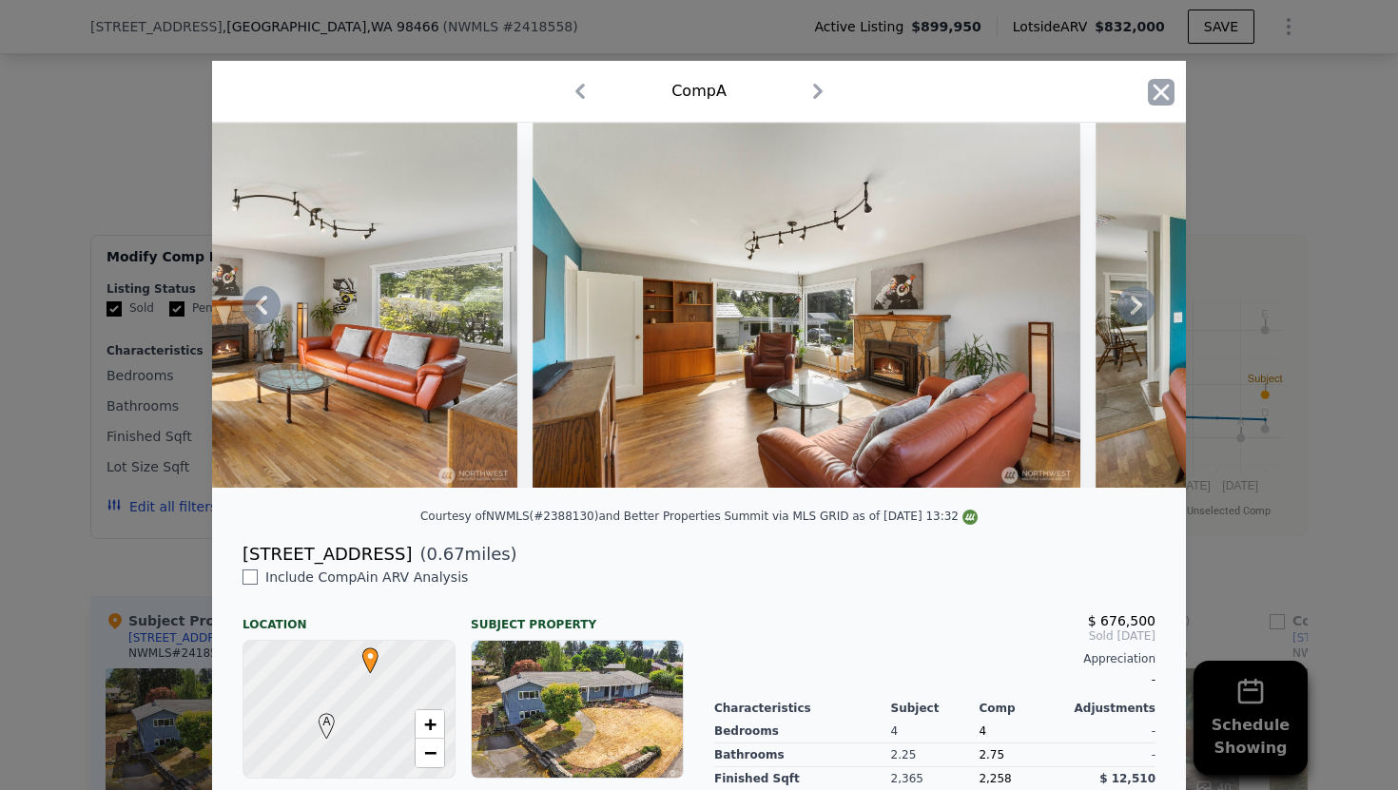
click at [1164, 94] on icon "button" at bounding box center [1162, 92] width 16 height 16
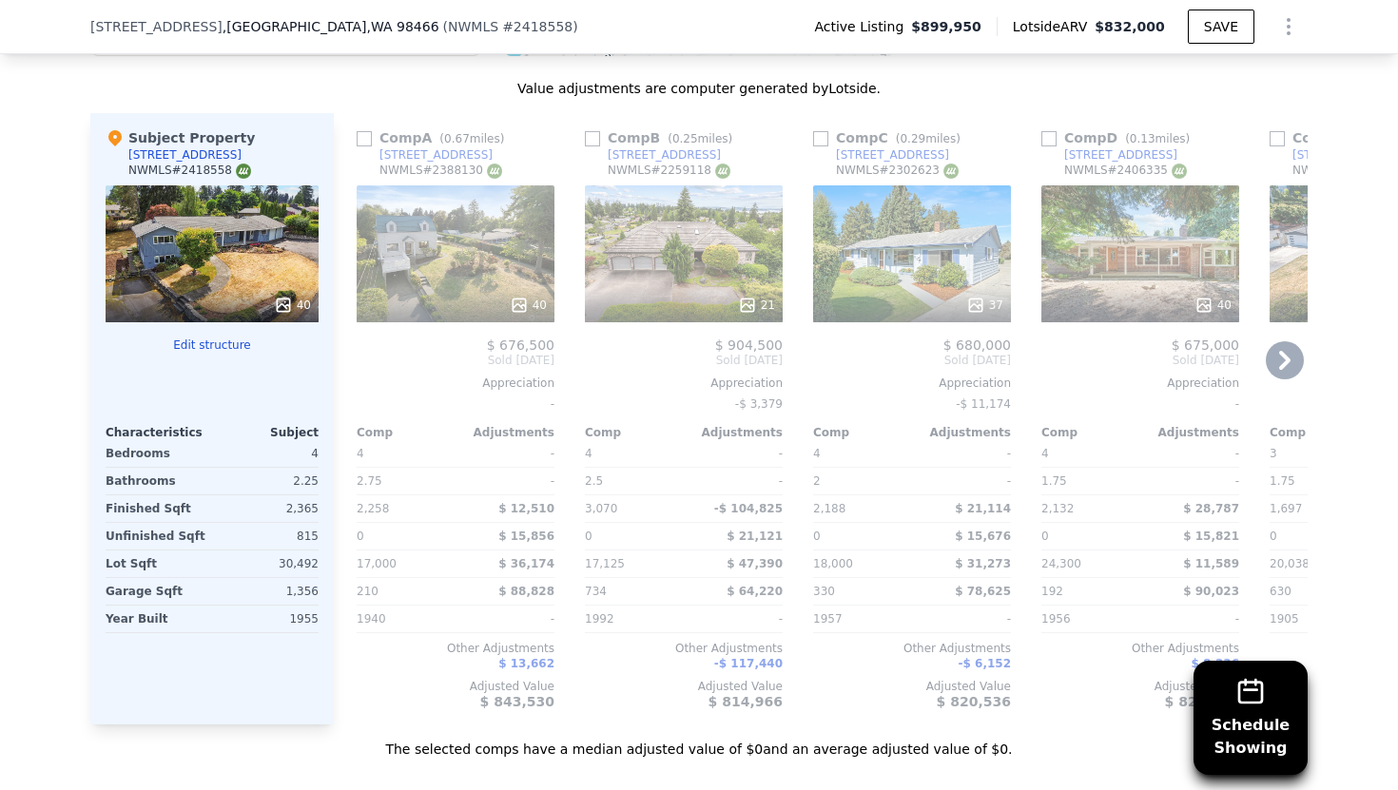
scroll to position [2693, 0]
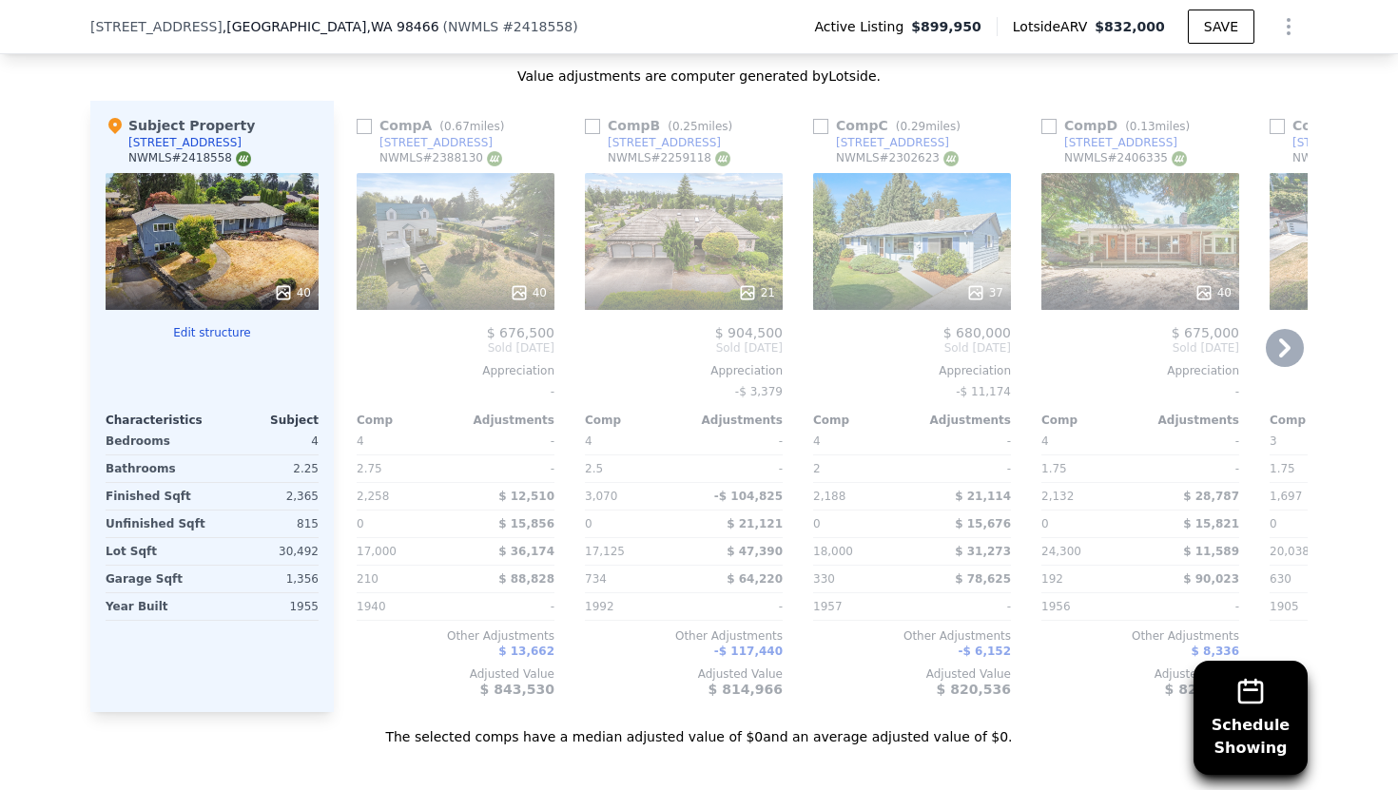
click at [1281, 339] on icon at bounding box center [1284, 348] width 11 height 19
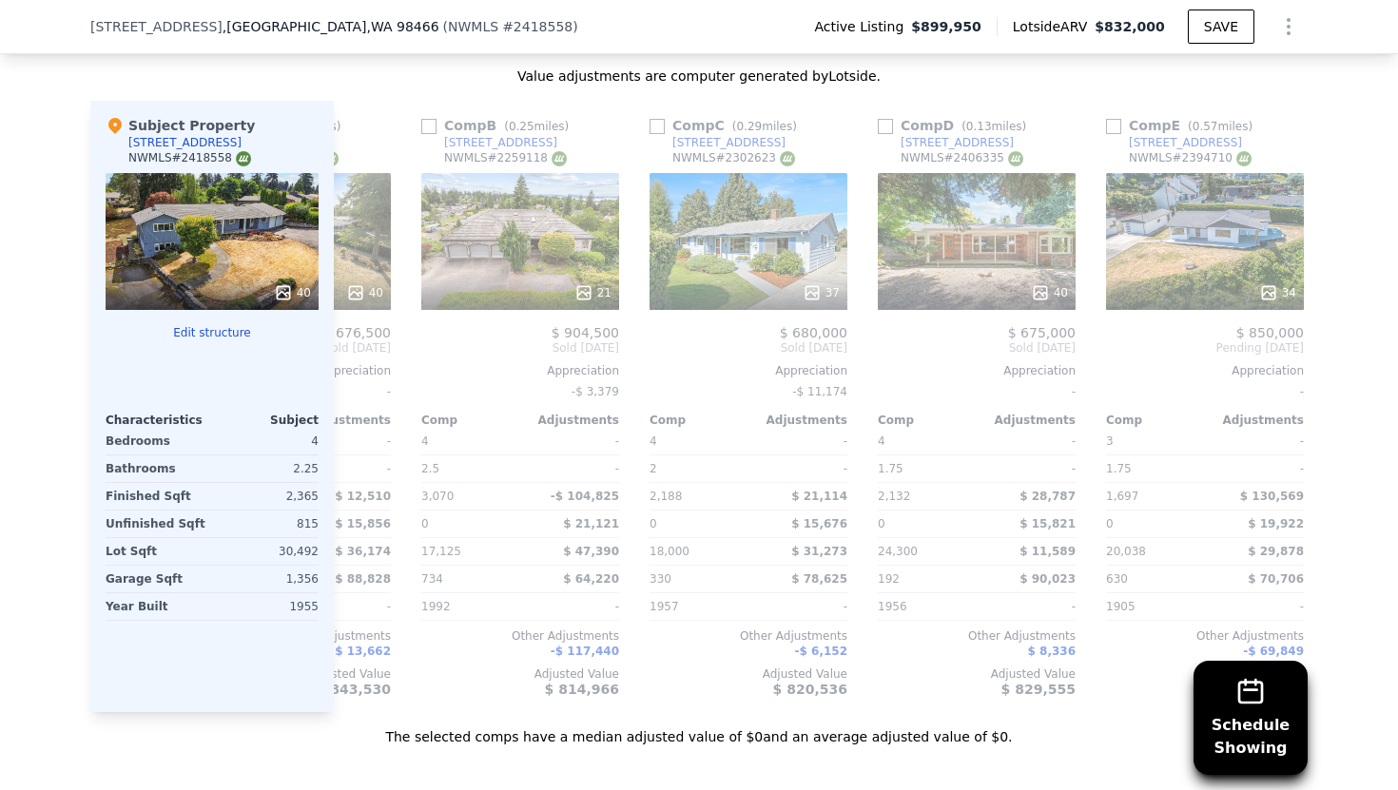
scroll to position [0, 159]
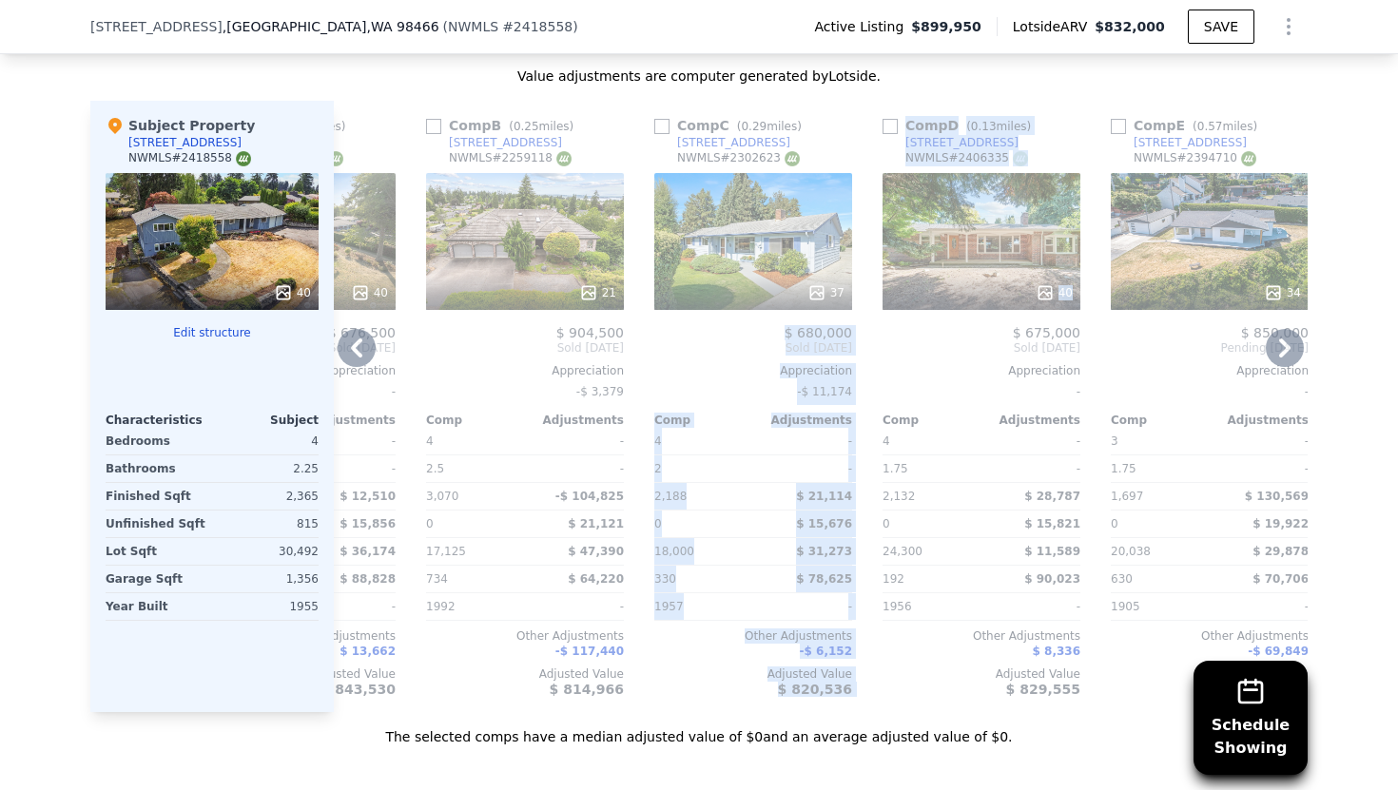
drag, startPoint x: 981, startPoint y: 281, endPoint x: 772, endPoint y: 305, distance: 209.7
click at [771, 305] on div "Comp A ( 0.67 miles) [STREET_ADDRESS] # 2388130 40 $ 676,500 Sold [DATE] Apprec…" at bounding box center [821, 407] width 974 height 612
click at [872, 269] on div "Comp A ( 0.67 miles) [STREET_ADDRESS] # 2388130 40 $ 676,500 Sold [DATE] Apprec…" at bounding box center [821, 407] width 974 height 612
drag, startPoint x: 899, startPoint y: 264, endPoint x: 816, endPoint y: 264, distance: 82.7
click at [815, 264] on div "Comp A ( 0.67 miles) [STREET_ADDRESS] # 2388130 40 $ 676,500 Sold [DATE] Apprec…" at bounding box center [821, 407] width 974 height 612
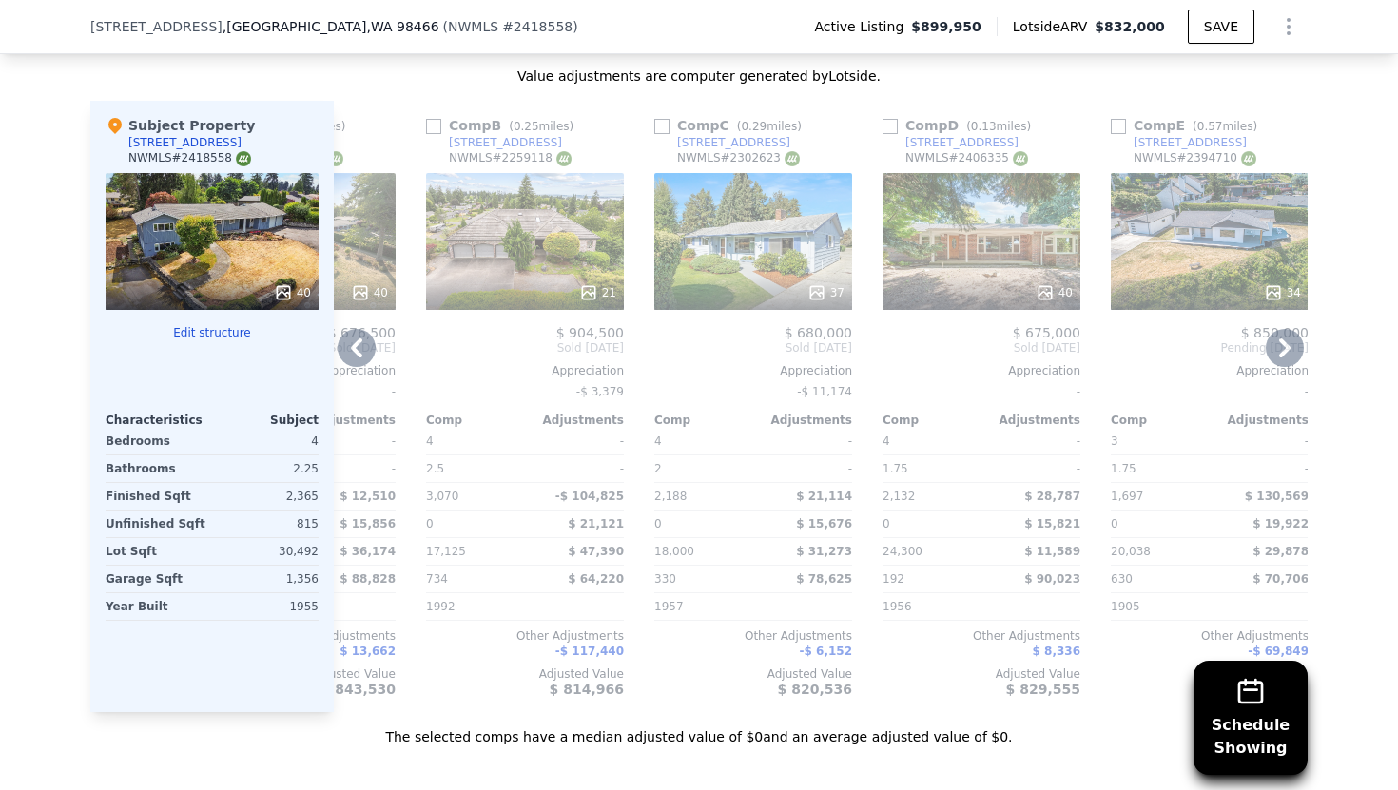
click at [990, 286] on div "Comp D ( 0.13 miles) [STREET_ADDRESS] # 2406335 40 $ 675,000 Sold [DATE] Apprec…" at bounding box center [981, 407] width 213 height 612
click at [1030, 340] on span "Sold [DATE]" at bounding box center [982, 347] width 198 height 15
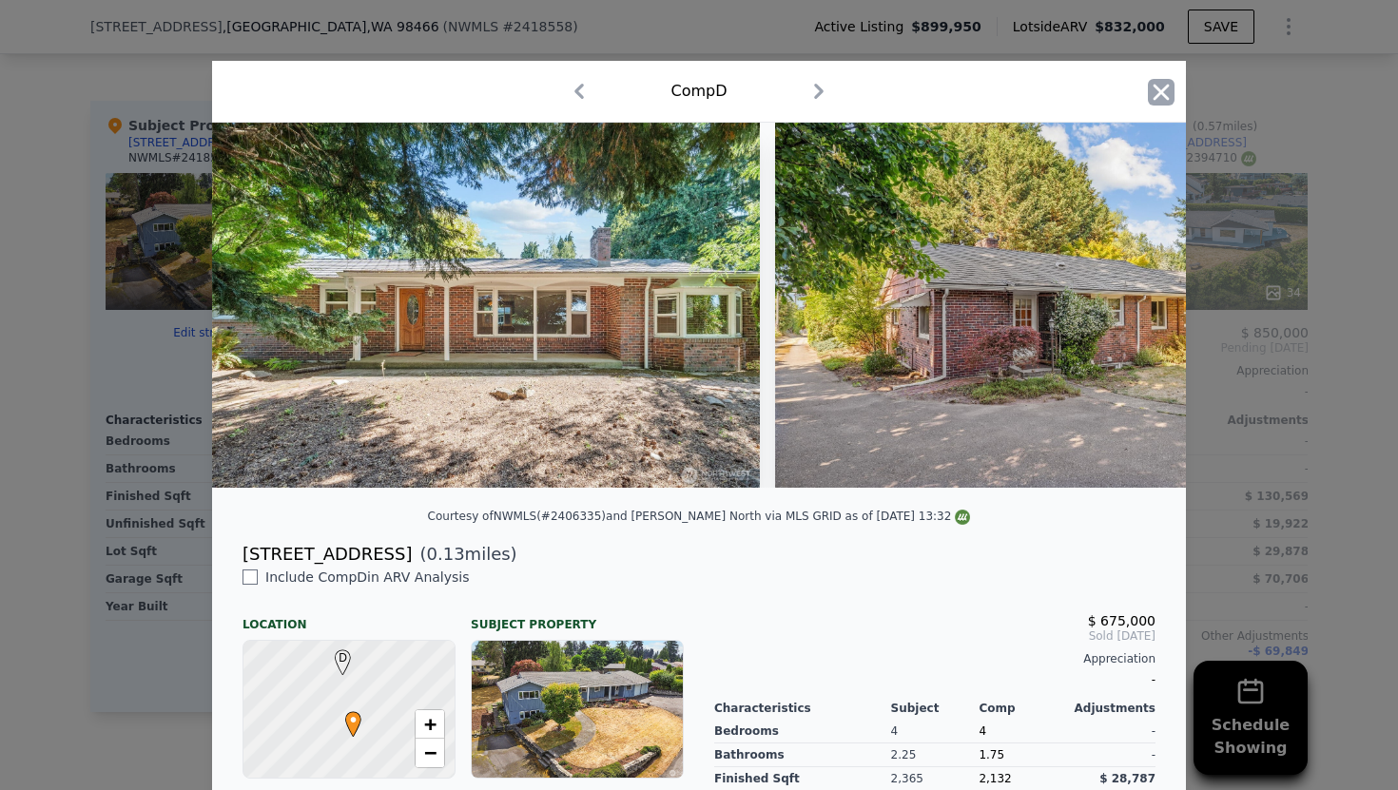
click at [1165, 91] on icon "button" at bounding box center [1161, 92] width 27 height 27
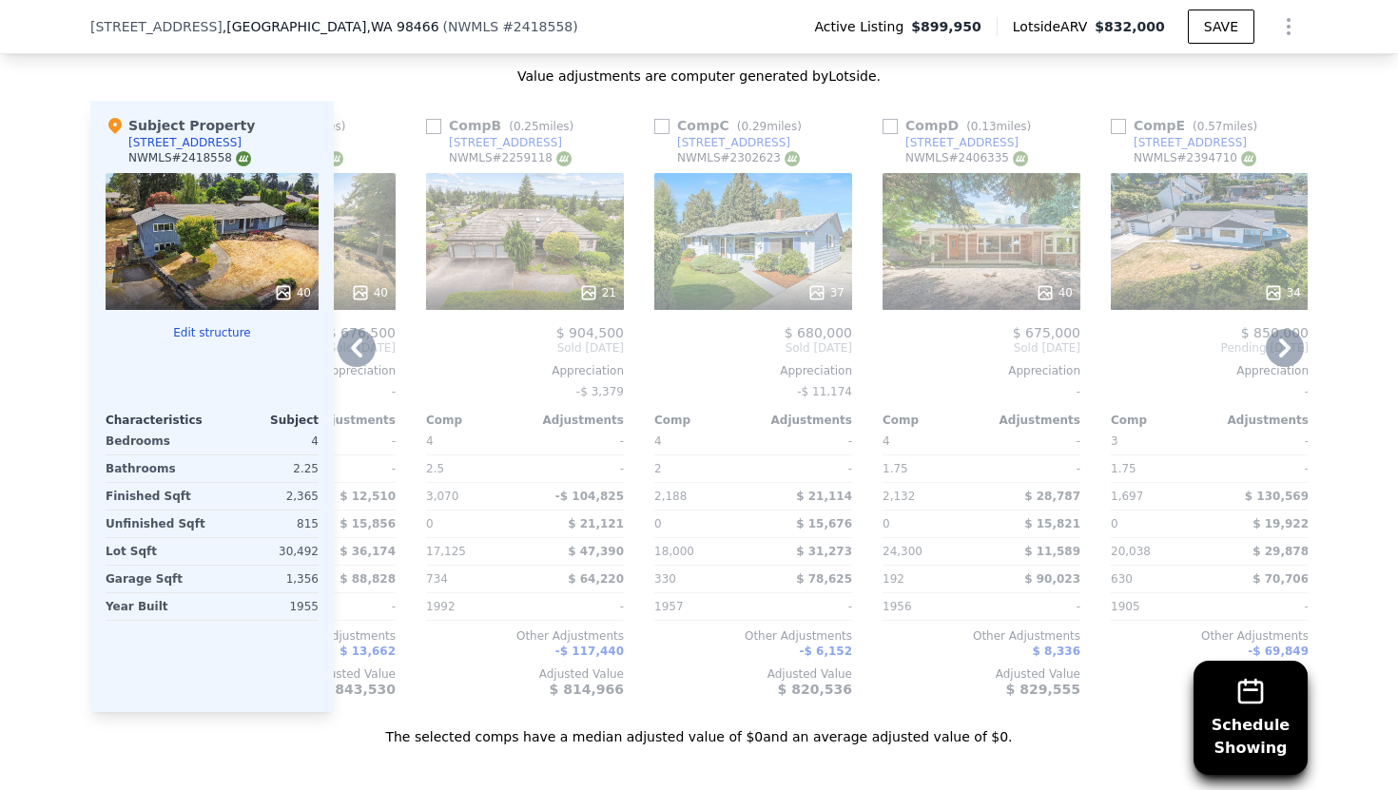
click at [354, 339] on icon at bounding box center [356, 348] width 11 height 19
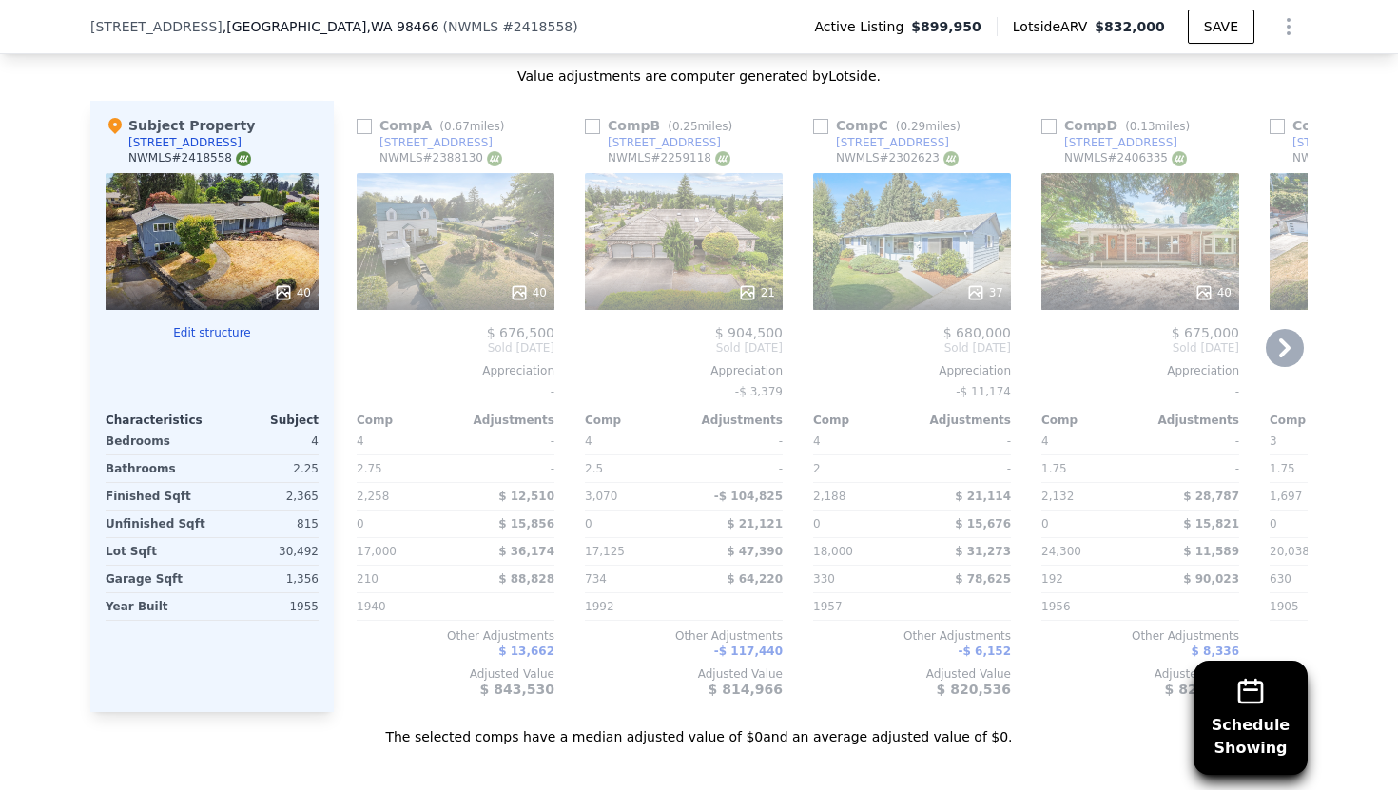
click at [266, 276] on div at bounding box center [212, 293] width 213 height 34
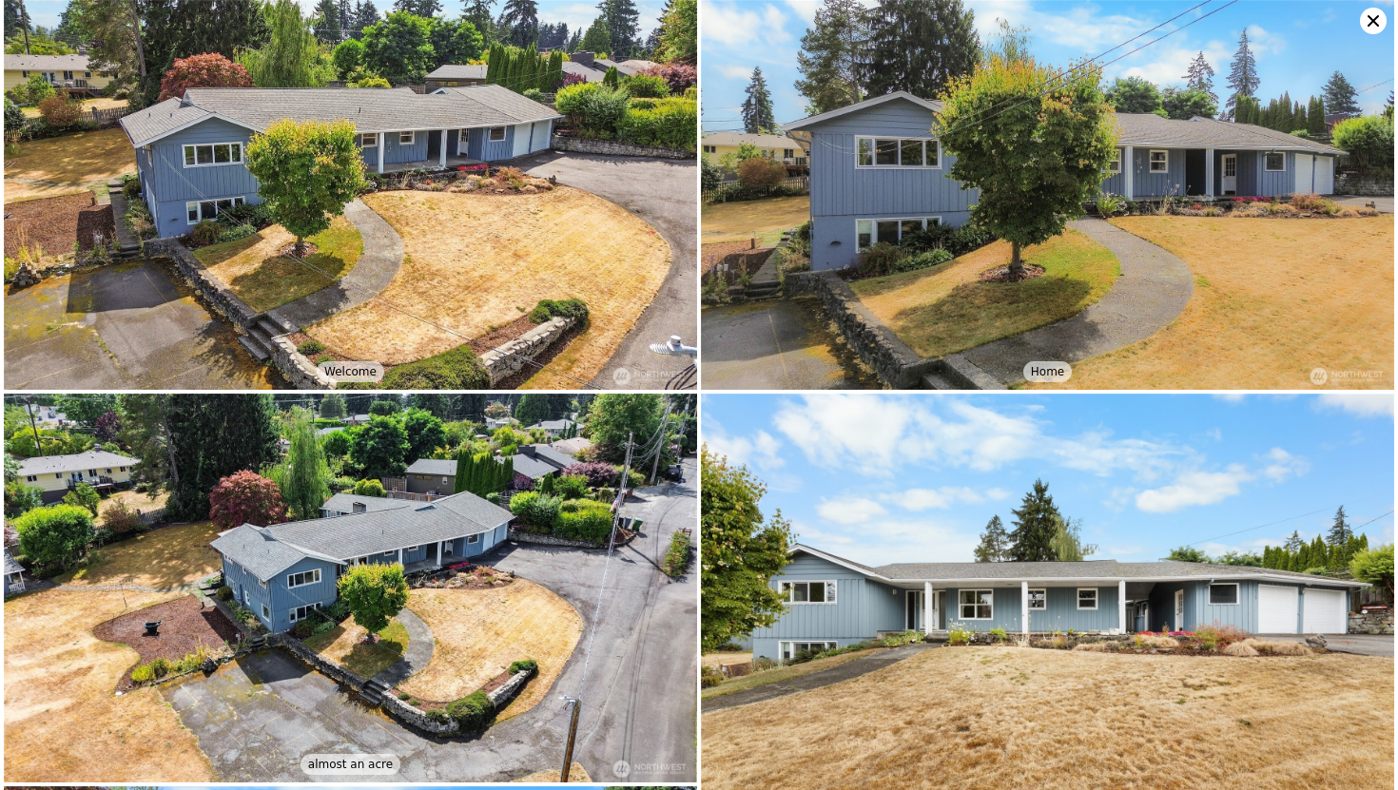
click at [1368, 25] on icon at bounding box center [1373, 20] width 11 height 11
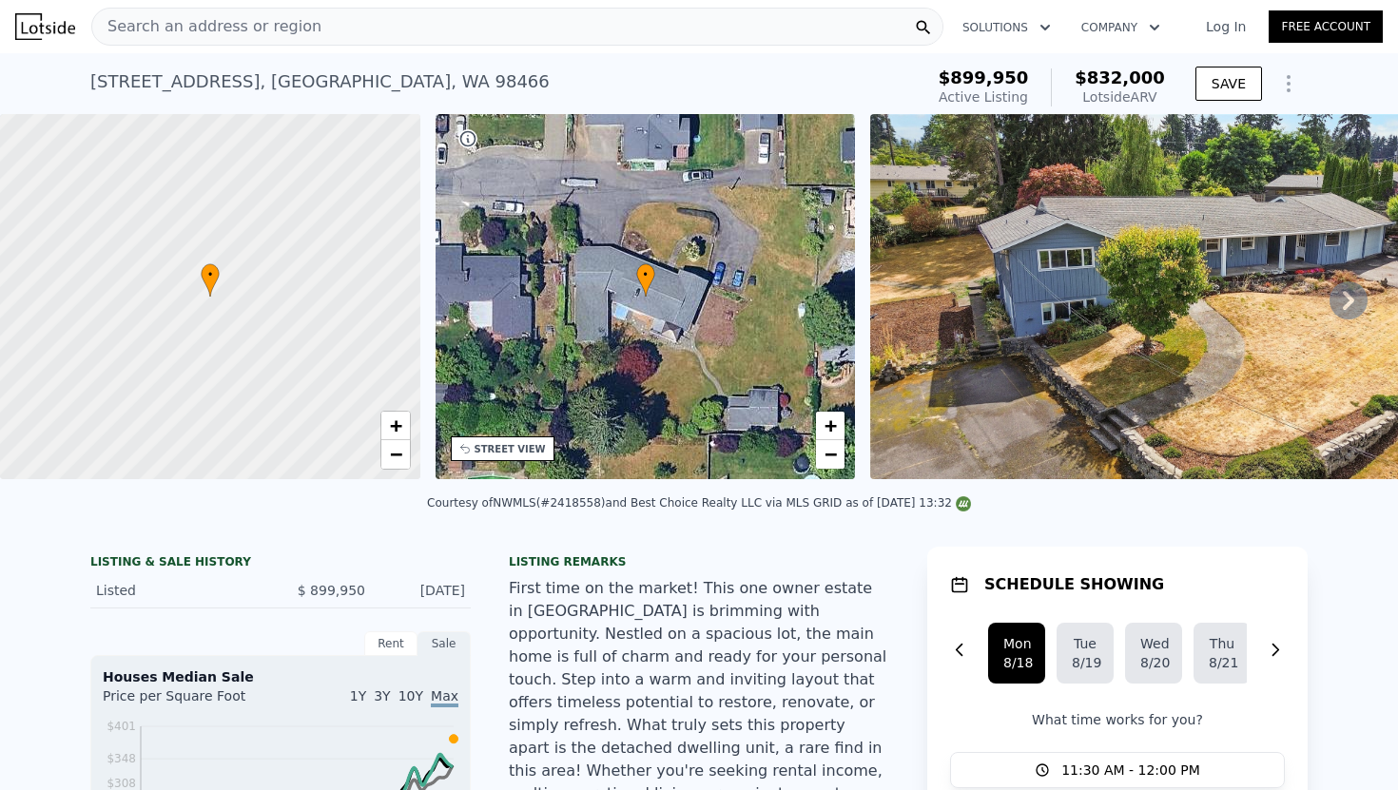
click at [303, 15] on div "Search an address or region" at bounding box center [517, 27] width 852 height 38
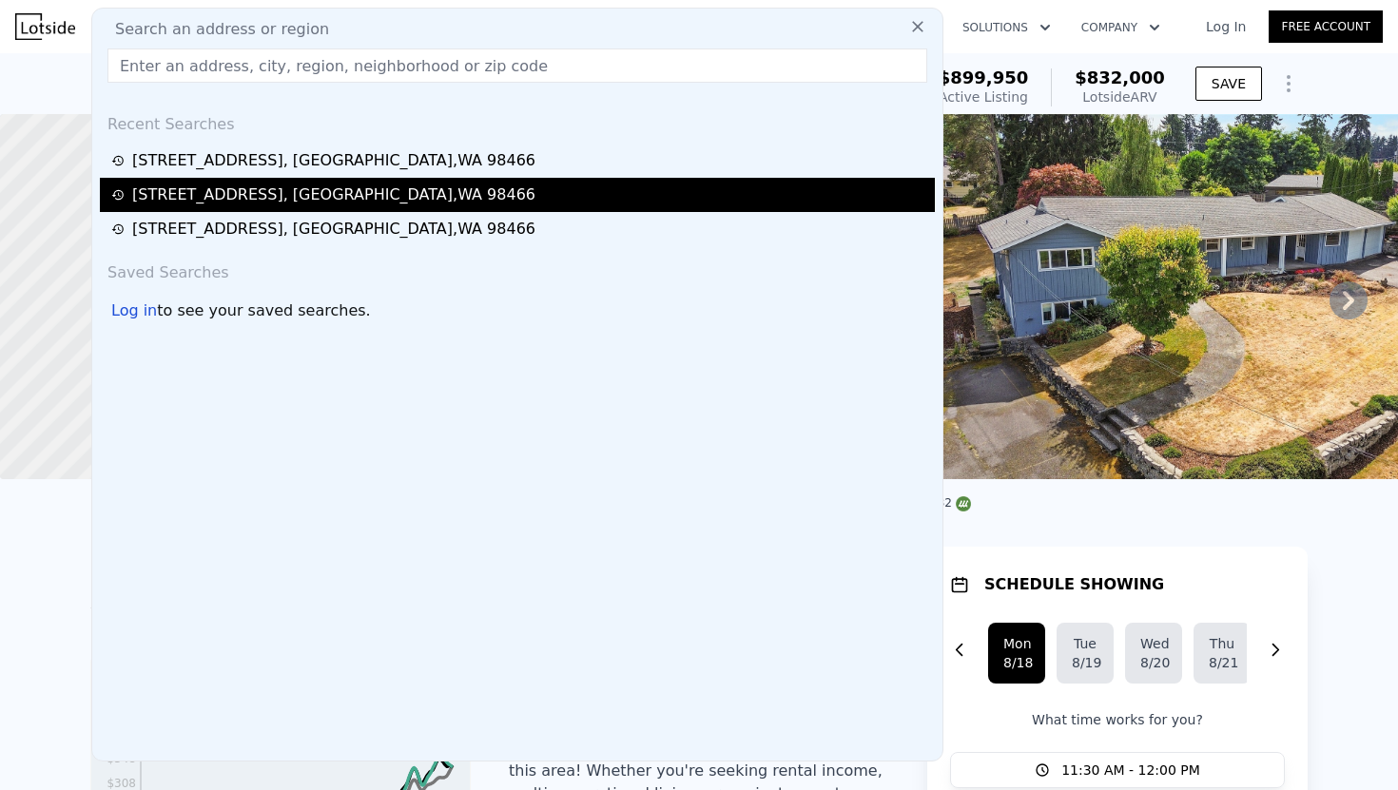
click at [256, 200] on div "[STREET_ADDRESS]" at bounding box center [333, 195] width 403 height 23
type input "1954"
type input "3369"
type input "9000"
type input "19340"
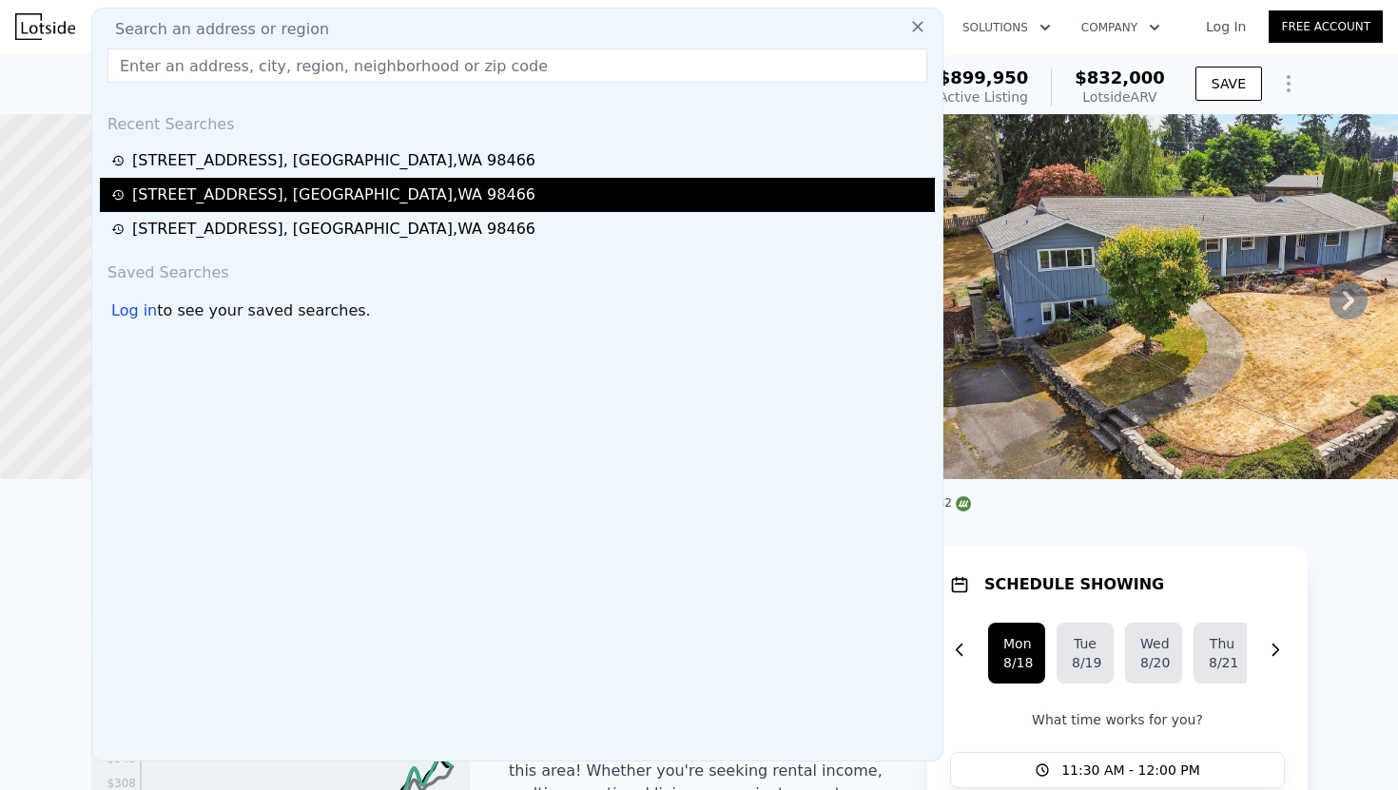
type input "$ 790,000"
type input "5"
type input "-$ 3,673"
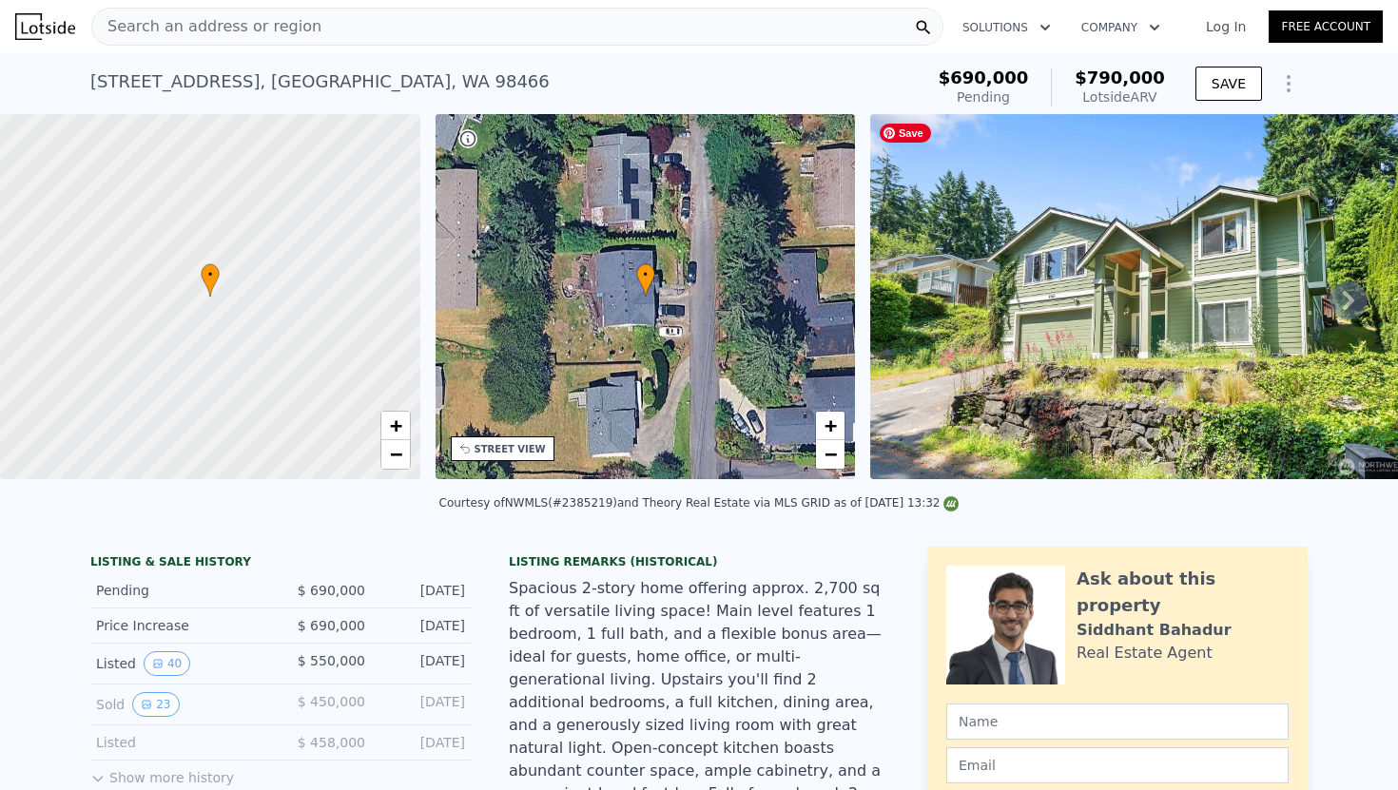
click at [1189, 355] on img at bounding box center [1143, 296] width 547 height 365
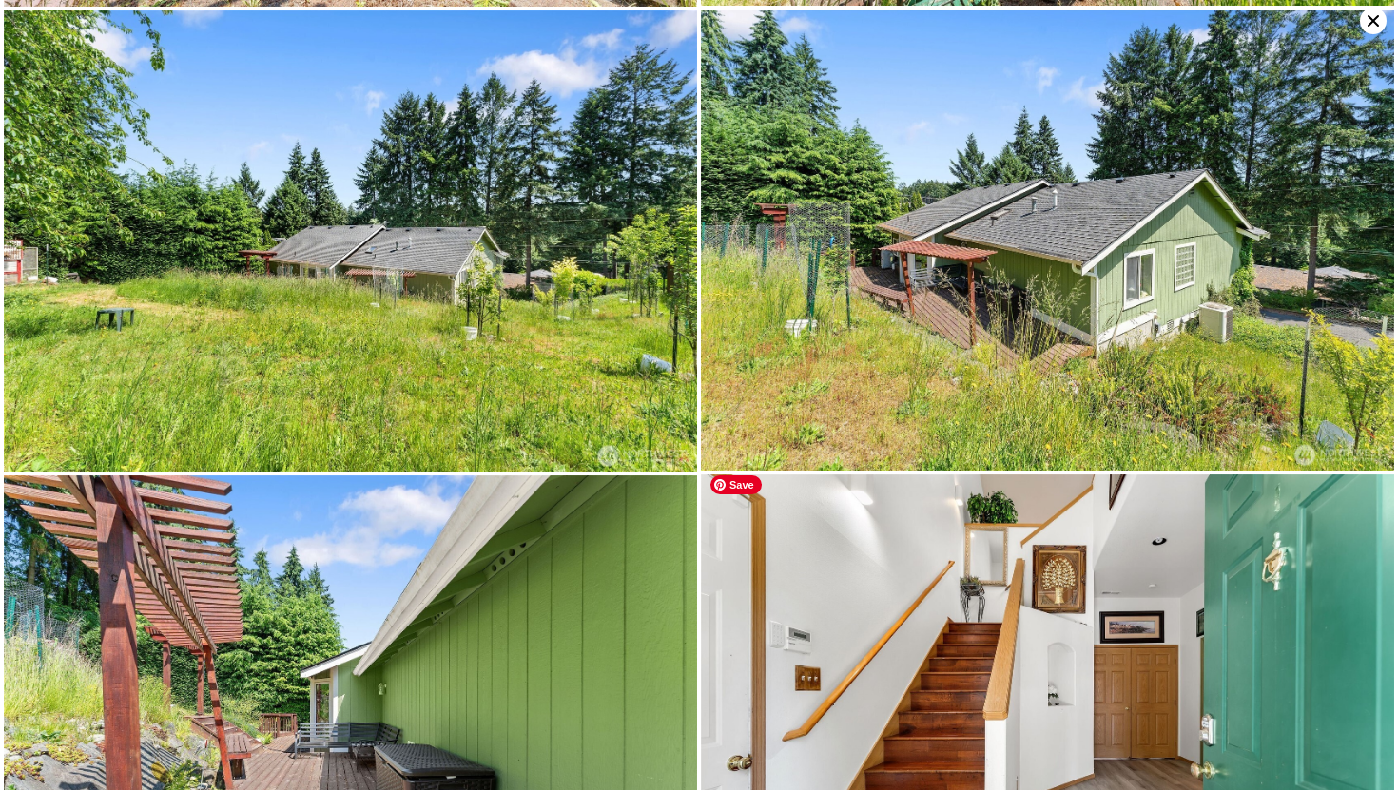
scroll to position [1397, 0]
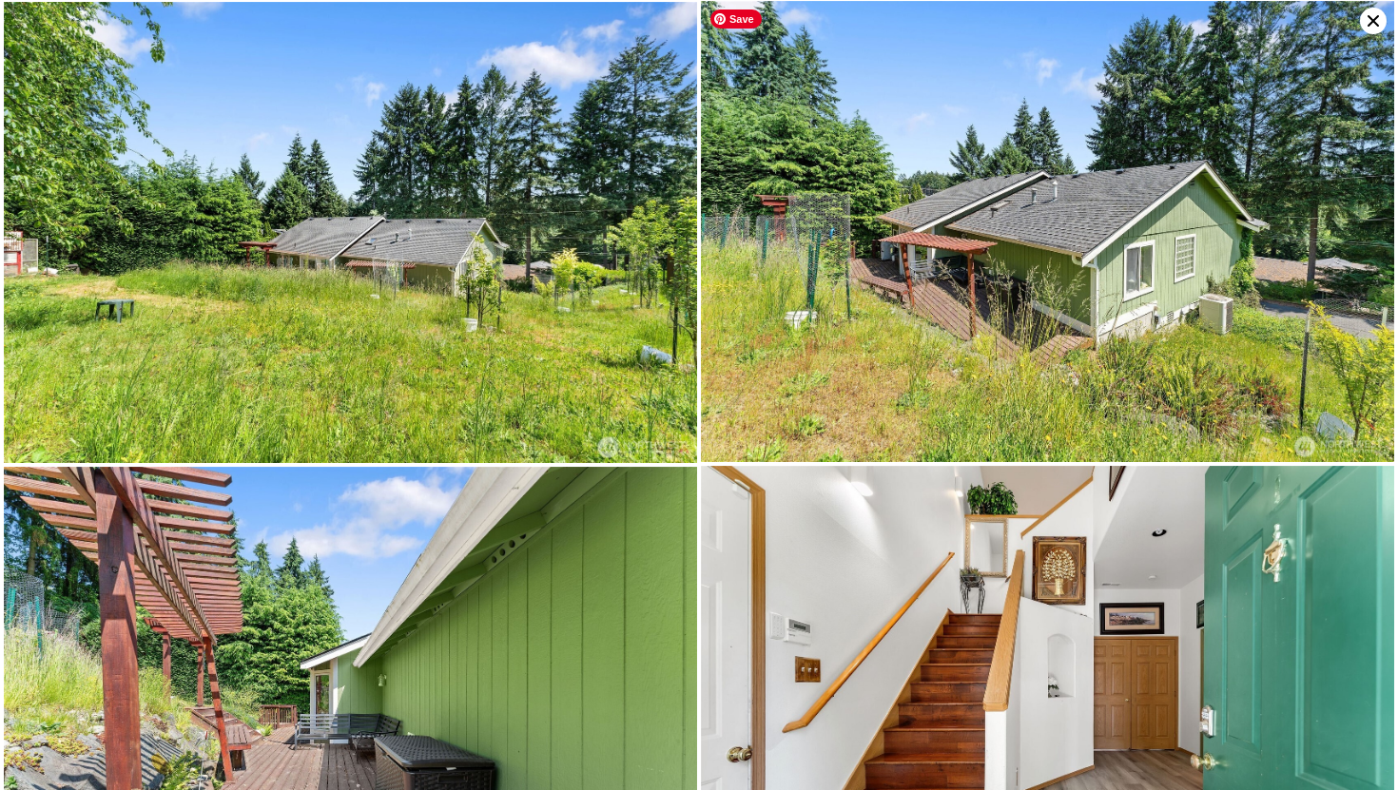
click at [1252, 409] on img at bounding box center [1047, 232] width 693 height 462
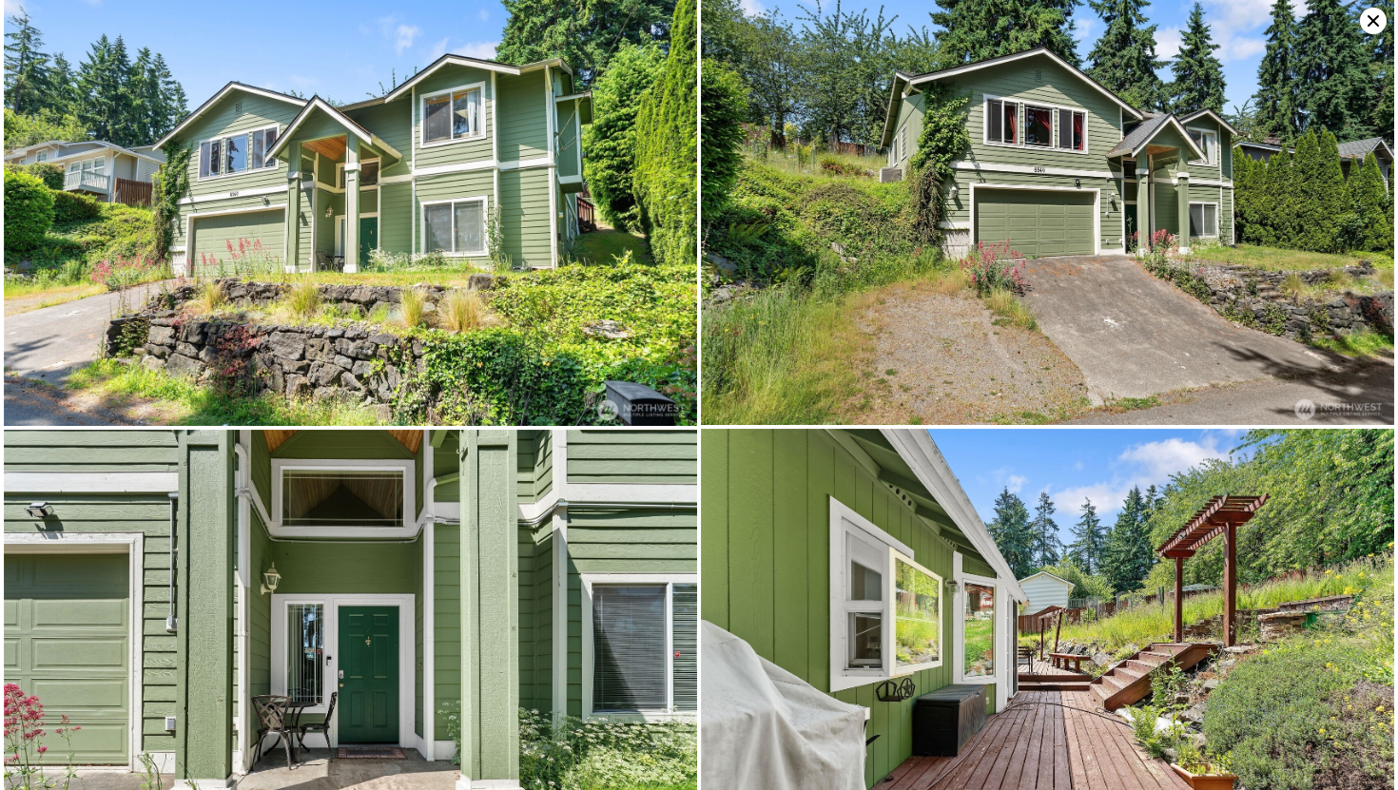
scroll to position [0, 0]
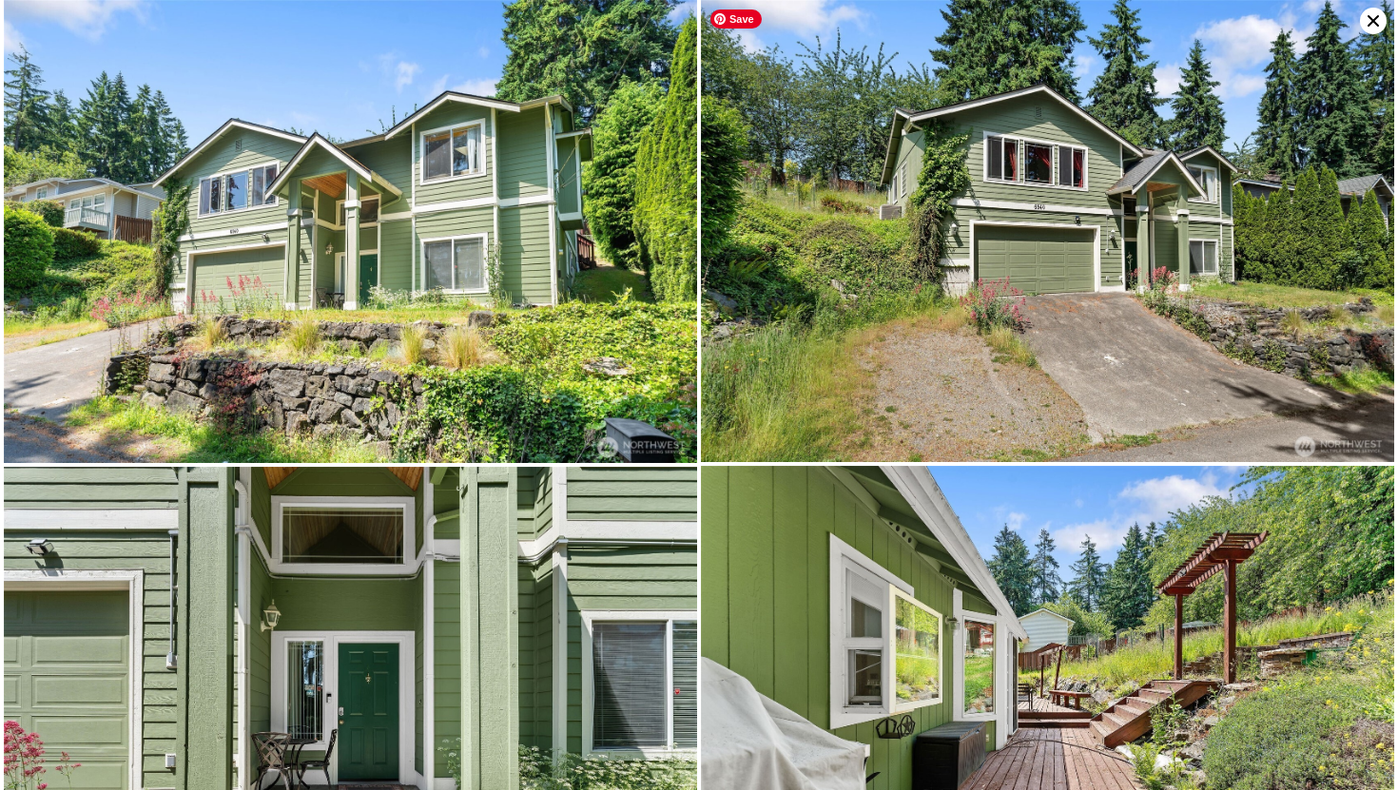
click at [1369, 19] on icon at bounding box center [1373, 21] width 27 height 27
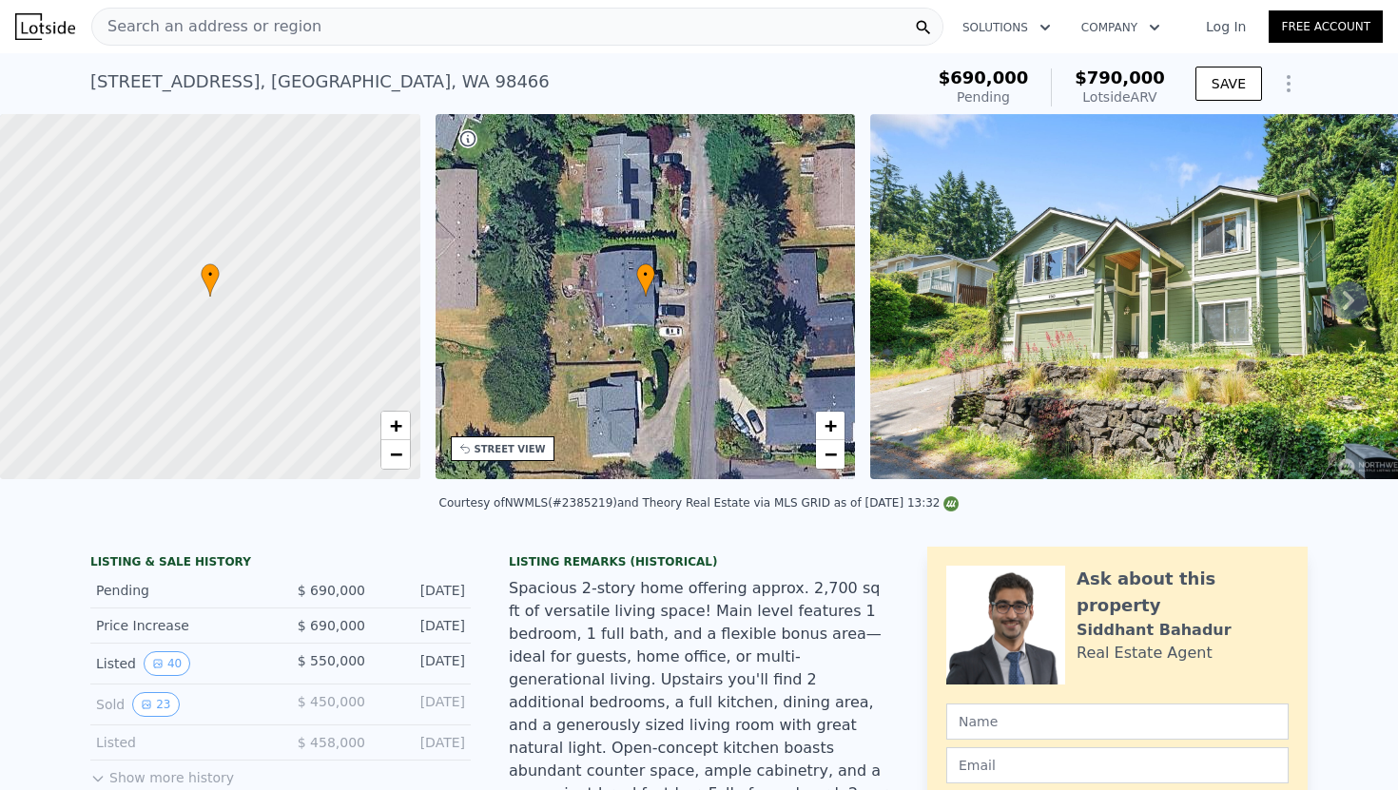
click at [596, 348] on div "• + −" at bounding box center [646, 296] width 420 height 365
click at [835, 430] on span "+" at bounding box center [831, 426] width 12 height 24
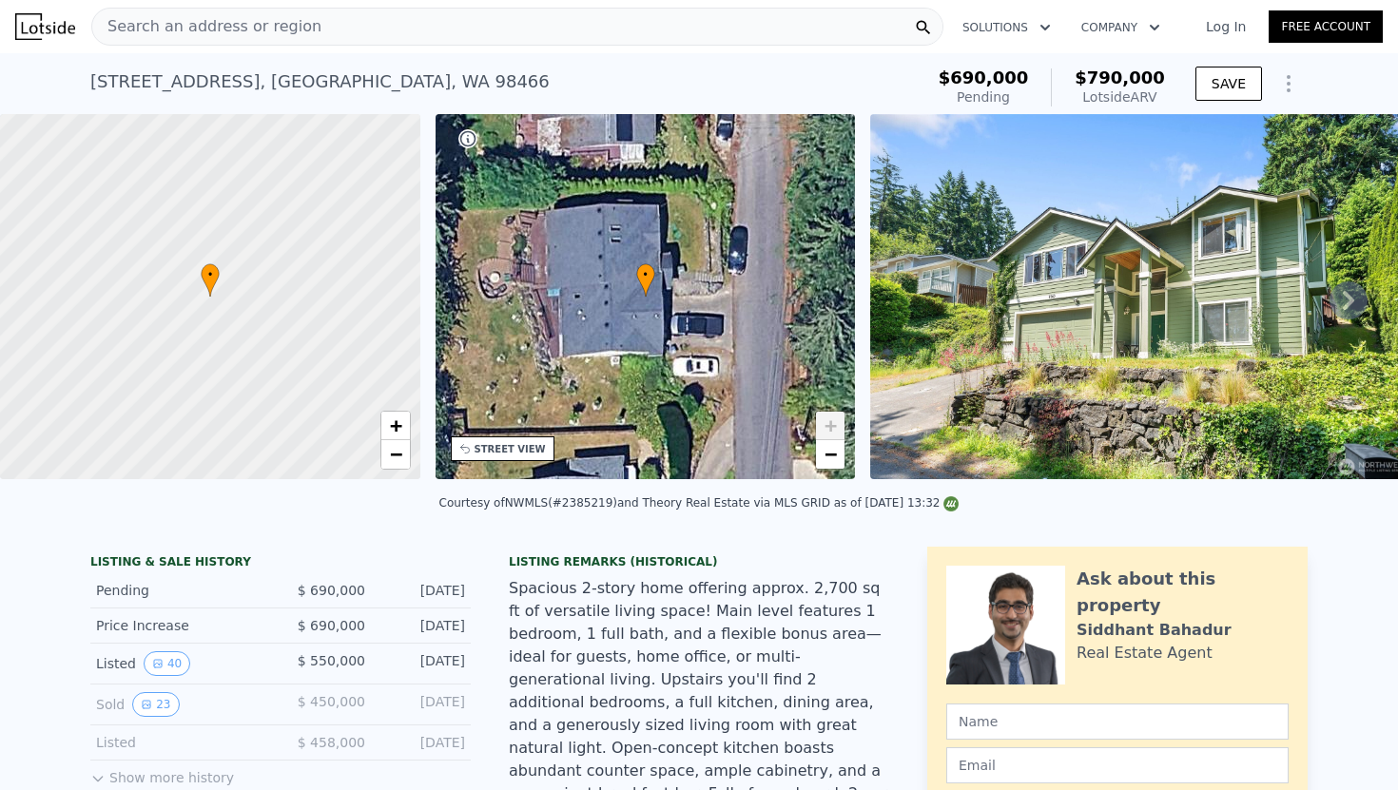
click at [666, 390] on div "• + −" at bounding box center [646, 296] width 420 height 365
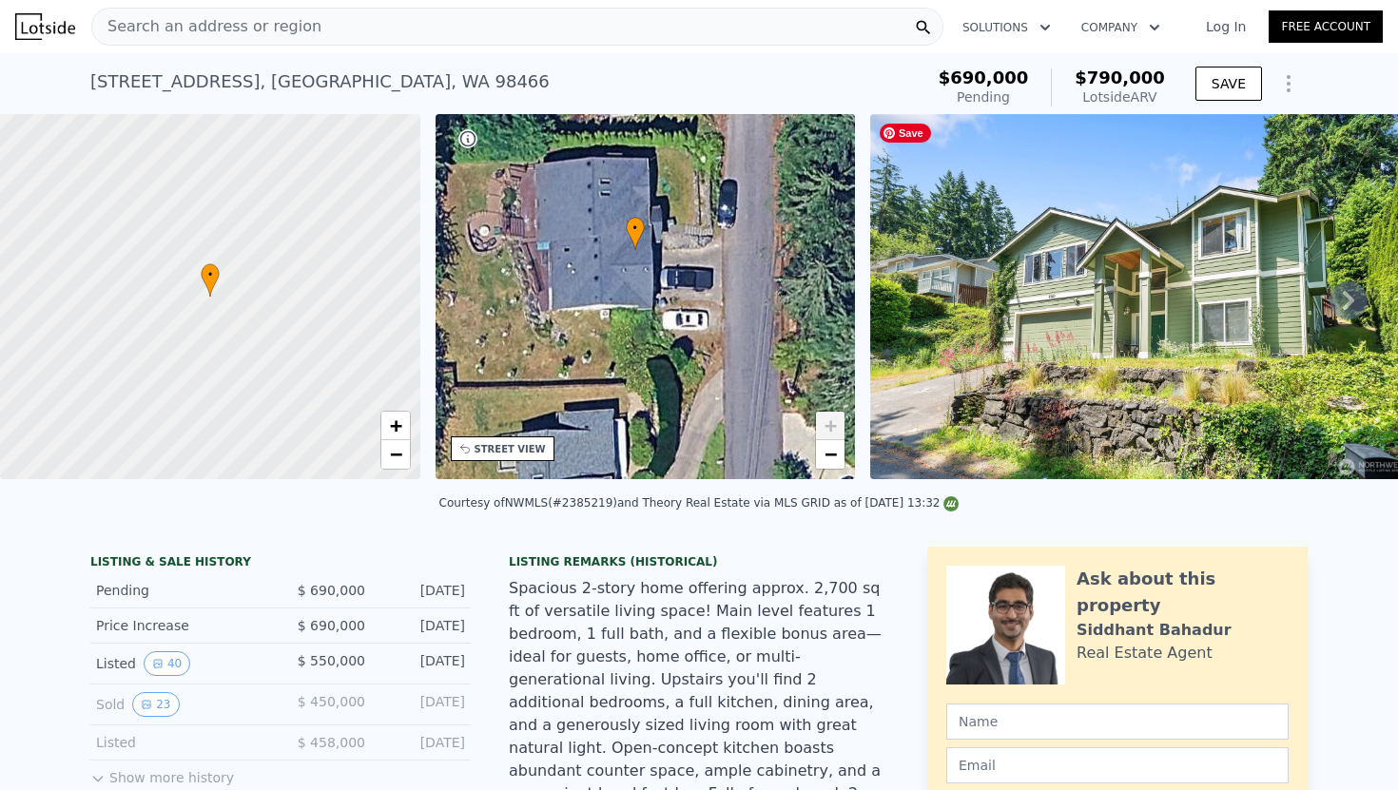
click at [1112, 377] on img at bounding box center [1143, 296] width 547 height 365
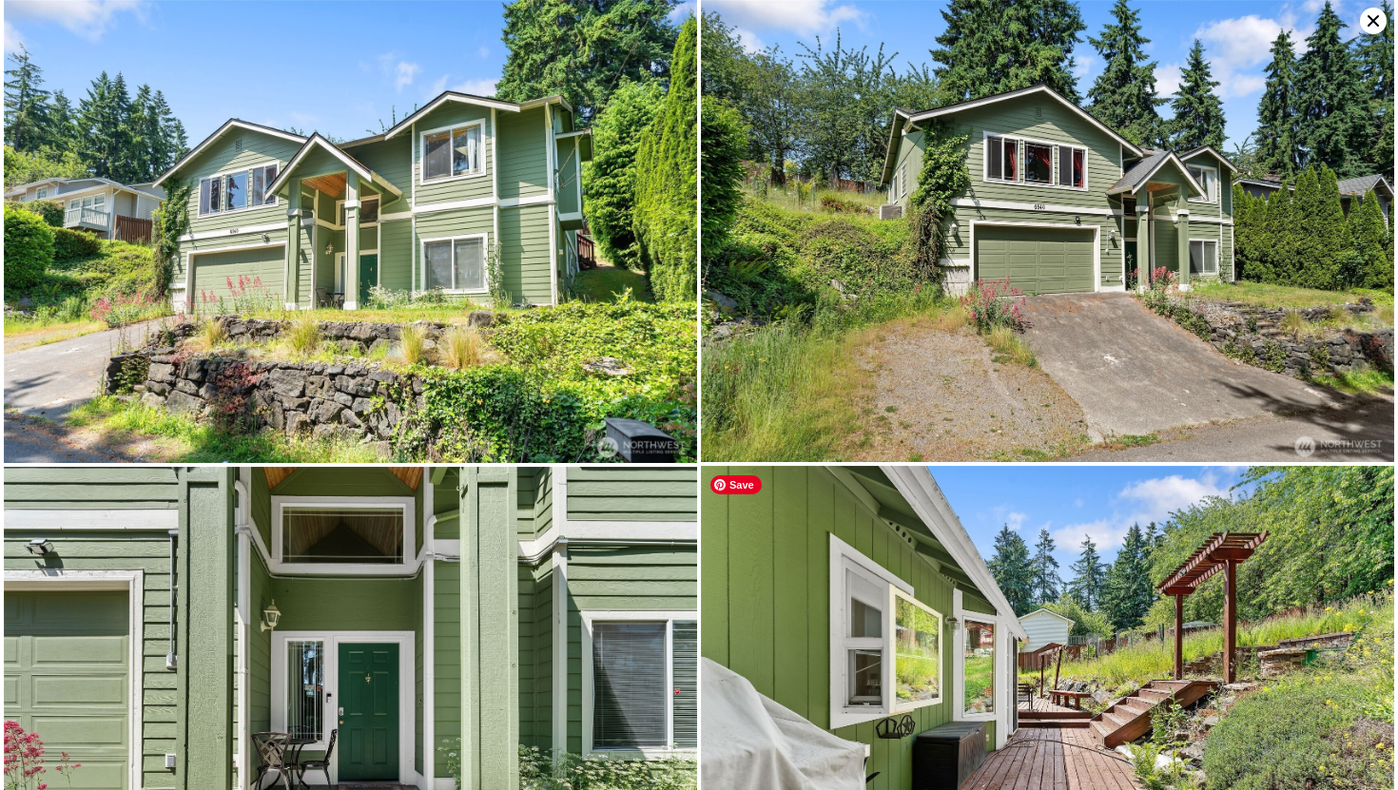
click at [1146, 676] on img at bounding box center [1047, 697] width 693 height 462
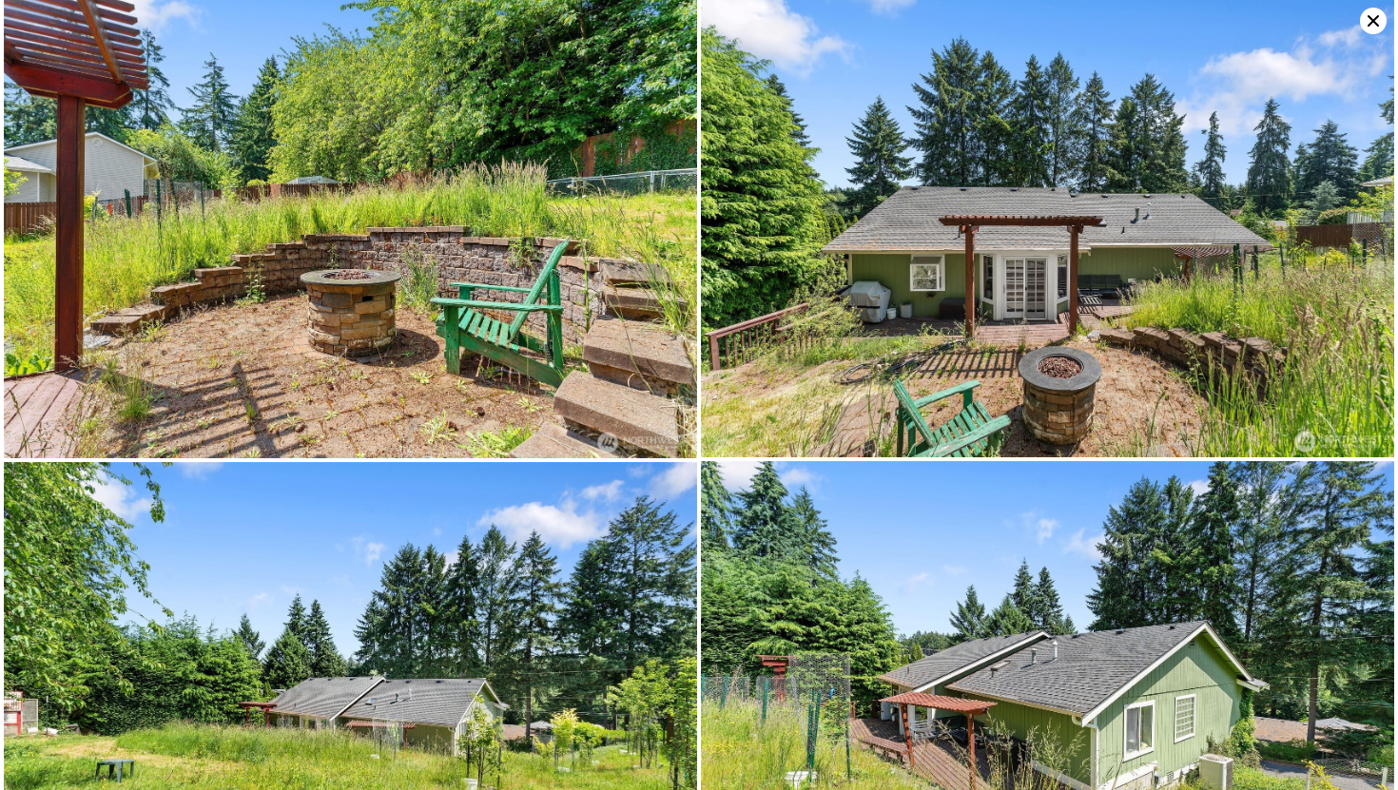
scroll to position [932, 0]
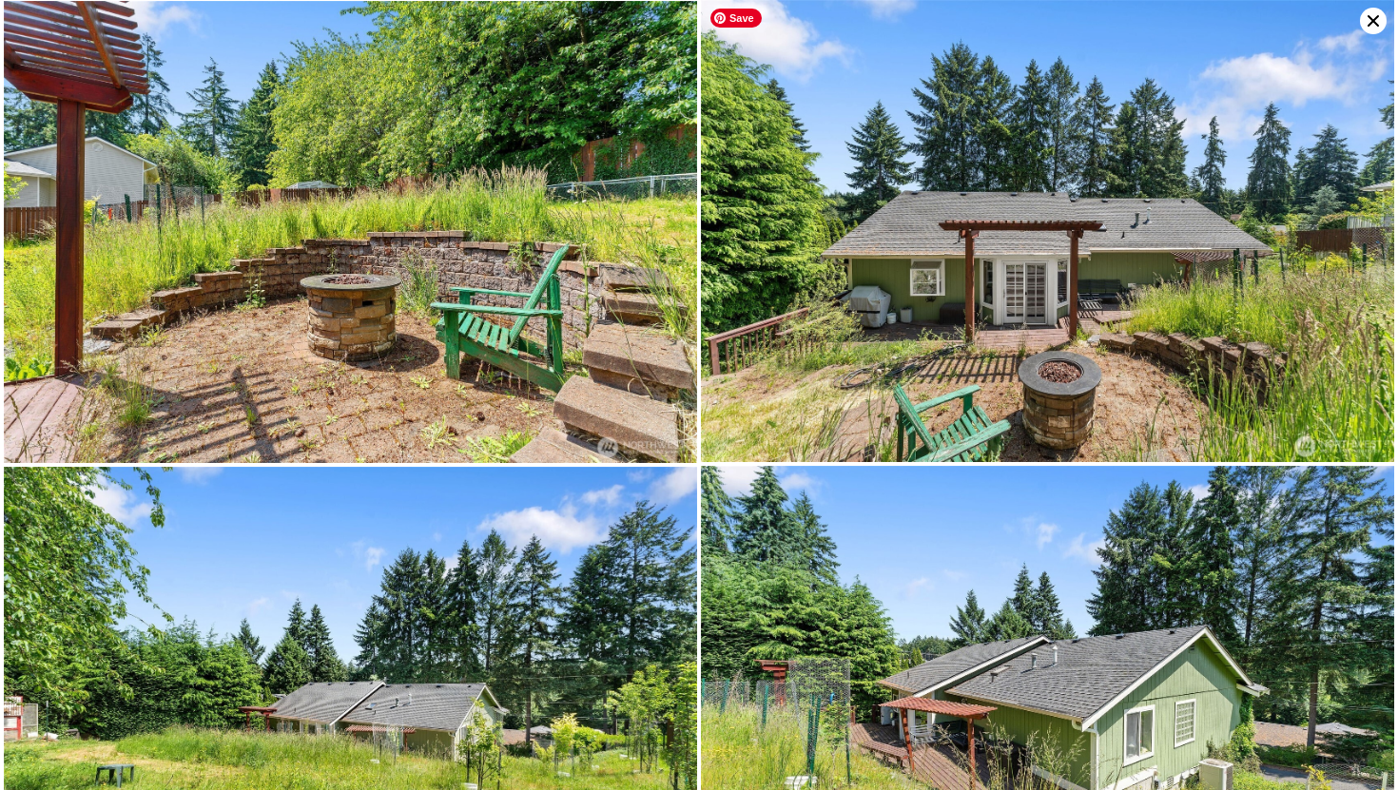
click at [1369, 20] on icon at bounding box center [1373, 21] width 27 height 27
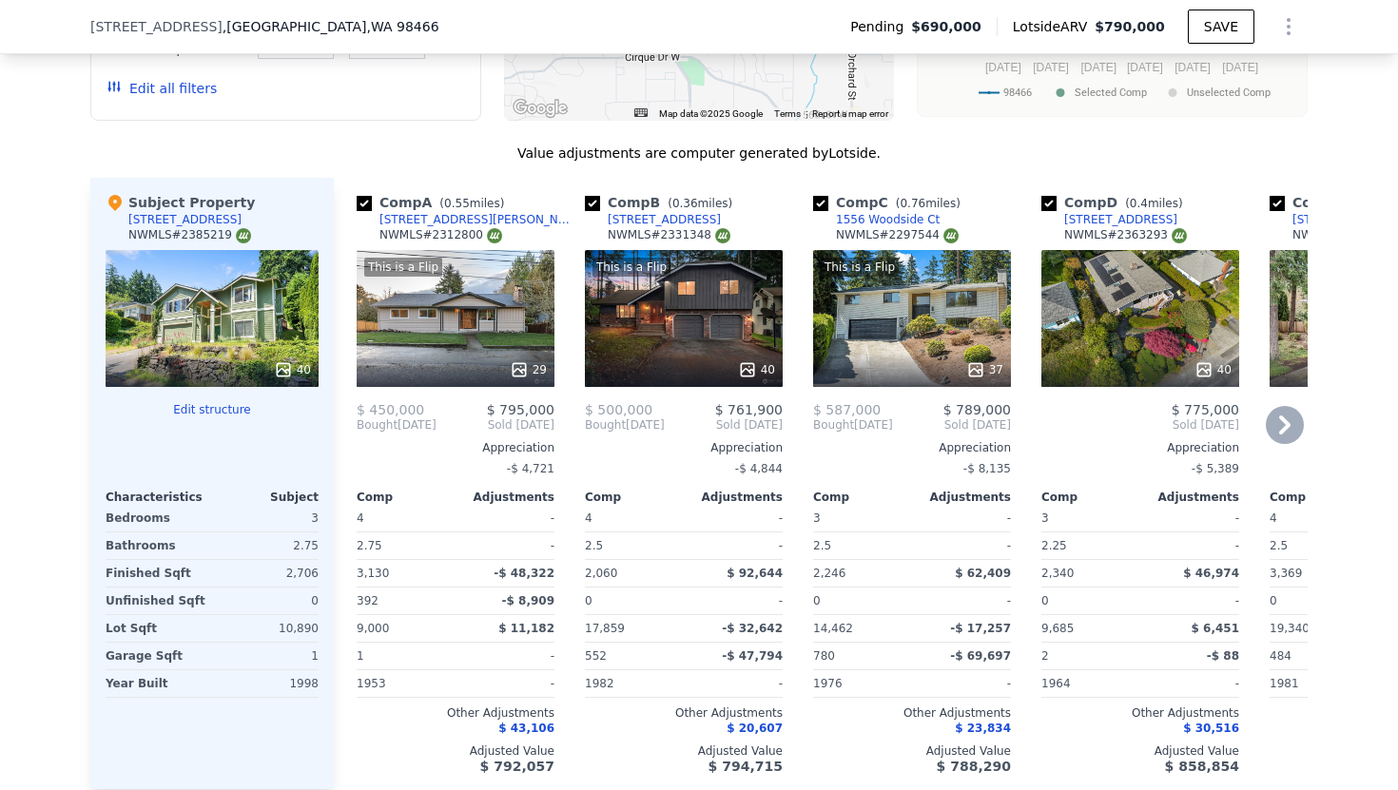
scroll to position [2534, 0]
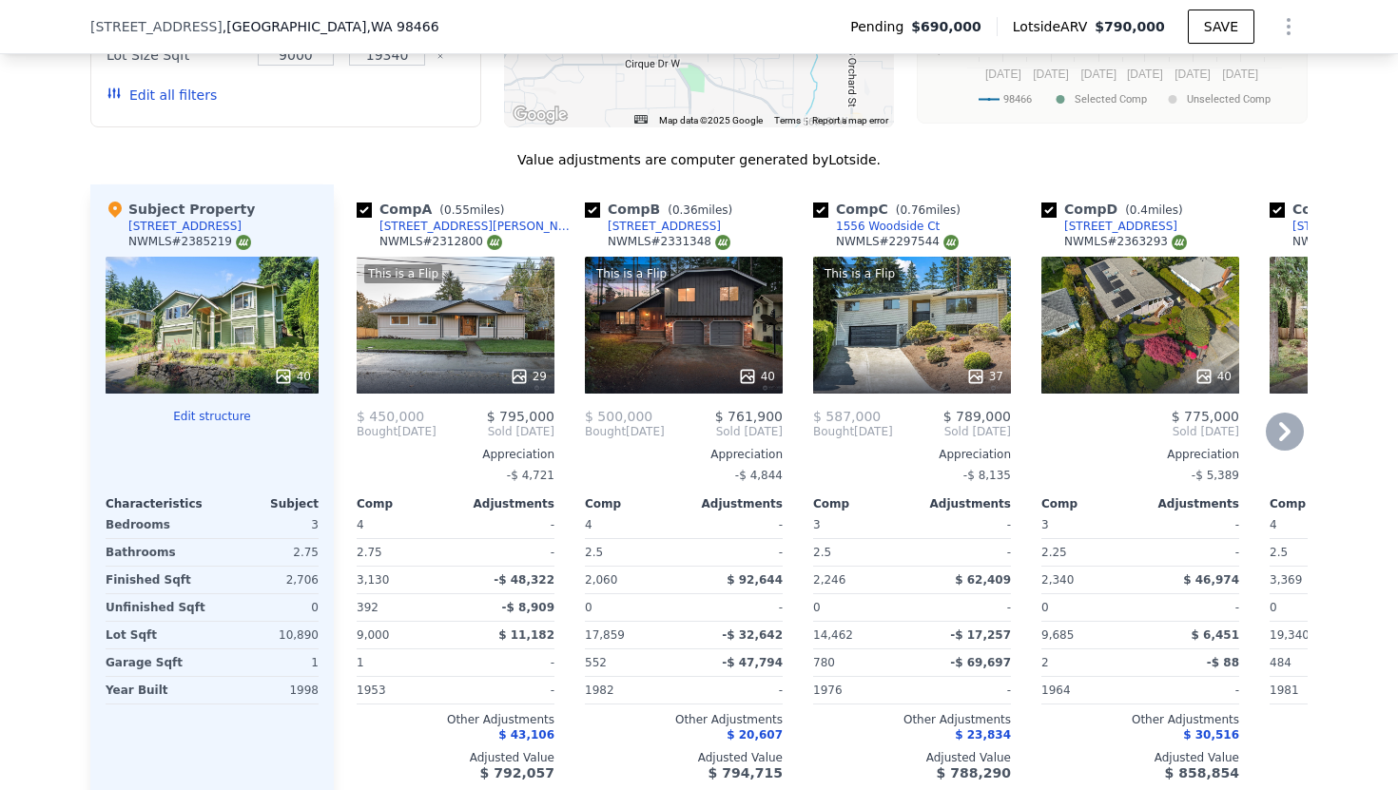
click at [1148, 318] on div "40" at bounding box center [1140, 325] width 198 height 137
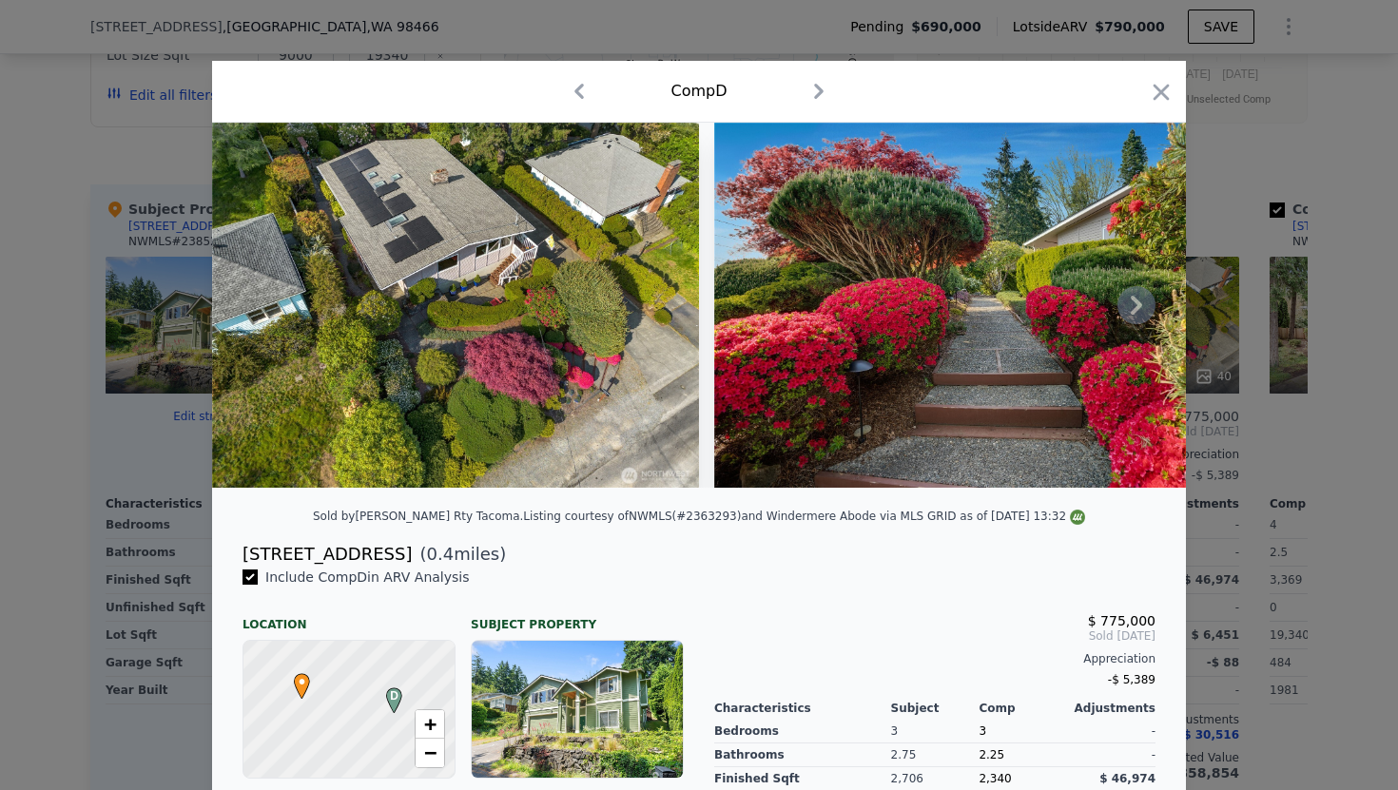
click at [1134, 303] on icon at bounding box center [1136, 305] width 38 height 38
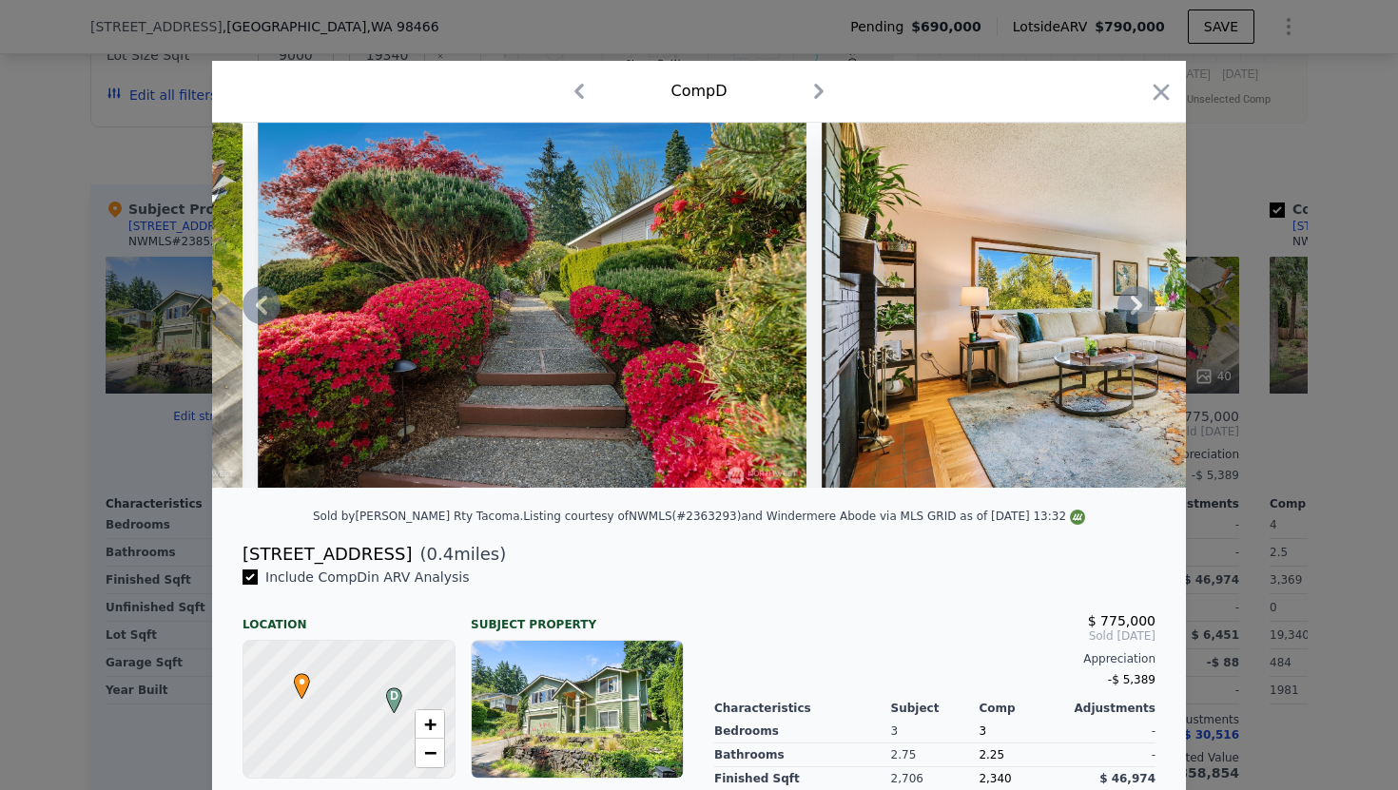
click at [1134, 304] on icon at bounding box center [1136, 305] width 38 height 38
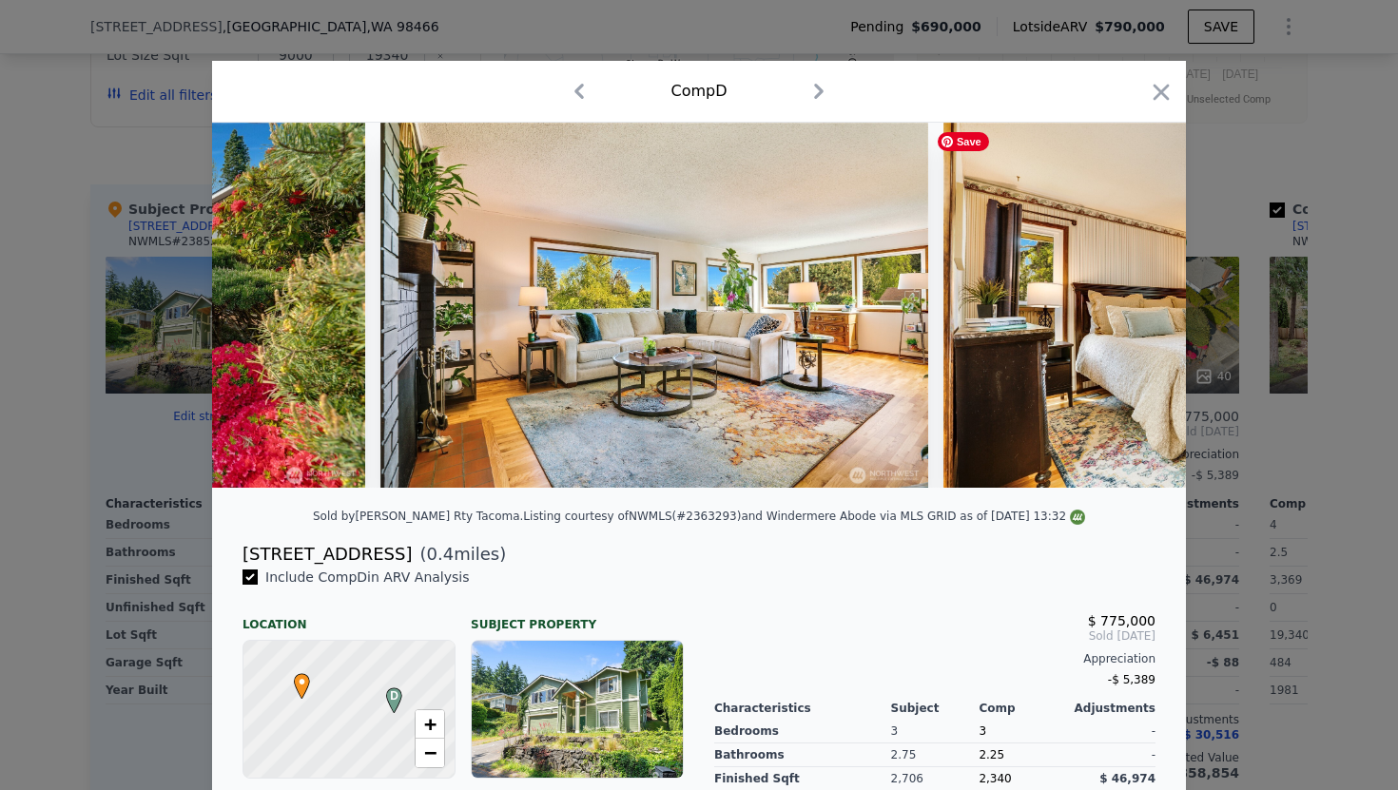
scroll to position [0, 913]
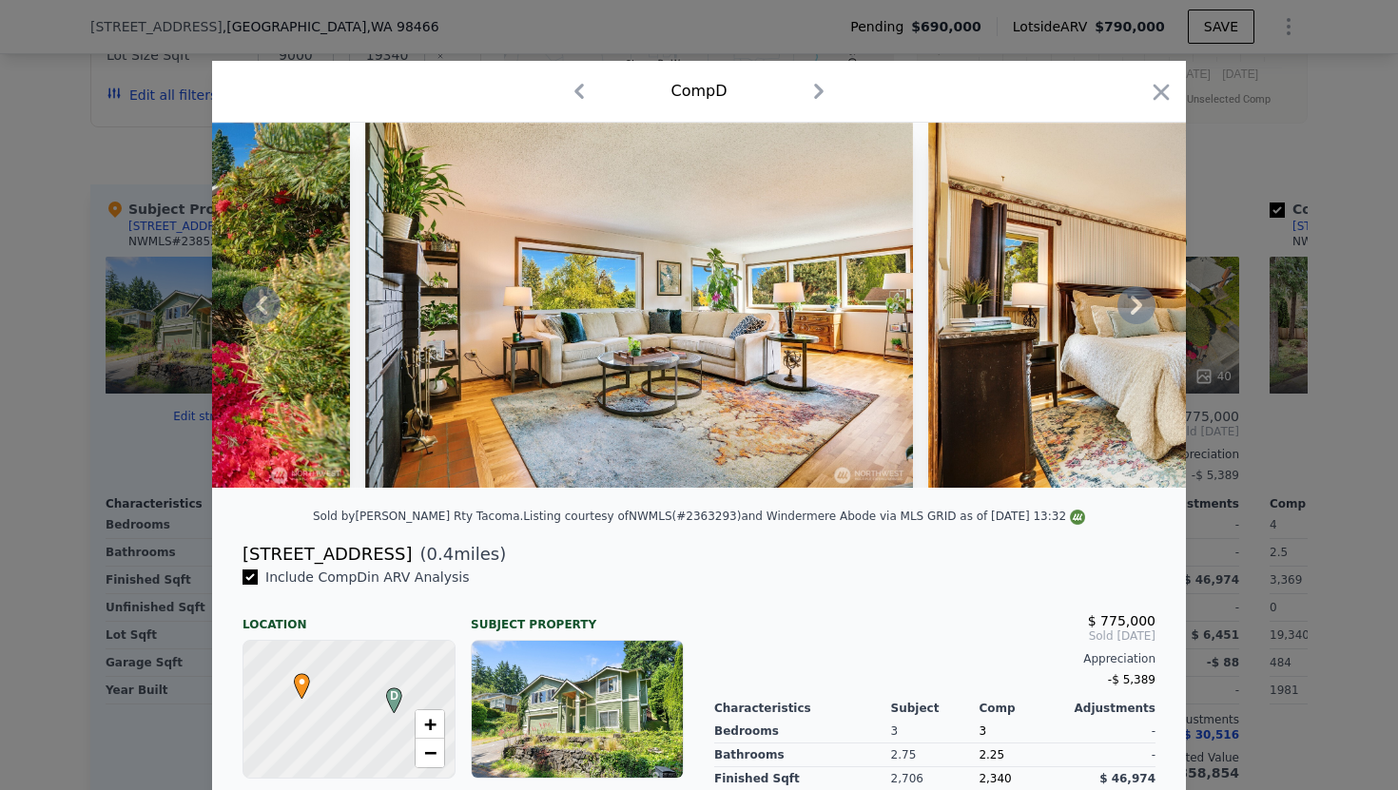
click at [1130, 301] on icon at bounding box center [1136, 305] width 38 height 38
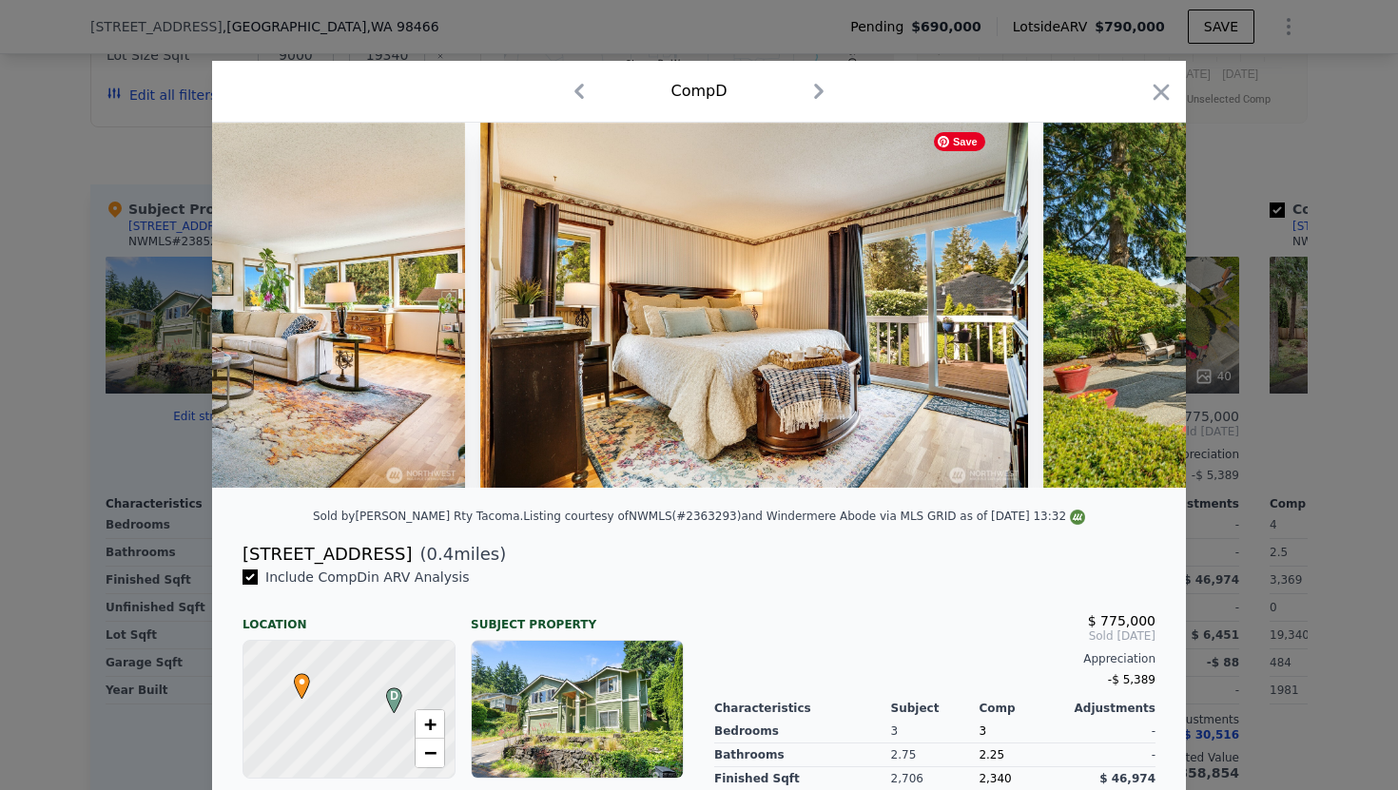
scroll to position [0, 1369]
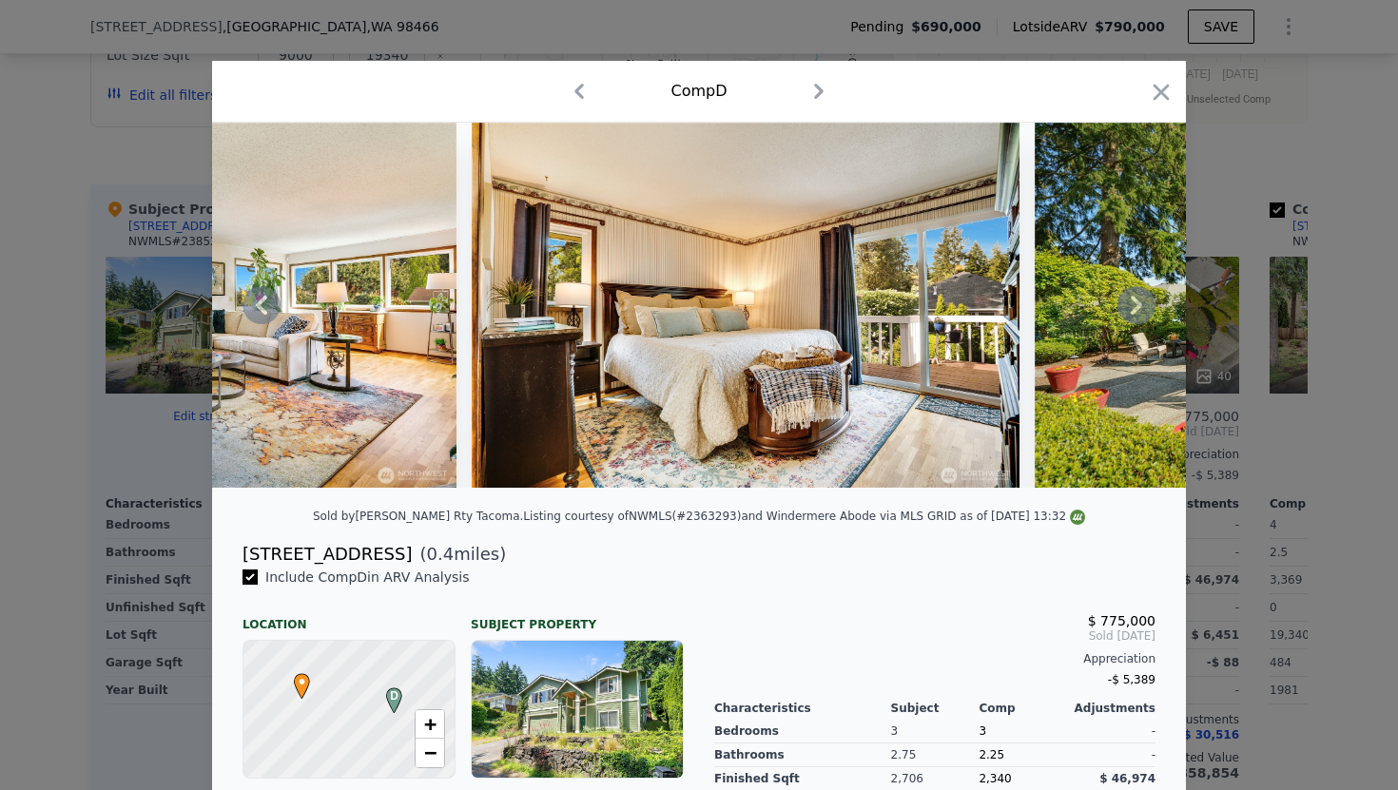
click at [1130, 301] on icon at bounding box center [1136, 305] width 38 height 38
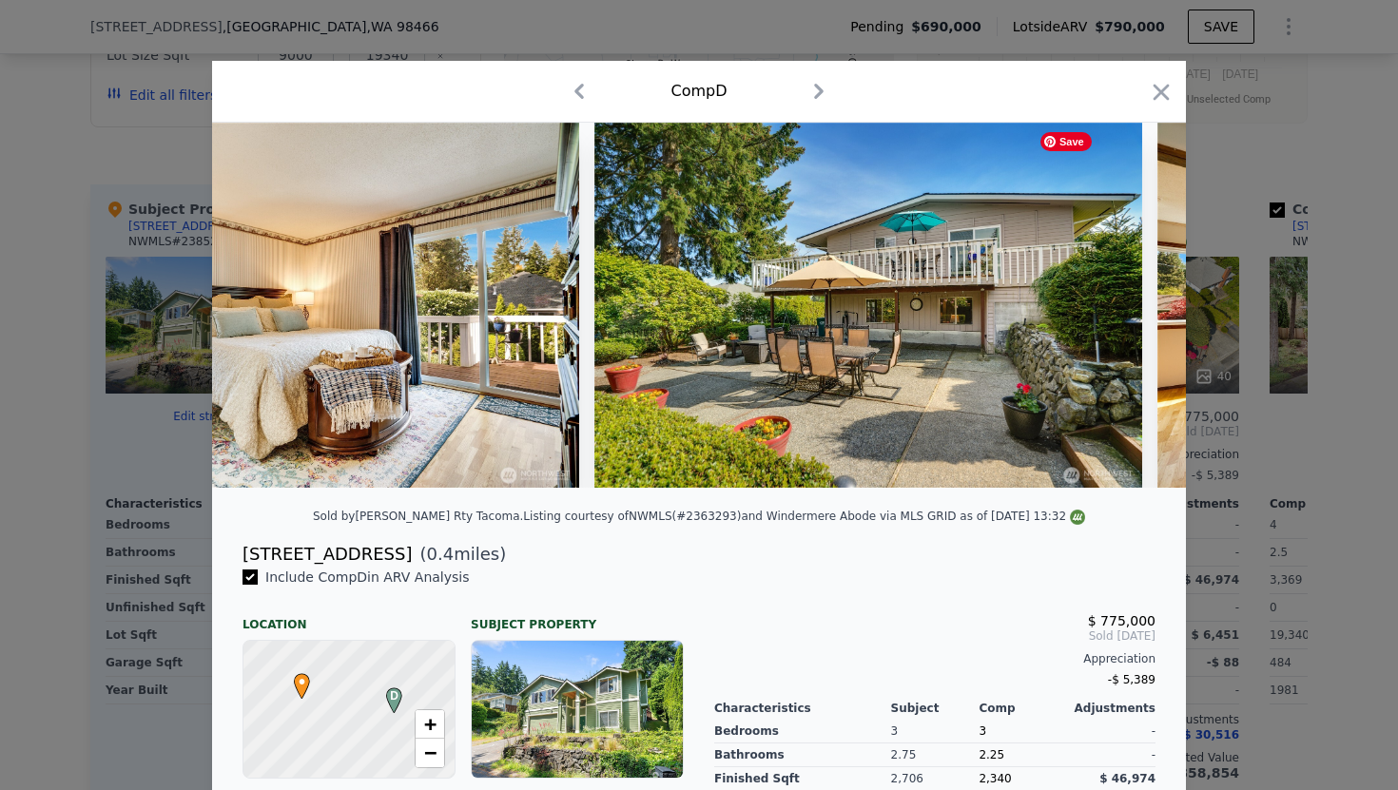
scroll to position [0, 1826]
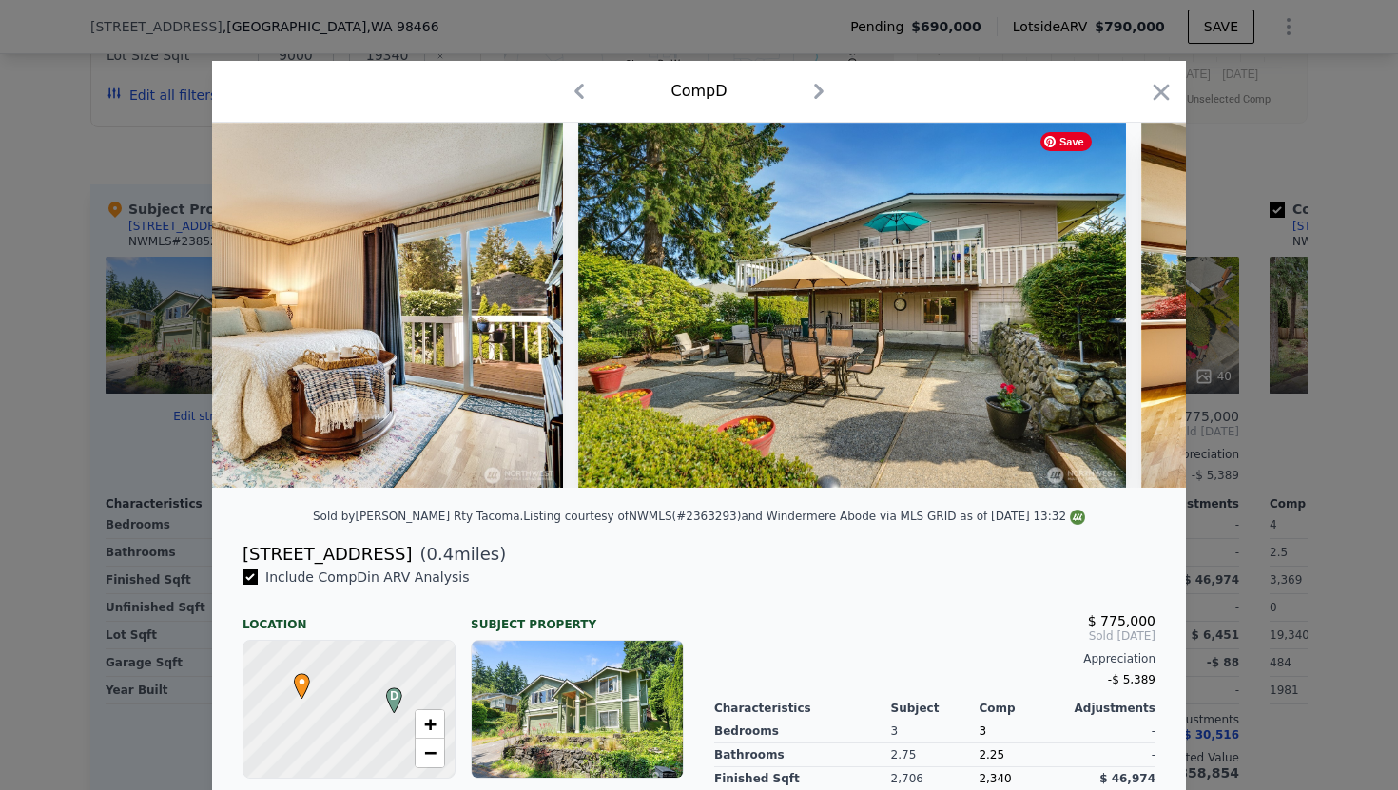
click at [1130, 301] on div at bounding box center [699, 305] width 974 height 365
click at [1139, 303] on icon at bounding box center [1136, 305] width 11 height 19
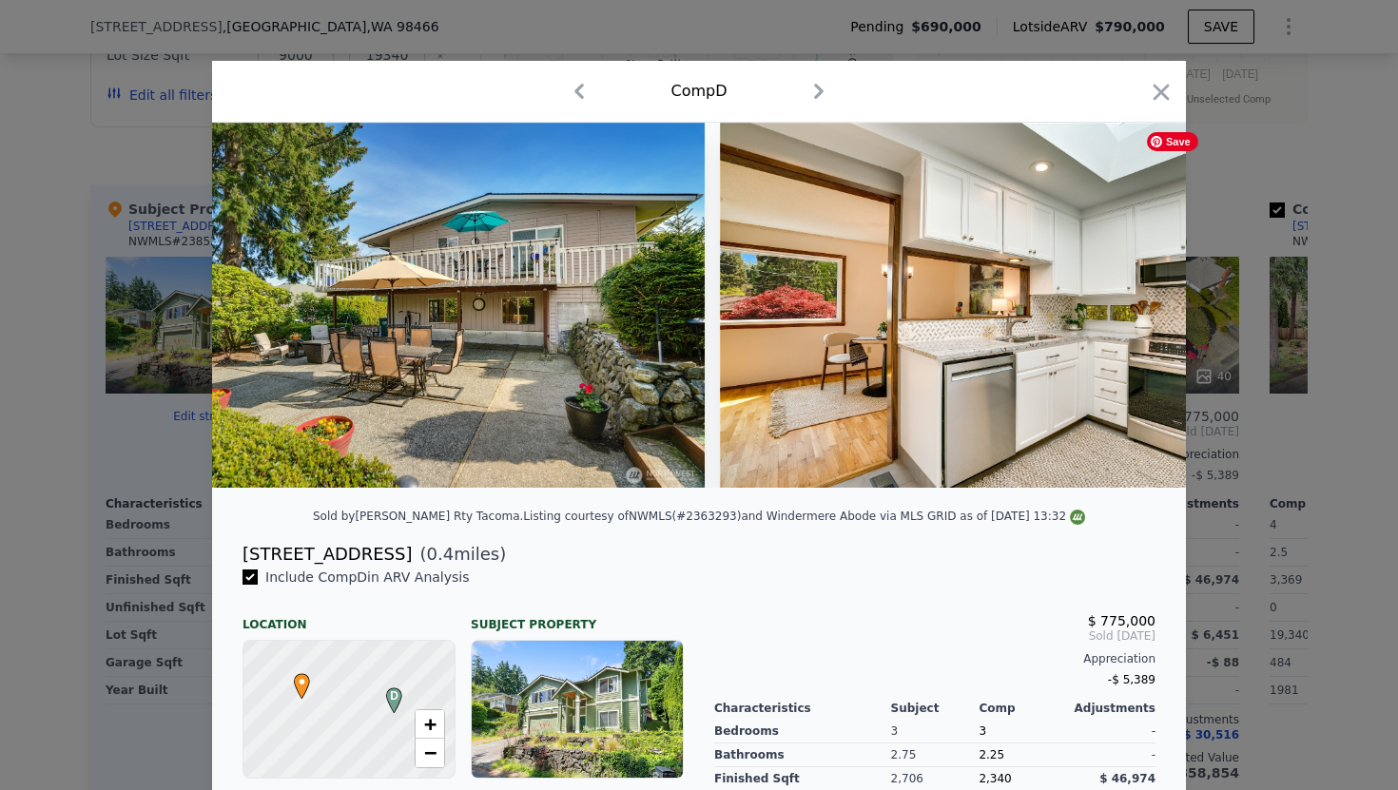
scroll to position [0, 2282]
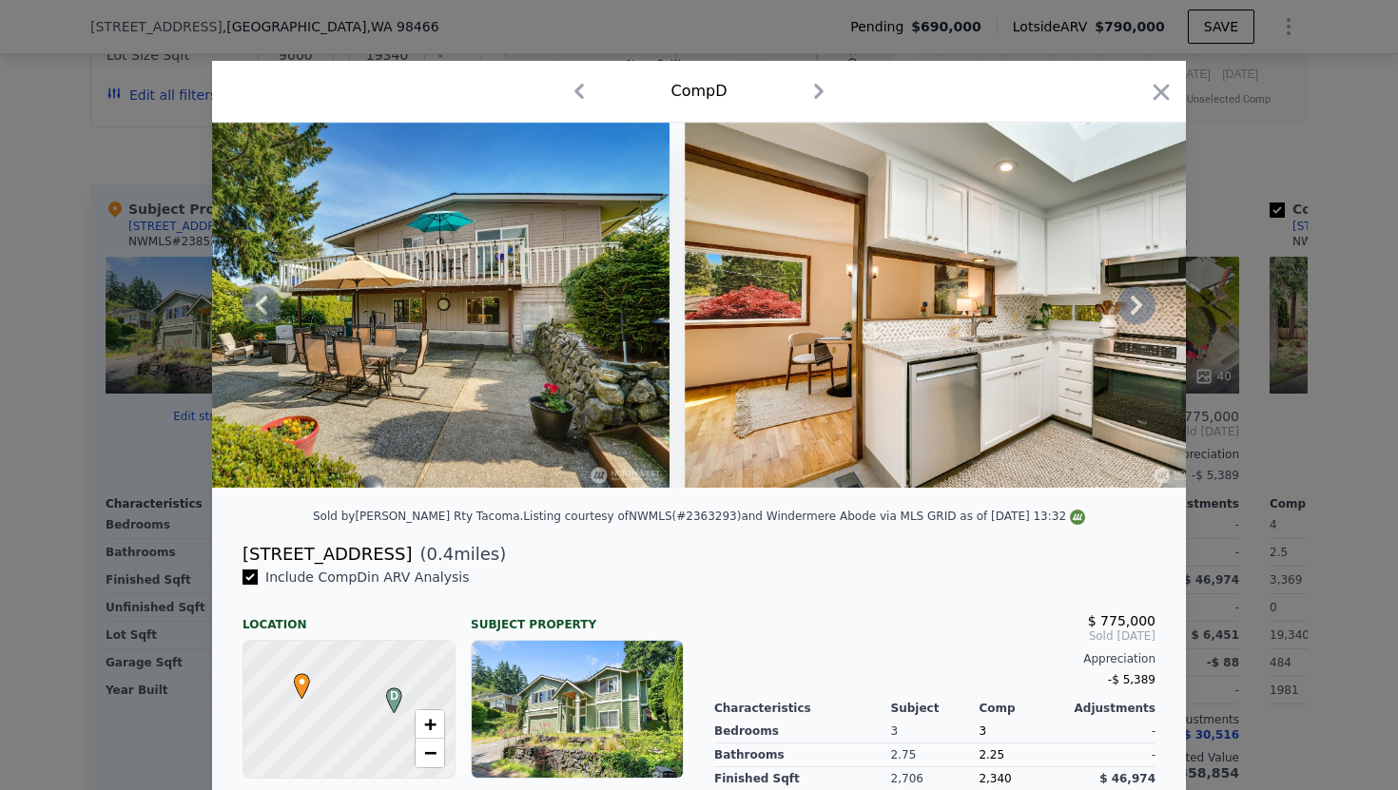
click at [1140, 306] on icon at bounding box center [1136, 305] width 11 height 19
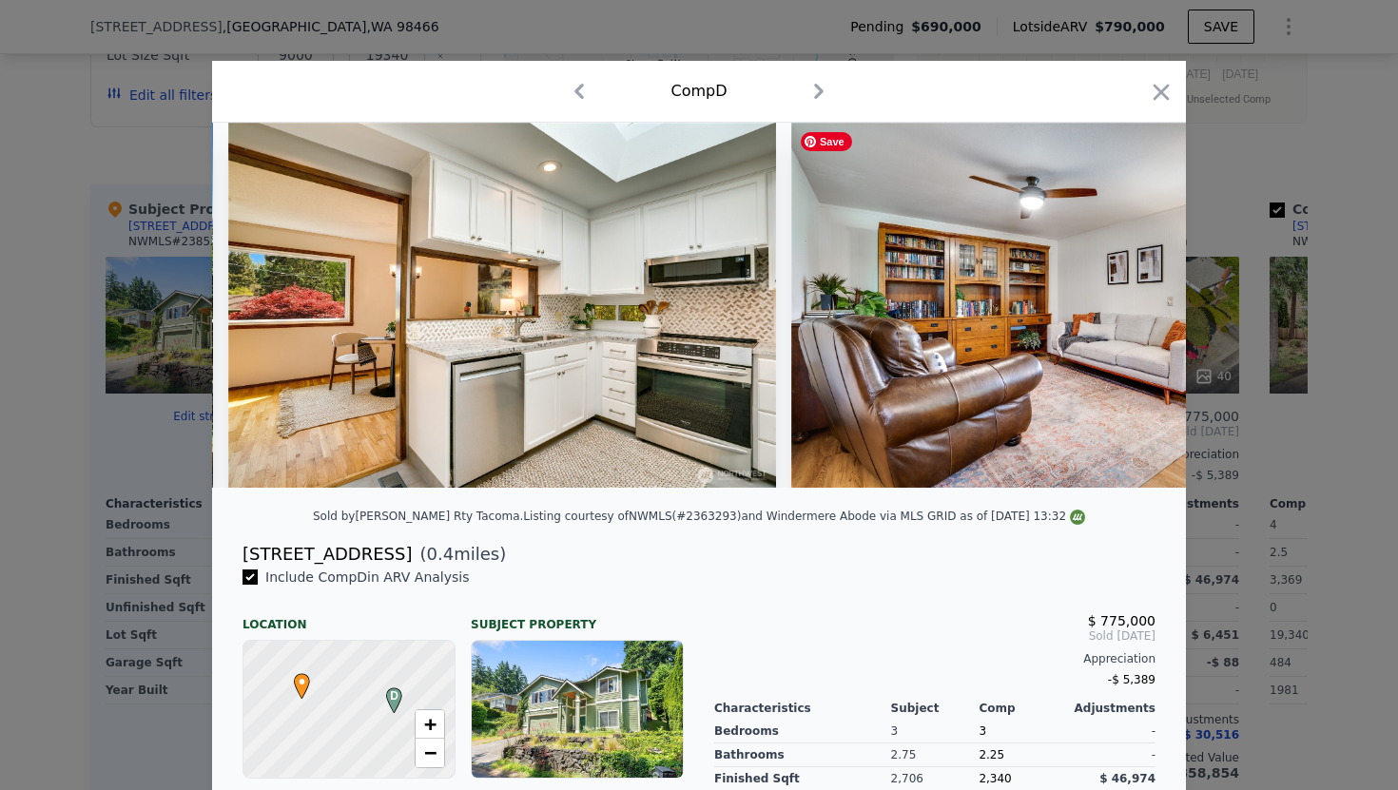
click at [1140, 306] on img at bounding box center [1065, 305] width 548 height 365
click at [1140, 306] on icon at bounding box center [1136, 305] width 11 height 19
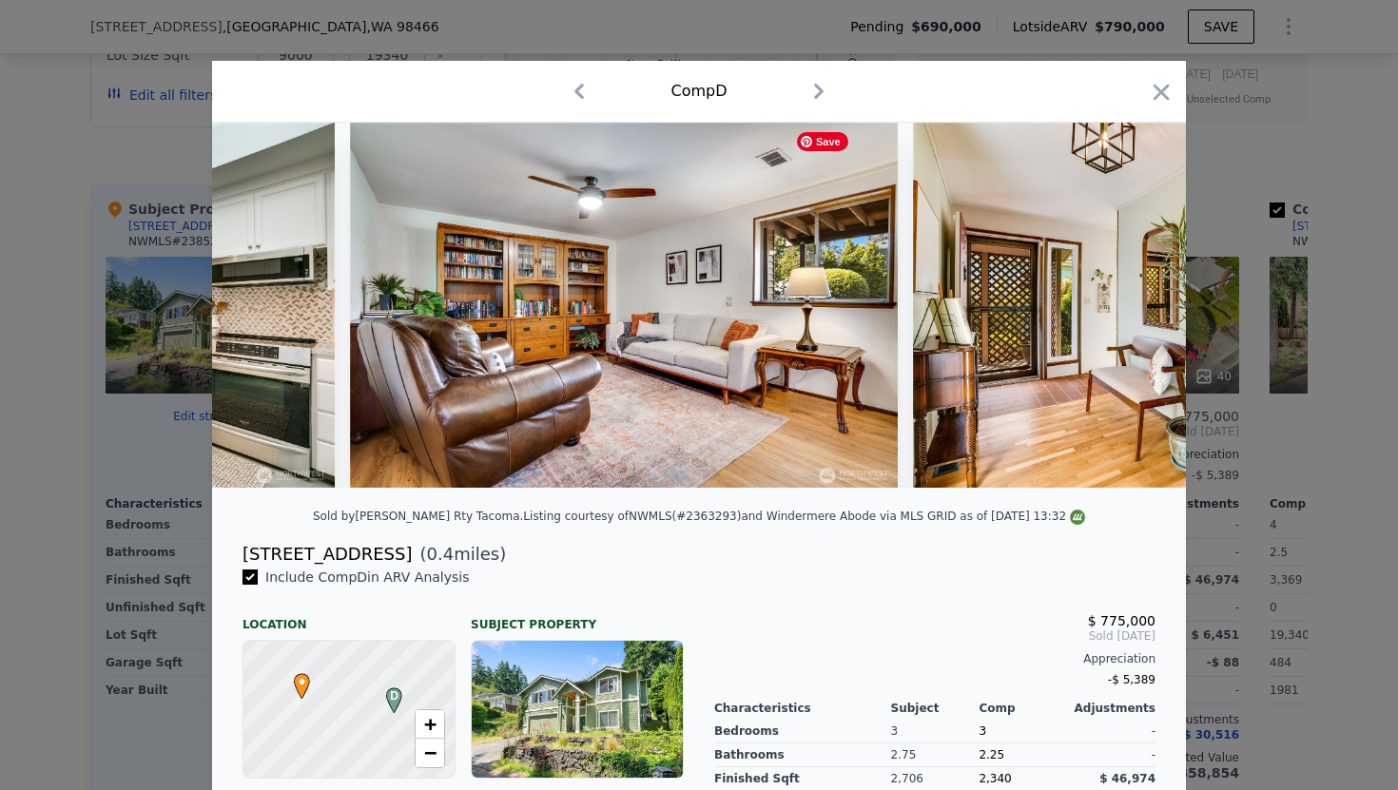
scroll to position [0, 3195]
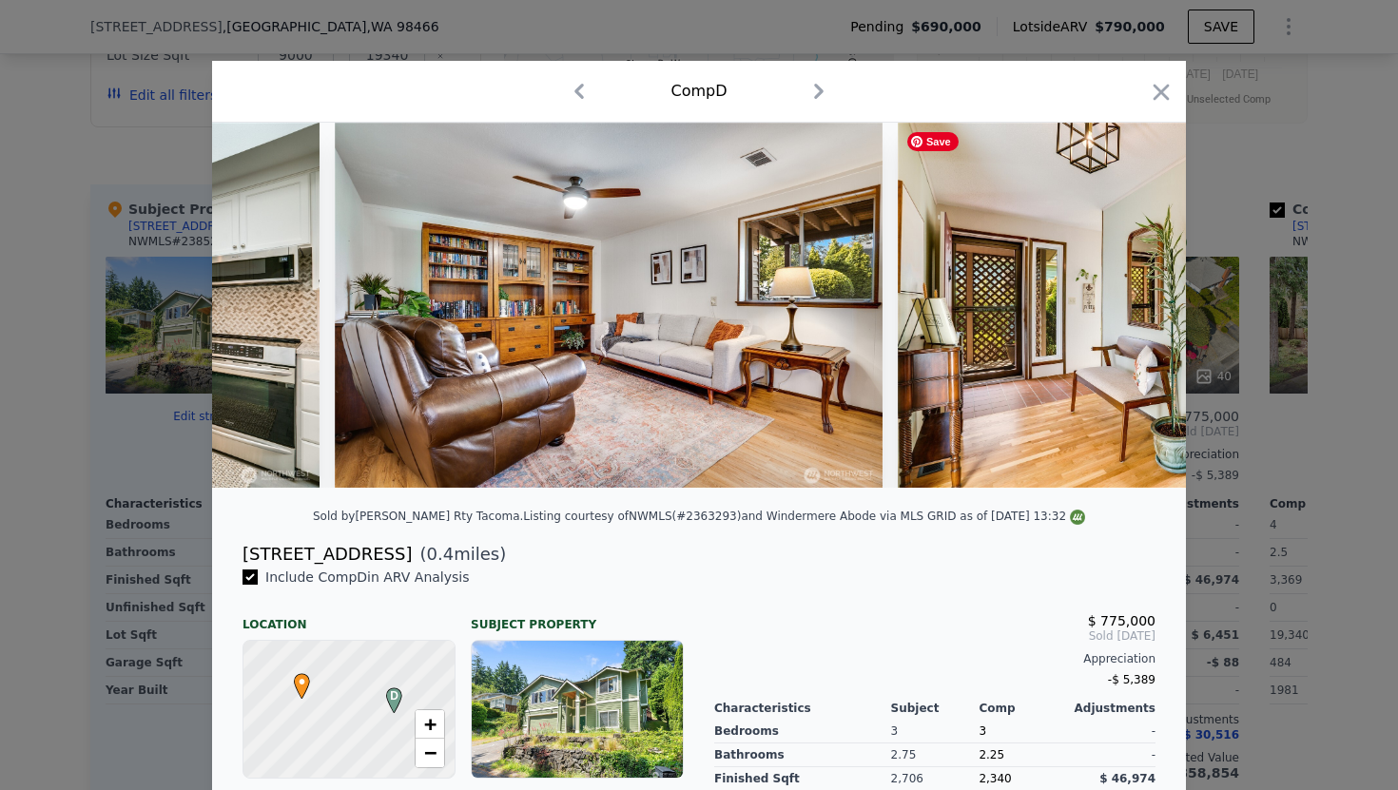
click at [1140, 307] on div at bounding box center [699, 305] width 974 height 365
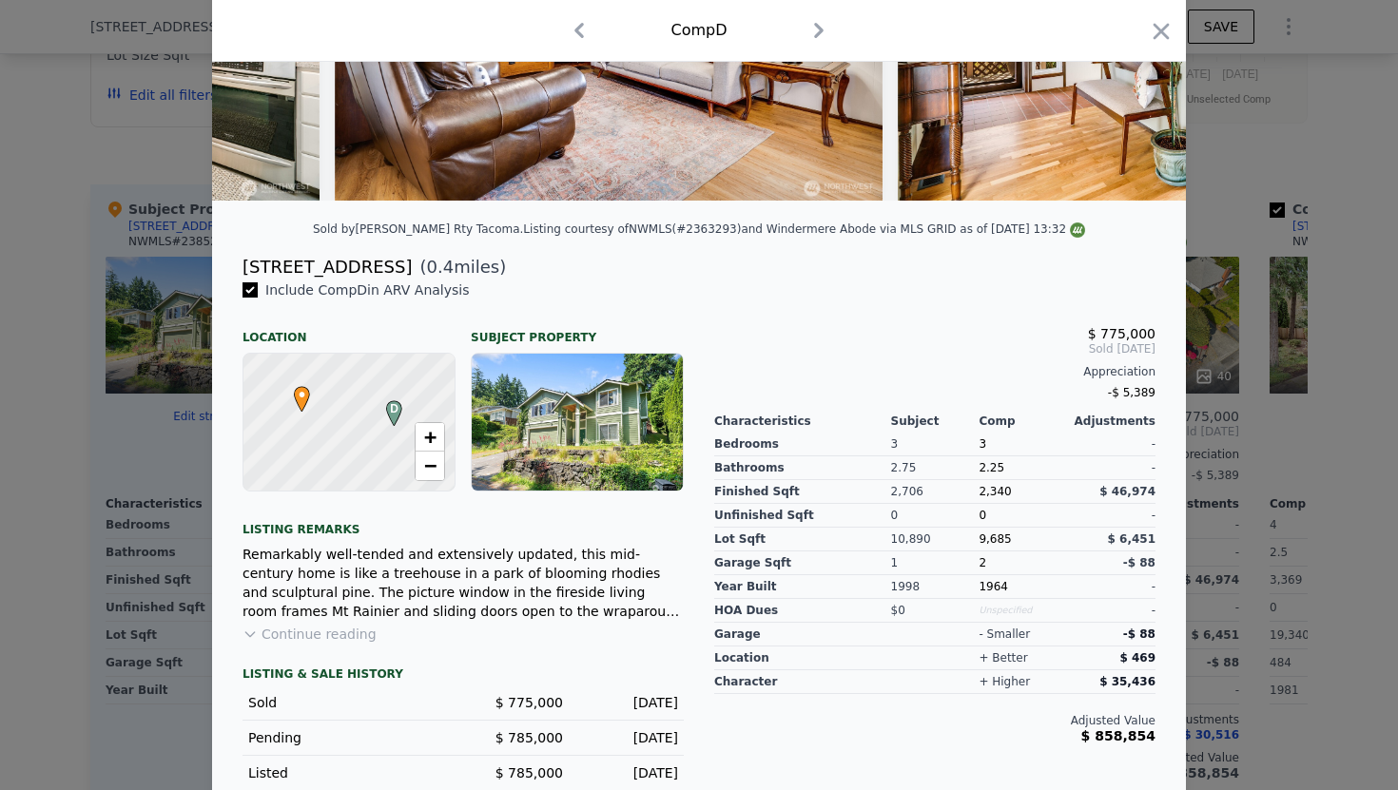
scroll to position [332, 0]
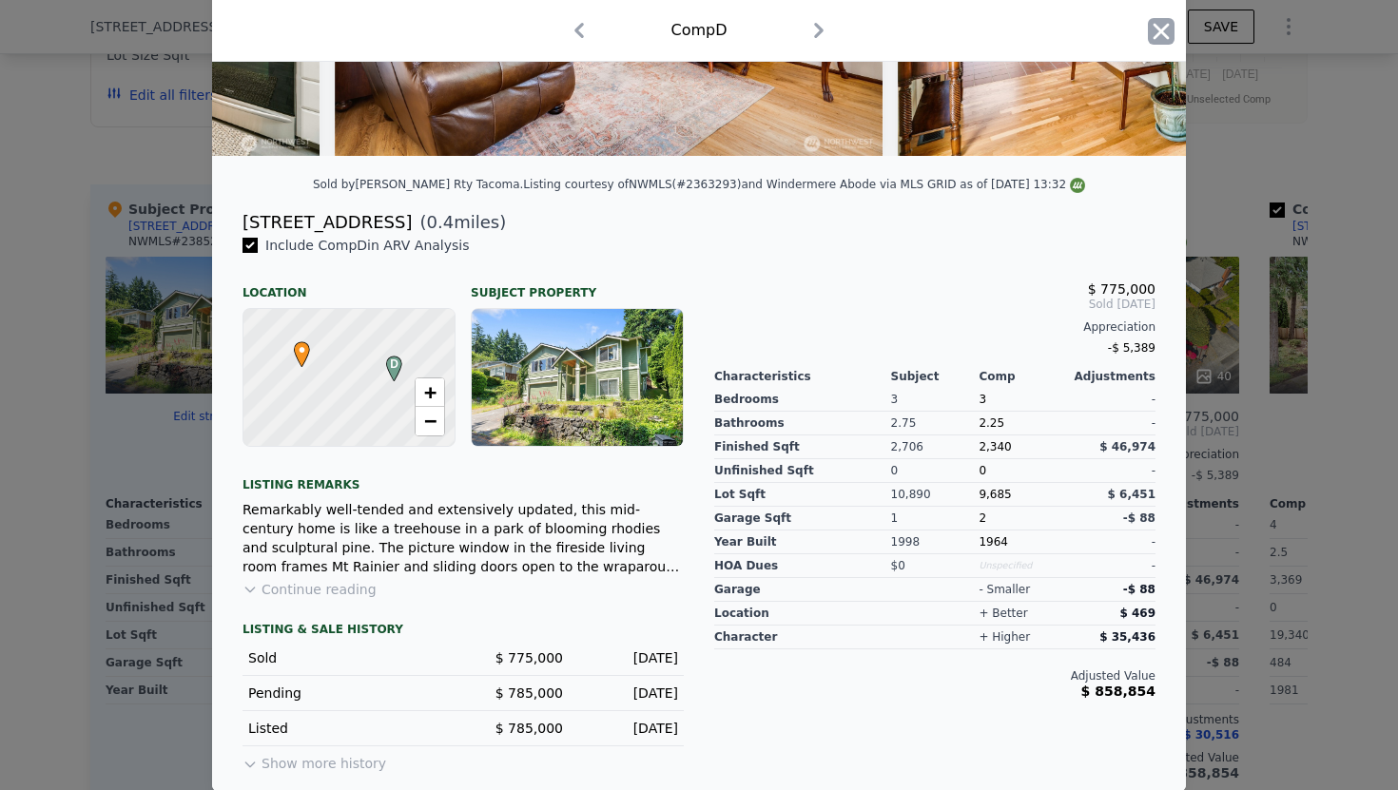
click at [1161, 34] on icon "button" at bounding box center [1161, 31] width 27 height 27
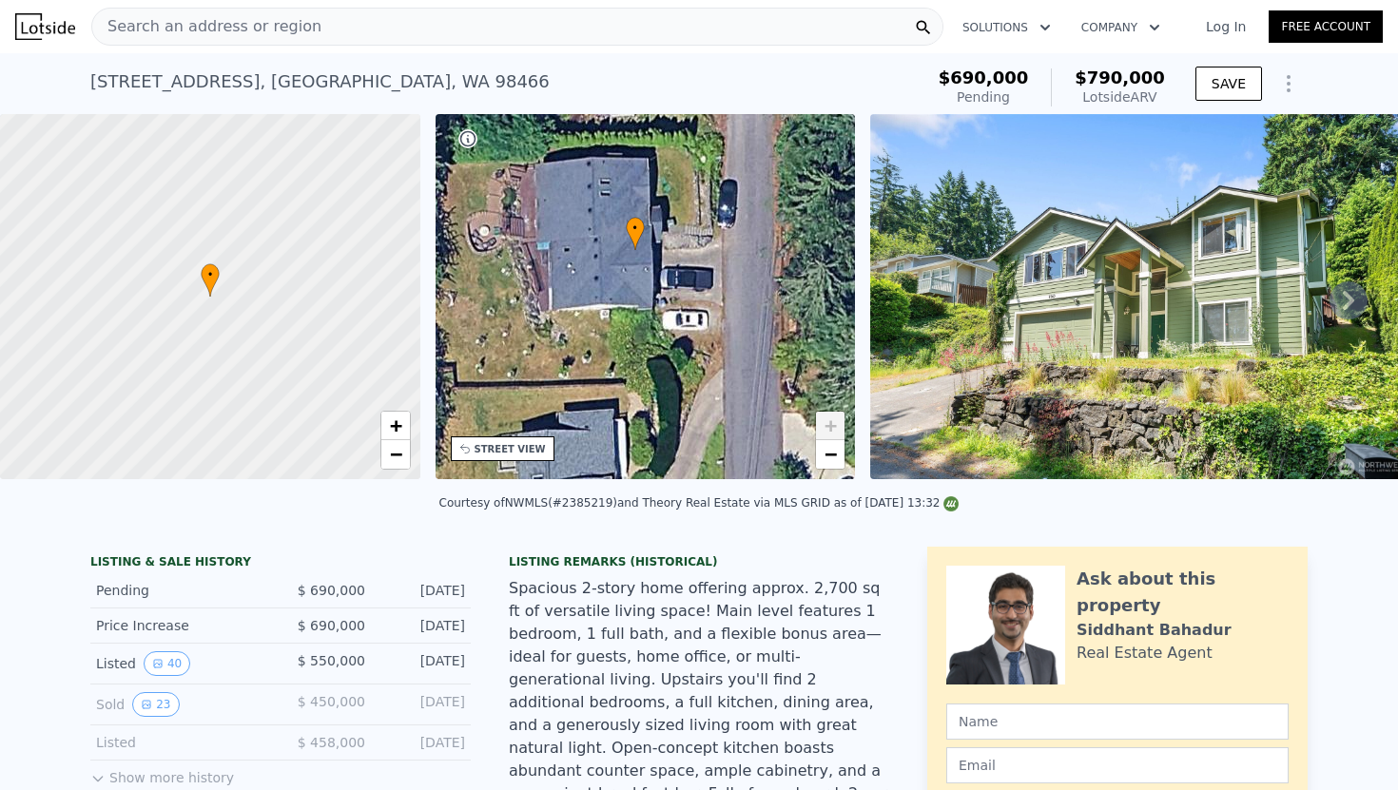
drag, startPoint x: 1135, startPoint y: 102, endPoint x: 1169, endPoint y: 103, distance: 34.2
click at [1169, 103] on div "$690,000 Pending $790,000 Lotside ARV" at bounding box center [1052, 87] width 242 height 53
drag, startPoint x: 1169, startPoint y: 103, endPoint x: 1141, endPoint y: 98, distance: 28.0
click at [1141, 98] on div "$690,000 Pending $790,000 Lotside ARV" at bounding box center [1052, 87] width 242 height 53
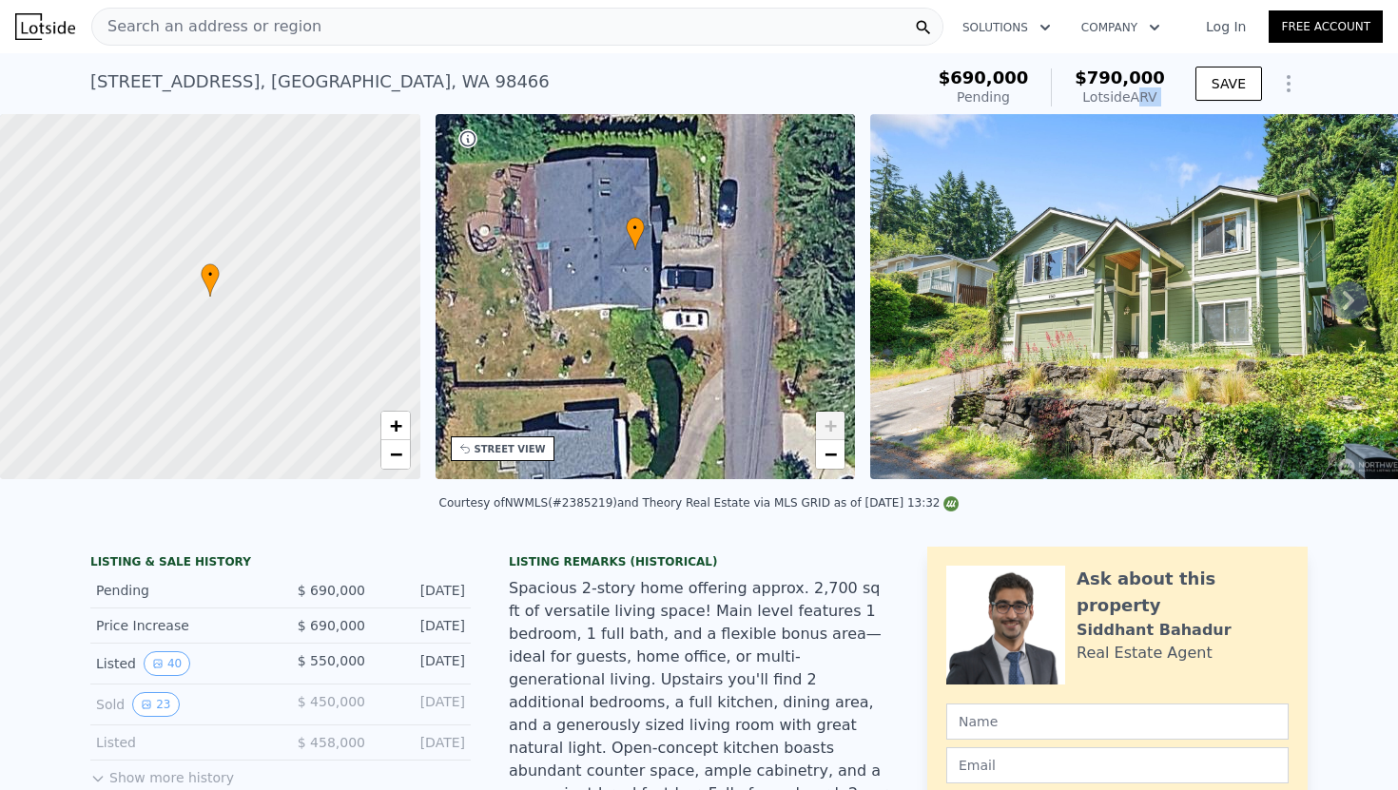
click at [1141, 98] on div "Lotside ARV" at bounding box center [1120, 96] width 90 height 19
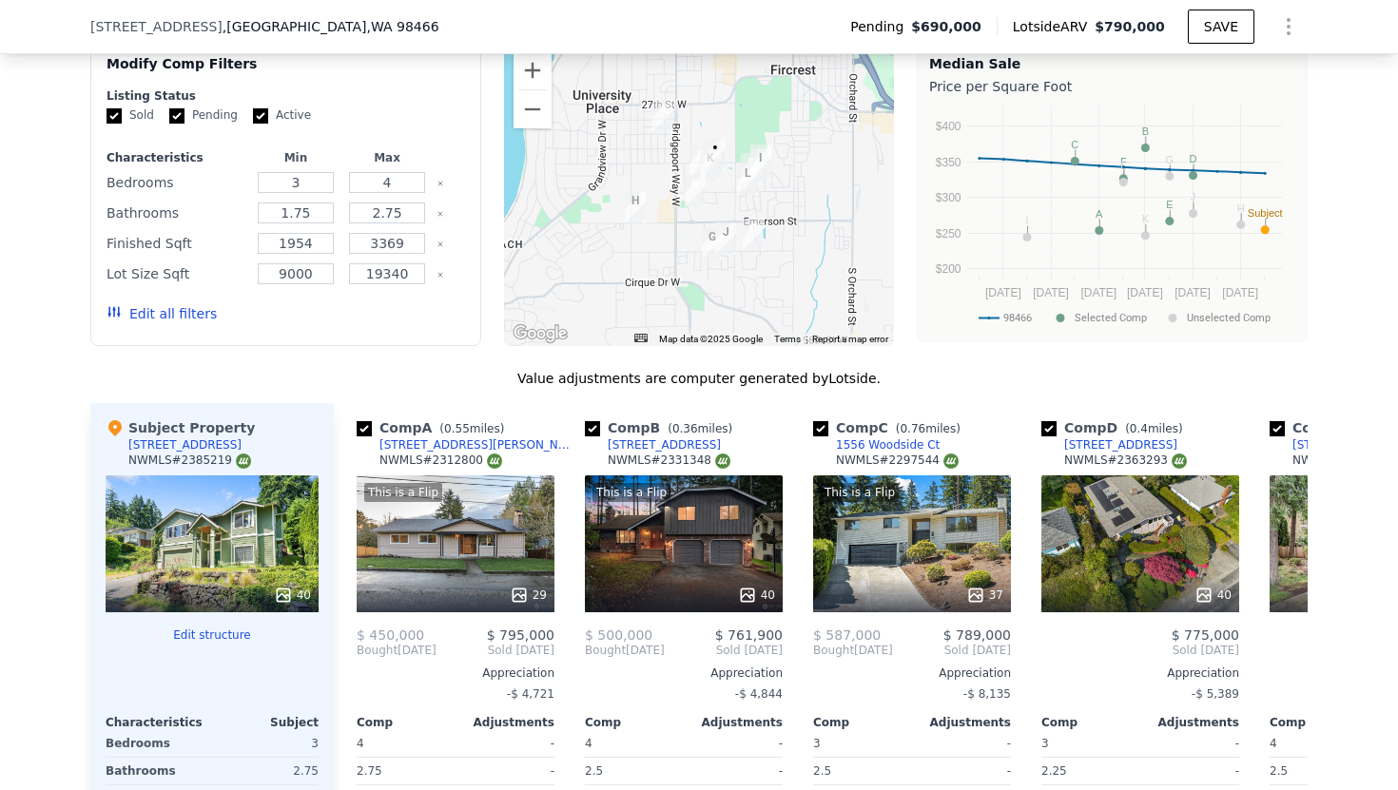
scroll to position [2388, 0]
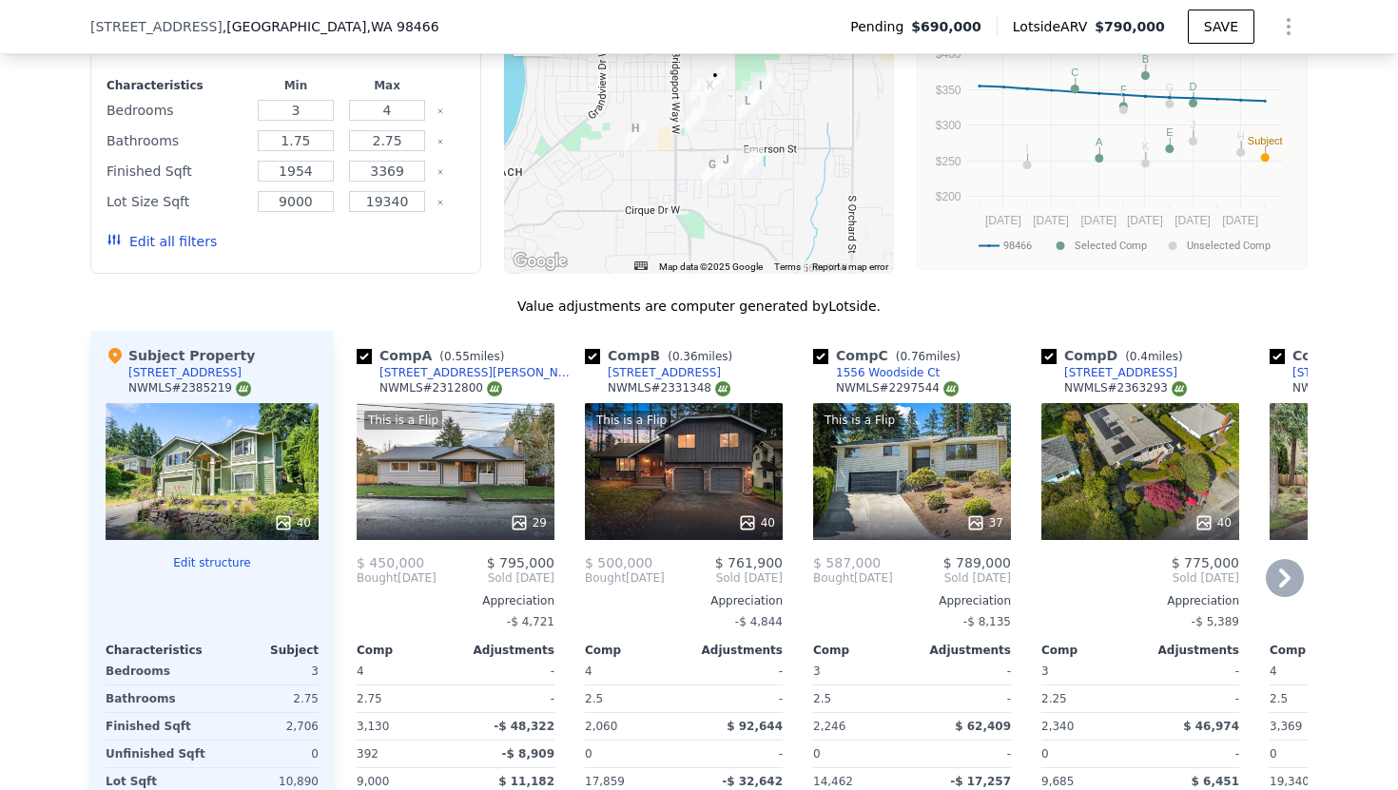
click at [676, 462] on div "This is a Flip 40" at bounding box center [684, 471] width 198 height 137
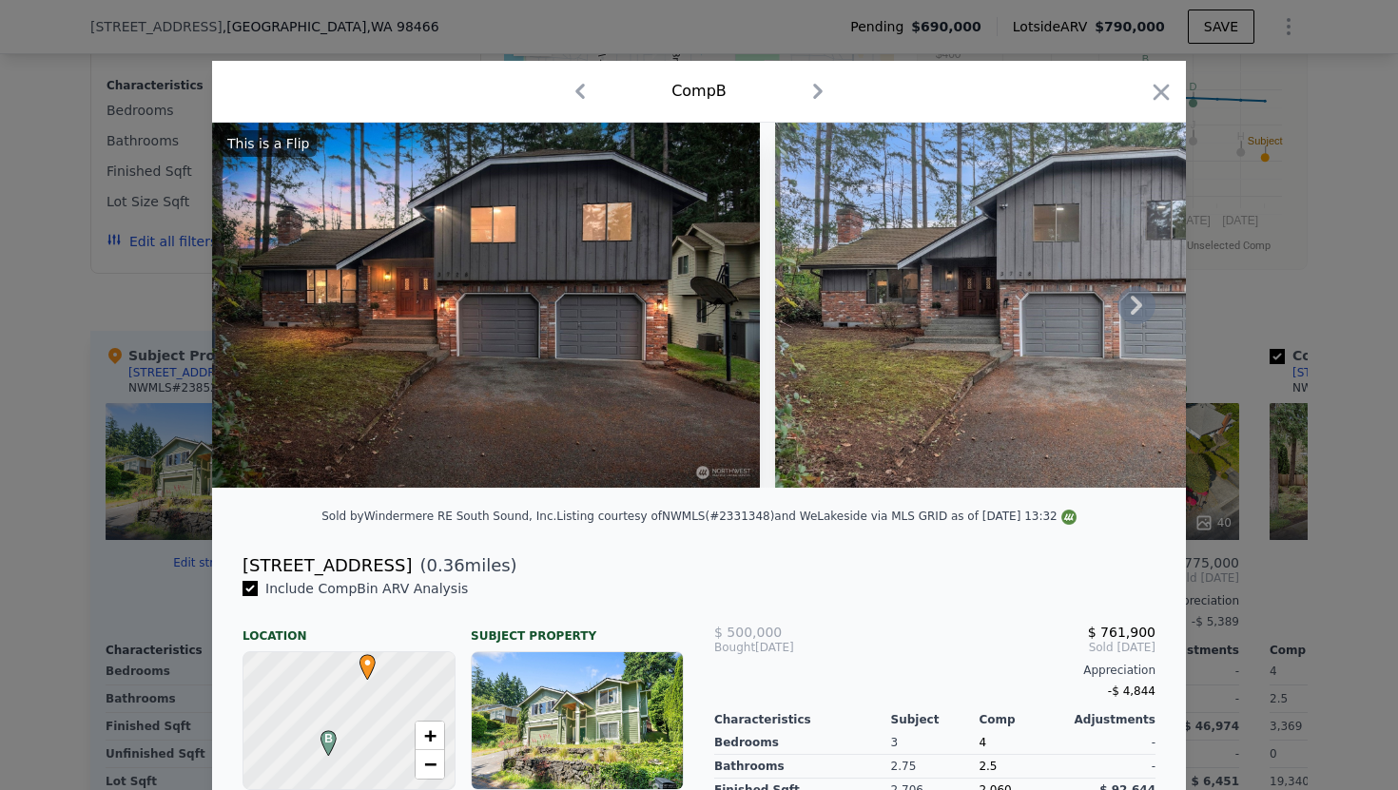
click at [1136, 303] on icon at bounding box center [1136, 305] width 11 height 19
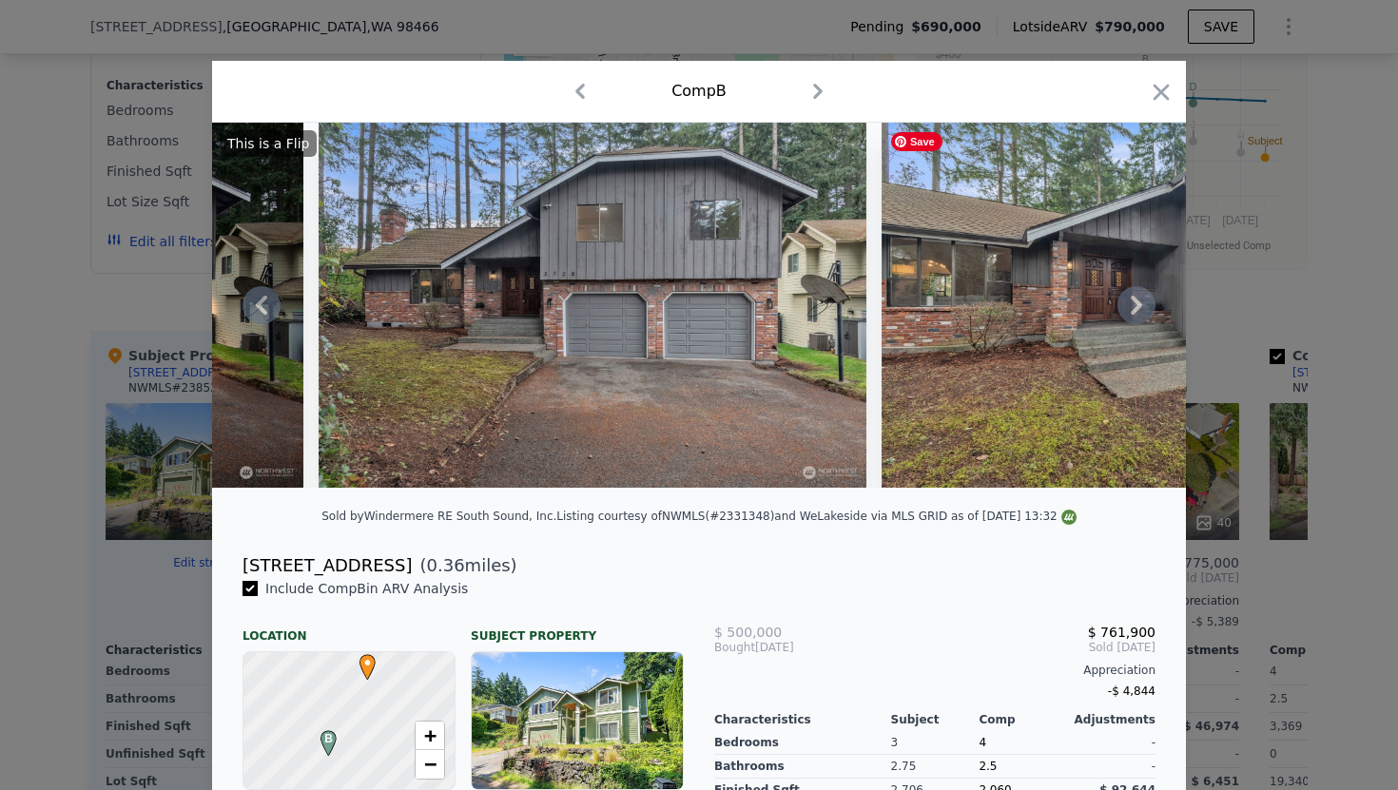
click at [1136, 305] on icon at bounding box center [1136, 305] width 38 height 38
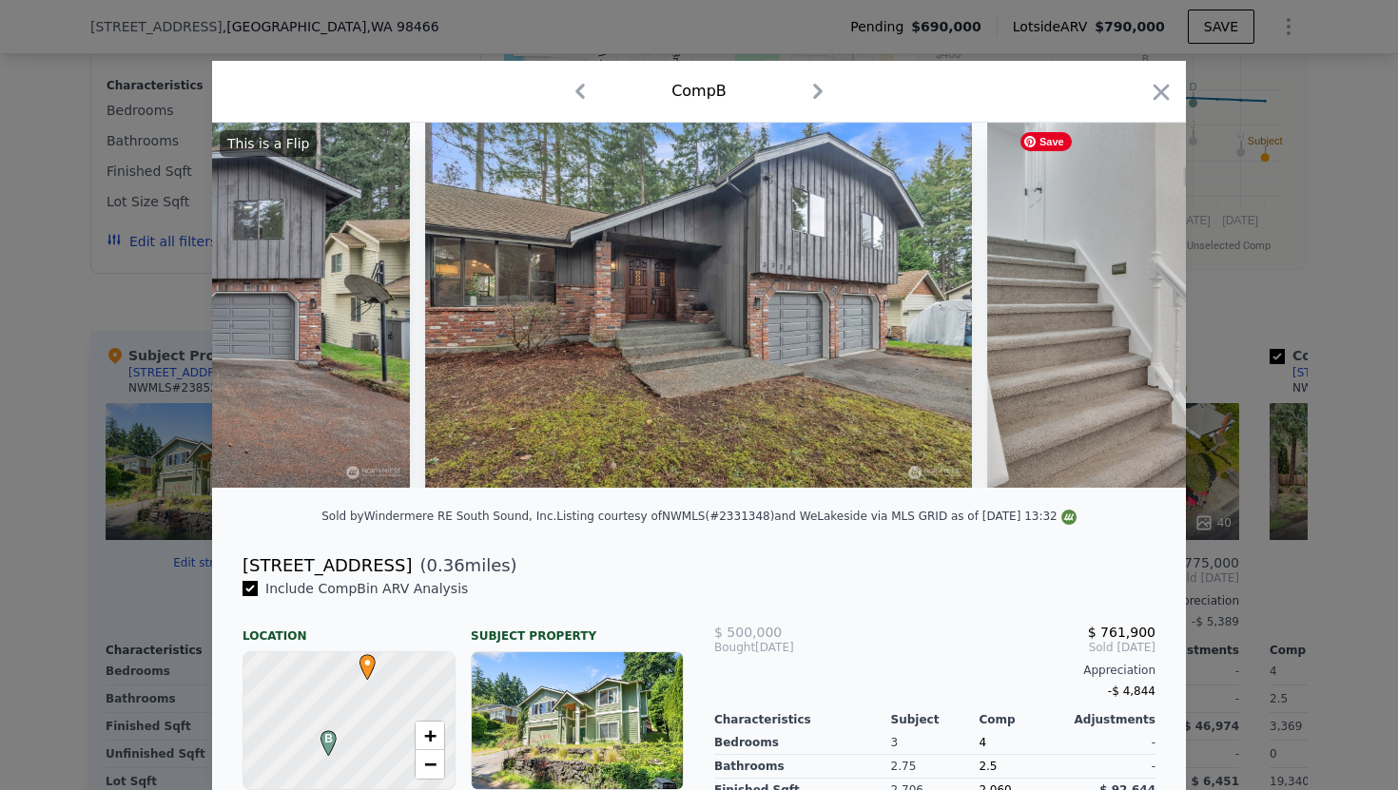
click at [1136, 305] on img at bounding box center [1261, 305] width 548 height 365
click at [1136, 303] on icon at bounding box center [1136, 305] width 38 height 38
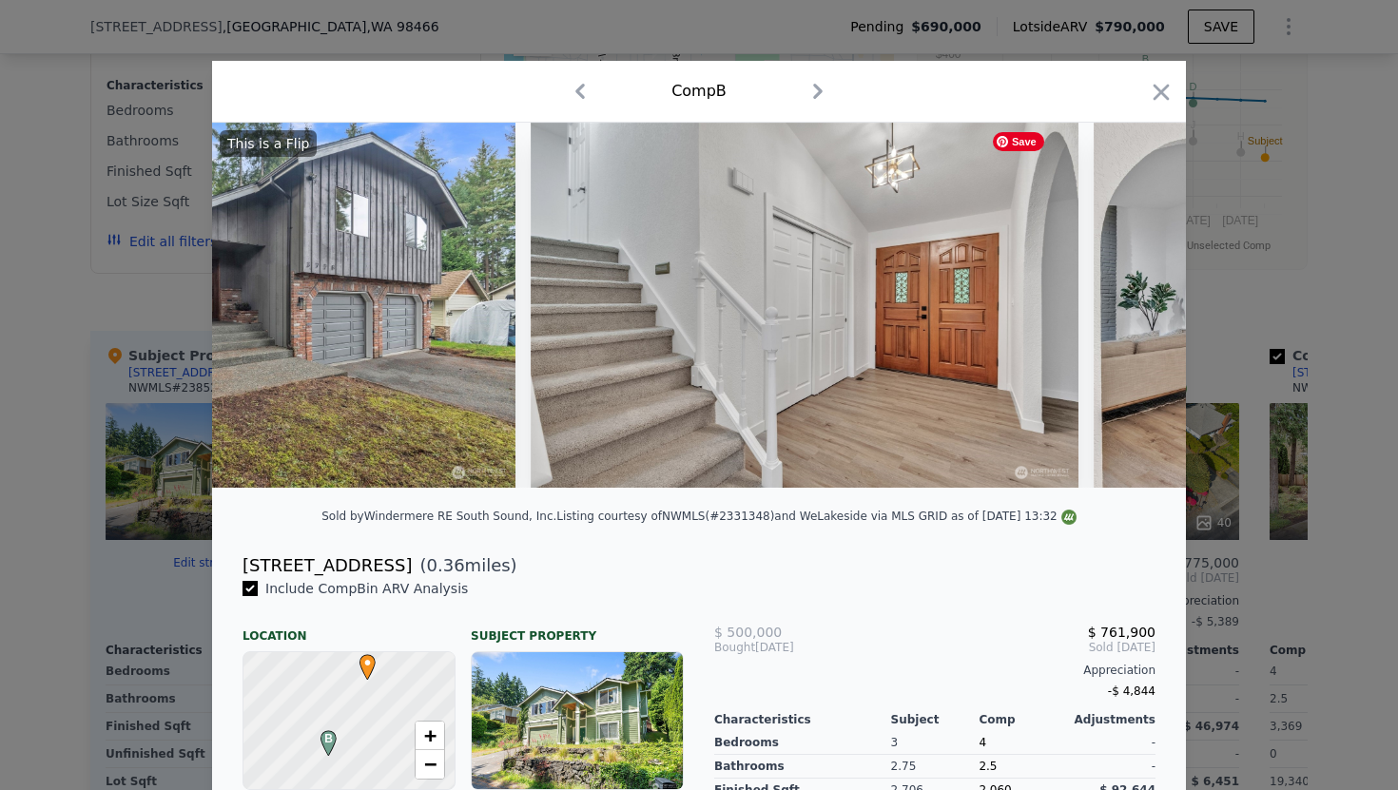
click at [1136, 303] on img at bounding box center [1368, 305] width 548 height 365
click at [1136, 303] on icon at bounding box center [1136, 305] width 38 height 38
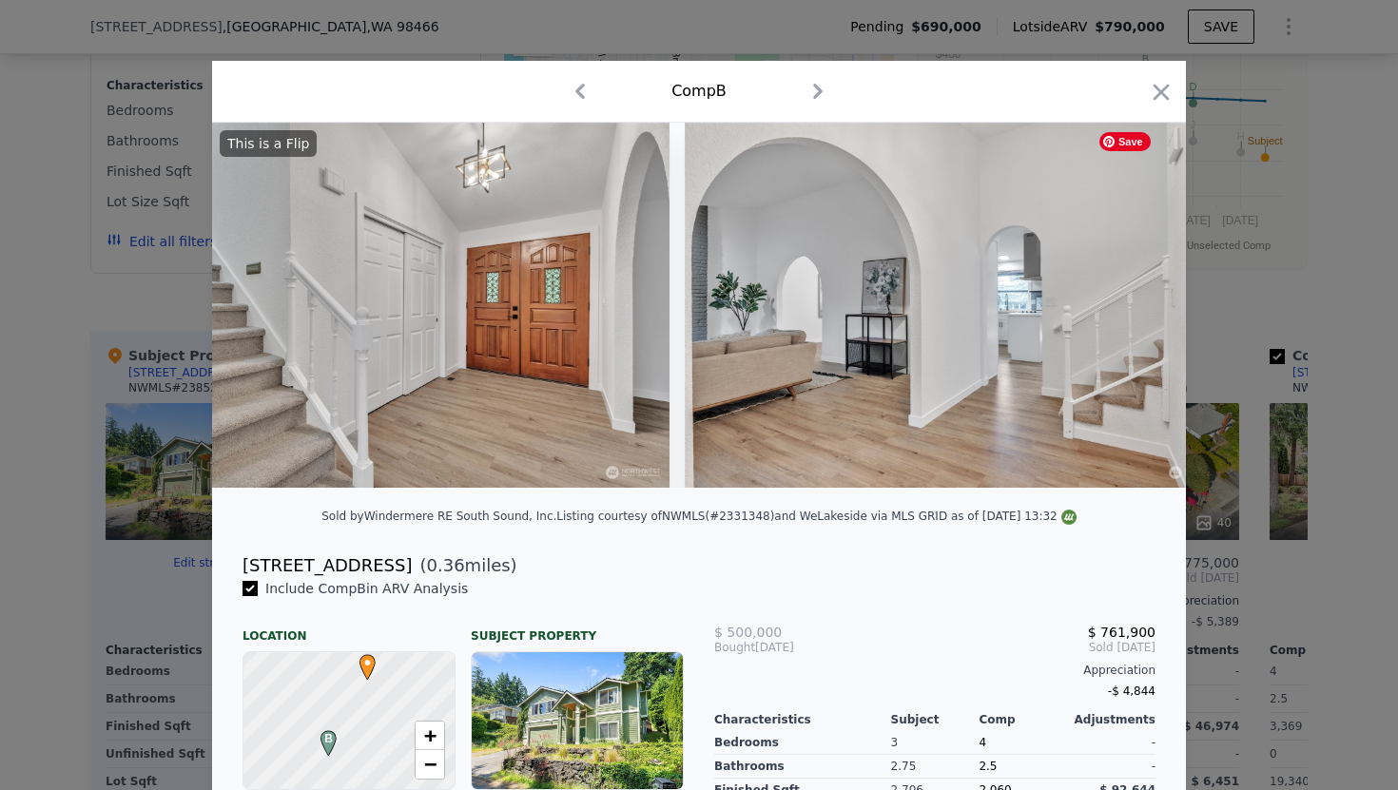
scroll to position [0, 1826]
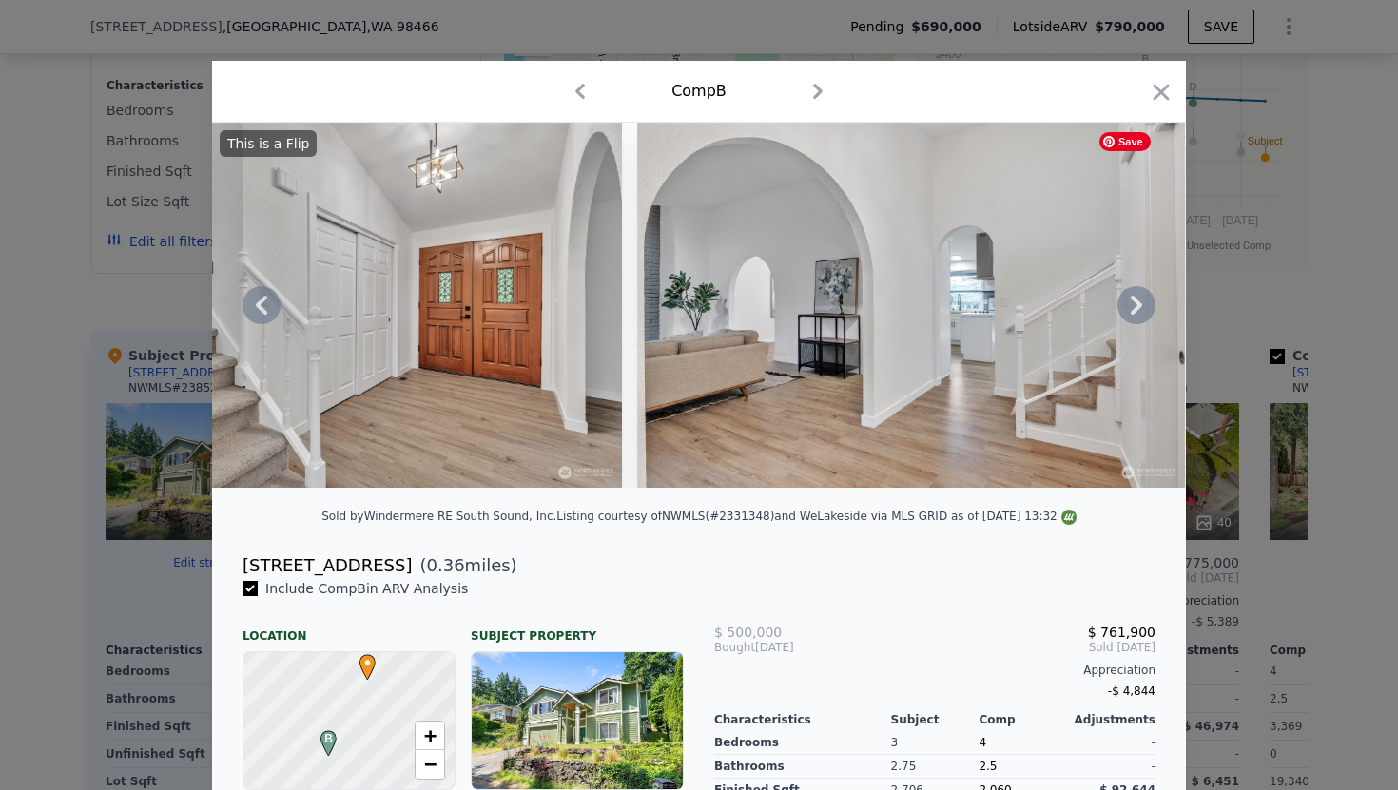
click at [1136, 303] on div "This is a Flip" at bounding box center [699, 305] width 974 height 365
click at [1136, 303] on icon at bounding box center [1136, 305] width 38 height 38
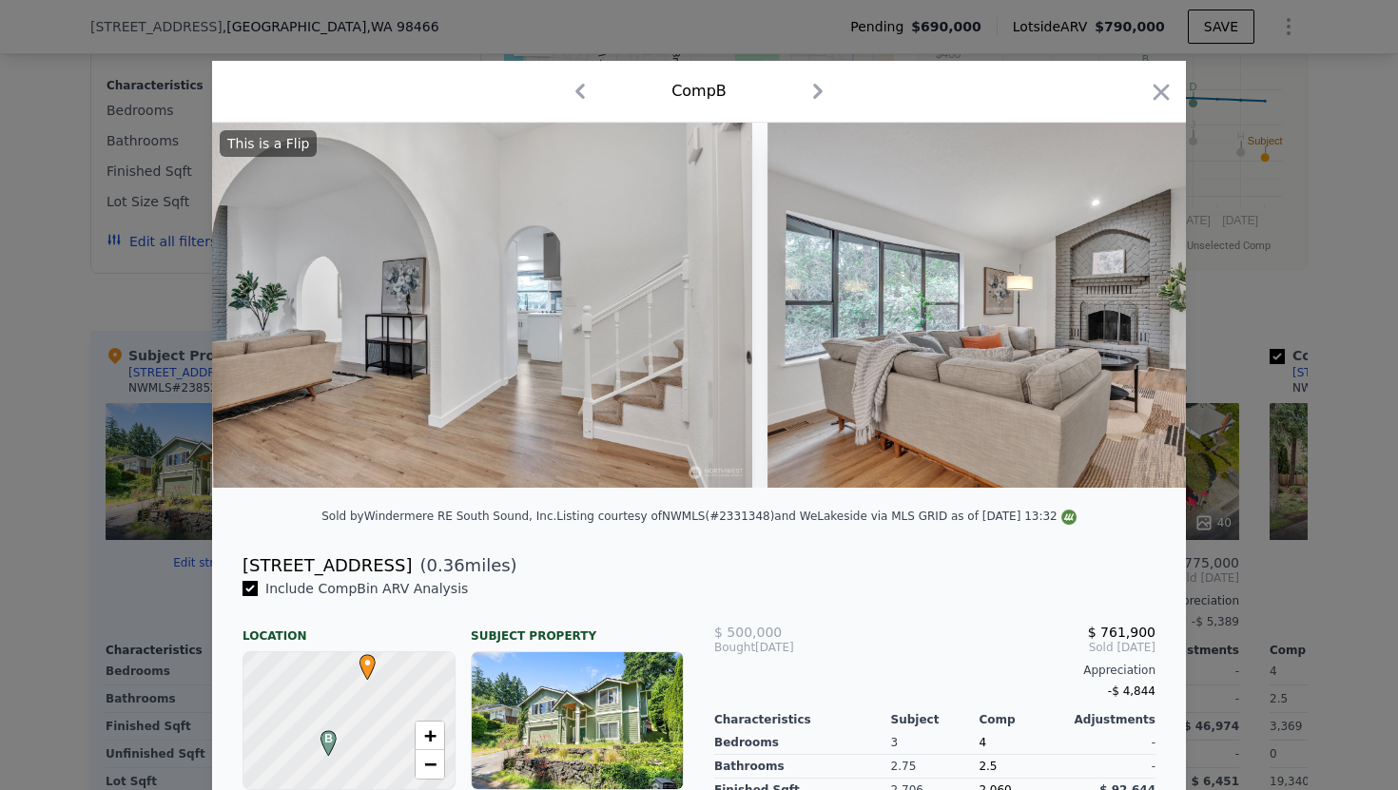
scroll to position [0, 2282]
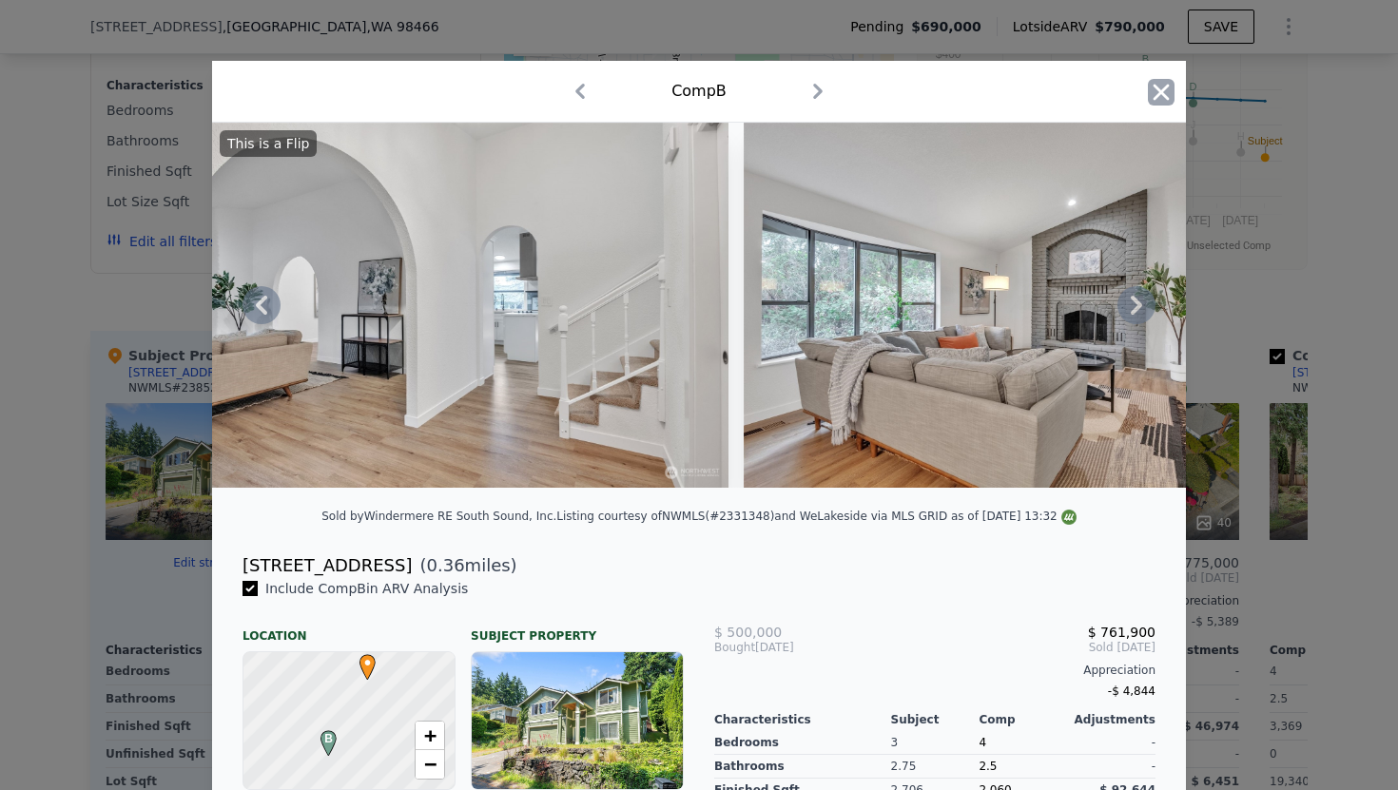
click at [1160, 91] on icon "button" at bounding box center [1162, 92] width 16 height 16
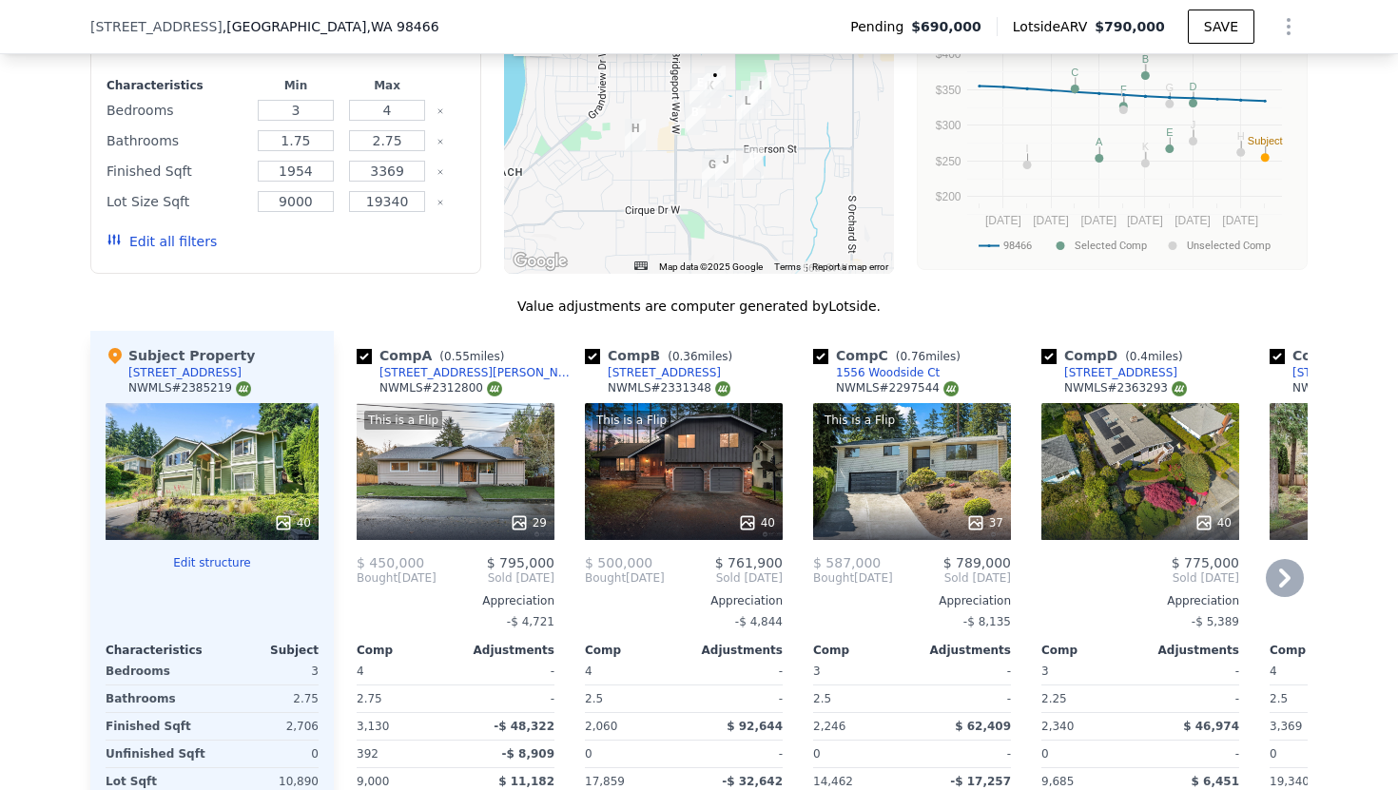
click at [1272, 559] on icon at bounding box center [1285, 578] width 38 height 38
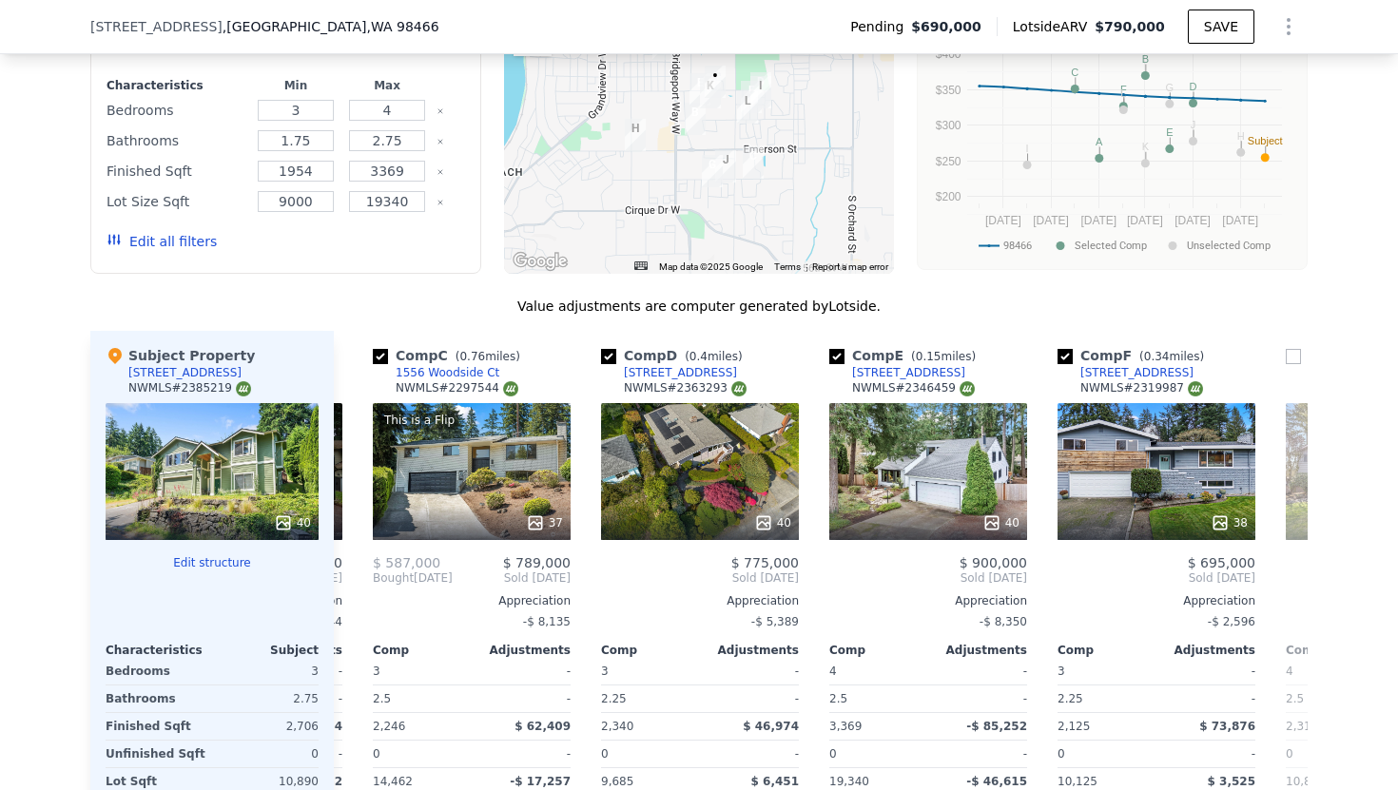
scroll to position [0, 456]
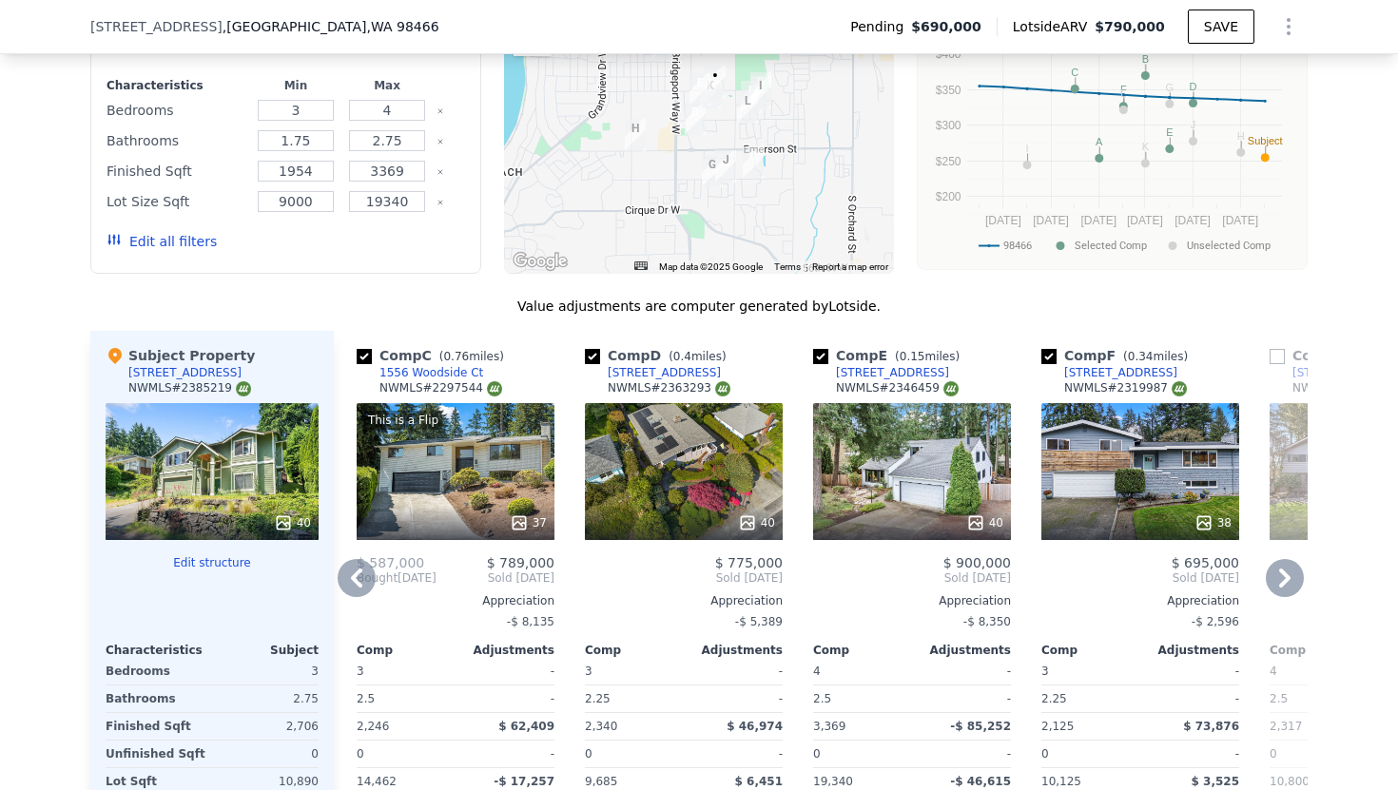
click at [916, 428] on div "40" at bounding box center [912, 471] width 198 height 137
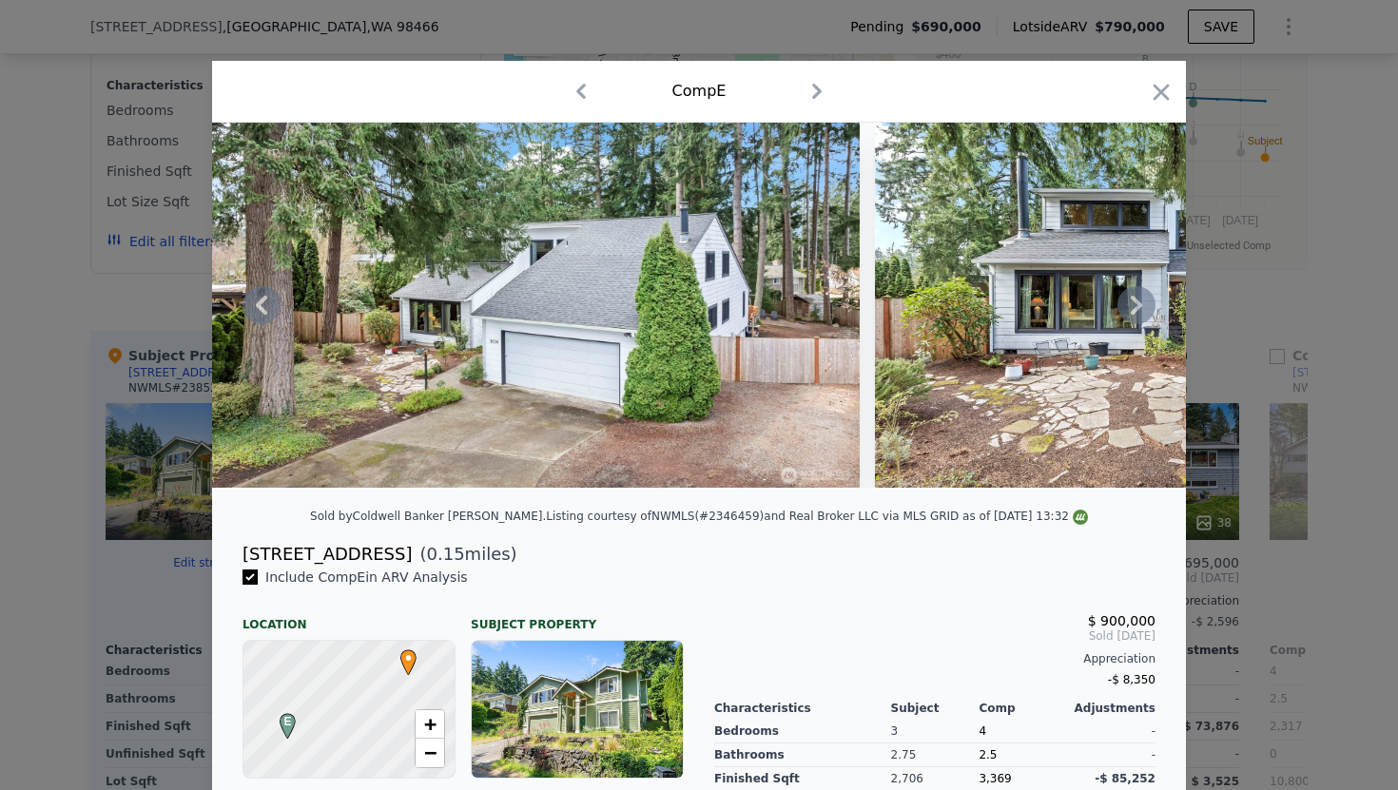
click at [1136, 307] on icon at bounding box center [1136, 305] width 11 height 19
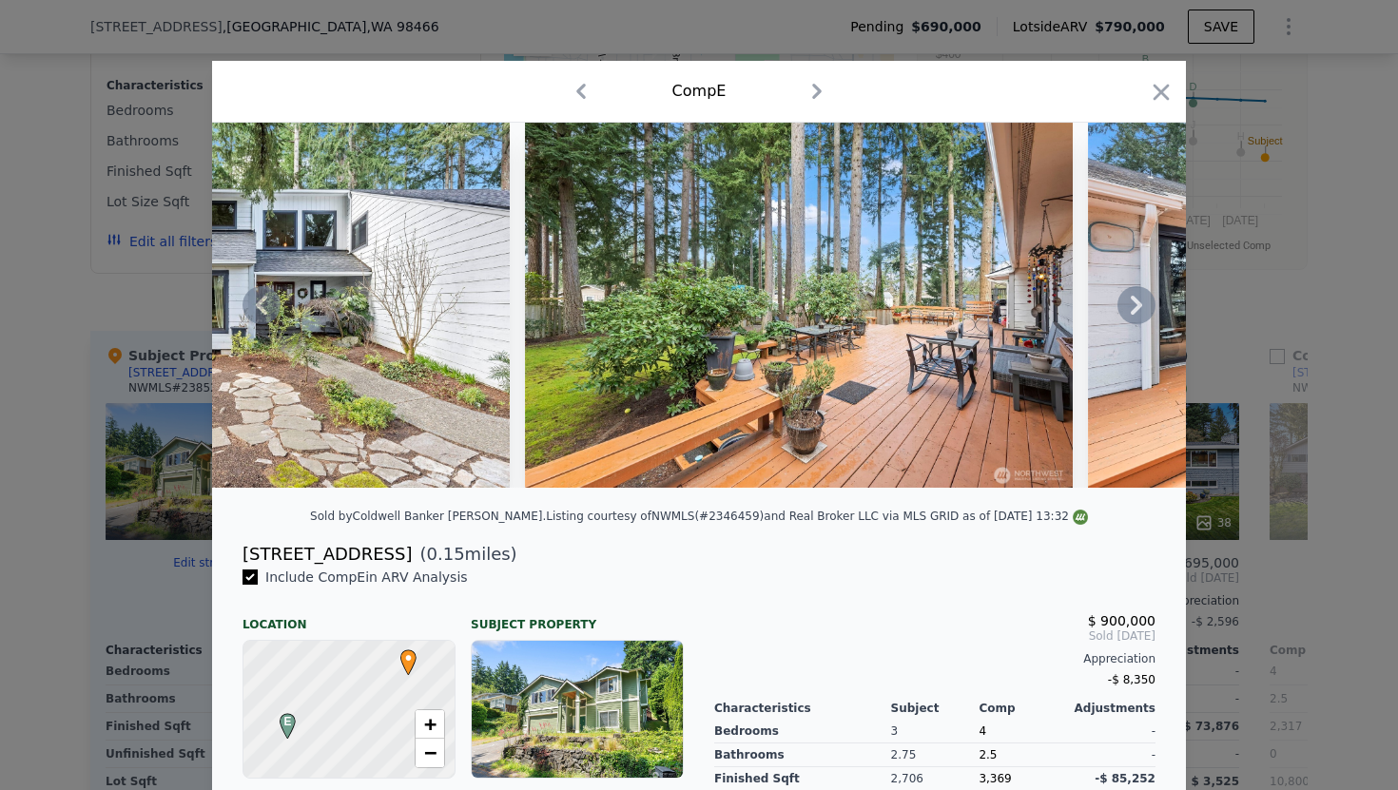
click at [1136, 308] on icon at bounding box center [1136, 305] width 11 height 19
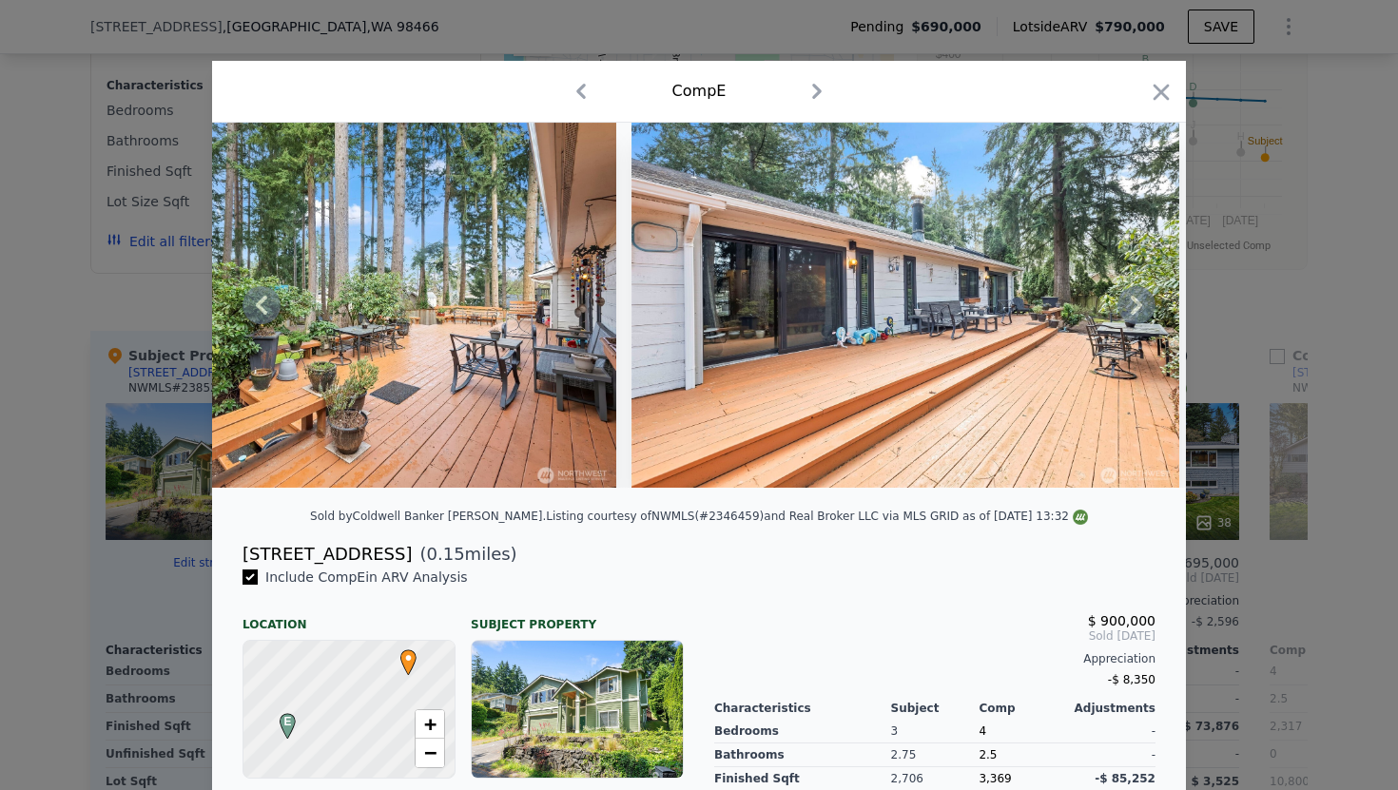
click at [1136, 308] on icon at bounding box center [1136, 305] width 11 height 19
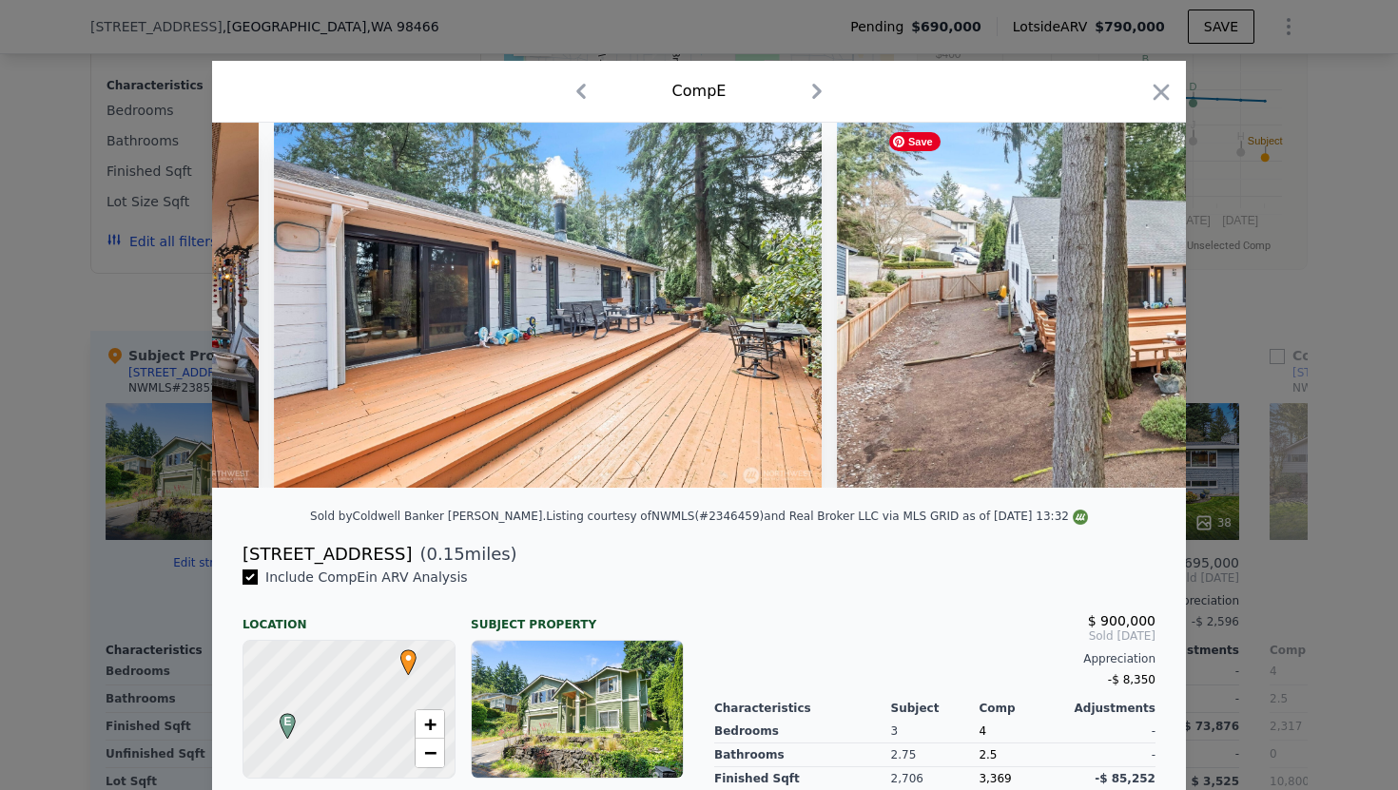
scroll to position [0, 1829]
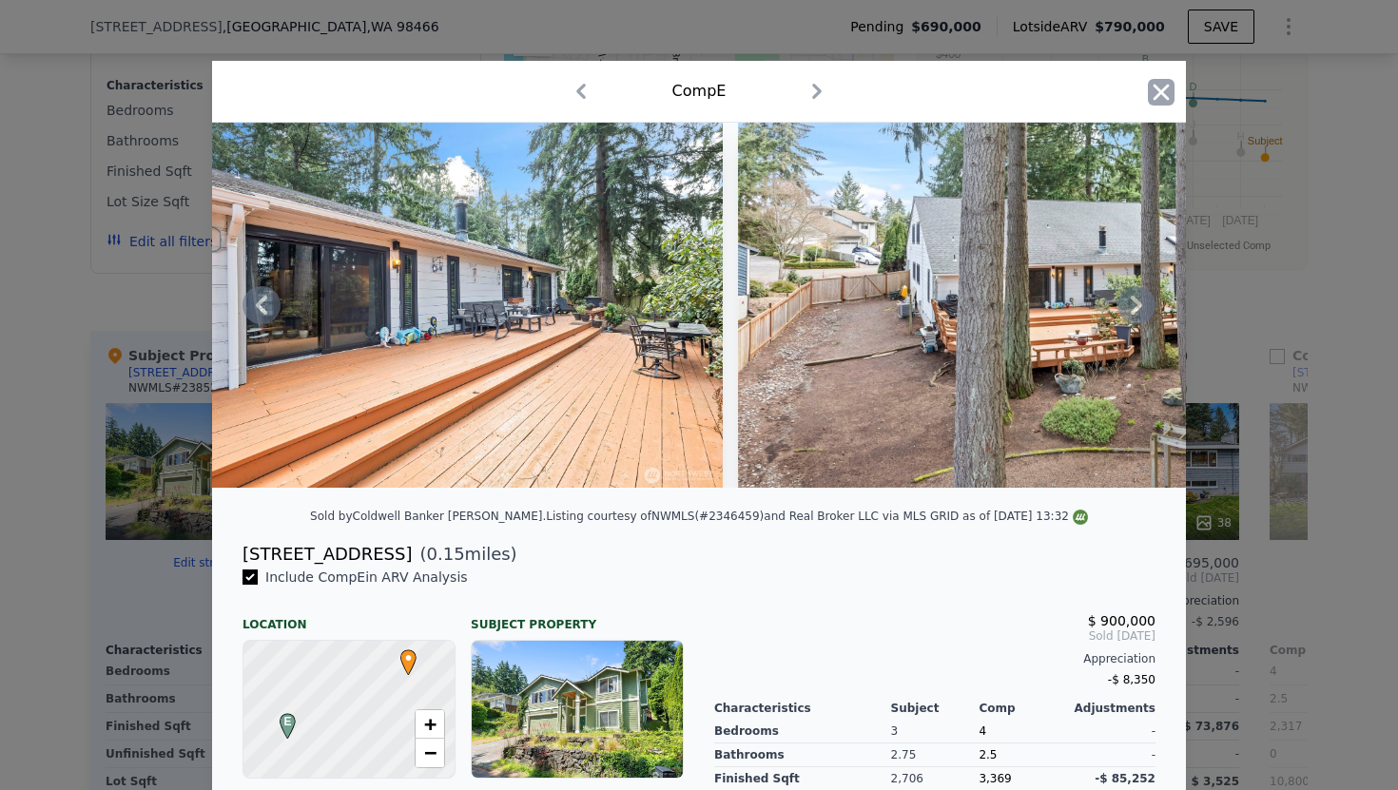
click at [1169, 98] on icon "button" at bounding box center [1161, 92] width 27 height 27
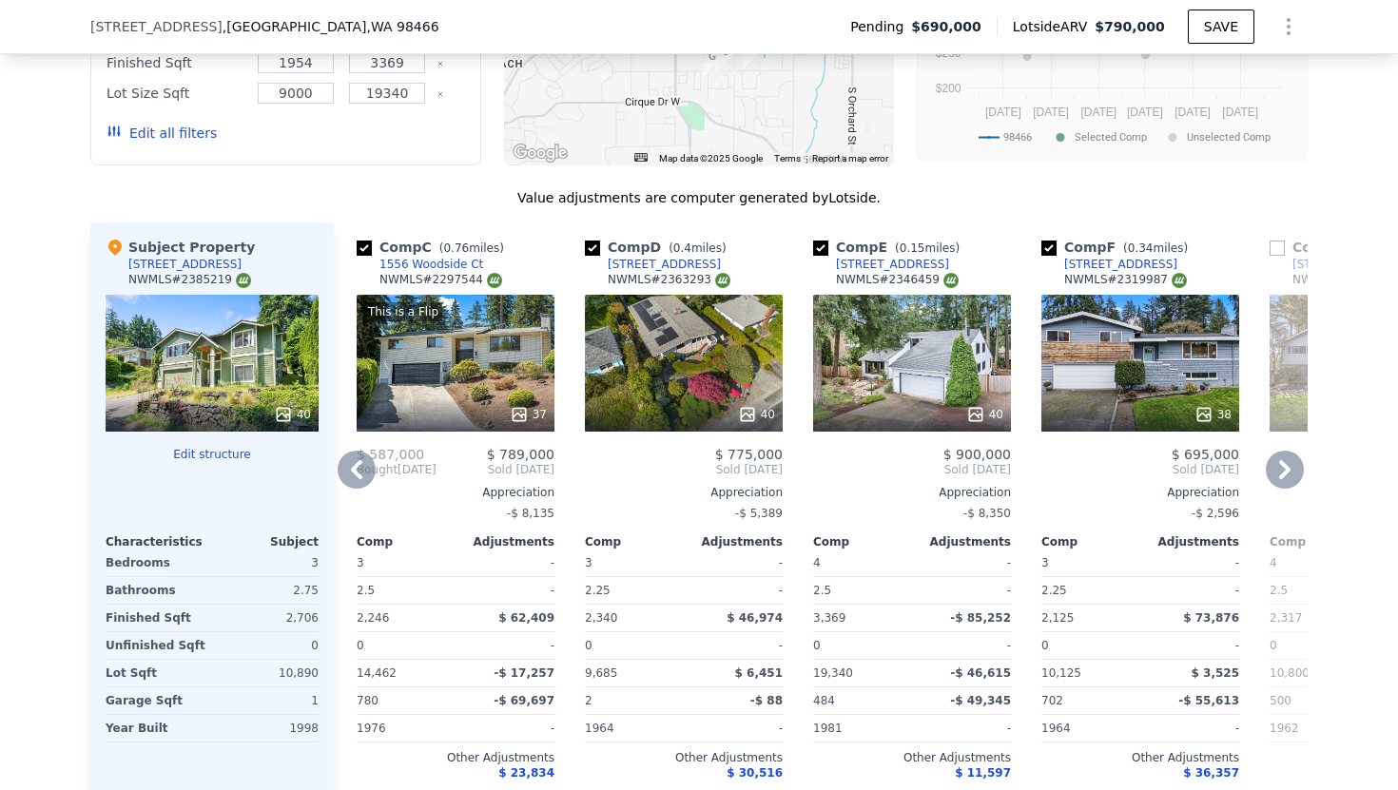
scroll to position [2503, 0]
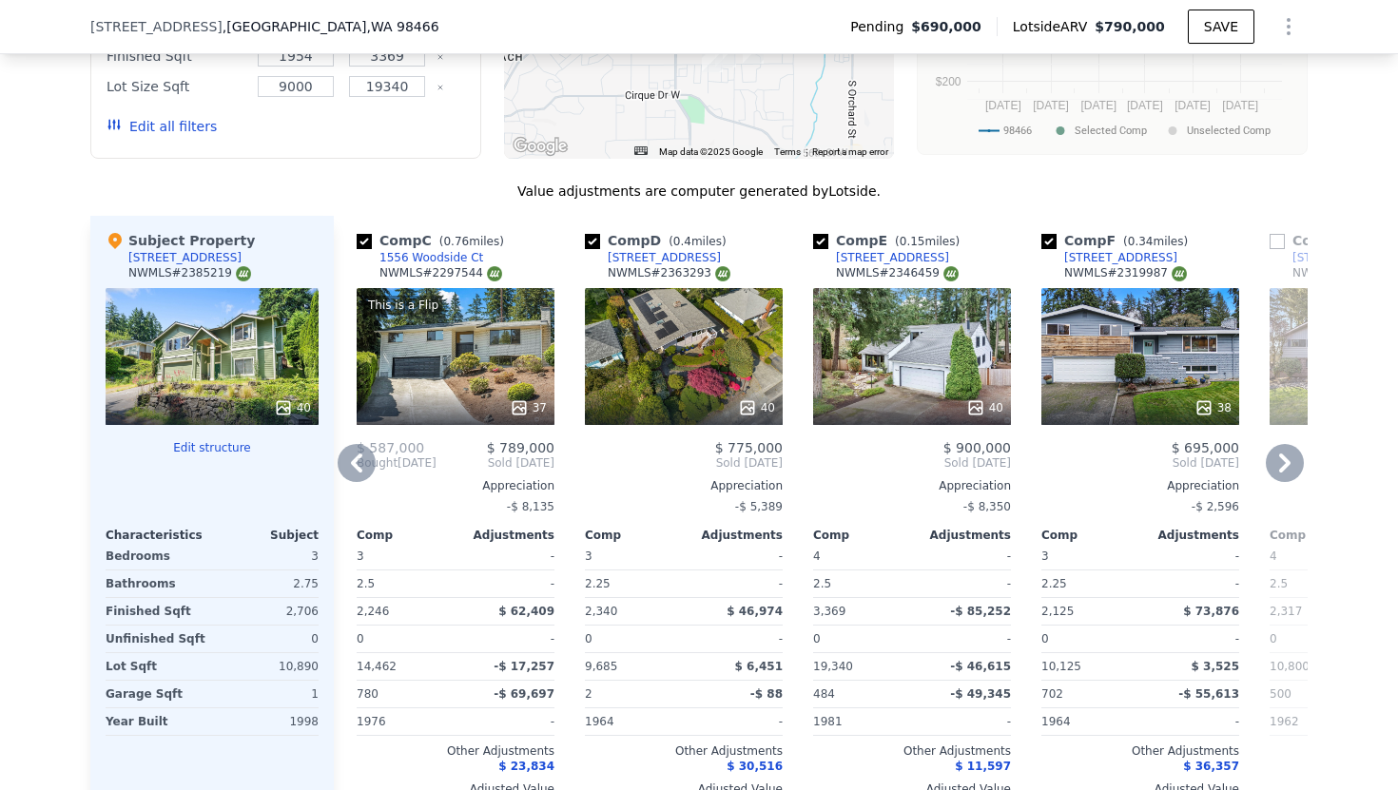
click at [1275, 451] on icon at bounding box center [1285, 463] width 38 height 38
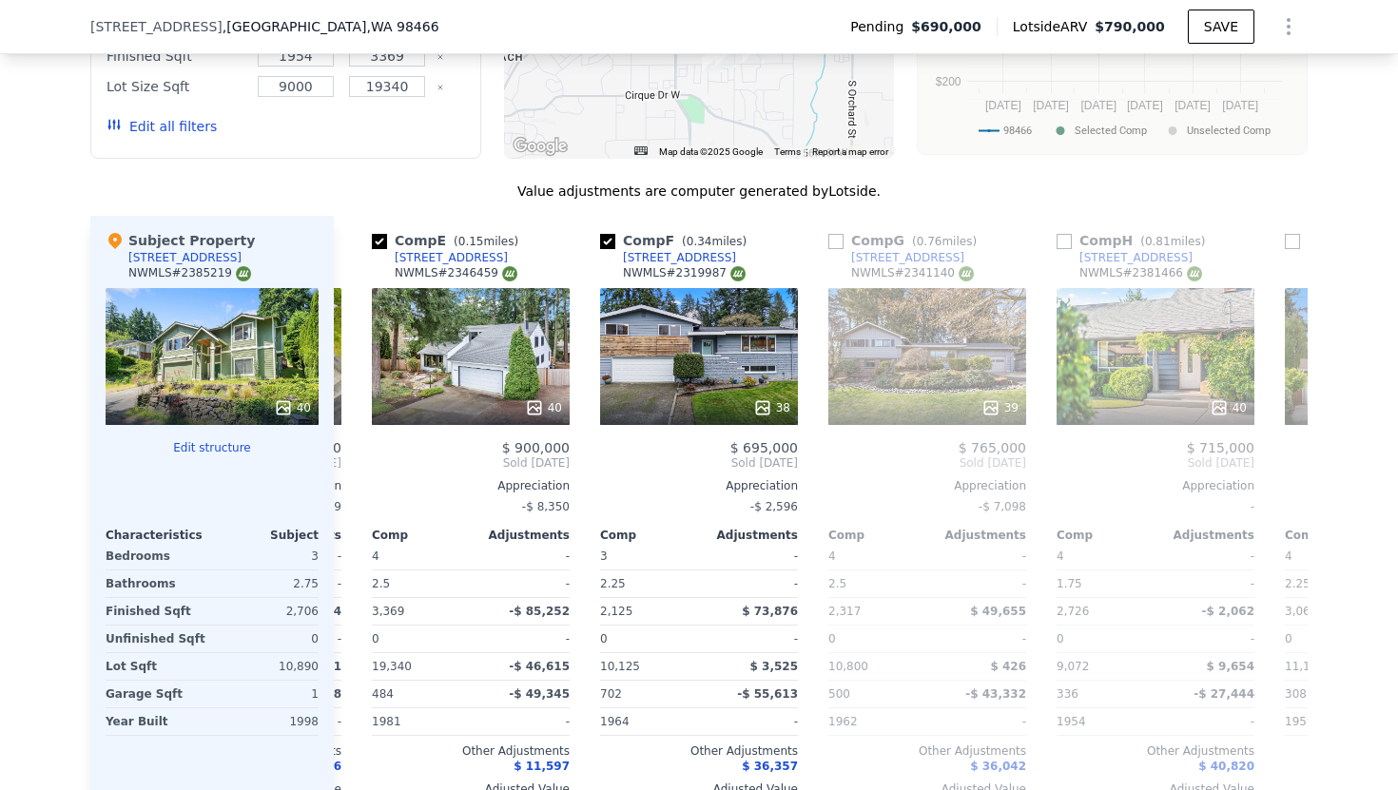
scroll to position [0, 913]
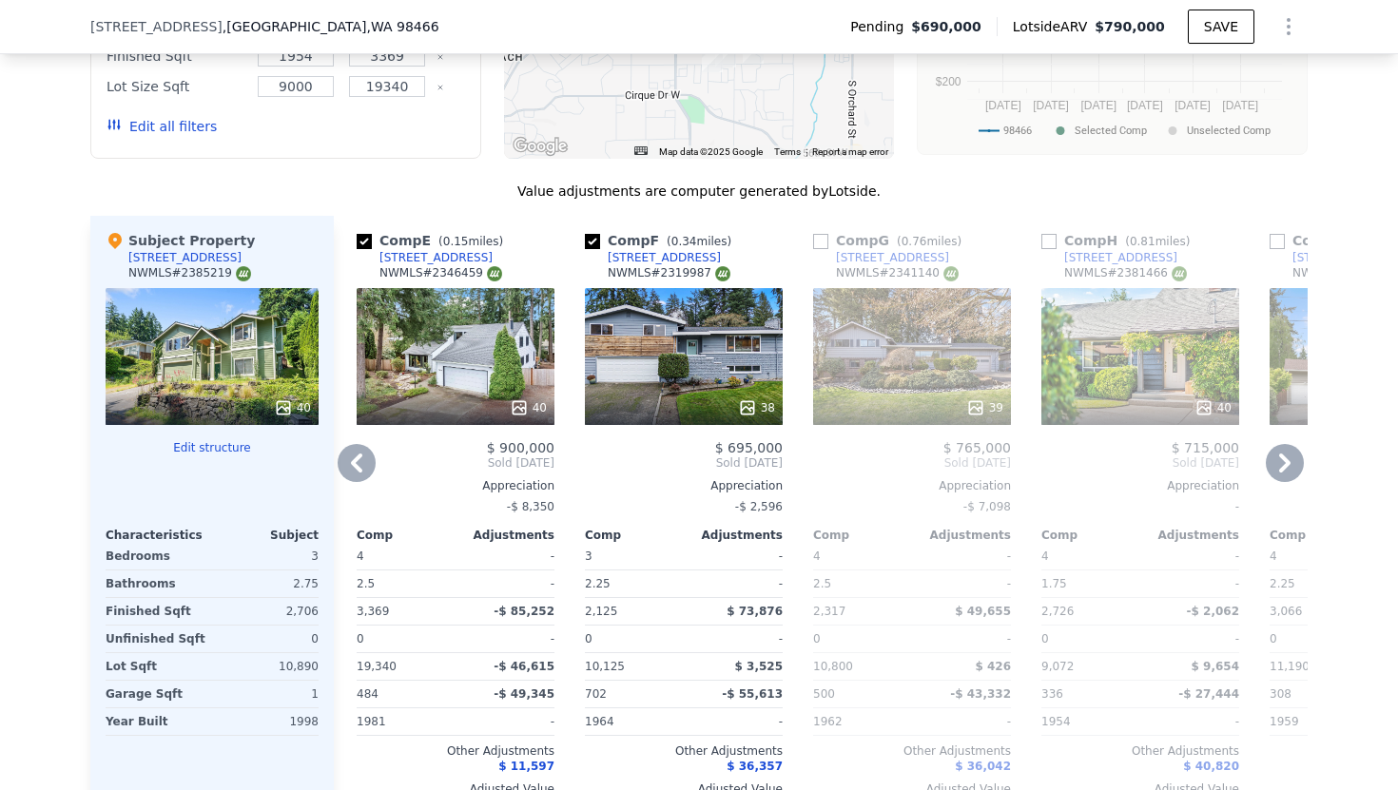
click at [934, 331] on div "39" at bounding box center [912, 356] width 198 height 137
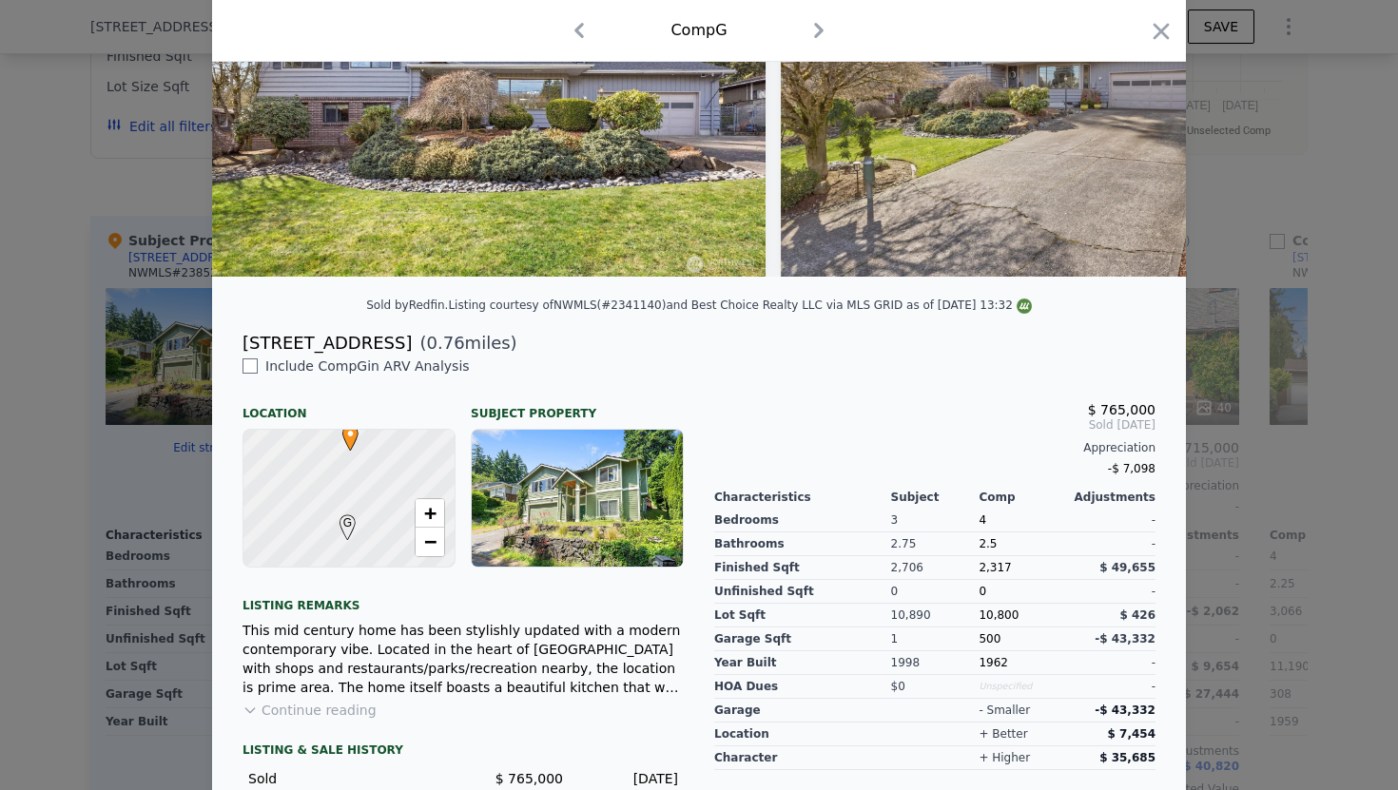
scroll to position [303, 0]
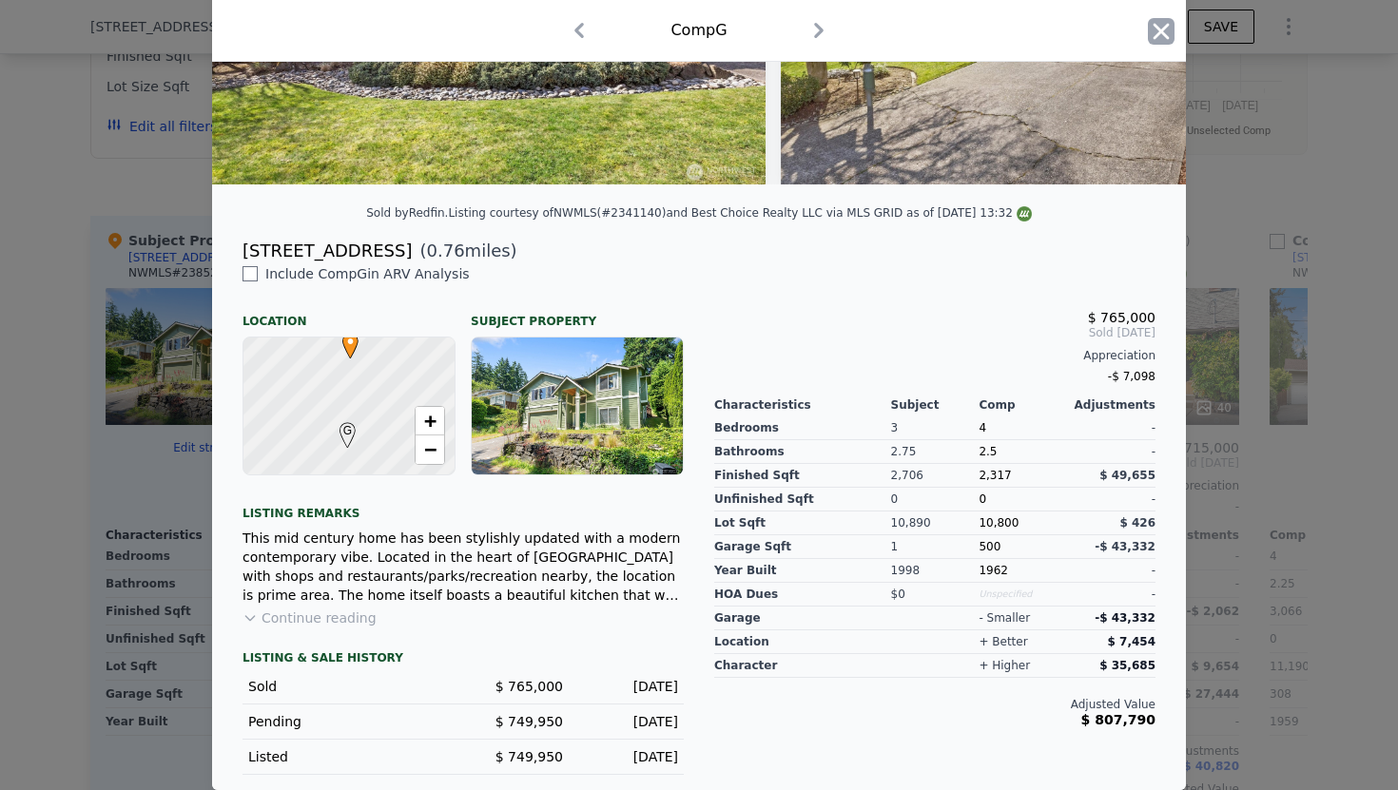
click at [1156, 31] on icon "button" at bounding box center [1161, 31] width 27 height 27
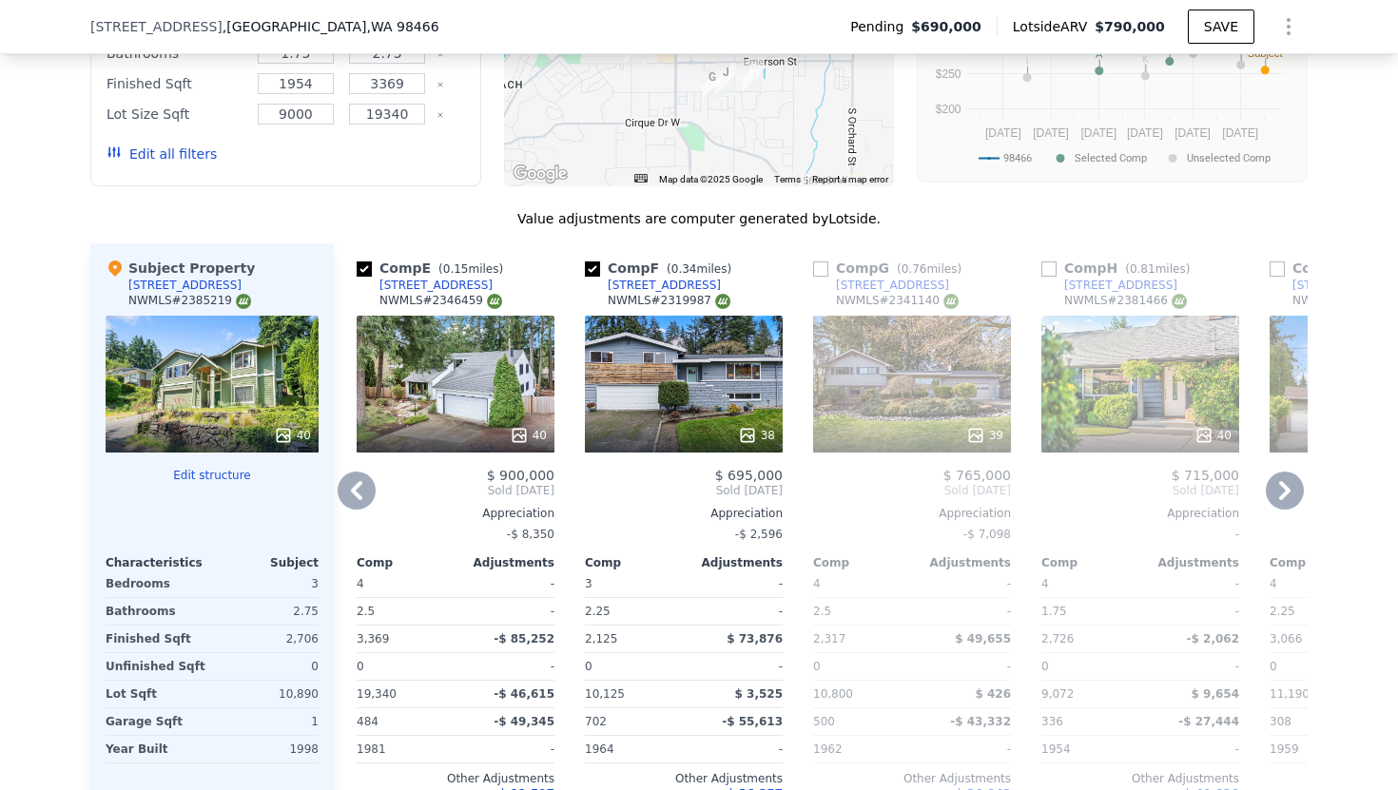
scroll to position [2417, 0]
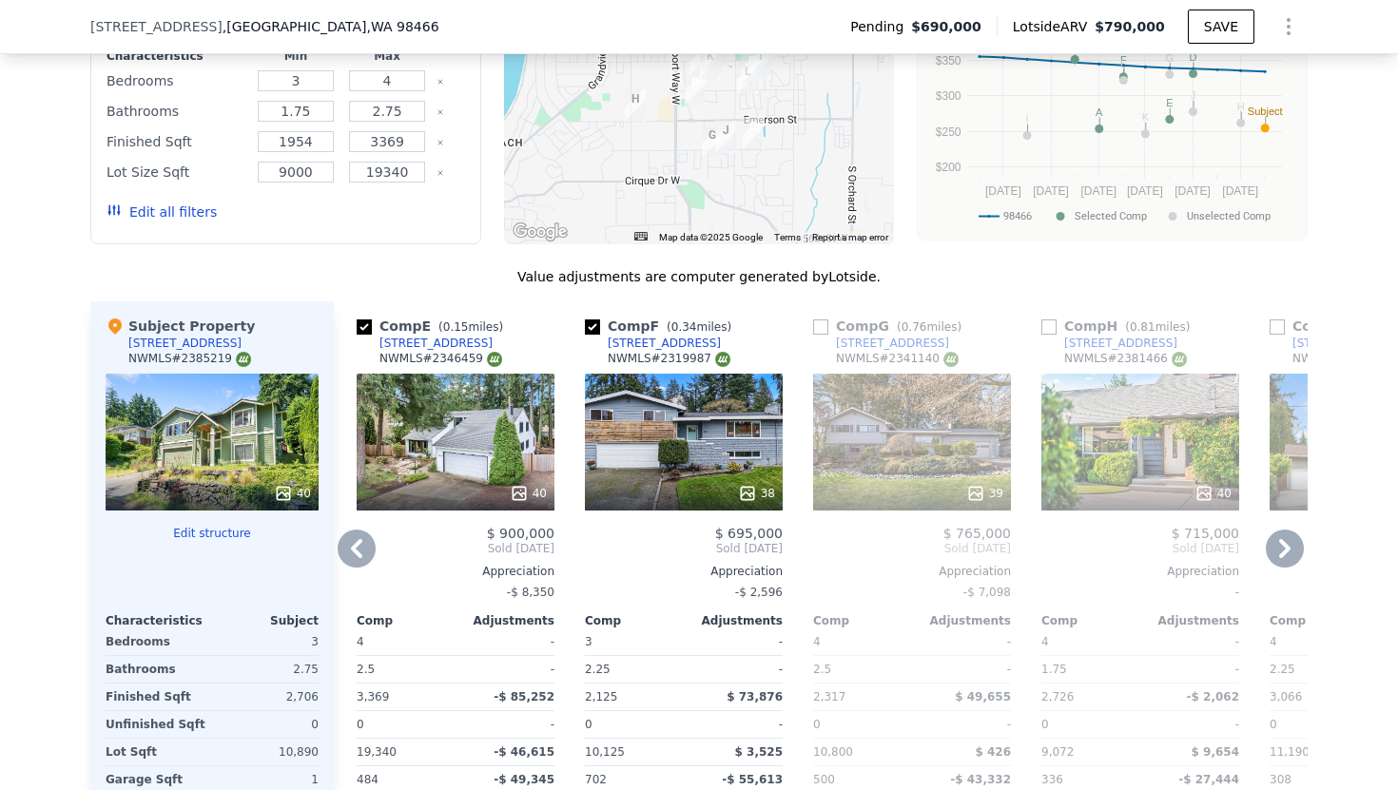
click at [599, 320] on input "checkbox" at bounding box center [592, 327] width 15 height 15
checkbox input "false"
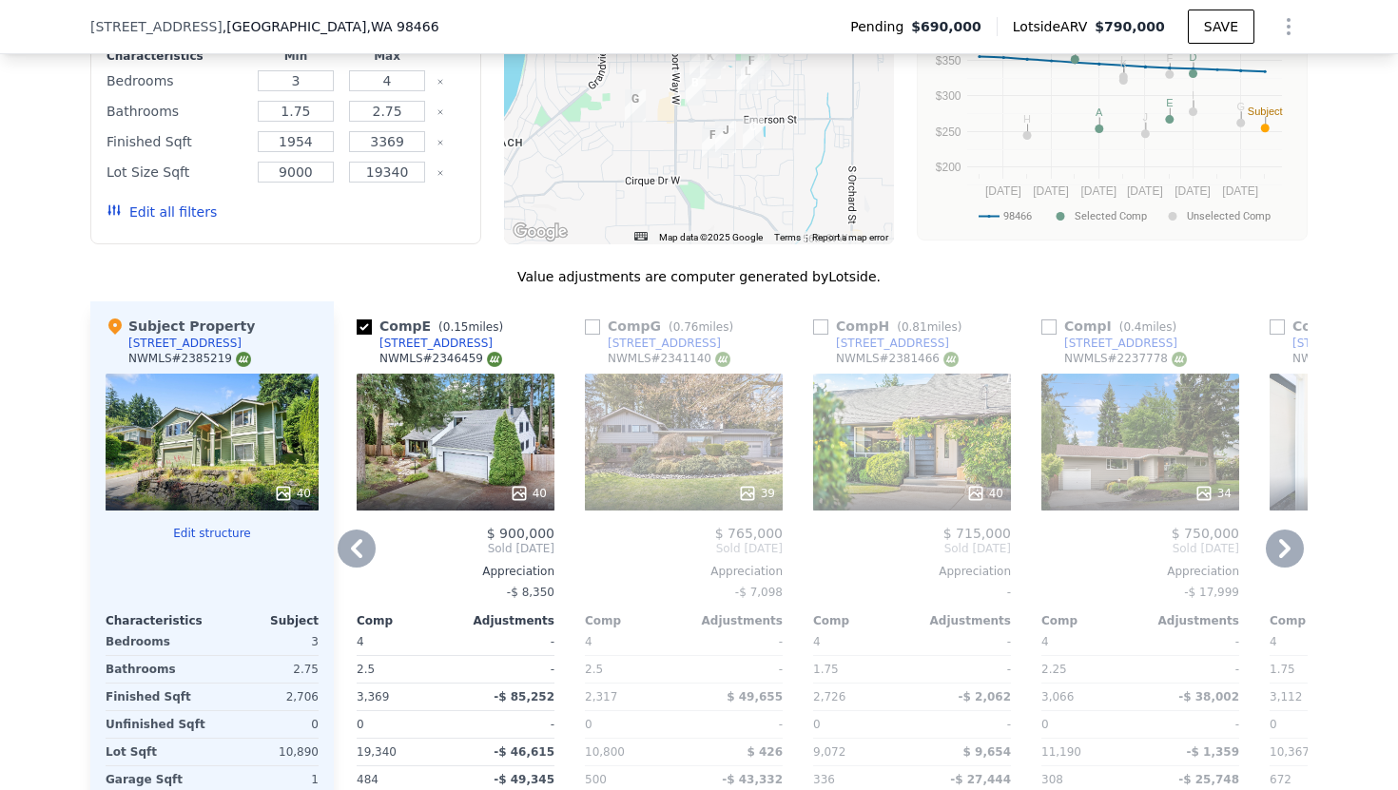
click at [870, 417] on div "40" at bounding box center [912, 442] width 198 height 137
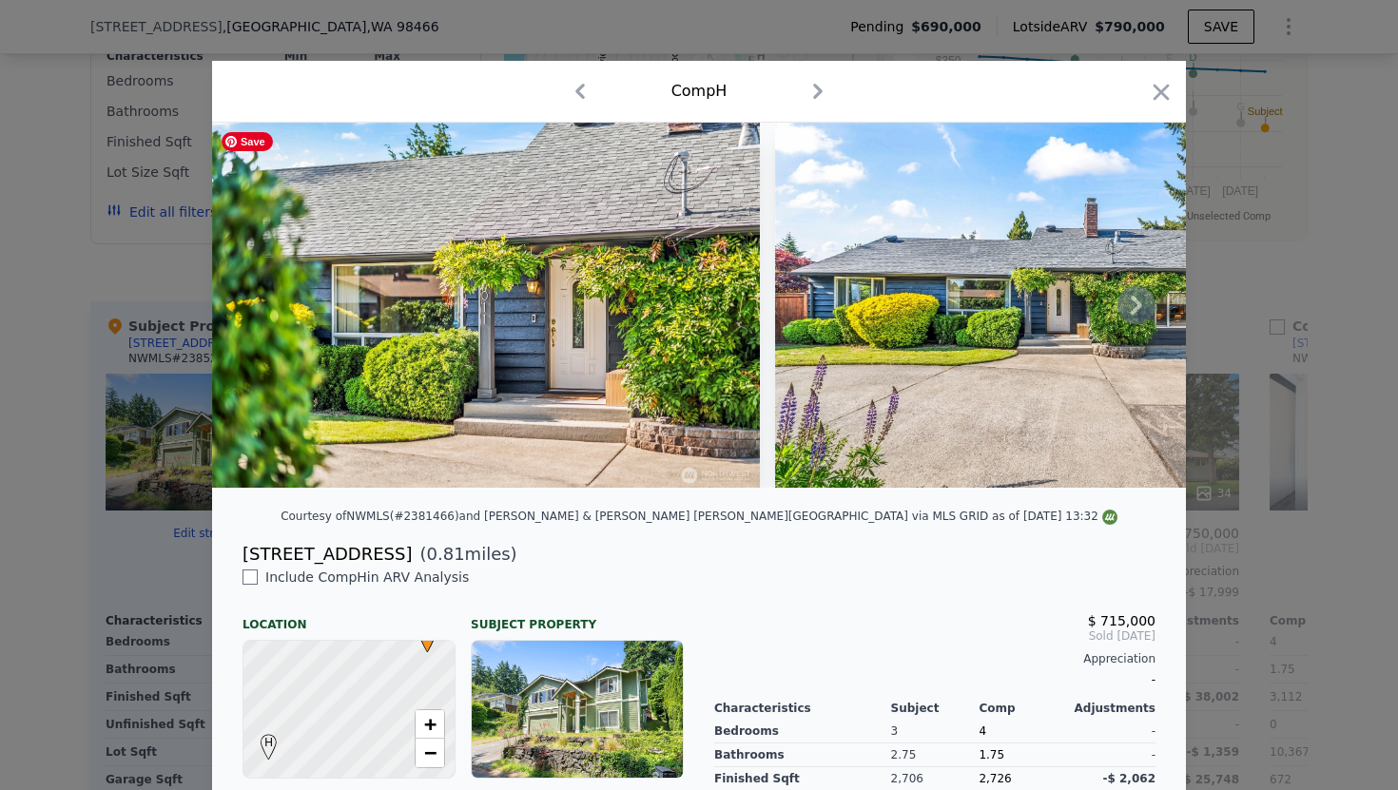
click at [670, 293] on img at bounding box center [486, 305] width 548 height 365
click at [1143, 307] on icon at bounding box center [1136, 305] width 38 height 38
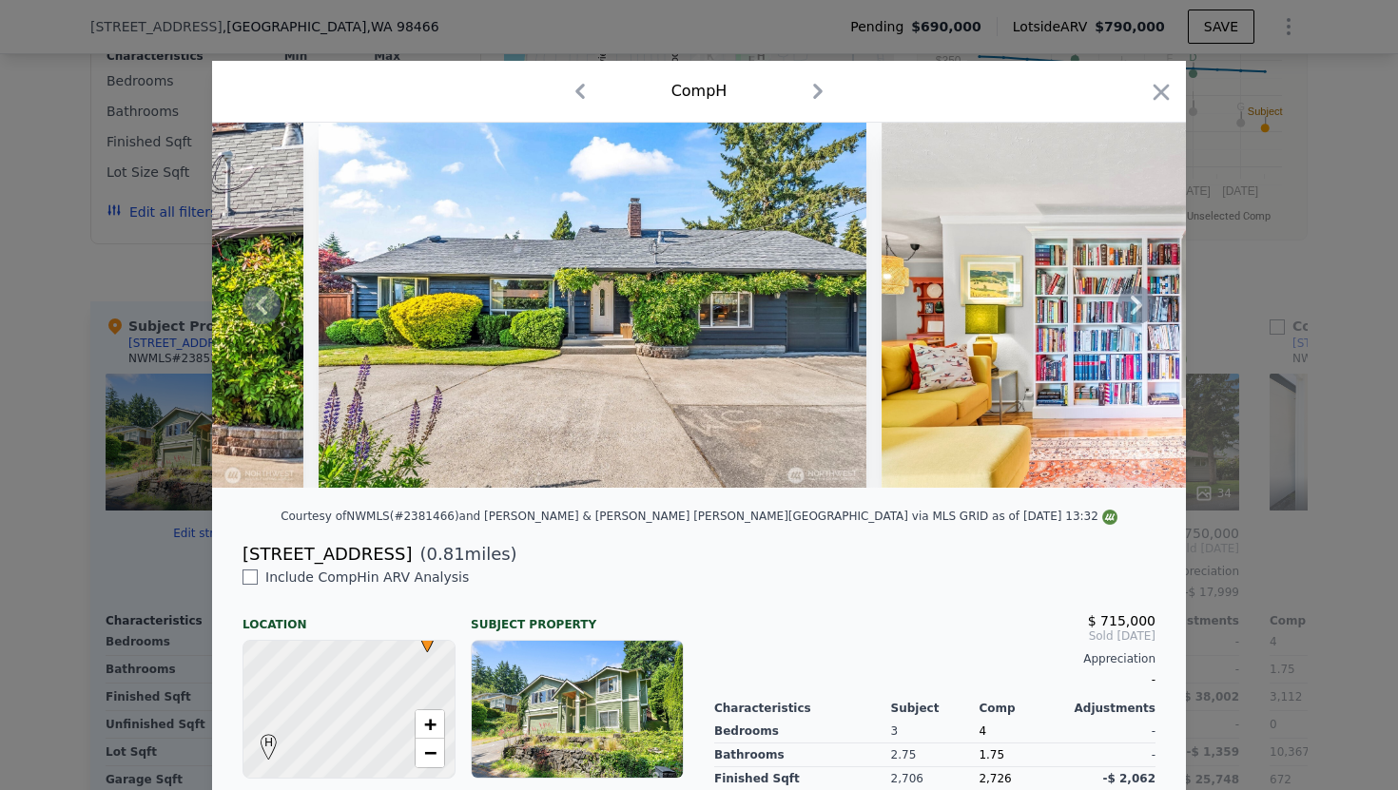
click at [1139, 304] on icon at bounding box center [1136, 305] width 11 height 19
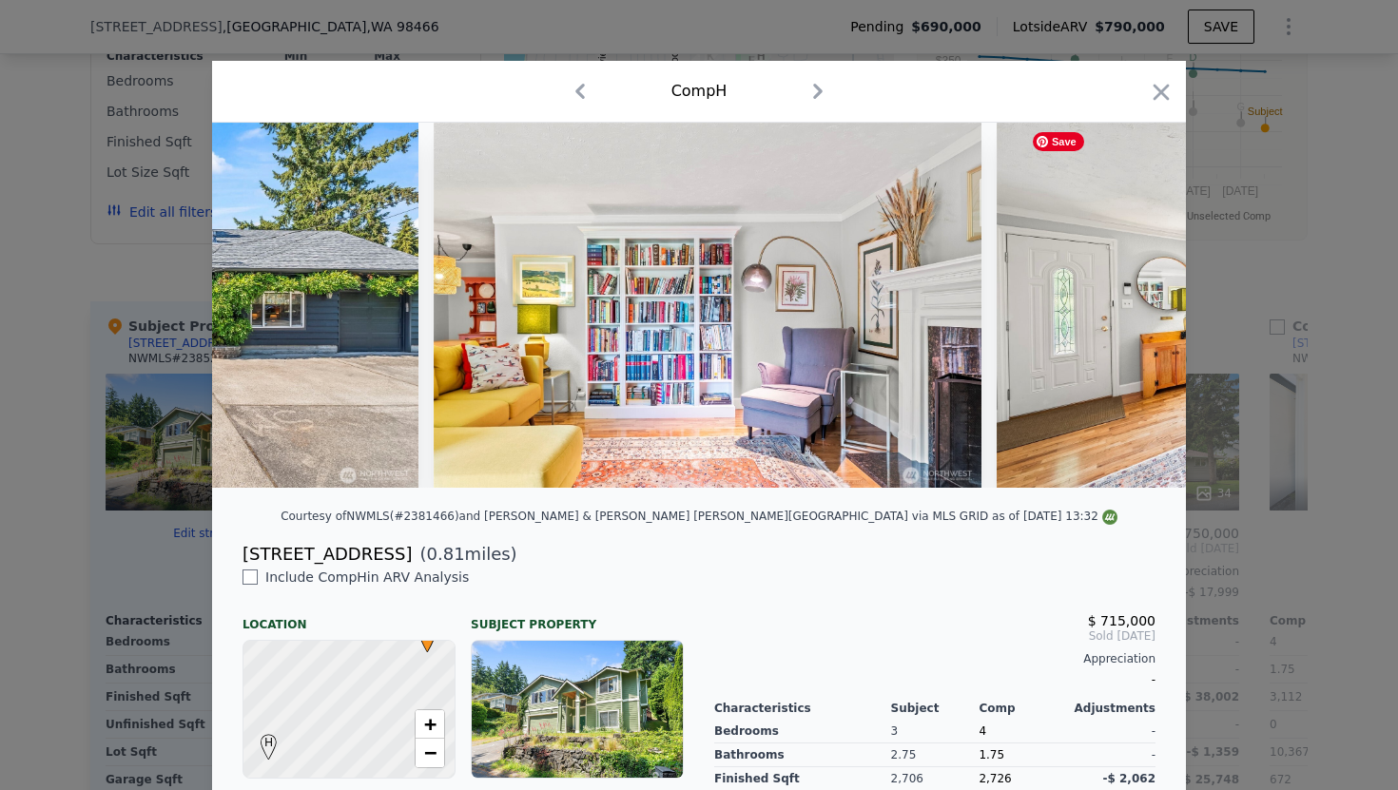
click at [1139, 304] on img at bounding box center [1271, 305] width 548 height 365
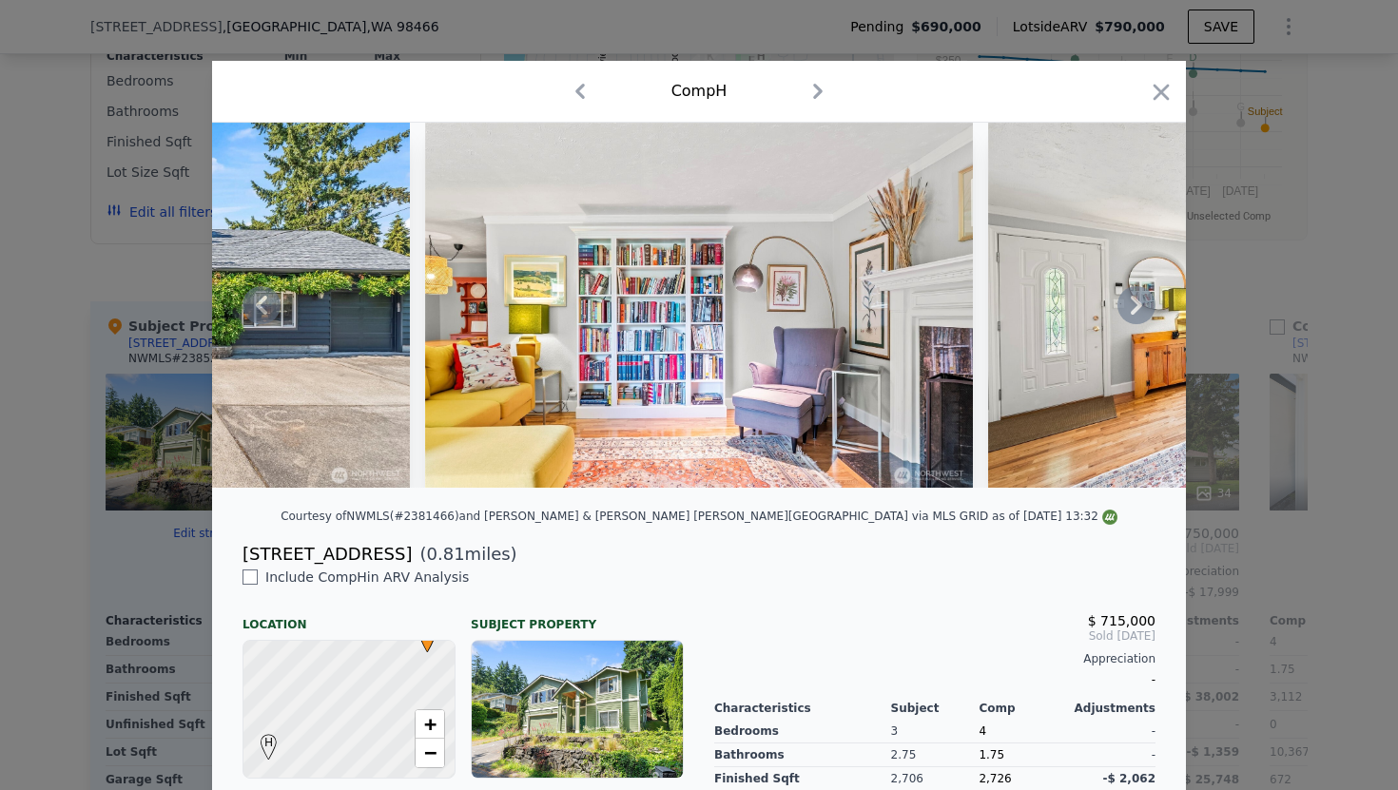
click at [1136, 301] on icon at bounding box center [1136, 305] width 11 height 19
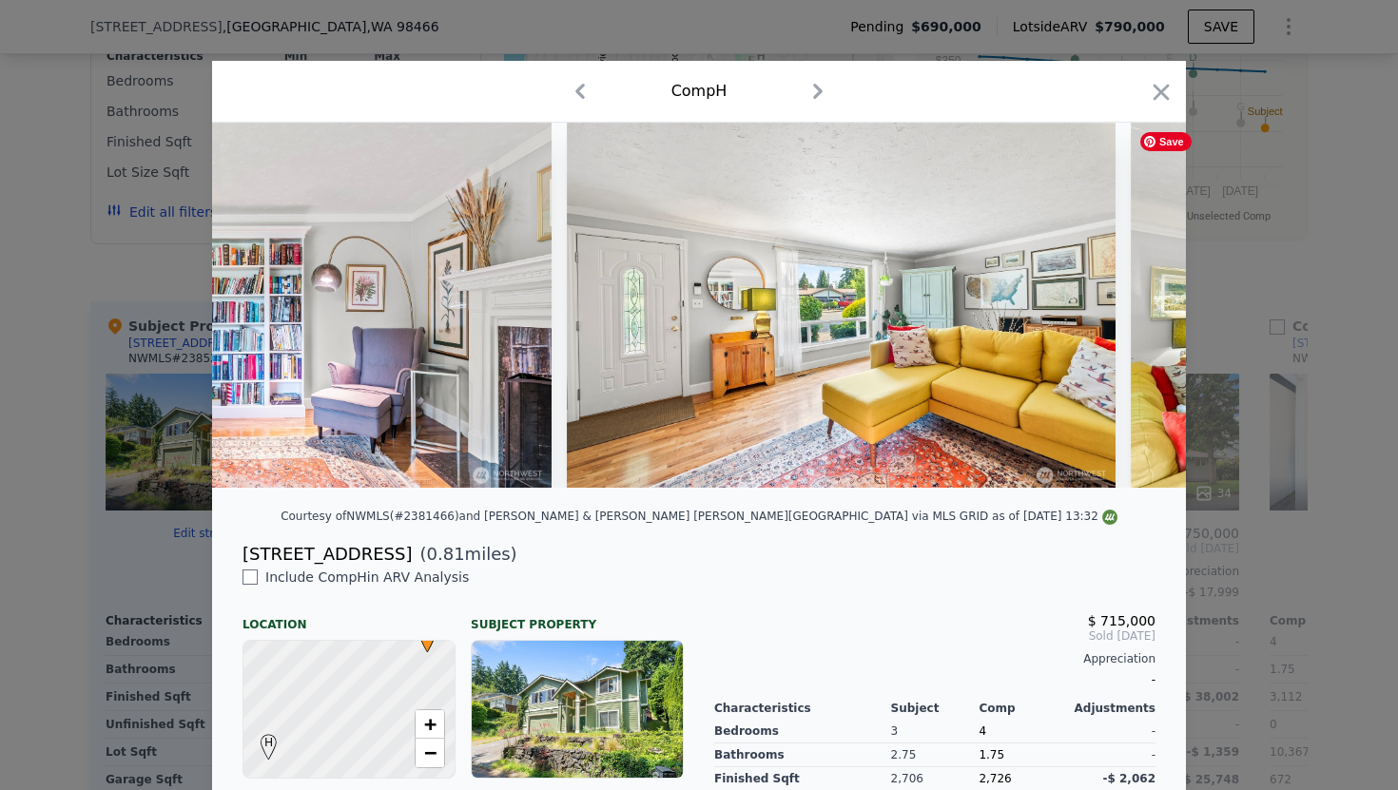
scroll to position [0, 1369]
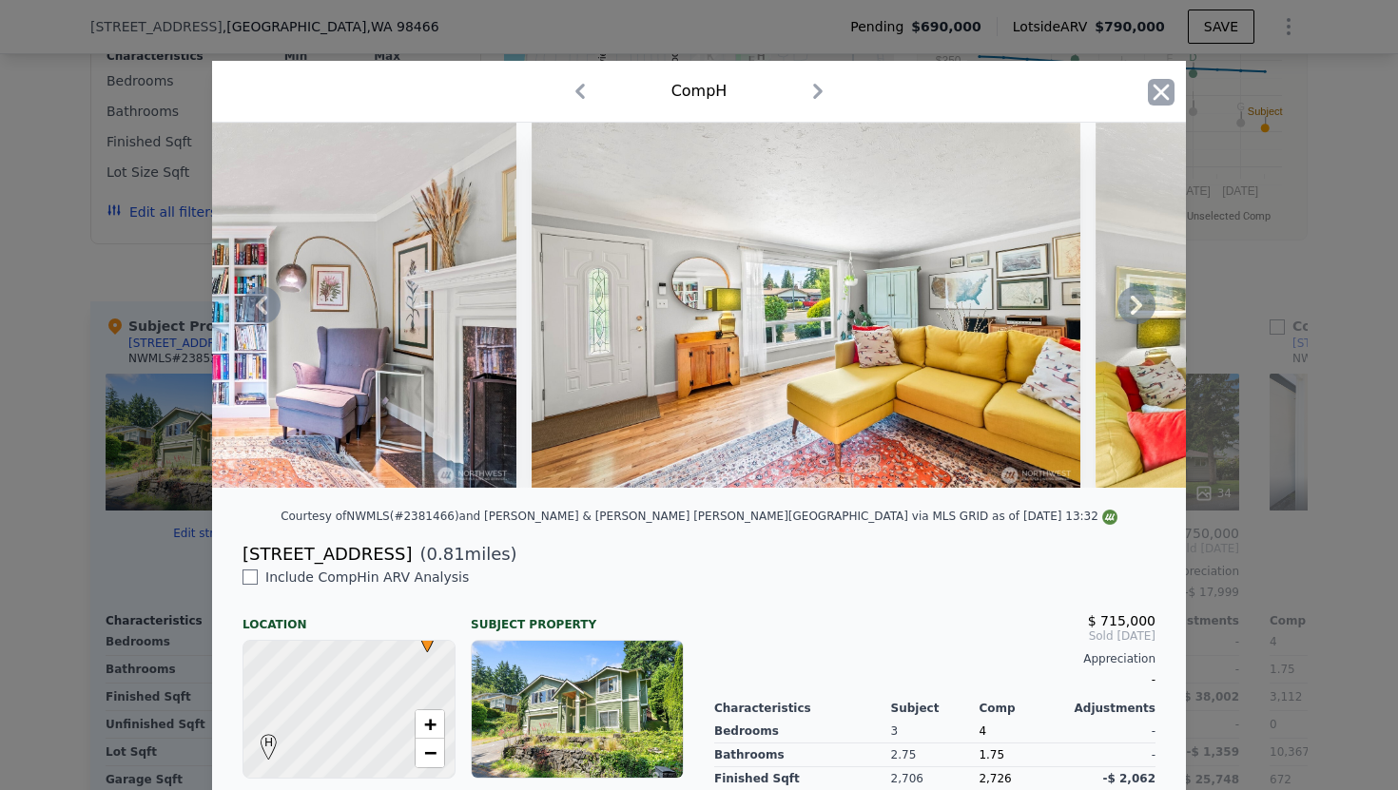
click at [1168, 100] on icon "button" at bounding box center [1161, 92] width 27 height 27
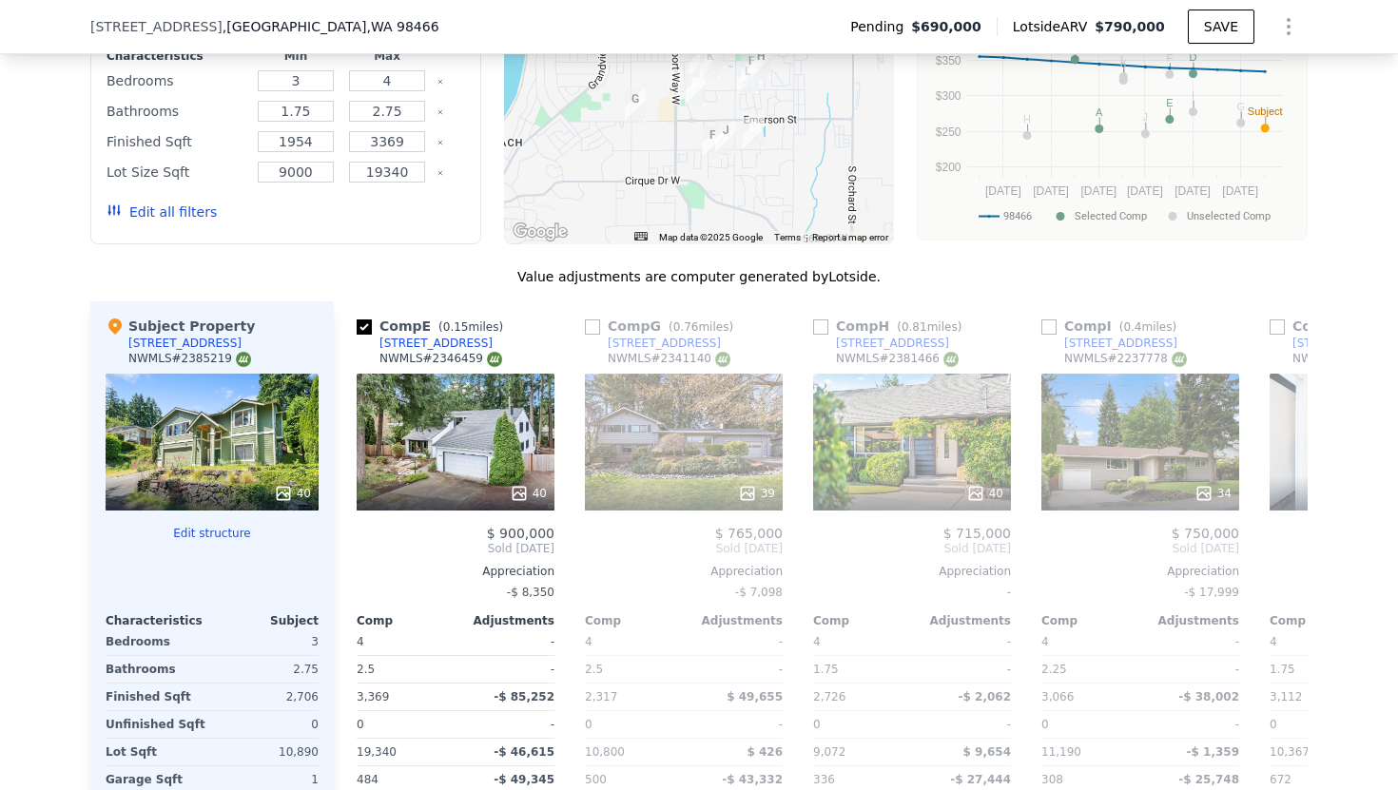
click at [978, 28] on span "$690,000" at bounding box center [946, 26] width 70 height 19
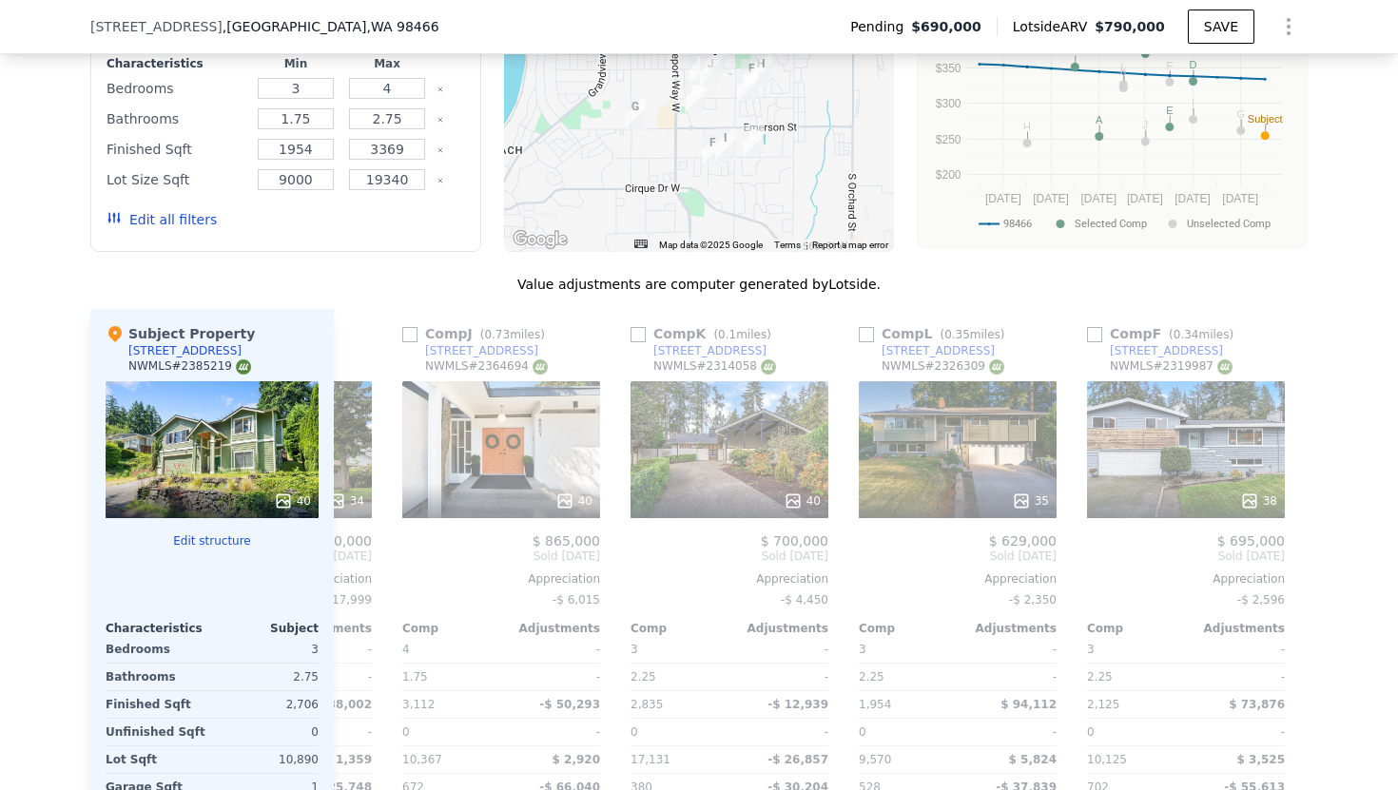
scroll to position [0, 1811]
